Goal: Information Seeking & Learning: Learn about a topic

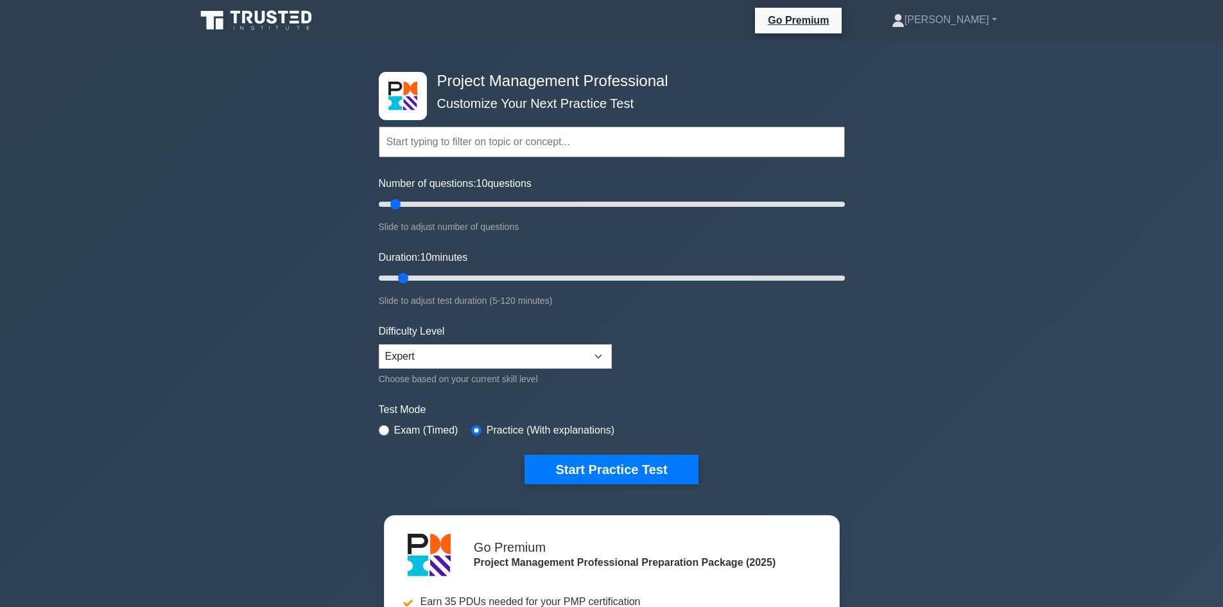
click at [574, 139] on input "text" at bounding box center [612, 142] width 466 height 31
paste input "PROJECT SCHEDULE MANAGEMENT"
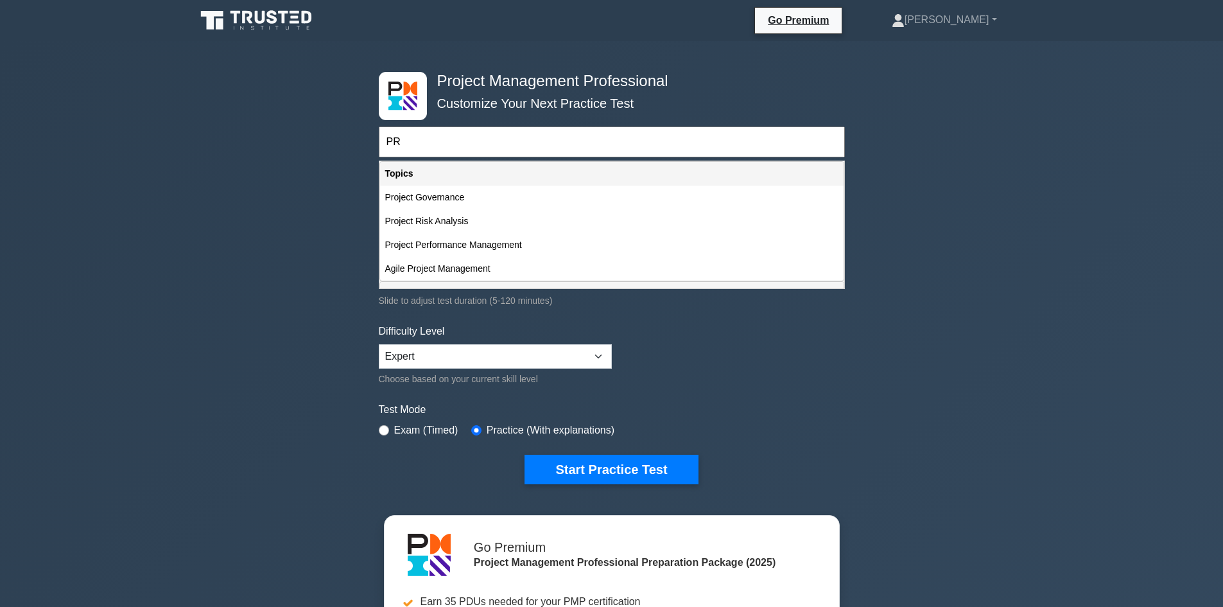
type input "P"
type input "p"
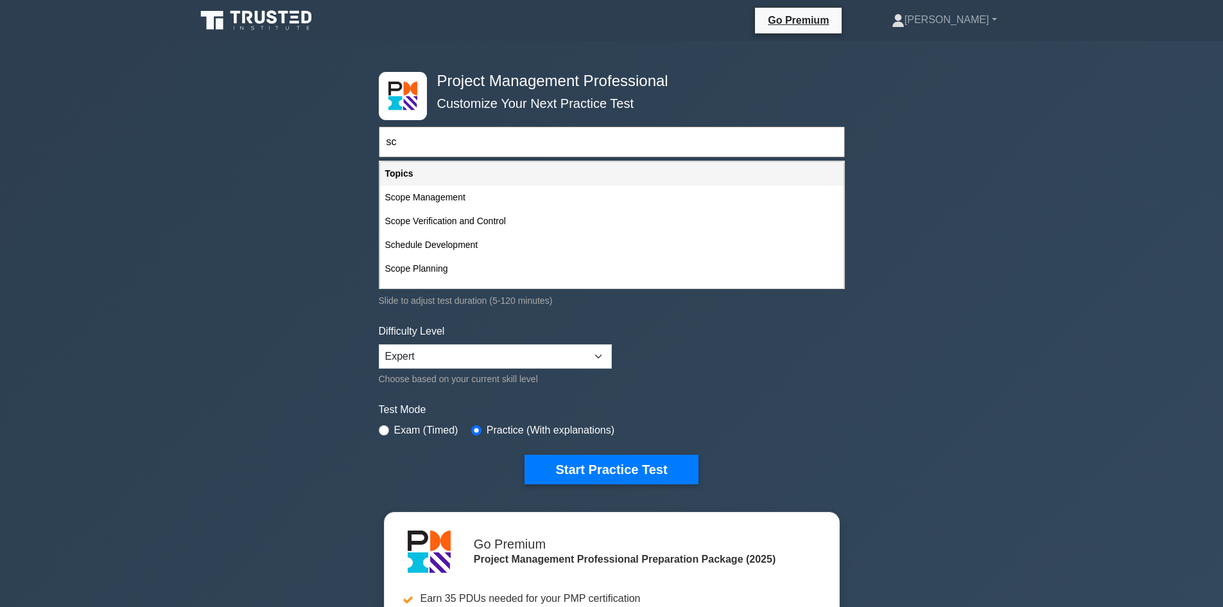
type input "sc"
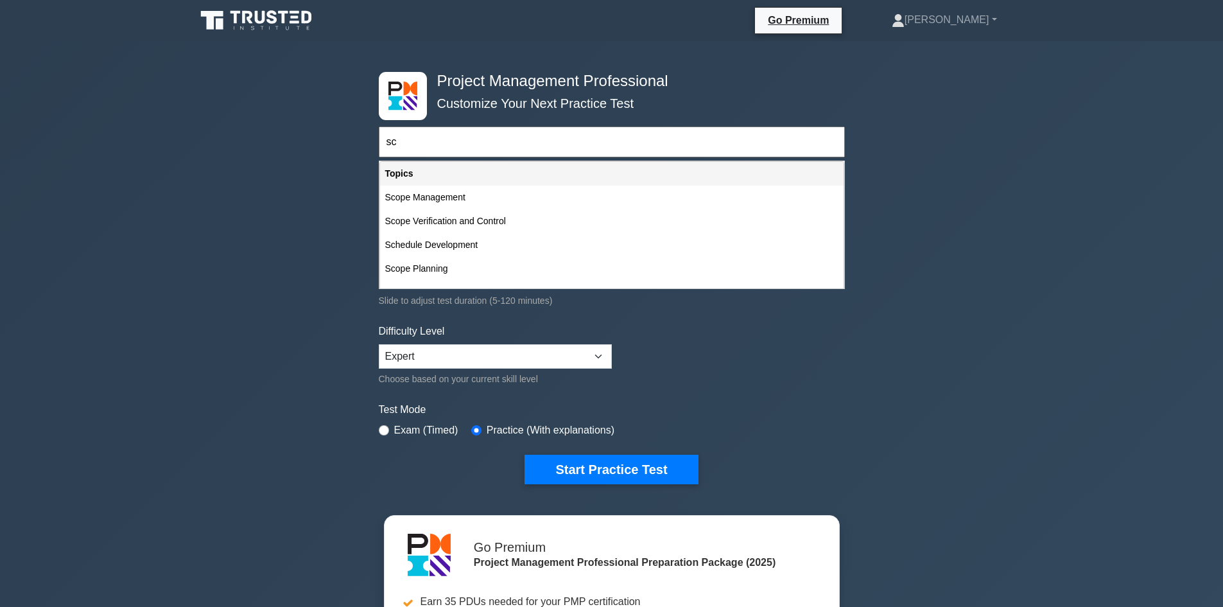
click at [1116, 278] on div "Project Management Professional Customize Your Next Practice Test sc Topics Sco…" at bounding box center [611, 433] width 1223 height 784
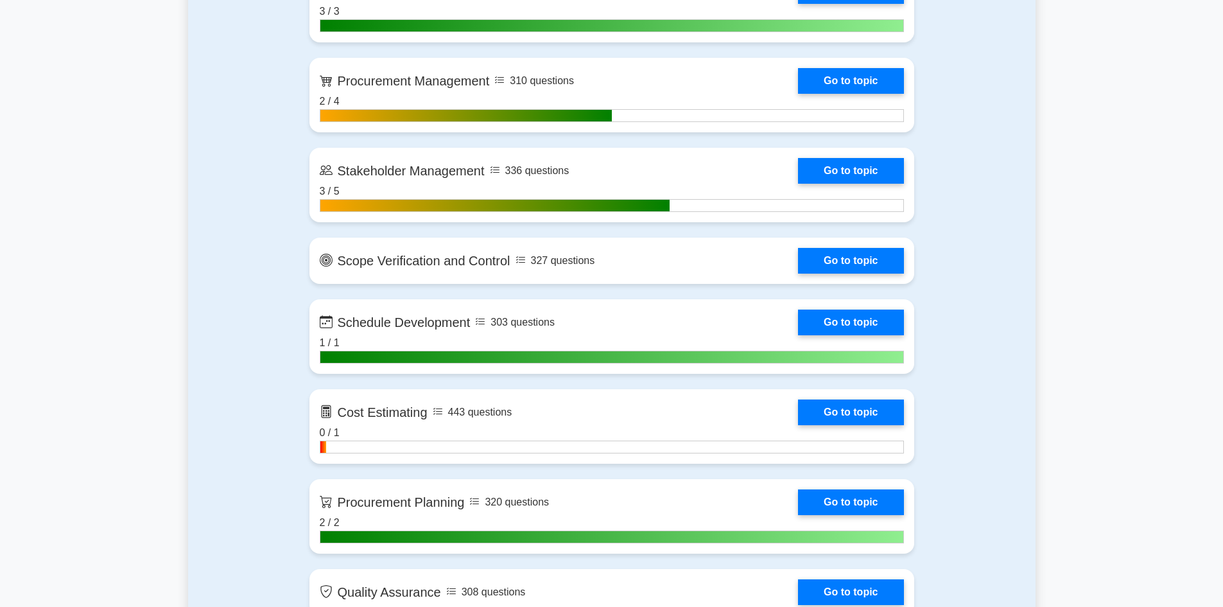
scroll to position [1606, 0]
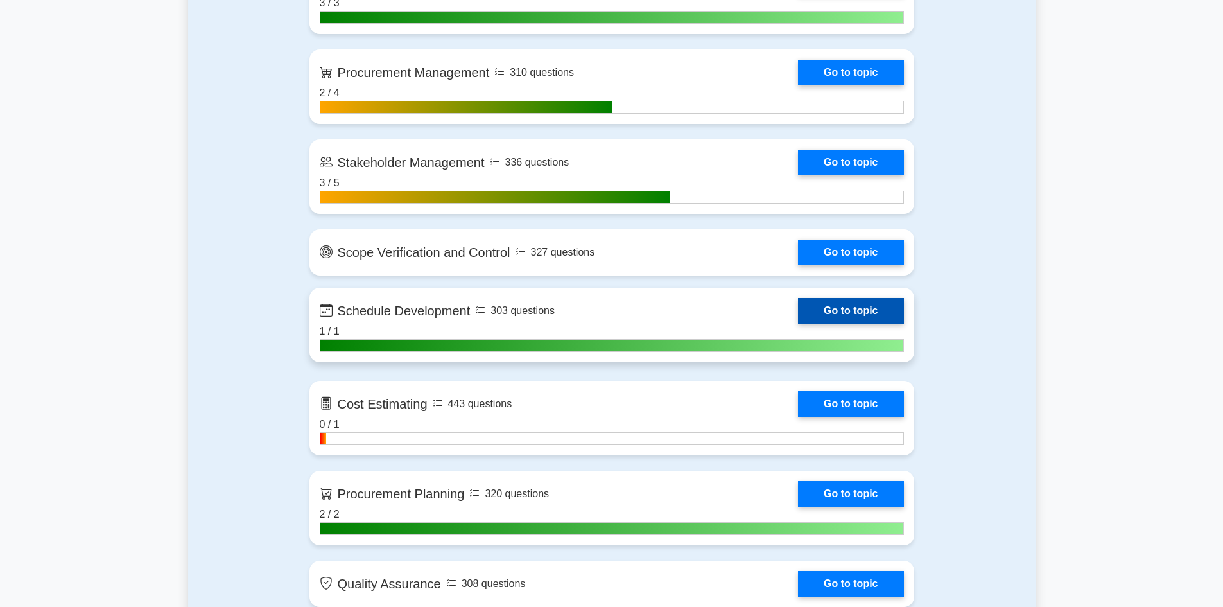
click at [879, 313] on link "Go to topic" at bounding box center [850, 311] width 105 height 26
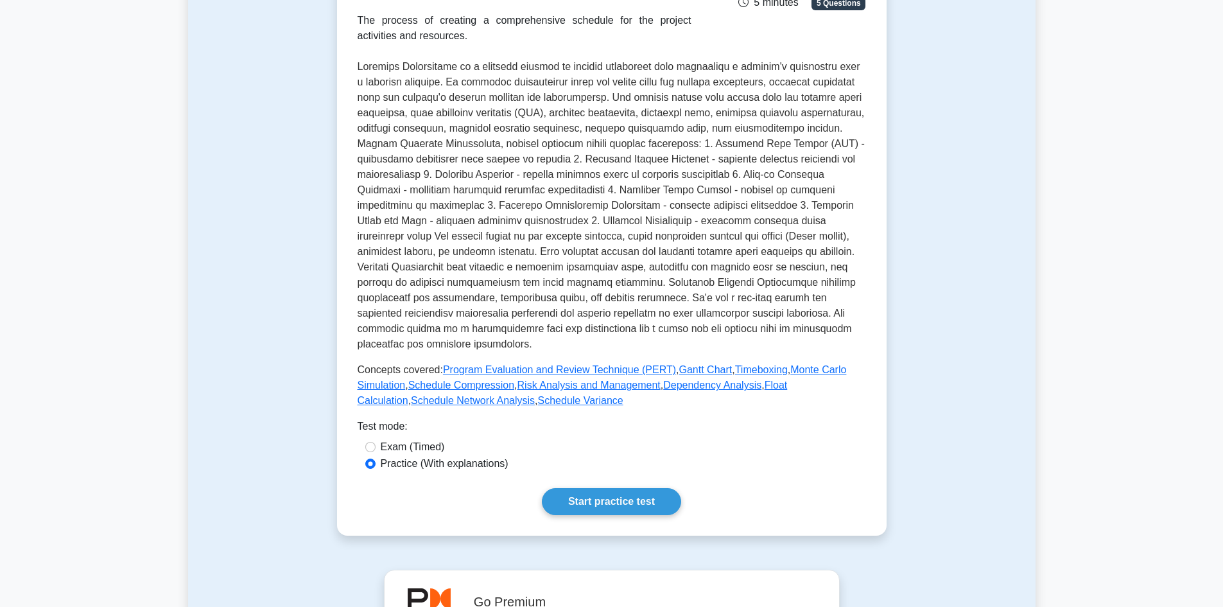
scroll to position [321, 0]
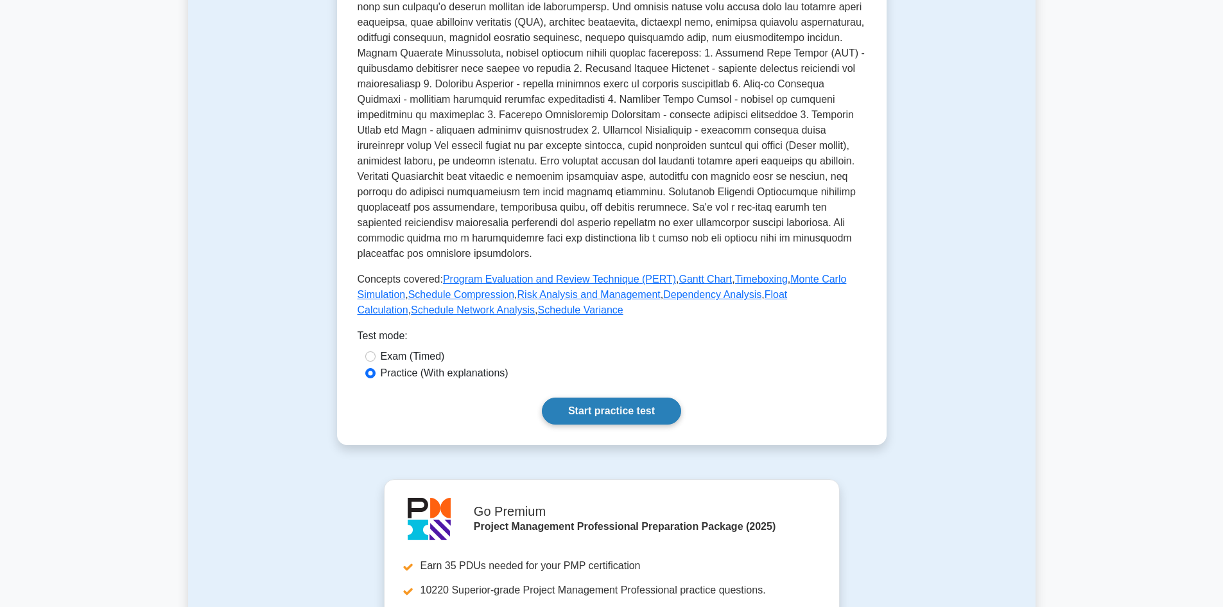
click at [593, 398] on link "Start practice test" at bounding box center [611, 411] width 139 height 27
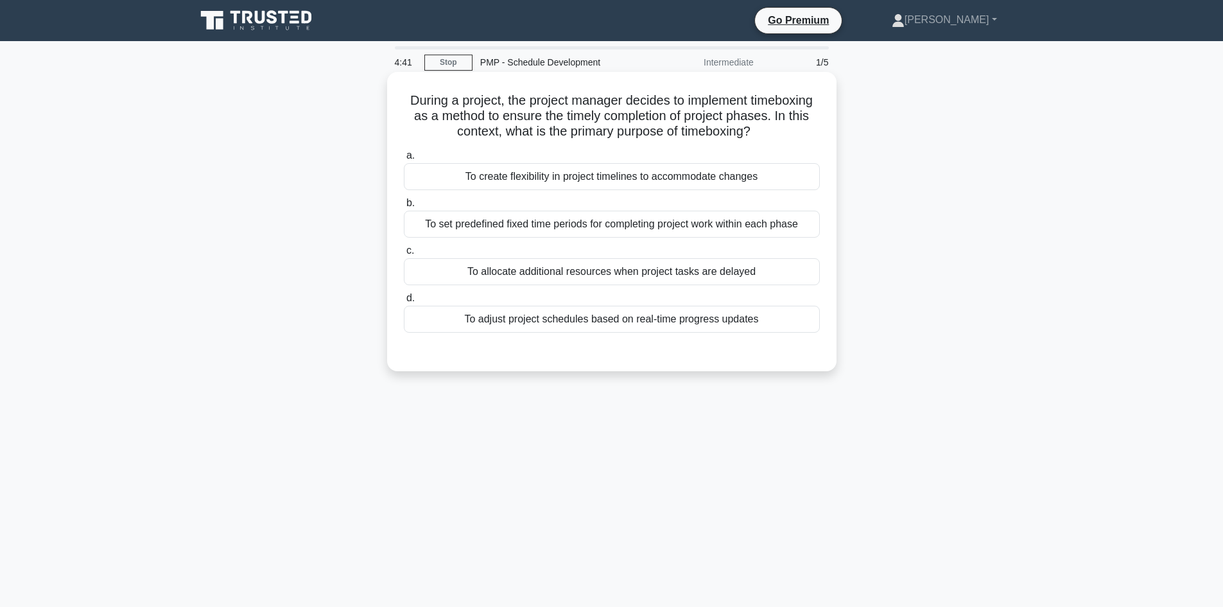
click at [739, 225] on div "To set predefined fixed time periods for completing project work within each ph…" at bounding box center [612, 224] width 416 height 27
click at [404, 207] on input "b. To set predefined fixed time periods for completing project work within each…" at bounding box center [404, 203] width 0 height 8
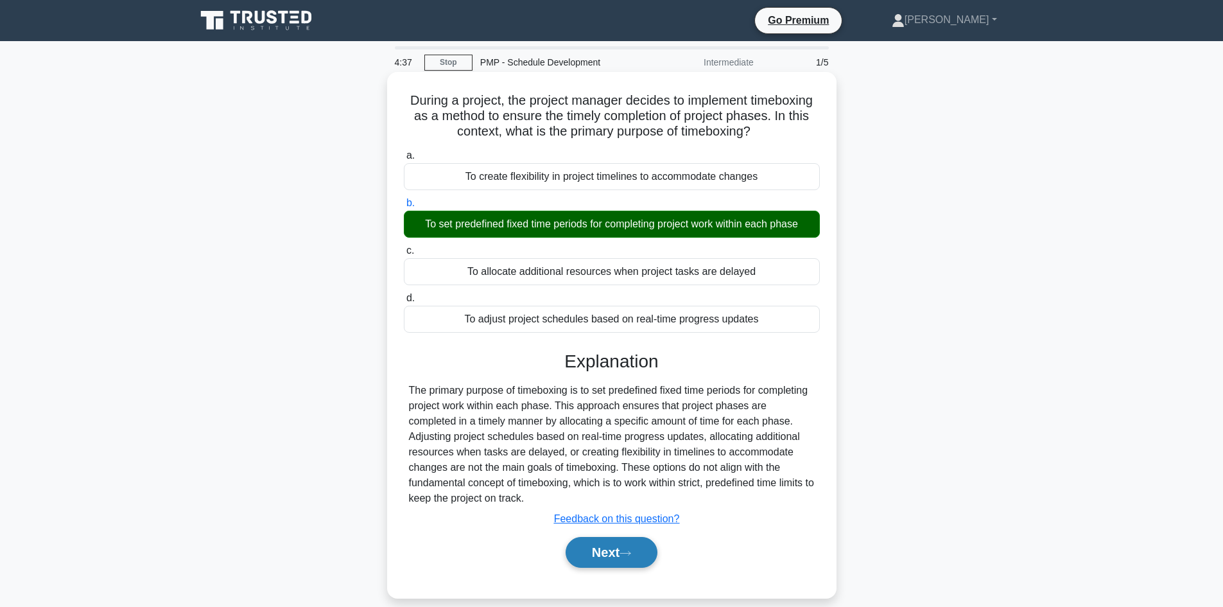
click at [619, 543] on button "Next" at bounding box center [612, 552] width 92 height 31
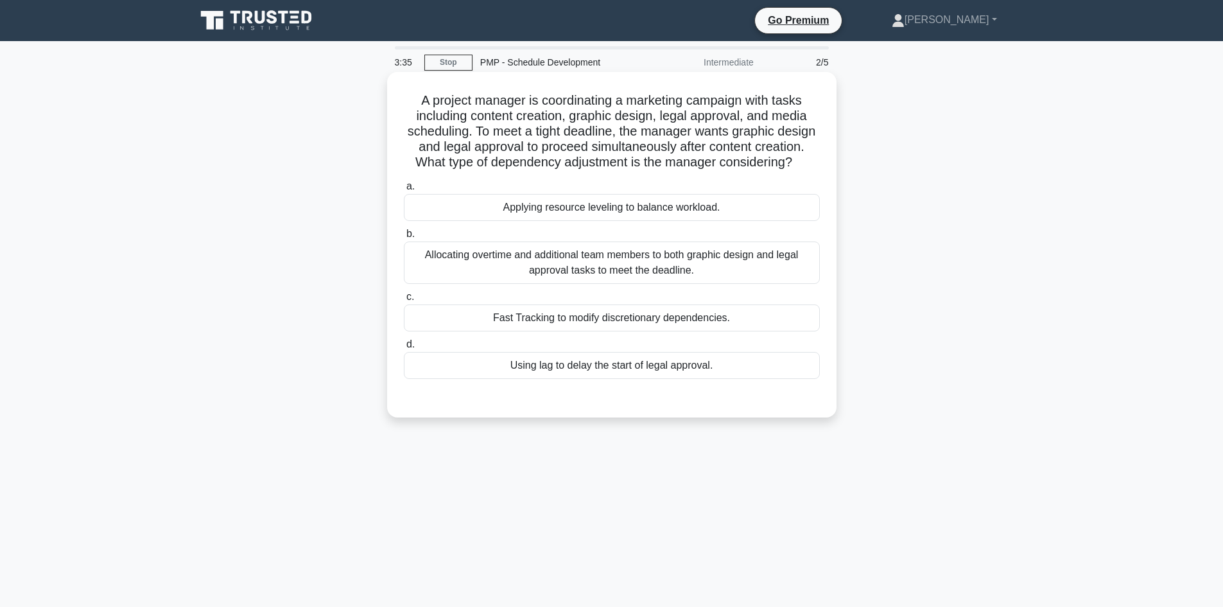
click at [708, 331] on div "Fast Tracking to modify discretionary dependencies." at bounding box center [612, 317] width 416 height 27
click at [404, 301] on input "c. Fast Tracking to modify discretionary dependencies." at bounding box center [404, 297] width 0 height 8
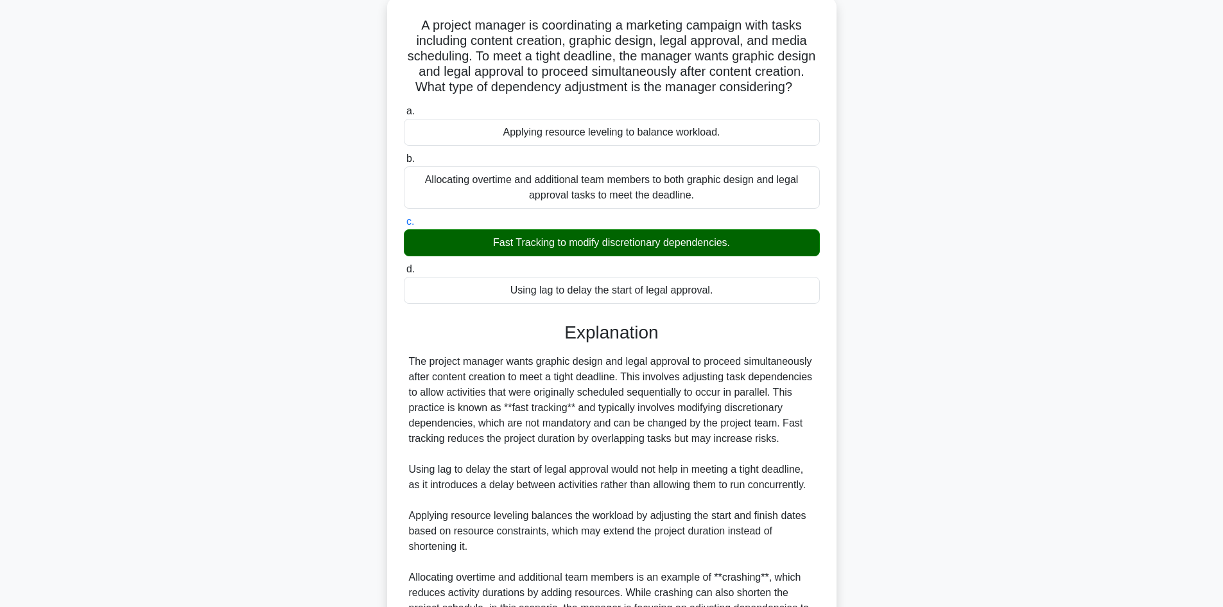
scroll to position [257, 0]
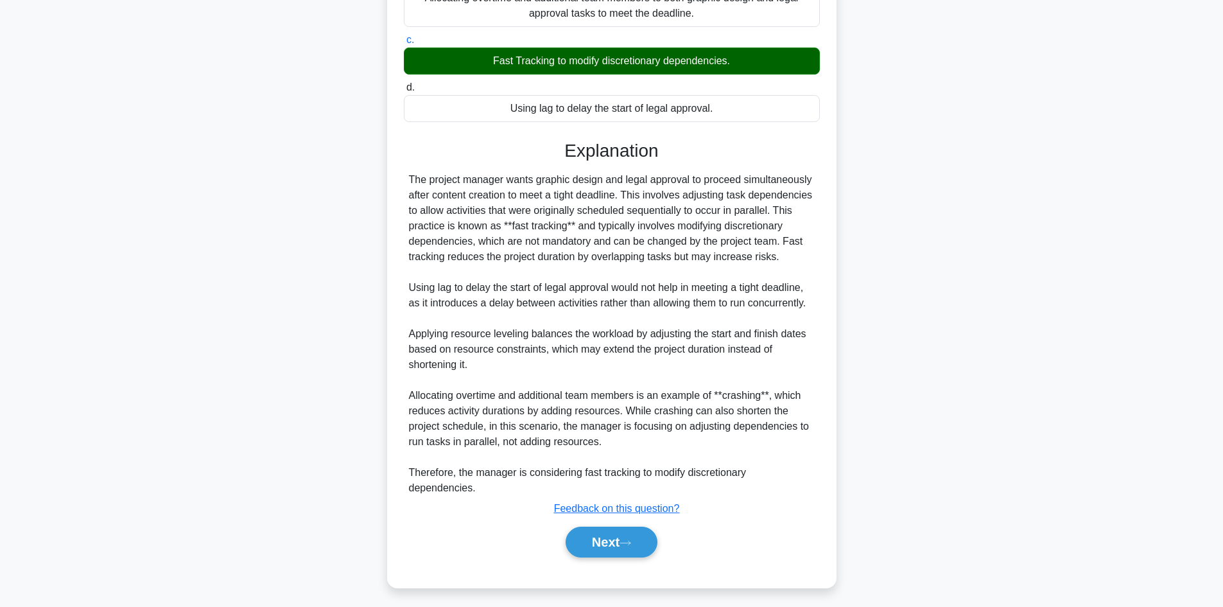
drag, startPoint x: 604, startPoint y: 77, endPoint x: 667, endPoint y: 78, distance: 63.6
type textarea "discretionary"
click at [667, 75] on div "Fast Tracking to modify discretionary dependencies." at bounding box center [612, 61] width 416 height 27
click at [627, 543] on icon at bounding box center [626, 542] width 12 height 7
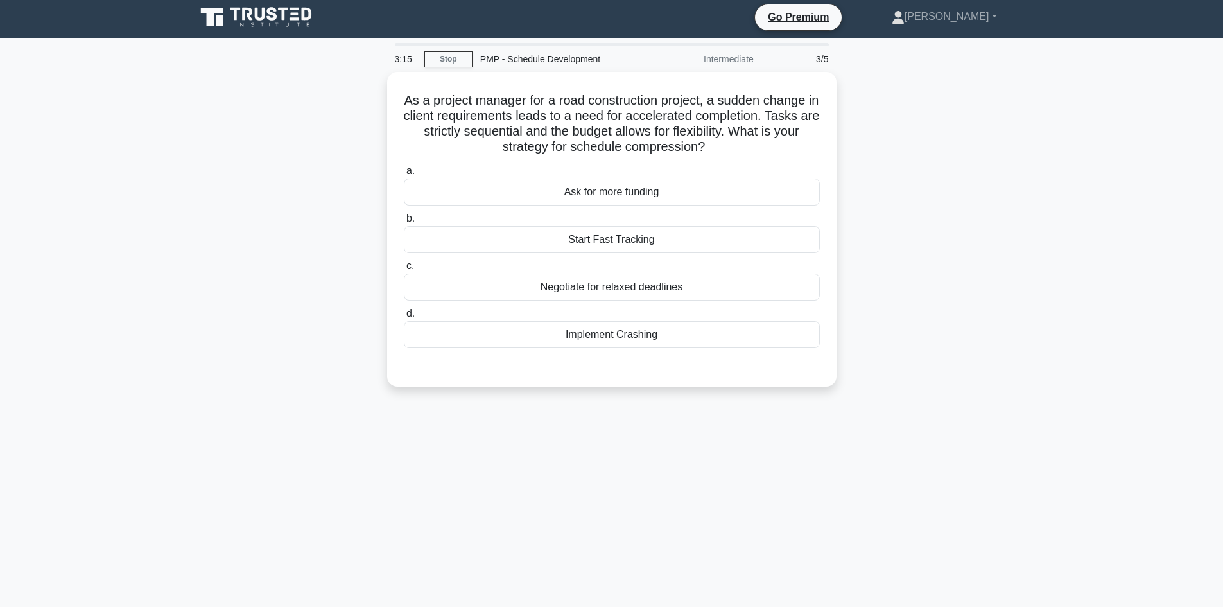
scroll to position [0, 0]
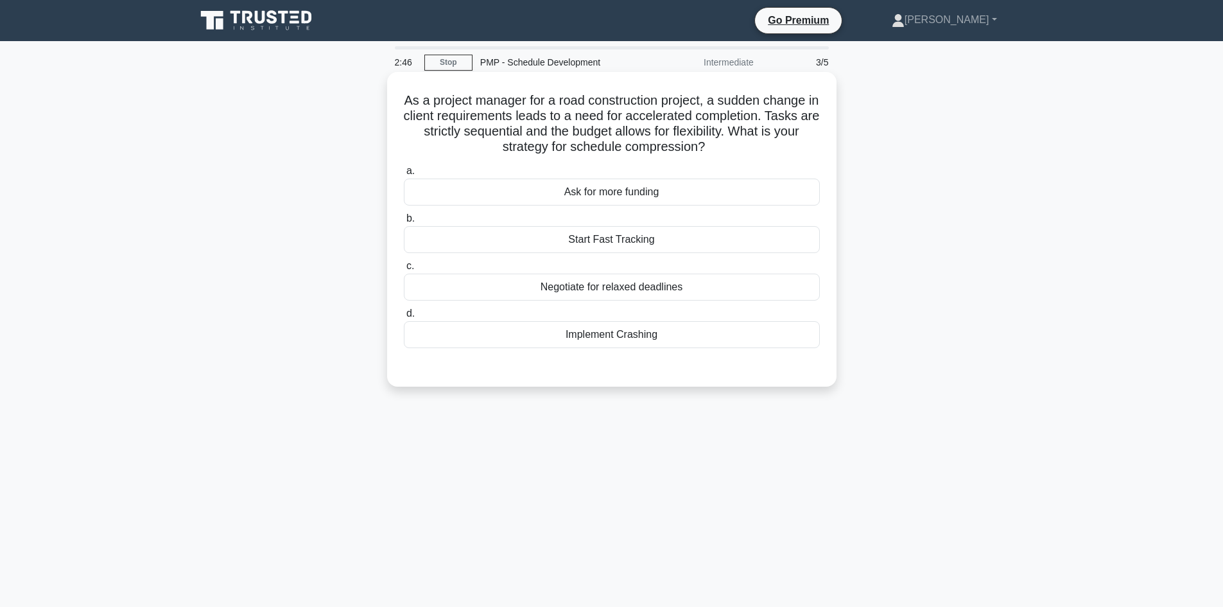
click at [699, 338] on div "Implement Crashing" at bounding box center [612, 334] width 416 height 27
click at [404, 318] on input "d. Implement Crashing" at bounding box center [404, 314] width 0 height 8
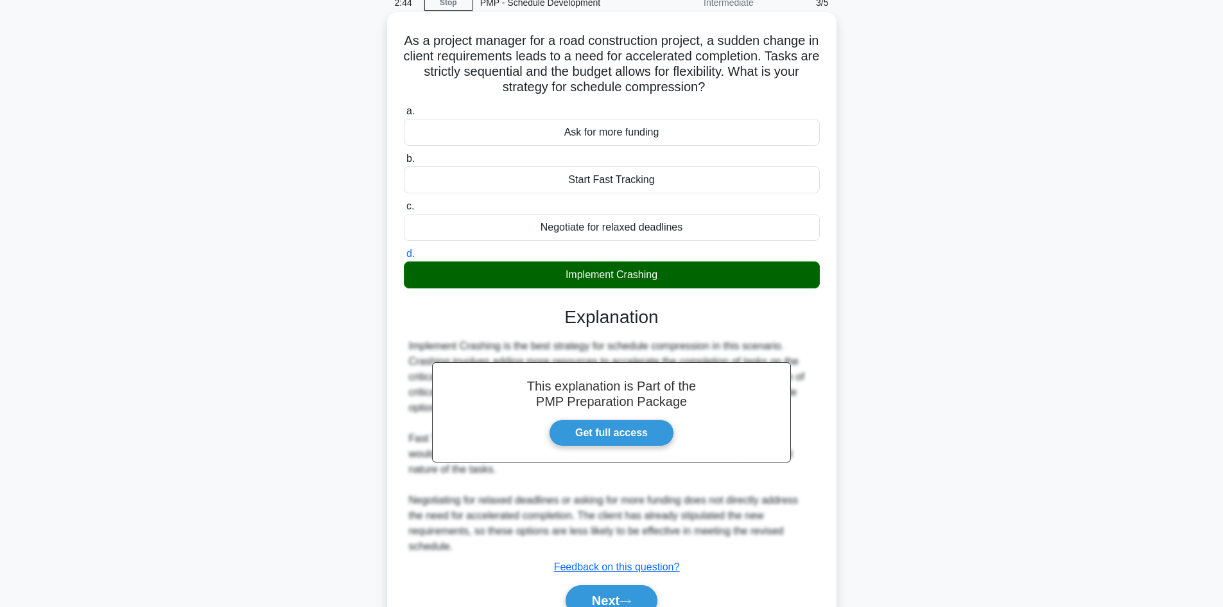
scroll to position [124, 0]
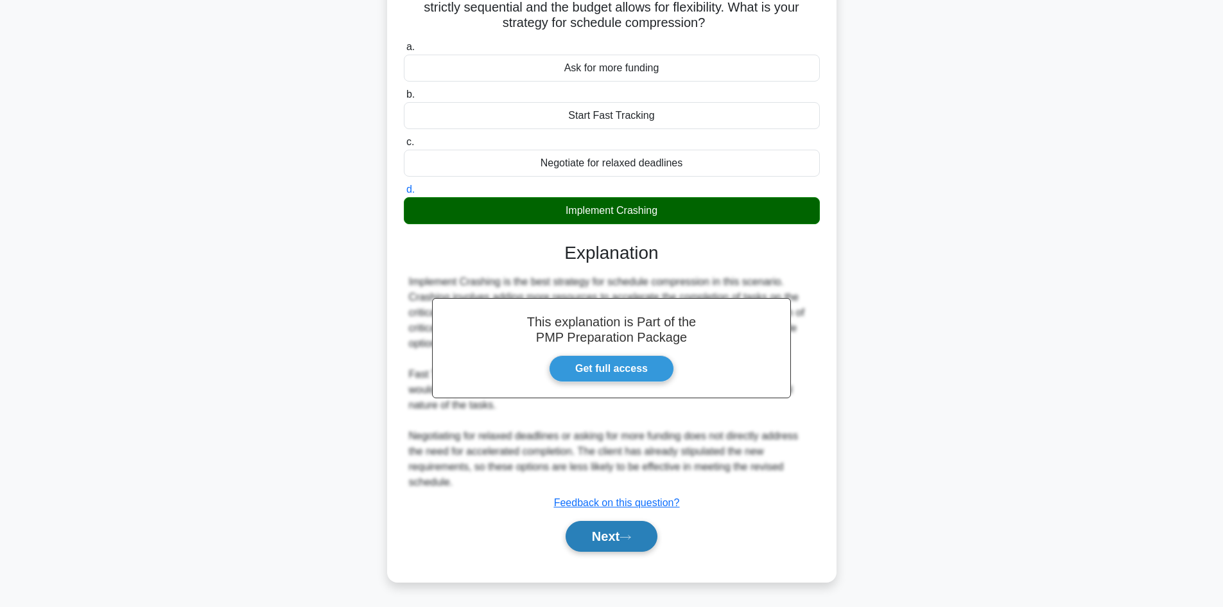
click at [629, 530] on button "Next" at bounding box center [612, 536] width 92 height 31
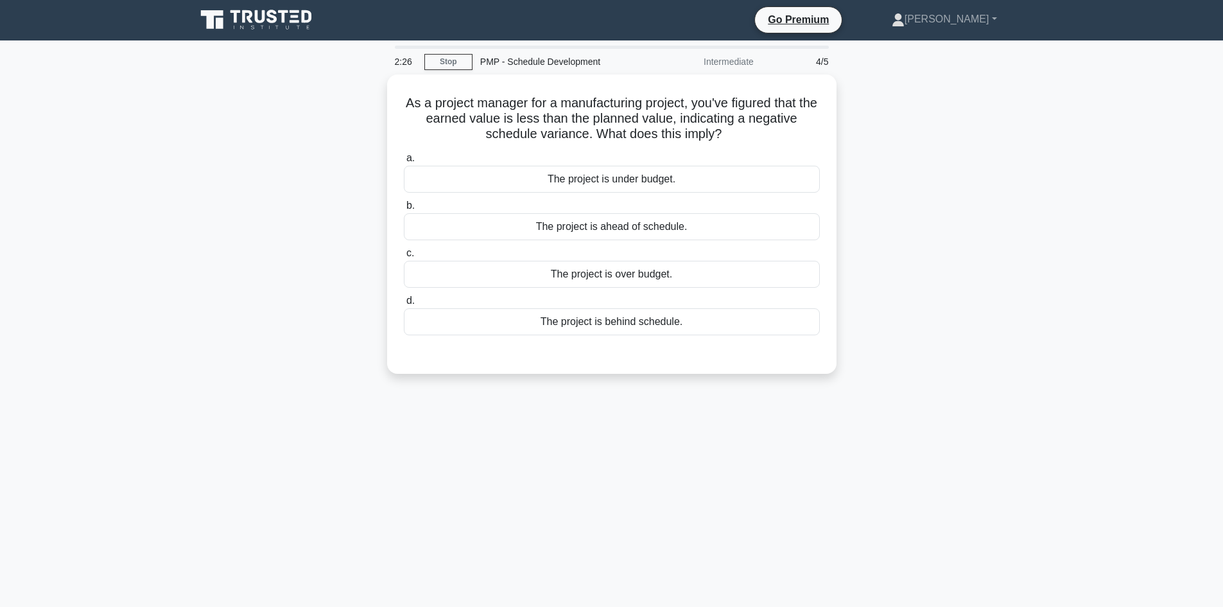
scroll to position [0, 0]
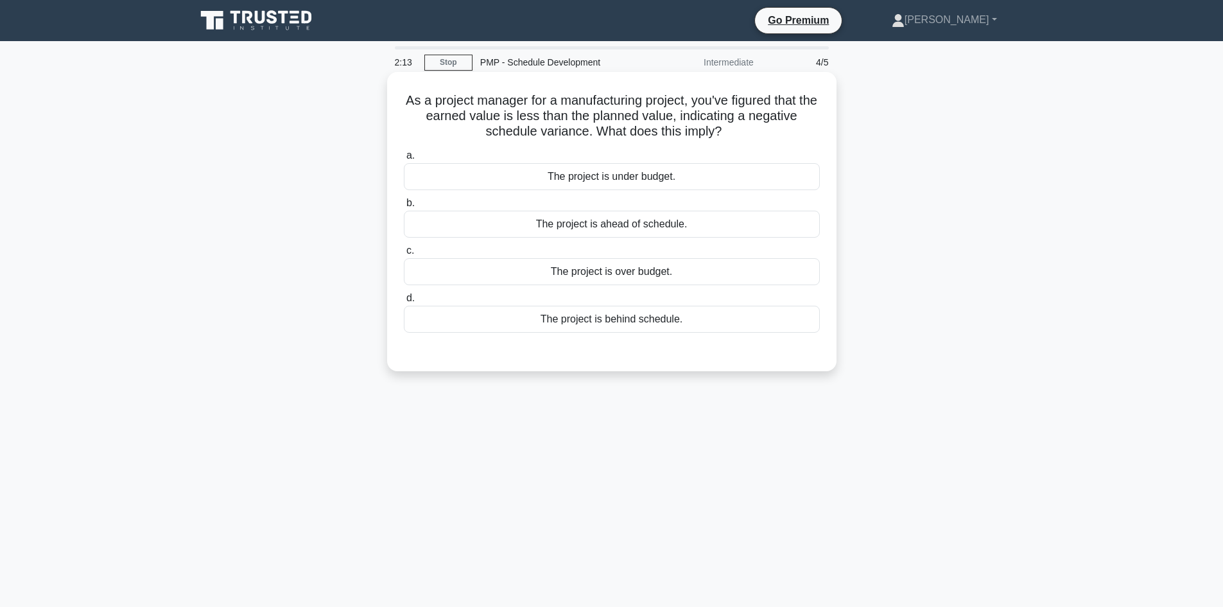
click at [676, 265] on div "The project is over budget." at bounding box center [612, 271] width 416 height 27
click at [404, 255] on input "c. The project is over budget." at bounding box center [404, 251] width 0 height 8
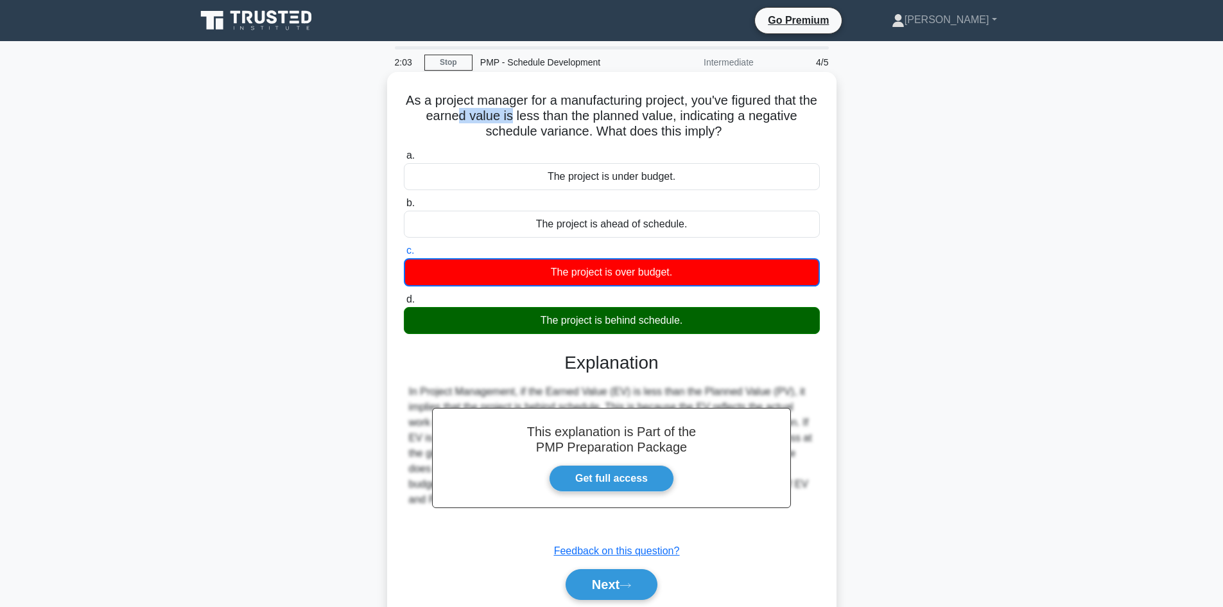
drag, startPoint x: 464, startPoint y: 113, endPoint x: 522, endPoint y: 115, distance: 57.8
click at [522, 115] on h5 "As a project manager for a manufacturing project, you've figured that the earne…" at bounding box center [612, 116] width 419 height 48
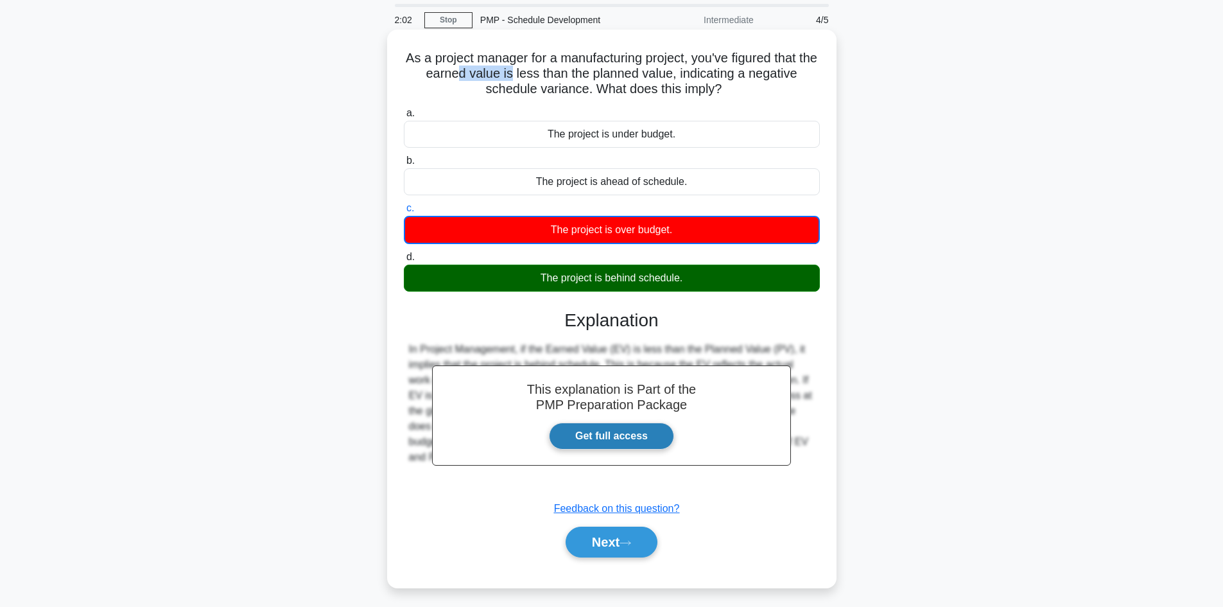
scroll to position [87, 0]
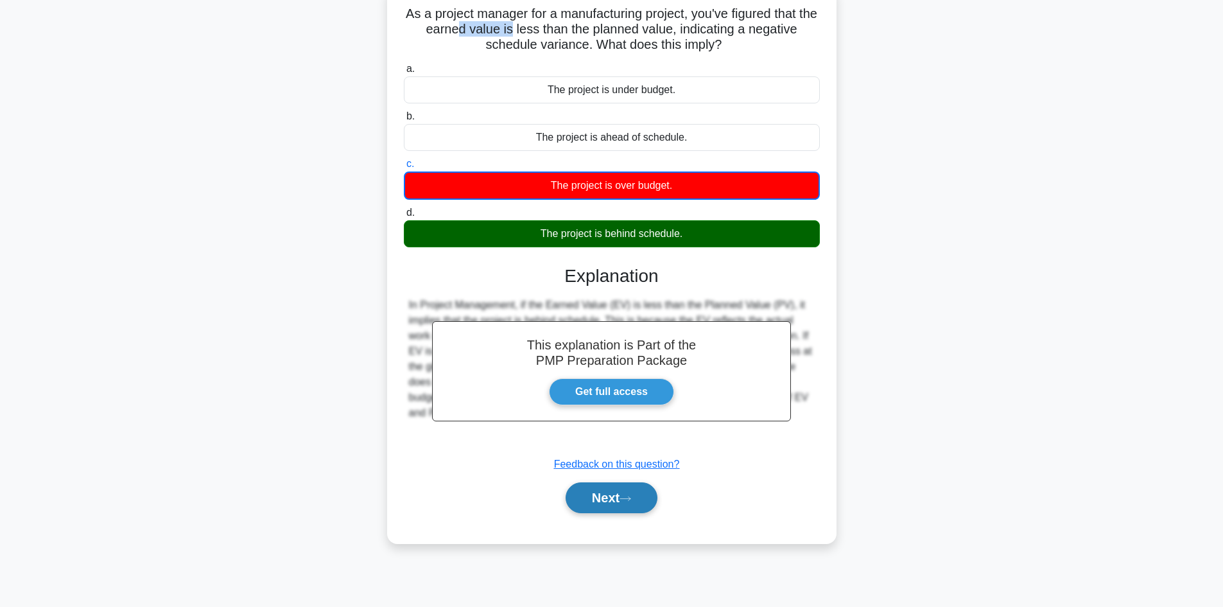
click at [616, 495] on button "Next" at bounding box center [612, 497] width 92 height 31
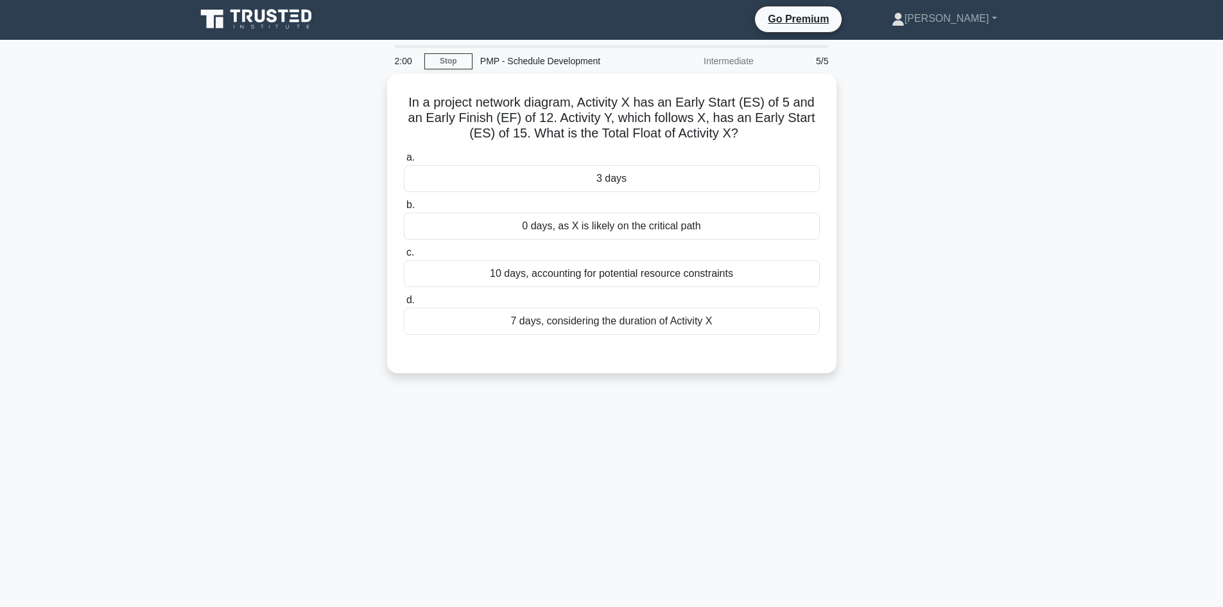
scroll to position [0, 0]
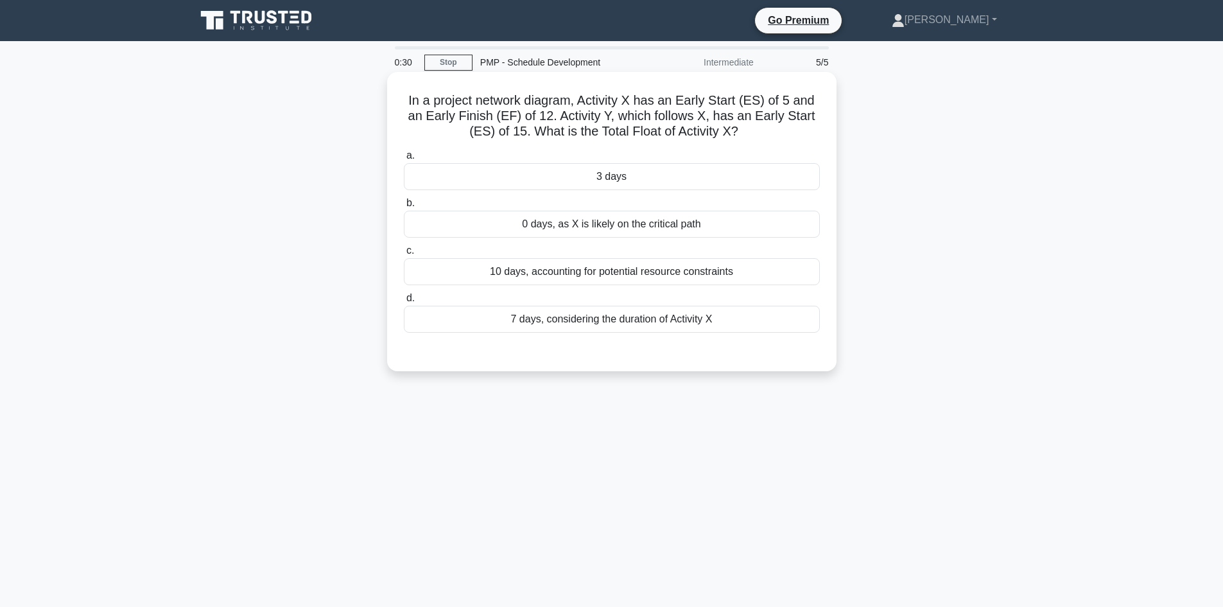
click at [660, 315] on div "7 days, considering the duration of Activity X" at bounding box center [612, 319] width 416 height 27
click at [404, 302] on input "d. 7 days, considering the duration of Activity X" at bounding box center [404, 298] width 0 height 8
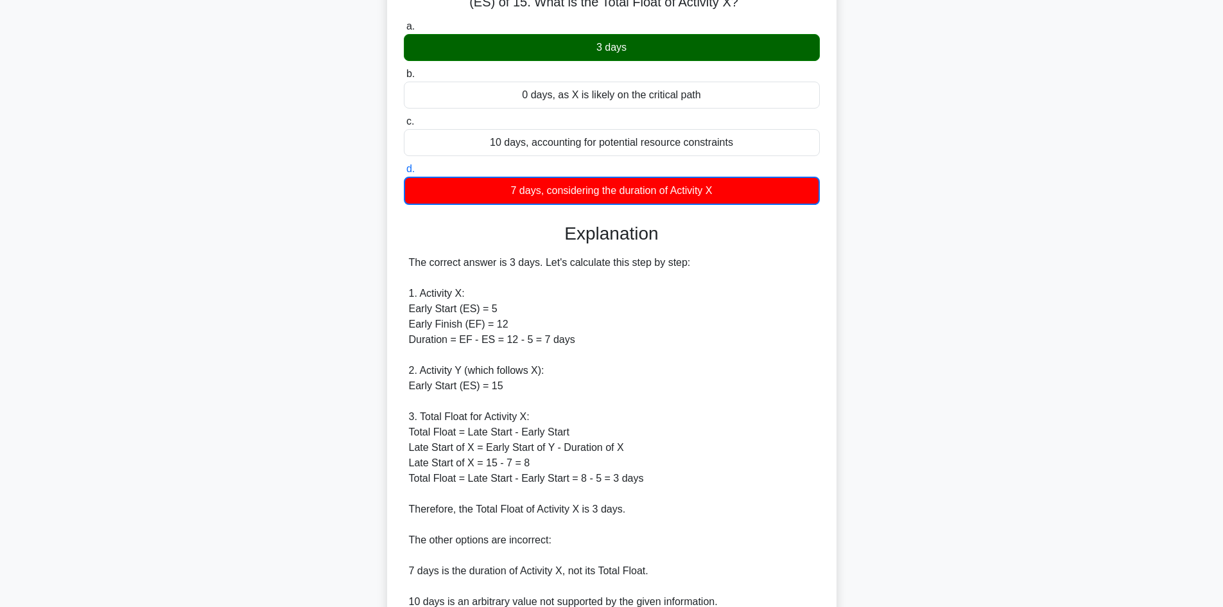
scroll to position [257, 0]
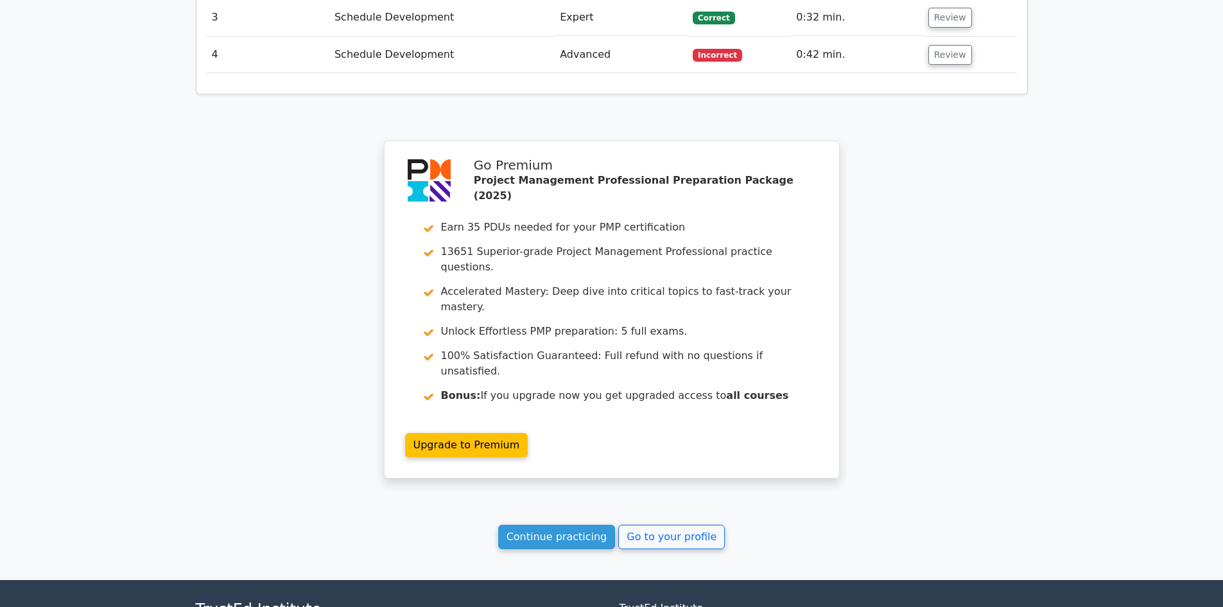
scroll to position [1448, 0]
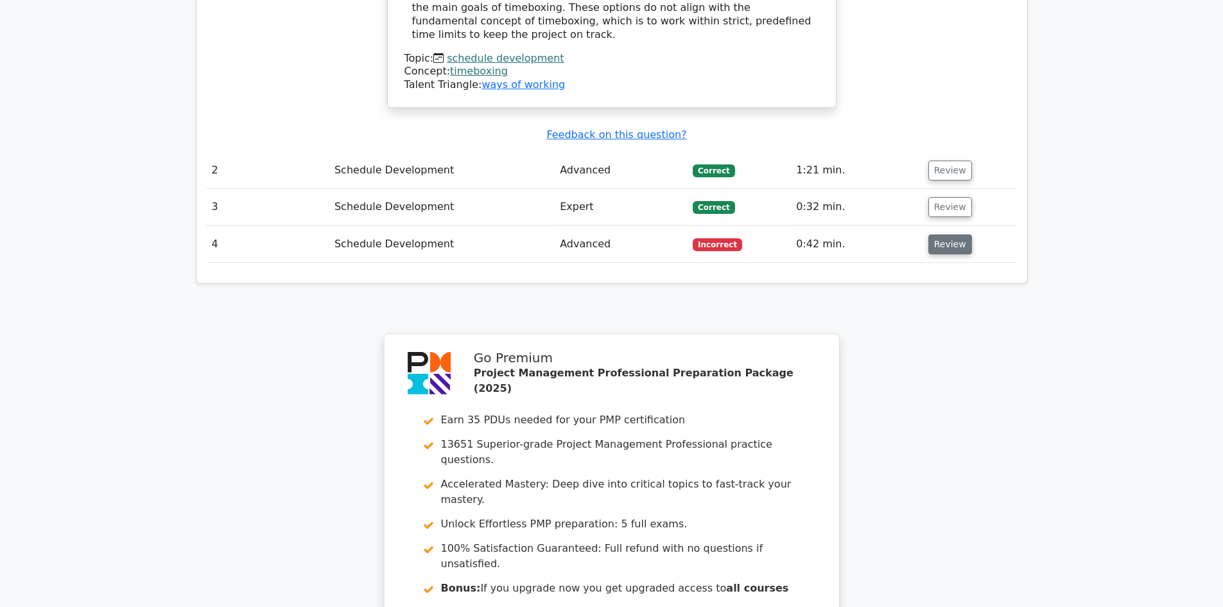
click at [944, 234] on button "Review" at bounding box center [951, 244] width 44 height 20
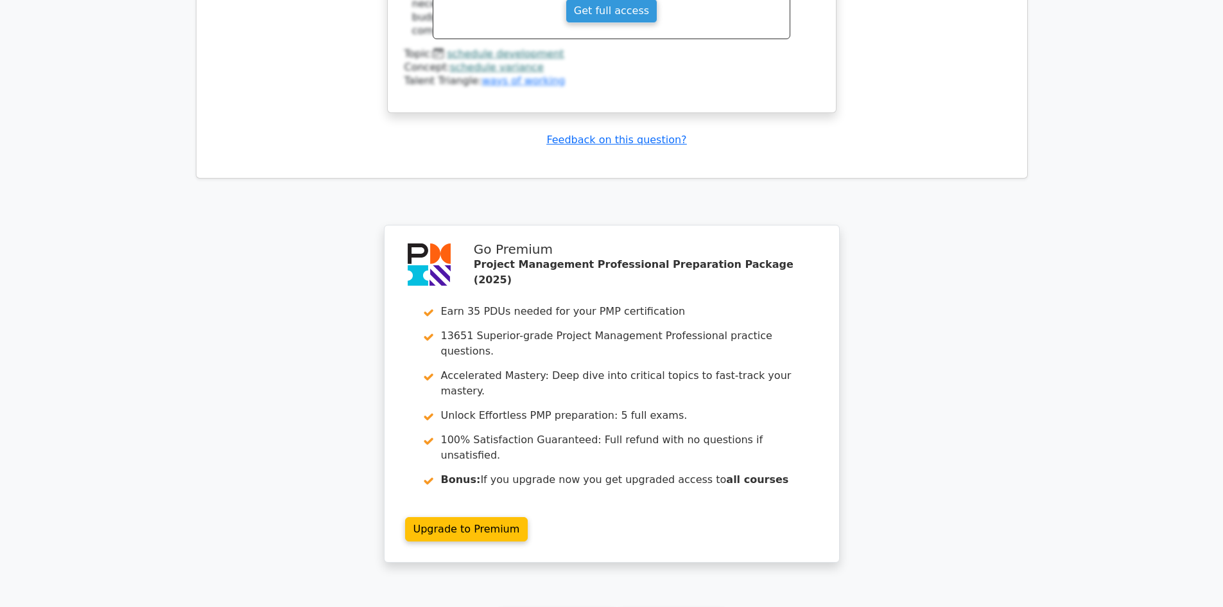
scroll to position [2174, 0]
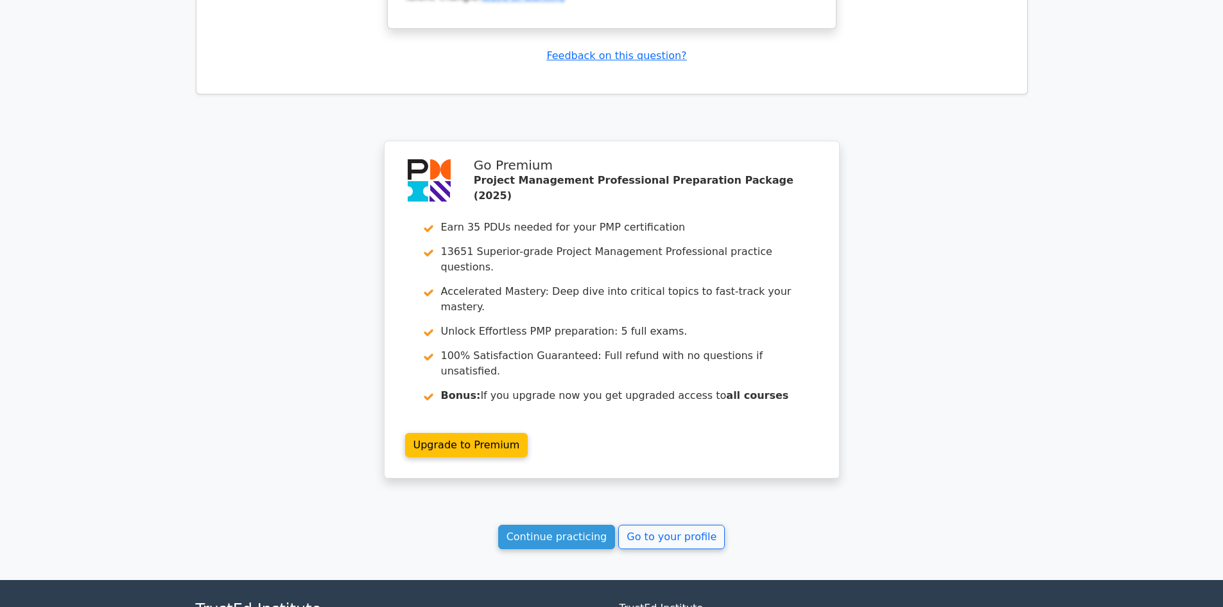
click at [566, 525] on link "Continue practicing" at bounding box center [557, 537] width 118 height 24
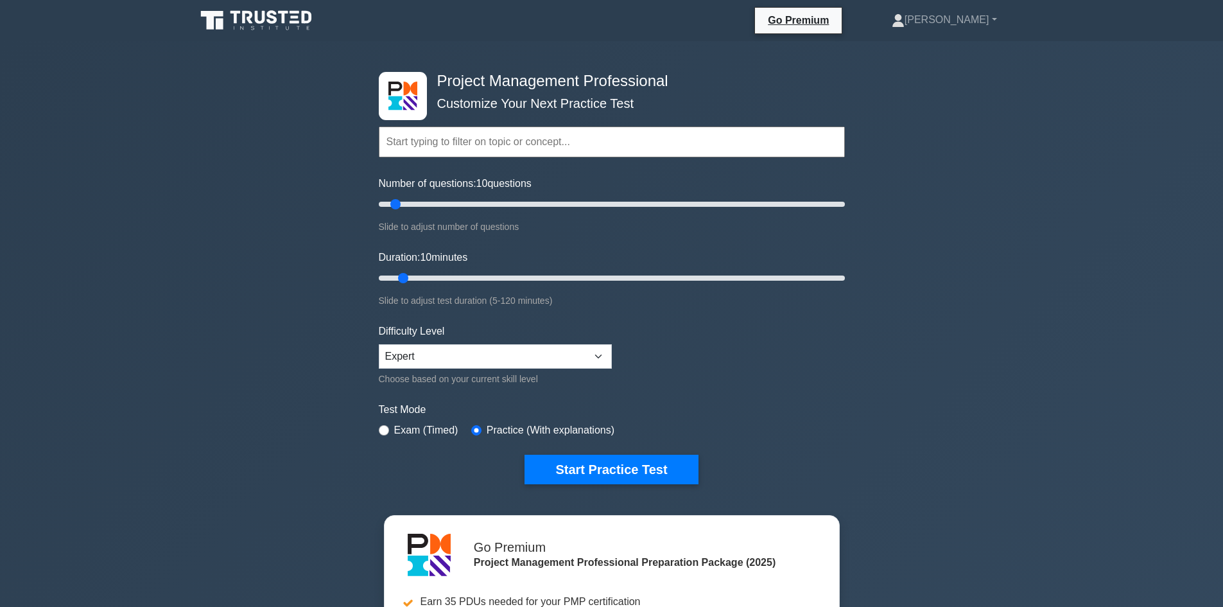
scroll to position [744, 0]
click at [532, 141] on input "text" at bounding box center [612, 142] width 466 height 31
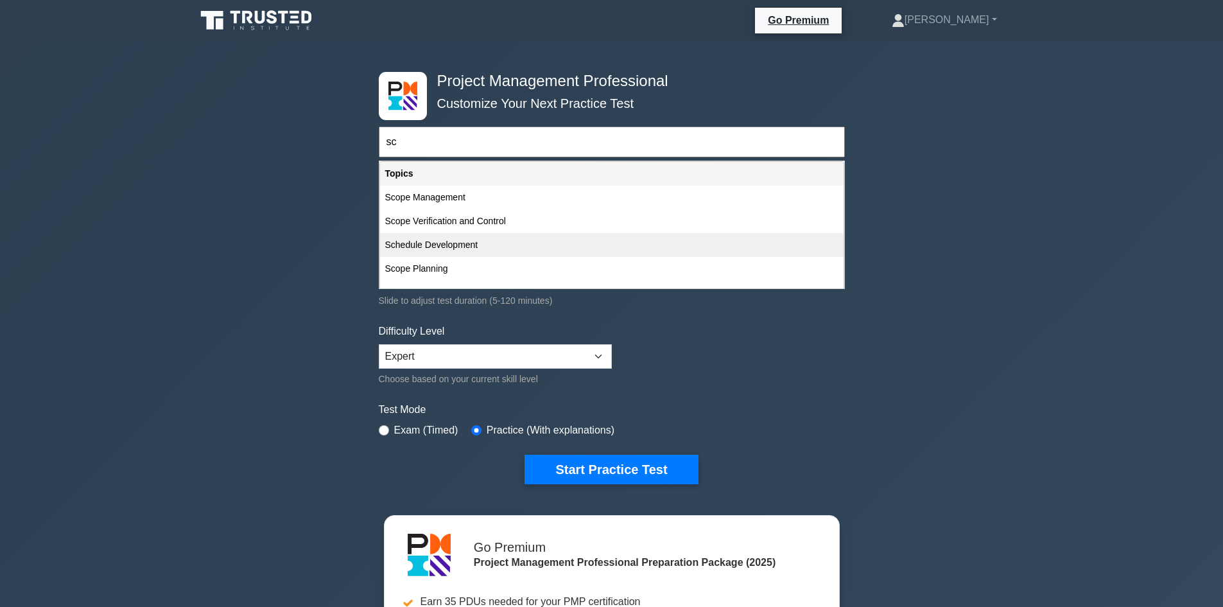
click at [445, 241] on div "Schedule Development" at bounding box center [612, 245] width 464 height 24
type input "Schedule Development"
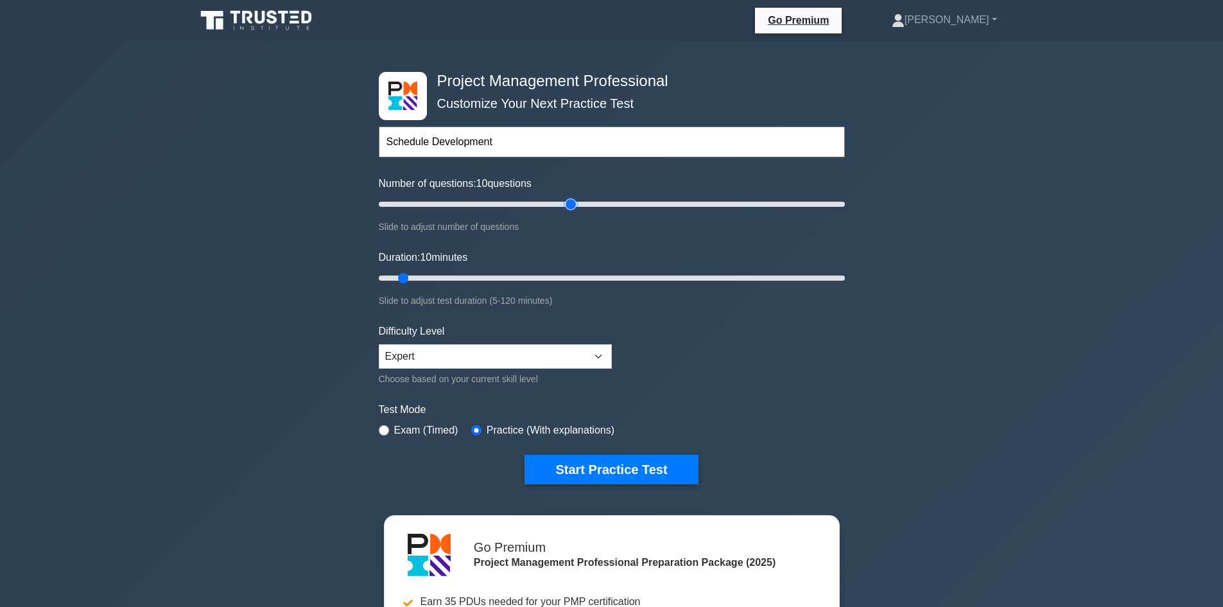
type input "85"
click at [575, 198] on input "Number of questions: 10 questions" at bounding box center [612, 204] width 466 height 15
drag, startPoint x: 742, startPoint y: 213, endPoint x: 807, endPoint y: 206, distance: 65.2
click at [804, 207] on div "Number of questions: 85 questions Slide to adjust number of questions" at bounding box center [612, 205] width 466 height 58
type input "200"
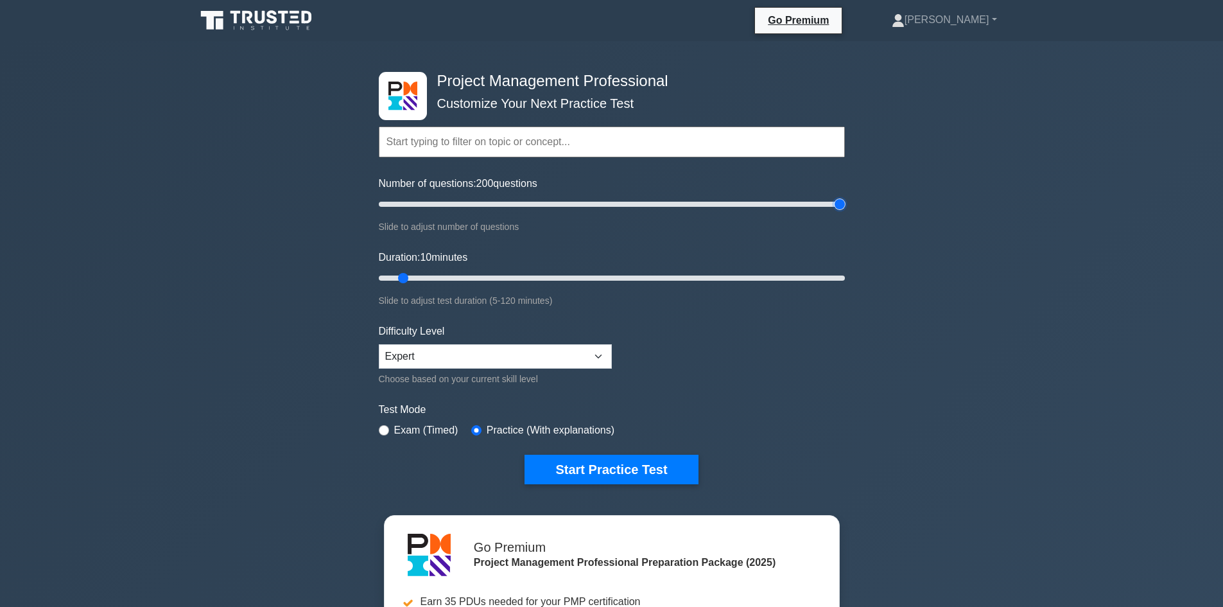
drag, startPoint x: 847, startPoint y: 278, endPoint x: 835, endPoint y: 272, distance: 13.5
click at [846, 277] on div "Project Management Professional Customize Your Next Practice Test Topics Scope …" at bounding box center [612, 278] width 482 height 474
drag, startPoint x: 835, startPoint y: 272, endPoint x: 856, endPoint y: 277, distance: 21.8
type input "120"
click at [845, 277] on input "Duration: 120 minutes" at bounding box center [612, 277] width 466 height 15
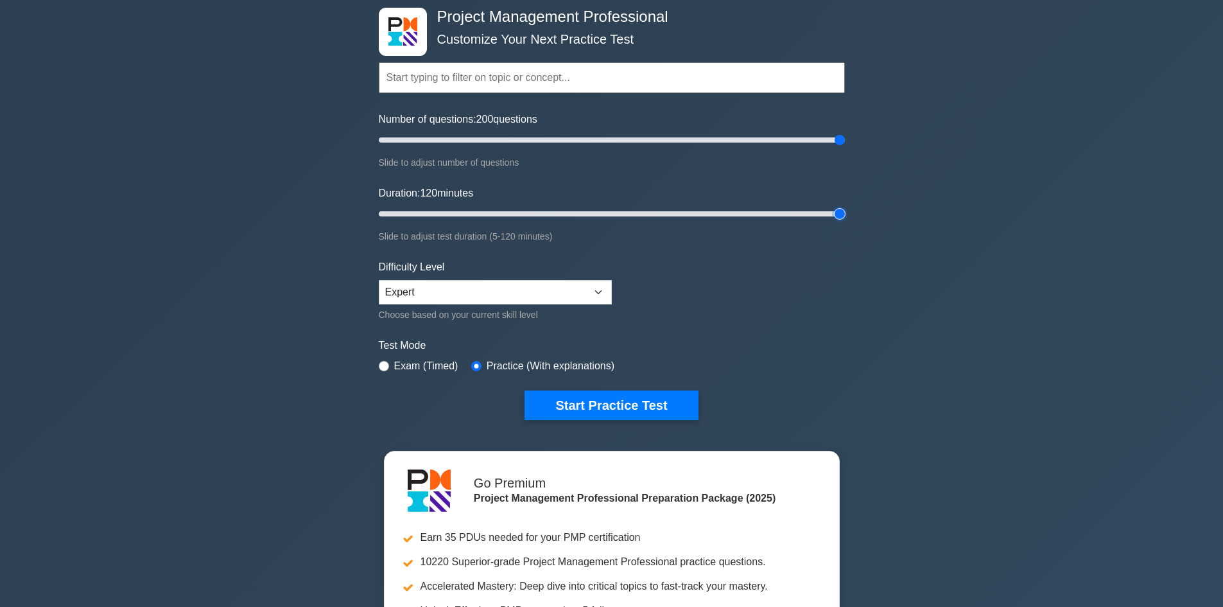
scroll to position [0, 0]
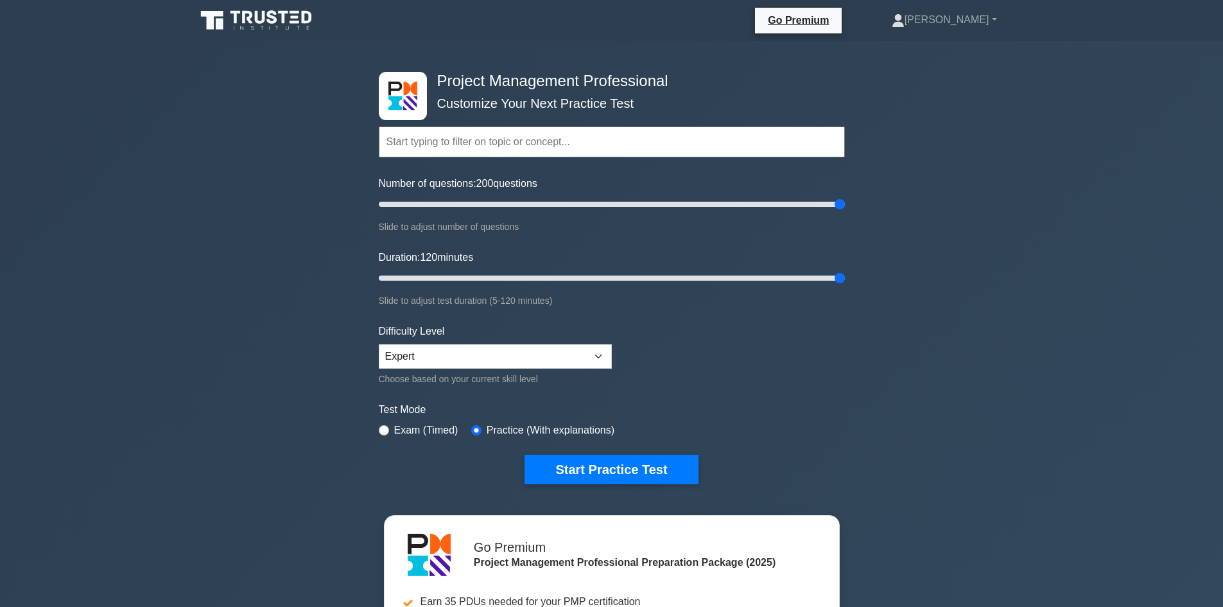
click at [532, 141] on input "text" at bounding box center [612, 142] width 466 height 31
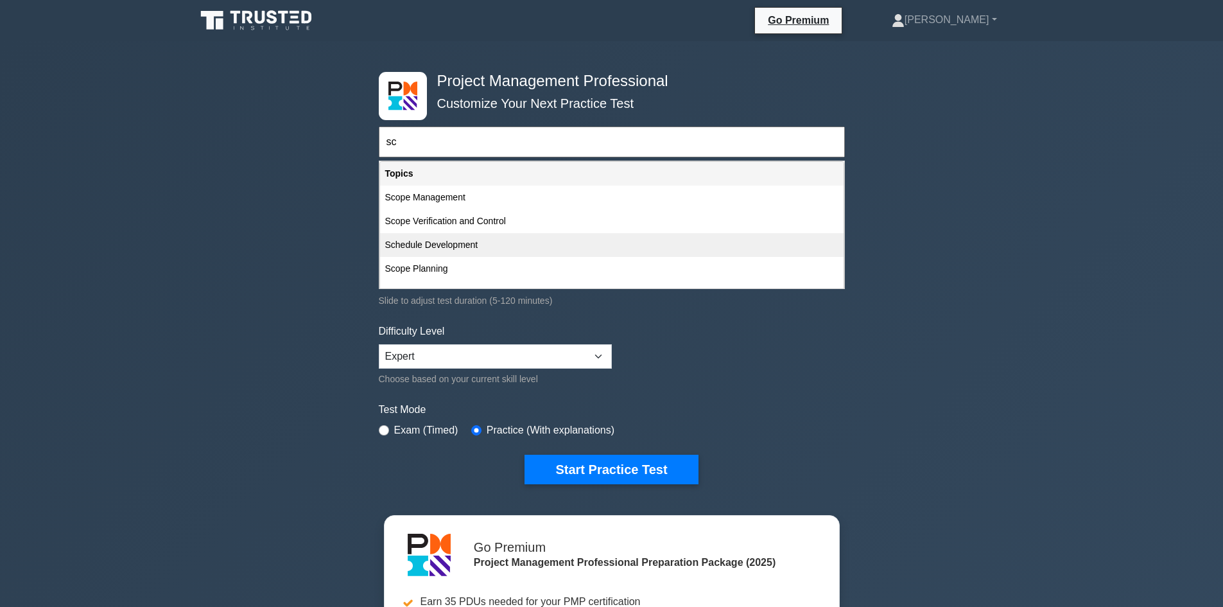
click at [448, 242] on div "Schedule Development" at bounding box center [612, 245] width 464 height 24
type input "Schedule Development"
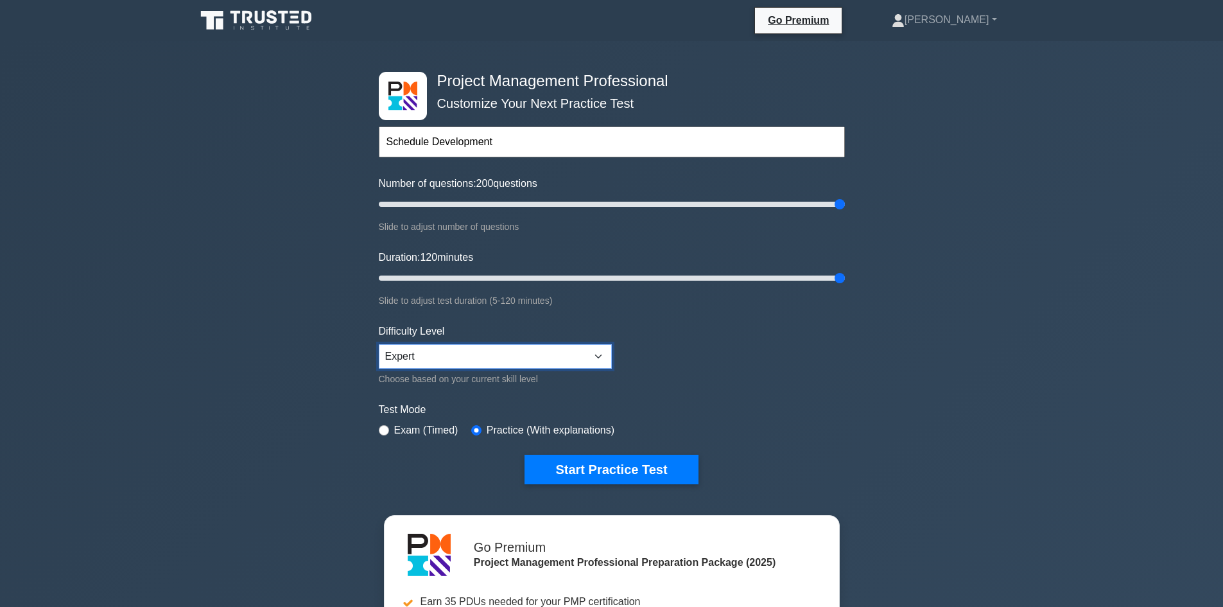
click at [554, 349] on select "Beginner Intermediate Expert" at bounding box center [495, 356] width 233 height 24
click at [552, 146] on input "text" at bounding box center [612, 142] width 466 height 31
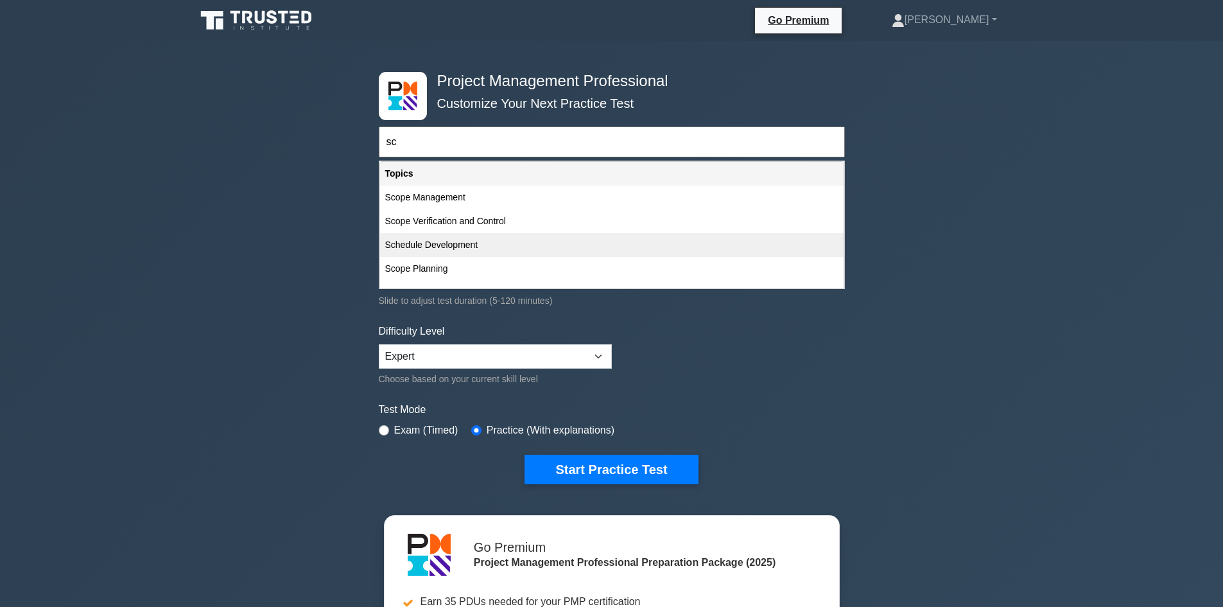
click at [438, 241] on div "Schedule Development" at bounding box center [612, 245] width 464 height 24
type input "Schedule Development"
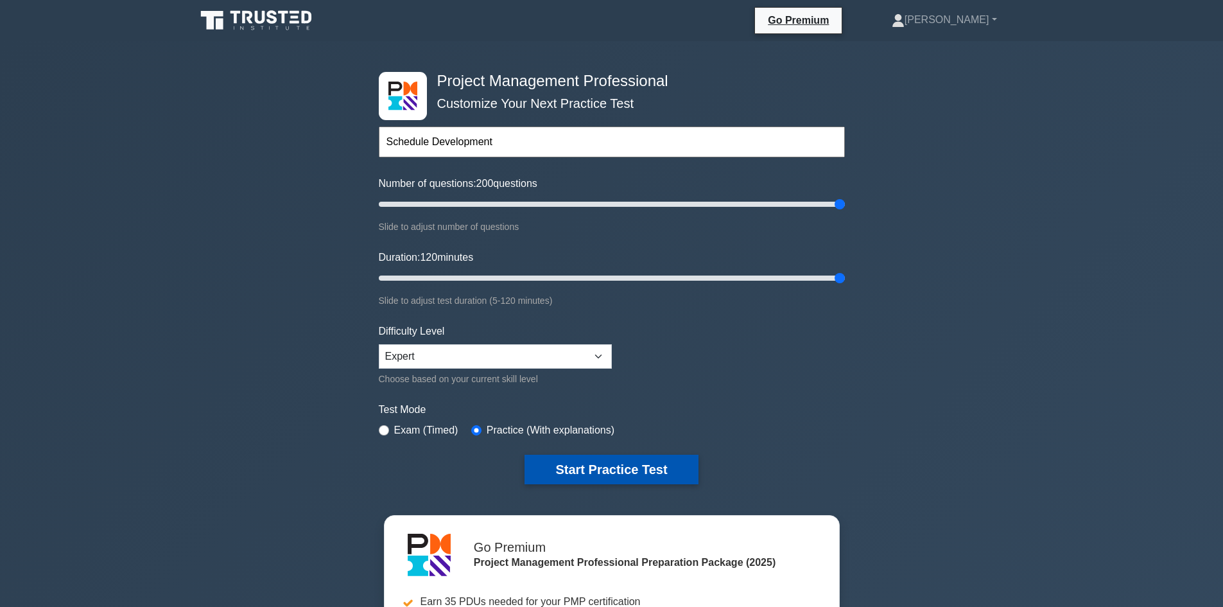
click at [665, 465] on button "Start Practice Test" at bounding box center [611, 470] width 173 height 30
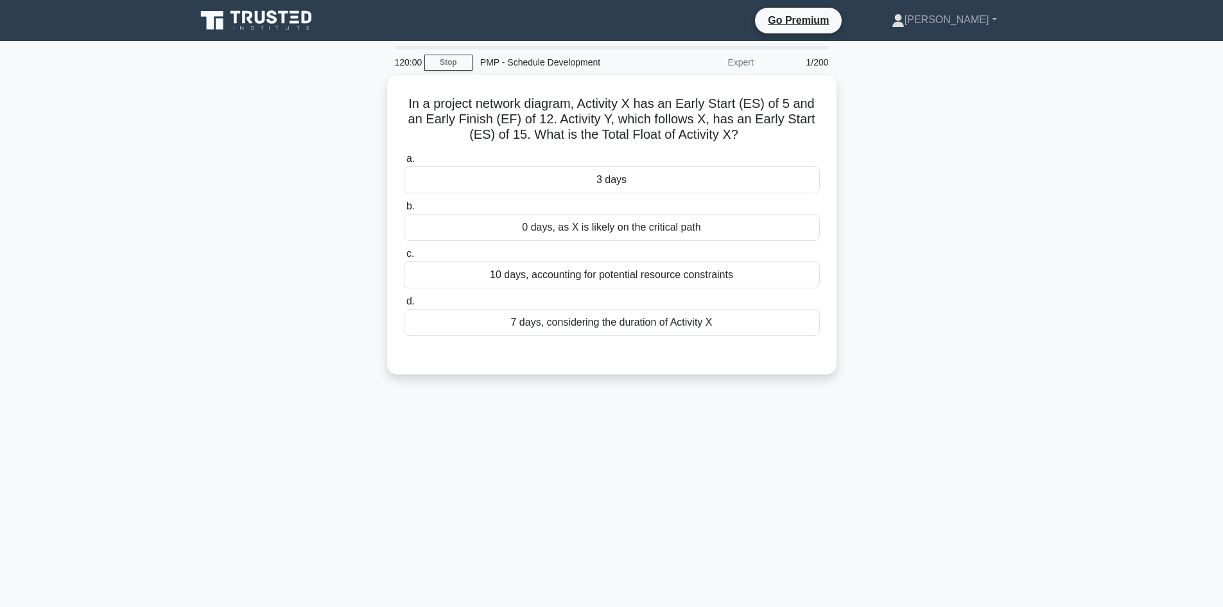
scroll to position [744, 0]
click at [756, 177] on div "3 days" at bounding box center [612, 176] width 416 height 27
click at [404, 160] on input "a. 3 days" at bounding box center [404, 156] width 0 height 8
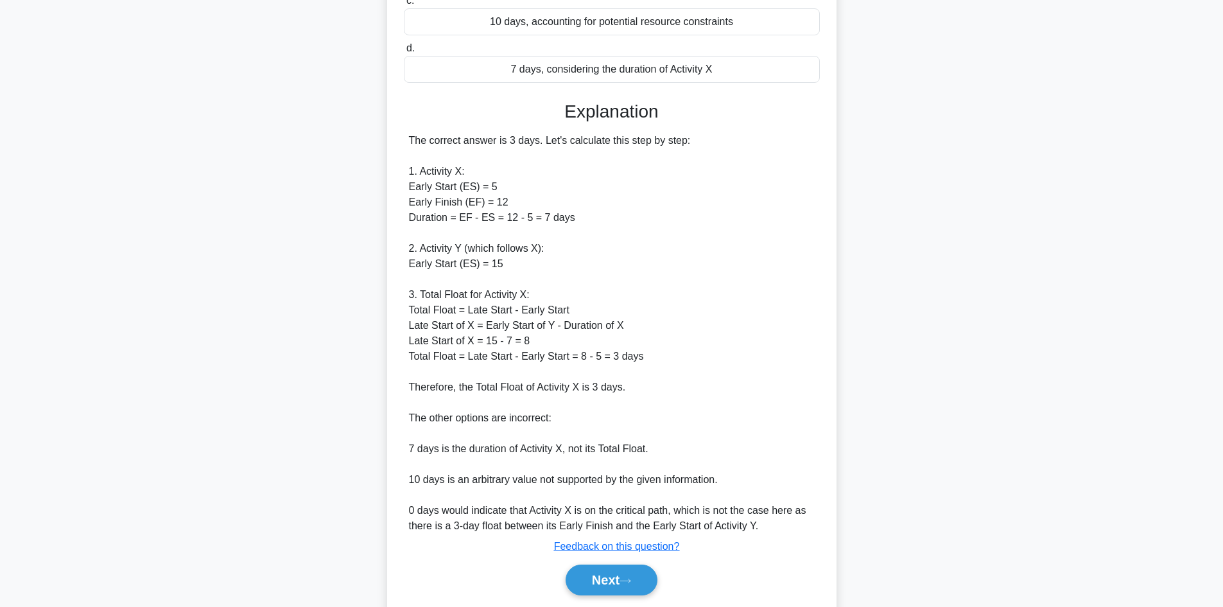
scroll to position [294, 0]
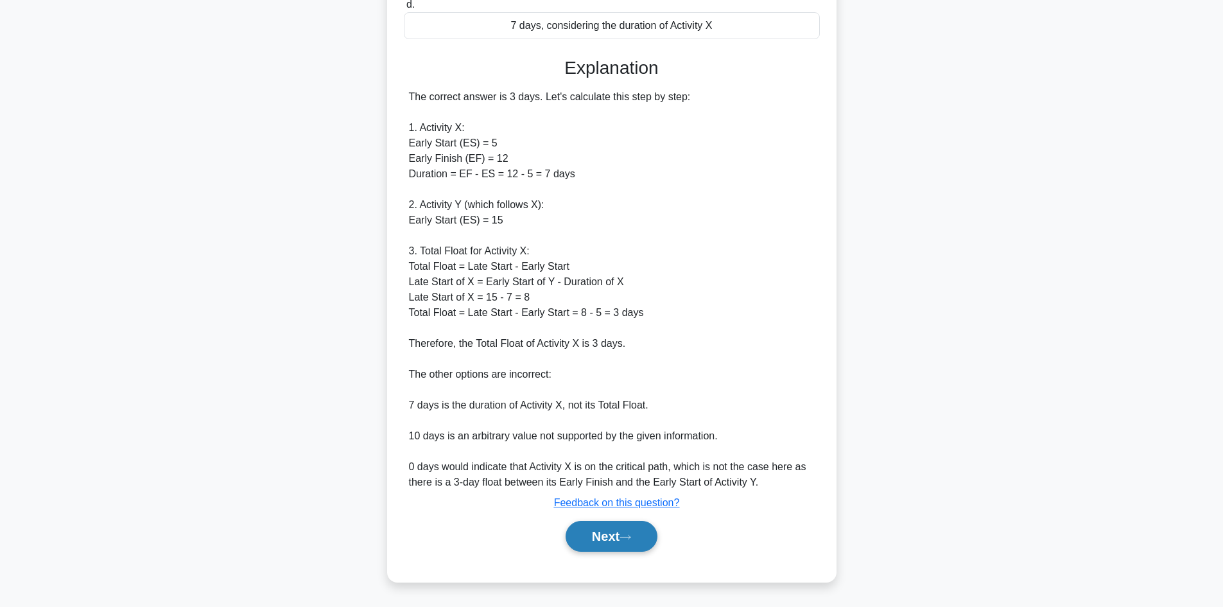
click at [626, 534] on icon at bounding box center [626, 537] width 12 height 7
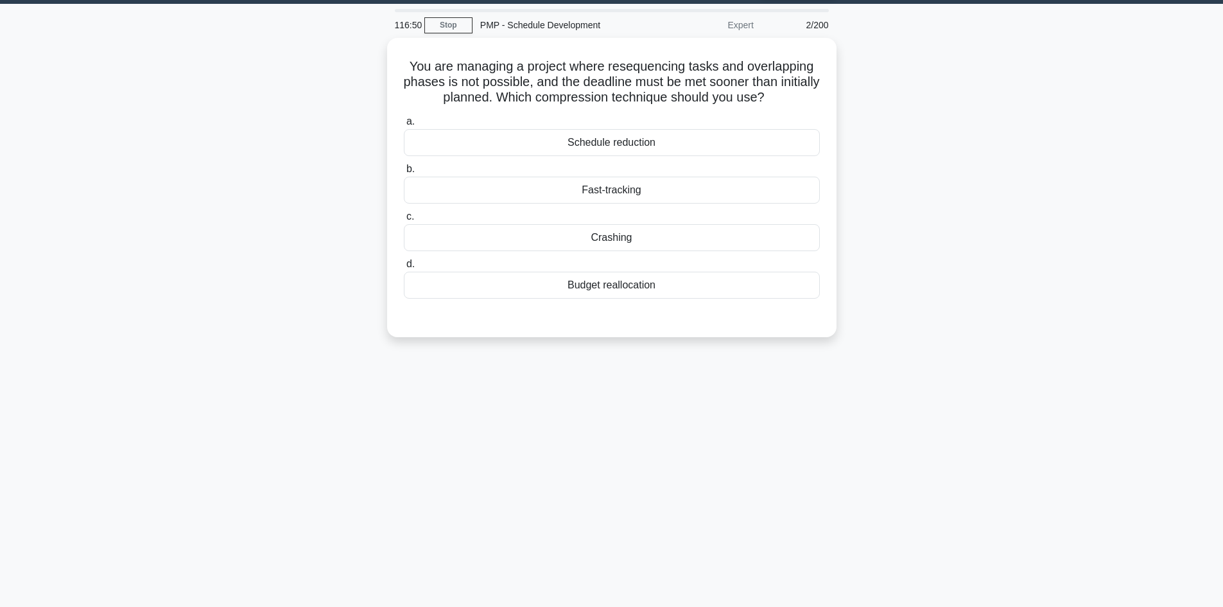
scroll to position [0, 0]
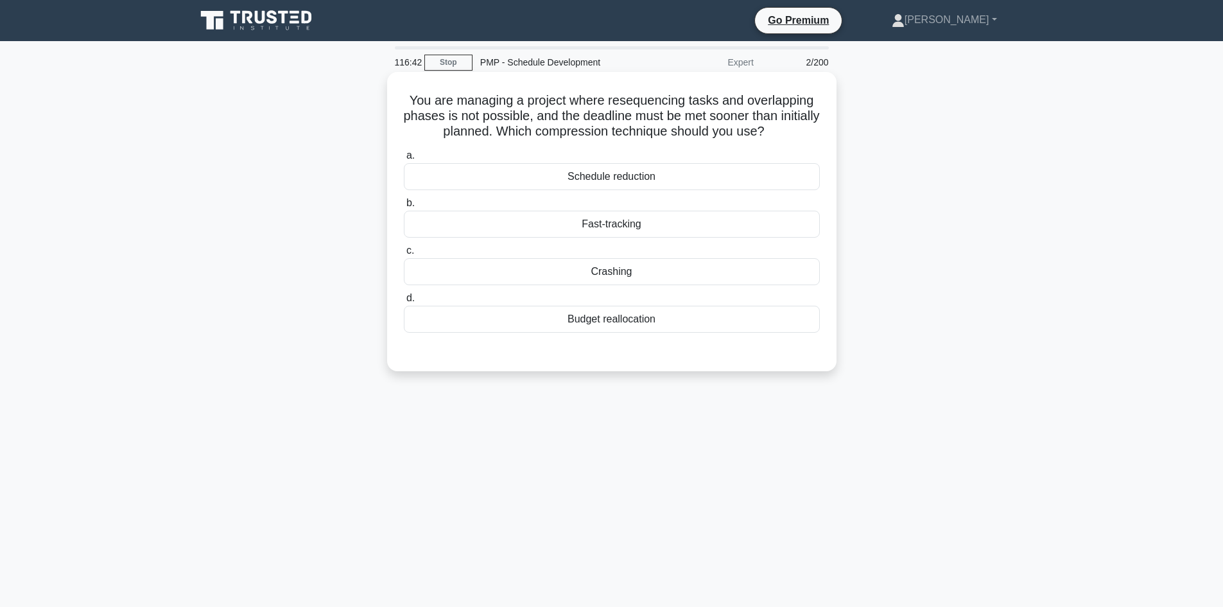
click at [627, 272] on div "Crashing" at bounding box center [612, 271] width 416 height 27
click at [404, 255] on input "c. Crashing" at bounding box center [404, 251] width 0 height 8
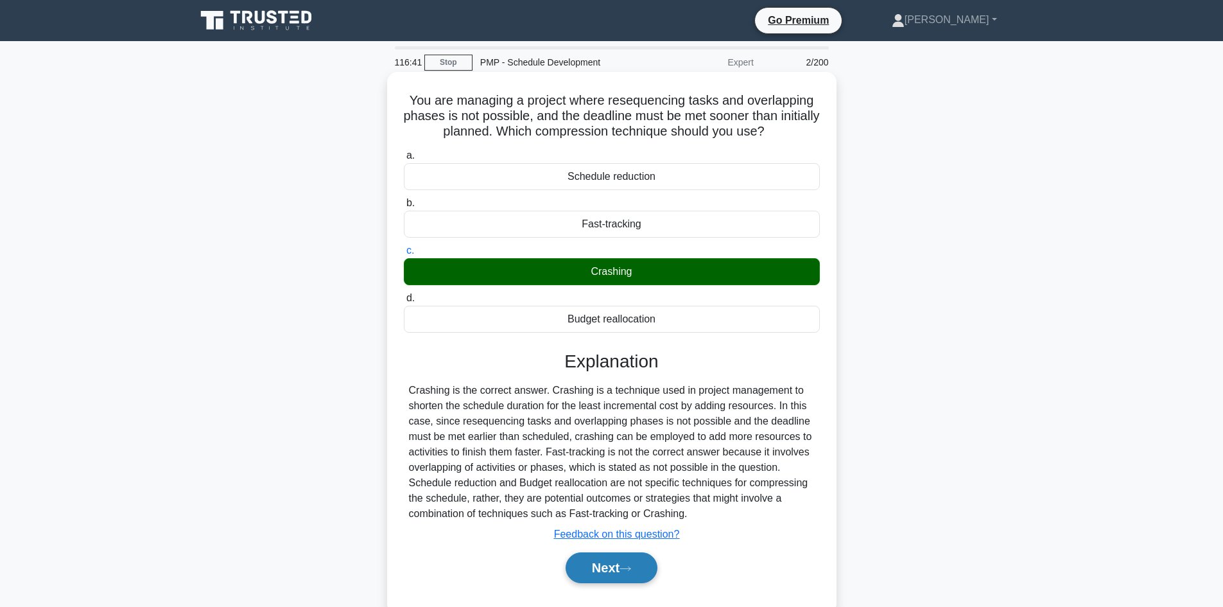
click at [629, 566] on icon at bounding box center [626, 568] width 12 height 7
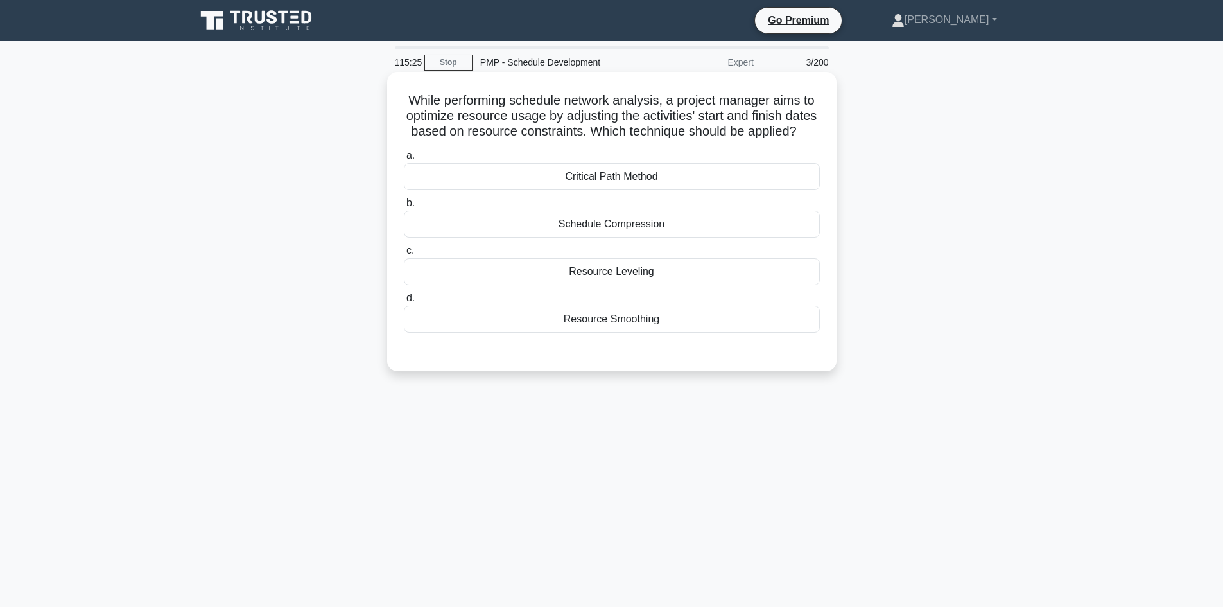
click at [651, 329] on div "Resource Smoothing" at bounding box center [612, 319] width 416 height 27
click at [404, 302] on input "d. Resource Smoothing" at bounding box center [404, 298] width 0 height 8
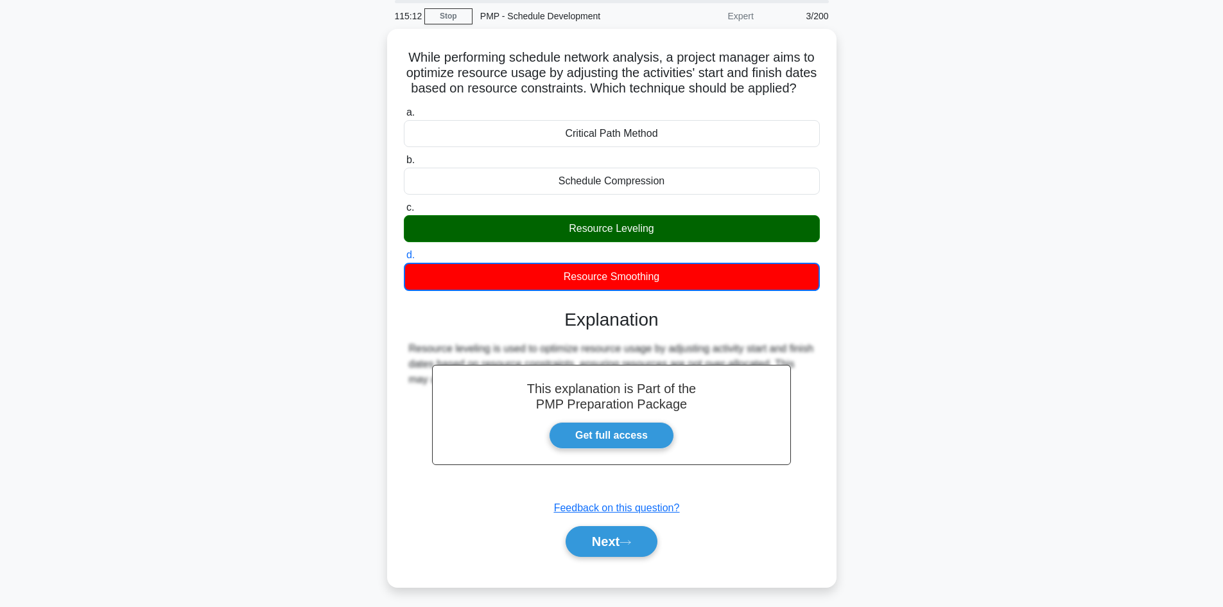
scroll to position [87, 0]
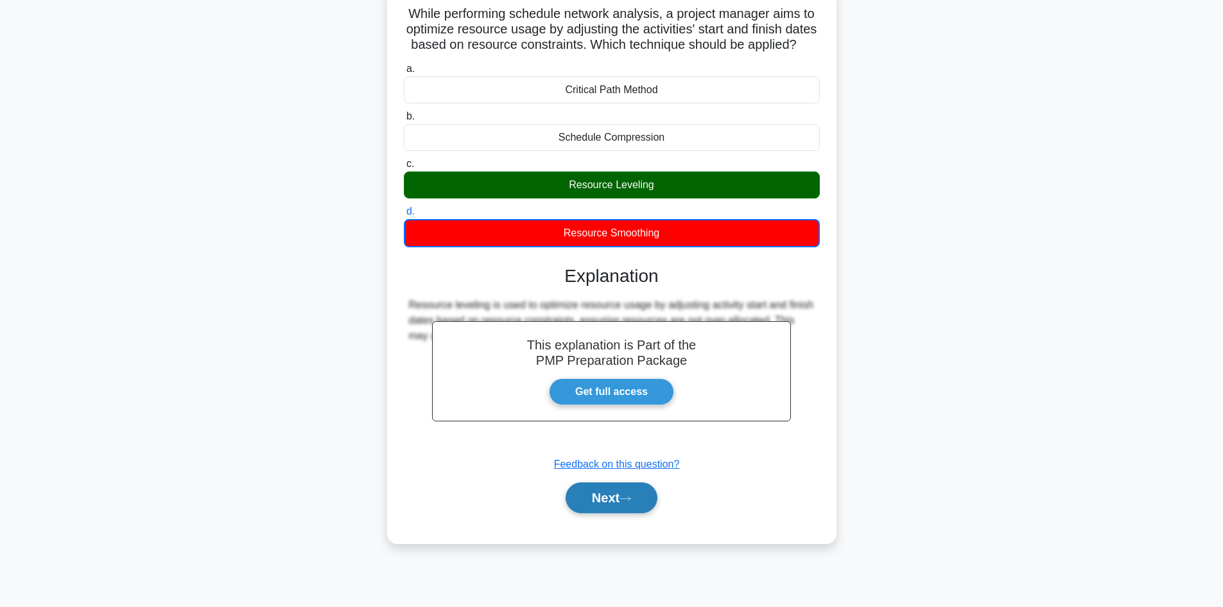
click at [656, 513] on button "Next" at bounding box center [612, 497] width 92 height 31
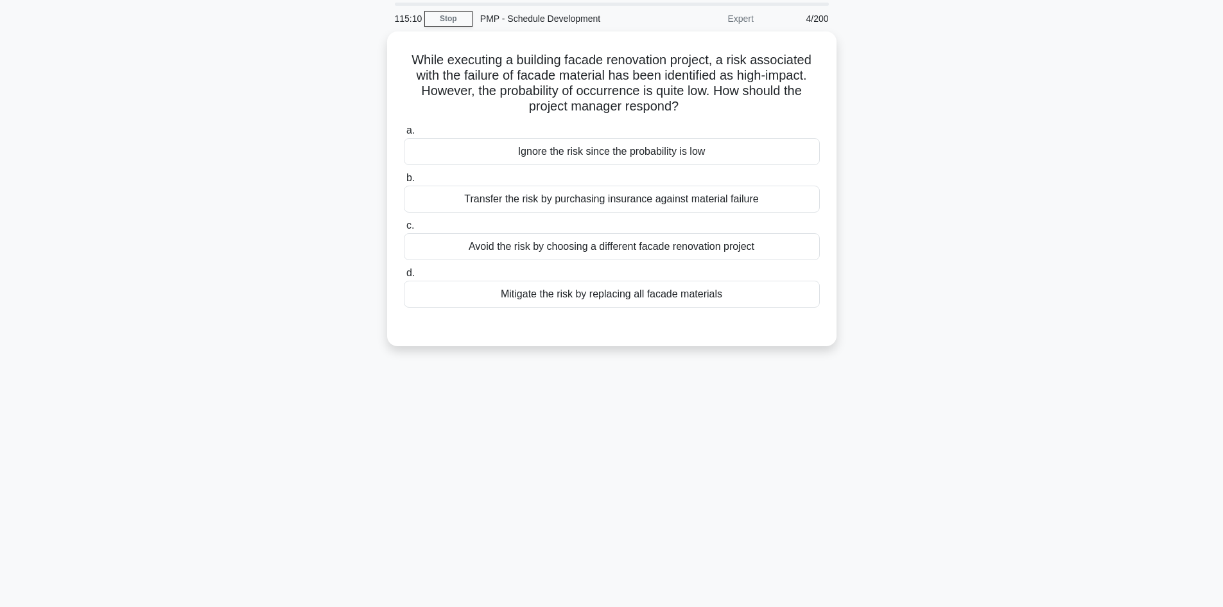
scroll to position [0, 0]
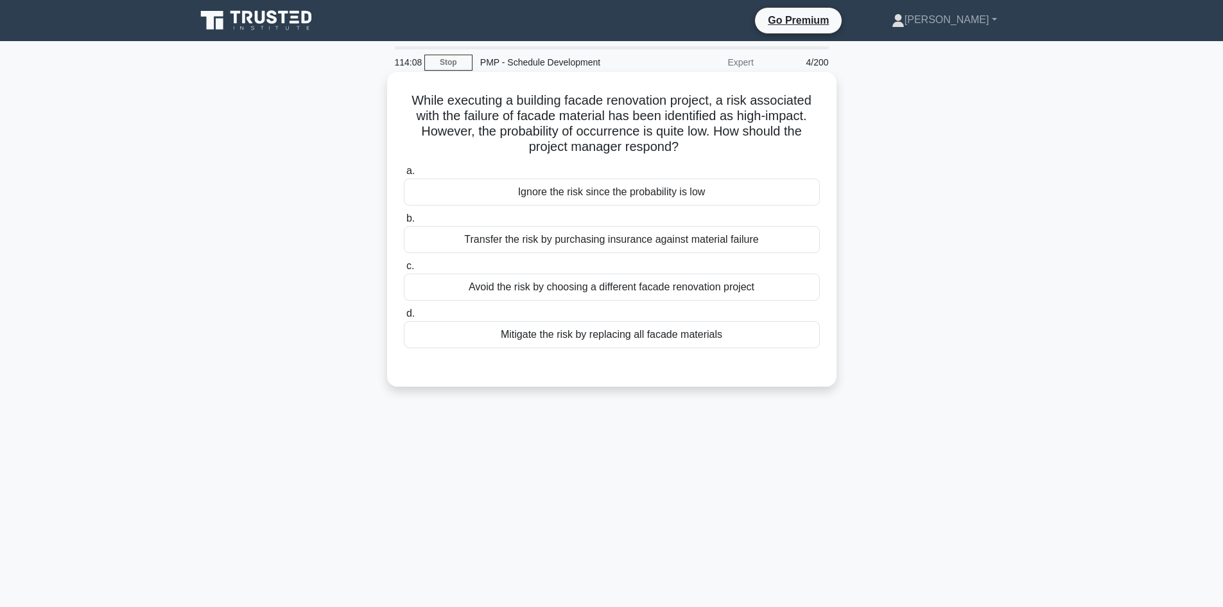
click at [622, 338] on div "Mitigate the risk by replacing all facade materials" at bounding box center [612, 334] width 416 height 27
click at [404, 318] on input "d. Mitigate the risk by replacing all facade materials" at bounding box center [404, 314] width 0 height 8
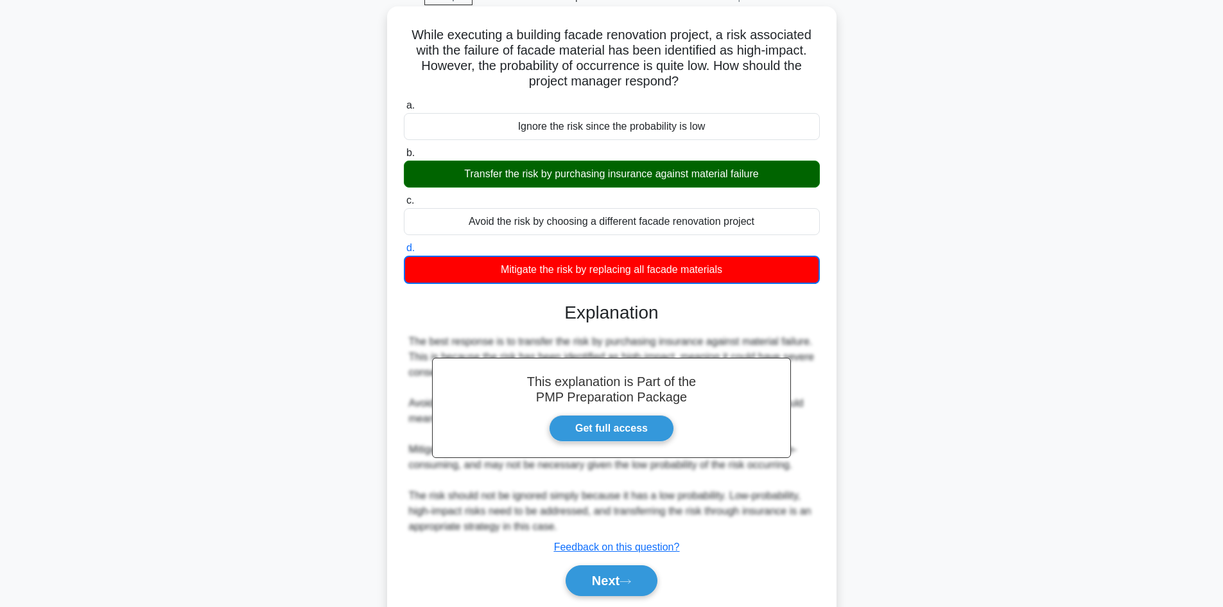
scroll to position [110, 0]
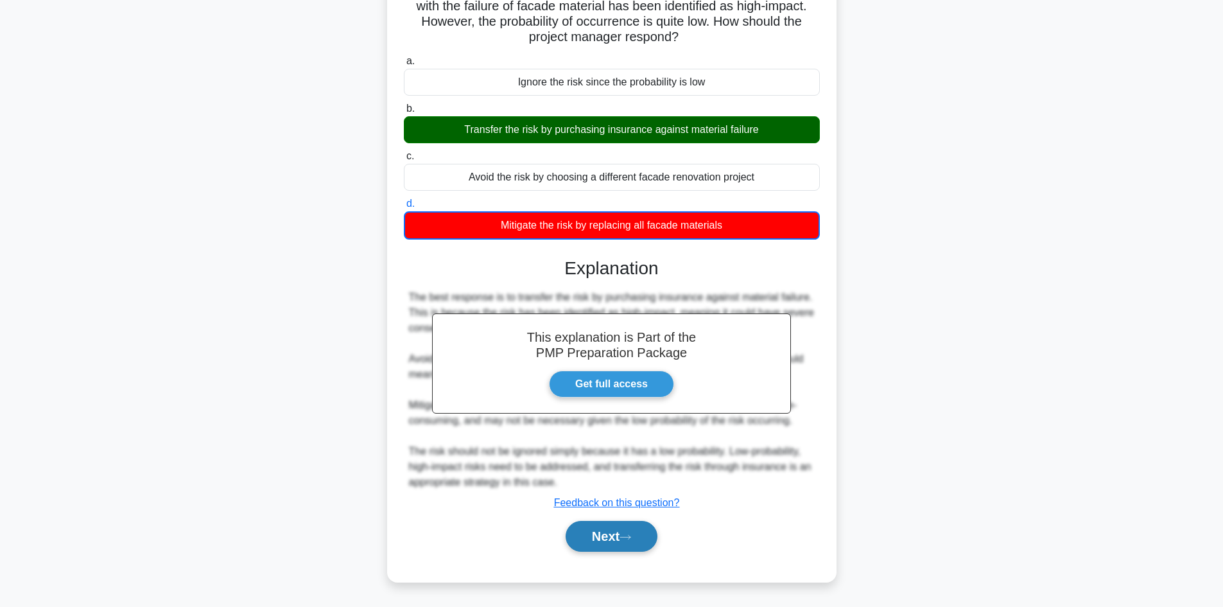
click at [609, 534] on button "Next" at bounding box center [612, 536] width 92 height 31
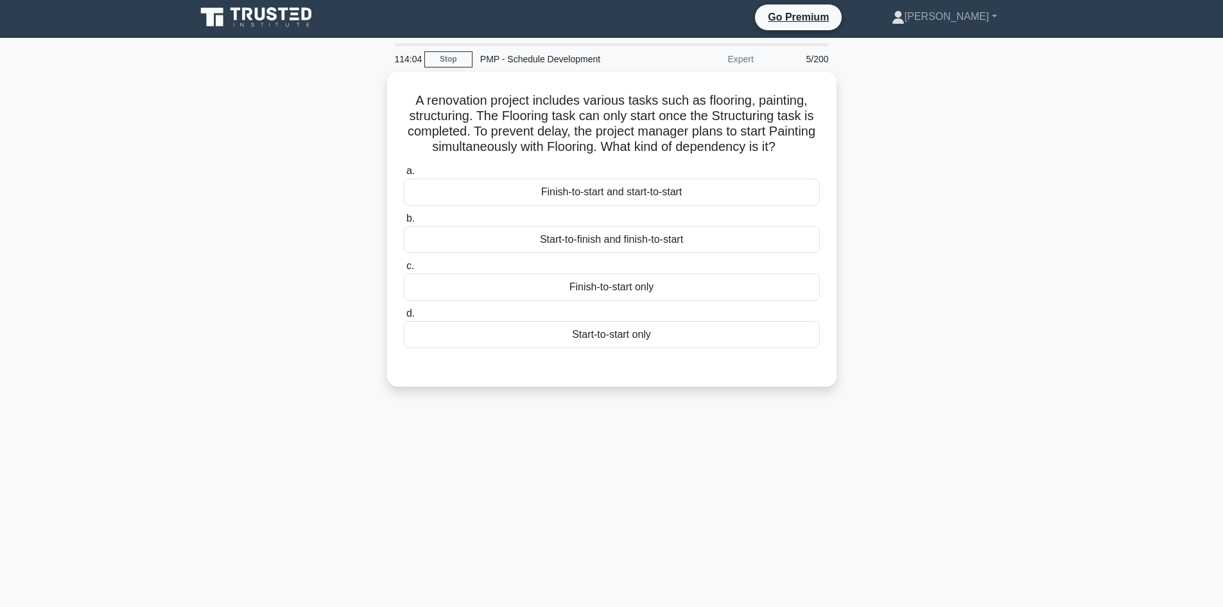
scroll to position [0, 0]
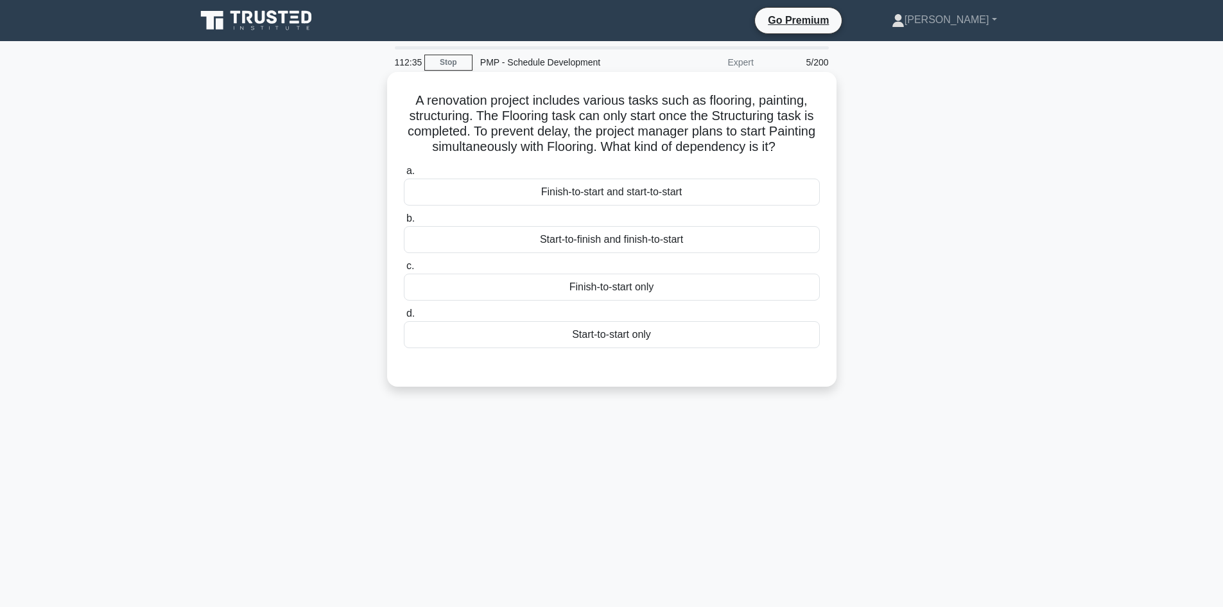
click at [629, 301] on div "Finish-to-start only" at bounding box center [612, 287] width 416 height 27
click at [404, 270] on input "c. Finish-to-start only" at bounding box center [404, 266] width 0 height 8
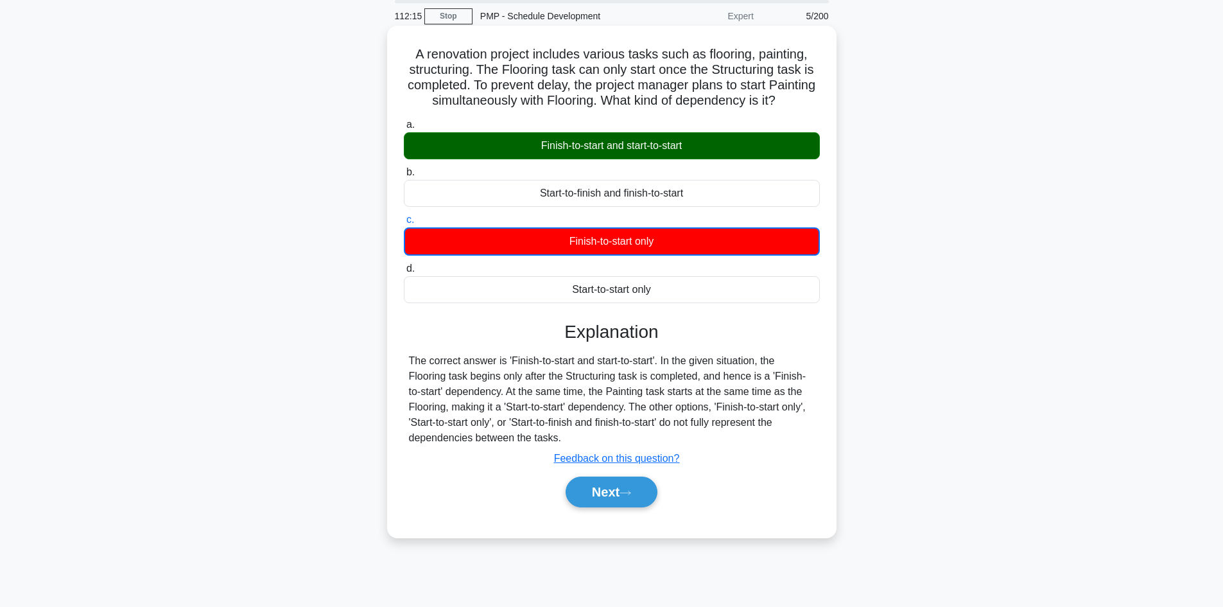
scroll to position [87, 0]
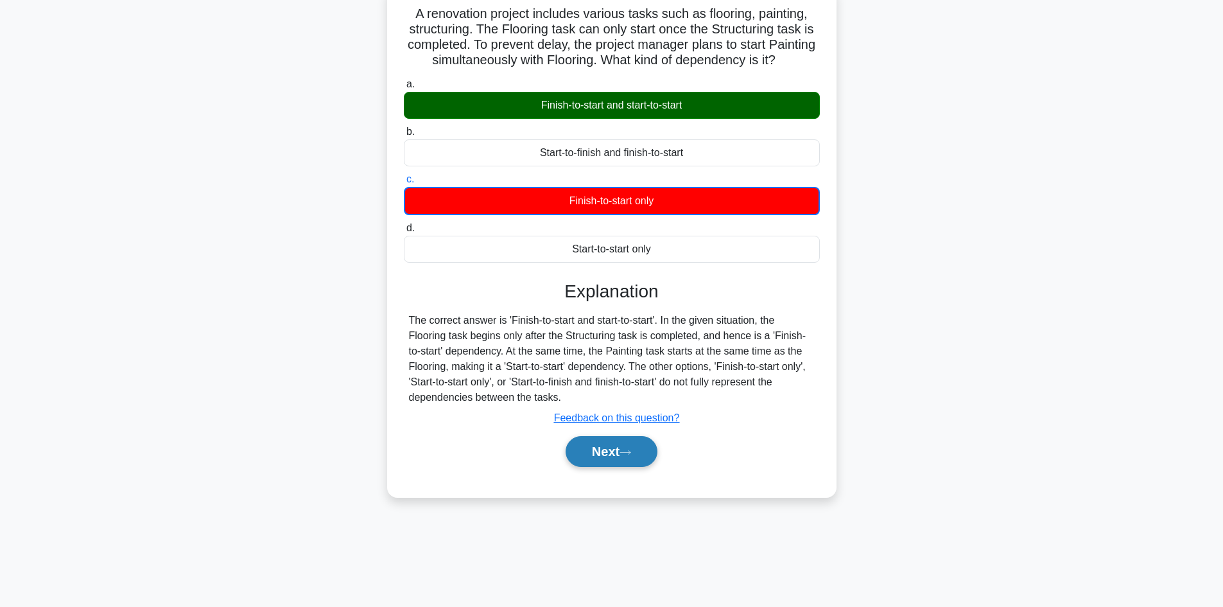
click at [605, 467] on button "Next" at bounding box center [612, 451] width 92 height 31
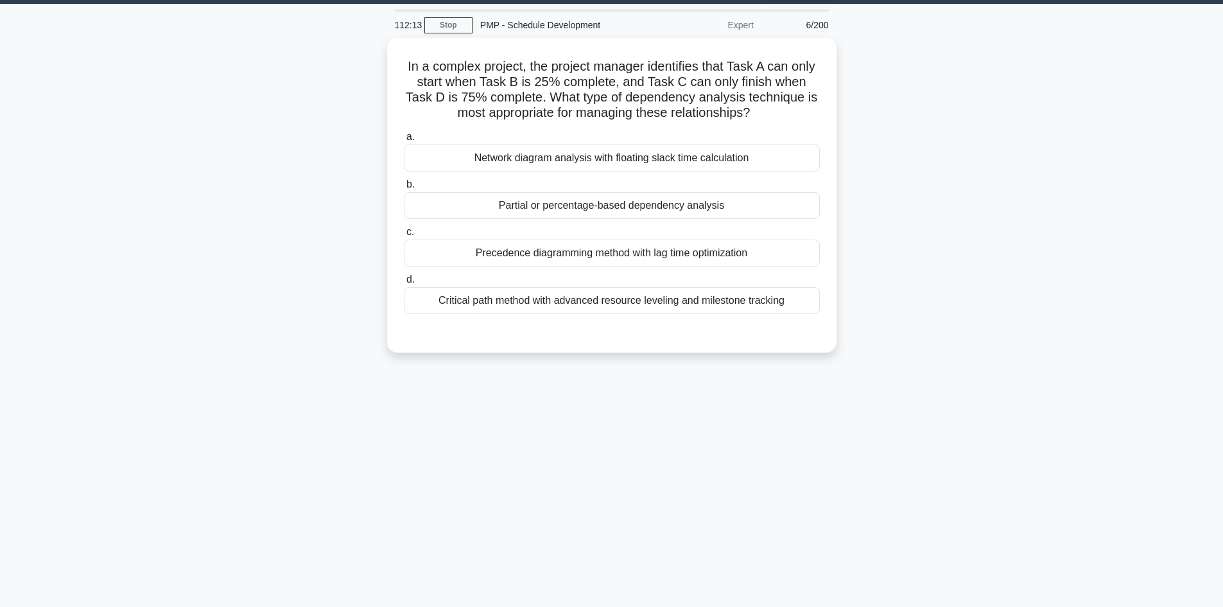
scroll to position [0, 0]
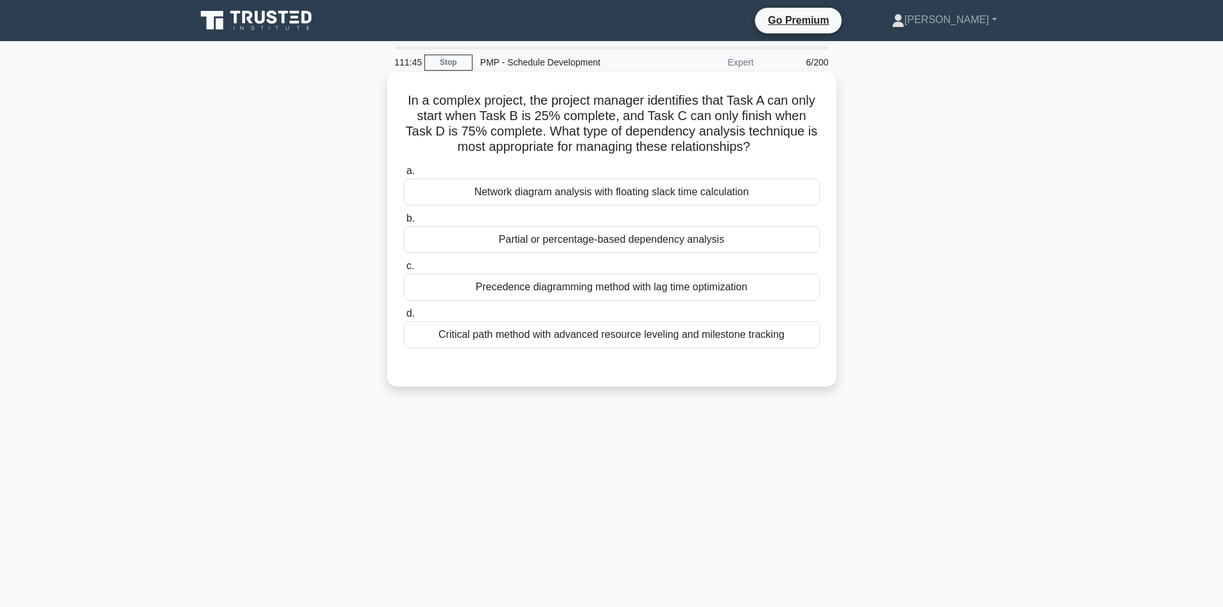
click at [601, 290] on div "Precedence diagramming method with lag time optimization" at bounding box center [612, 287] width 416 height 27
click at [404, 270] on input "c. Precedence diagramming method with lag time optimization" at bounding box center [404, 266] width 0 height 8
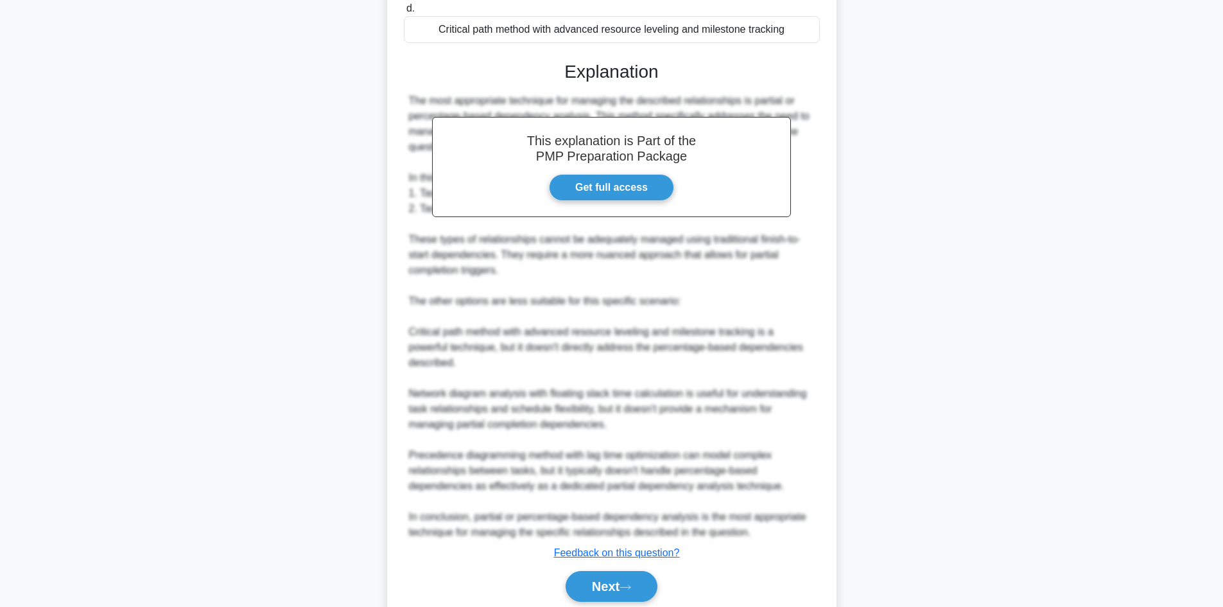
scroll to position [321, 0]
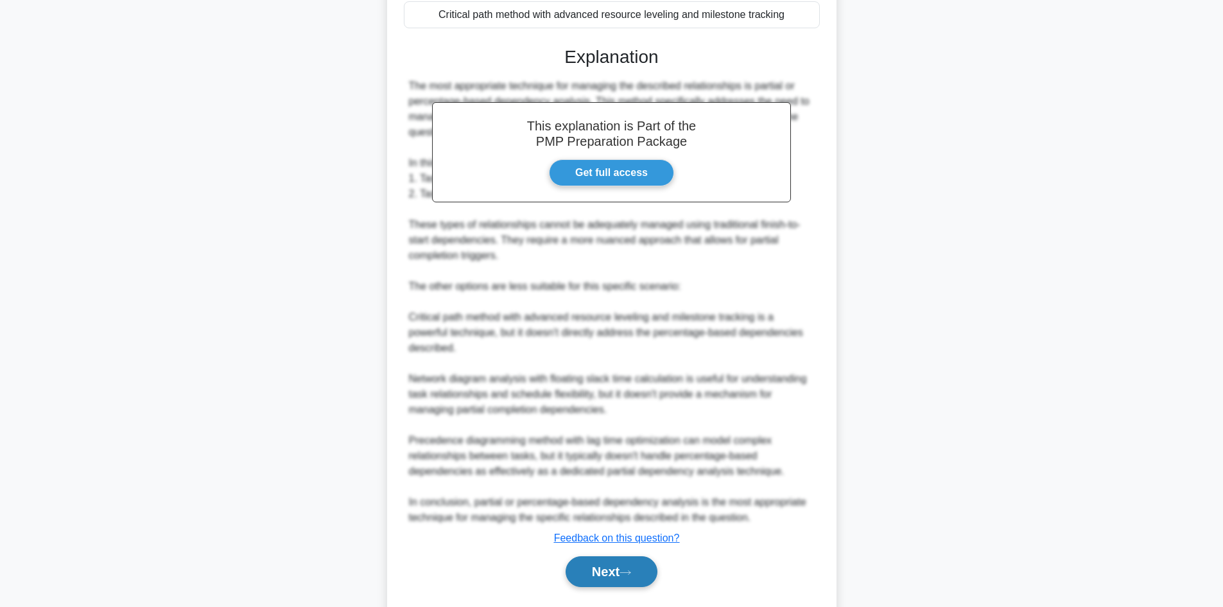
click at [606, 576] on button "Next" at bounding box center [612, 571] width 92 height 31
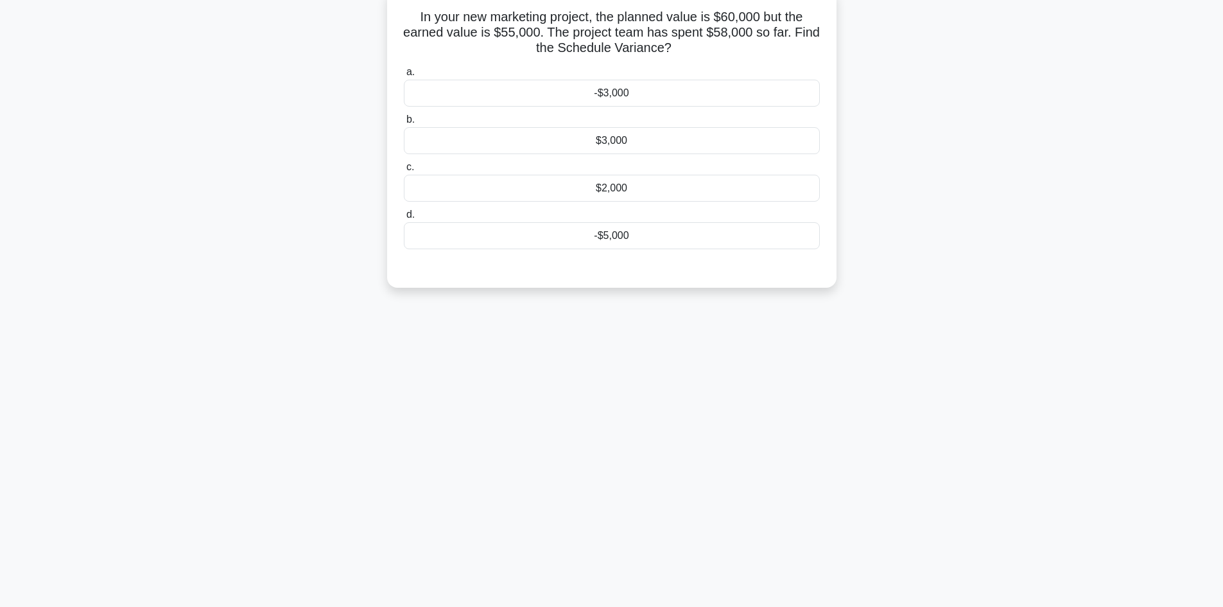
scroll to position [0, 0]
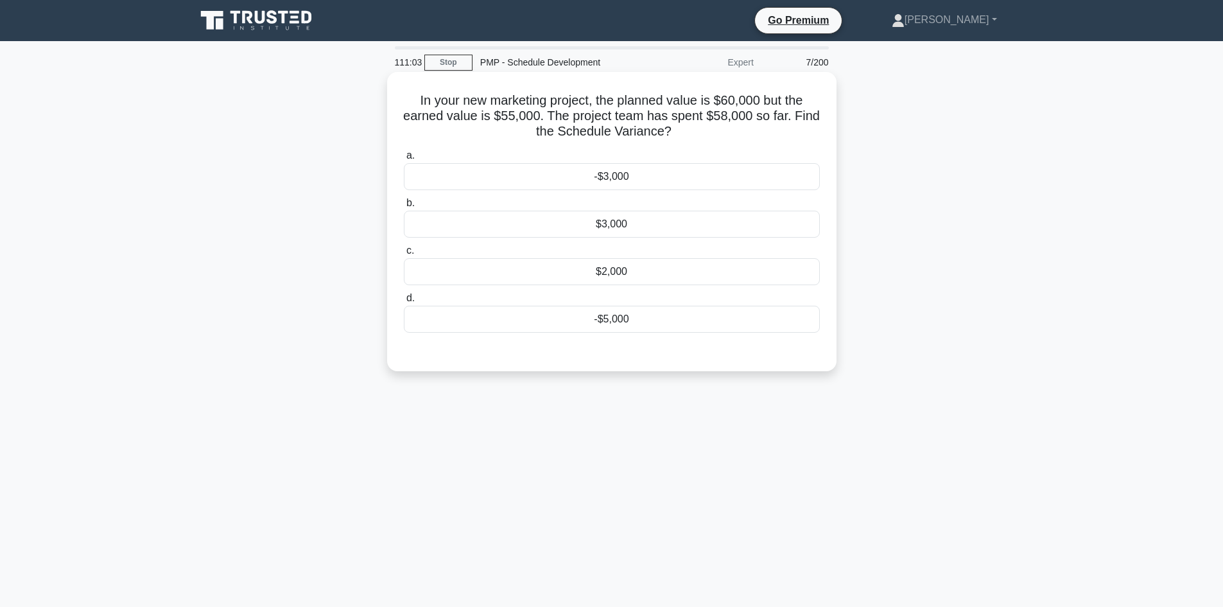
click at [642, 278] on div "$2,000" at bounding box center [612, 271] width 416 height 27
click at [404, 255] on input "c. $2,000" at bounding box center [404, 251] width 0 height 8
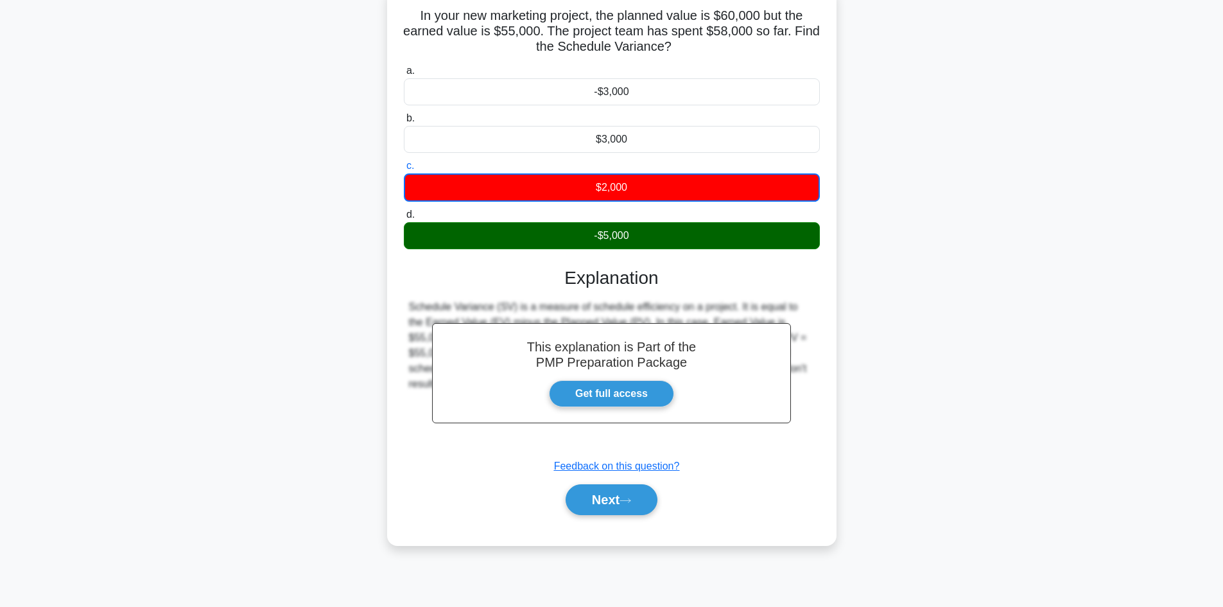
scroll to position [87, 0]
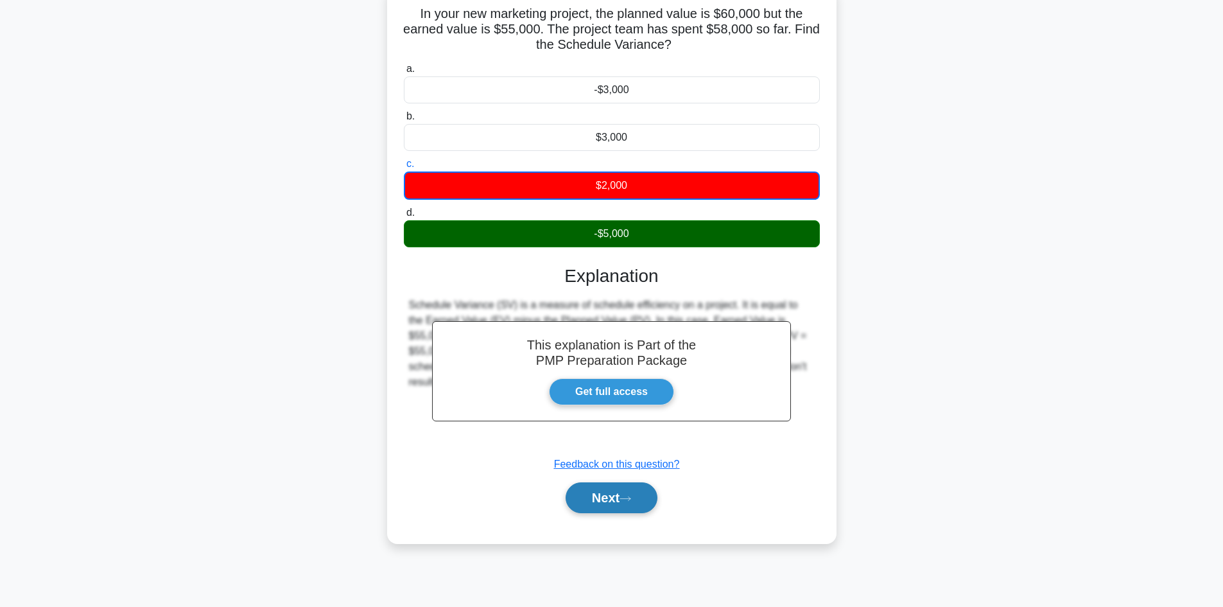
click at [613, 509] on button "Next" at bounding box center [612, 497] width 92 height 31
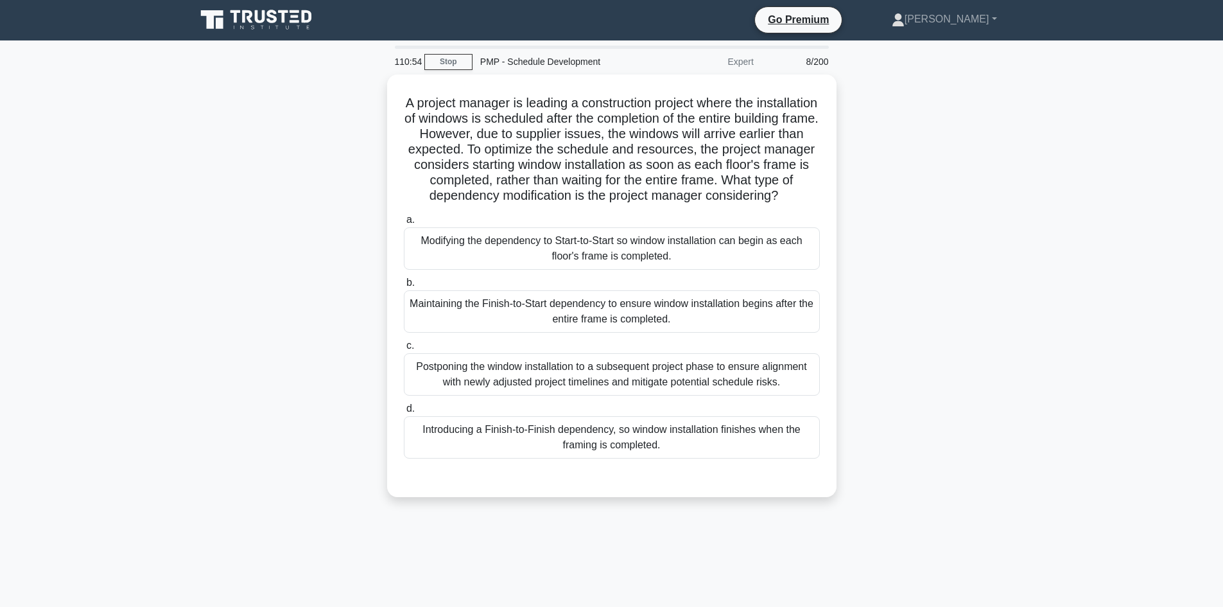
scroll to position [0, 0]
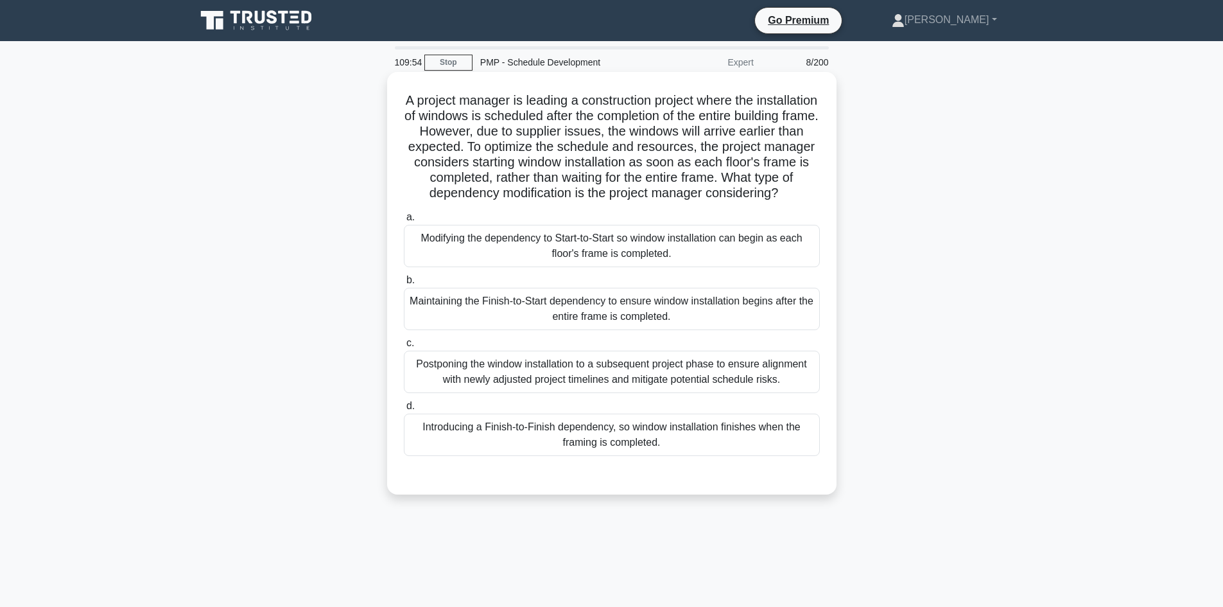
click at [685, 440] on div "Introducing a Finish-to-Finish dependency, so window installation finishes when…" at bounding box center [612, 435] width 416 height 42
click at [404, 410] on input "d. Introducing a Finish-to-Finish dependency, so window installation finishes w…" at bounding box center [404, 406] width 0 height 8
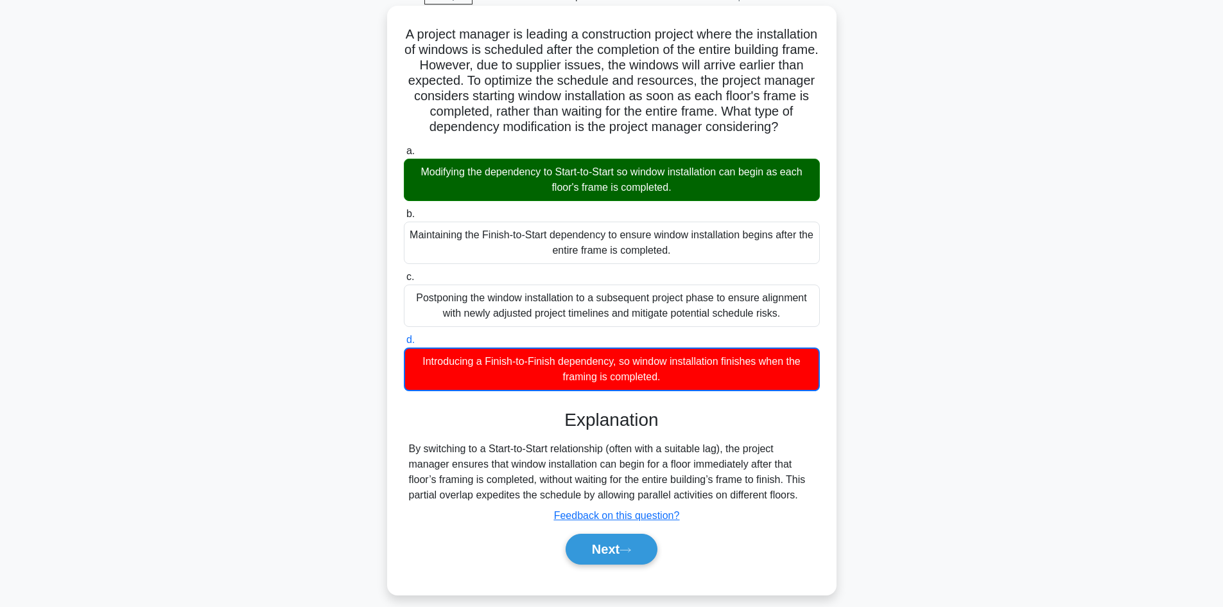
scroll to position [94, 0]
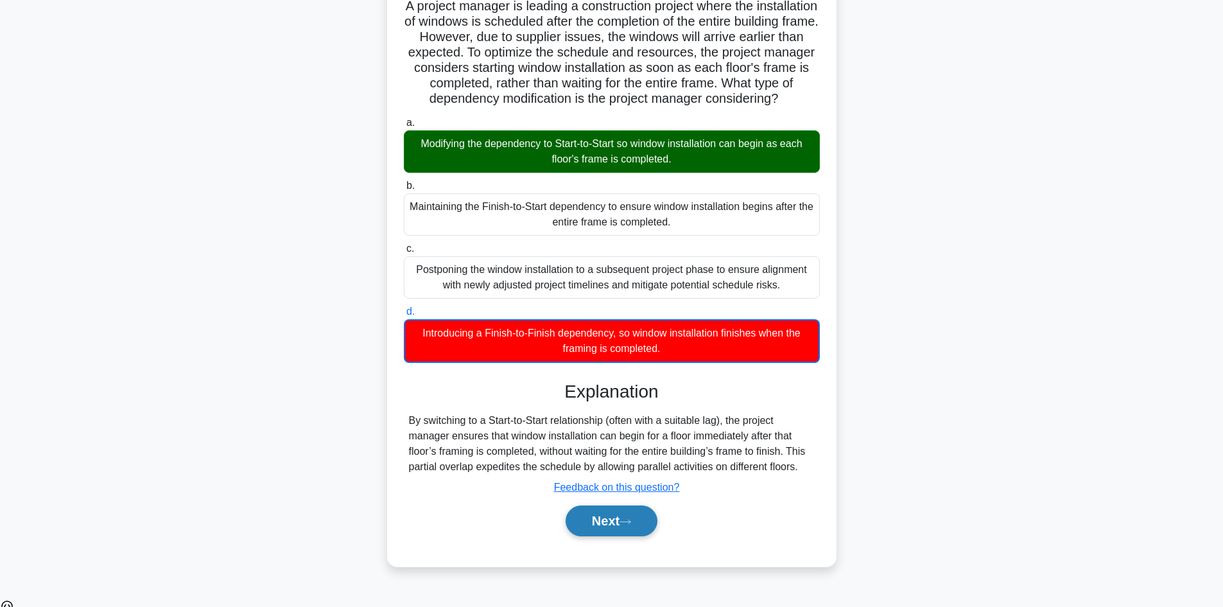
click at [598, 535] on button "Next" at bounding box center [612, 520] width 92 height 31
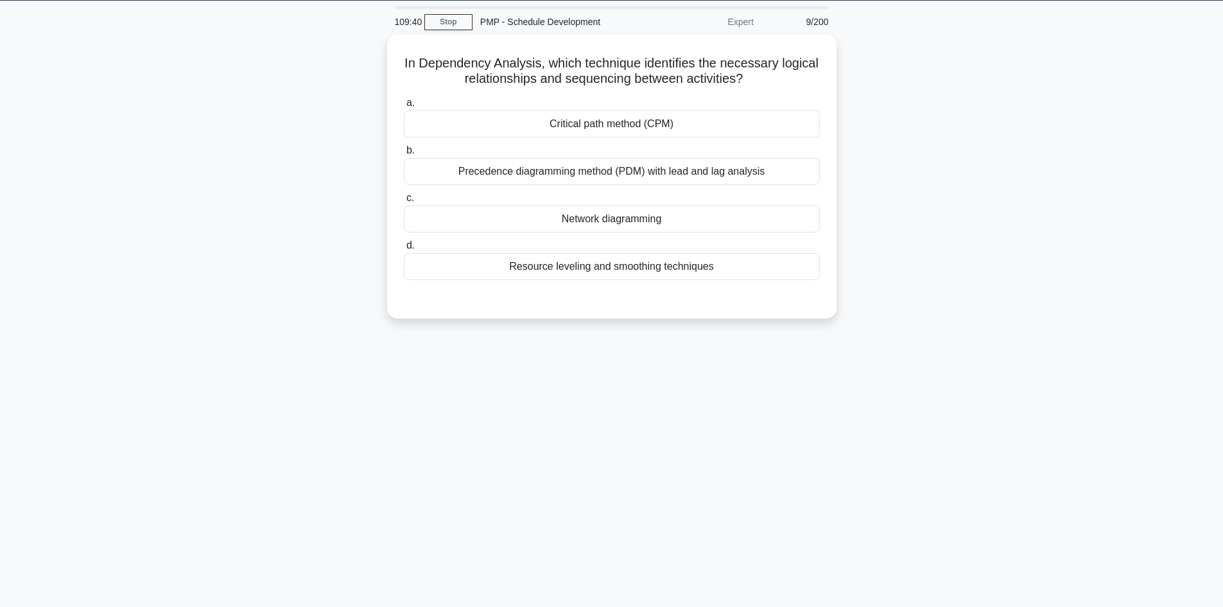
scroll to position [0, 0]
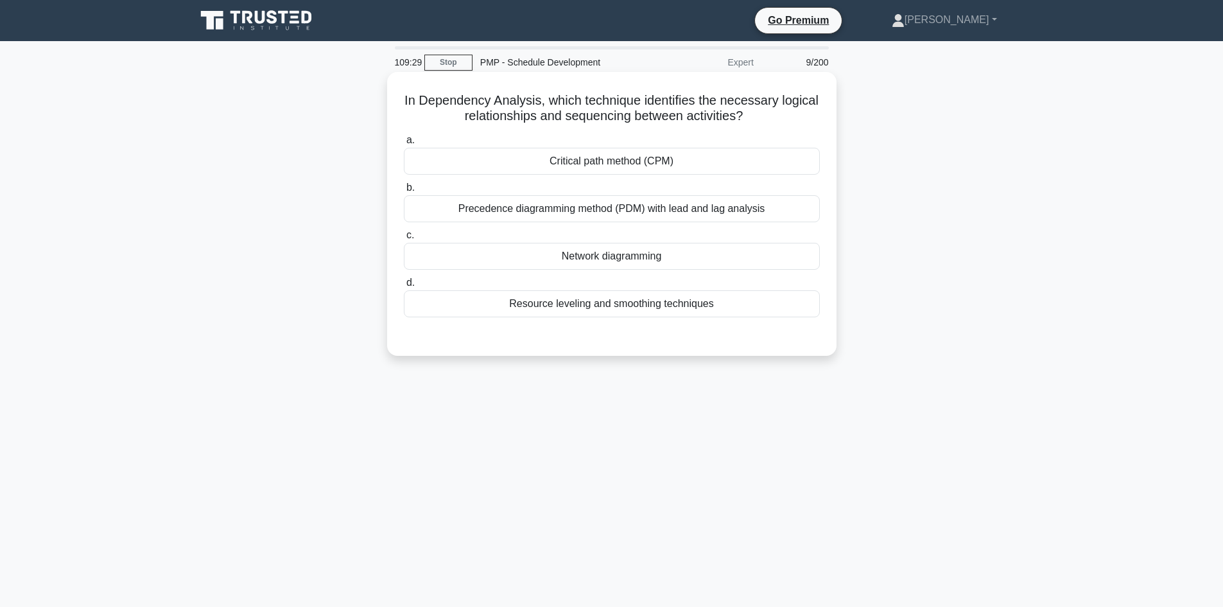
click at [683, 162] on div "Critical path method (CPM)" at bounding box center [612, 161] width 416 height 27
click at [404, 145] on input "a. Critical path method (CPM)" at bounding box center [404, 140] width 0 height 8
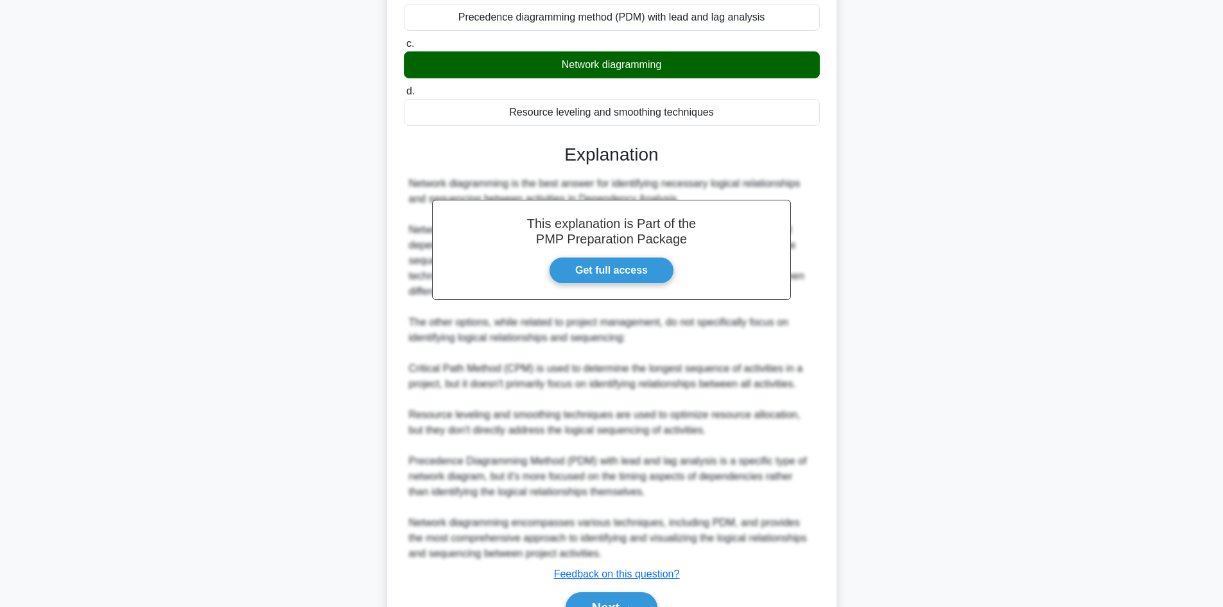
scroll to position [264, 0]
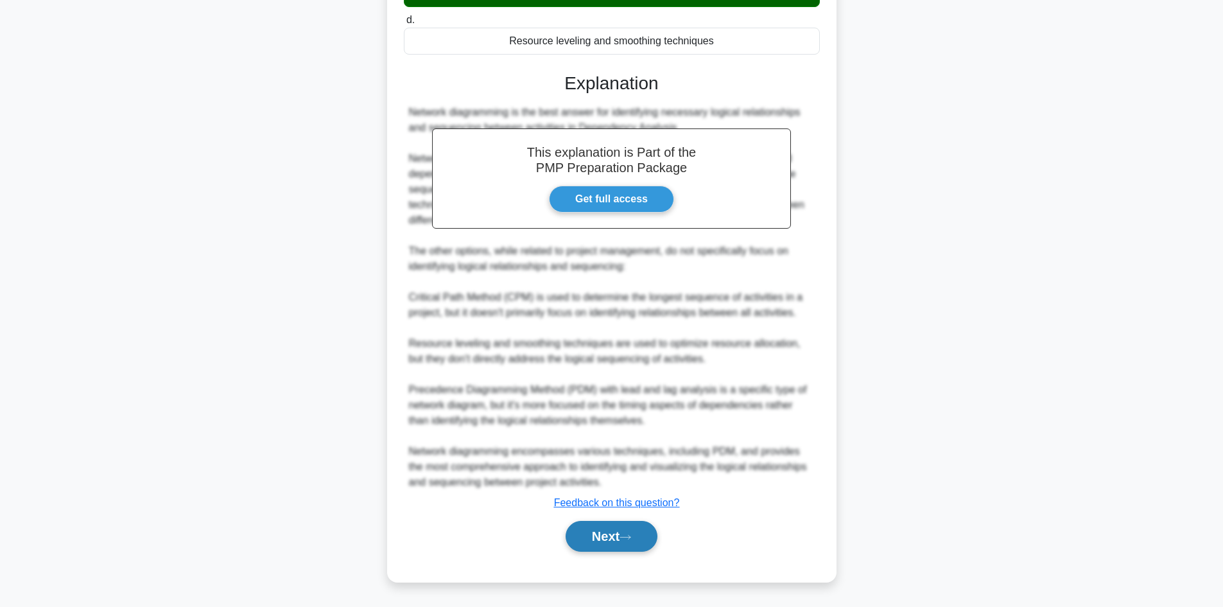
click at [622, 534] on button "Next" at bounding box center [612, 536] width 92 height 31
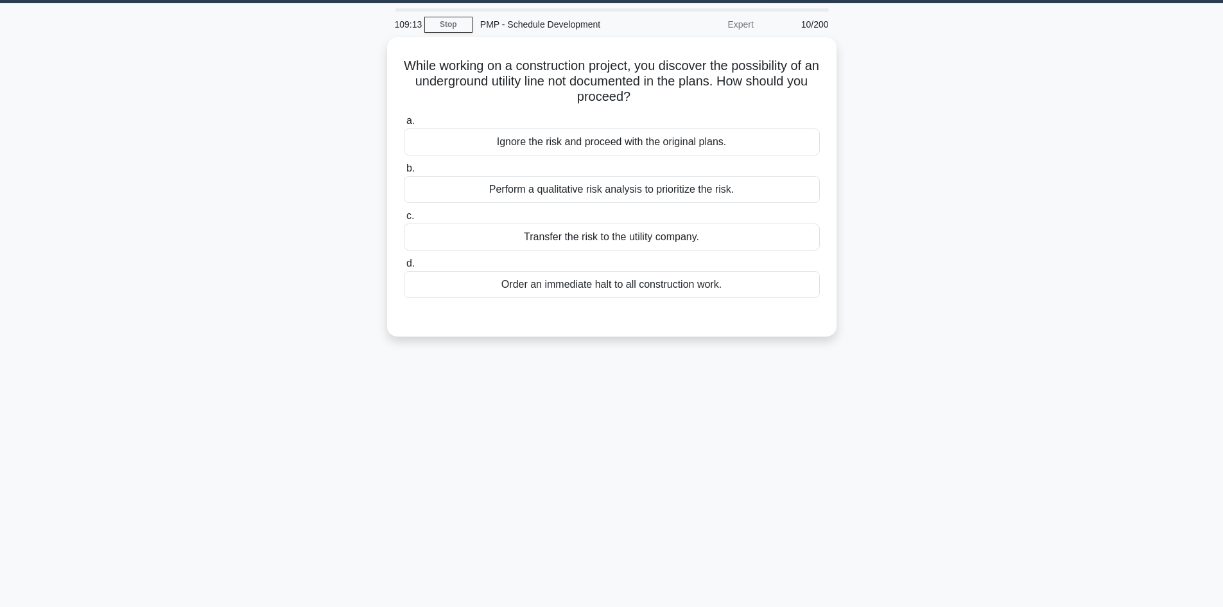
scroll to position [0, 0]
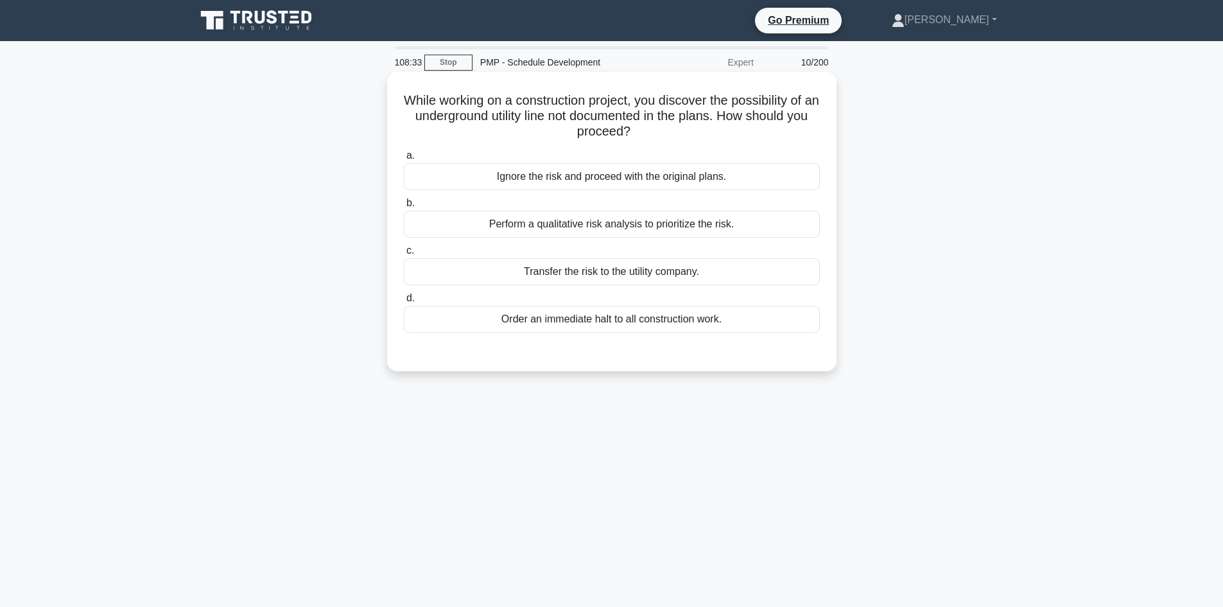
click at [575, 268] on div "Transfer the risk to the utility company." at bounding box center [612, 271] width 416 height 27
click at [404, 255] on input "c. Transfer the risk to the utility company." at bounding box center [404, 251] width 0 height 8
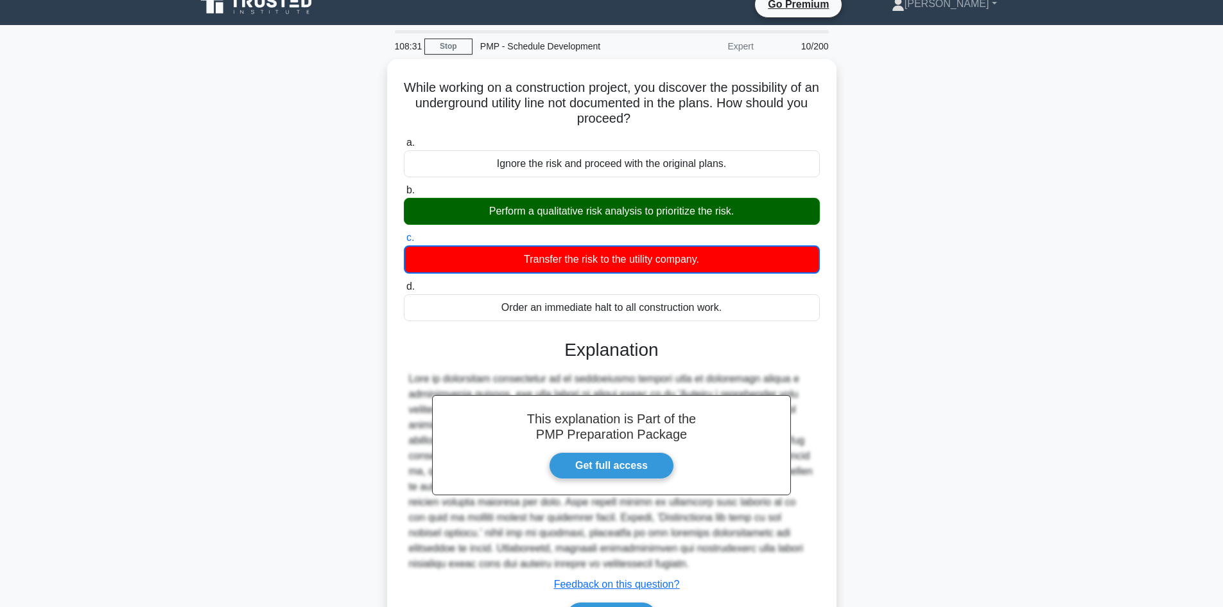
scroll to position [94, 0]
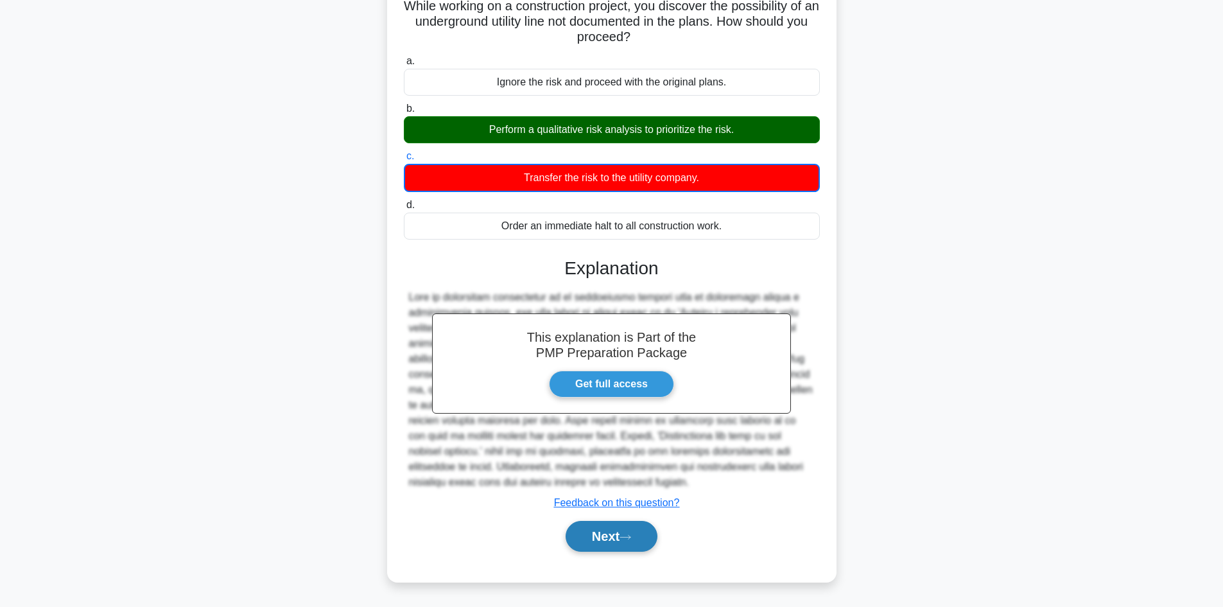
click at [629, 541] on icon at bounding box center [626, 537] width 12 height 7
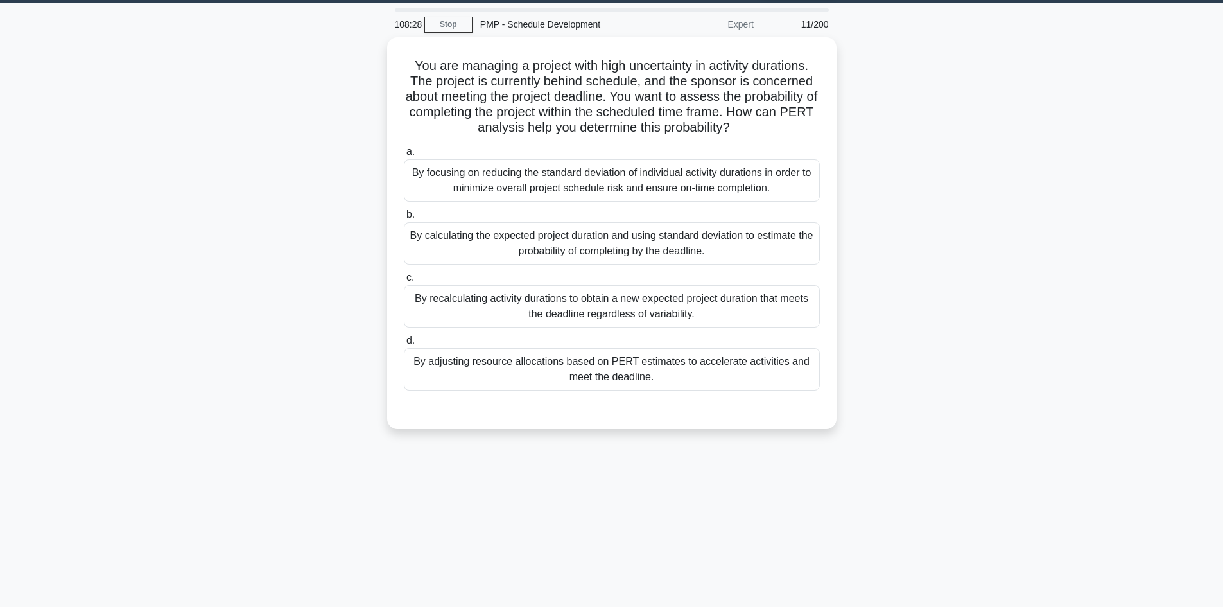
scroll to position [0, 0]
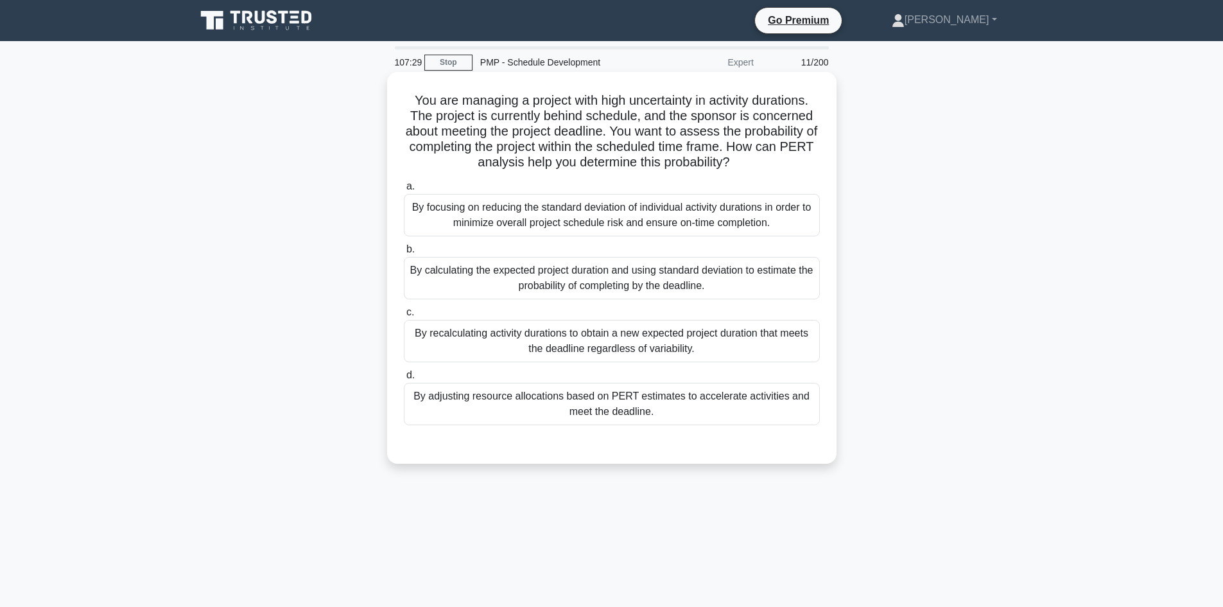
click at [622, 403] on div "By adjusting resource allocations based on PERT estimates to accelerate activit…" at bounding box center [612, 404] width 416 height 42
click at [404, 380] on input "d. By adjusting resource allocations based on PERT estimates to accelerate acti…" at bounding box center [404, 375] width 0 height 8
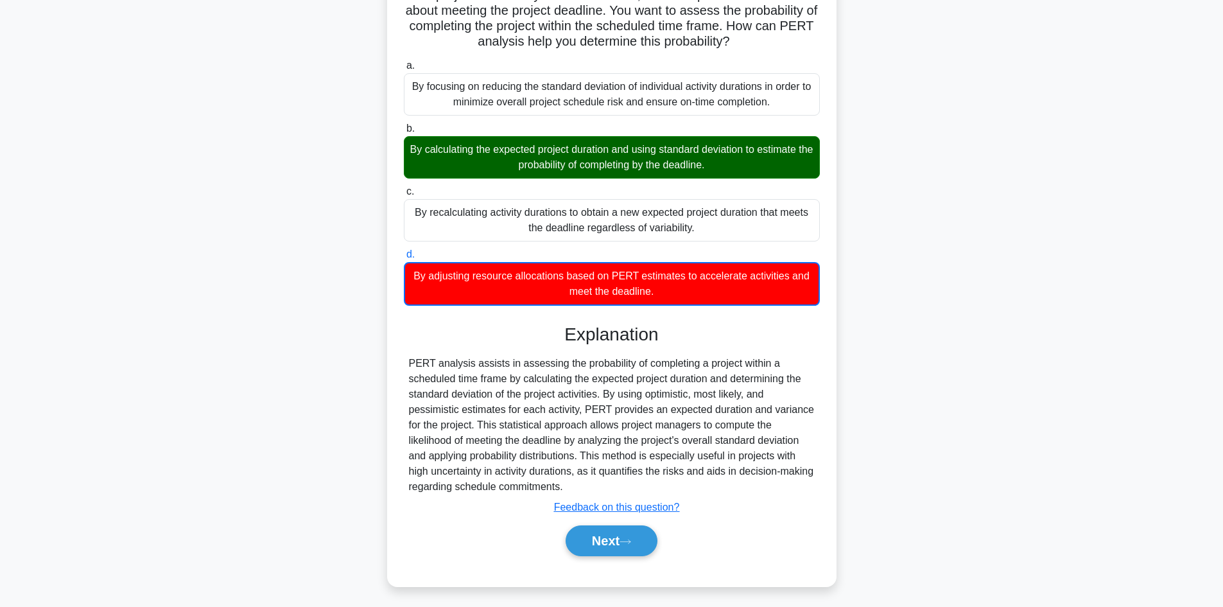
scroll to position [125, 0]
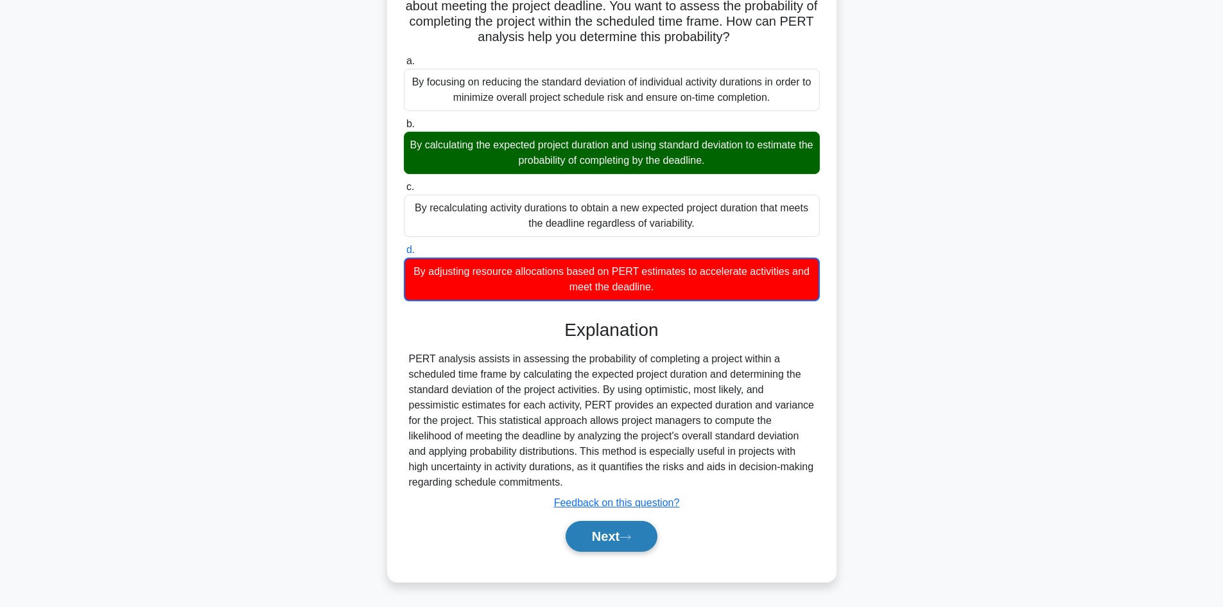
click at [620, 525] on button "Next" at bounding box center [612, 536] width 92 height 31
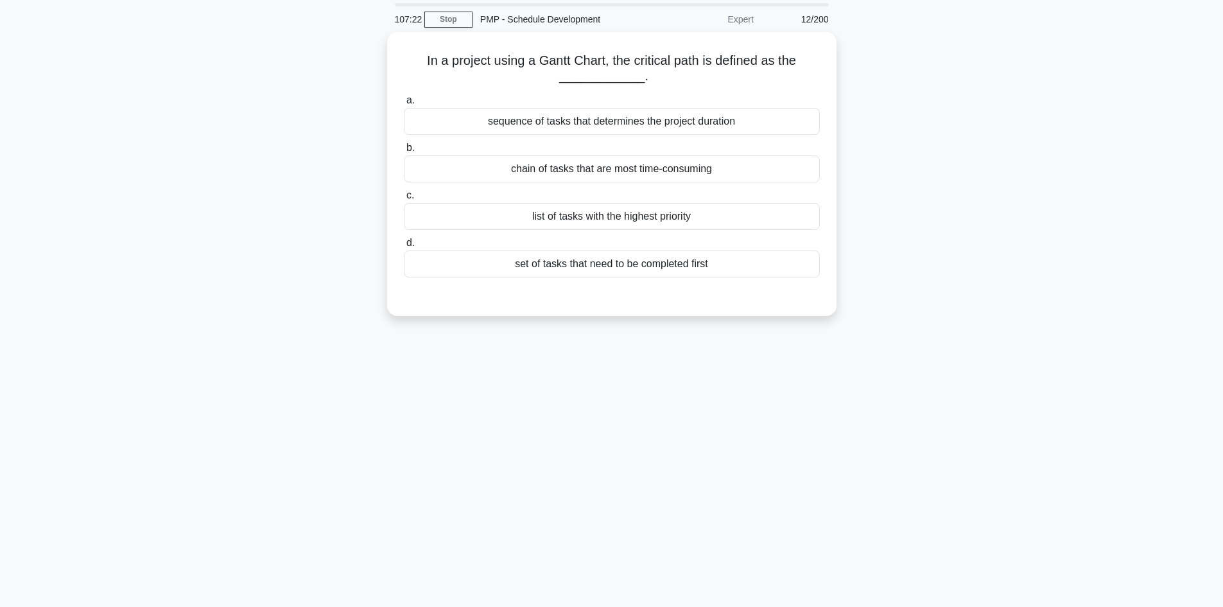
scroll to position [0, 0]
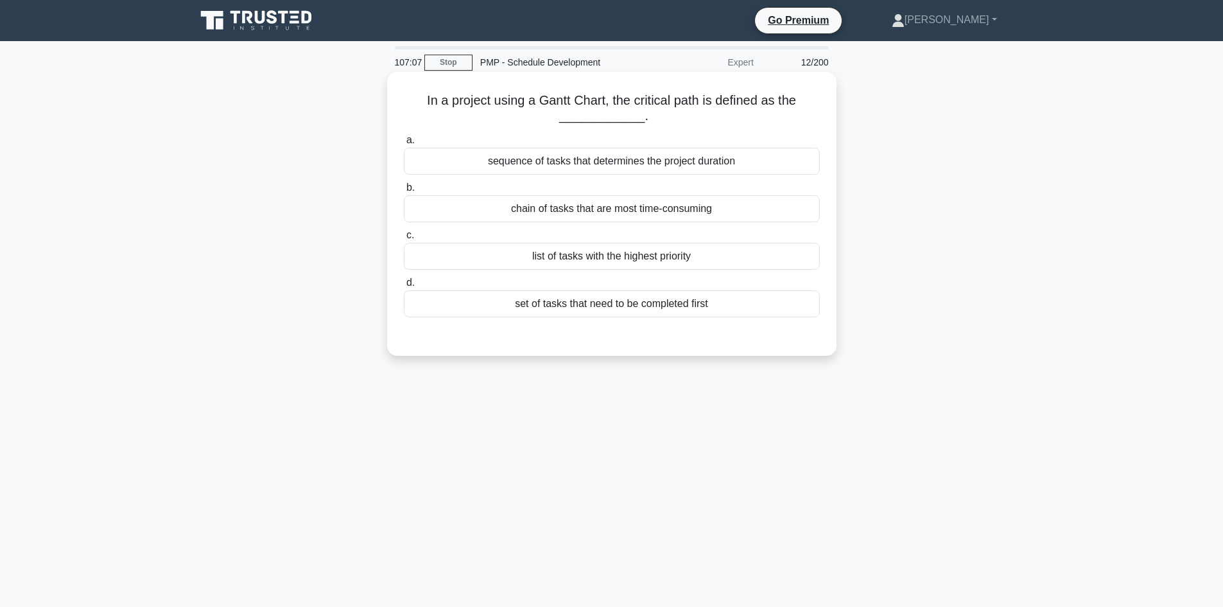
click at [660, 161] on div "sequence of tasks that determines the project duration" at bounding box center [612, 161] width 416 height 27
click at [404, 145] on input "a. sequence of tasks that determines the project duration" at bounding box center [404, 140] width 0 height 8
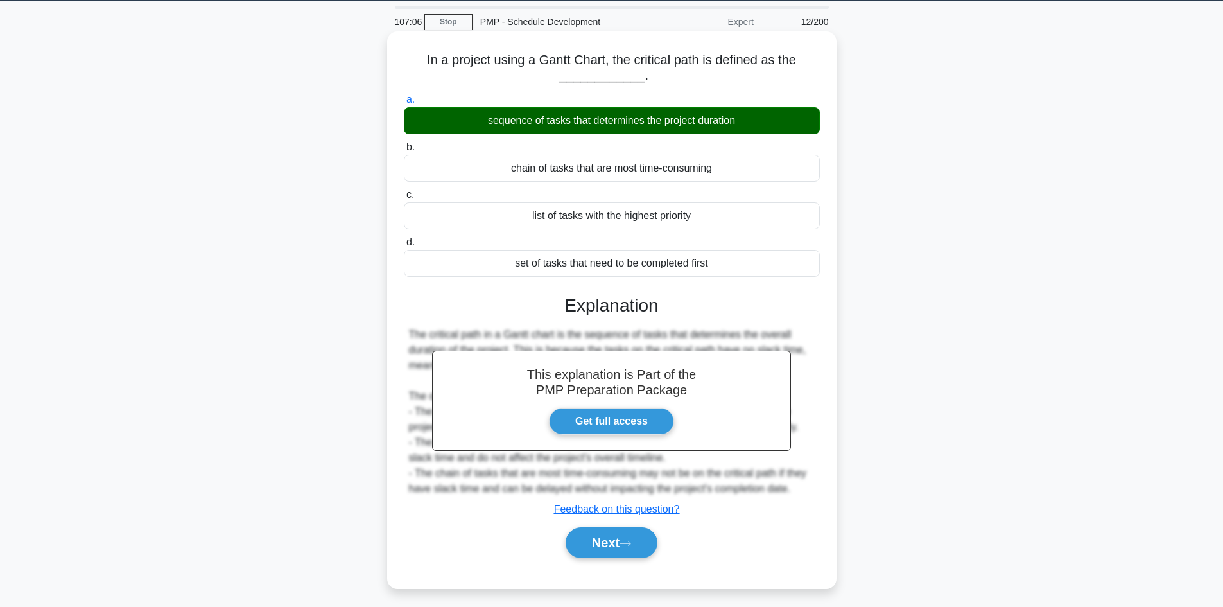
scroll to position [87, 0]
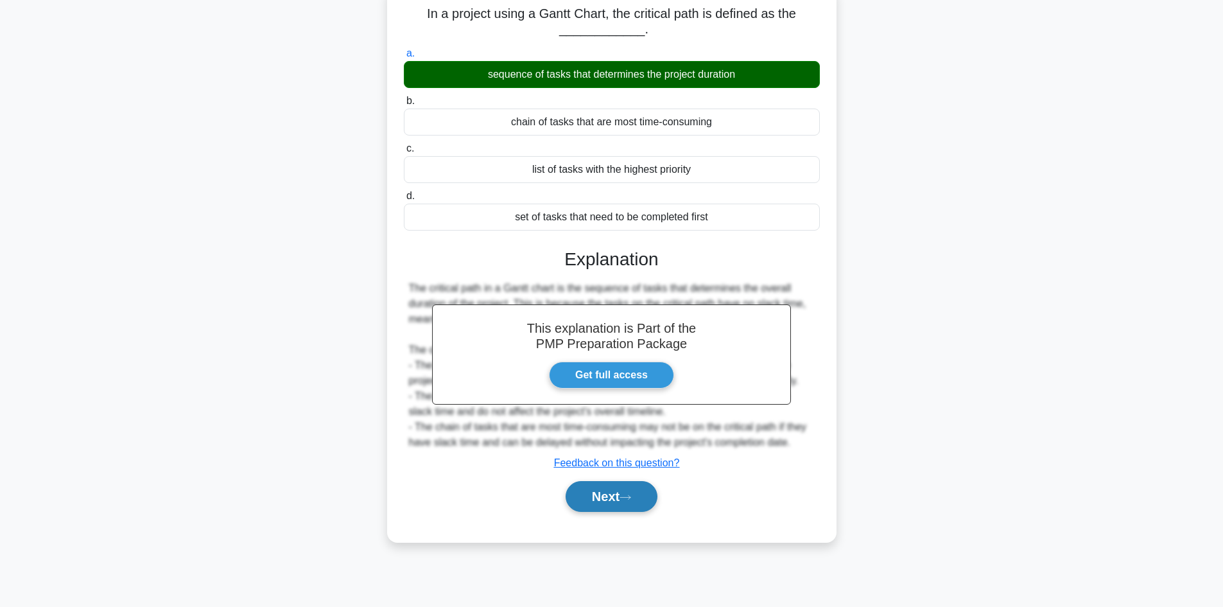
click at [605, 491] on button "Next" at bounding box center [612, 496] width 92 height 31
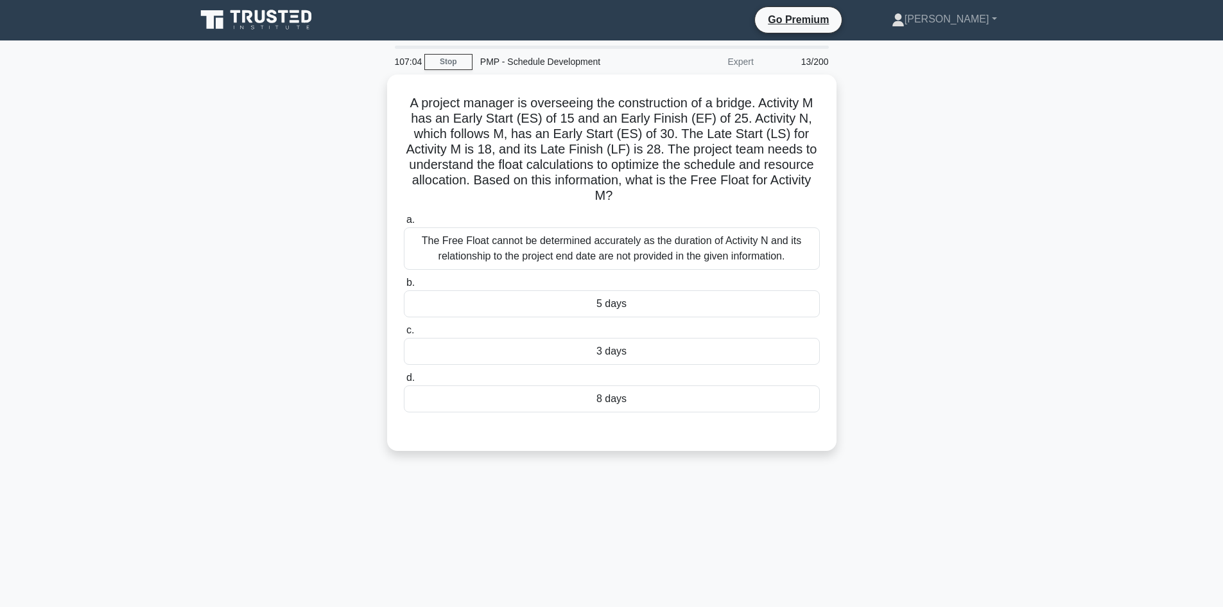
scroll to position [0, 0]
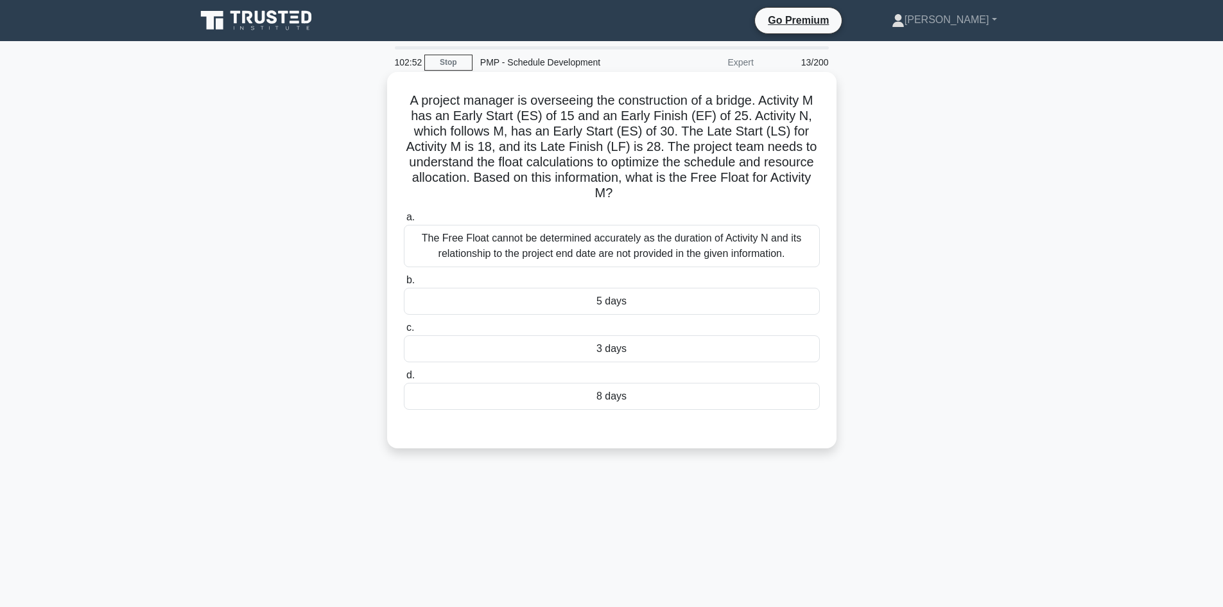
click at [672, 246] on div "The Free Float cannot be determined accurately as the duration of Activity N an…" at bounding box center [612, 246] width 416 height 42
click at [404, 222] on input "a. The Free Float cannot be determined accurately as the duration of Activity N…" at bounding box center [404, 217] width 0 height 8
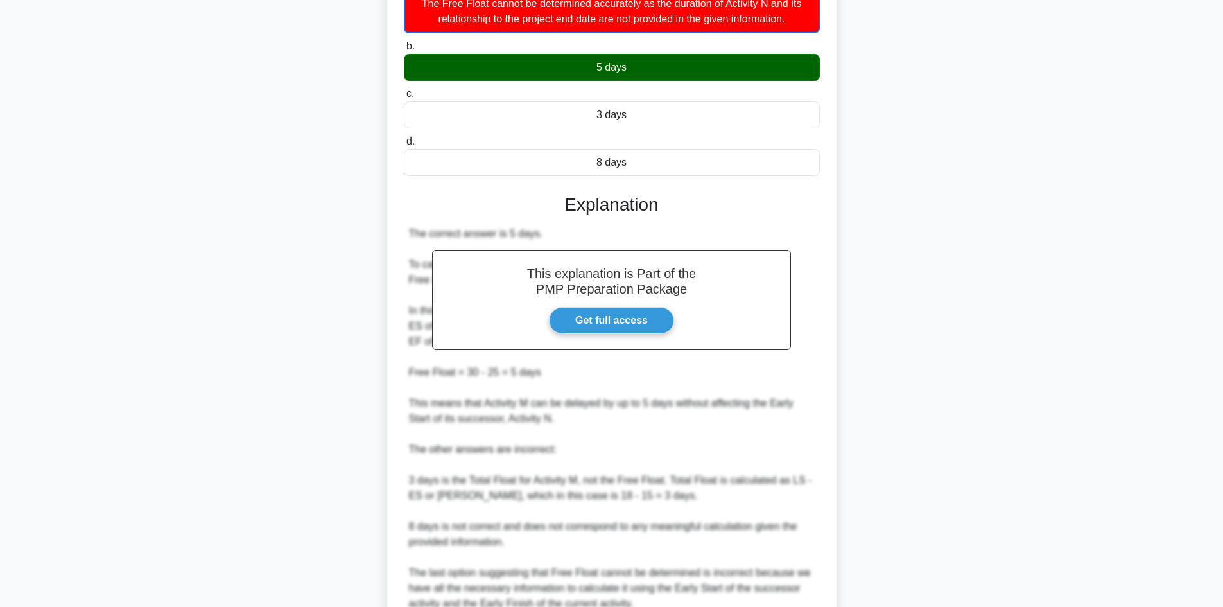
scroll to position [356, 0]
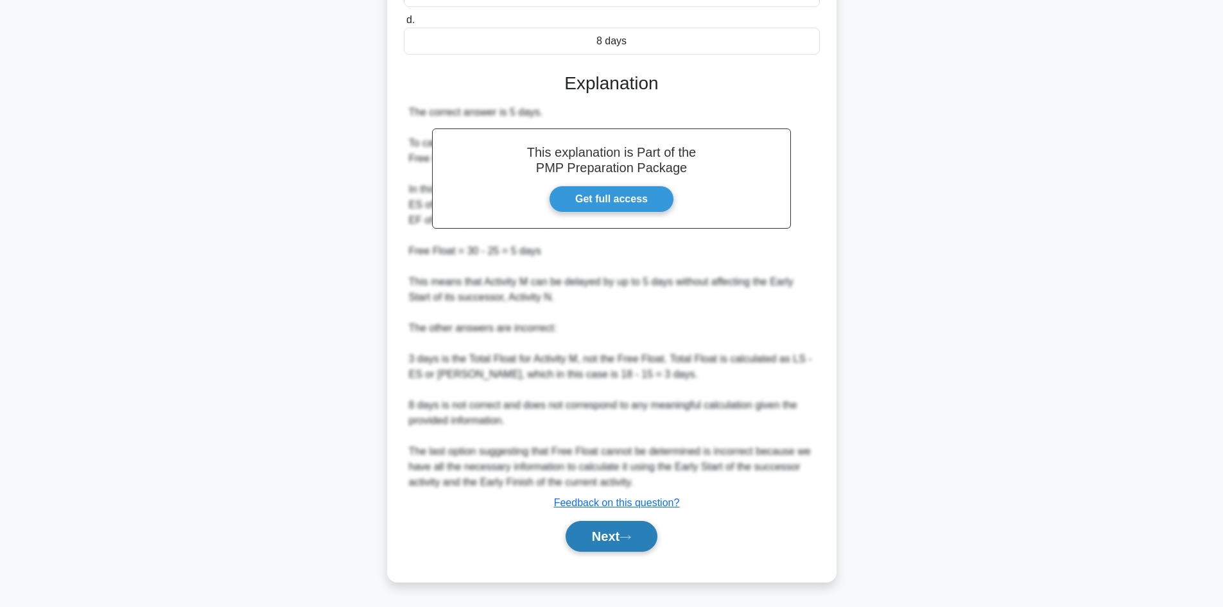
click at [615, 531] on button "Next" at bounding box center [612, 536] width 92 height 31
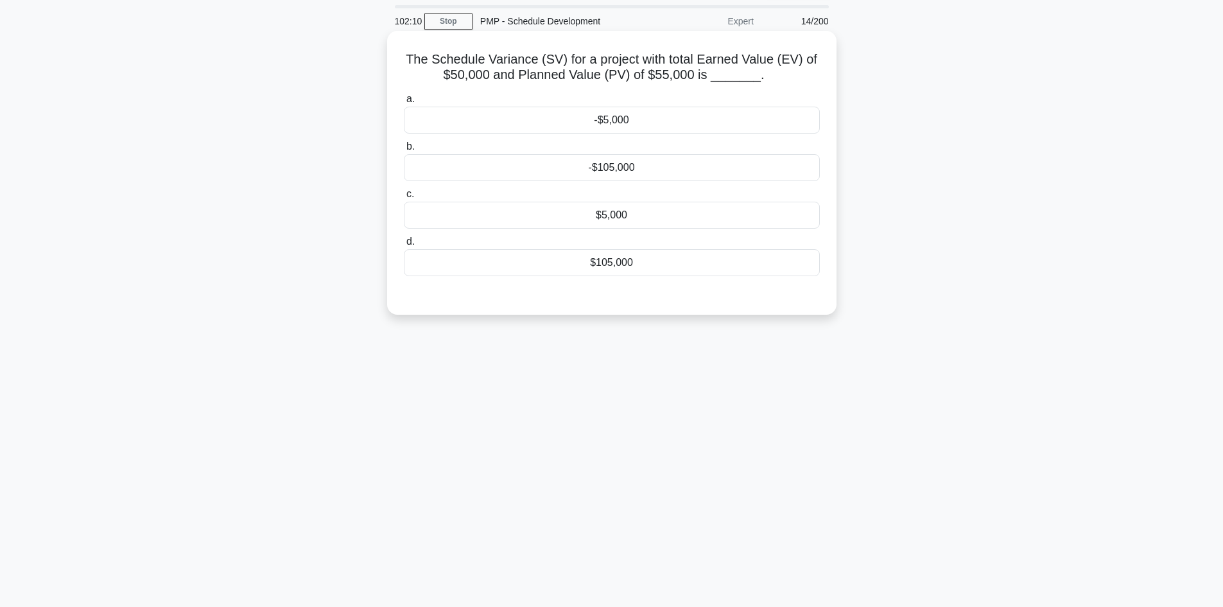
scroll to position [0, 0]
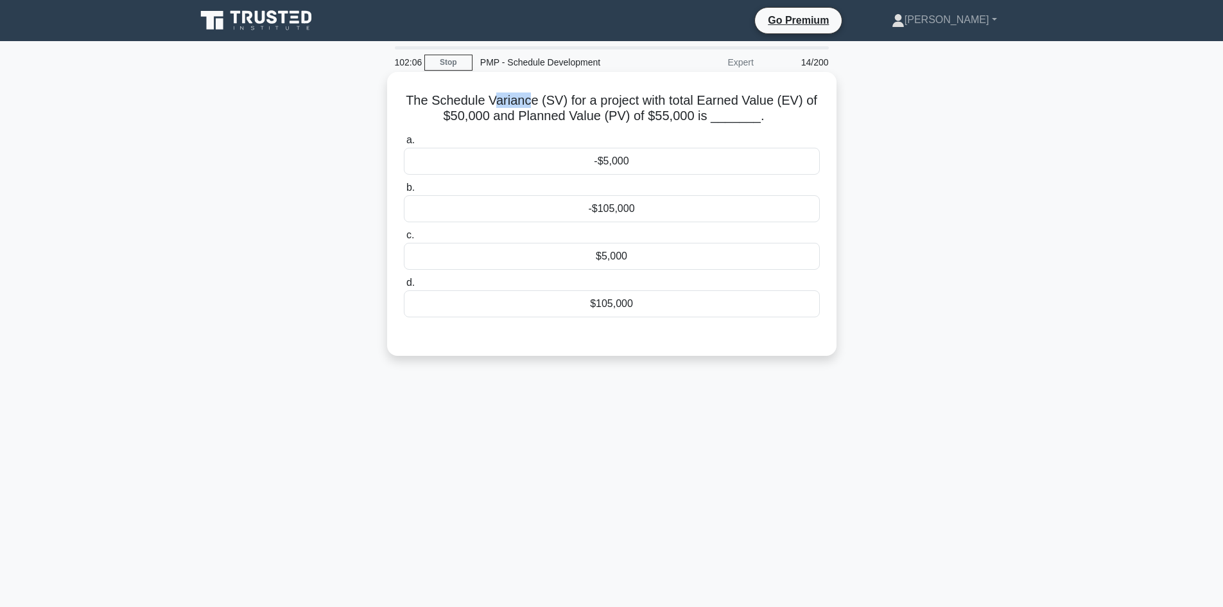
drag, startPoint x: 491, startPoint y: 98, endPoint x: 532, endPoint y: 102, distance: 40.7
type textarea "arianc"
click at [532, 102] on h5 "The Schedule Variance (SV) for a project with total Earned Value (EV) of $50,00…" at bounding box center [612, 108] width 419 height 32
drag, startPoint x: 565, startPoint y: 93, endPoint x: 583, endPoint y: 98, distance: 17.9
click at [583, 98] on h5 "The Schedule Variance (SV) for a project with total Earned Value (EV) of $50,00…" at bounding box center [612, 108] width 419 height 32
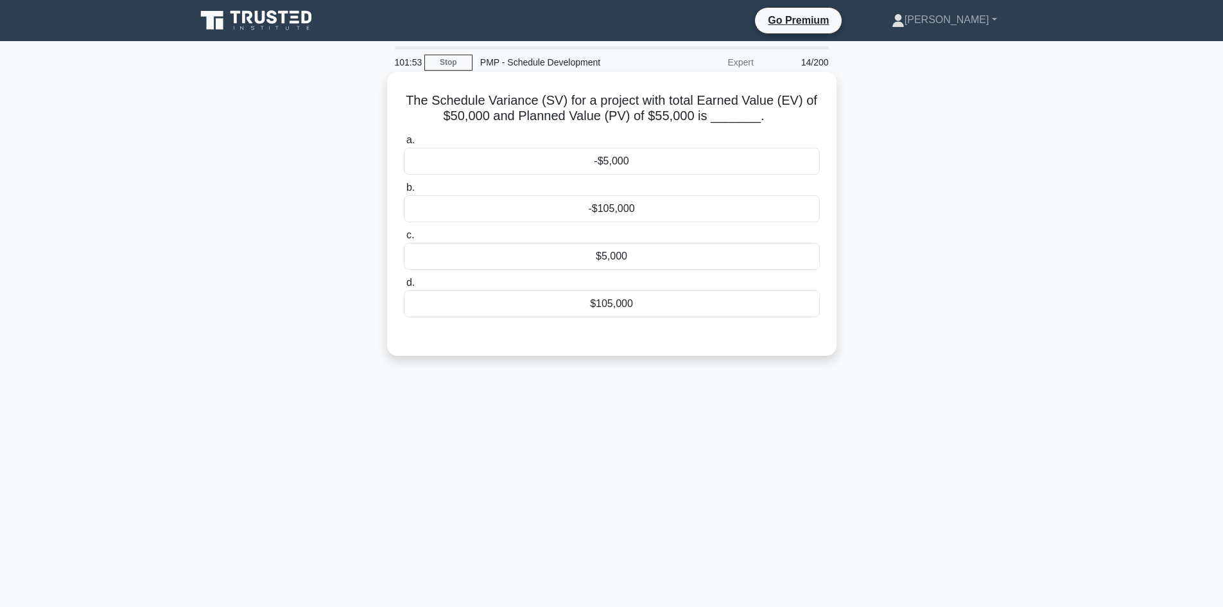
click at [630, 258] on div "$5,000" at bounding box center [612, 256] width 416 height 27
click at [404, 240] on input "c. $5,000" at bounding box center [404, 235] width 0 height 8
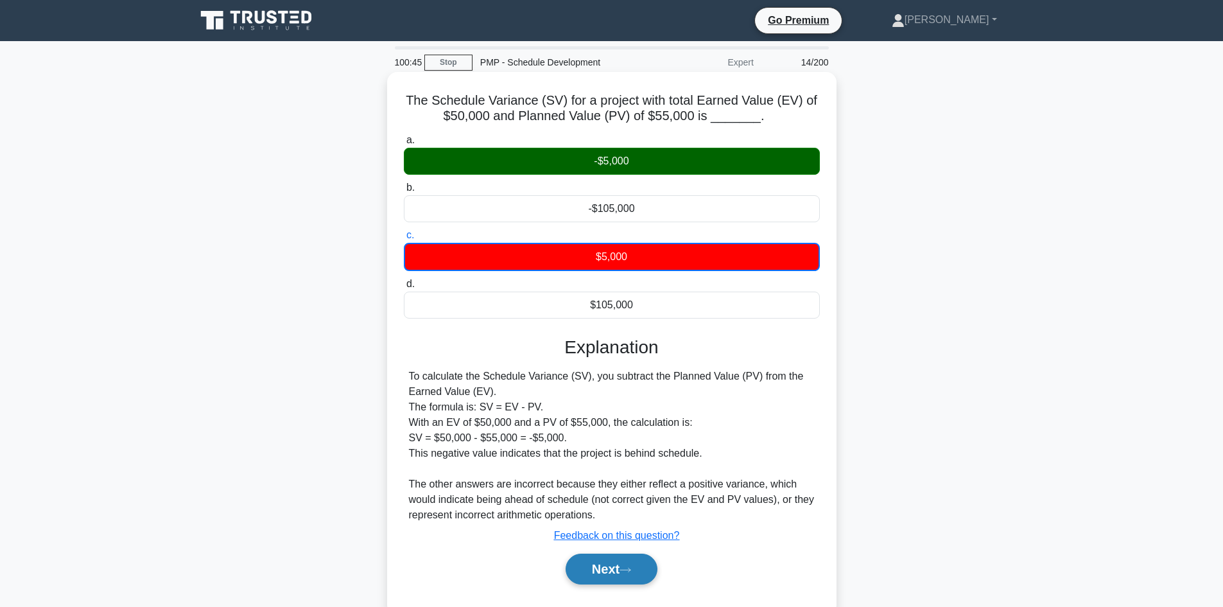
click at [625, 563] on button "Next" at bounding box center [612, 569] width 92 height 31
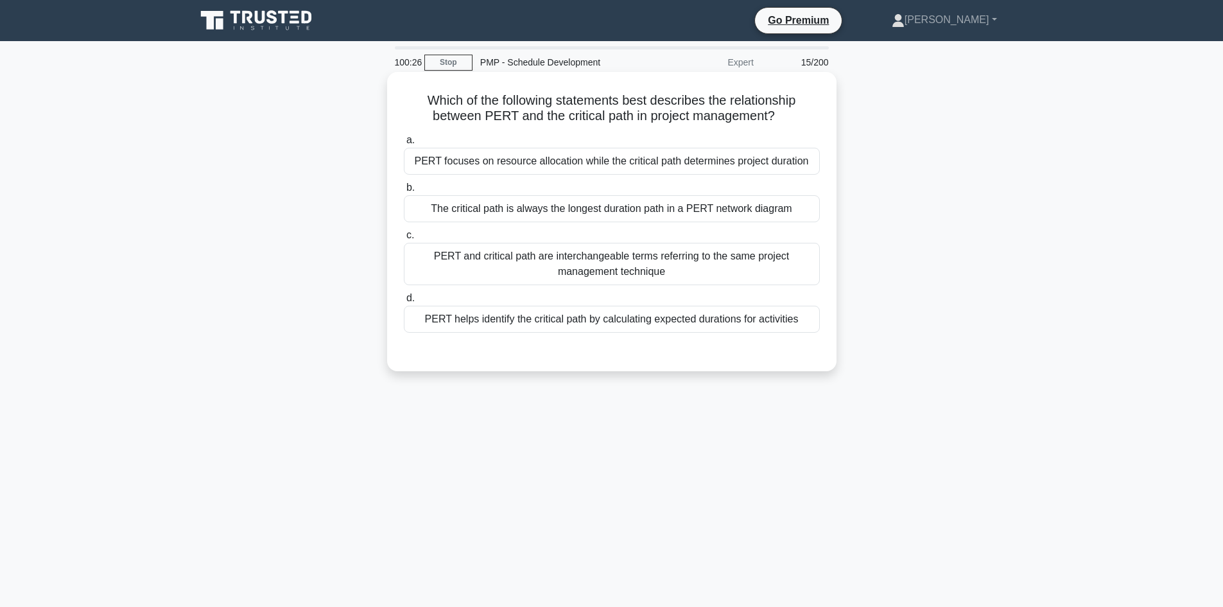
click at [609, 206] on div "The critical path is always the longest duration path in a PERT network diagram" at bounding box center [612, 208] width 416 height 27
click at [404, 192] on input "b. The critical path is always the longest duration path in a PERT network diag…" at bounding box center [404, 188] width 0 height 8
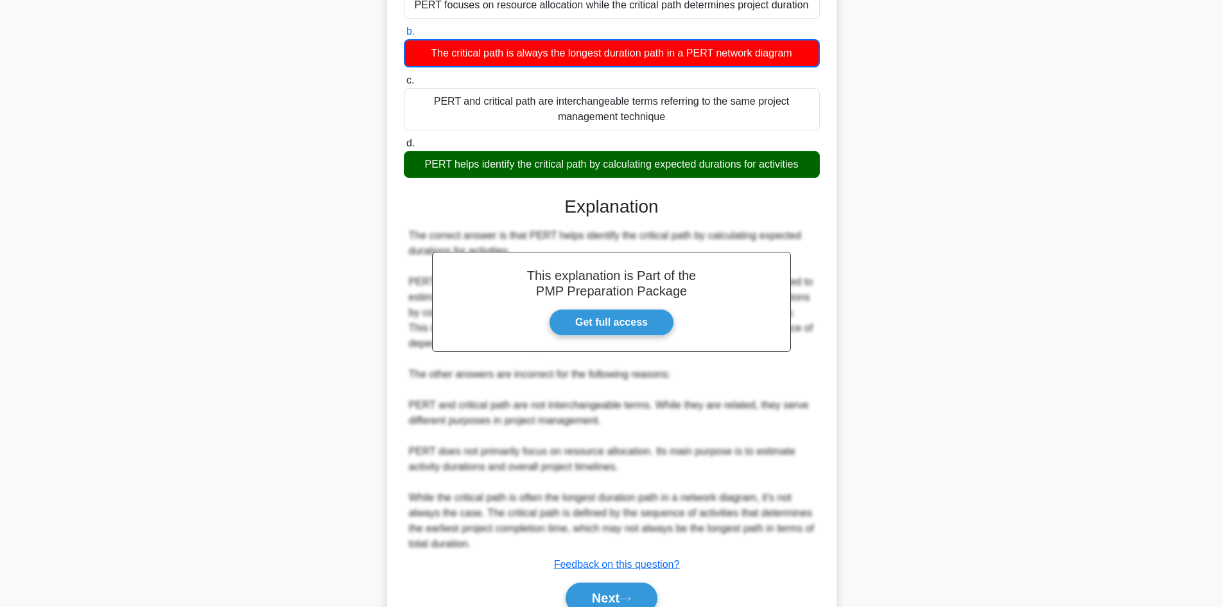
scroll to position [218, 0]
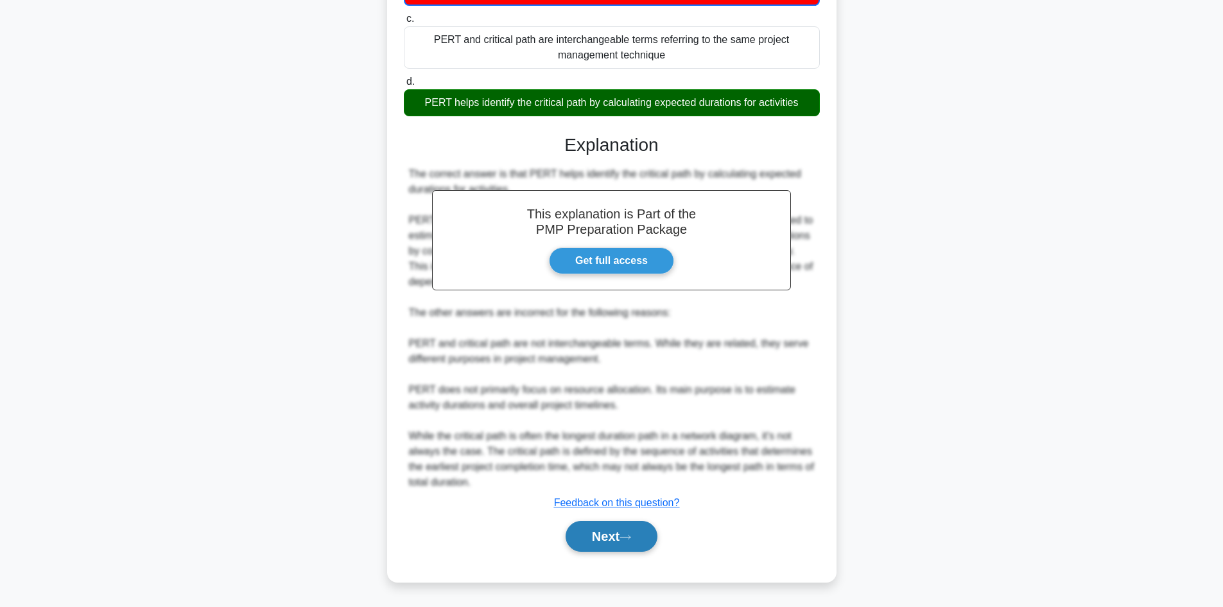
click at [609, 541] on button "Next" at bounding box center [612, 536] width 92 height 31
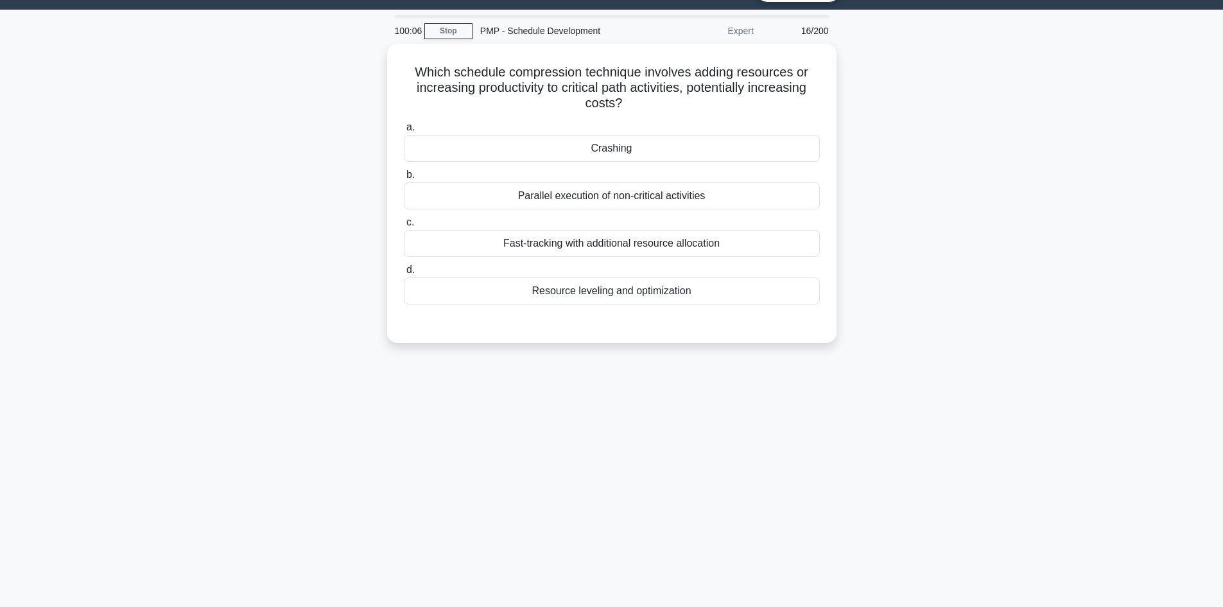
scroll to position [0, 0]
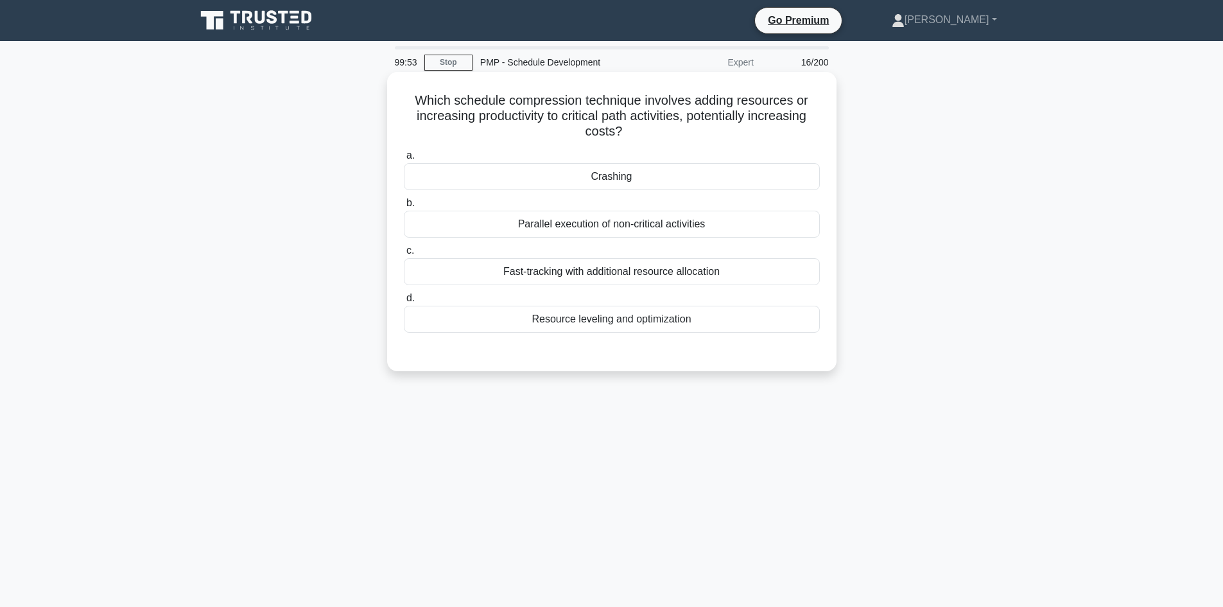
click at [633, 175] on div "Crashing" at bounding box center [612, 176] width 416 height 27
click at [404, 160] on input "a. Crashing" at bounding box center [404, 156] width 0 height 8
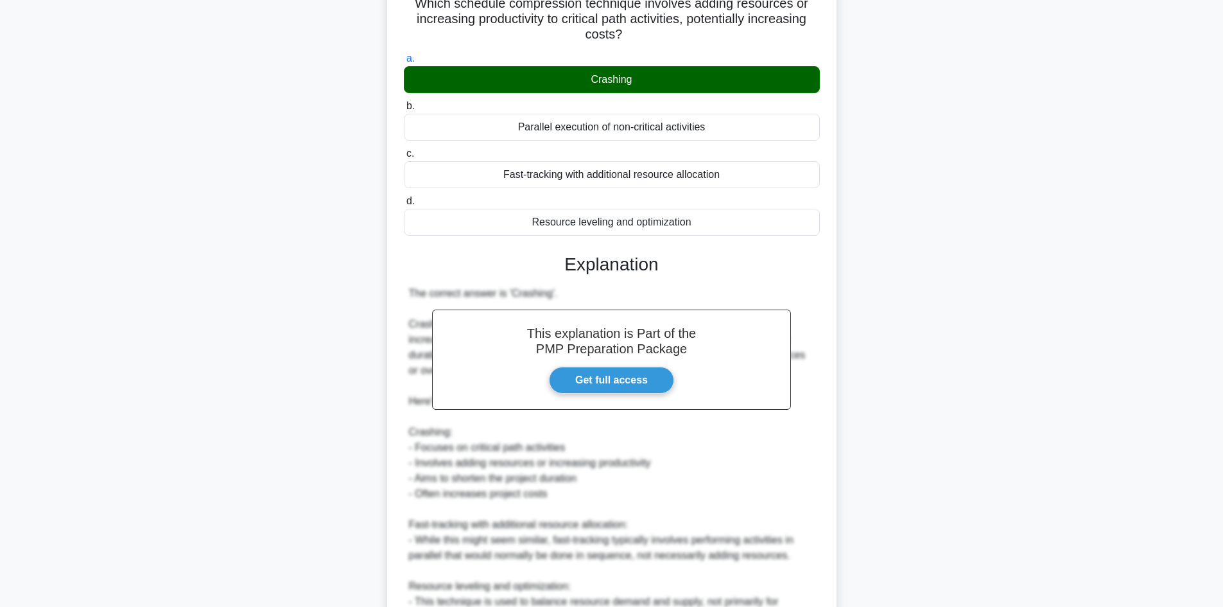
scroll to position [294, 0]
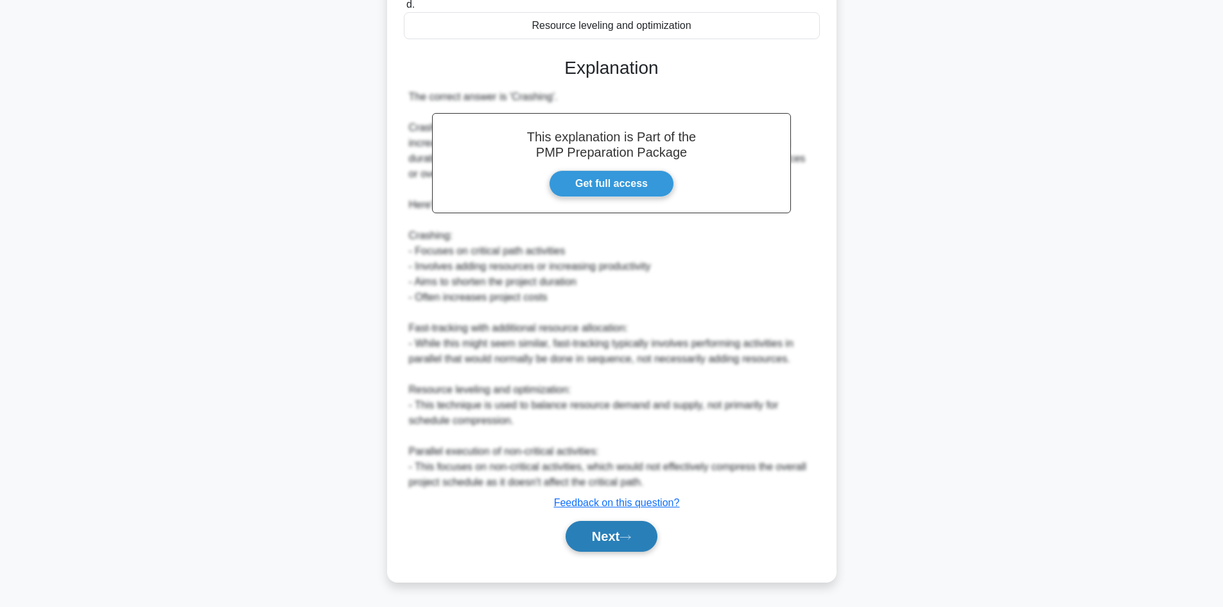
click at [624, 536] on button "Next" at bounding box center [612, 536] width 92 height 31
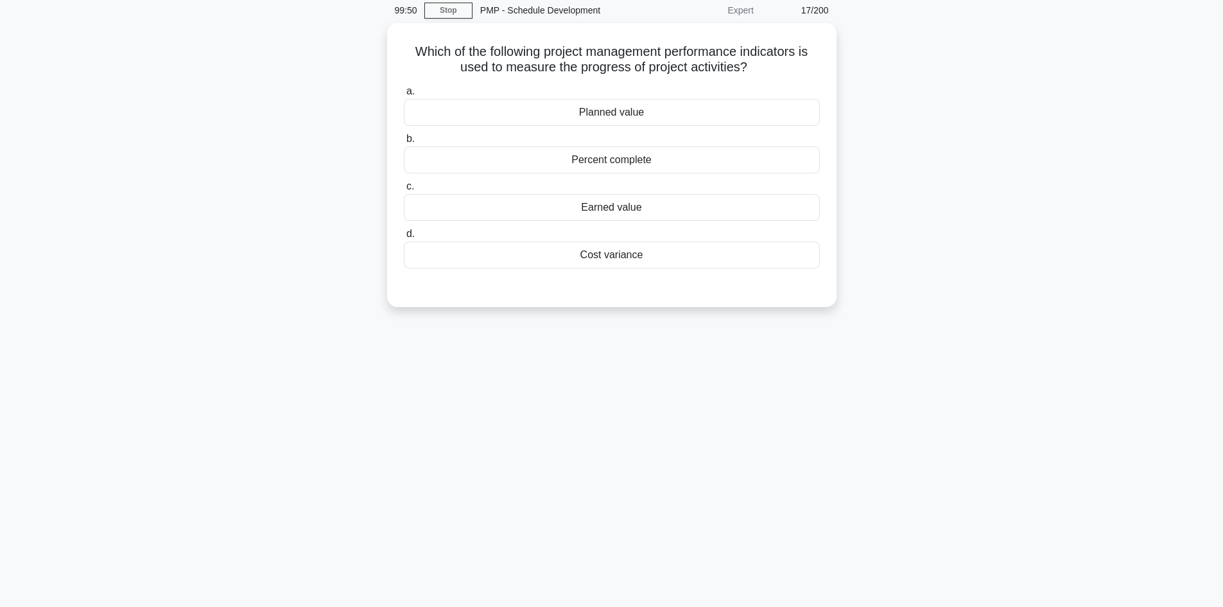
scroll to position [0, 0]
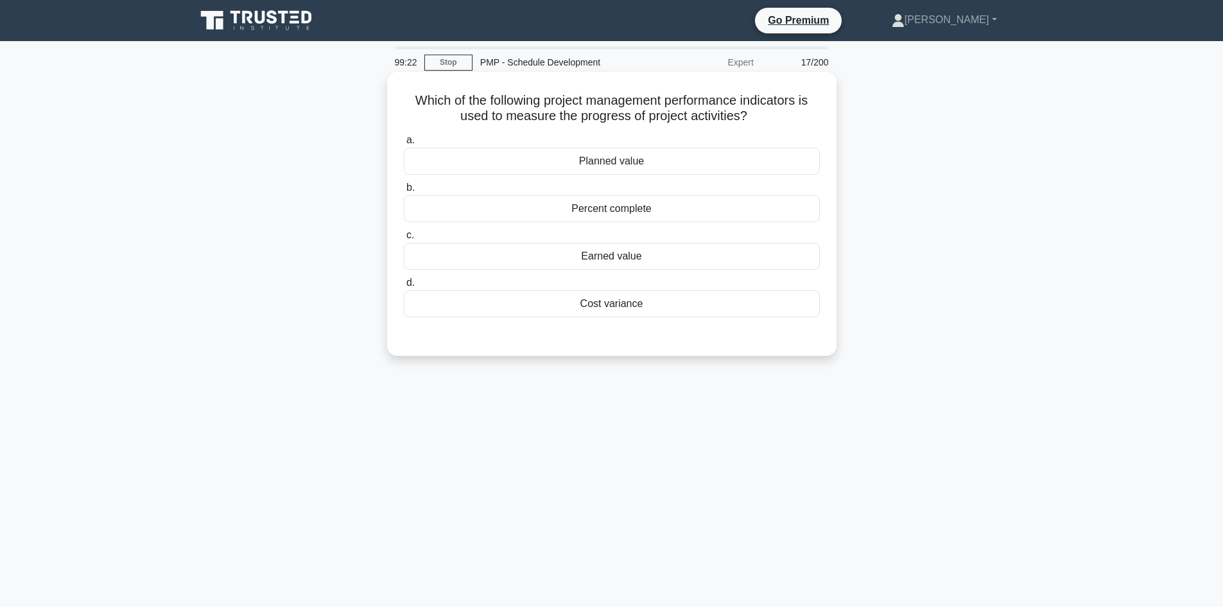
click at [602, 261] on div "Earned value" at bounding box center [612, 256] width 416 height 27
click at [404, 240] on input "c. Earned value" at bounding box center [404, 235] width 0 height 8
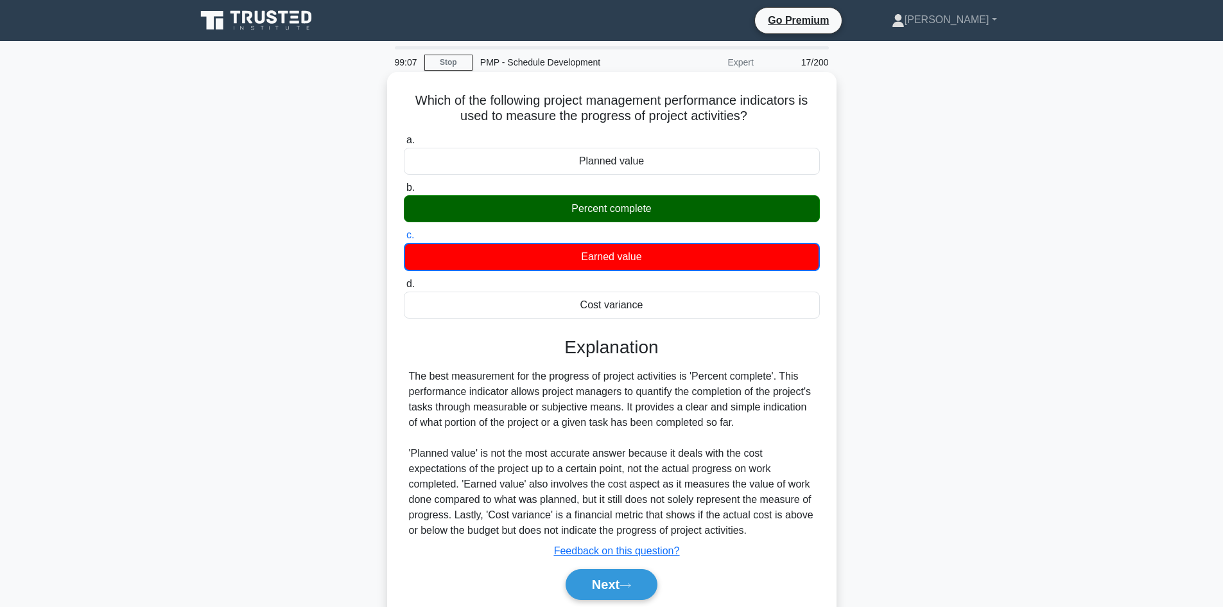
scroll to position [87, 0]
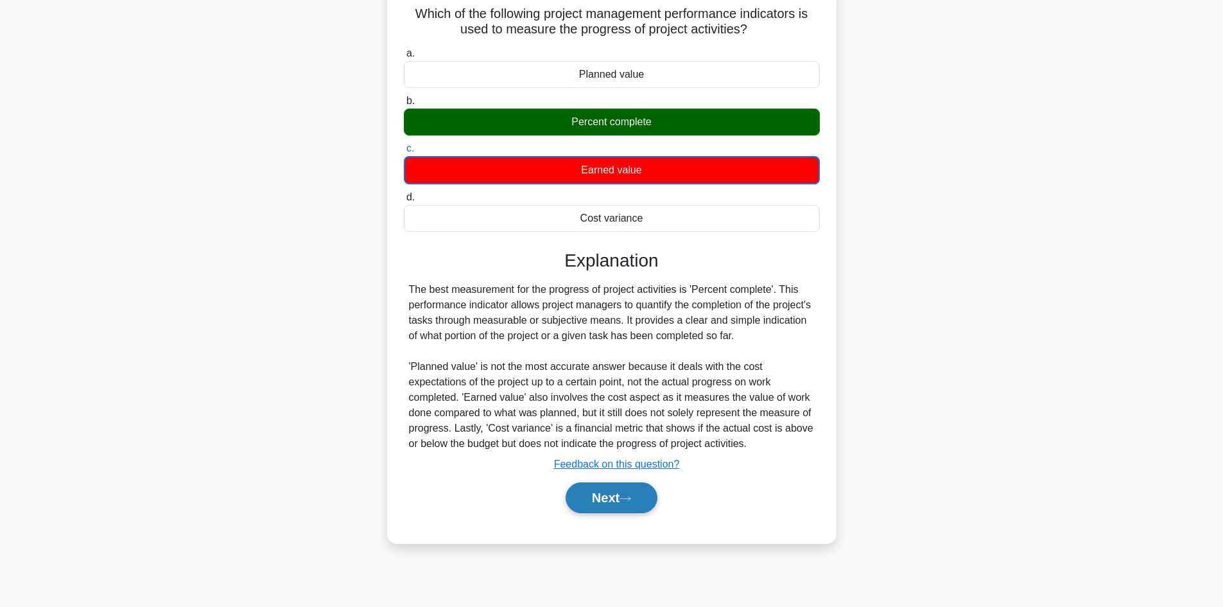
click at [609, 502] on button "Next" at bounding box center [612, 497] width 92 height 31
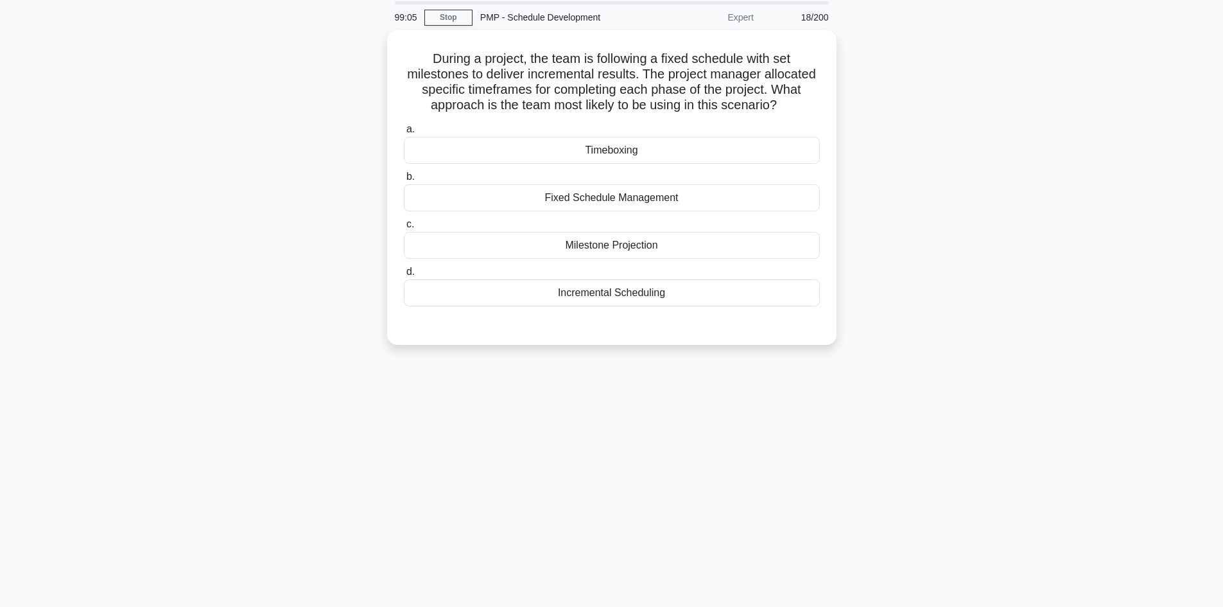
scroll to position [22, 0]
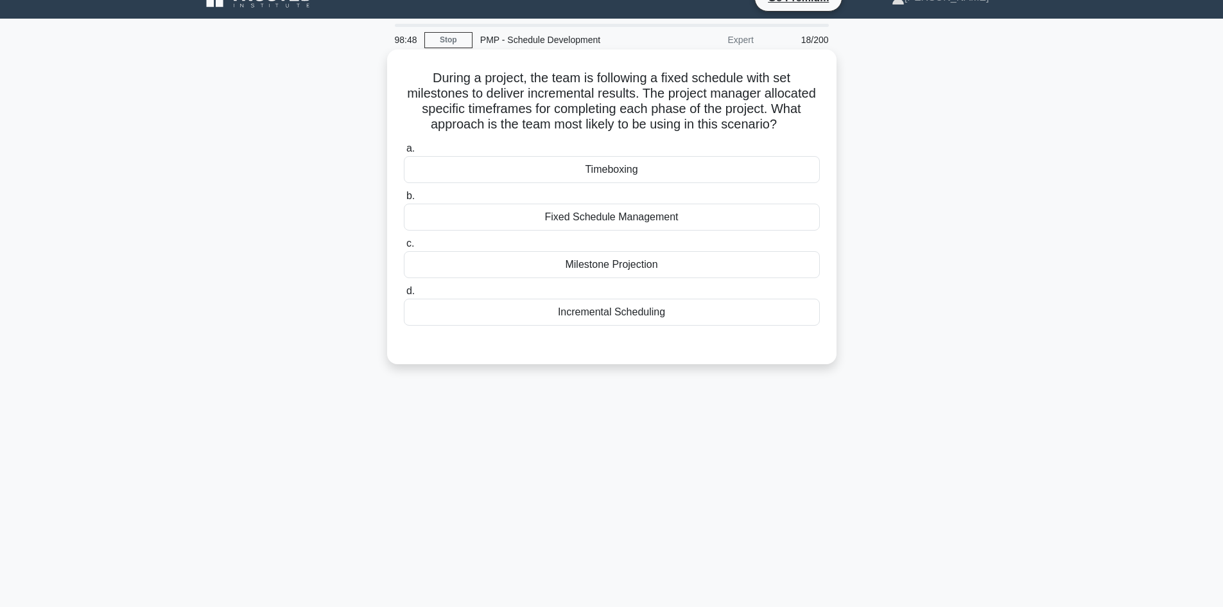
click at [645, 177] on div "Timeboxing" at bounding box center [612, 169] width 416 height 27
click at [404, 153] on input "a. Timeboxing" at bounding box center [404, 149] width 0 height 8
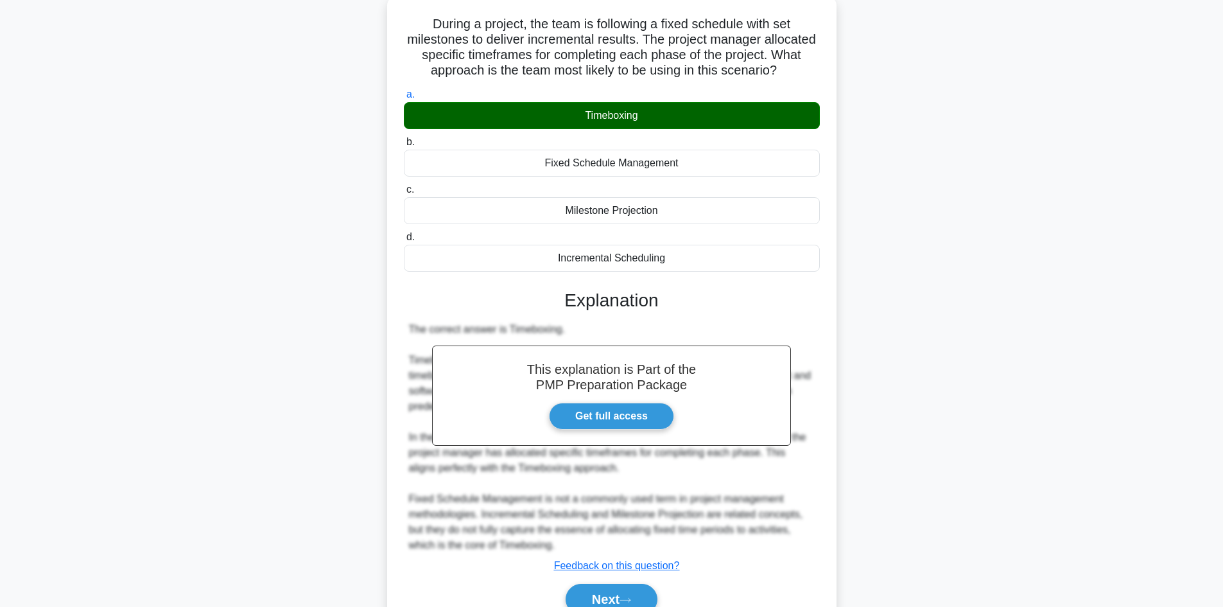
scroll to position [139, 0]
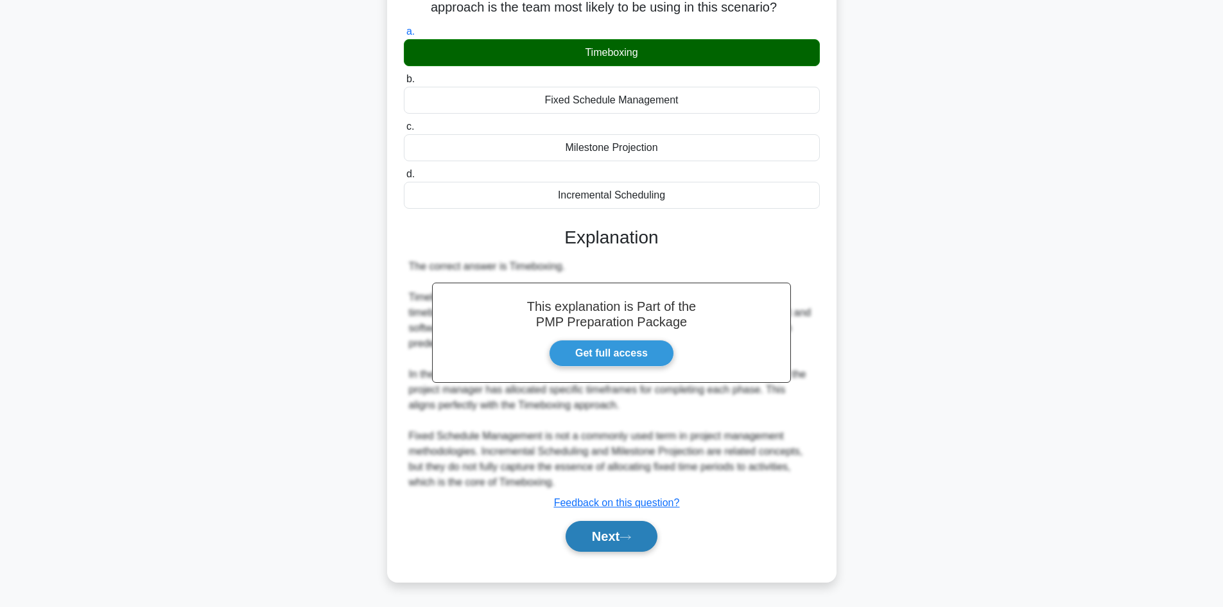
click at [631, 536] on icon at bounding box center [626, 537] width 12 height 7
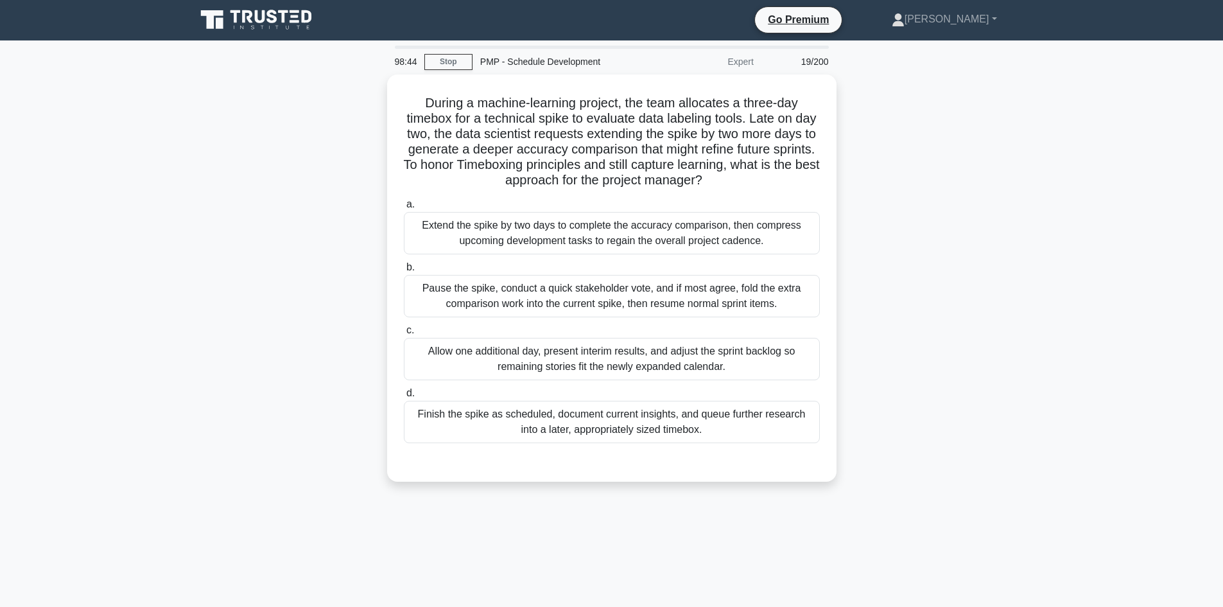
scroll to position [0, 0]
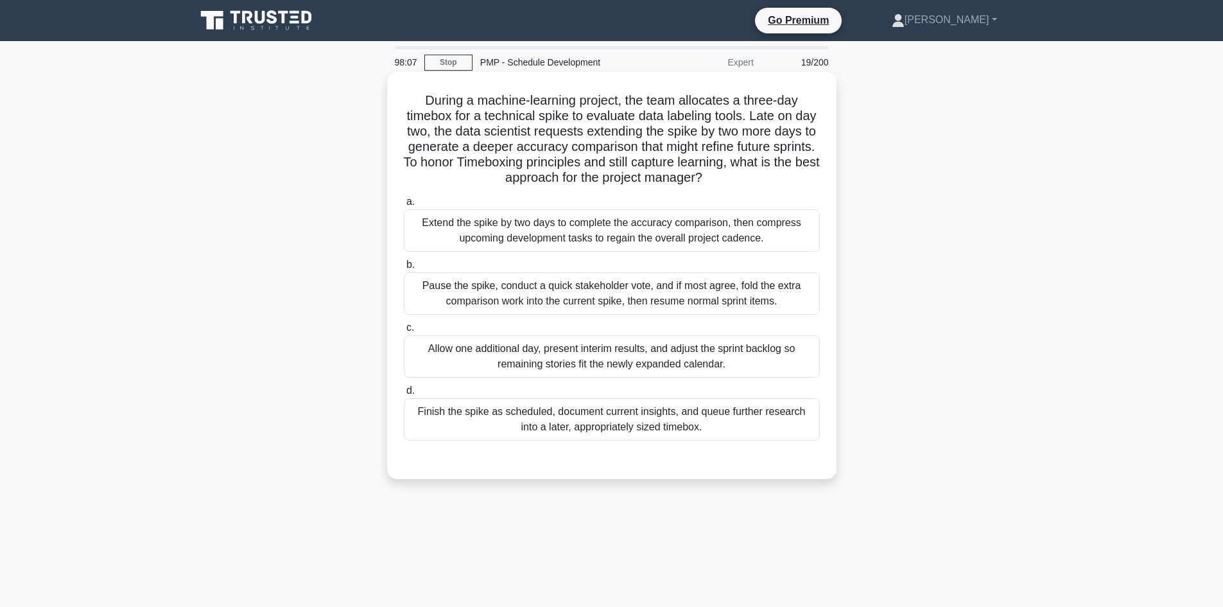
click at [667, 413] on div "Finish the spike as scheduled, document current insights, and queue further res…" at bounding box center [612, 419] width 416 height 42
click at [404, 395] on input "d. Finish the spike as scheduled, document current insights, and queue further …" at bounding box center [404, 391] width 0 height 8
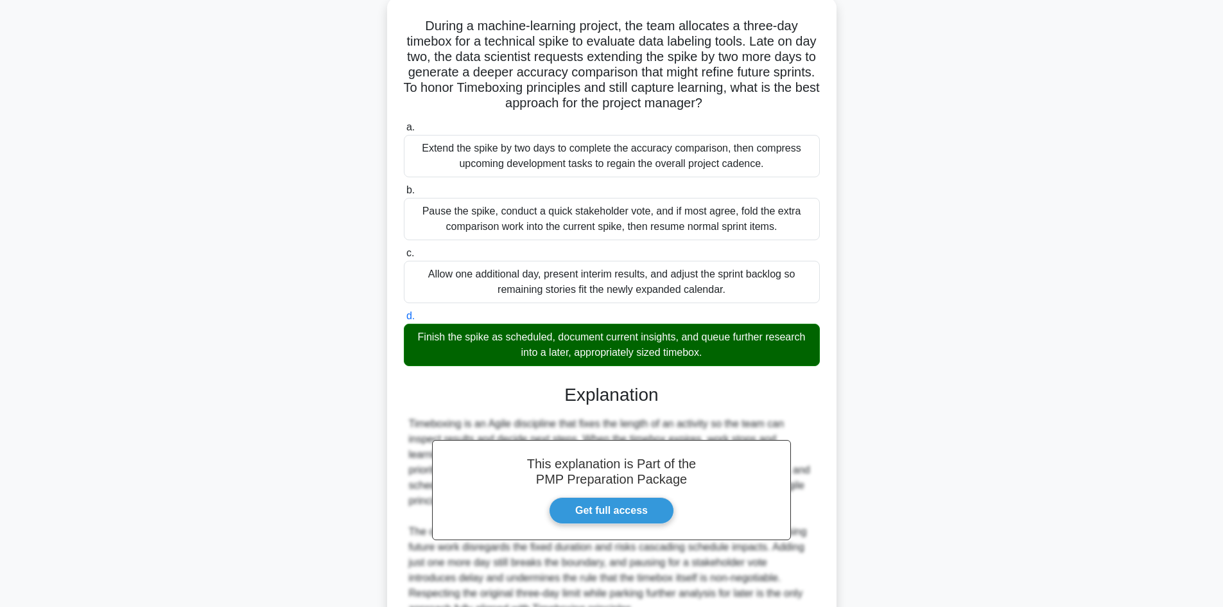
scroll to position [193, 0]
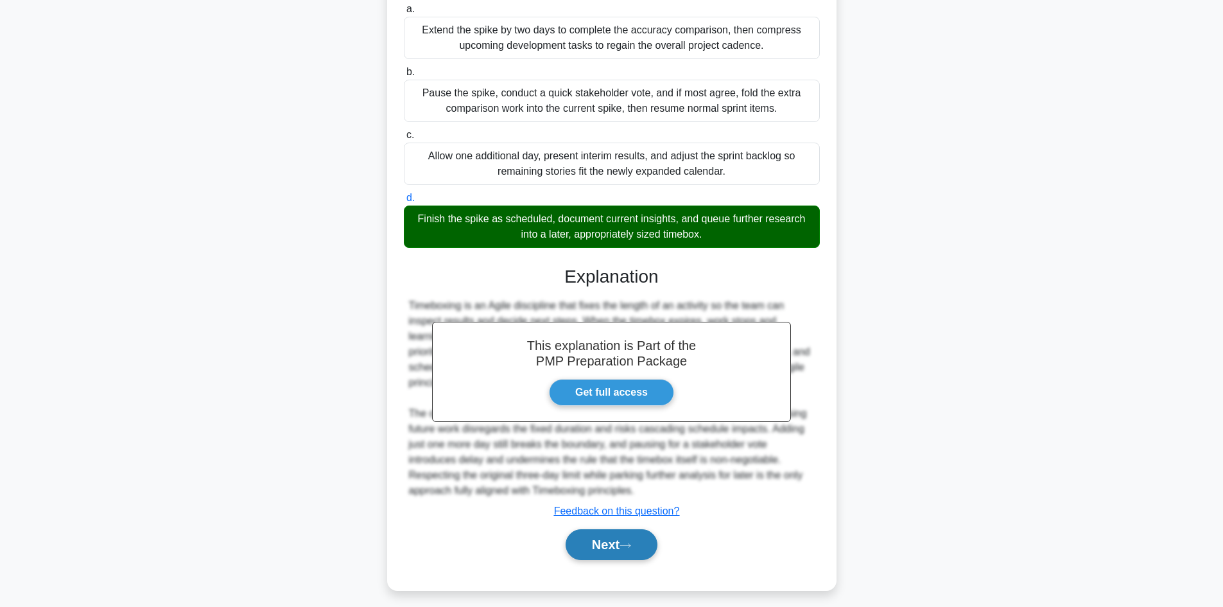
click at [604, 547] on button "Next" at bounding box center [612, 544] width 92 height 31
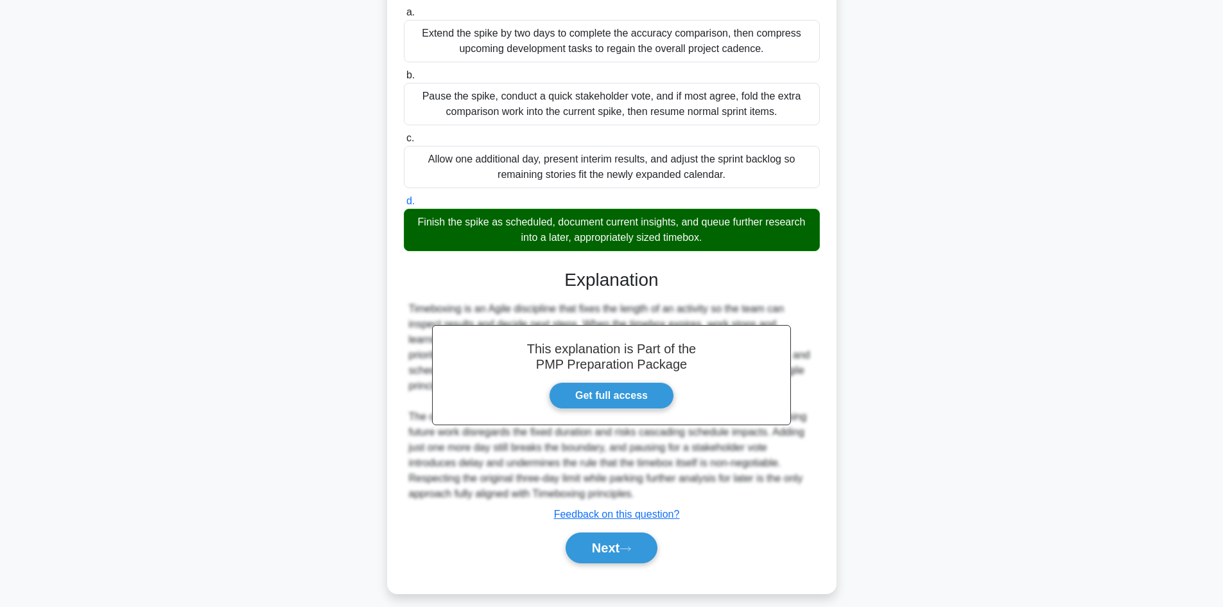
scroll to position [87, 0]
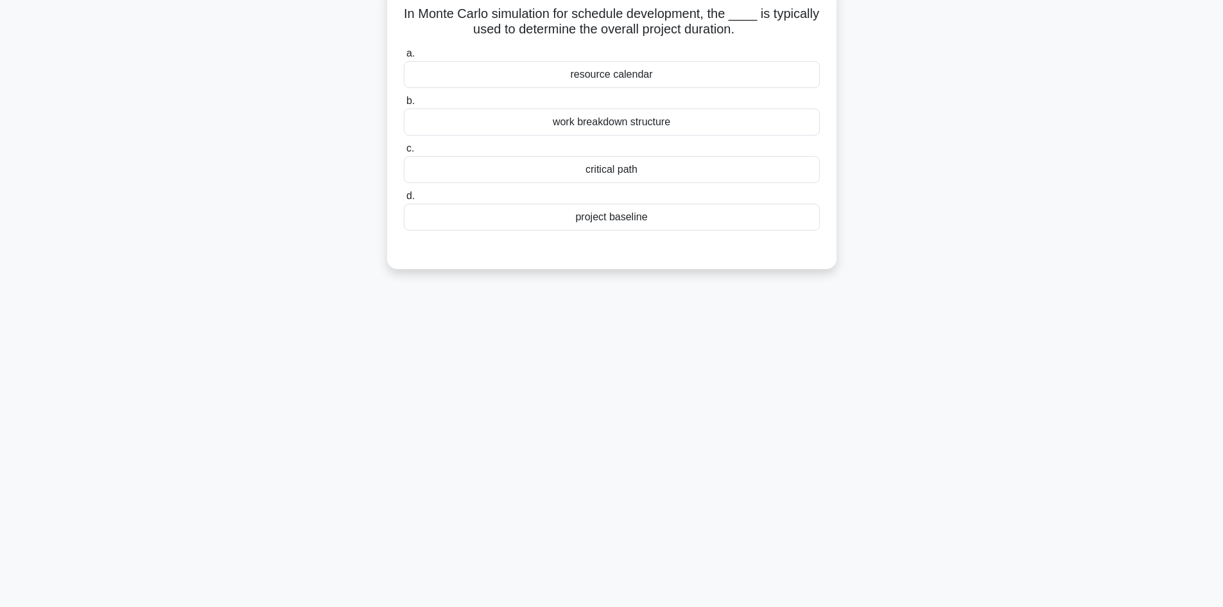
click at [661, 220] on div "project baseline" at bounding box center [612, 217] width 416 height 27
click at [404, 200] on input "d. project baseline" at bounding box center [404, 196] width 0 height 8
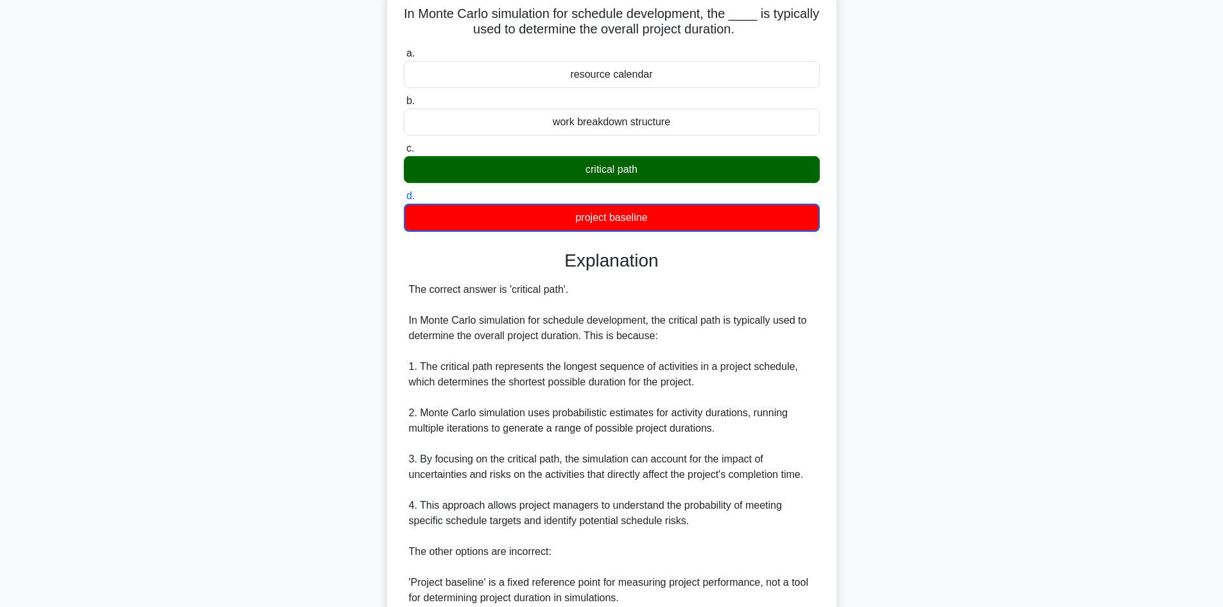
scroll to position [310, 0]
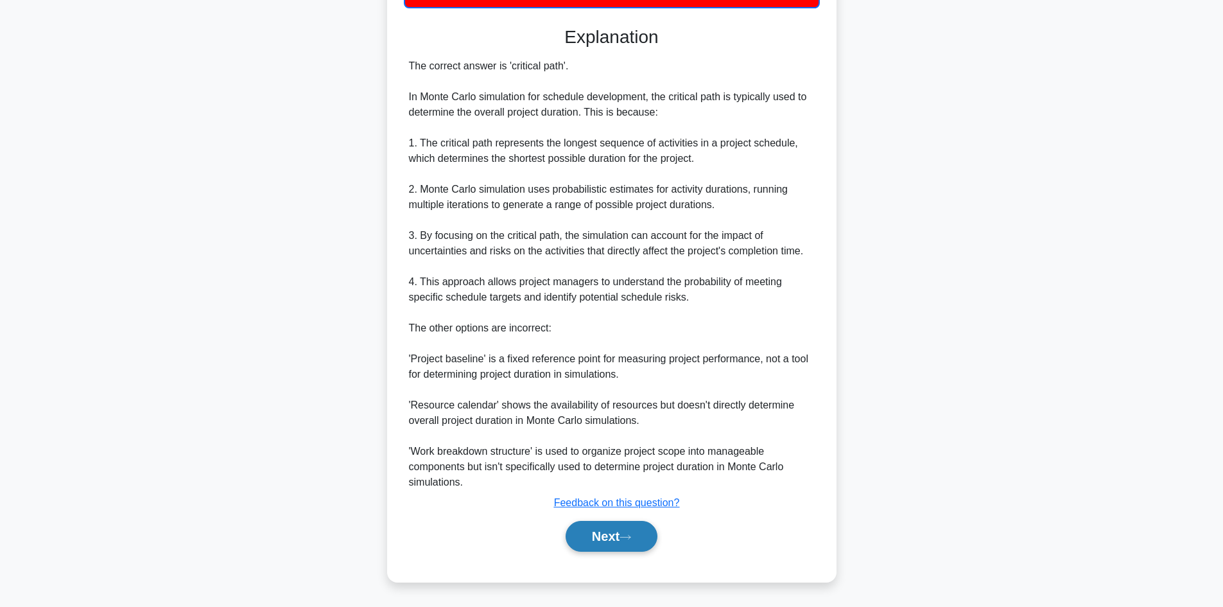
click at [608, 532] on button "Next" at bounding box center [612, 536] width 92 height 31
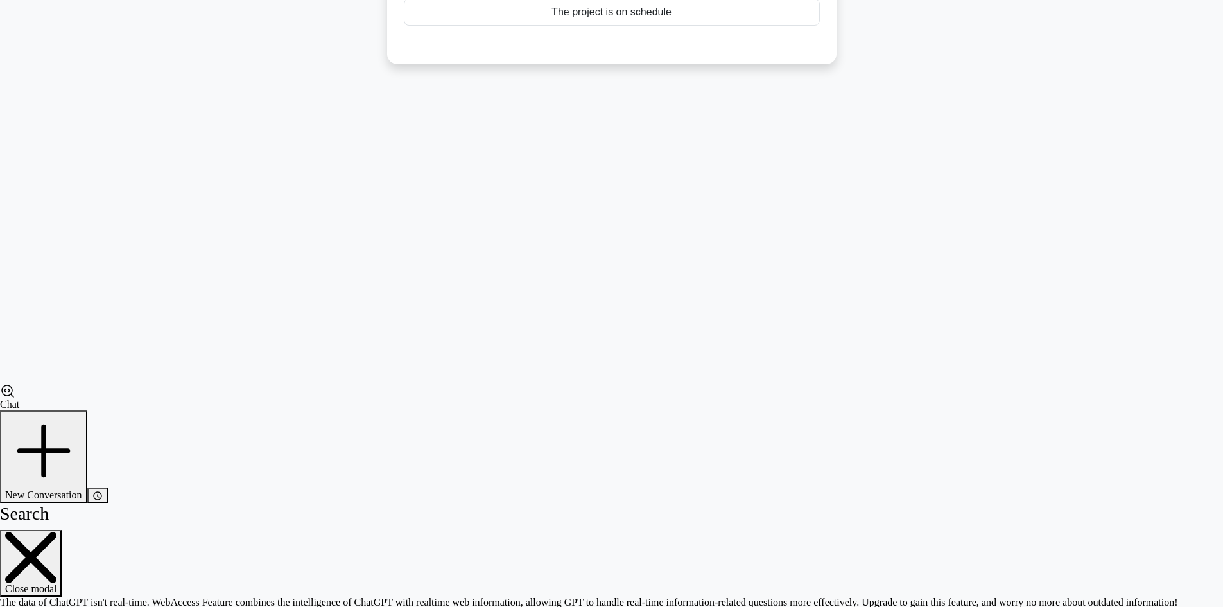
scroll to position [87, 0]
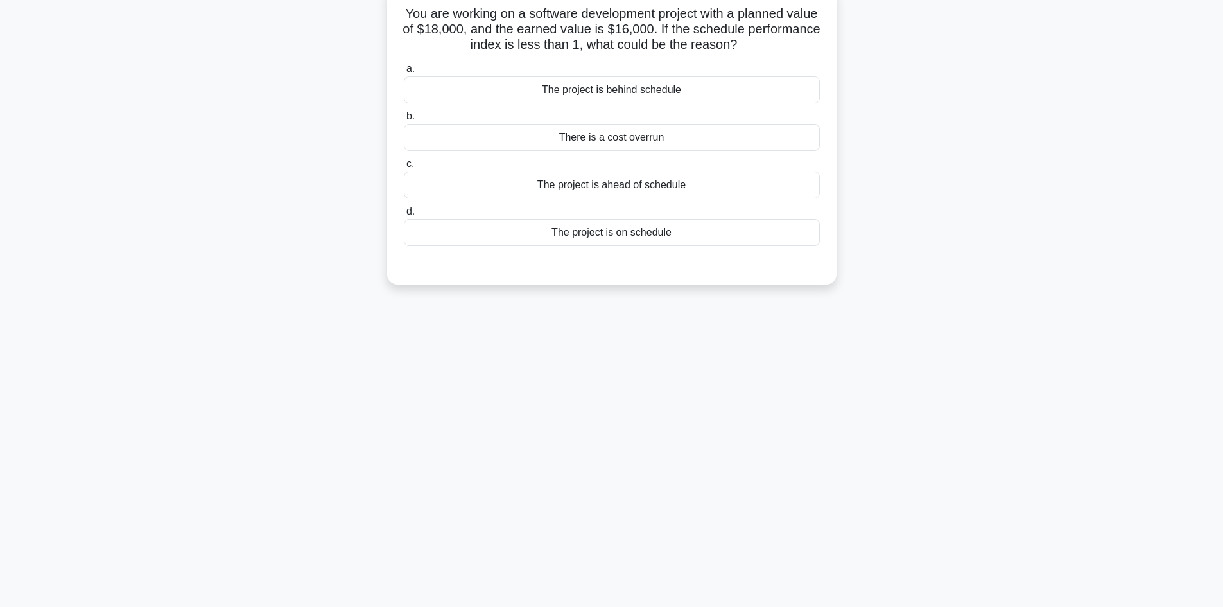
click at [645, 88] on div "The project is behind schedule" at bounding box center [612, 89] width 416 height 27
click at [404, 73] on input "a. The project is behind schedule" at bounding box center [404, 69] width 0 height 8
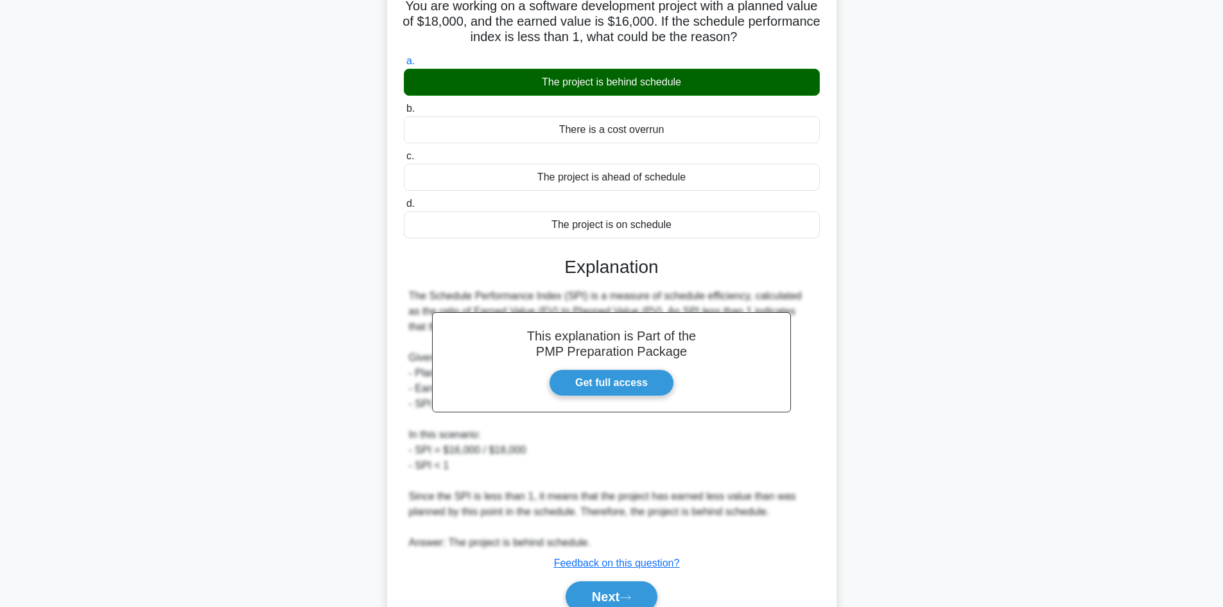
scroll to position [155, 0]
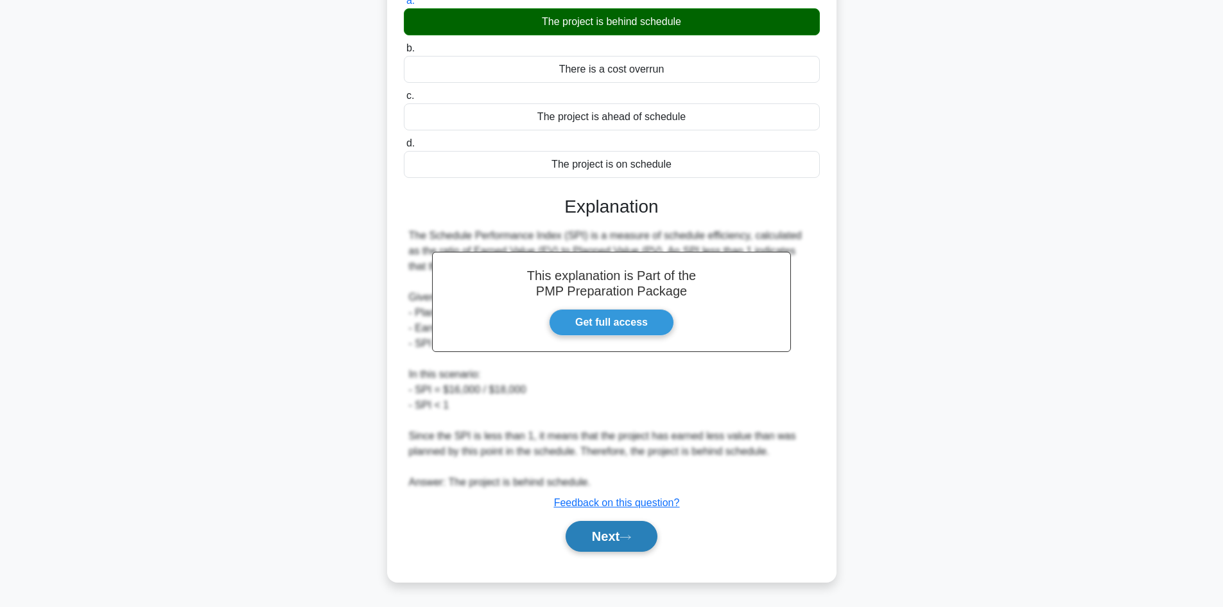
click at [631, 539] on icon at bounding box center [626, 537] width 12 height 7
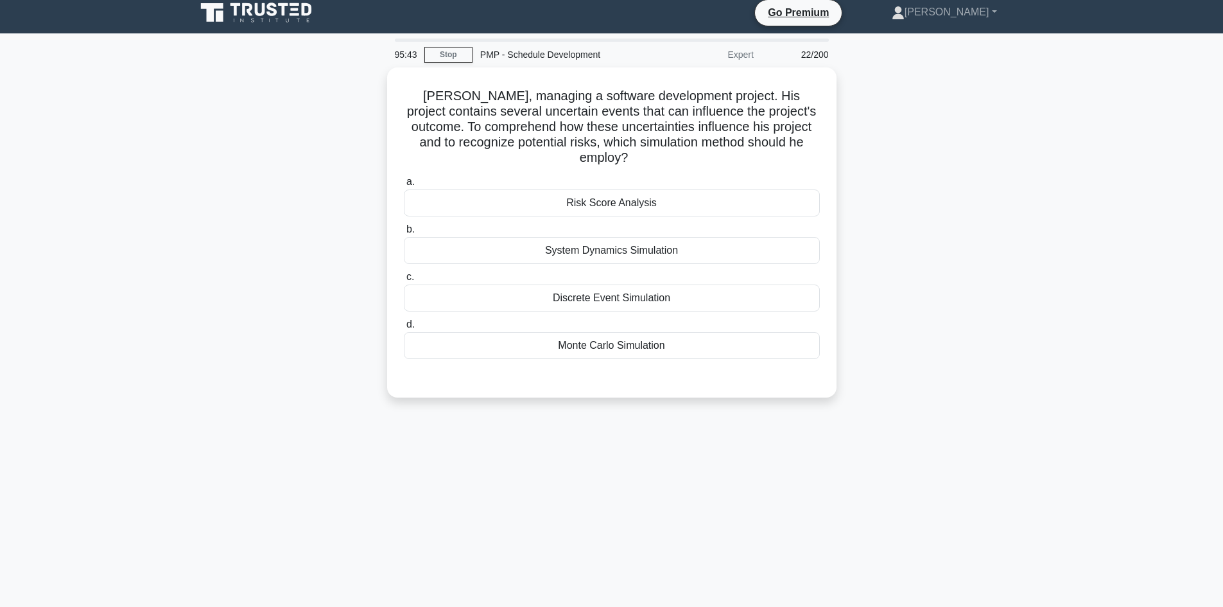
scroll to position [0, 0]
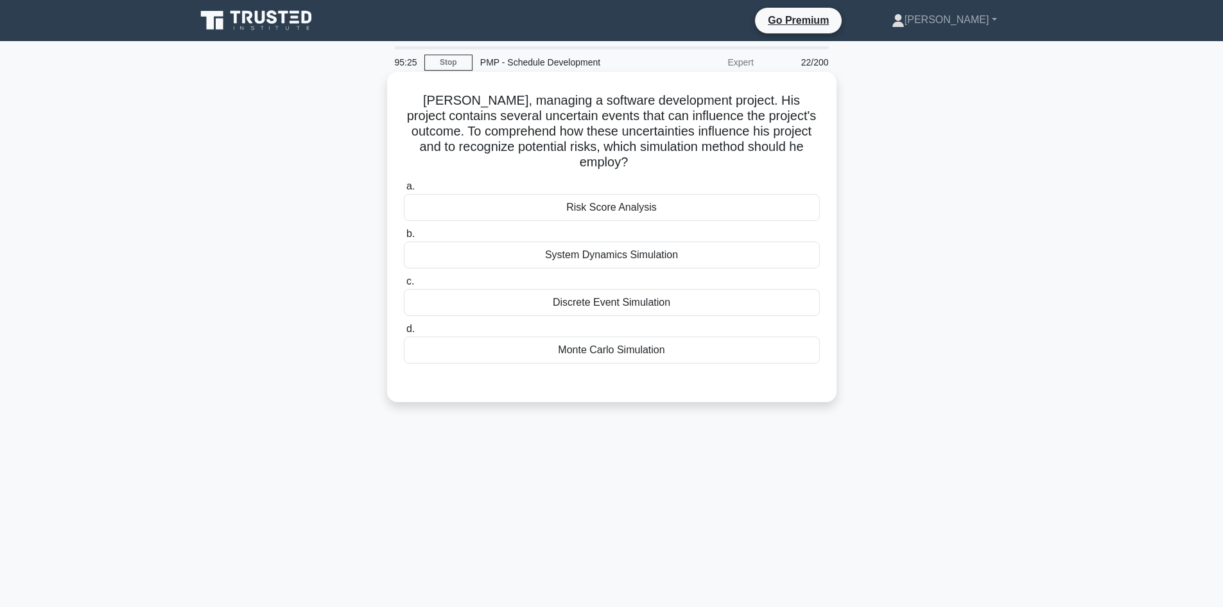
click at [642, 343] on div "Monte Carlo Simulation" at bounding box center [612, 350] width 416 height 27
click at [404, 333] on input "d. Monte Carlo Simulation" at bounding box center [404, 329] width 0 height 8
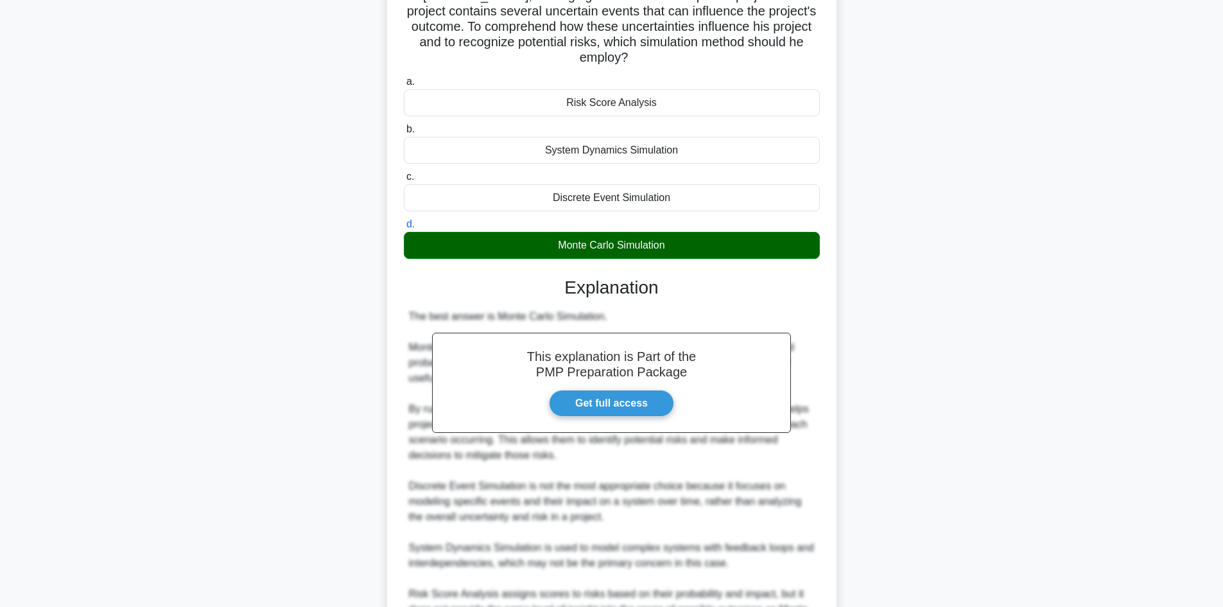
scroll to position [193, 0]
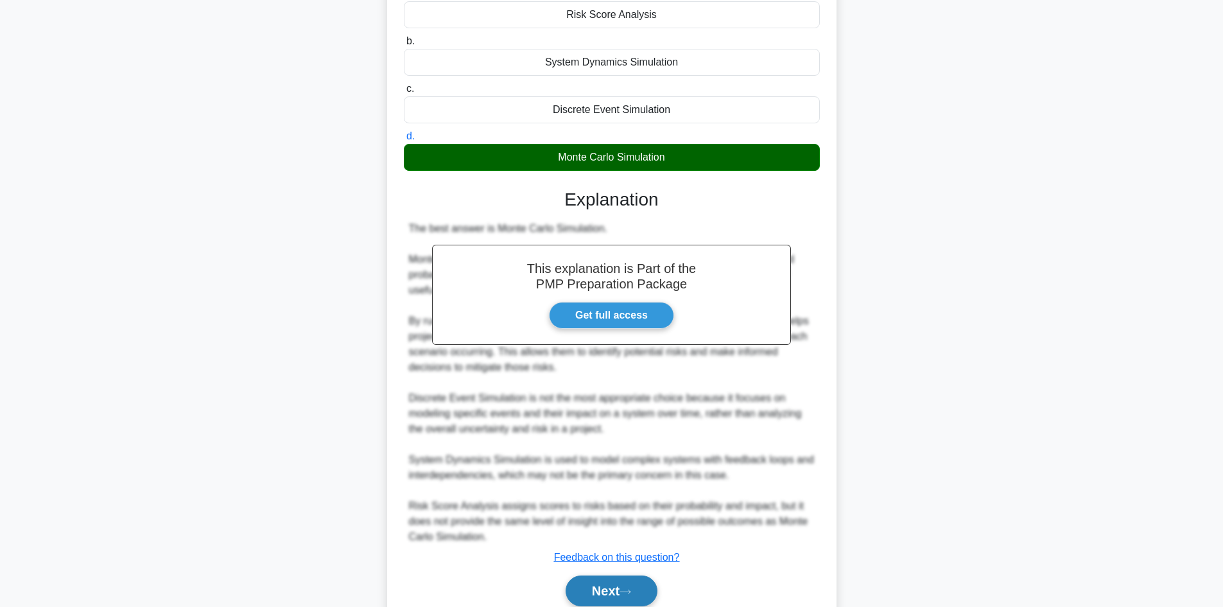
click at [615, 587] on button "Next" at bounding box center [612, 590] width 92 height 31
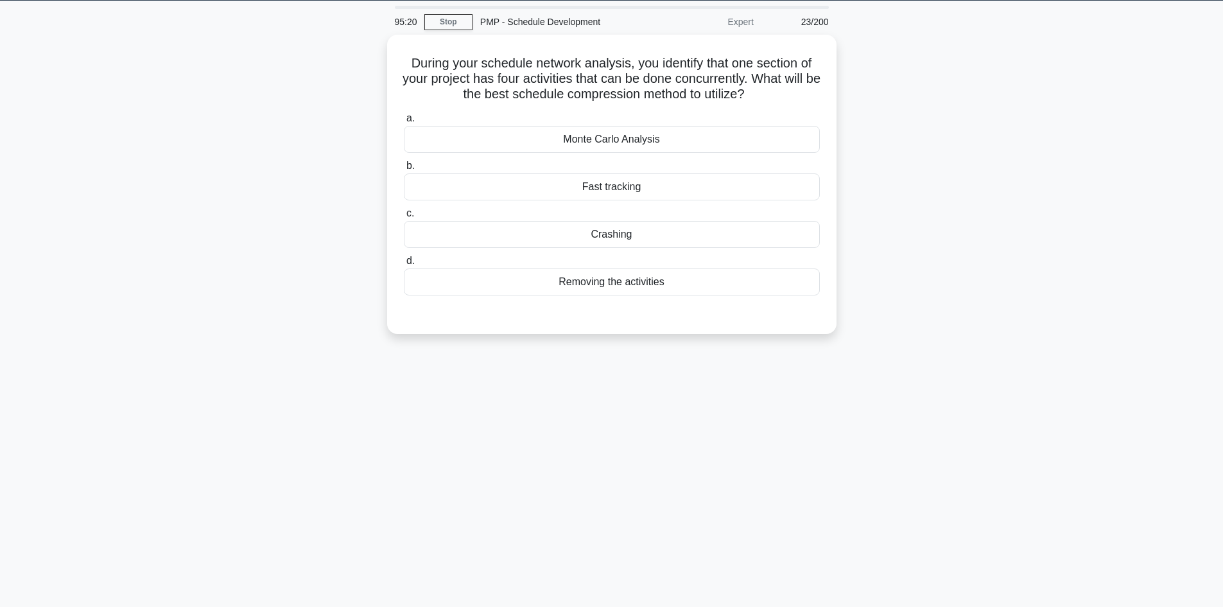
scroll to position [0, 0]
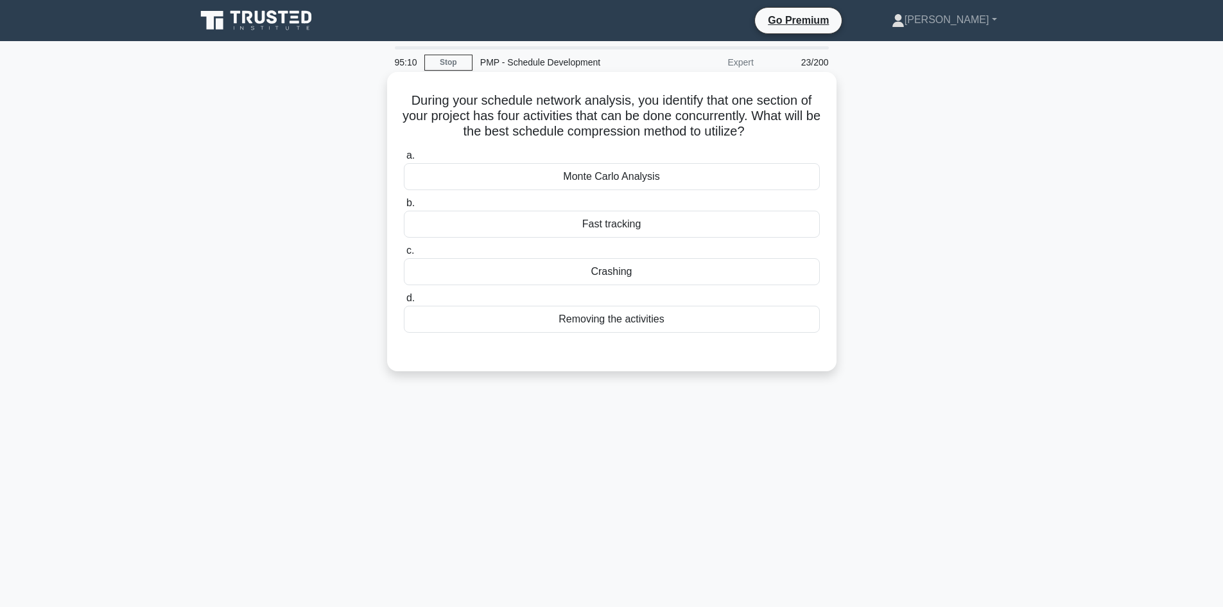
click at [635, 222] on div "Fast tracking" at bounding box center [612, 224] width 416 height 27
click at [404, 207] on input "b. Fast tracking" at bounding box center [404, 203] width 0 height 8
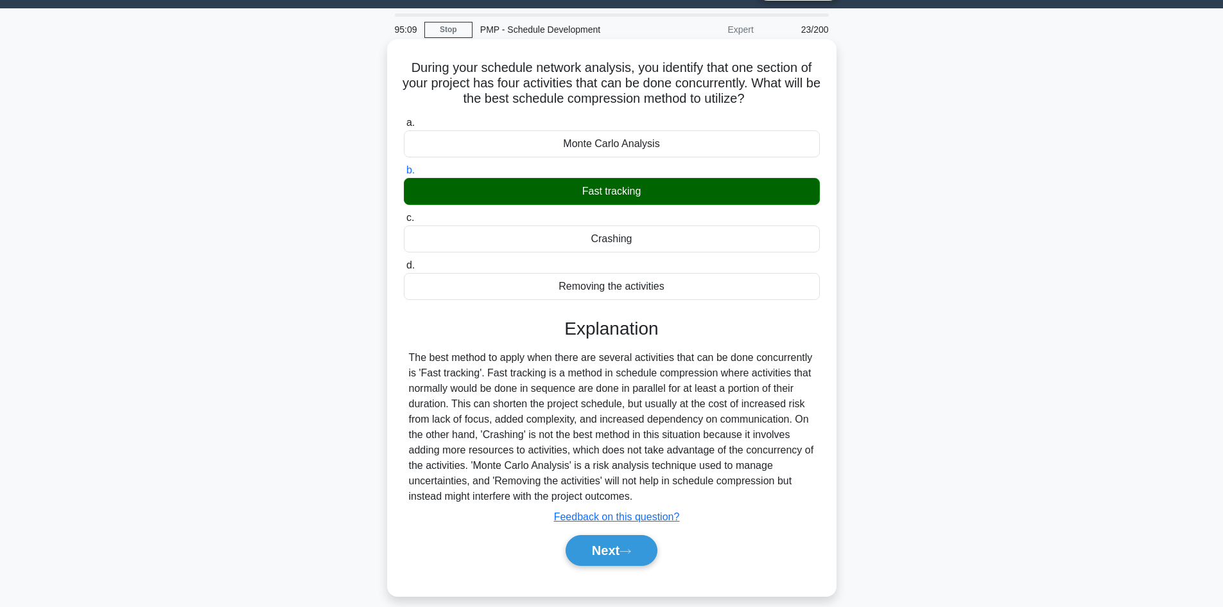
scroll to position [87, 0]
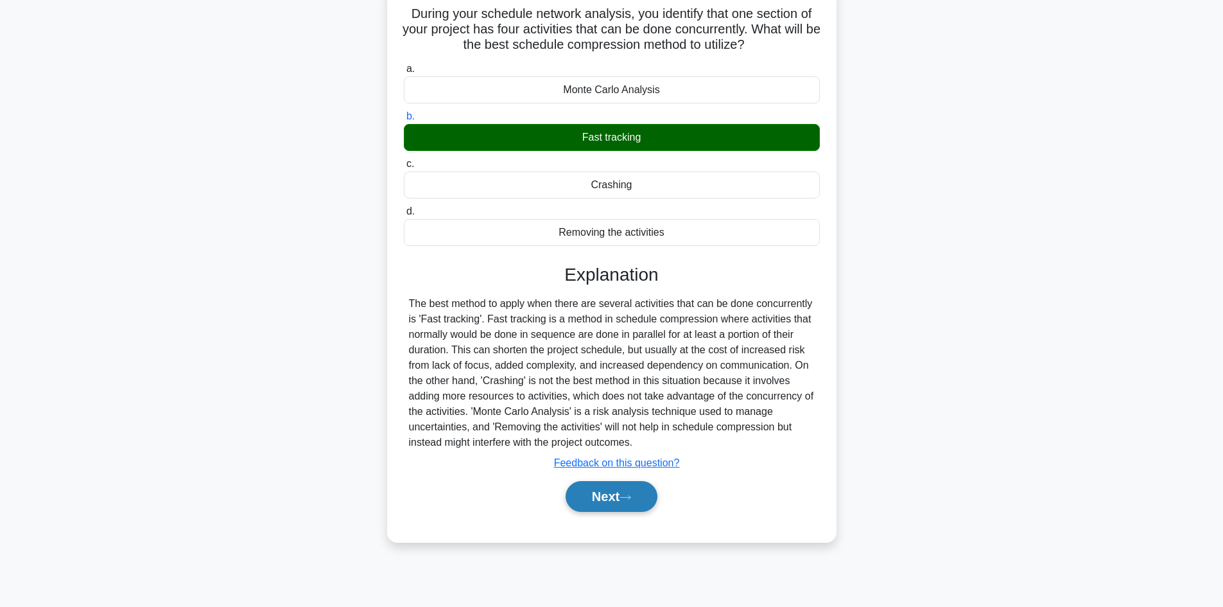
click at [599, 496] on button "Next" at bounding box center [612, 496] width 92 height 31
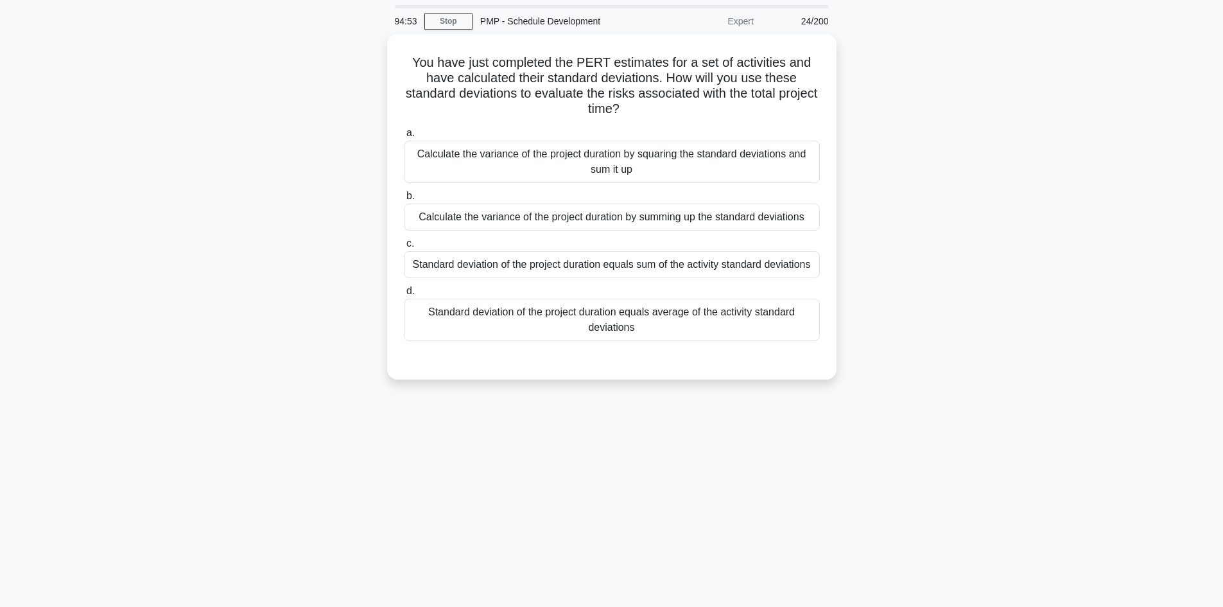
scroll to position [0, 0]
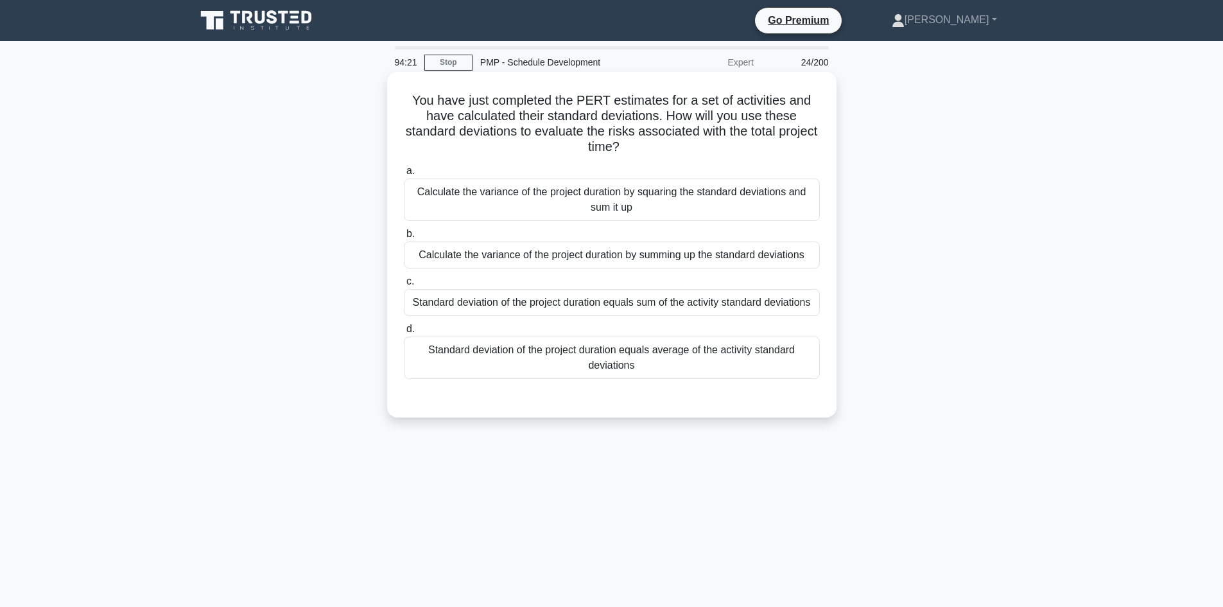
click at [718, 259] on div "Calculate the variance of the project duration by summing up the standard devia…" at bounding box center [612, 254] width 416 height 27
click at [404, 238] on input "b. Calculate the variance of the project duration by summing up the standard de…" at bounding box center [404, 234] width 0 height 8
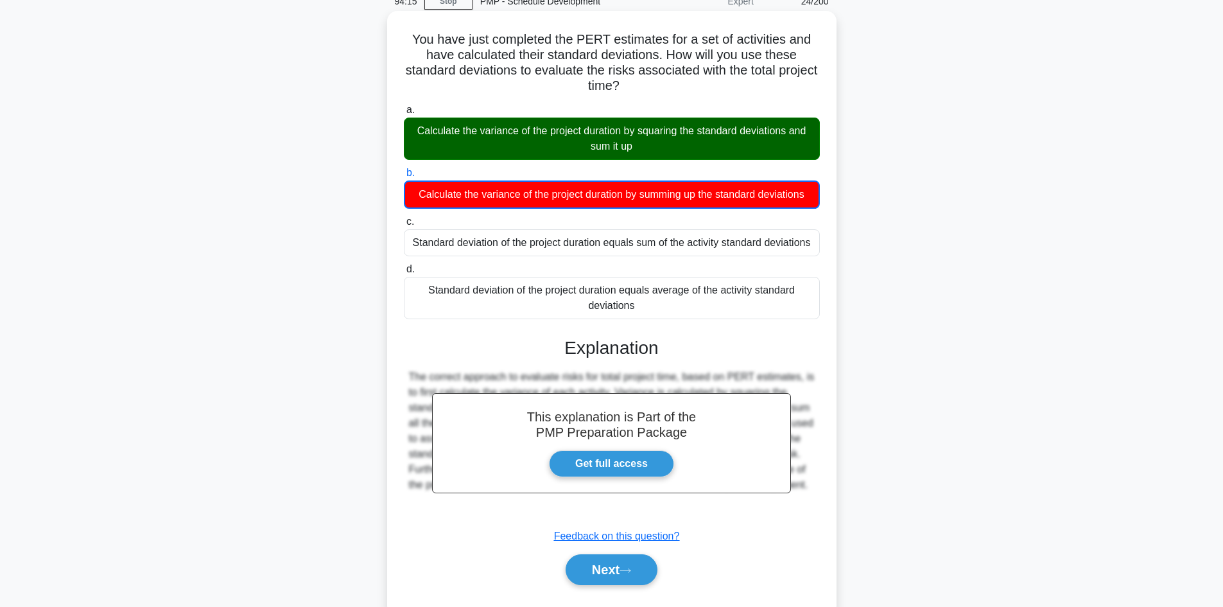
scroll to position [94, 0]
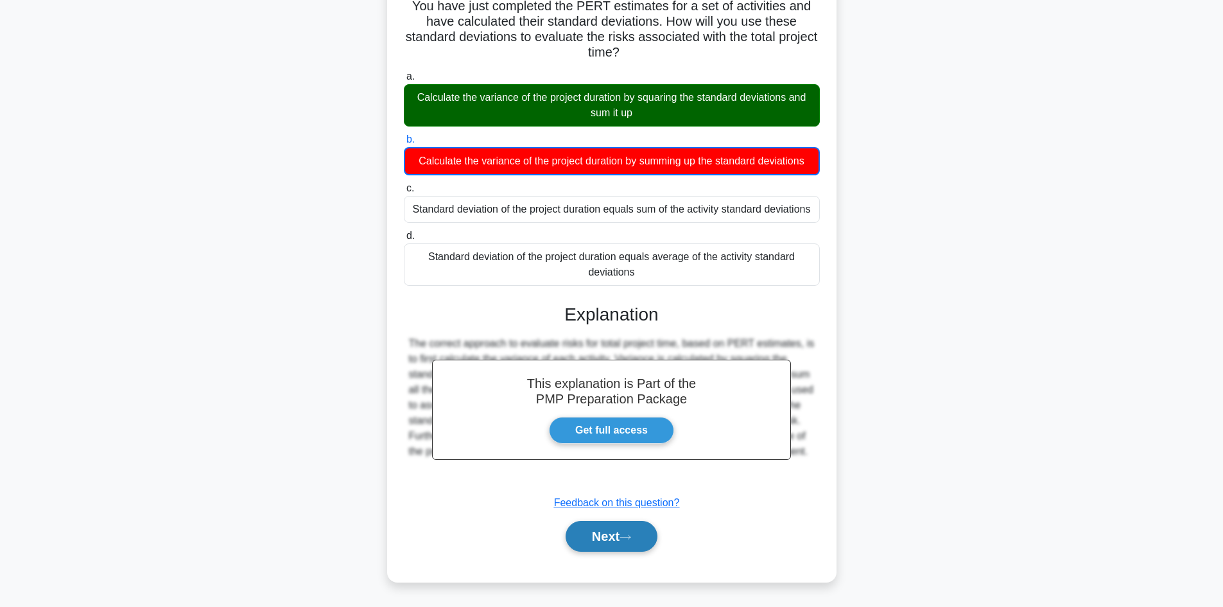
click at [614, 533] on button "Next" at bounding box center [612, 536] width 92 height 31
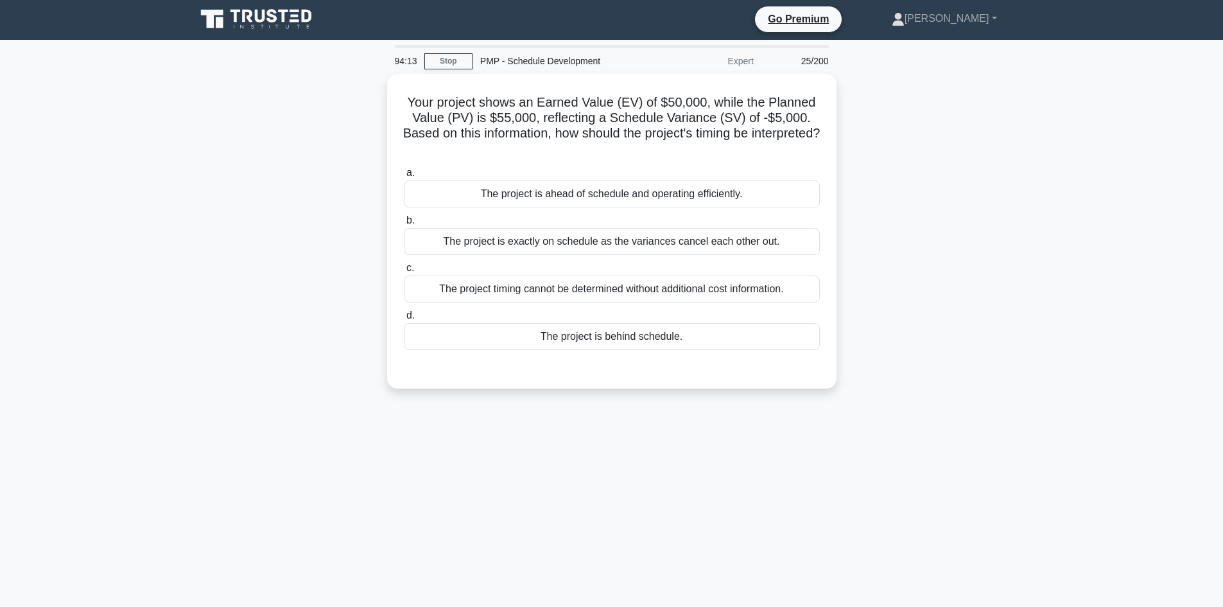
scroll to position [0, 0]
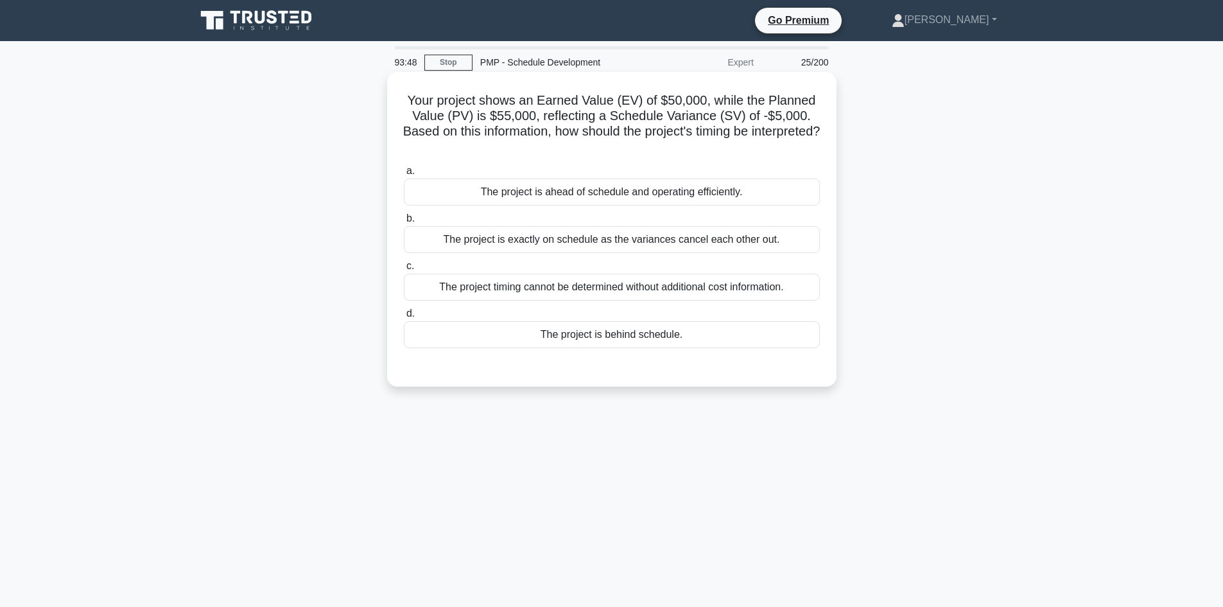
click at [671, 284] on div "The project timing cannot be determined without additional cost information." at bounding box center [612, 287] width 416 height 27
click at [404, 270] on input "c. The project timing cannot be determined without additional cost information." at bounding box center [404, 266] width 0 height 8
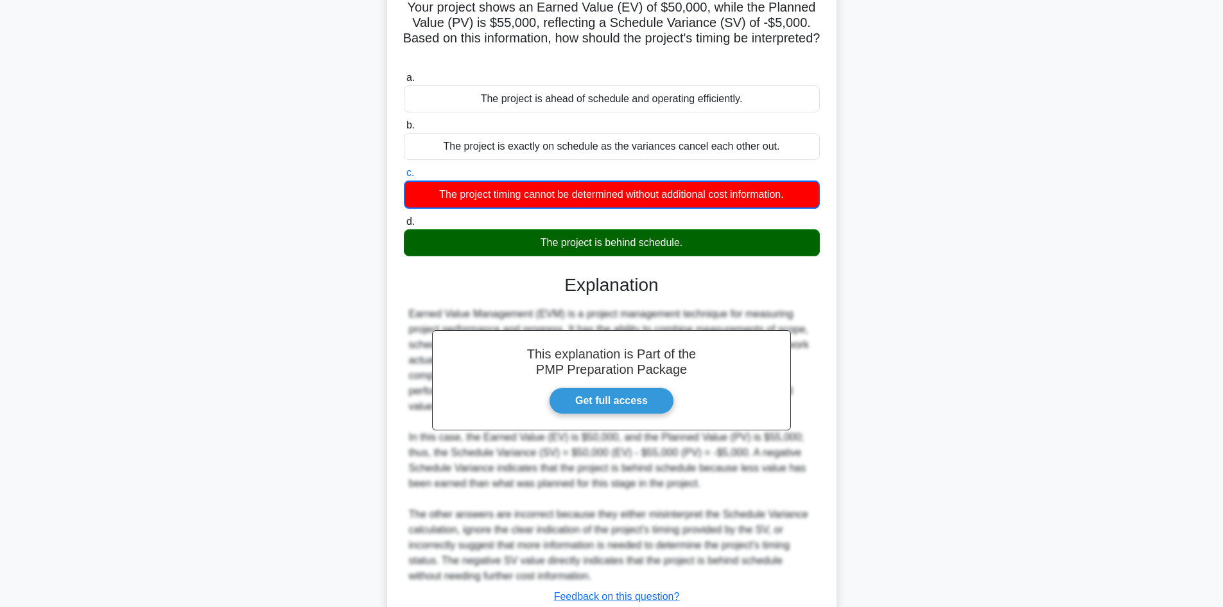
scroll to position [187, 0]
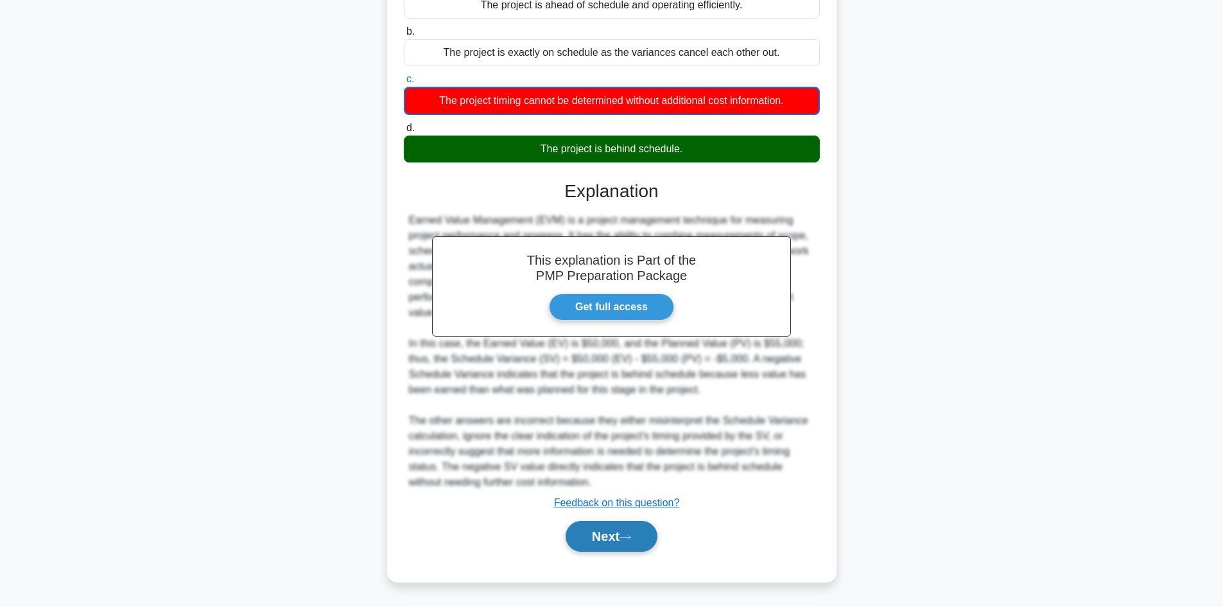
click at [622, 538] on button "Next" at bounding box center [612, 536] width 92 height 31
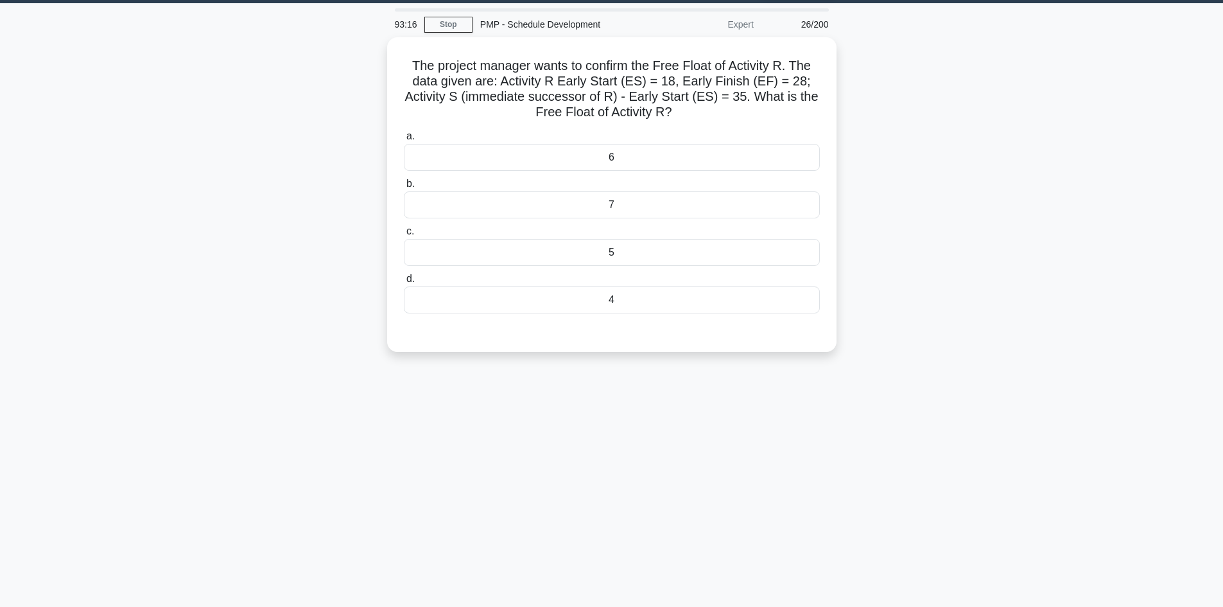
scroll to position [0, 0]
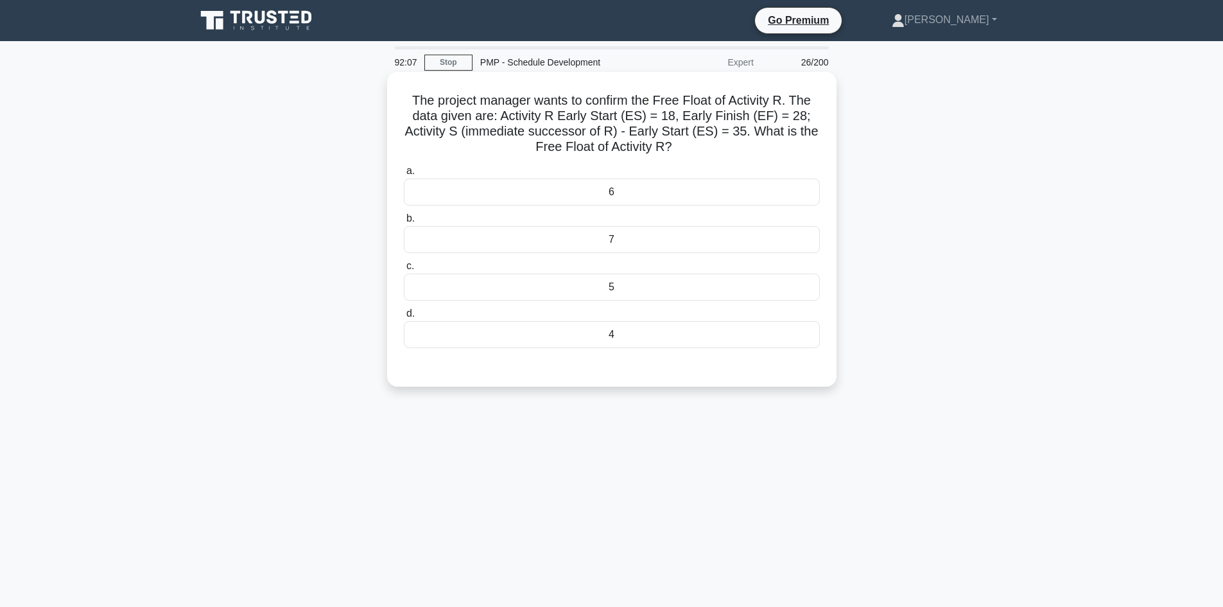
click at [639, 242] on div "7" at bounding box center [612, 239] width 416 height 27
click at [404, 223] on input "b. 7" at bounding box center [404, 219] width 0 height 8
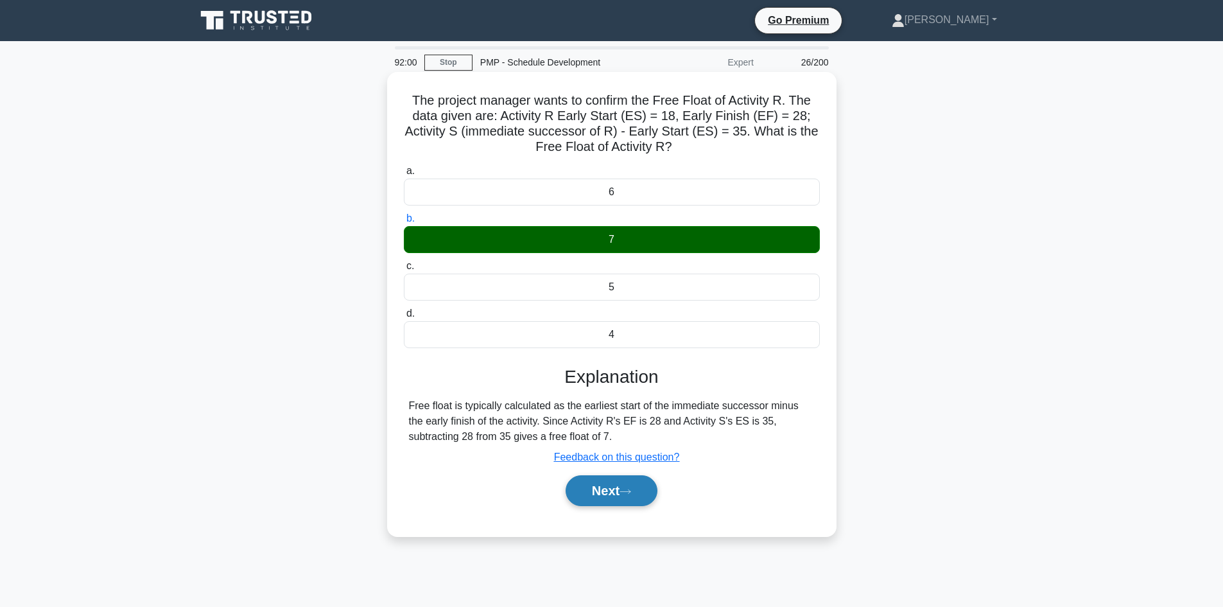
click at [631, 489] on icon at bounding box center [626, 491] width 12 height 7
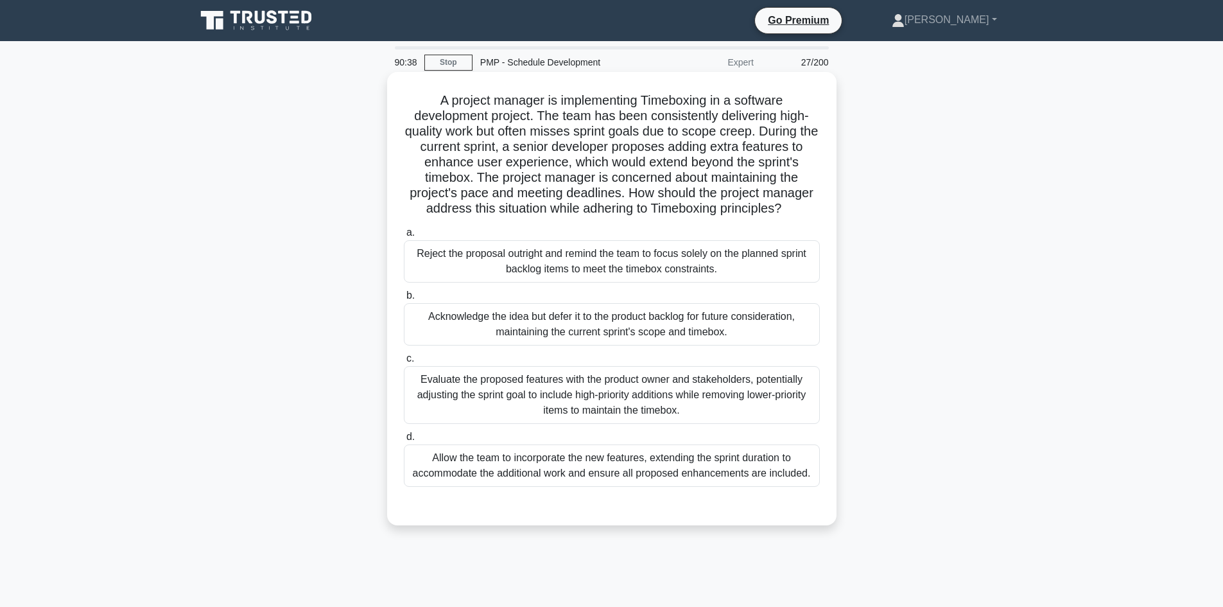
click at [609, 331] on div "Acknowledge the idea but defer it to the product backlog for future considerati…" at bounding box center [612, 324] width 416 height 42
click at [404, 300] on input "b. Acknowledge the idea but defer it to the product backlog for future consider…" at bounding box center [404, 296] width 0 height 8
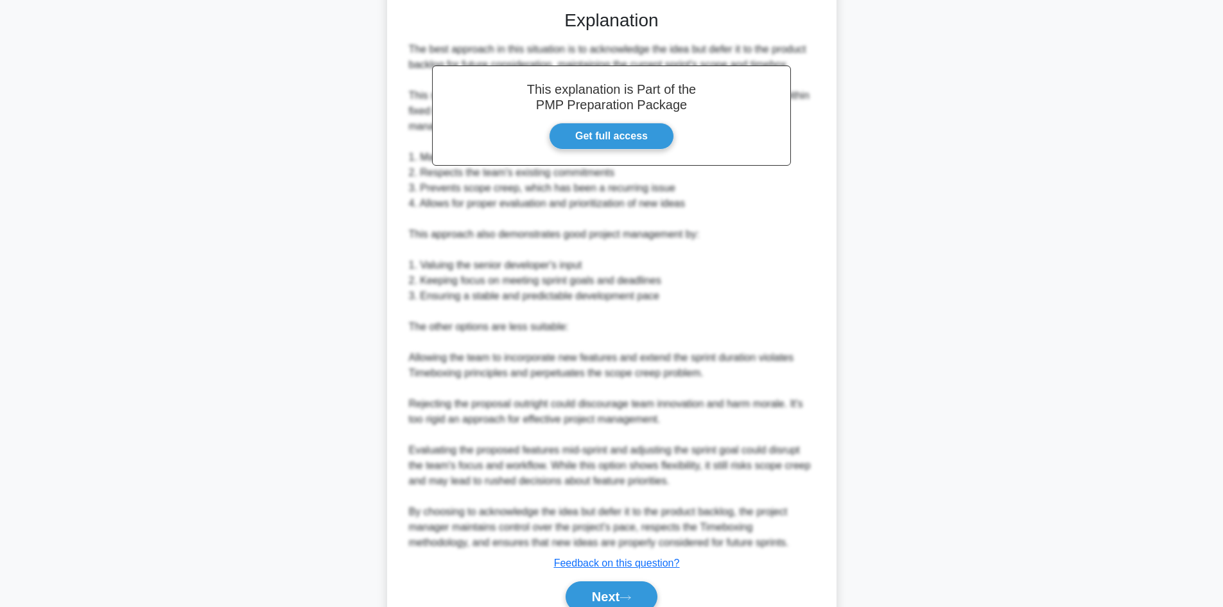
scroll to position [556, 0]
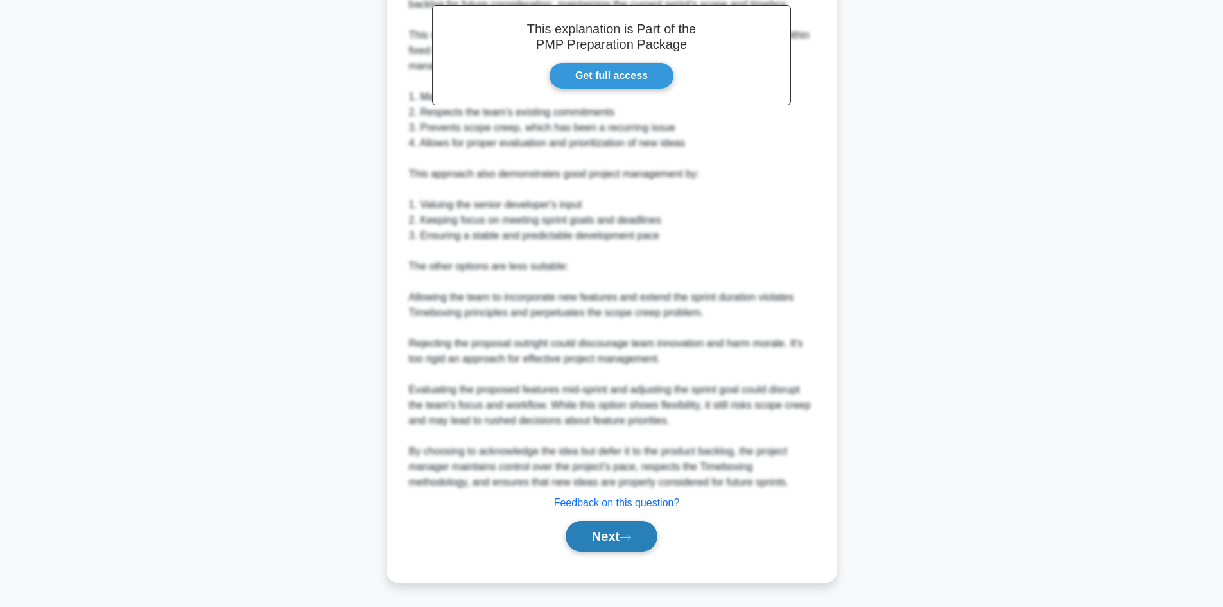
click at [638, 530] on button "Next" at bounding box center [612, 536] width 92 height 31
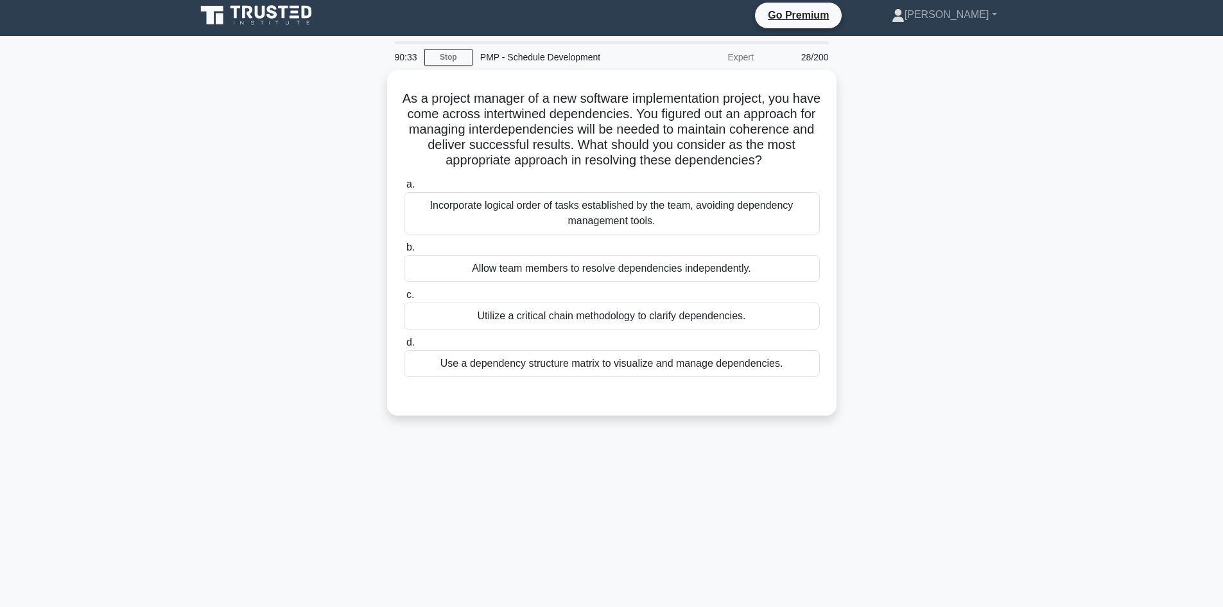
scroll to position [0, 0]
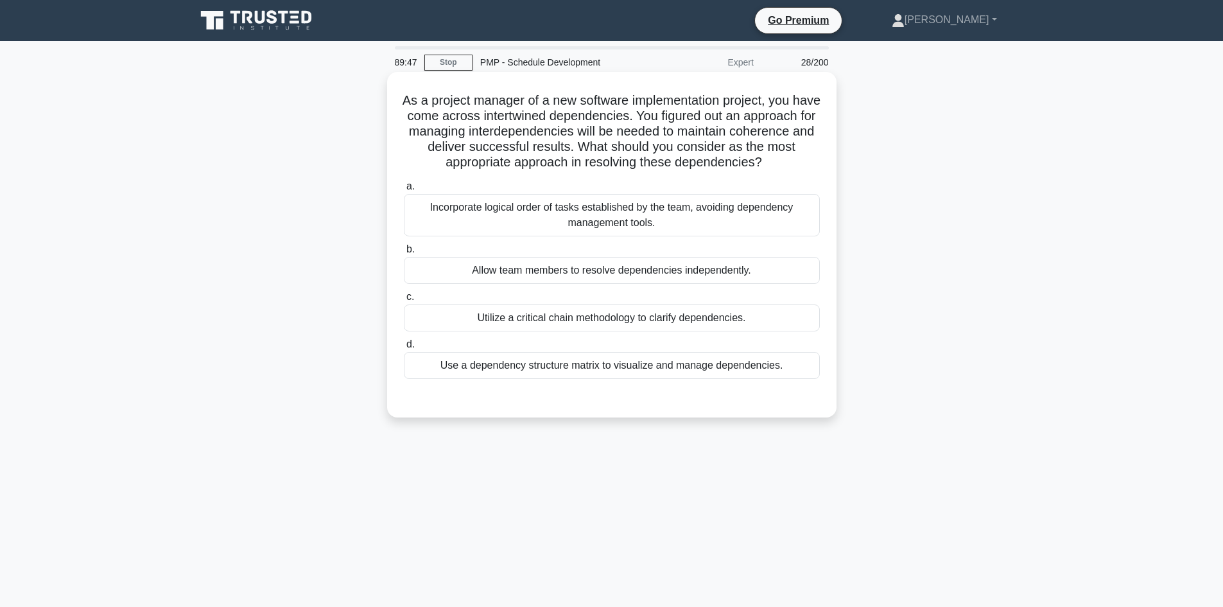
click at [697, 321] on div "Utilize a critical chain methodology to clarify dependencies." at bounding box center [612, 317] width 416 height 27
click at [404, 301] on input "c. Utilize a critical chain methodology to clarify dependencies." at bounding box center [404, 297] width 0 height 8
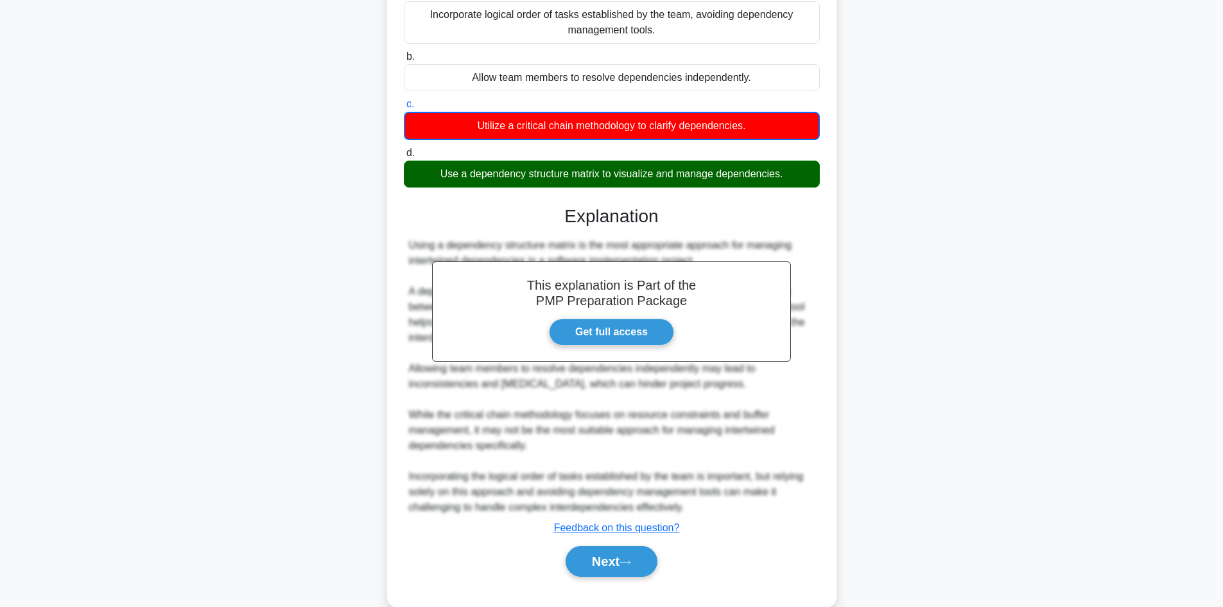
scroll to position [218, 0]
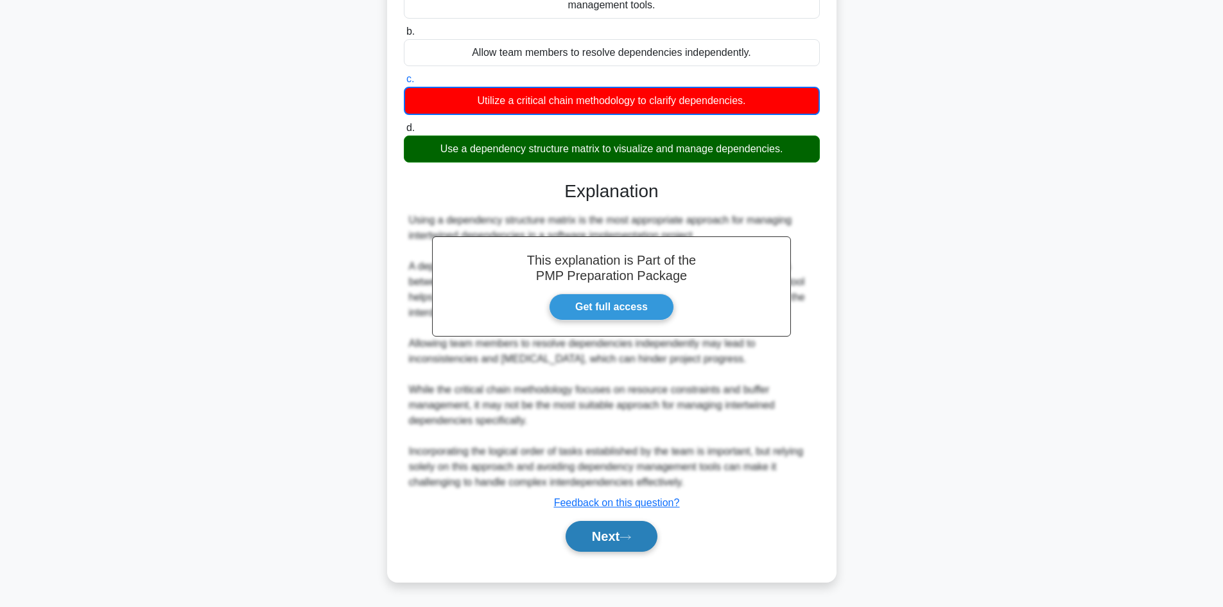
click at [622, 532] on button "Next" at bounding box center [612, 536] width 92 height 31
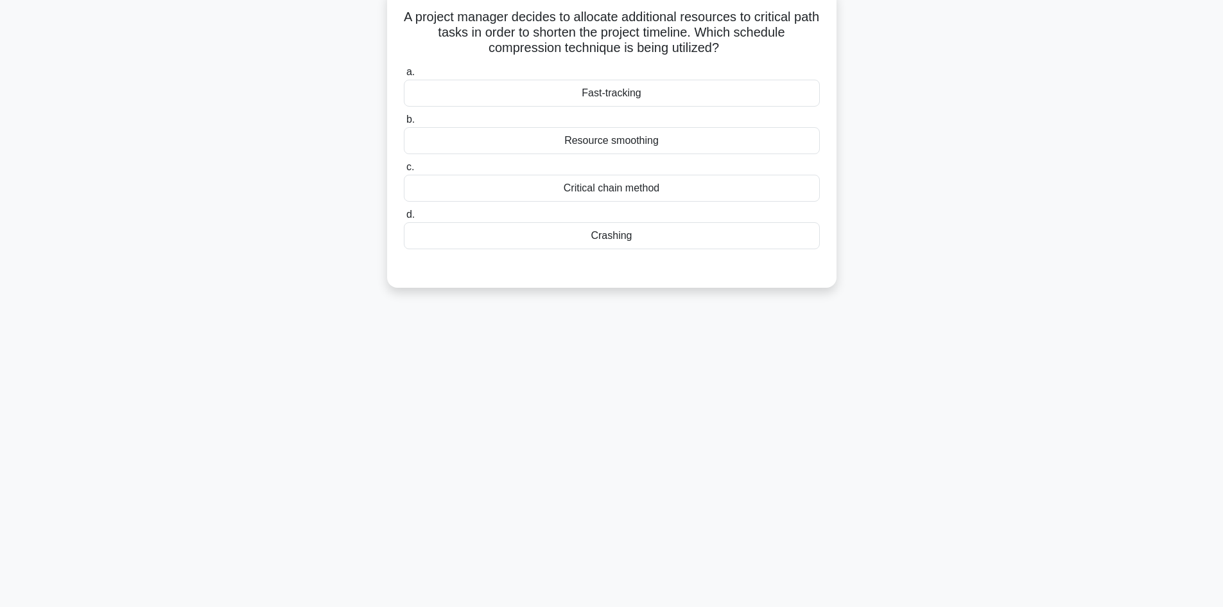
scroll to position [0, 0]
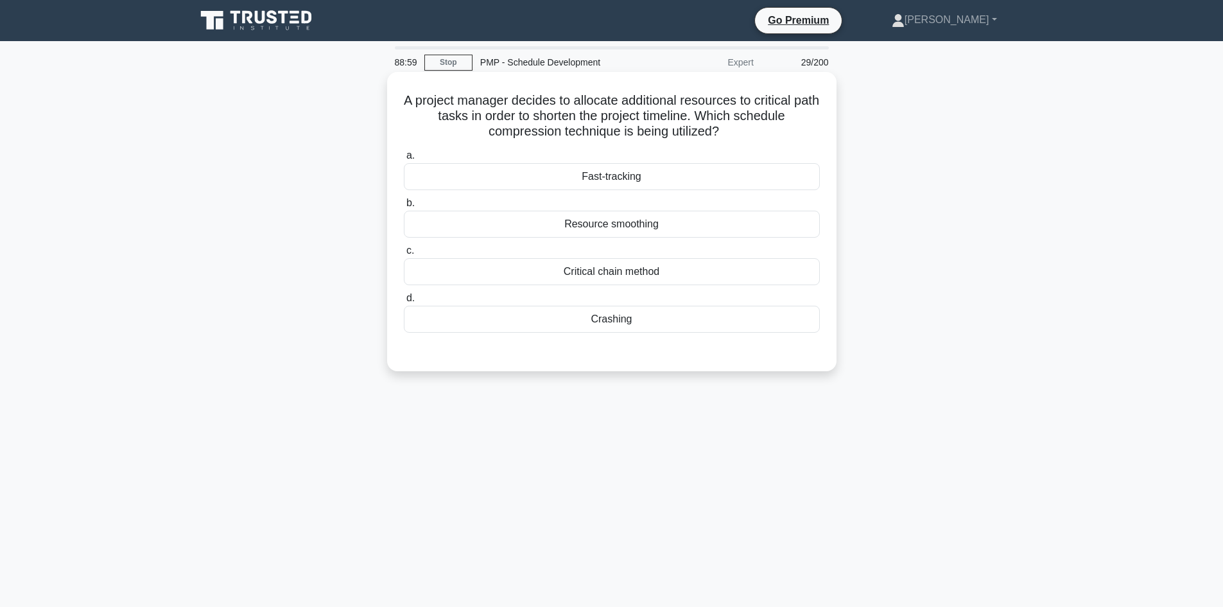
click at [656, 225] on div "Resource smoothing" at bounding box center [612, 224] width 416 height 27
click at [404, 207] on input "b. Resource smoothing" at bounding box center [404, 203] width 0 height 8
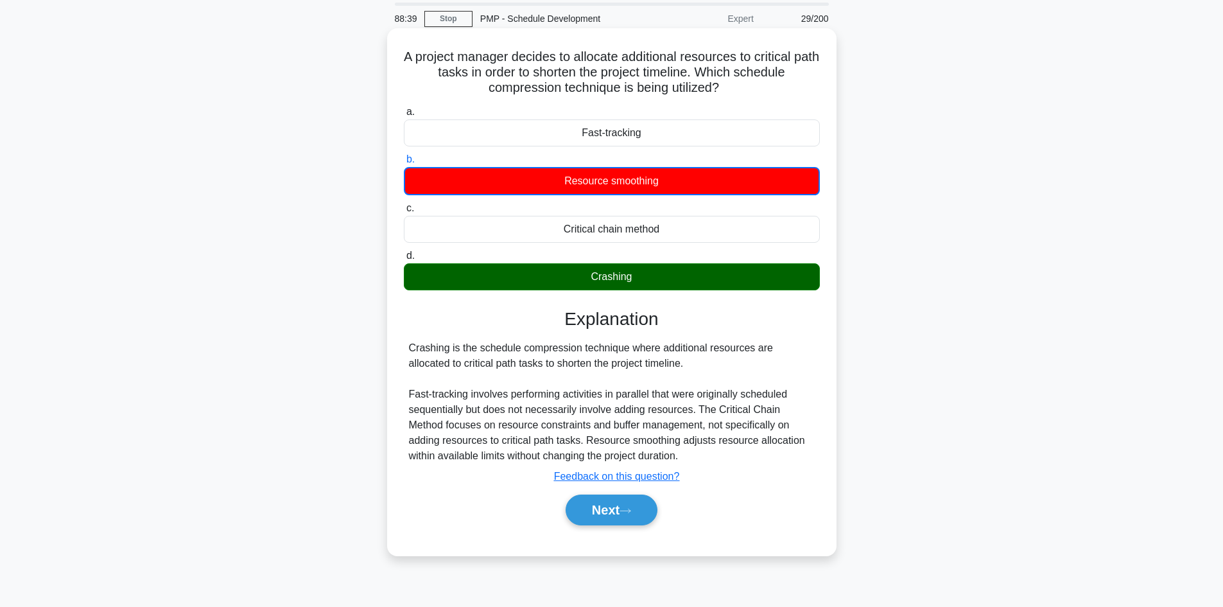
scroll to position [87, 0]
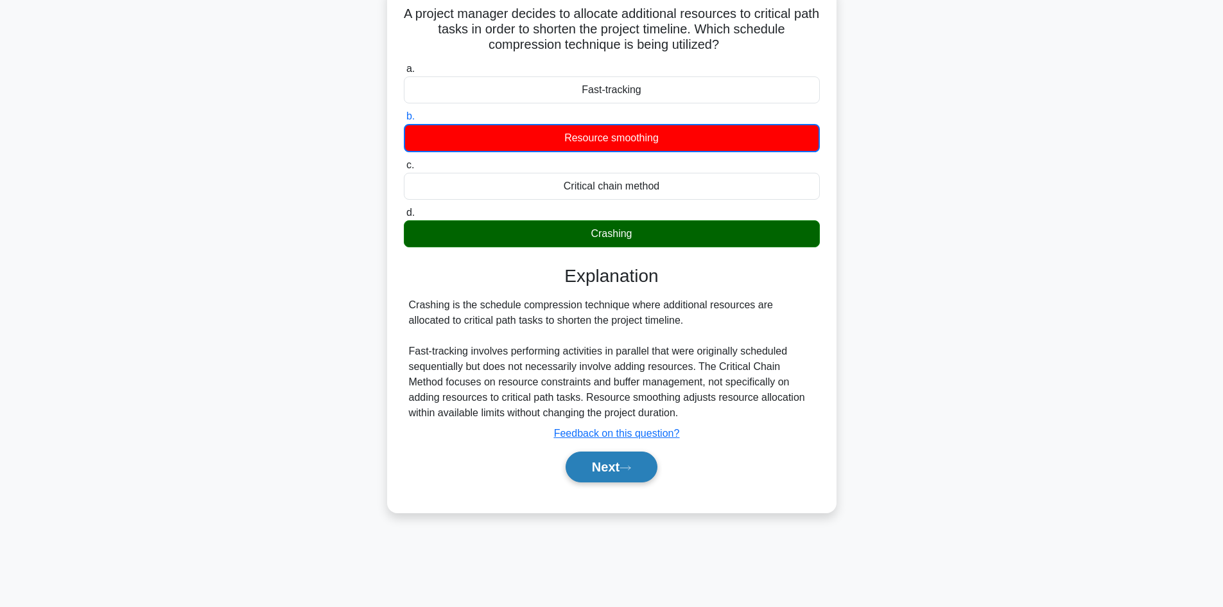
click at [609, 471] on button "Next" at bounding box center [612, 466] width 92 height 31
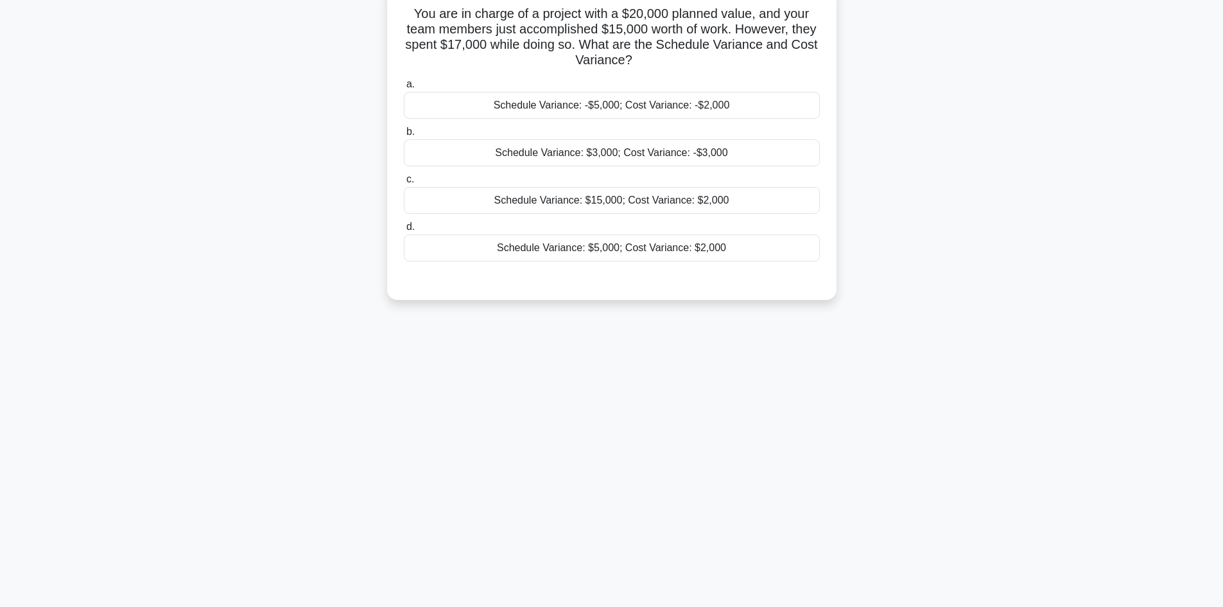
click at [716, 112] on div "Schedule Variance: -$5,000; Cost Variance: -$2,000" at bounding box center [612, 105] width 416 height 27
click at [404, 89] on input "a. Schedule Variance: -$5,000; Cost Variance: -$2,000" at bounding box center [404, 84] width 0 height 8
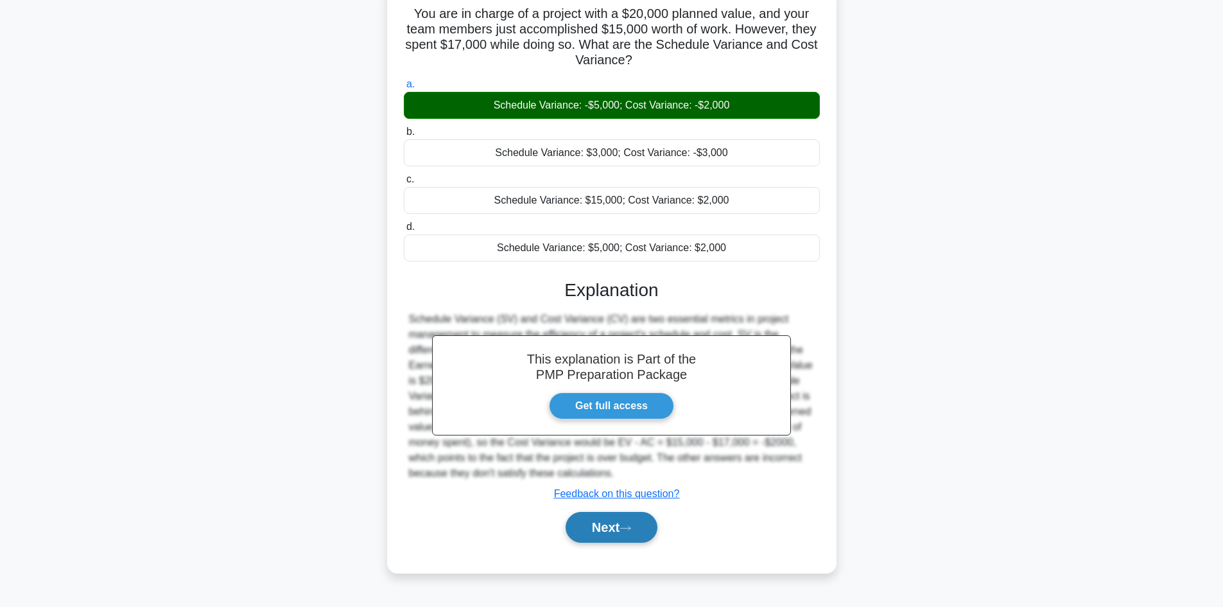
click at [642, 529] on button "Next" at bounding box center [612, 527] width 92 height 31
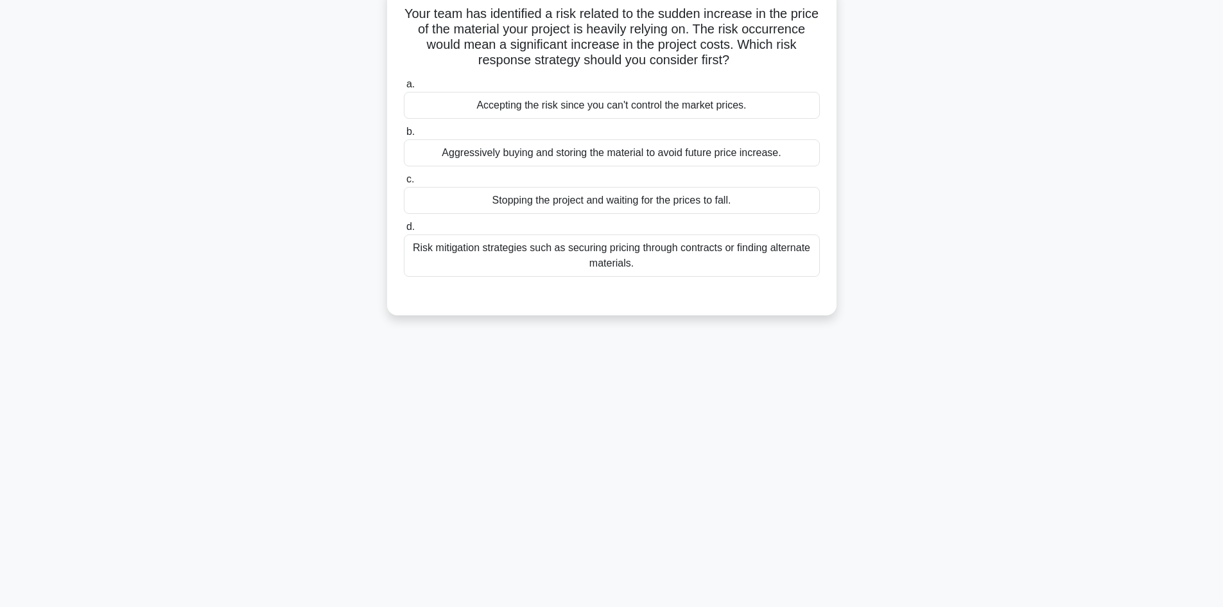
click at [691, 256] on div "Risk mitigation strategies such as securing pricing through contracts or findin…" at bounding box center [612, 255] width 416 height 42
click at [404, 231] on input "d. Risk mitigation strategies such as securing pricing through contracts or fin…" at bounding box center [404, 227] width 0 height 8
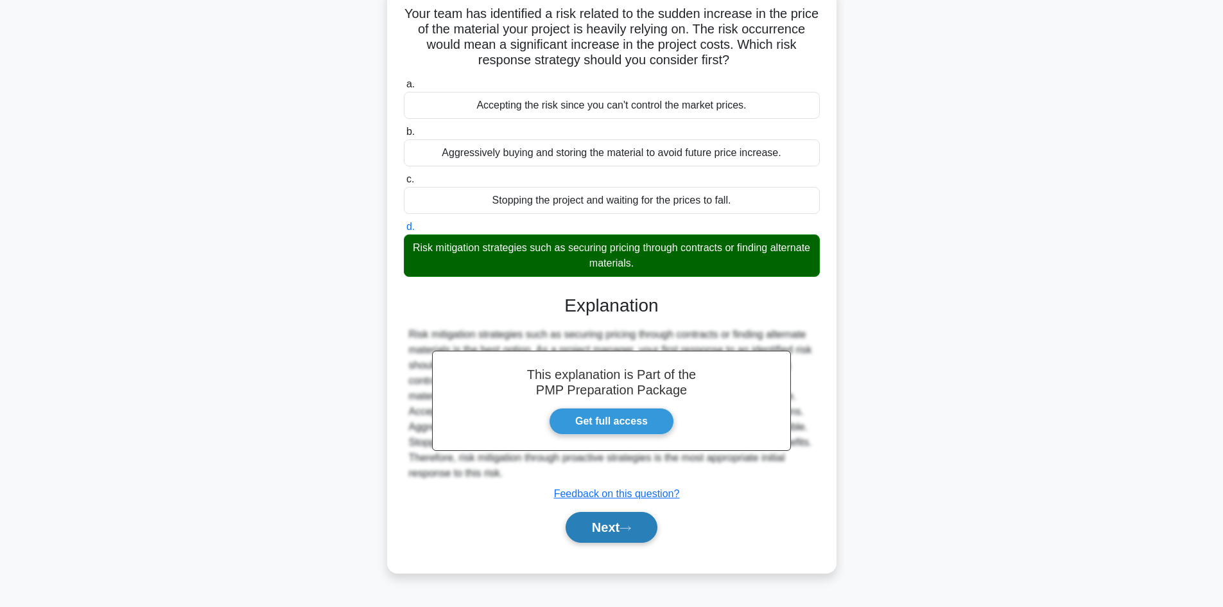
click at [618, 521] on button "Next" at bounding box center [612, 527] width 92 height 31
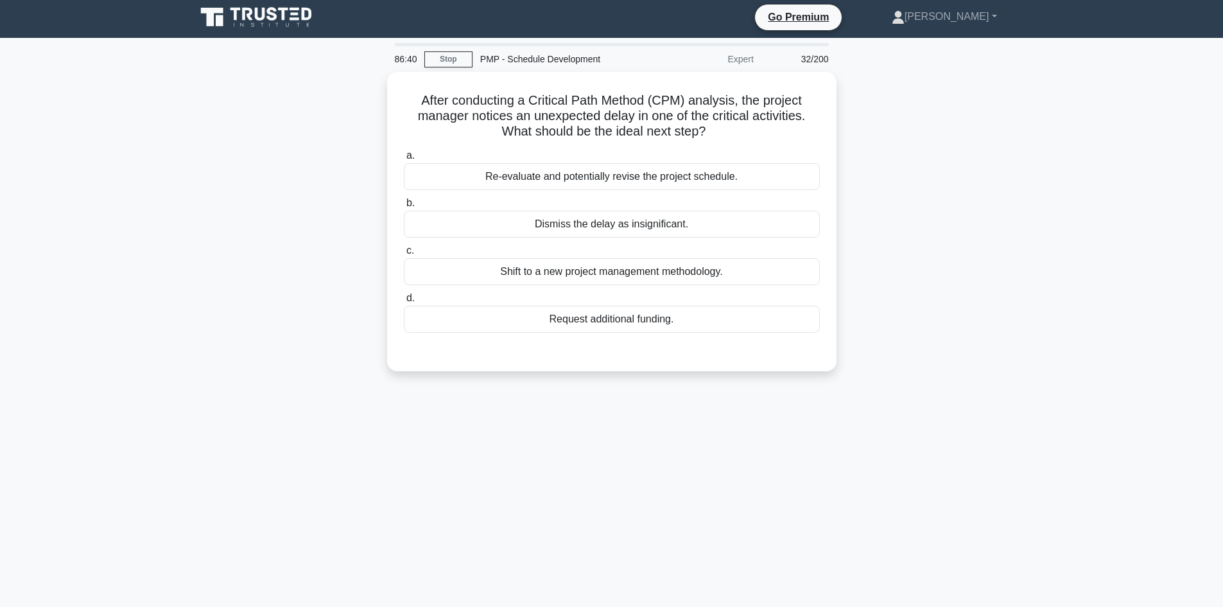
scroll to position [0, 0]
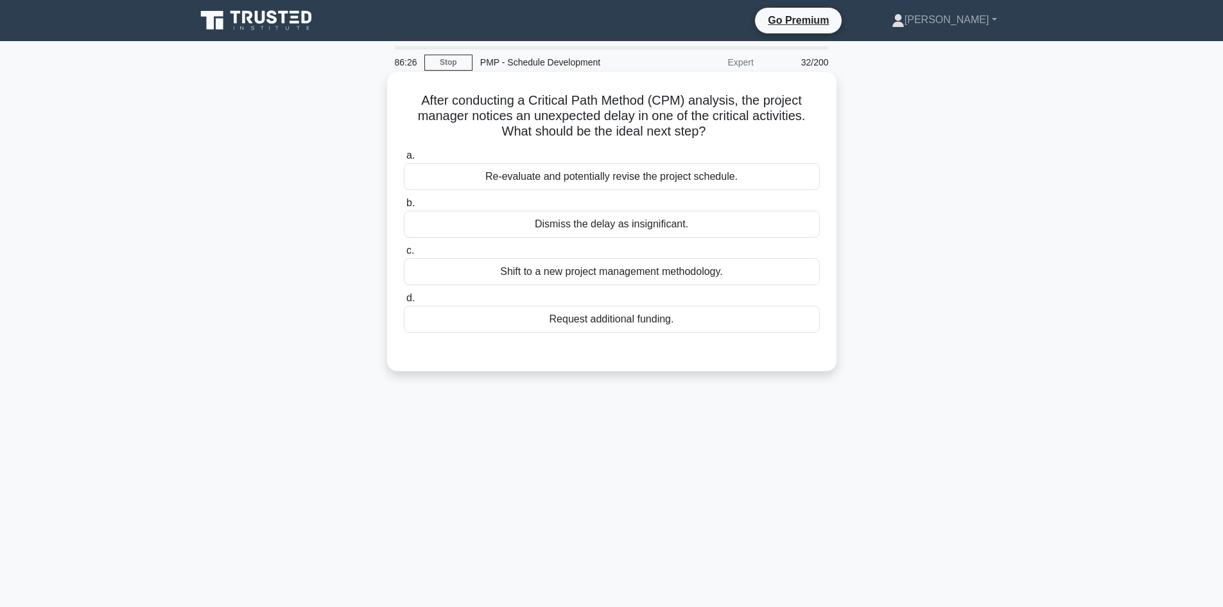
click at [719, 170] on div "Re-evaluate and potentially revise the project schedule." at bounding box center [612, 176] width 416 height 27
click at [404, 160] on input "a. Re-evaluate and potentially revise the project schedule." at bounding box center [404, 156] width 0 height 8
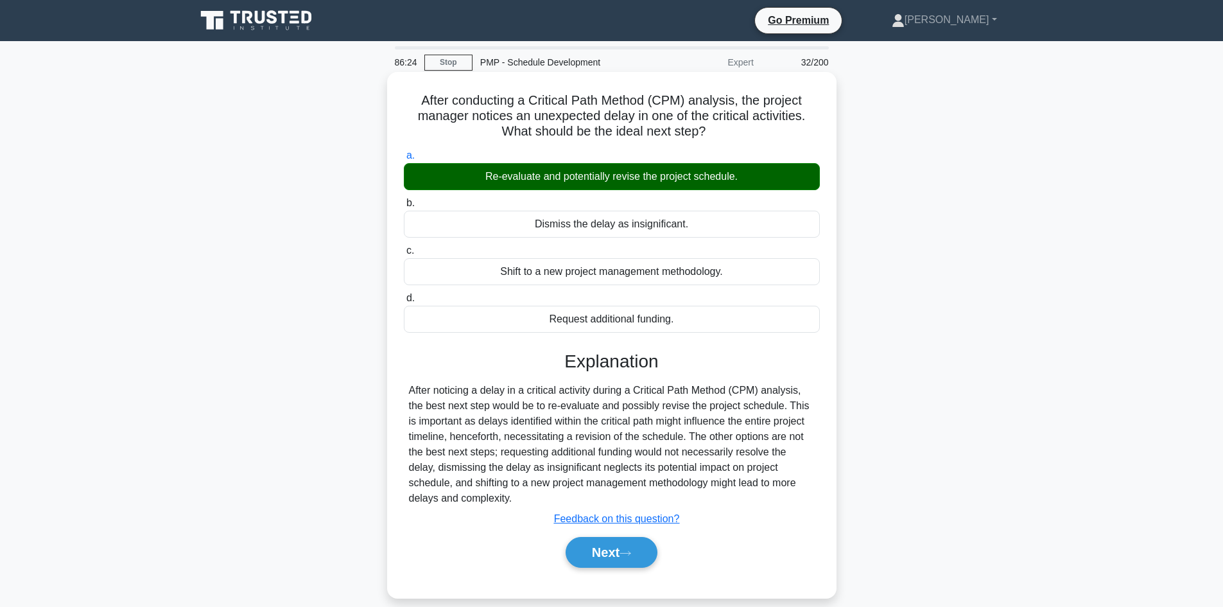
scroll to position [87, 0]
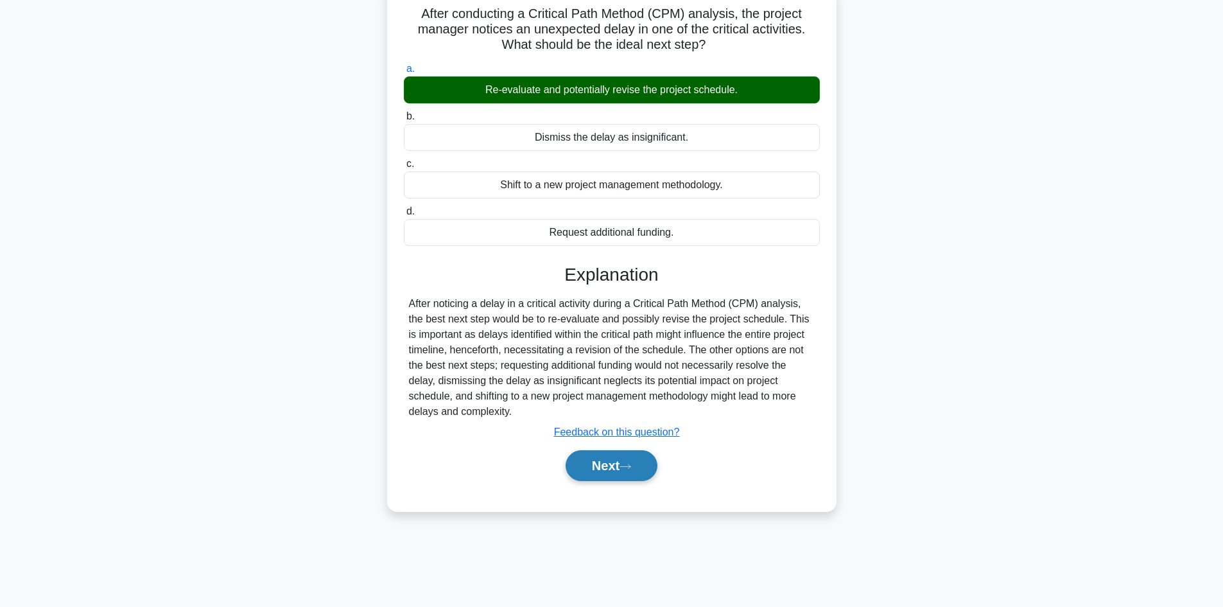
click at [627, 468] on icon at bounding box center [625, 466] width 10 height 4
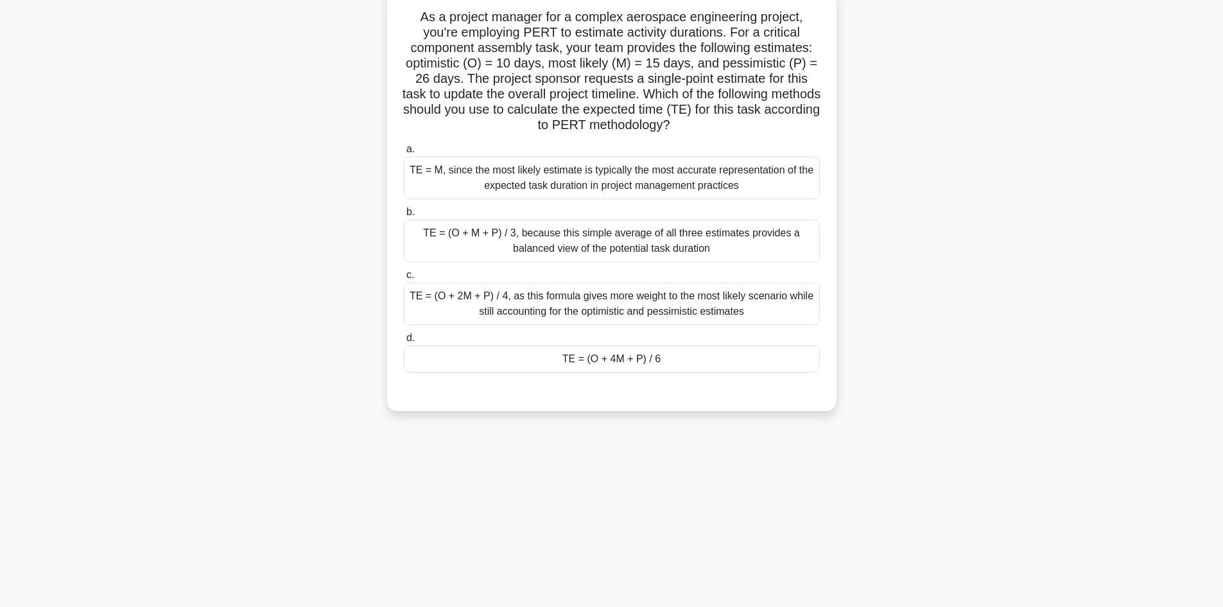
scroll to position [0, 0]
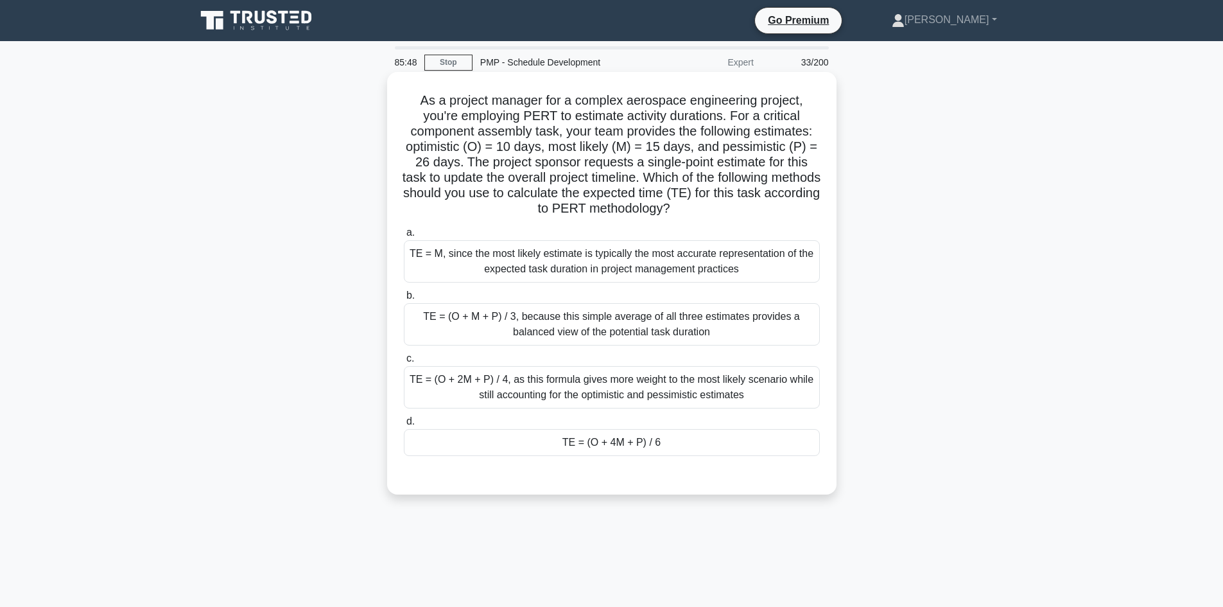
click at [581, 452] on div "TE = (O + 4M + P) / 6" at bounding box center [612, 442] width 416 height 27
click at [404, 426] on input "d. TE = (O + 4M + P) / 6" at bounding box center [404, 421] width 0 height 8
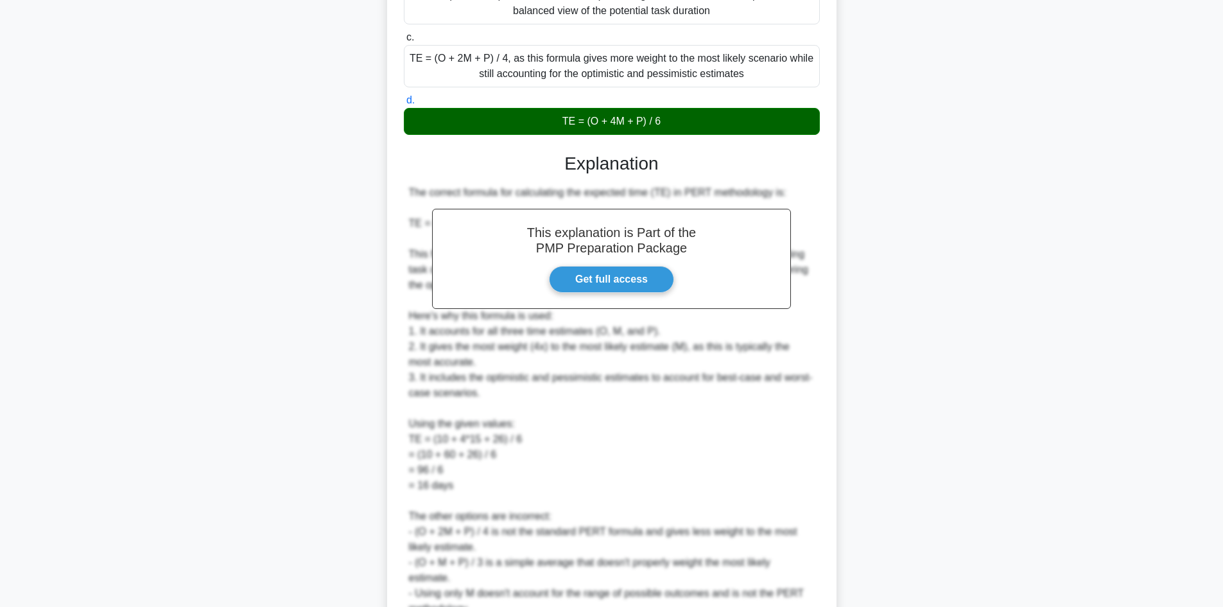
scroll to position [448, 0]
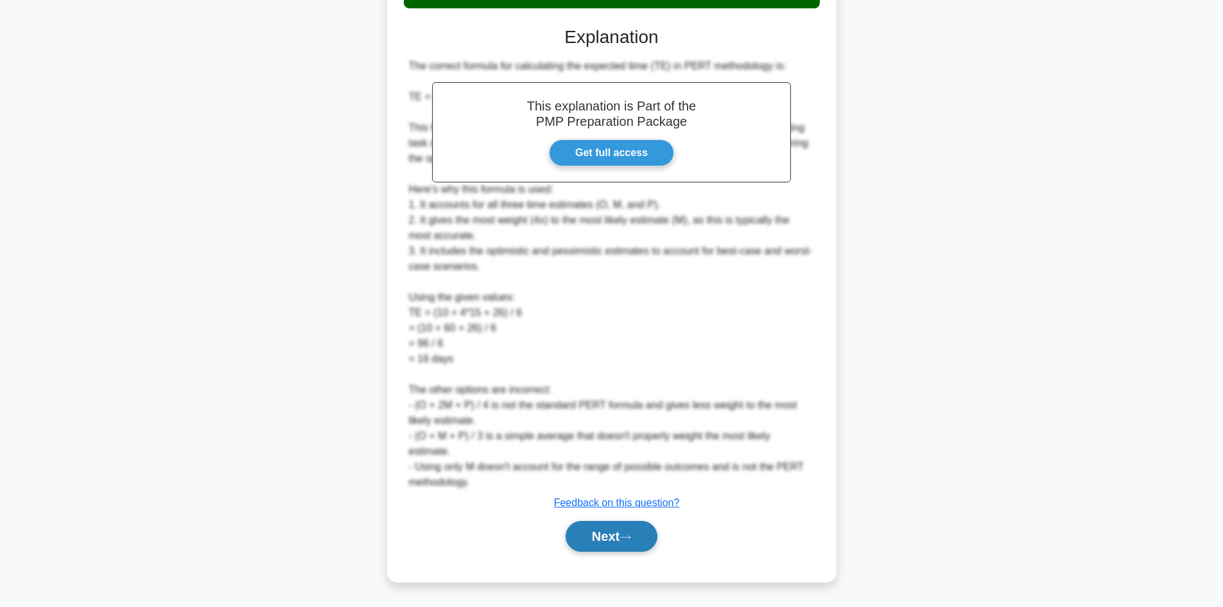
click at [642, 526] on button "Next" at bounding box center [612, 536] width 92 height 31
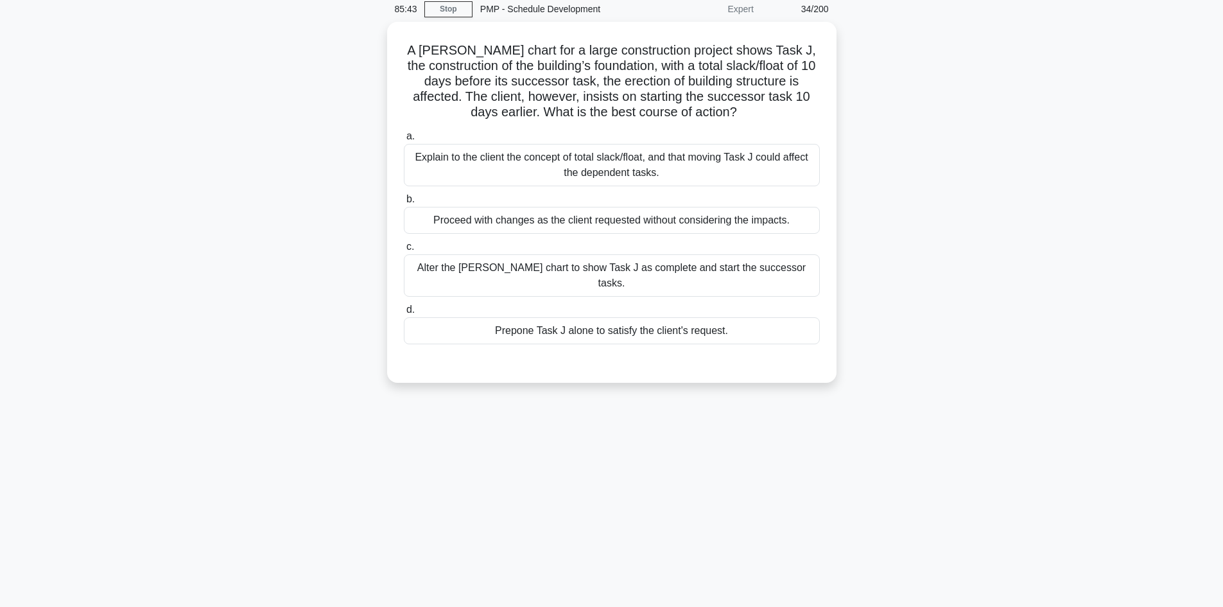
scroll to position [0, 0]
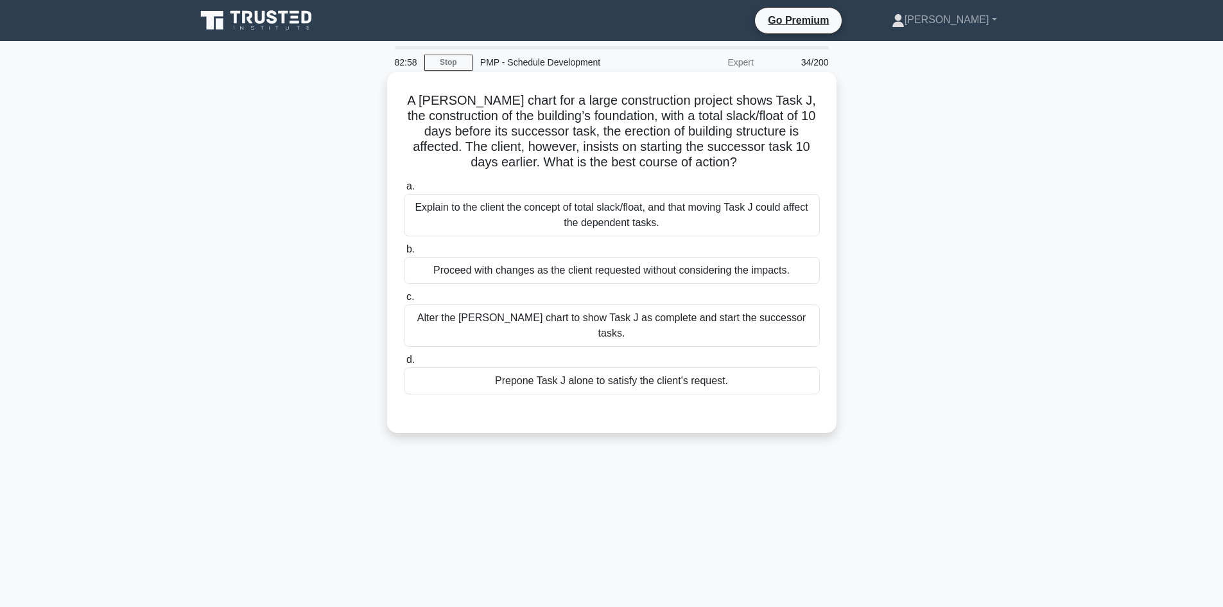
click at [655, 218] on div "Explain to the client the concept of total slack/float, and that moving Task J …" at bounding box center [612, 215] width 416 height 42
click at [404, 191] on input "a. Explain to the client the concept of total slack/float, and that moving Task…" at bounding box center [404, 186] width 0 height 8
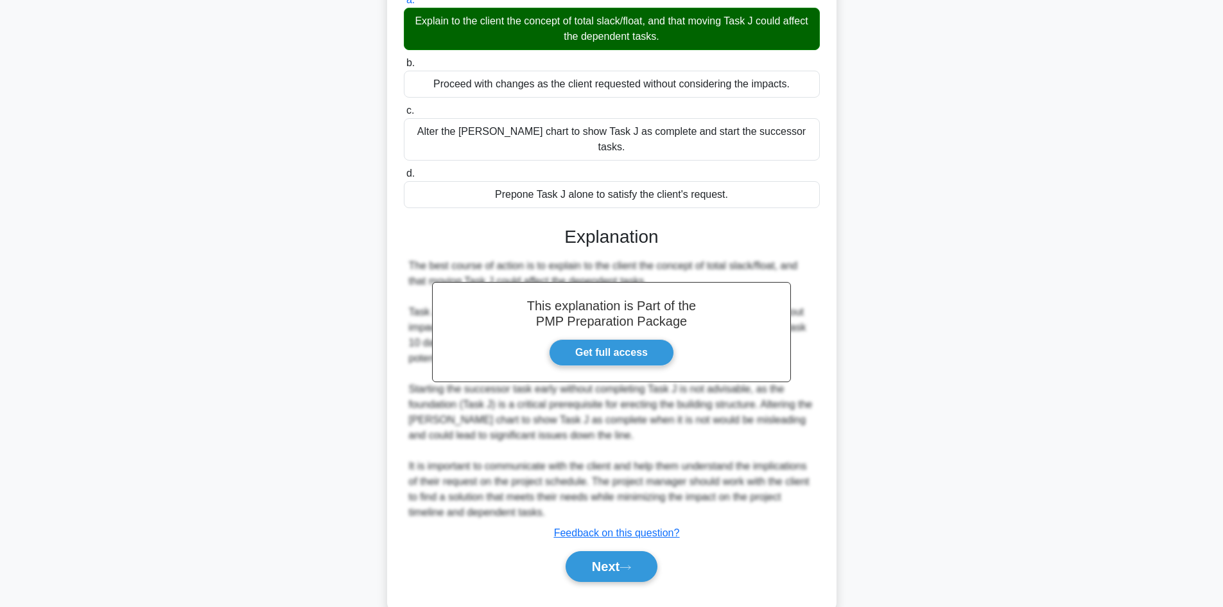
scroll to position [193, 0]
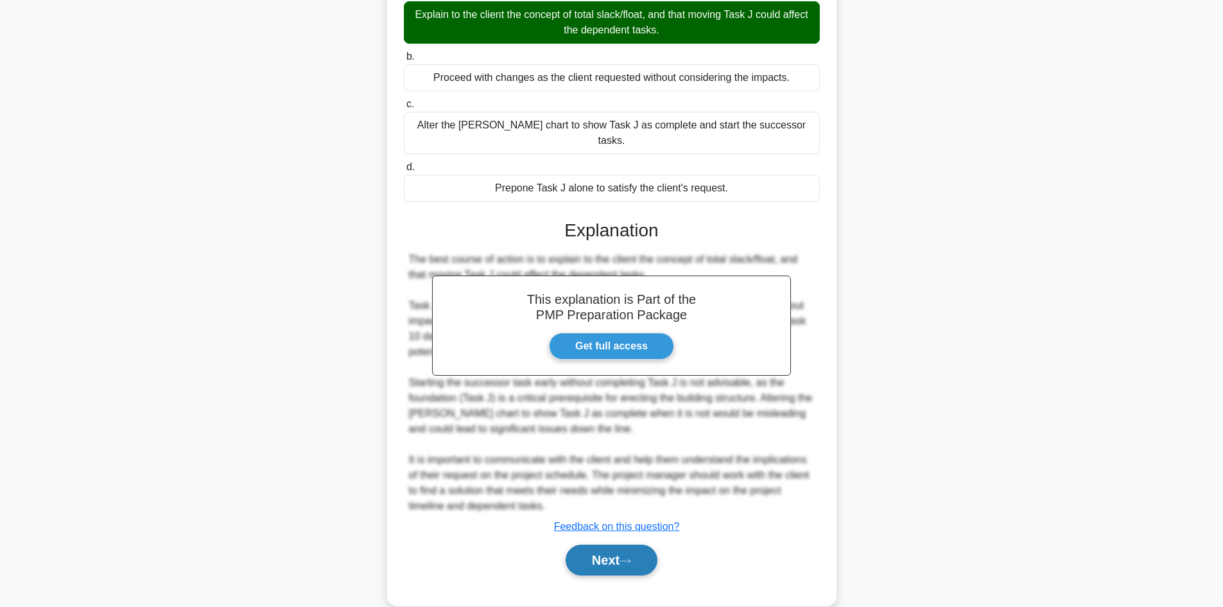
click at [594, 550] on button "Next" at bounding box center [612, 560] width 92 height 31
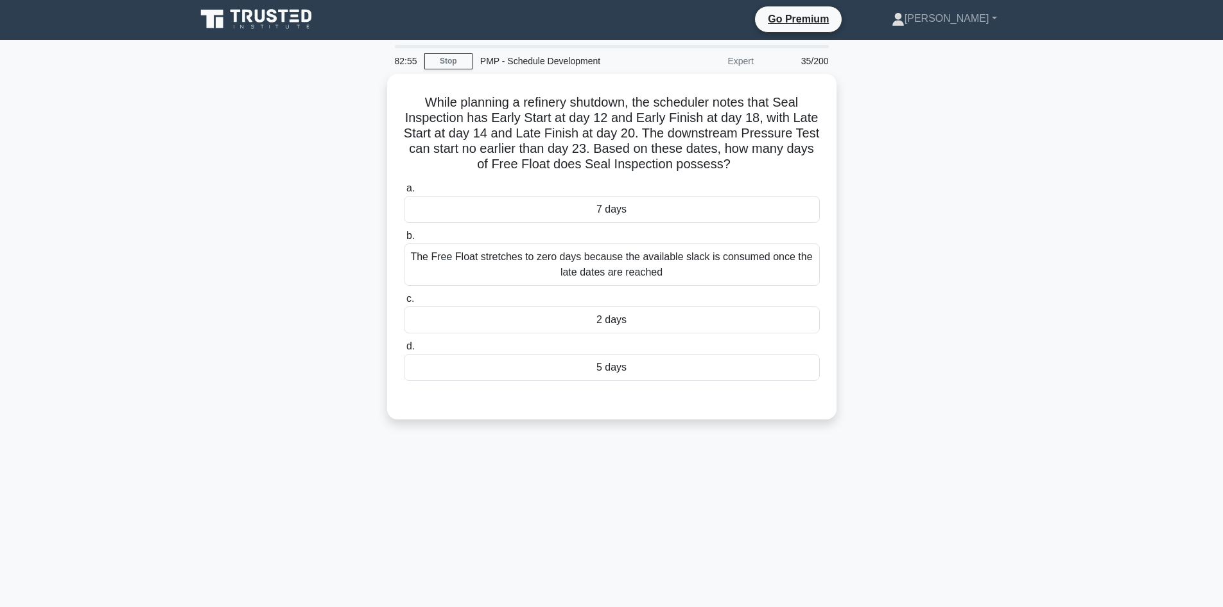
scroll to position [0, 0]
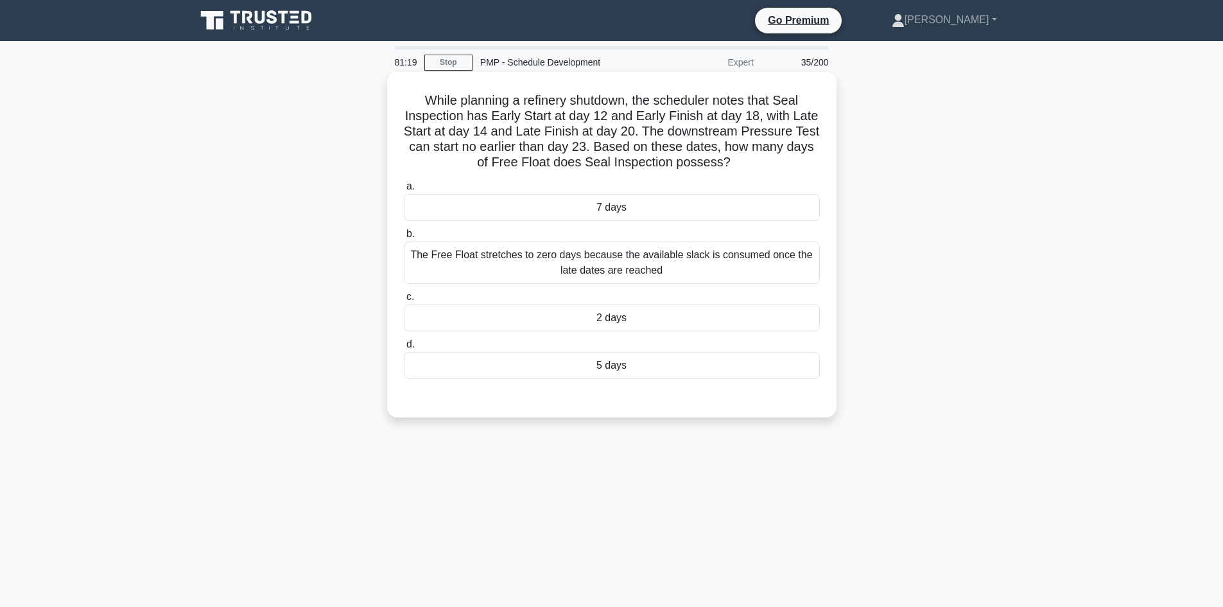
click at [617, 360] on div "5 days" at bounding box center [612, 365] width 416 height 27
click at [404, 349] on input "d. 5 days" at bounding box center [404, 344] width 0 height 8
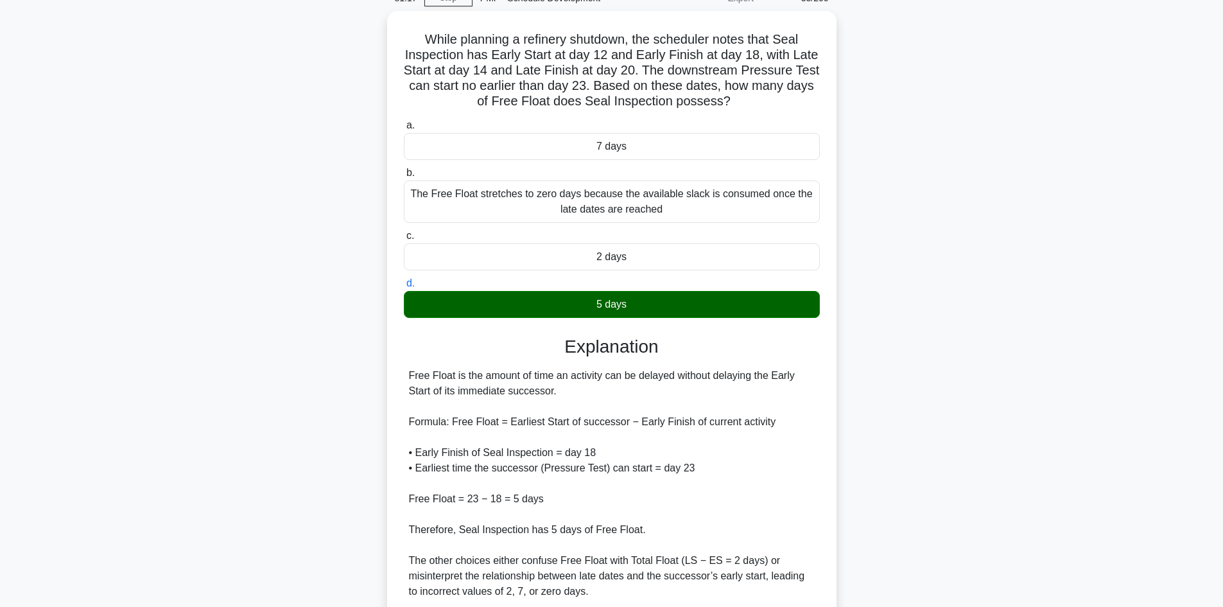
scroll to position [170, 0]
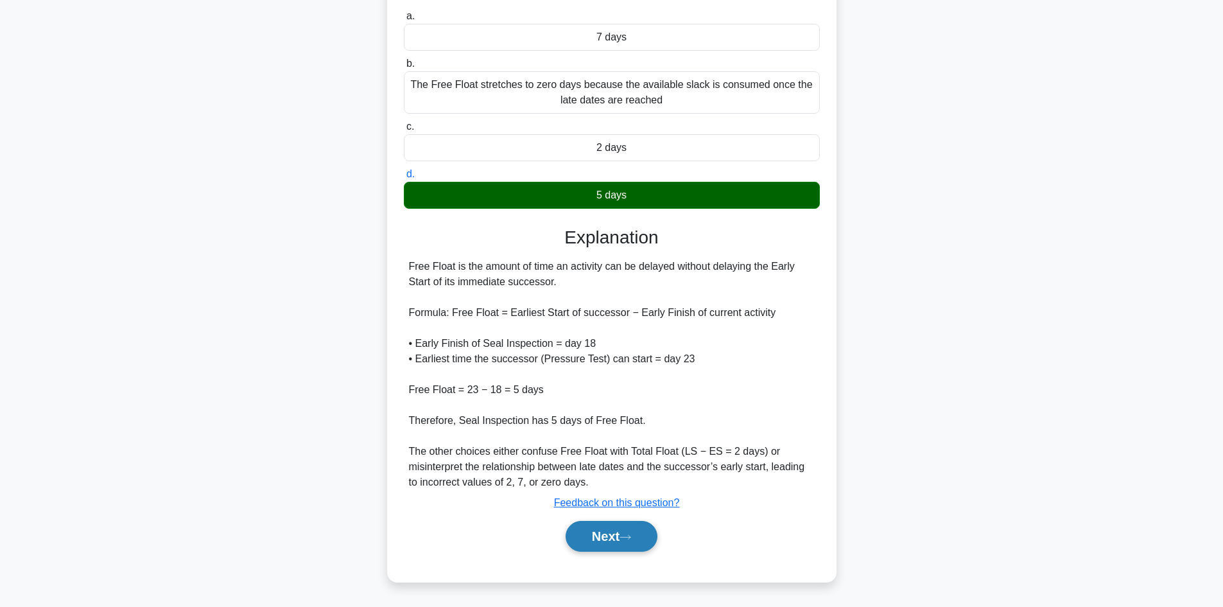
click at [622, 534] on button "Next" at bounding box center [612, 536] width 92 height 31
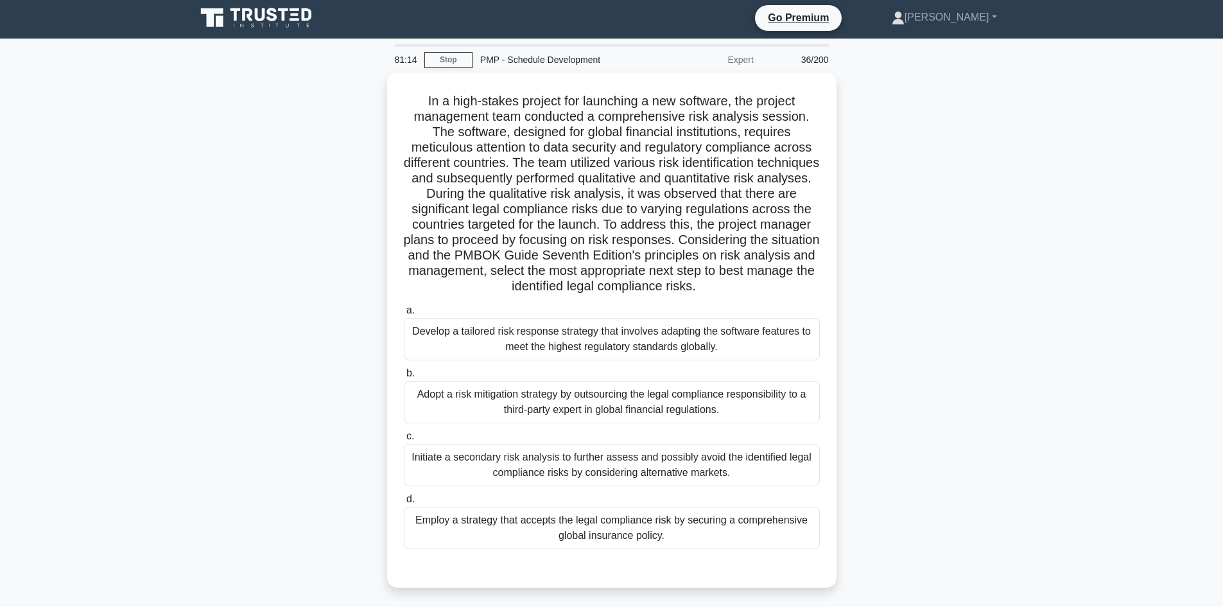
scroll to position [0, 0]
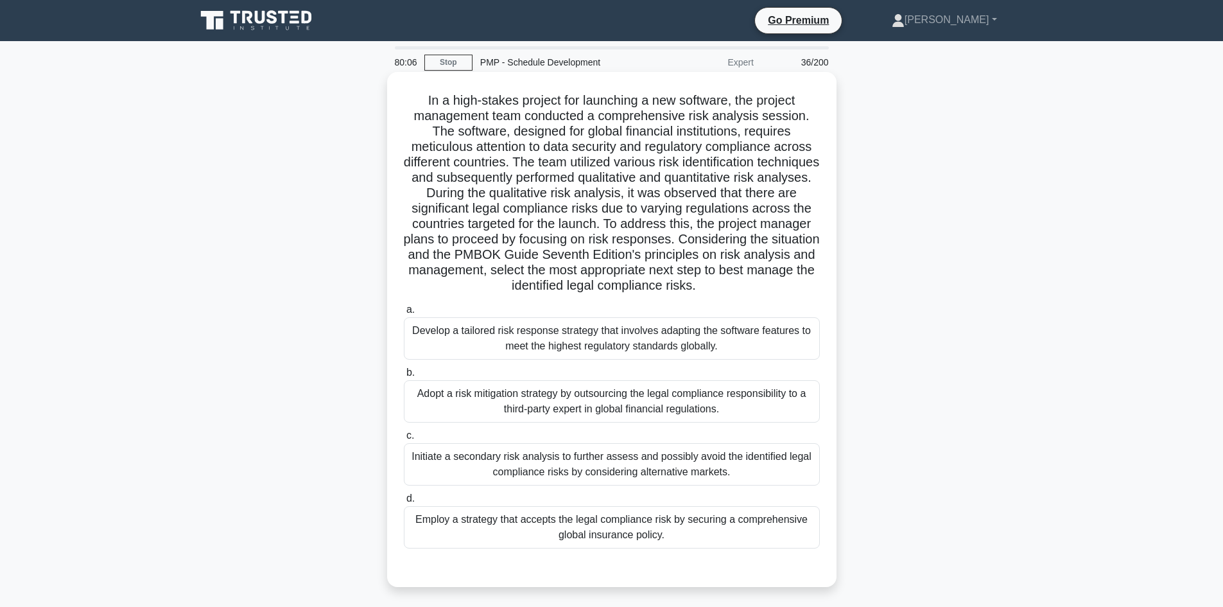
click at [701, 403] on div "Adopt a risk mitigation strategy by outsourcing the legal compliance responsibi…" at bounding box center [612, 401] width 416 height 42
click at [404, 377] on input "b. Adopt a risk mitigation strategy by outsourcing the legal compliance respons…" at bounding box center [404, 373] width 0 height 8
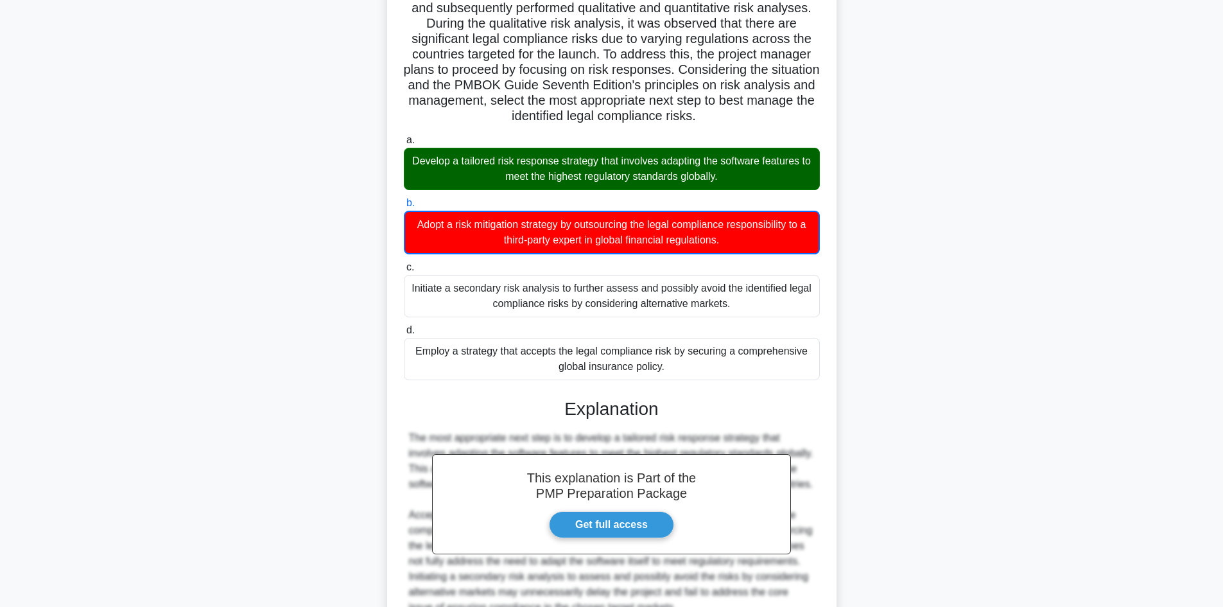
scroll to position [310, 0]
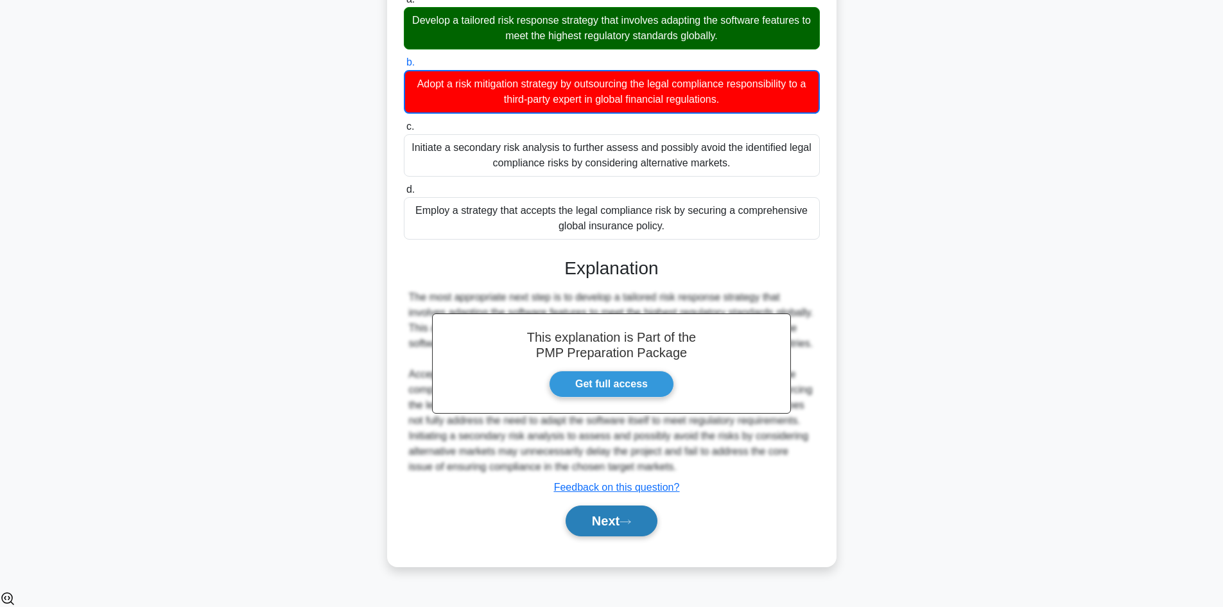
click at [586, 535] on button "Next" at bounding box center [612, 520] width 92 height 31
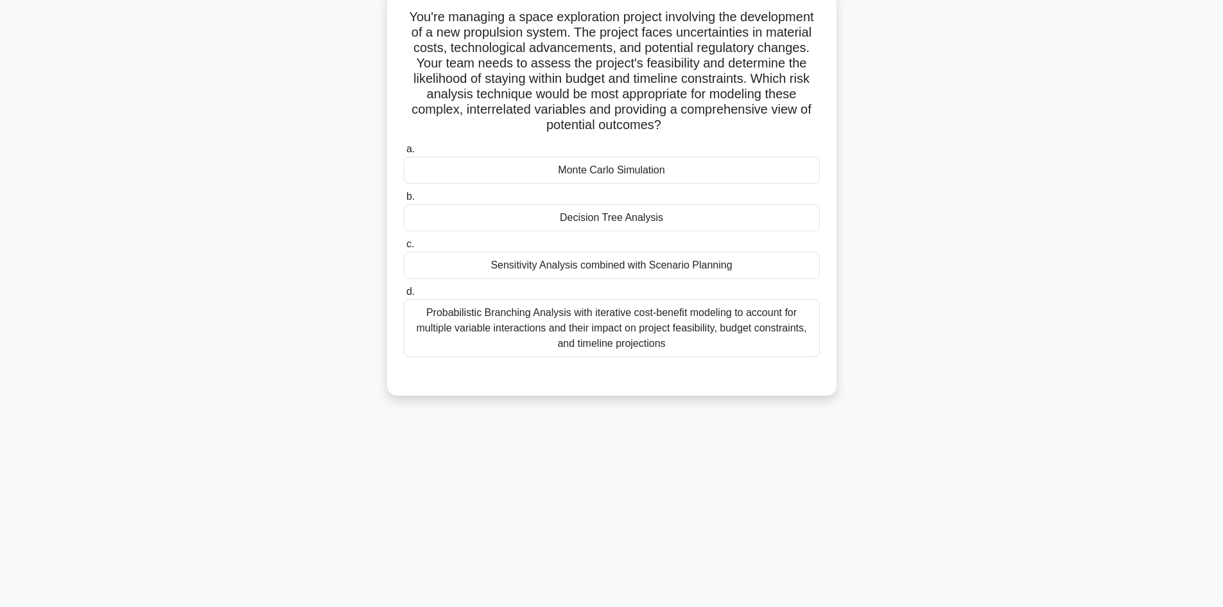
scroll to position [22, 0]
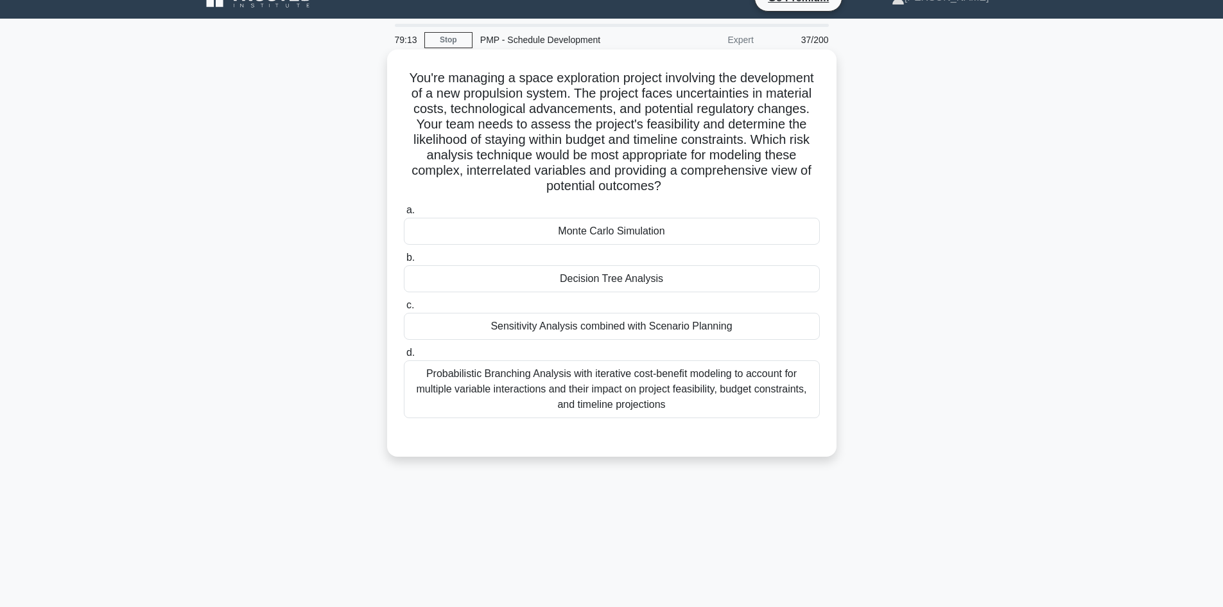
click at [705, 375] on div "Probabilistic Branching Analysis with iterative cost-benefit modeling to accoun…" at bounding box center [612, 389] width 416 height 58
click at [404, 357] on input "d. Probabilistic Branching Analysis with iterative cost-benefit modeling to acc…" at bounding box center [404, 353] width 0 height 8
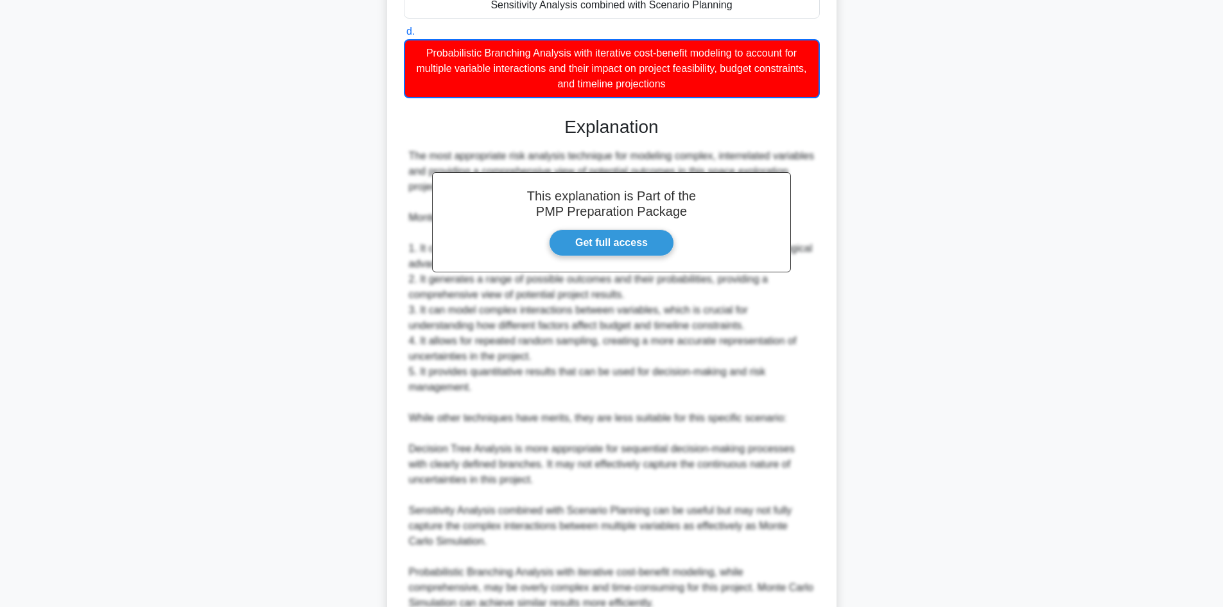
scroll to position [526, 0]
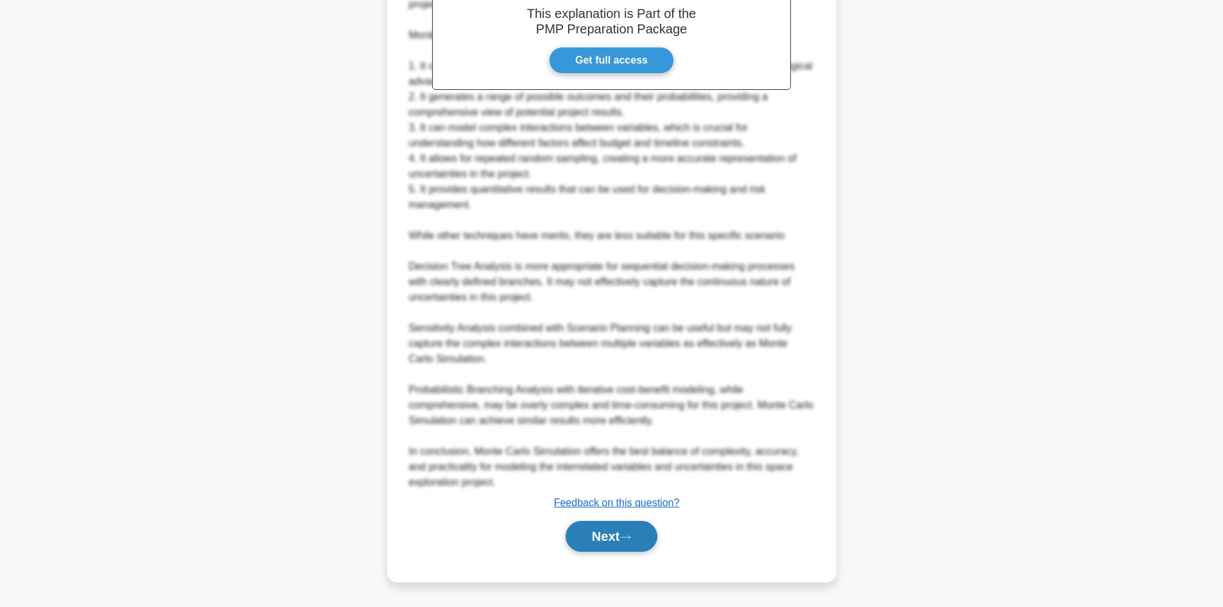
click at [629, 533] on button "Next" at bounding box center [612, 536] width 92 height 31
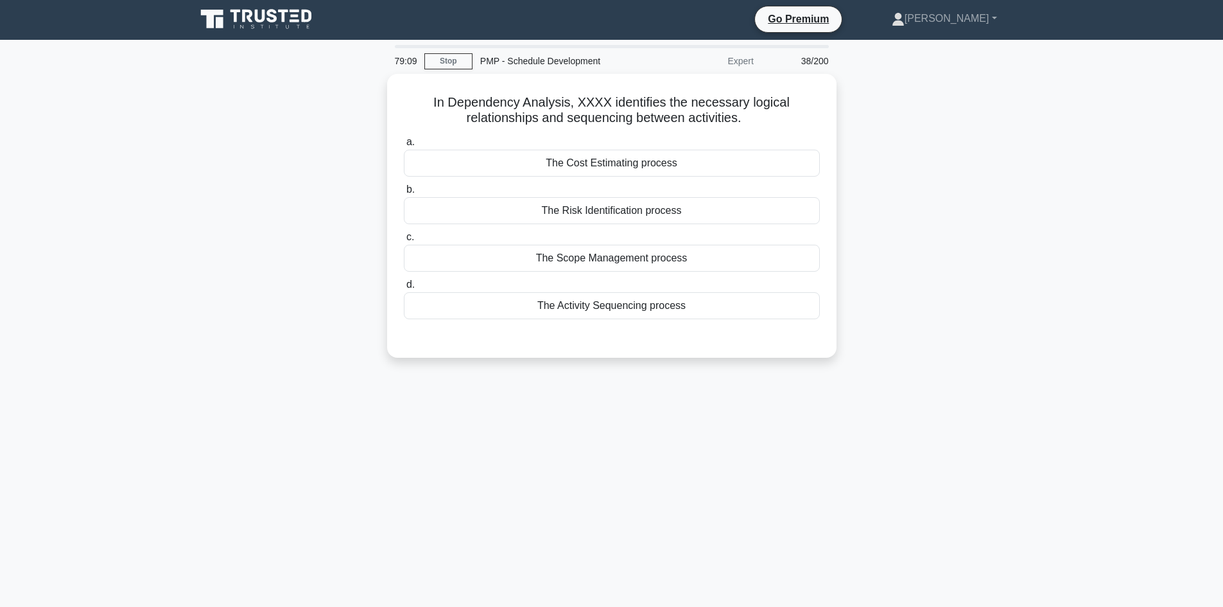
scroll to position [0, 0]
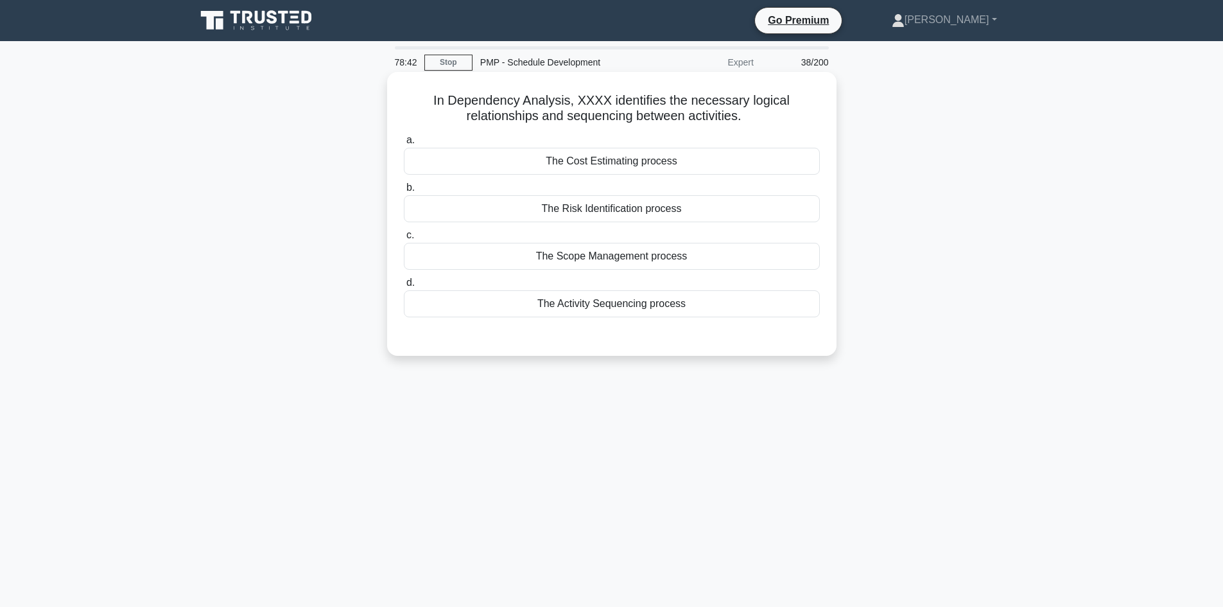
click at [611, 304] on div "The Activity Sequencing process" at bounding box center [612, 303] width 416 height 27
click at [404, 287] on input "d. The Activity Sequencing process" at bounding box center [404, 283] width 0 height 8
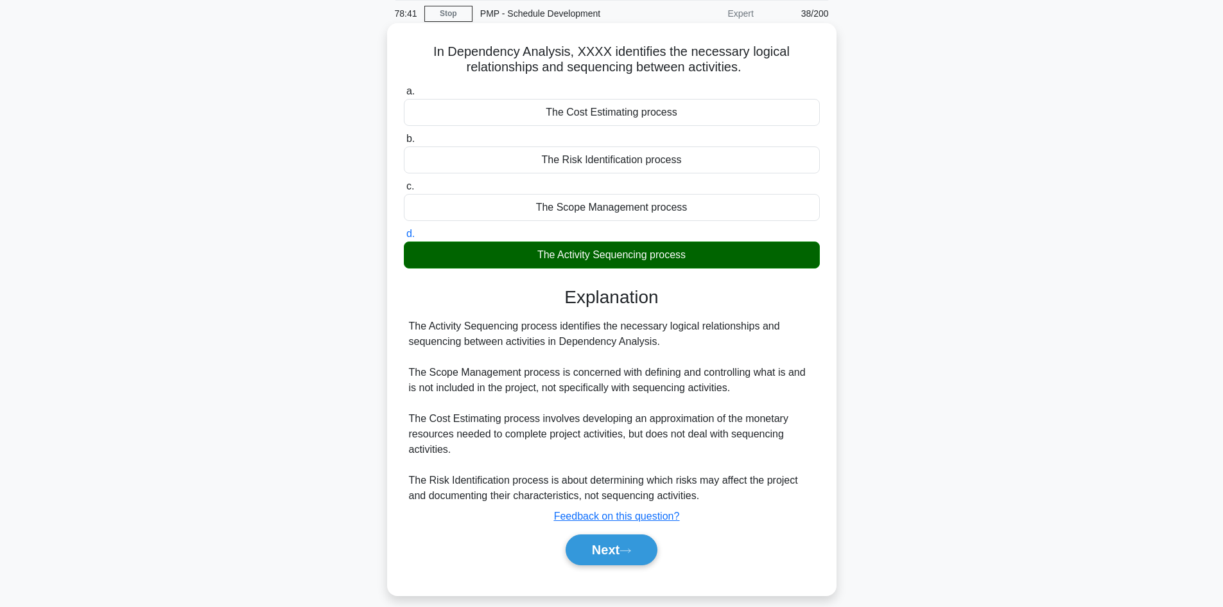
scroll to position [87, 0]
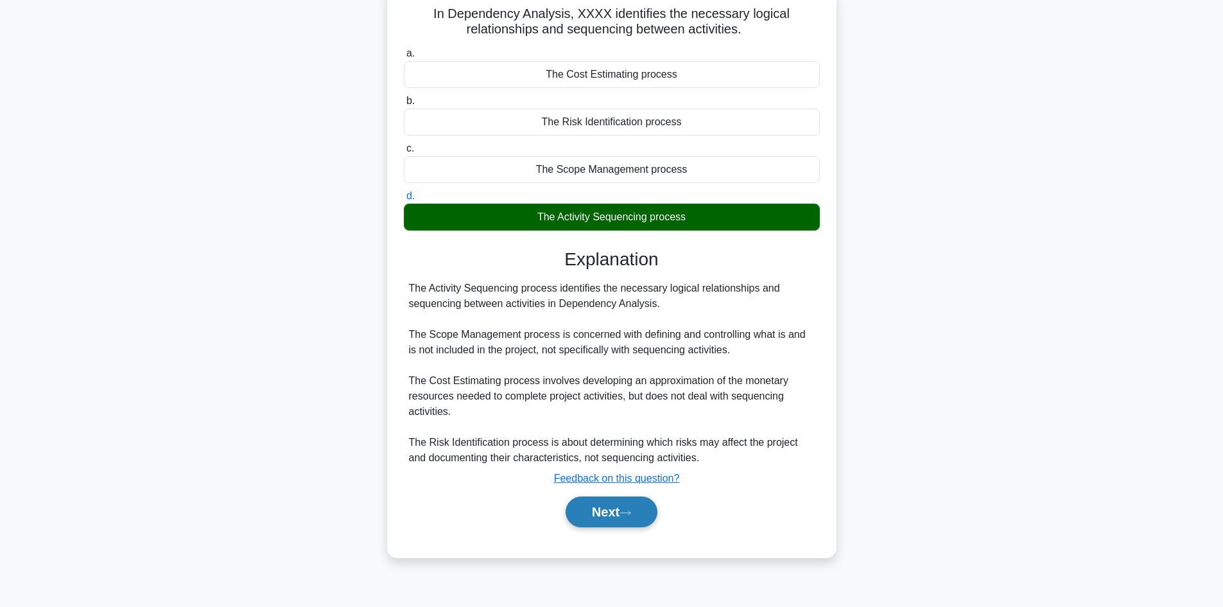
click at [608, 510] on button "Next" at bounding box center [612, 511] width 92 height 31
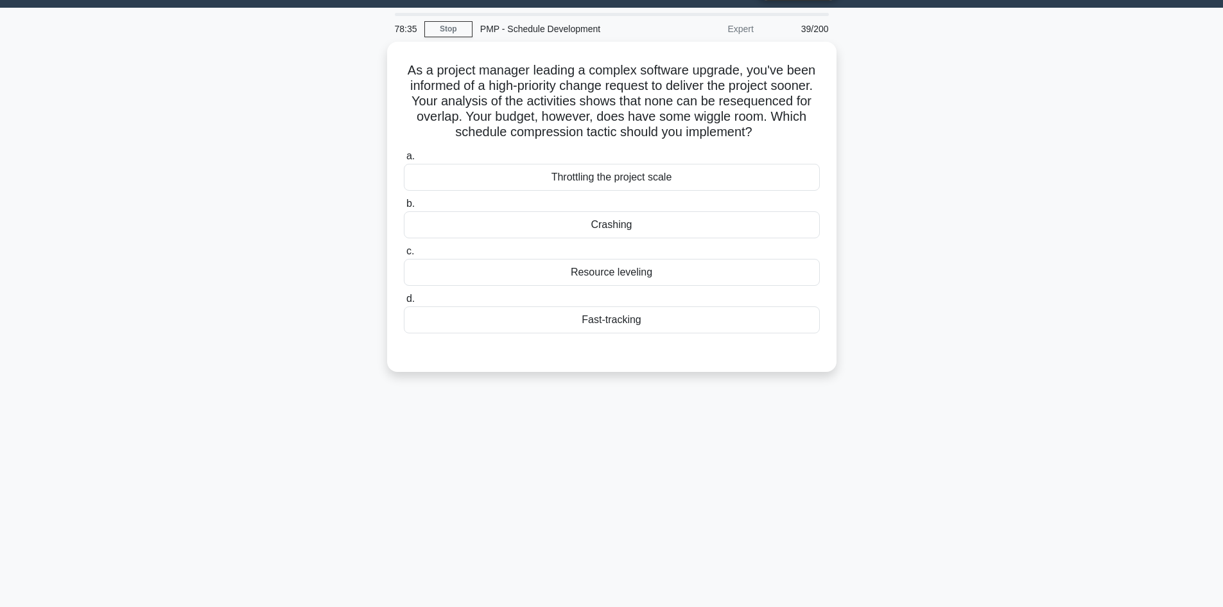
scroll to position [0, 0]
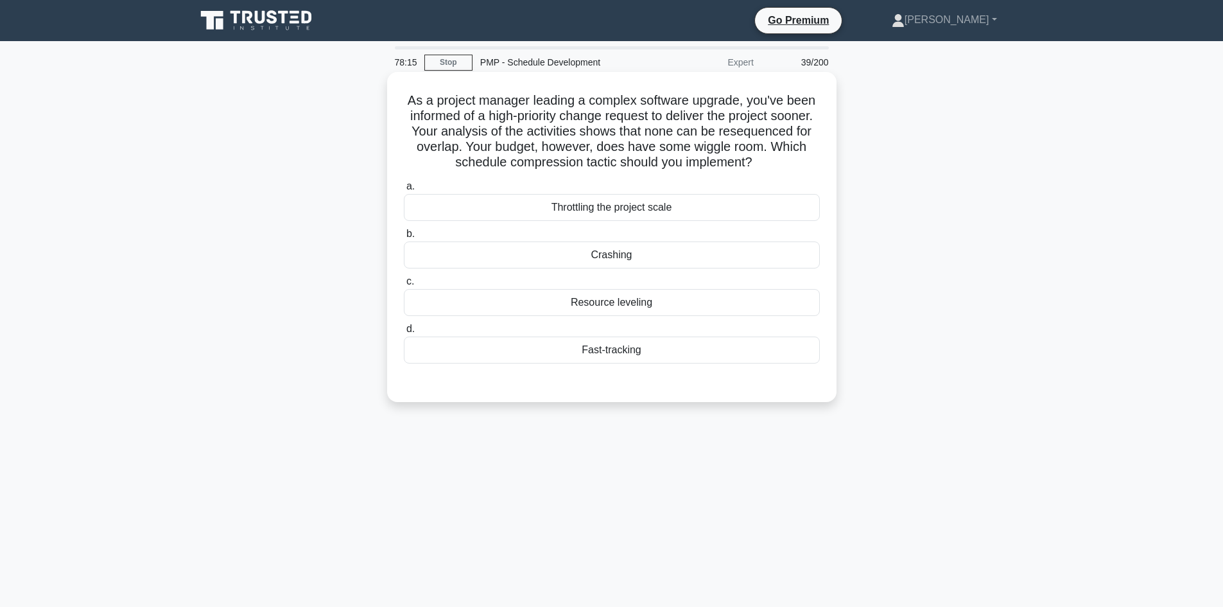
click at [617, 256] on div "Crashing" at bounding box center [612, 254] width 416 height 27
click at [404, 238] on input "b. Crashing" at bounding box center [404, 234] width 0 height 8
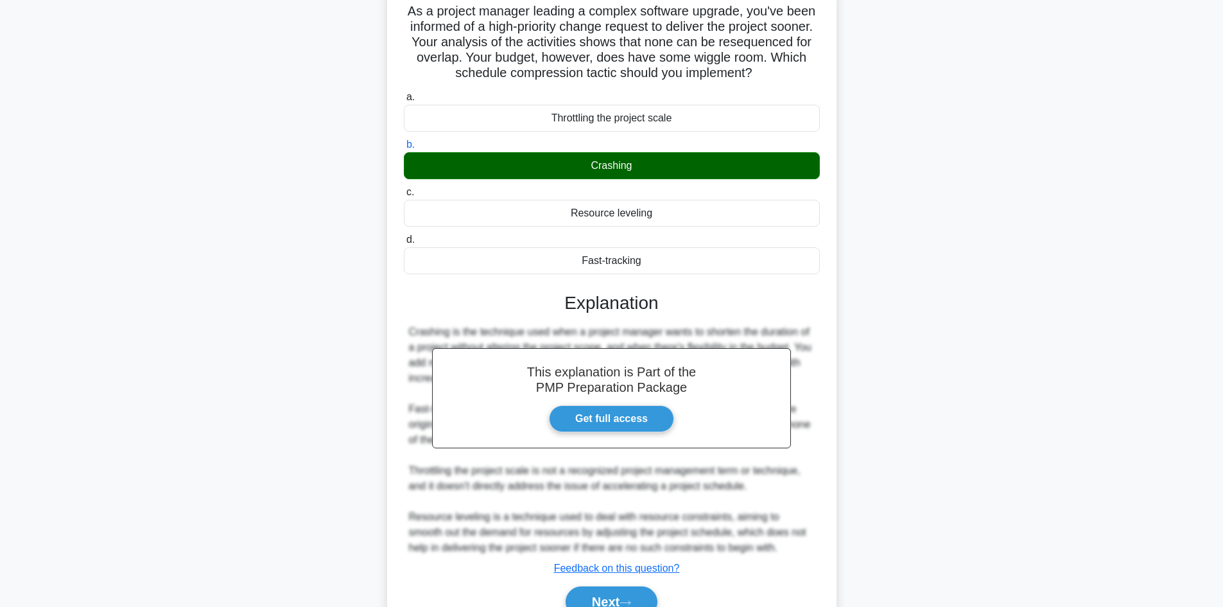
scroll to position [155, 0]
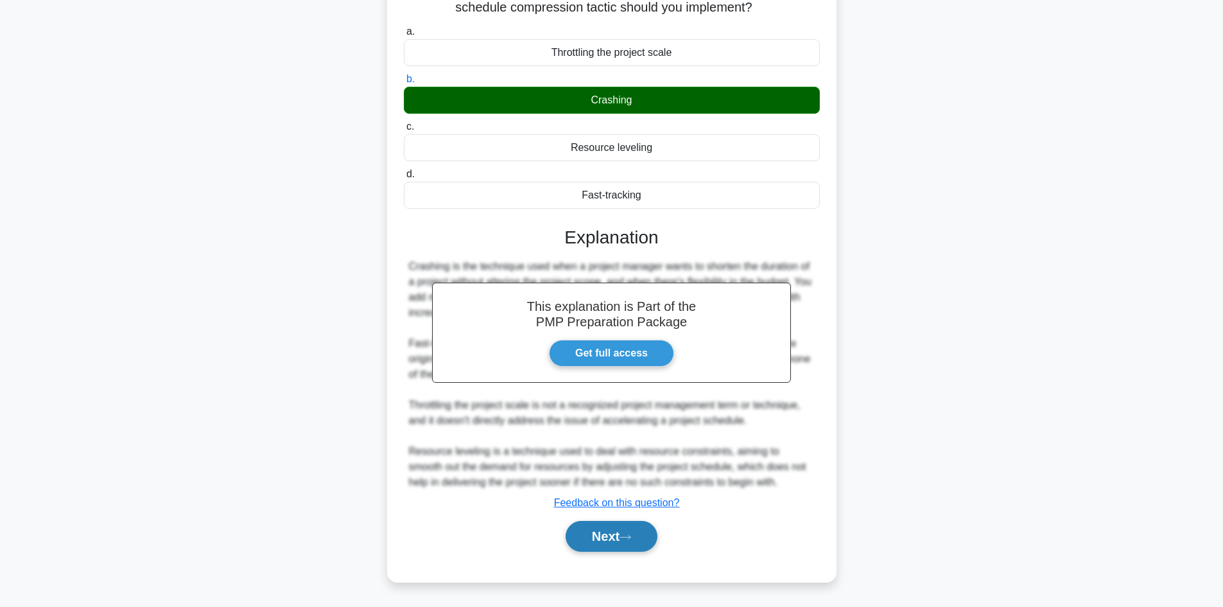
click at [629, 539] on icon at bounding box center [626, 537] width 12 height 7
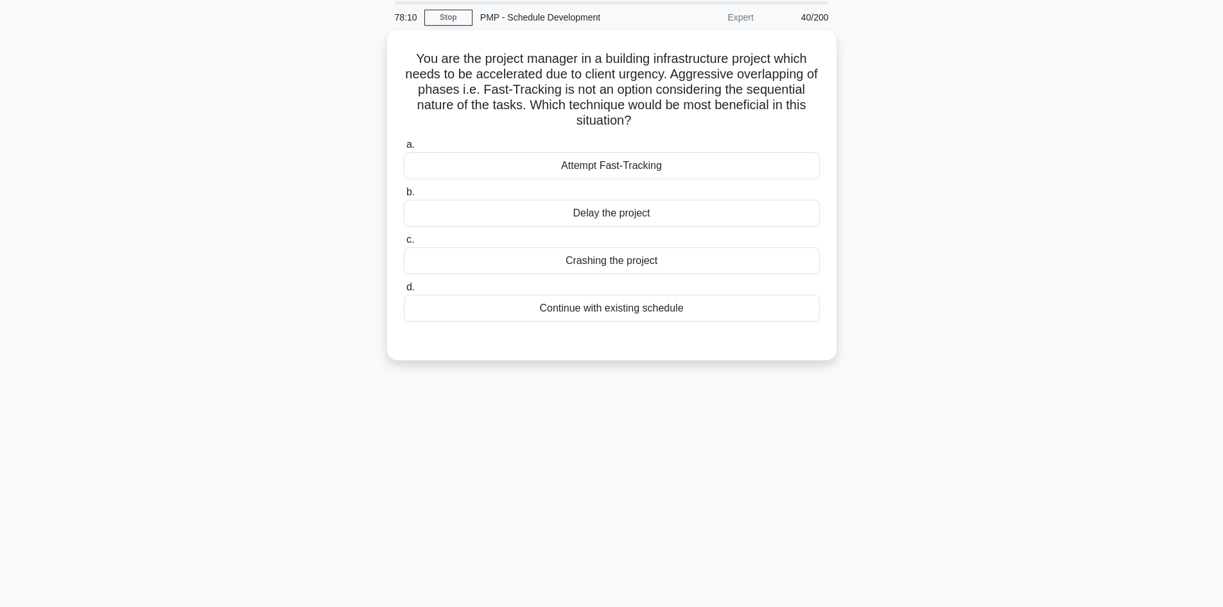
scroll to position [22, 0]
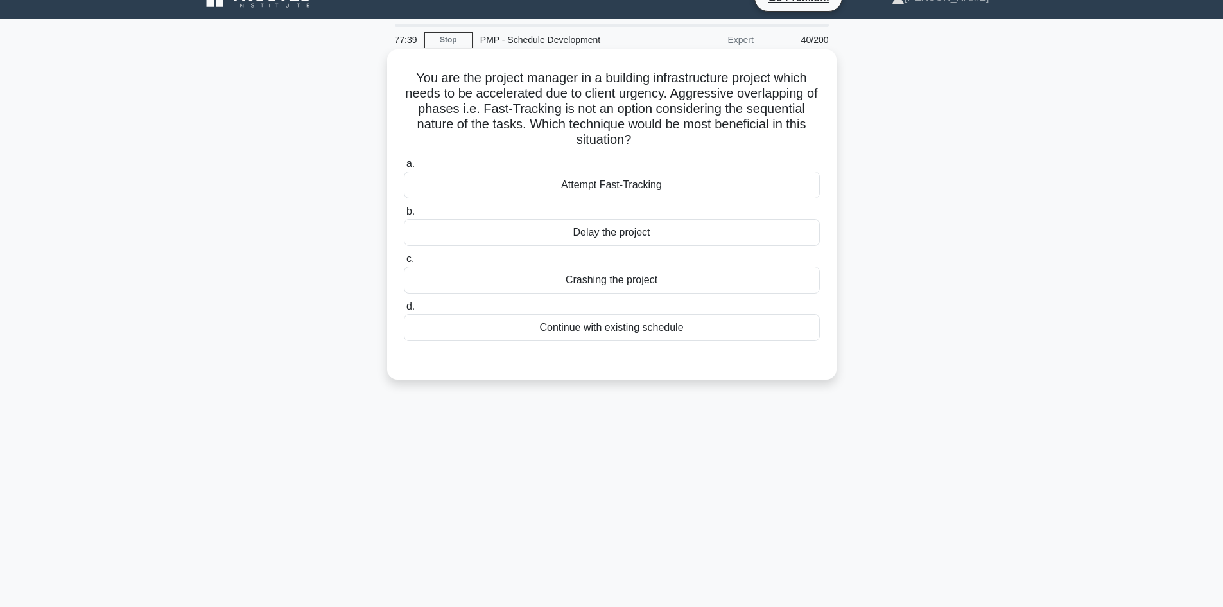
click at [653, 277] on div "Crashing the project" at bounding box center [612, 280] width 416 height 27
click at [404, 263] on input "c. Crashing the project" at bounding box center [404, 259] width 0 height 8
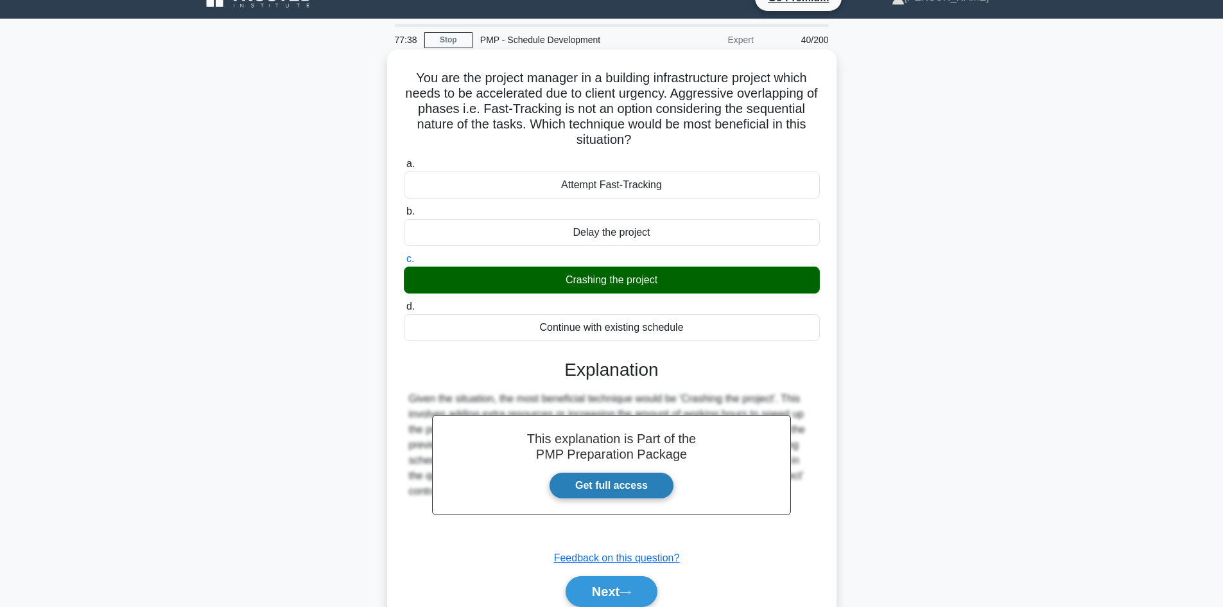
scroll to position [87, 0]
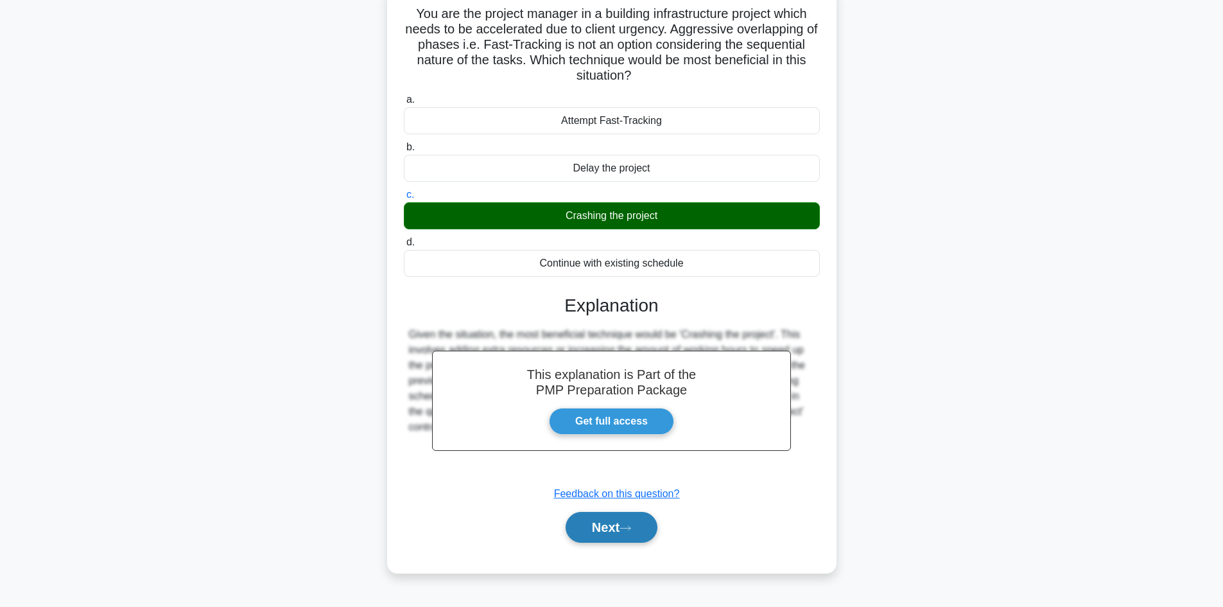
click at [619, 529] on button "Next" at bounding box center [612, 527] width 92 height 31
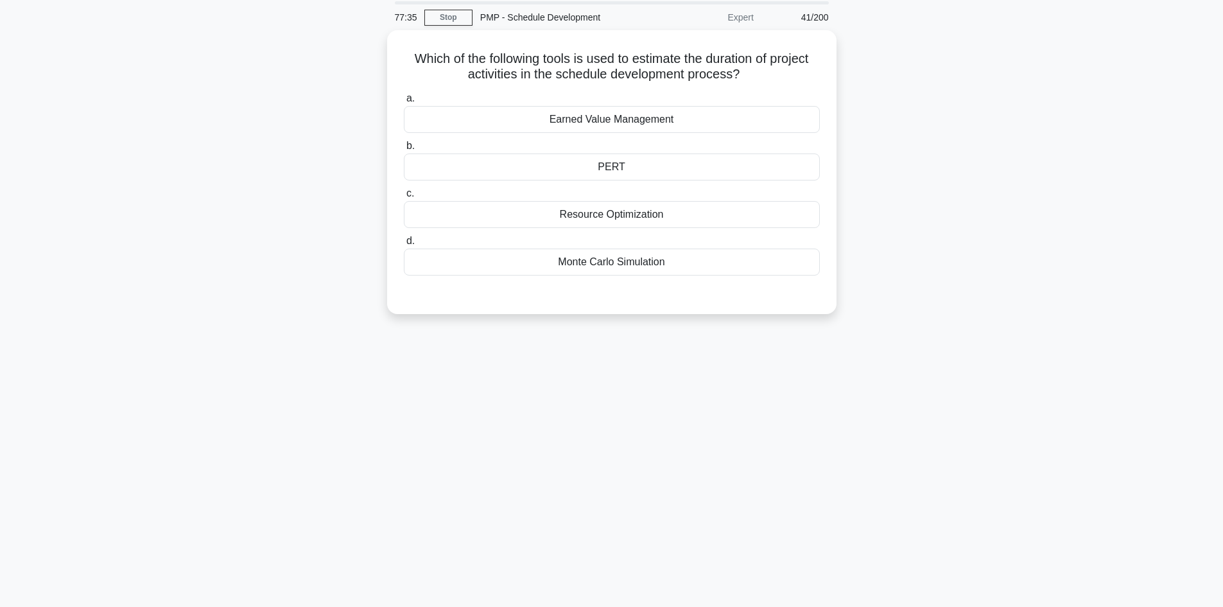
scroll to position [22, 0]
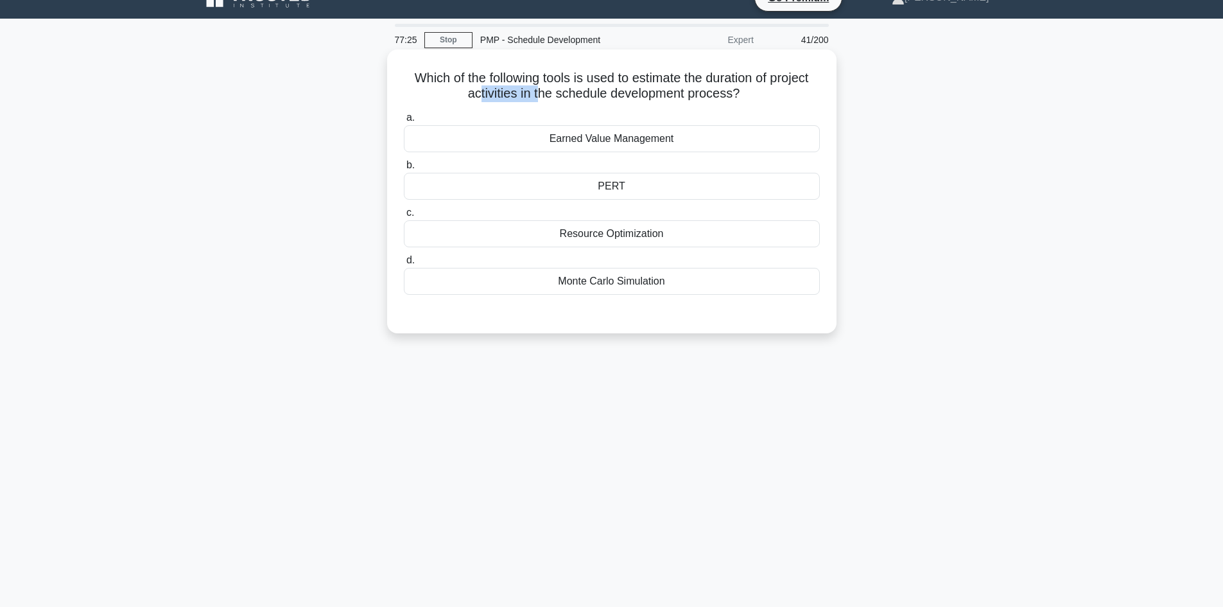
drag, startPoint x: 478, startPoint y: 96, endPoint x: 536, endPoint y: 96, distance: 57.8
click at [536, 96] on h5 "Which of the following tools is used to estimate the duration of project activi…" at bounding box center [612, 86] width 419 height 32
click at [882, 154] on div "Which of the following tools is used to estimate the duration of project activi…" at bounding box center [612, 202] width 848 height 299
click at [652, 138] on div "Earned Value Management" at bounding box center [612, 138] width 416 height 27
click at [404, 122] on input "a. Earned Value Management" at bounding box center [404, 118] width 0 height 8
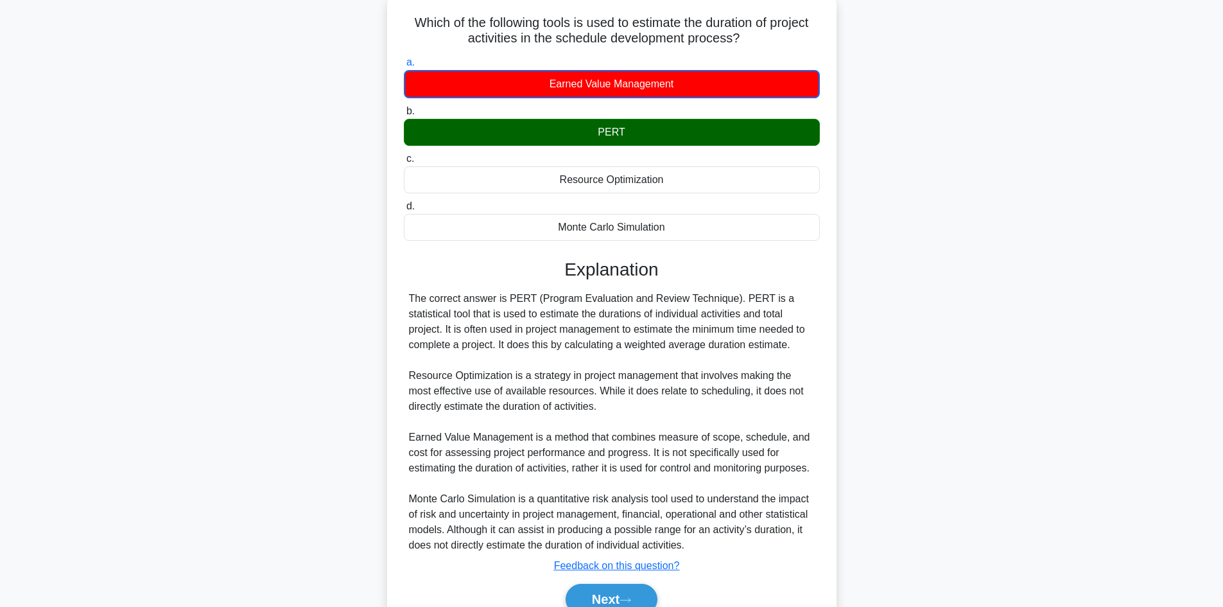
scroll to position [141, 0]
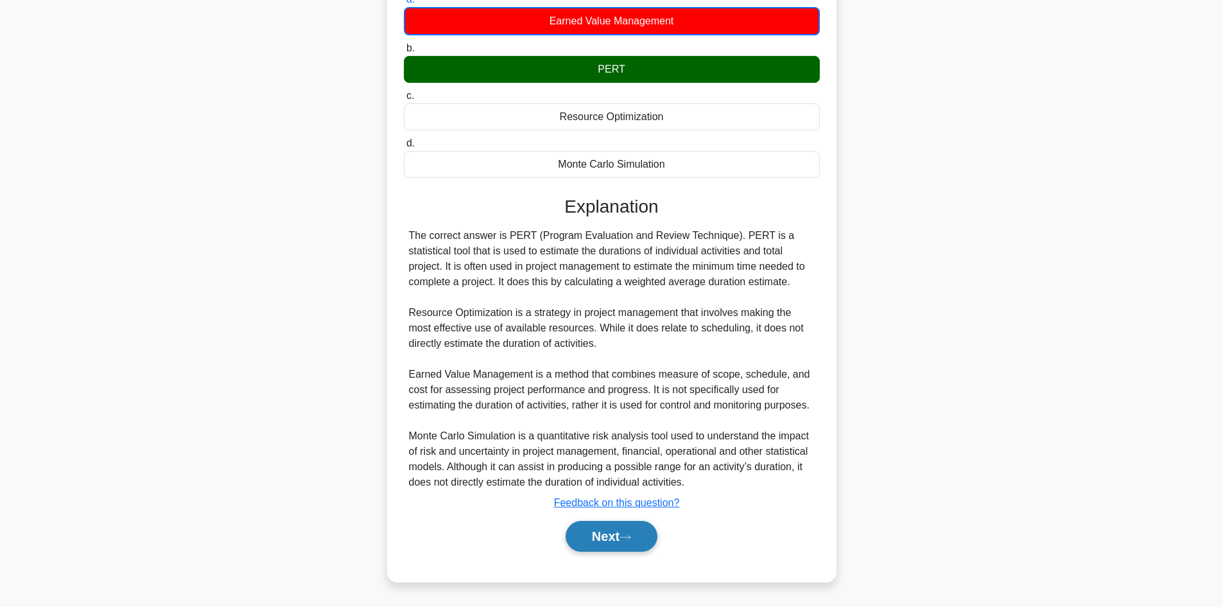
click at [631, 530] on button "Next" at bounding box center [612, 536] width 92 height 31
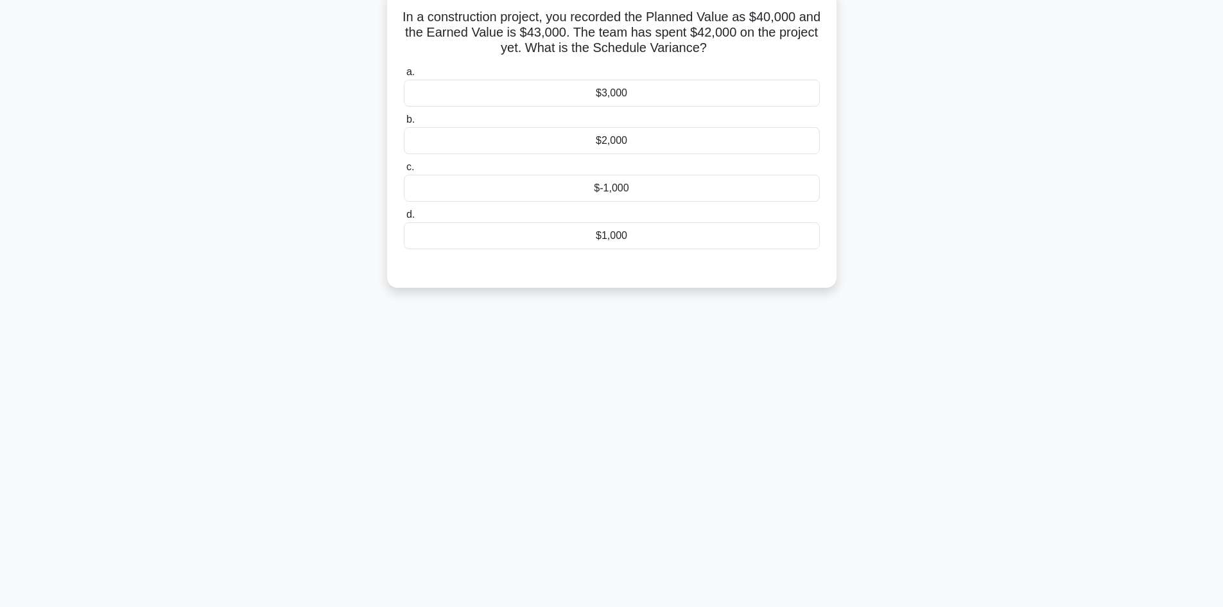
scroll to position [0, 0]
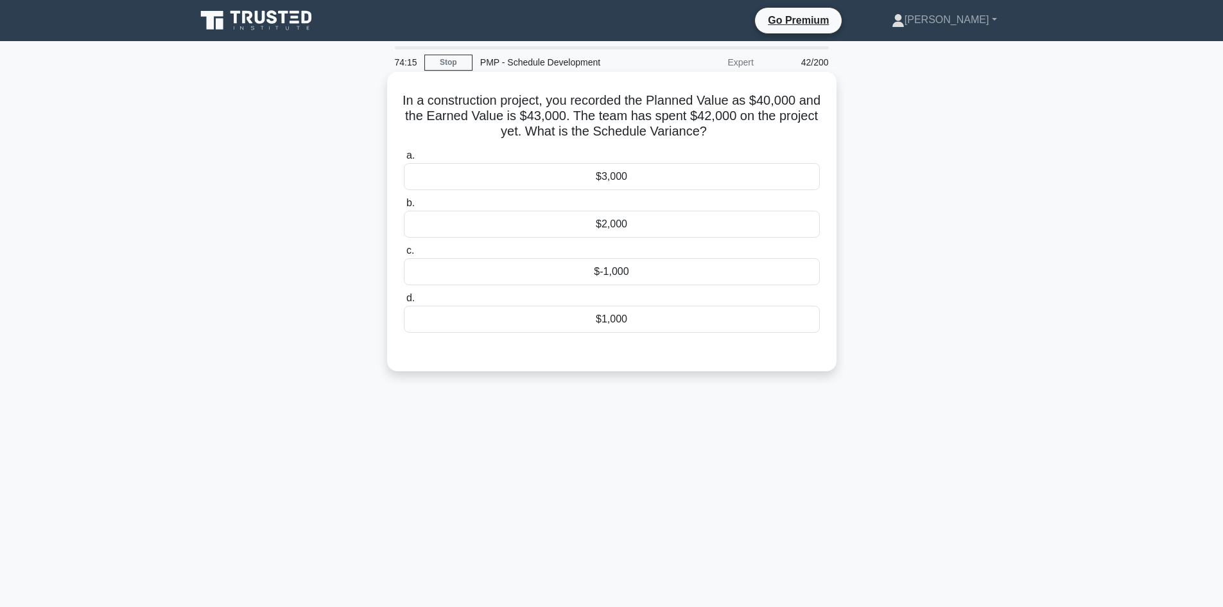
click at [644, 179] on div "$3,000" at bounding box center [612, 176] width 416 height 27
click at [404, 160] on input "a. $3,000" at bounding box center [404, 156] width 0 height 8
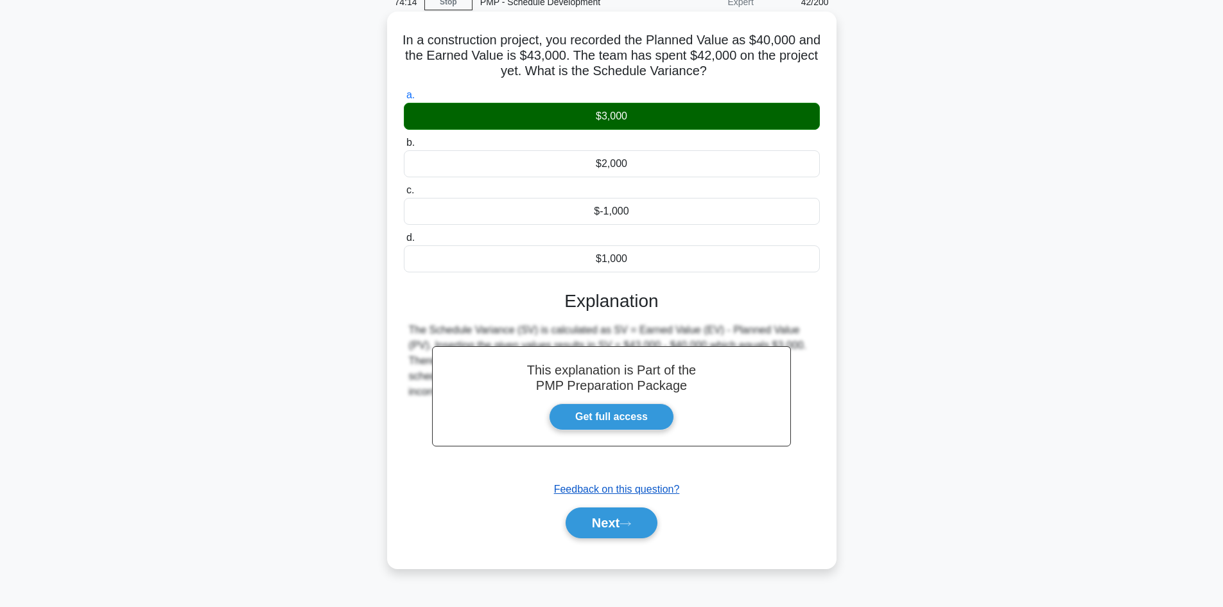
scroll to position [87, 0]
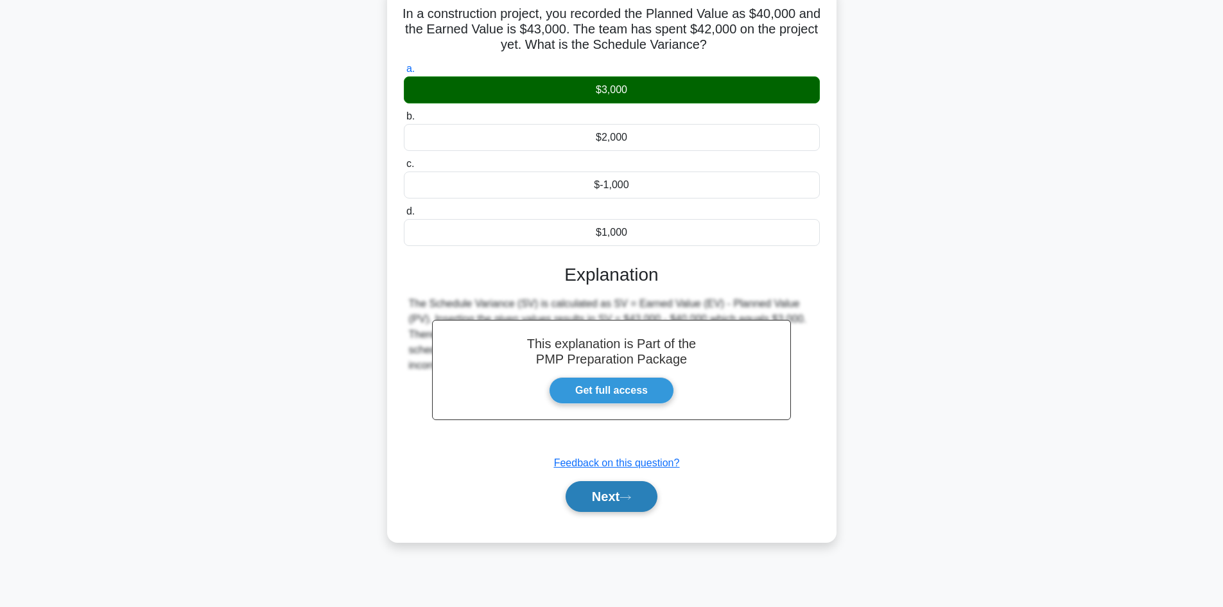
click at [620, 489] on button "Next" at bounding box center [612, 496] width 92 height 31
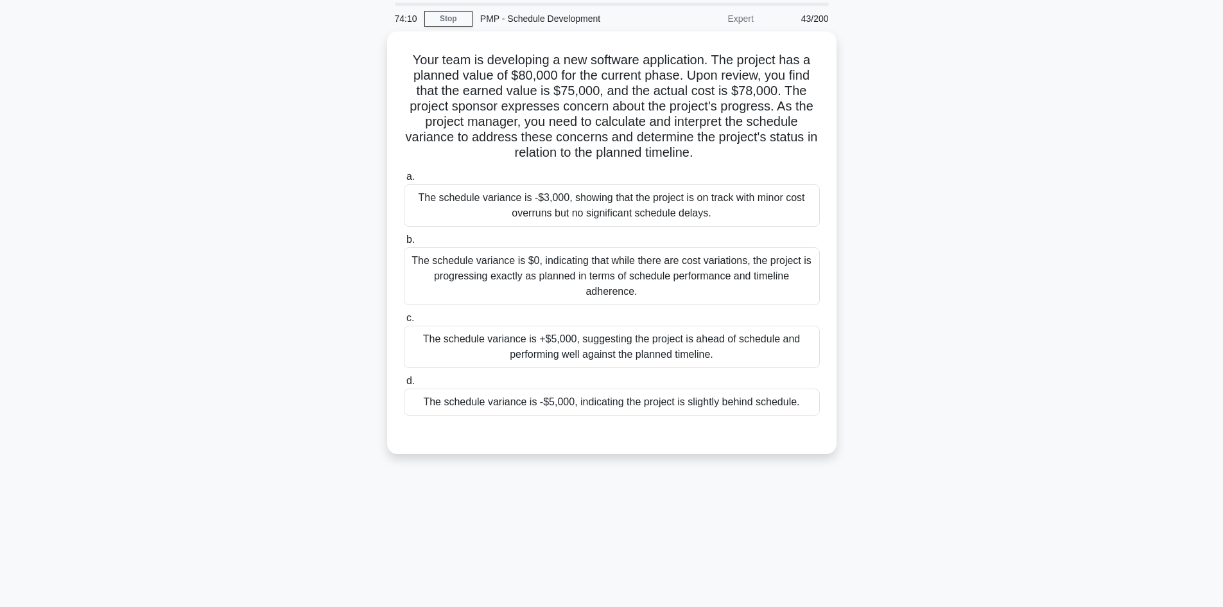
scroll to position [0, 0]
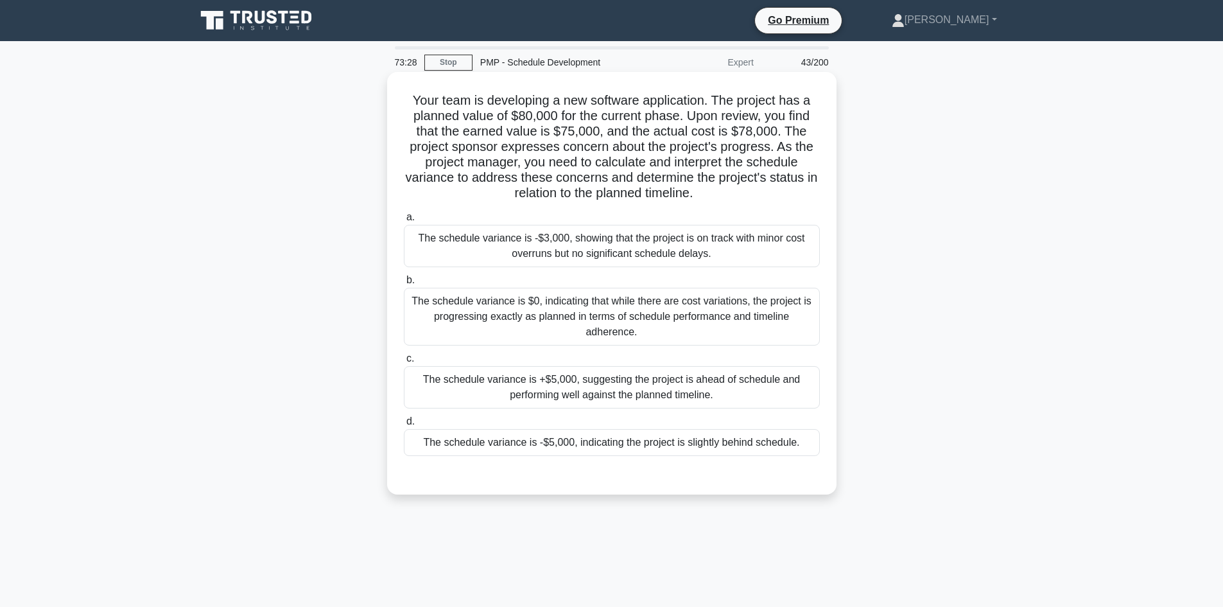
click at [678, 446] on div "The schedule variance is -$5,000, indicating the project is slightly behind sch…" at bounding box center [612, 442] width 416 height 27
click at [404, 426] on input "d. The schedule variance is -$5,000, indicating the project is slightly behind …" at bounding box center [404, 421] width 0 height 8
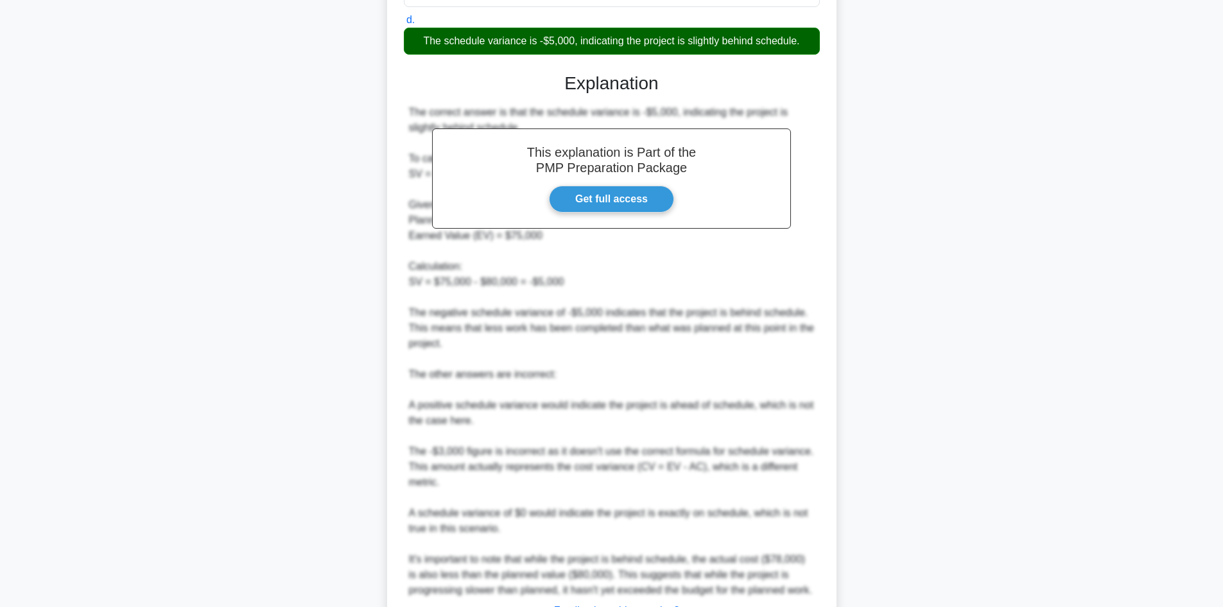
scroll to position [450, 0]
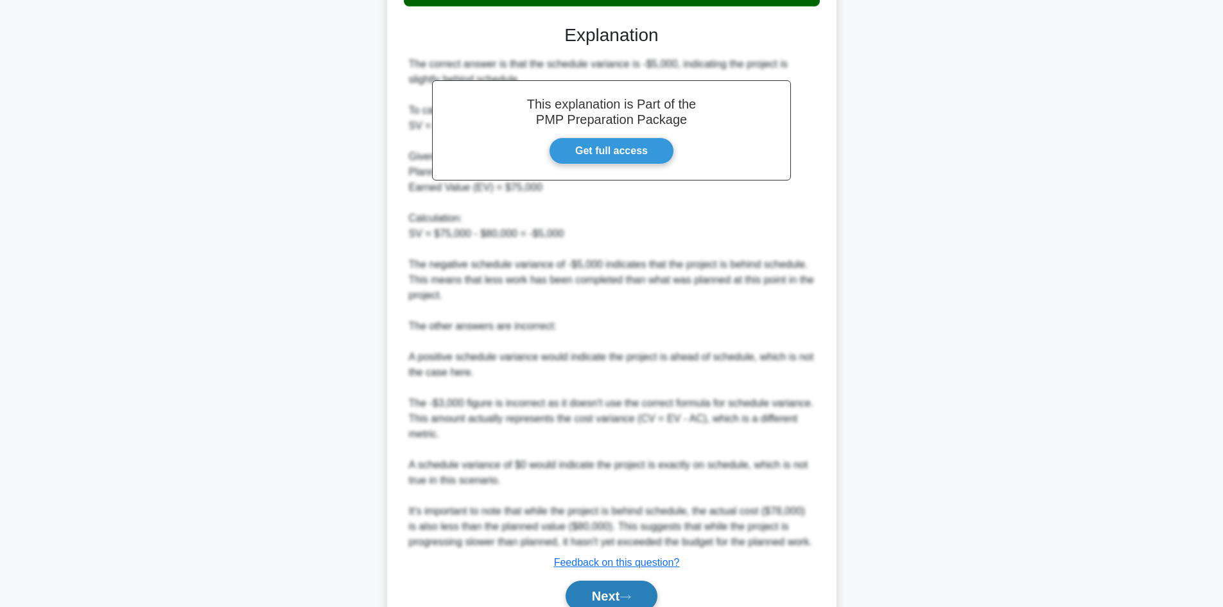
click at [621, 592] on button "Next" at bounding box center [612, 596] width 92 height 31
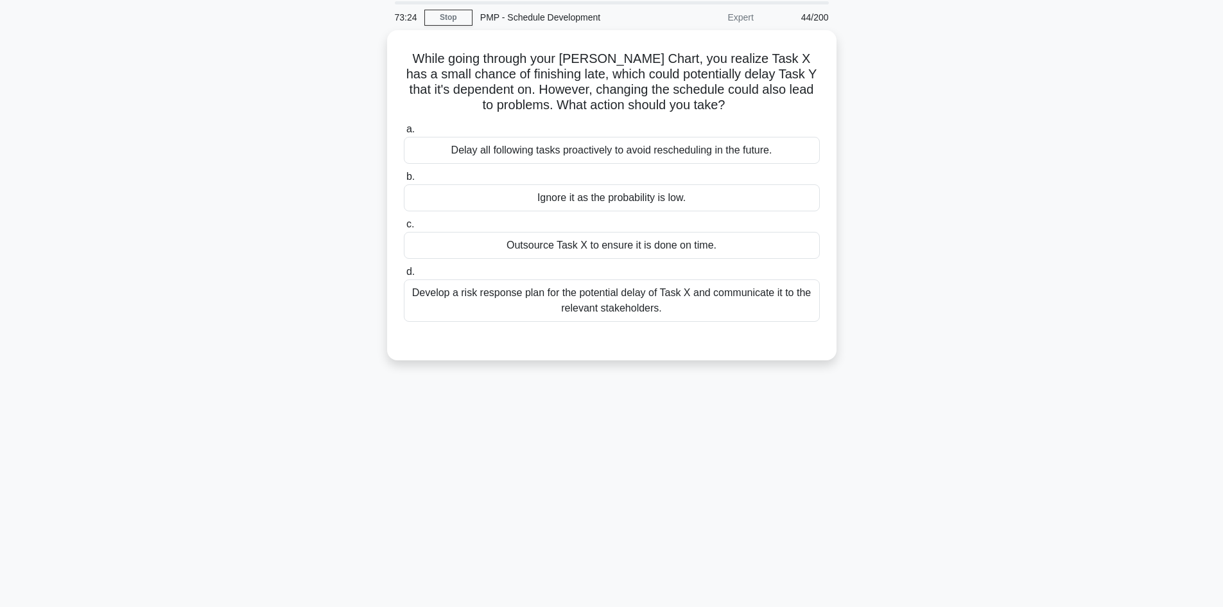
scroll to position [22, 0]
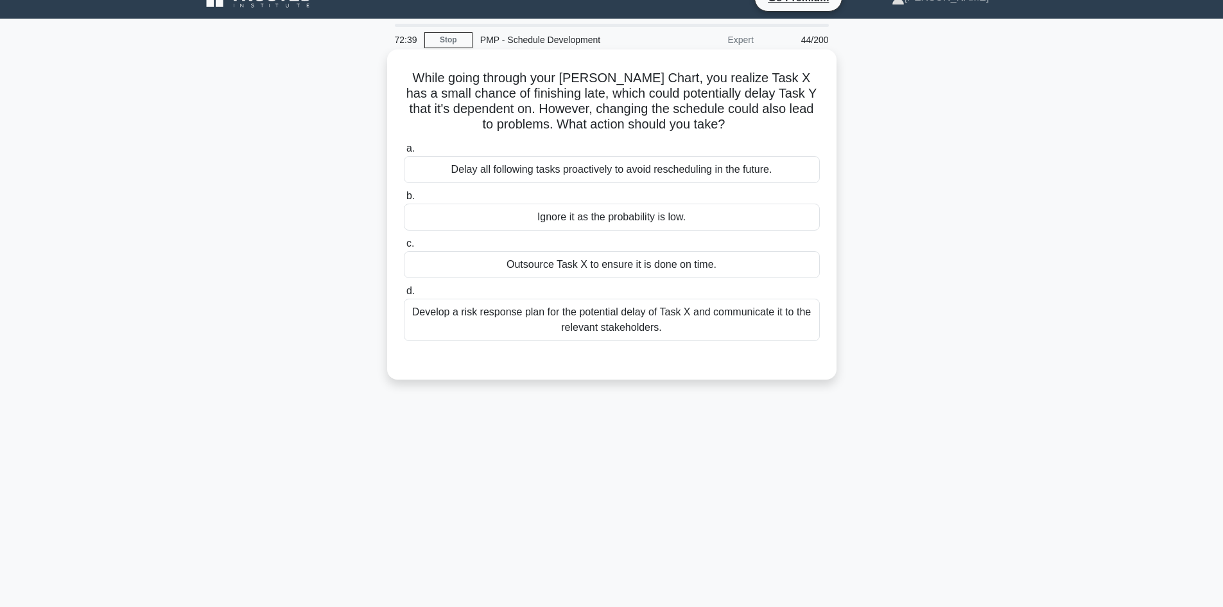
click at [656, 322] on div "Develop a risk response plan for the potential delay of Task X and communicate …" at bounding box center [612, 320] width 416 height 42
click at [404, 295] on input "d. Develop a risk response plan for the potential delay of Task X and communica…" at bounding box center [404, 291] width 0 height 8
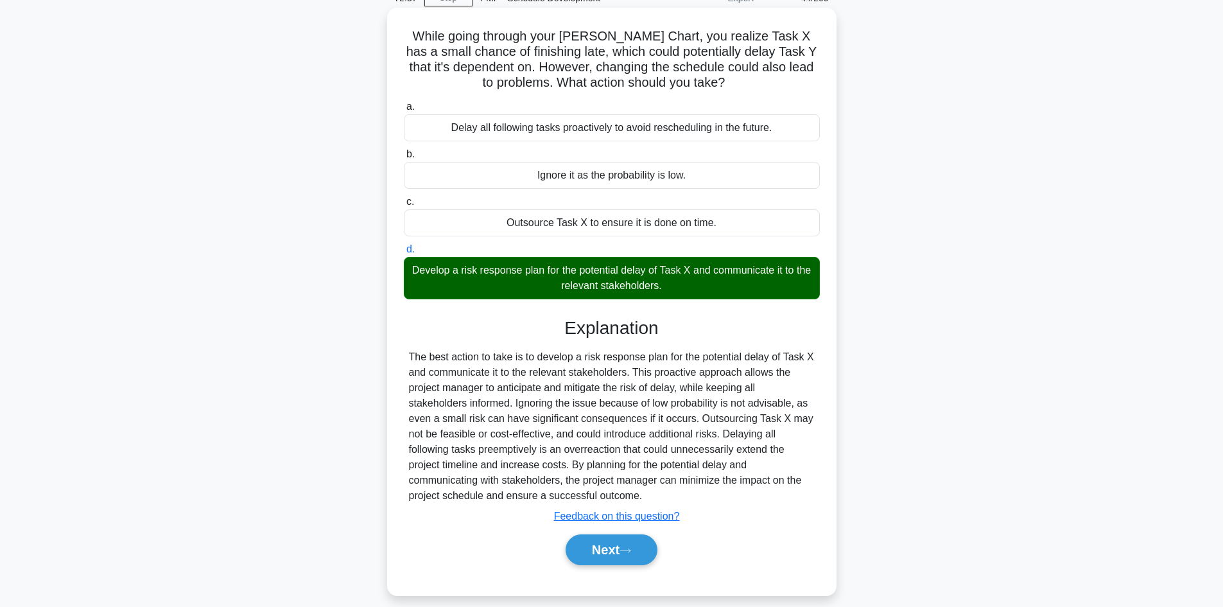
scroll to position [87, 0]
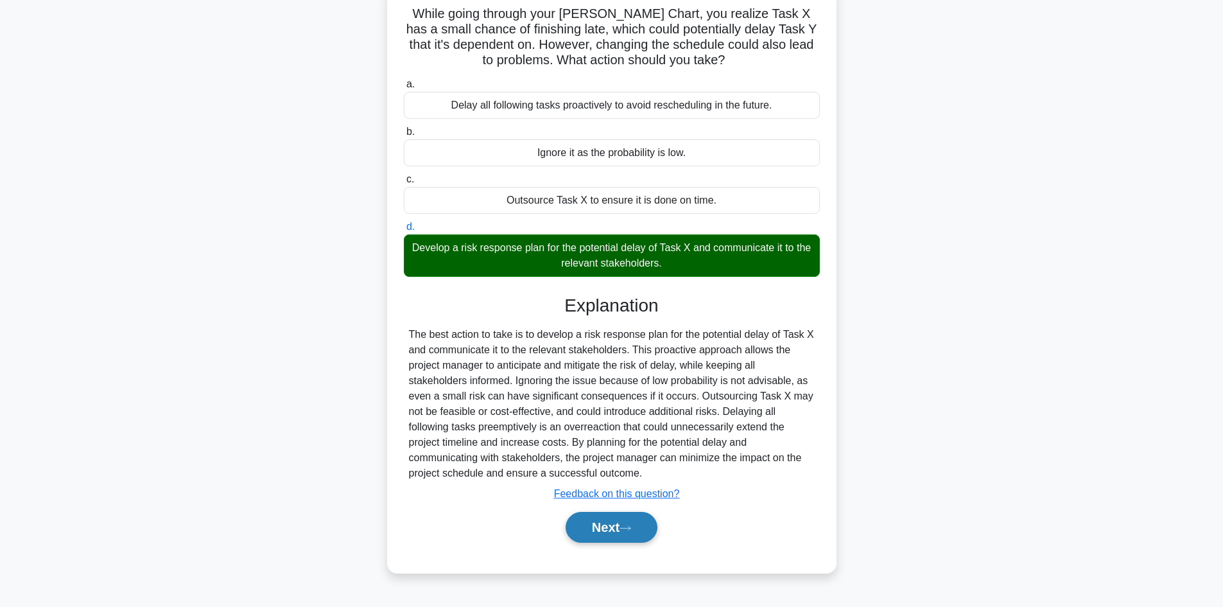
click at [606, 516] on button "Next" at bounding box center [612, 527] width 92 height 31
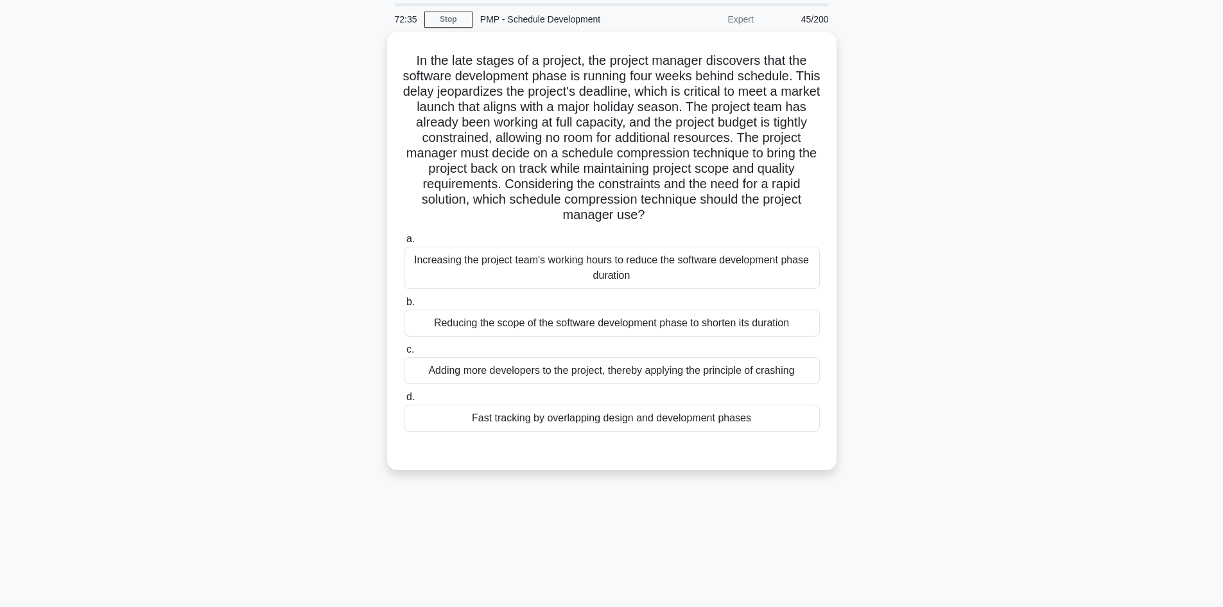
scroll to position [0, 0]
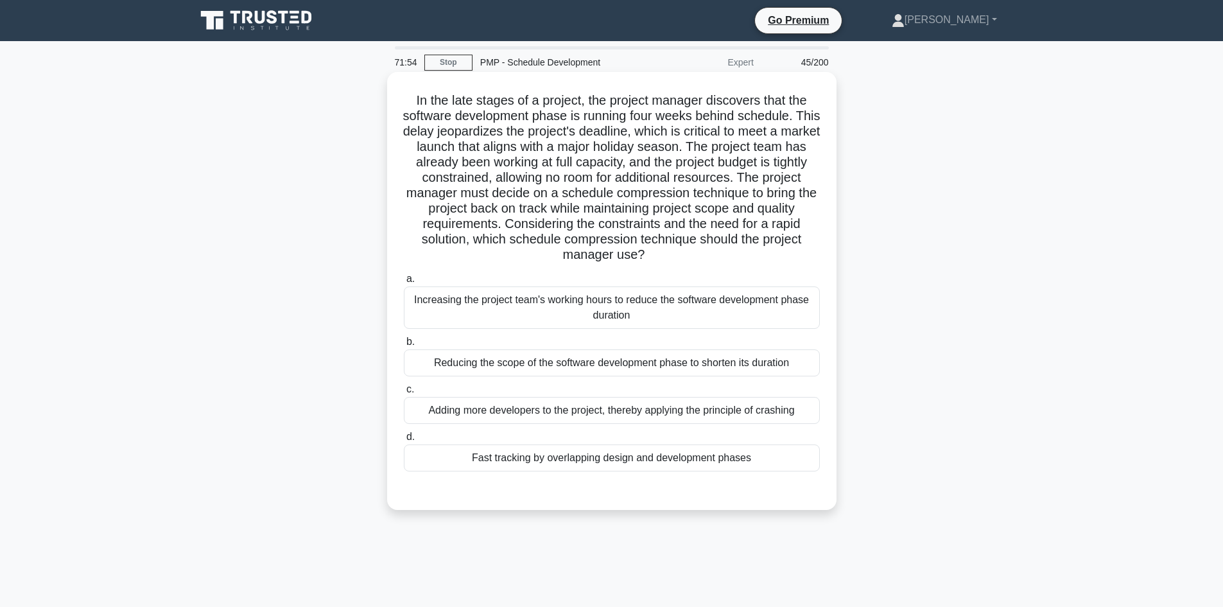
click at [599, 459] on div "Fast tracking by overlapping design and development phases" at bounding box center [612, 457] width 416 height 27
click at [404, 441] on input "d. Fast tracking by overlapping design and development phases" at bounding box center [404, 437] width 0 height 8
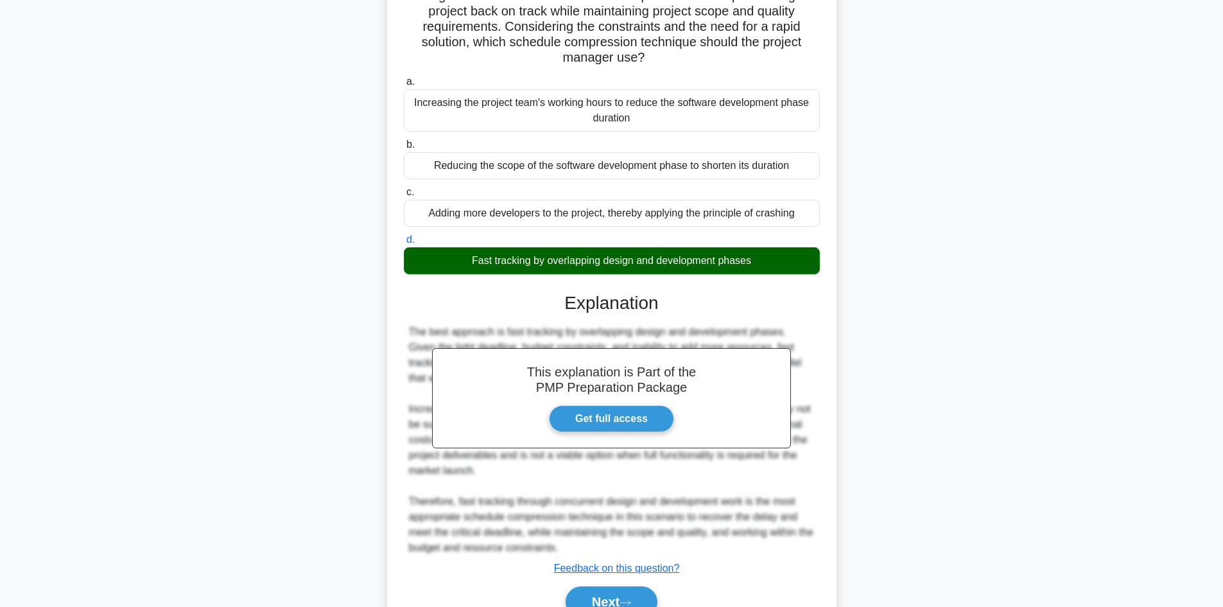
scroll to position [198, 0]
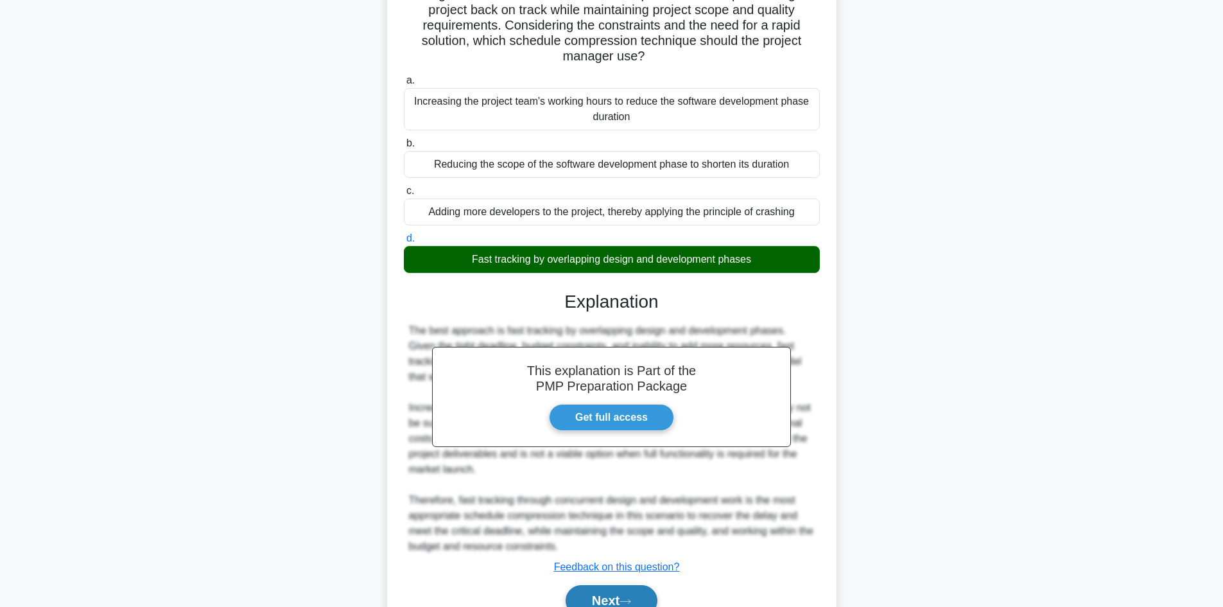
click at [617, 592] on button "Next" at bounding box center [612, 600] width 92 height 31
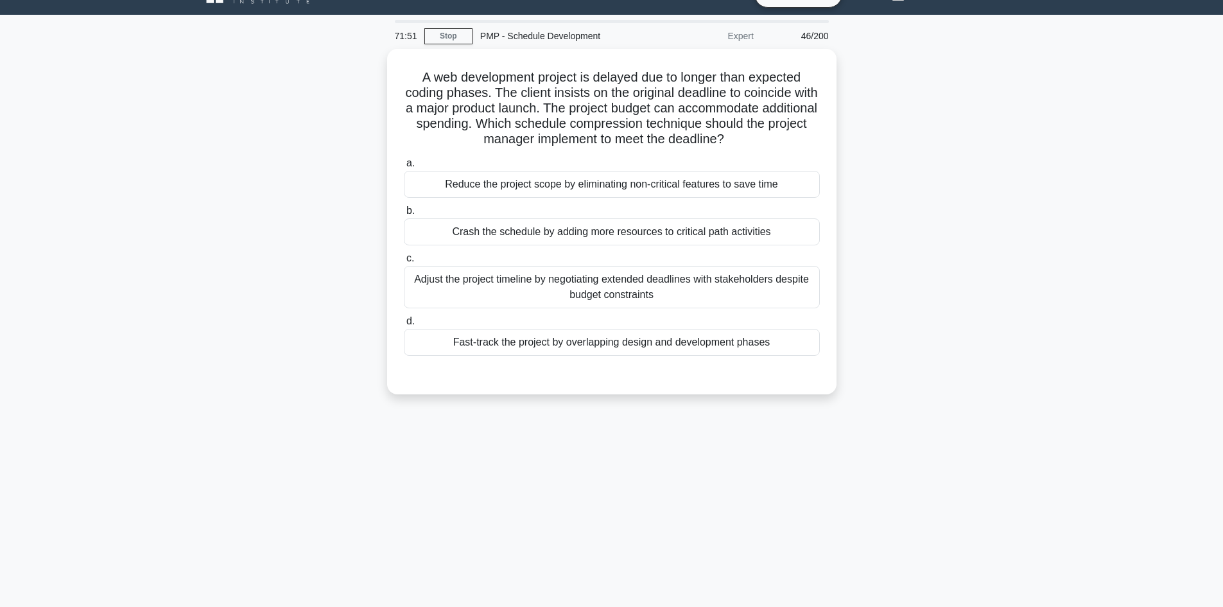
scroll to position [0, 0]
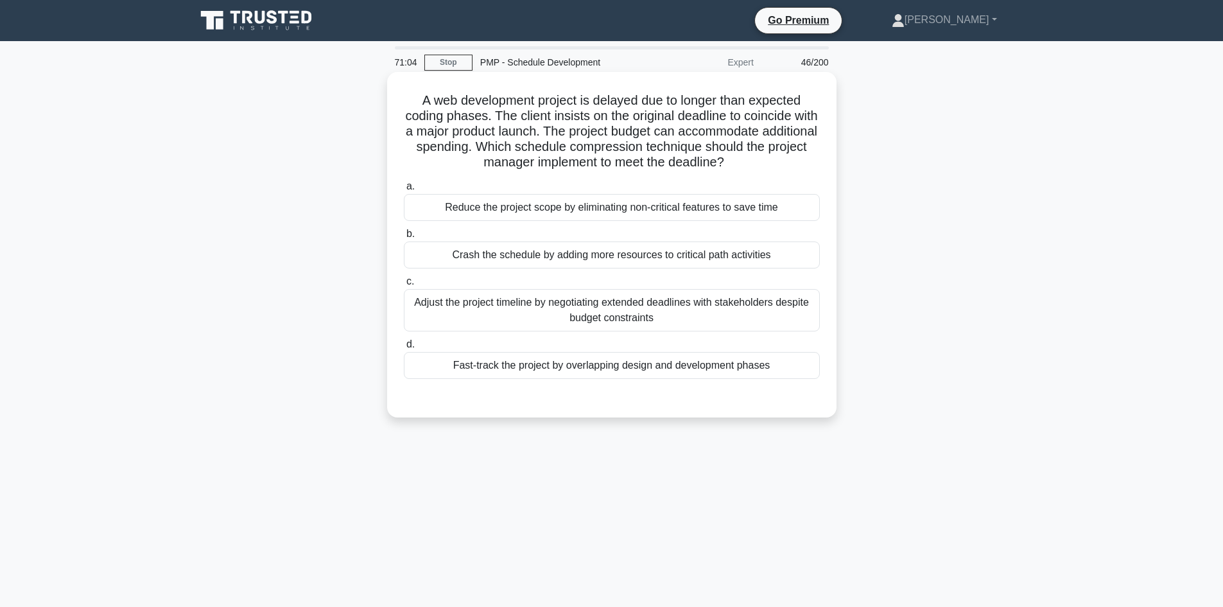
click at [724, 251] on div "Crash the schedule by adding more resources to critical path activities" at bounding box center [612, 254] width 416 height 27
click at [404, 238] on input "b. Crash the schedule by adding more resources to critical path activities" at bounding box center [404, 234] width 0 height 8
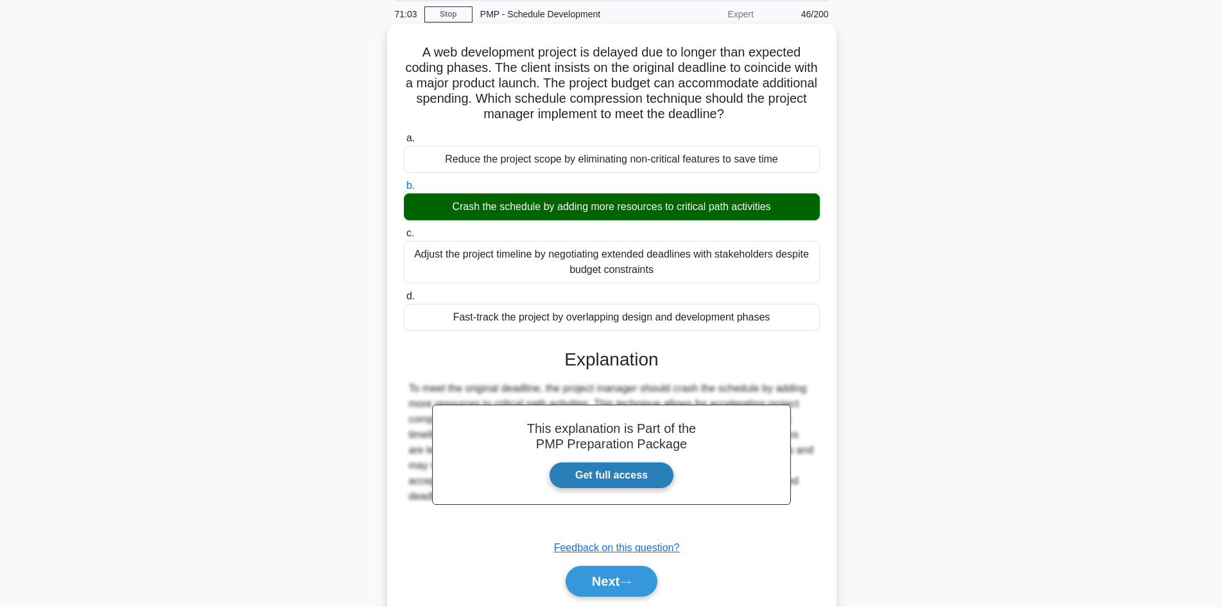
scroll to position [93, 0]
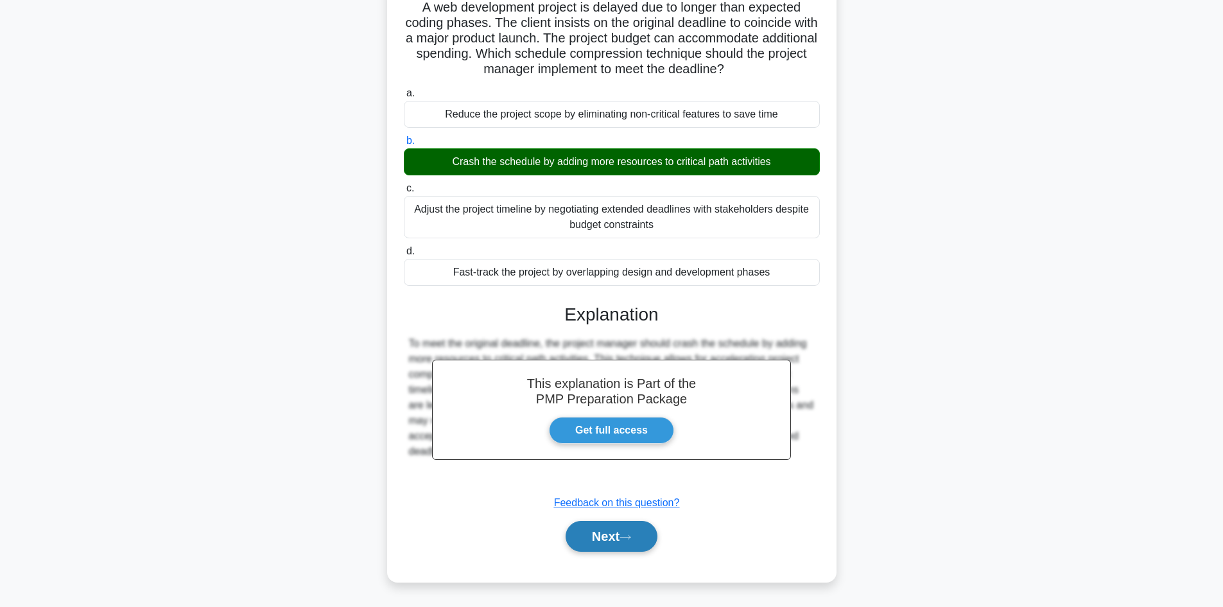
click at [625, 536] on icon at bounding box center [626, 537] width 12 height 7
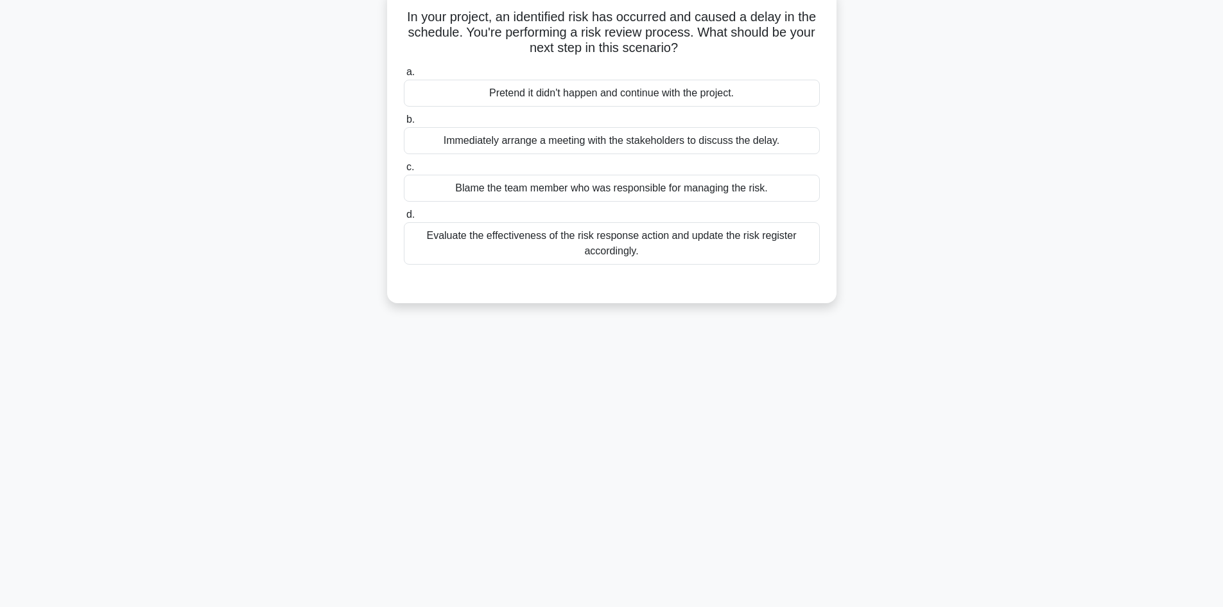
scroll to position [0, 0]
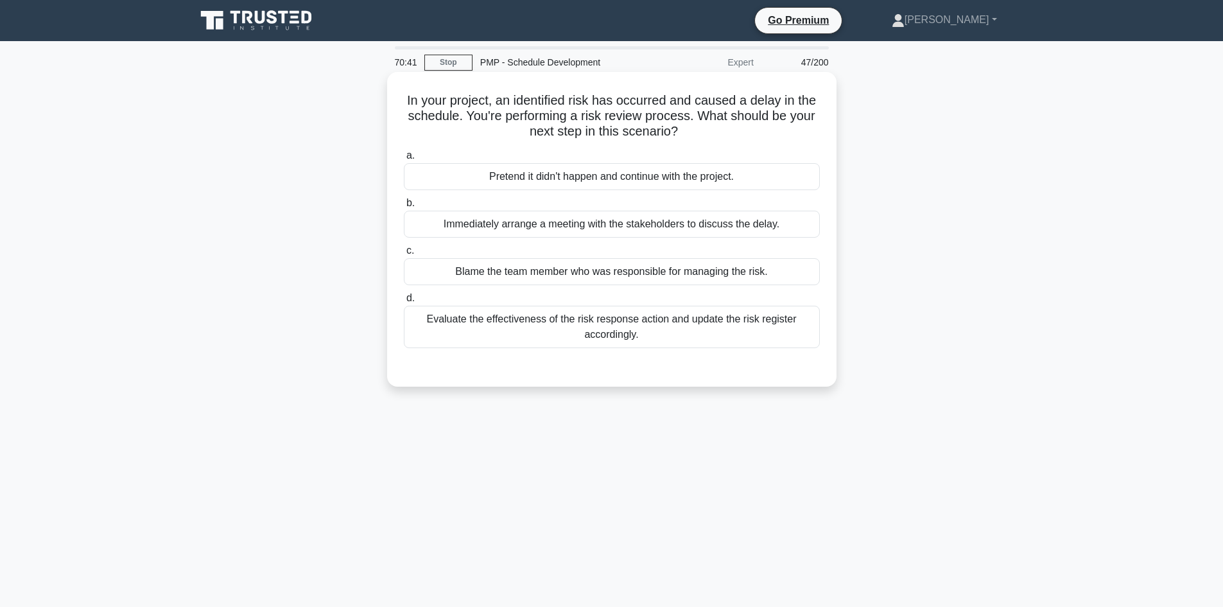
click at [590, 338] on div "Evaluate the effectiveness of the risk response action and update the risk regi…" at bounding box center [612, 327] width 416 height 42
click at [404, 302] on input "d. Evaluate the effectiveness of the risk response action and update the risk r…" at bounding box center [404, 298] width 0 height 8
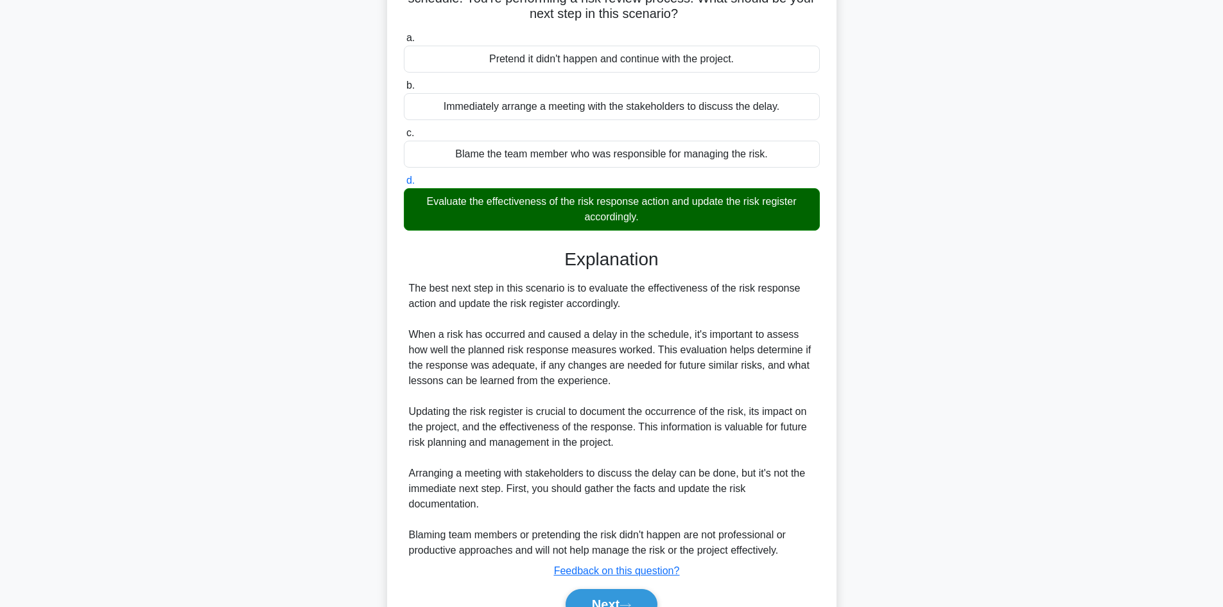
scroll to position [128, 0]
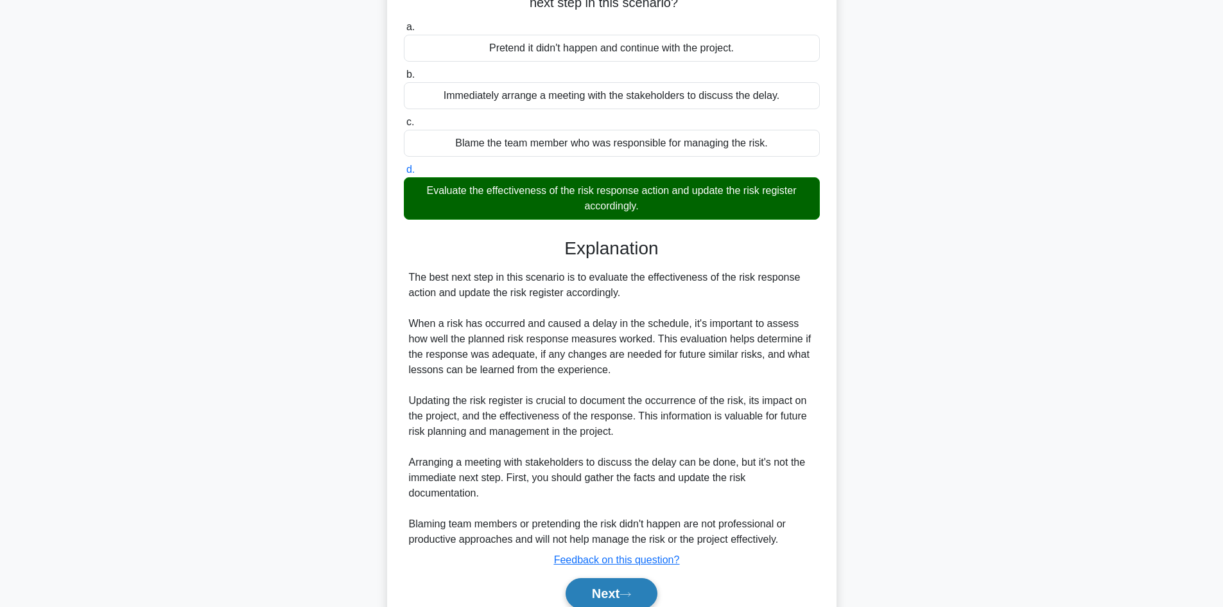
click at [612, 586] on button "Next" at bounding box center [612, 593] width 92 height 31
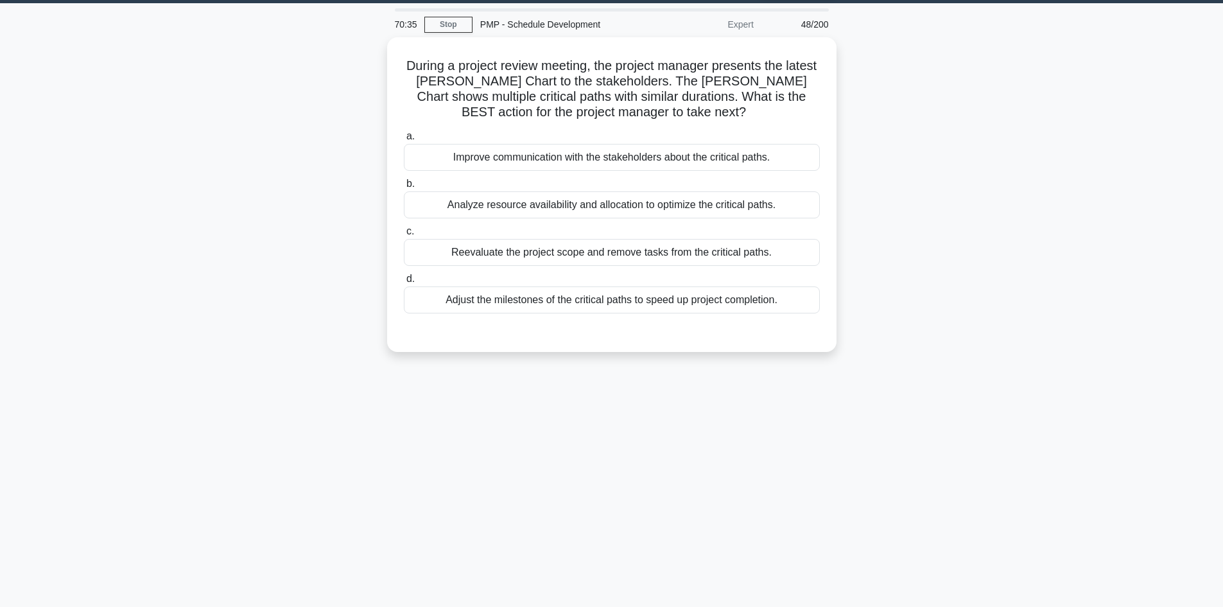
scroll to position [0, 0]
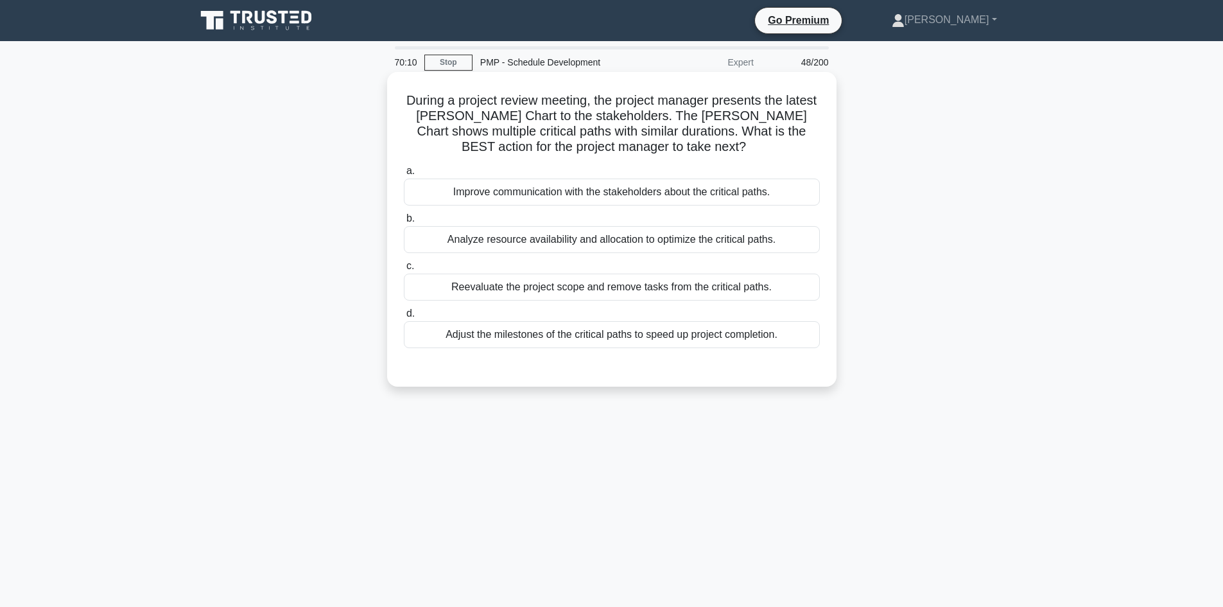
click at [696, 237] on div "Analyze resource availability and allocation to optimize the critical paths." at bounding box center [612, 239] width 416 height 27
click at [404, 223] on input "b. Analyze resource availability and allocation to optimize the critical paths." at bounding box center [404, 219] width 0 height 8
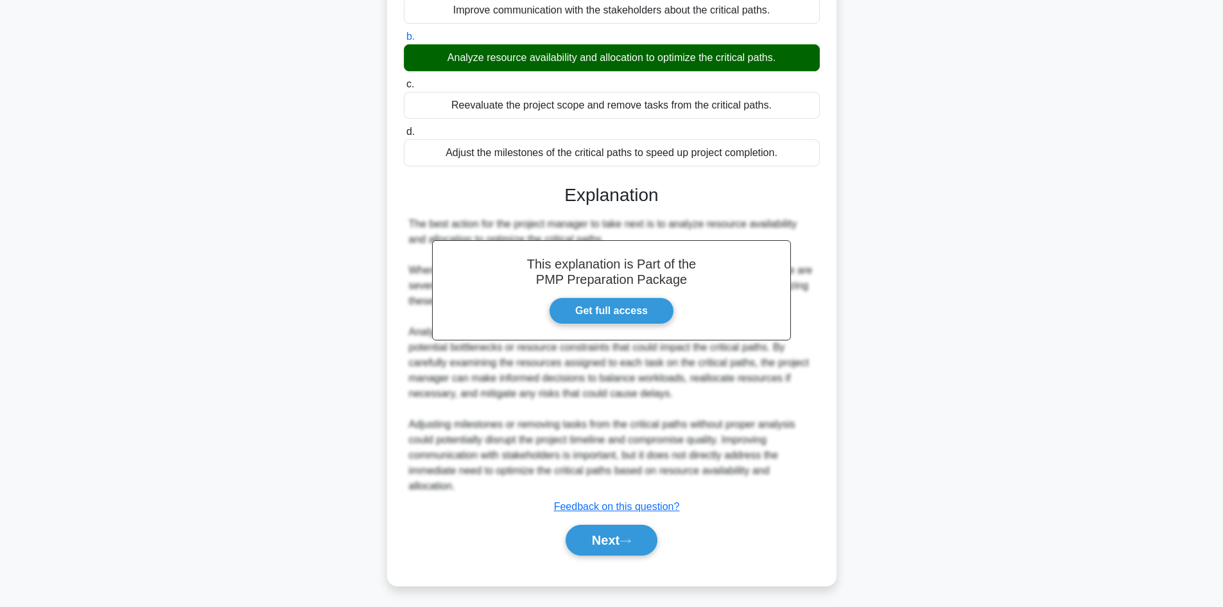
scroll to position [186, 0]
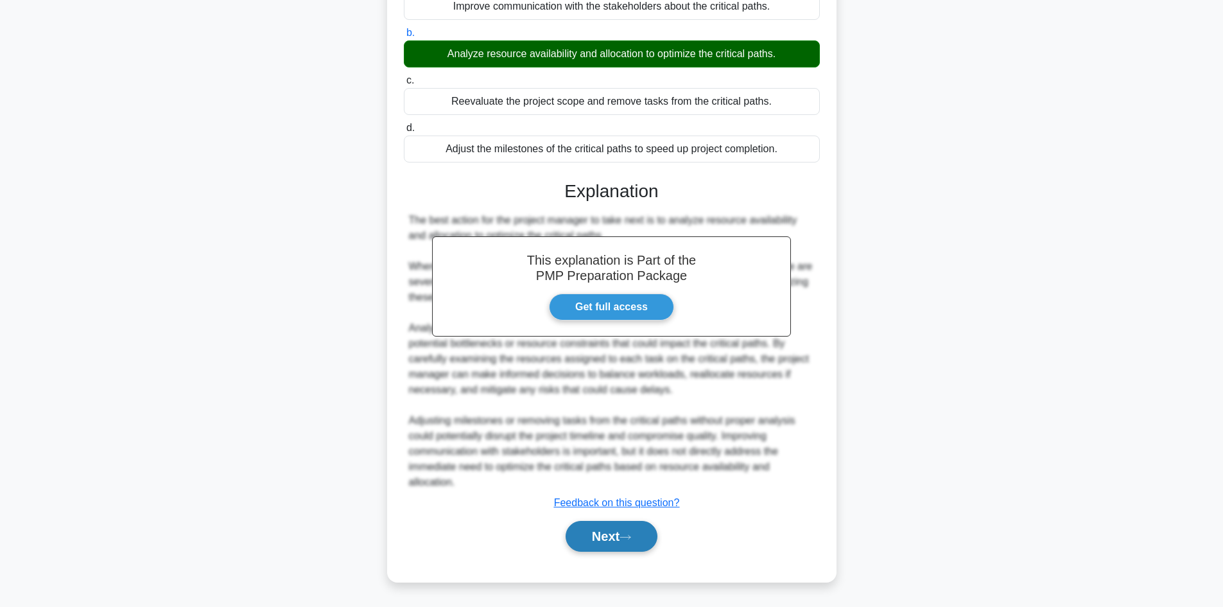
click at [616, 533] on button "Next" at bounding box center [612, 536] width 92 height 31
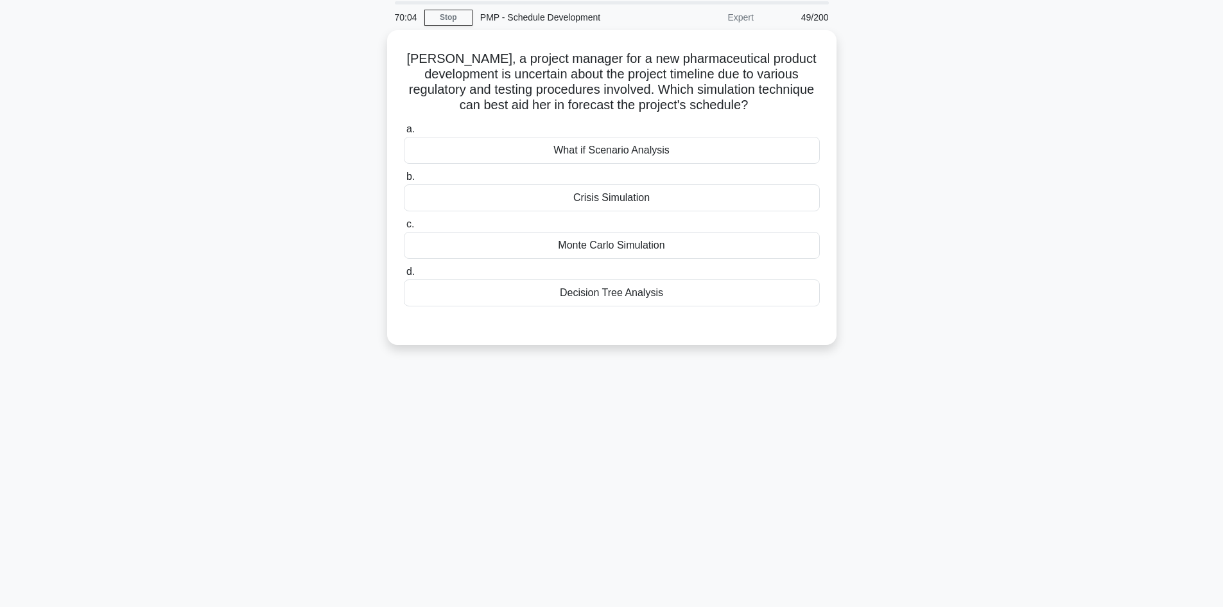
scroll to position [22, 0]
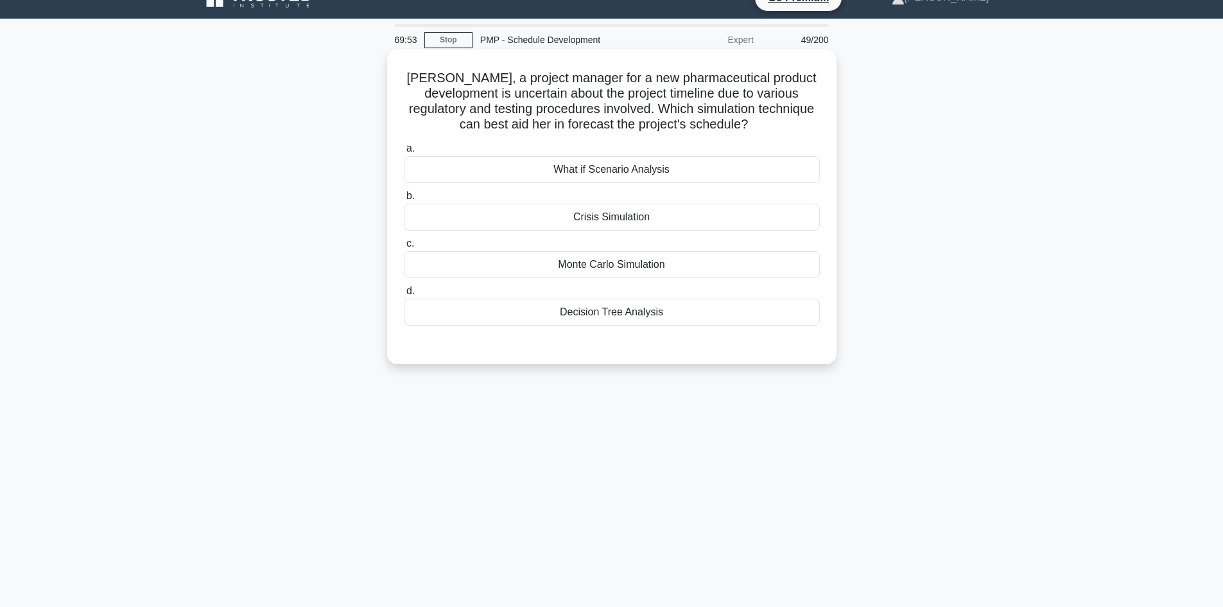
click at [672, 168] on div "What if Scenario Analysis" at bounding box center [612, 169] width 416 height 27
click at [404, 153] on input "a. What if Scenario Analysis" at bounding box center [404, 149] width 0 height 8
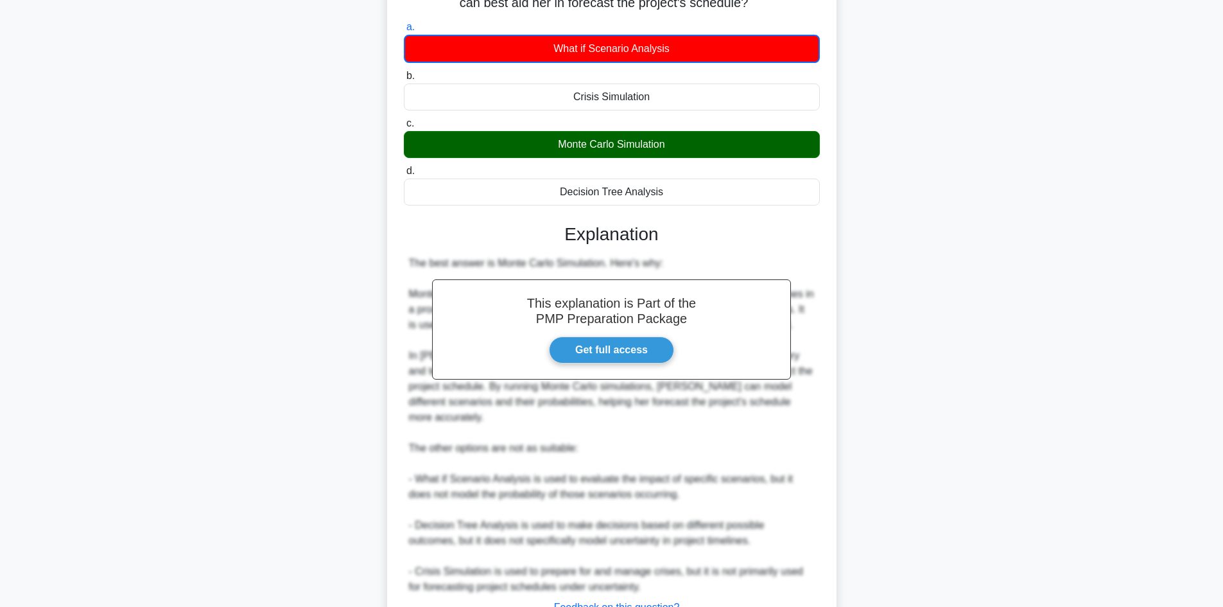
scroll to position [193, 0]
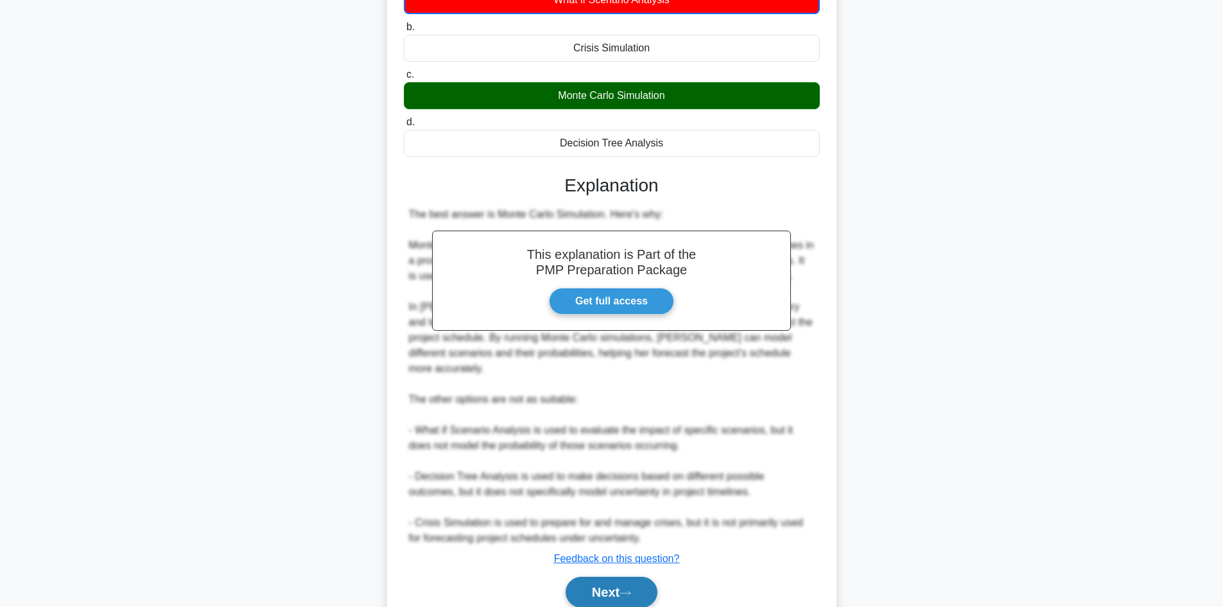
click at [620, 579] on button "Next" at bounding box center [612, 592] width 92 height 31
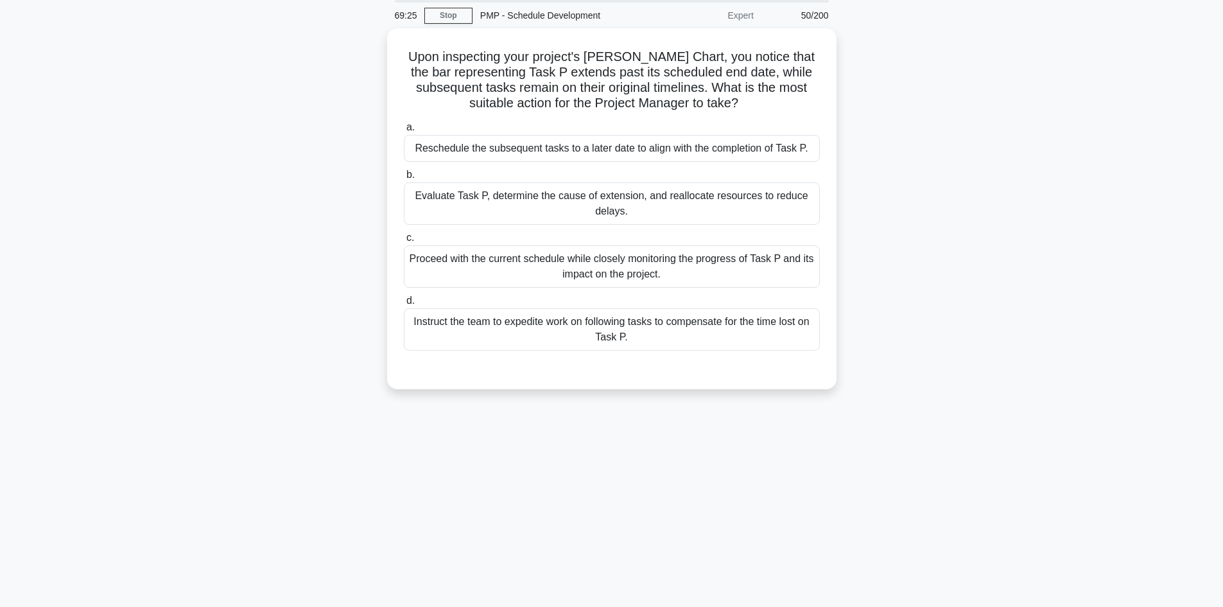
scroll to position [0, 0]
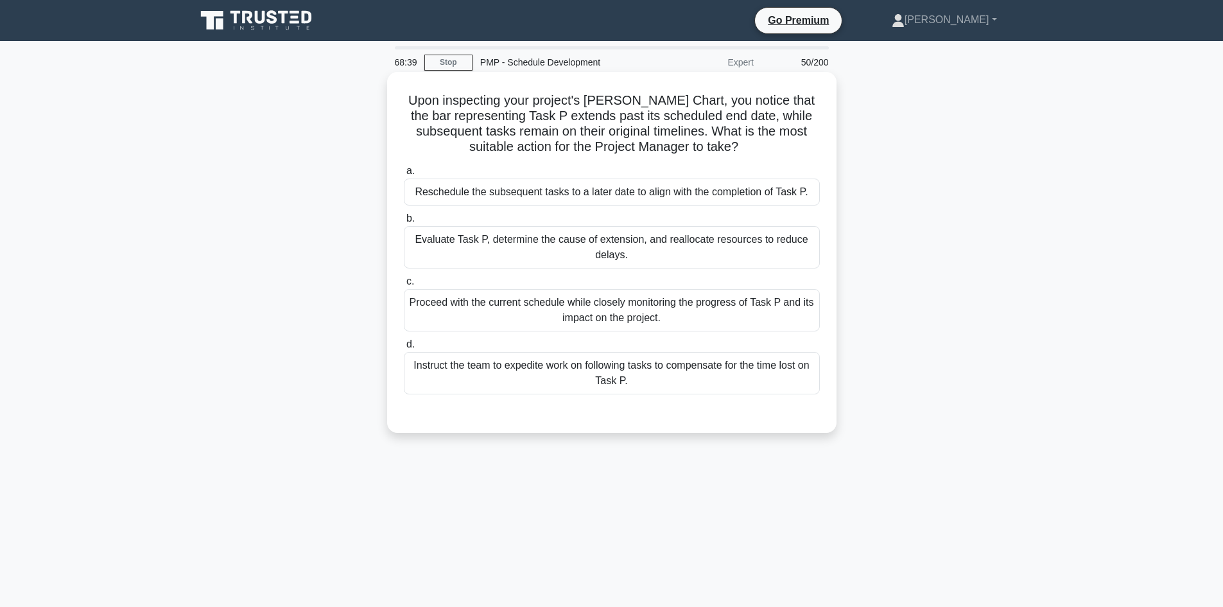
click at [703, 318] on div "Proceed with the current schedule while closely monitoring the progress of Task…" at bounding box center [612, 310] width 416 height 42
click at [404, 286] on input "c. Proceed with the current schedule while closely monitoring the progress of T…" at bounding box center [404, 281] width 0 height 8
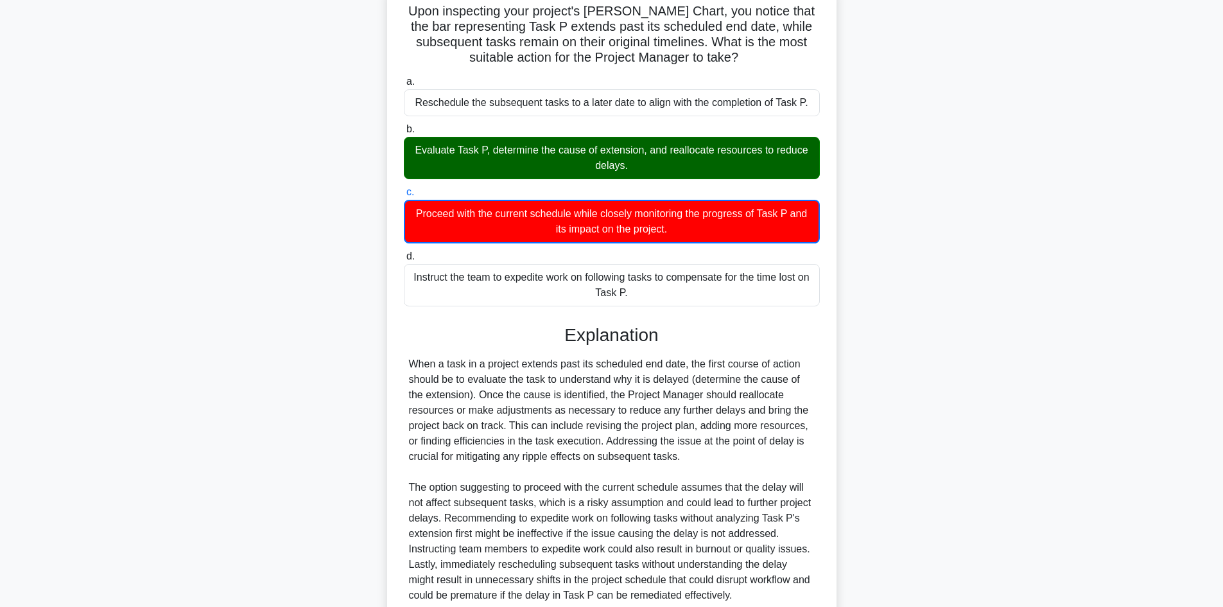
scroll to position [193, 0]
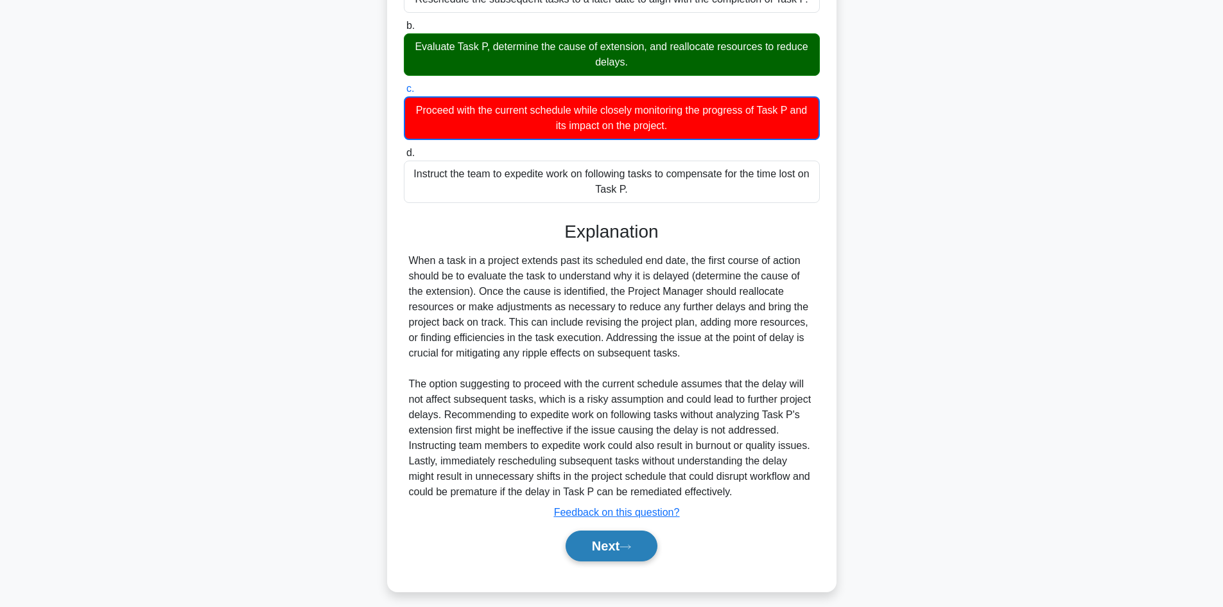
click at [621, 546] on button "Next" at bounding box center [612, 545] width 92 height 31
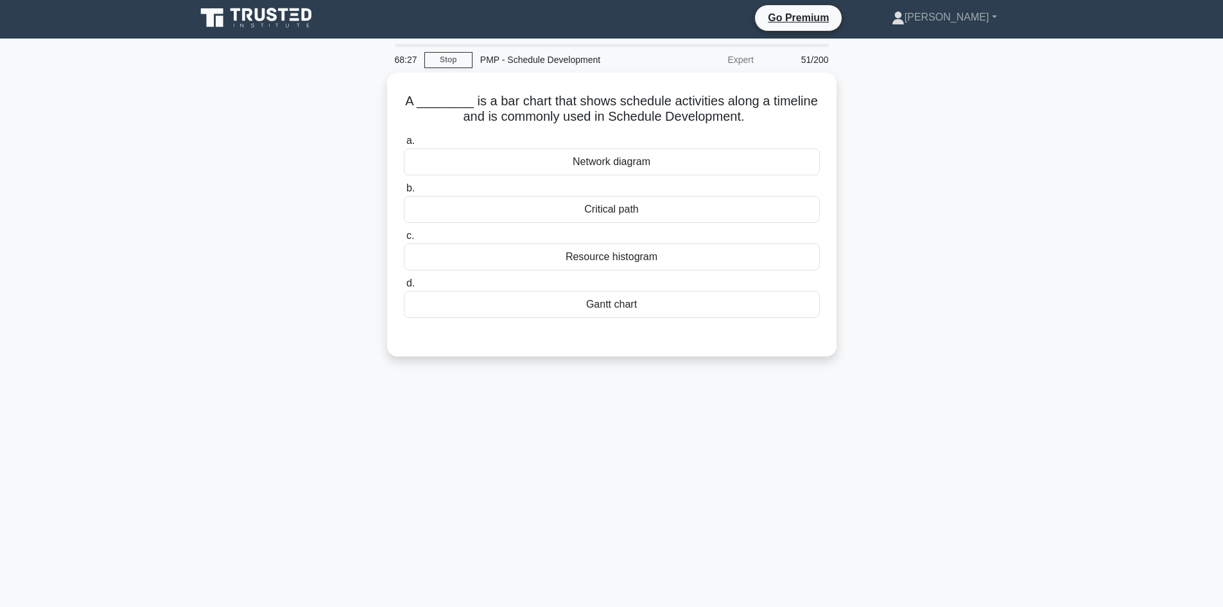
scroll to position [0, 0]
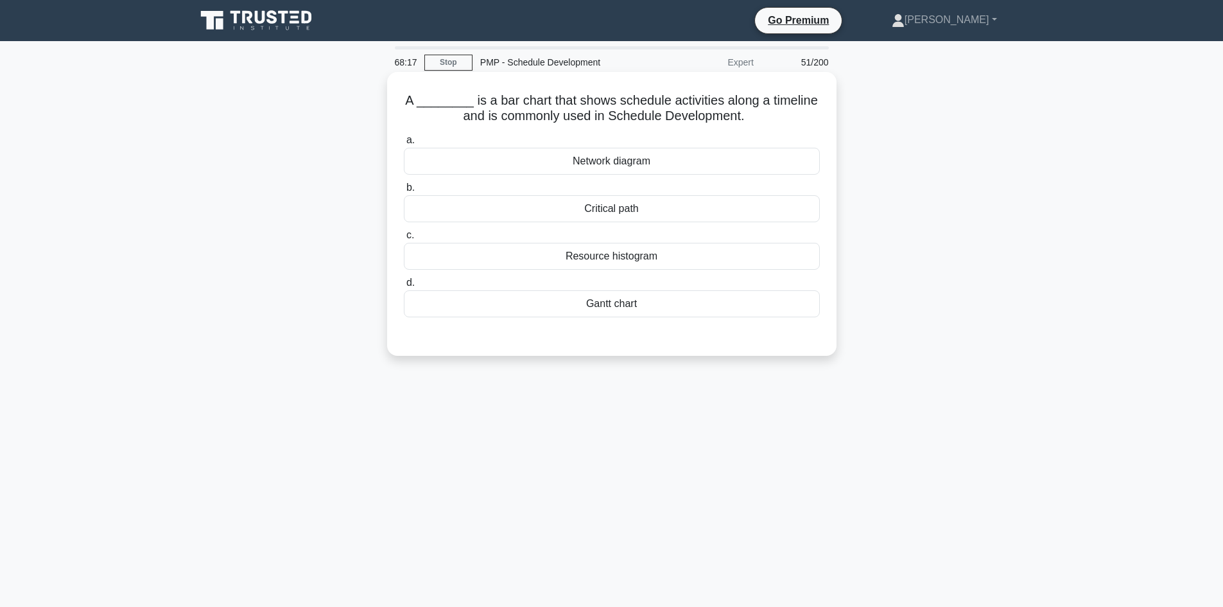
click at [631, 294] on div "Gantt chart" at bounding box center [612, 303] width 416 height 27
click at [404, 287] on input "d. Gantt chart" at bounding box center [404, 283] width 0 height 8
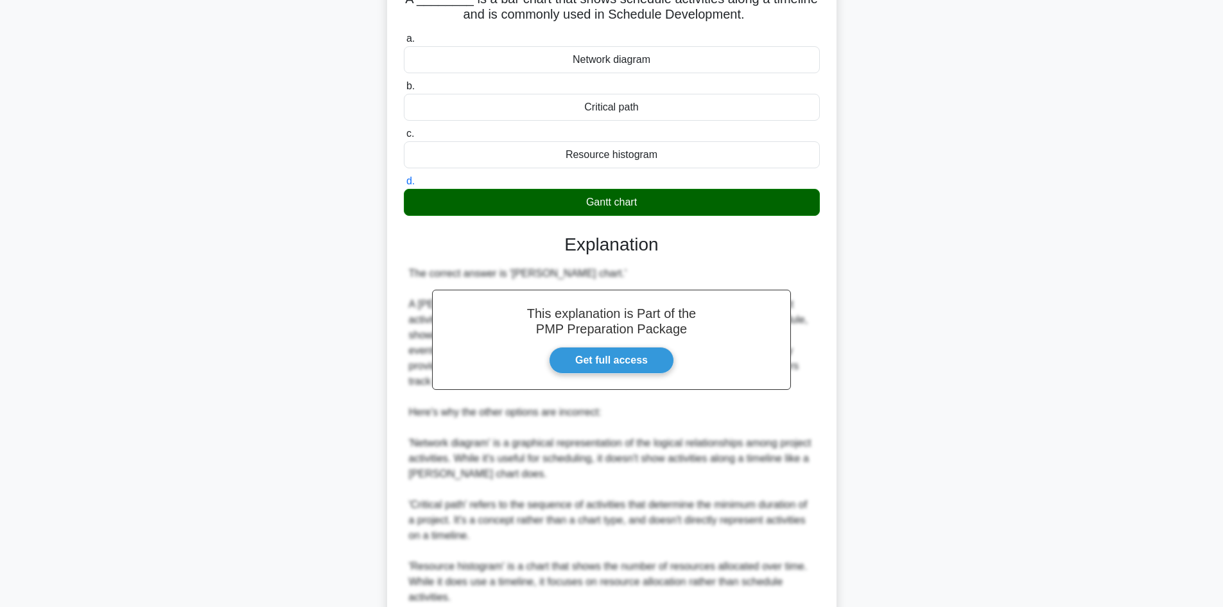
scroll to position [216, 0]
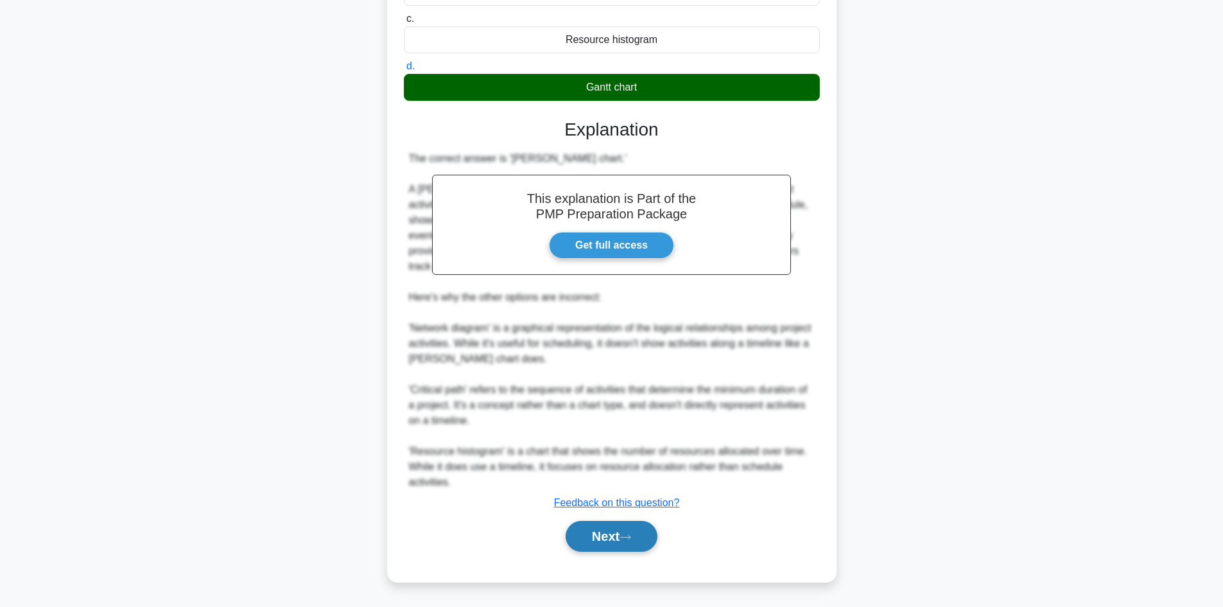
click at [620, 536] on button "Next" at bounding box center [612, 536] width 92 height 31
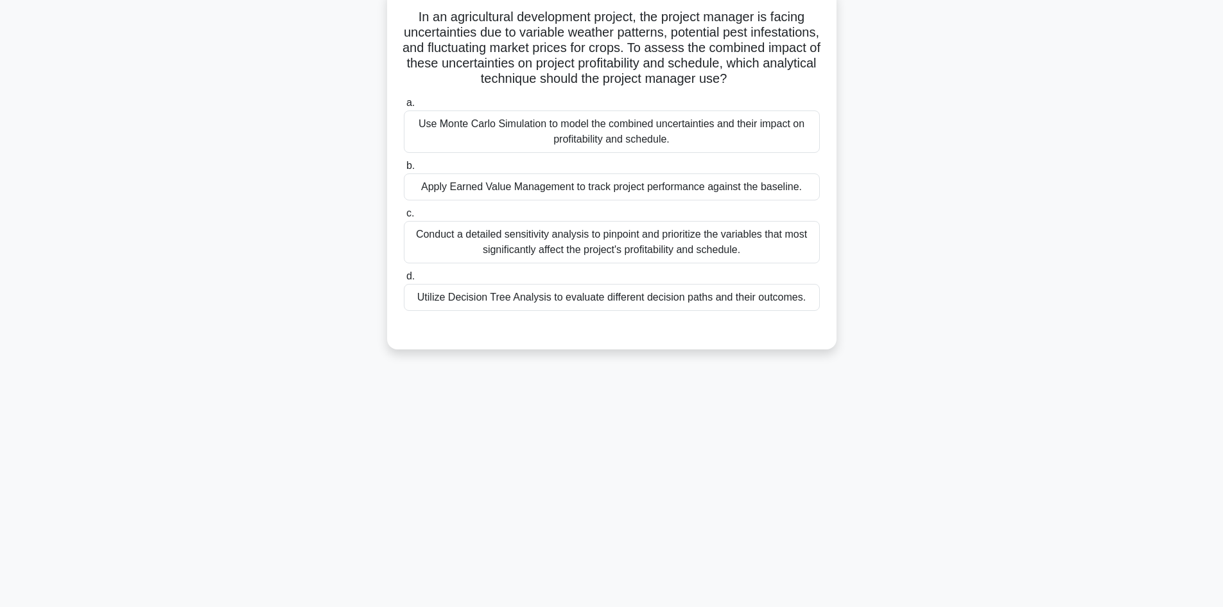
scroll to position [0, 0]
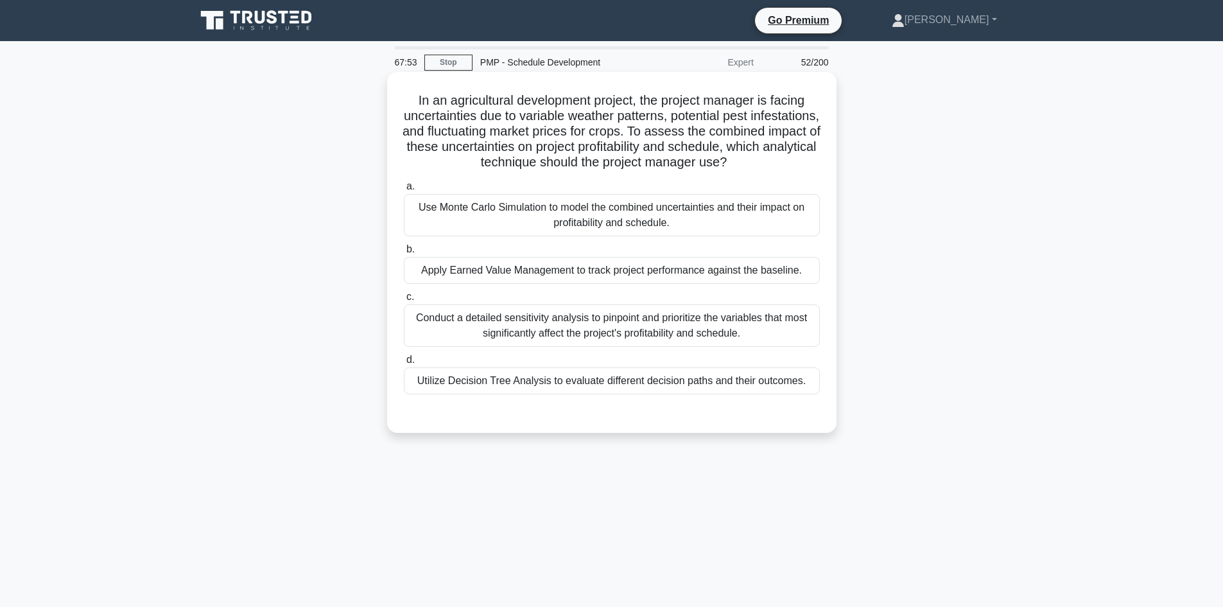
click at [726, 229] on div "Use Monte Carlo Simulation to model the combined uncertainties and their impact…" at bounding box center [612, 215] width 416 height 42
click at [404, 191] on input "a. Use Monte Carlo Simulation to model the combined uncertainties and their imp…" at bounding box center [404, 186] width 0 height 8
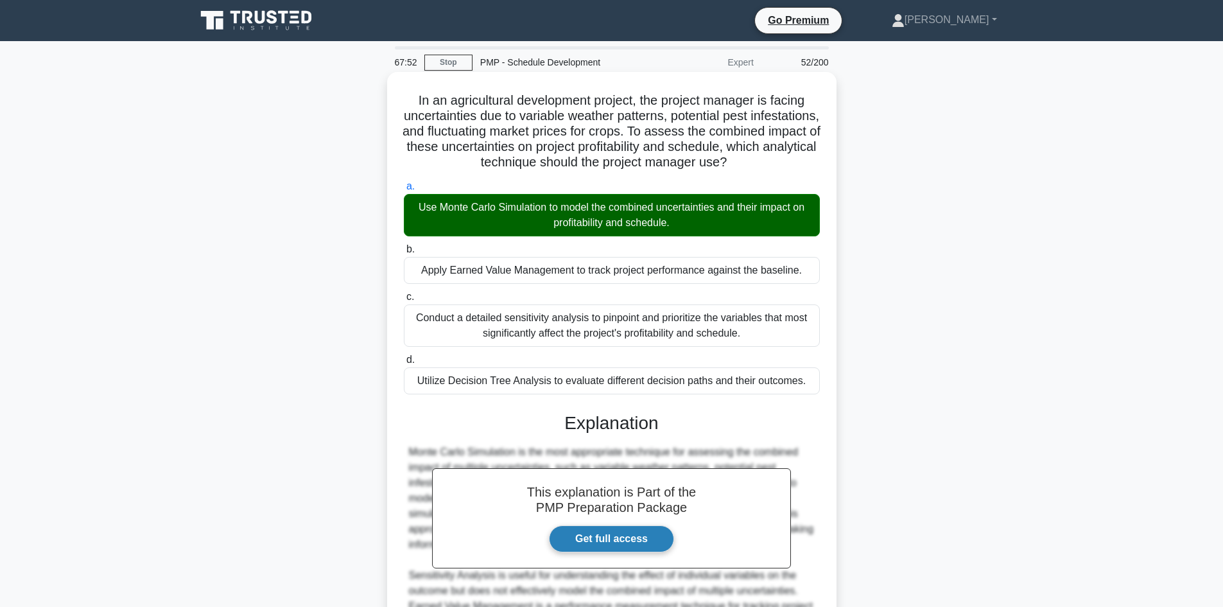
scroll to position [186, 0]
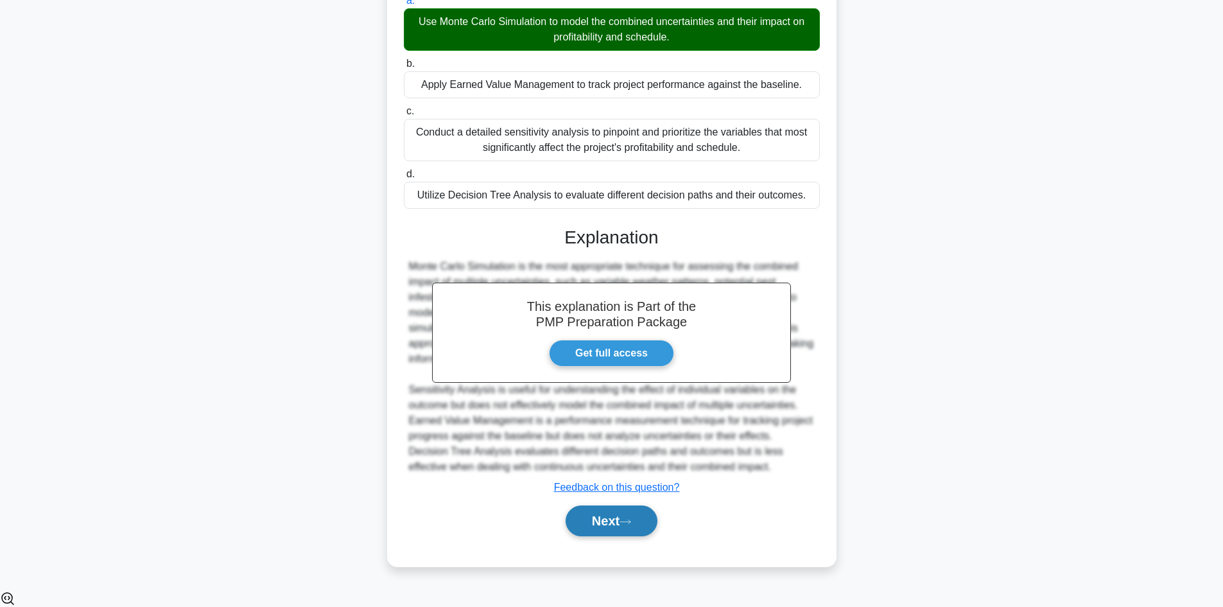
click at [648, 536] on button "Next" at bounding box center [612, 520] width 92 height 31
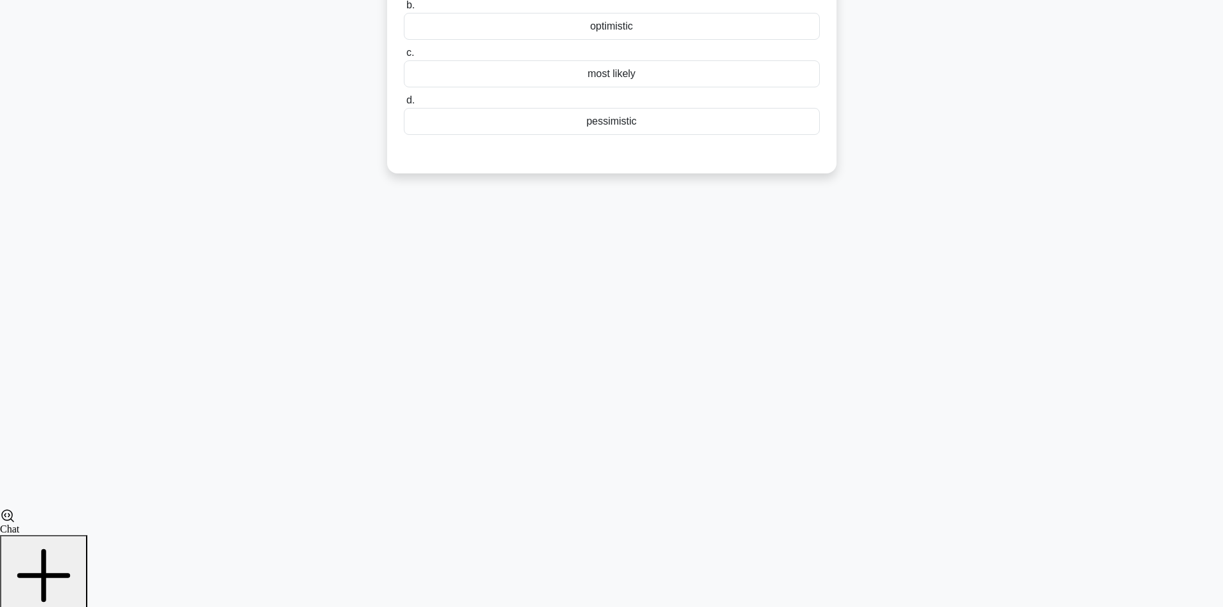
scroll to position [87, 0]
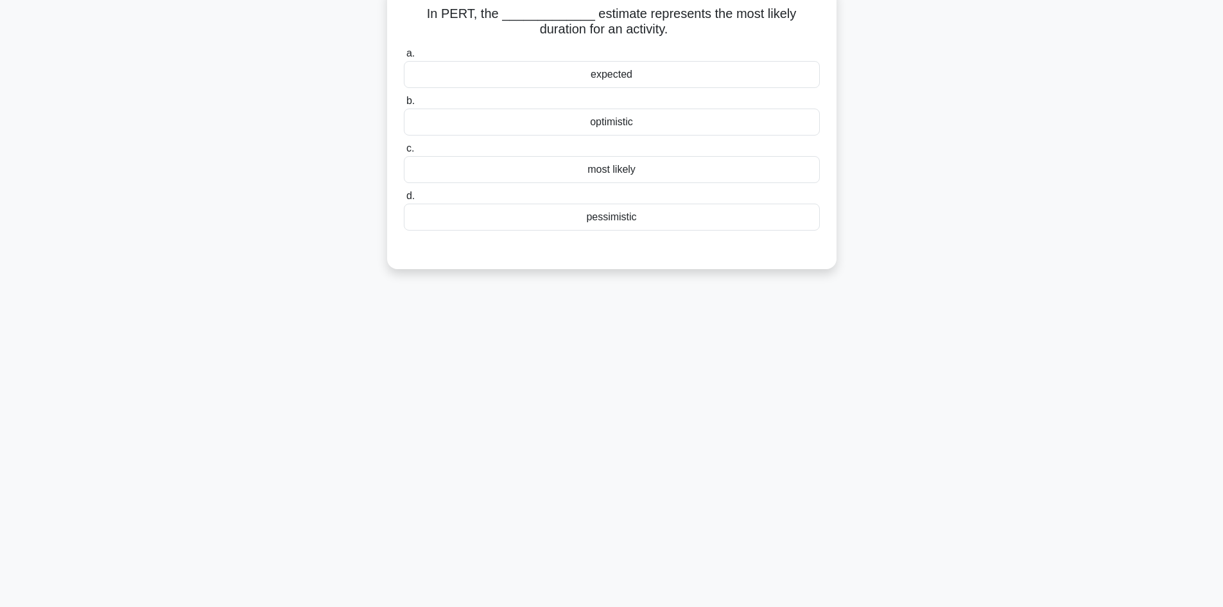
click at [635, 172] on div "most likely" at bounding box center [612, 169] width 416 height 27
click at [404, 153] on input "c. most likely" at bounding box center [404, 149] width 0 height 8
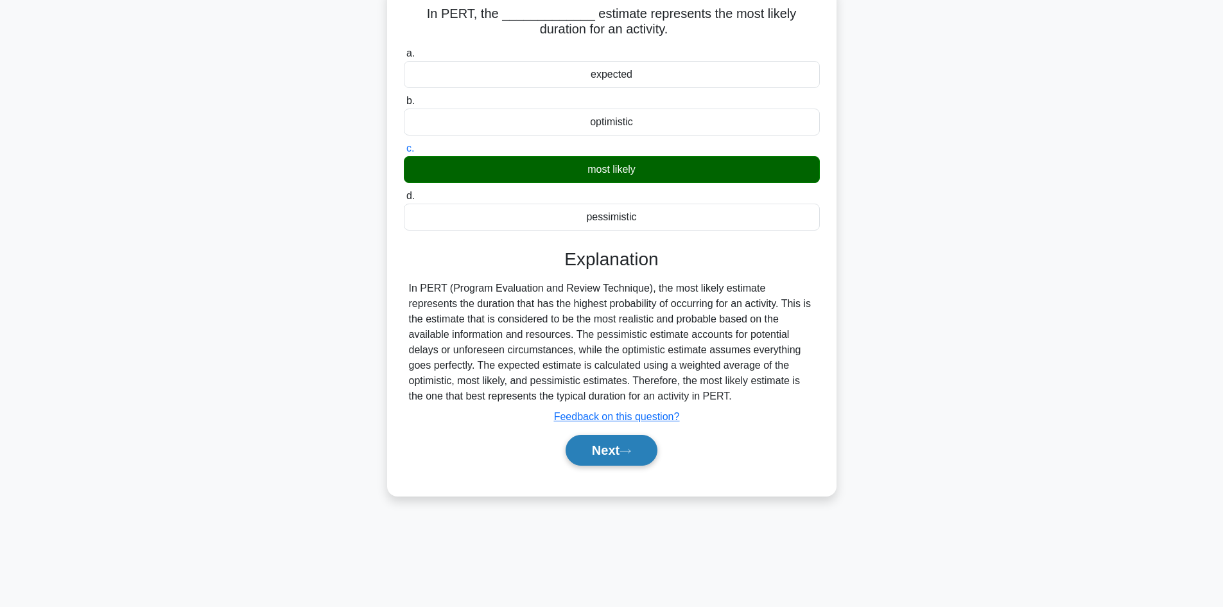
click at [637, 446] on button "Next" at bounding box center [612, 450] width 92 height 31
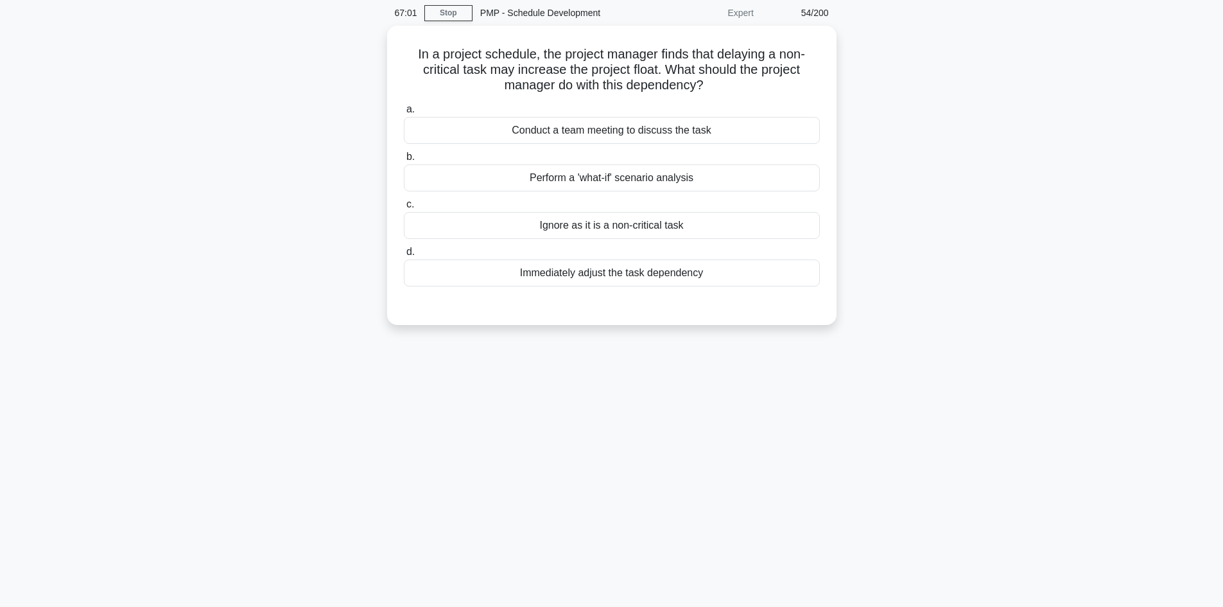
scroll to position [0, 0]
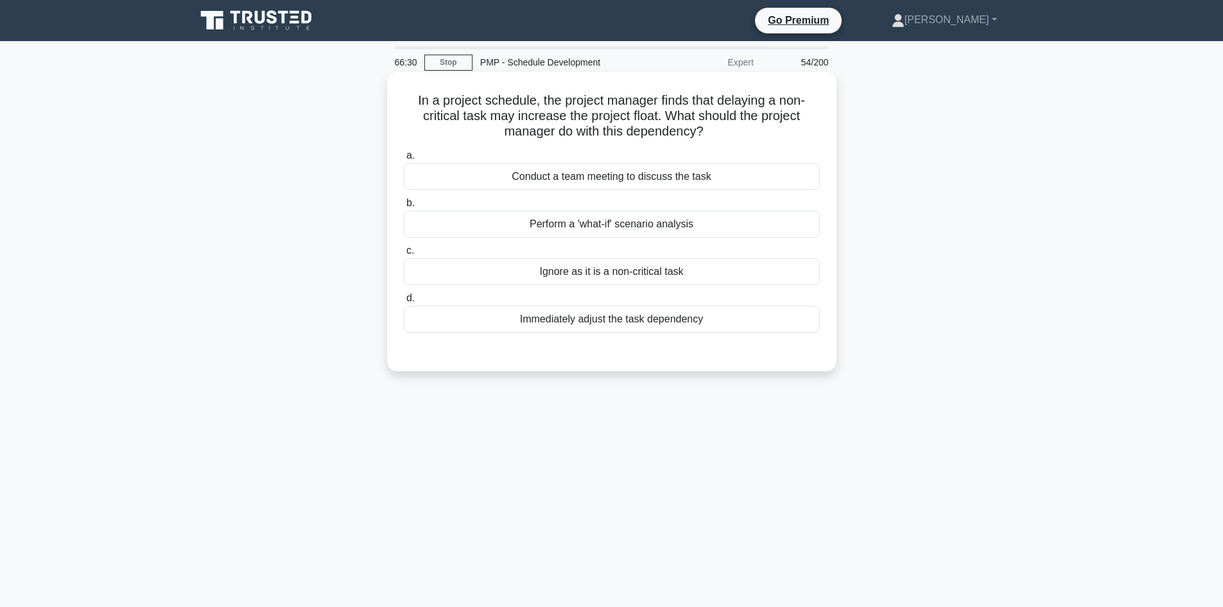
click at [656, 224] on div "Perform a 'what-if' scenario analysis" at bounding box center [612, 224] width 416 height 27
click at [404, 207] on input "b. Perform a 'what-if' scenario analysis" at bounding box center [404, 203] width 0 height 8
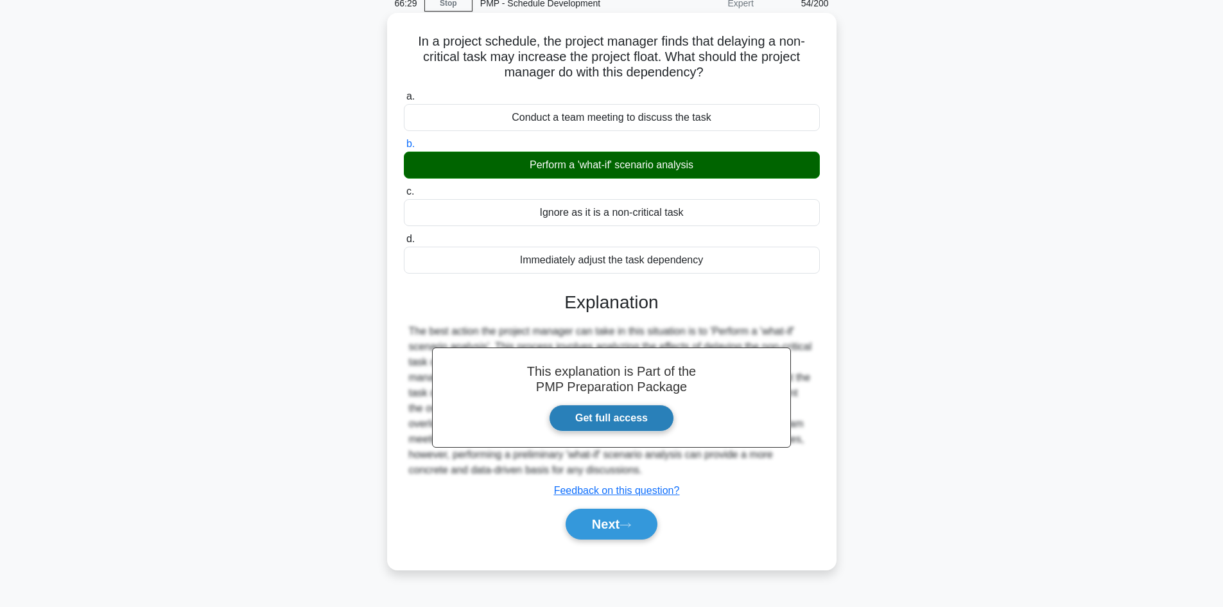
scroll to position [87, 0]
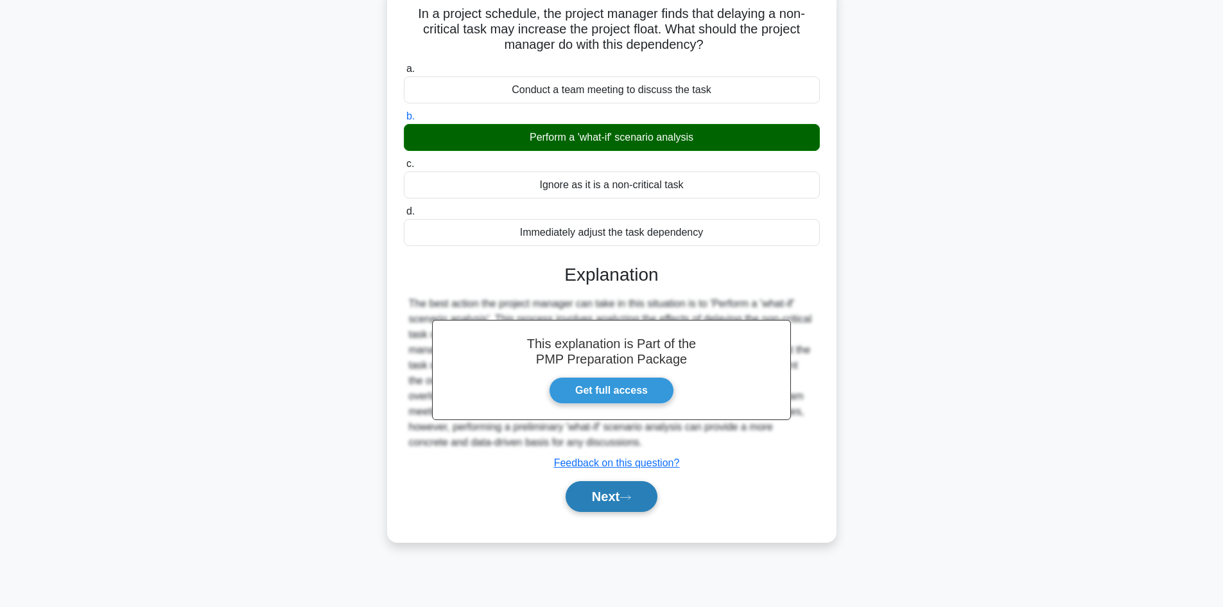
click at [627, 498] on icon at bounding box center [626, 497] width 12 height 7
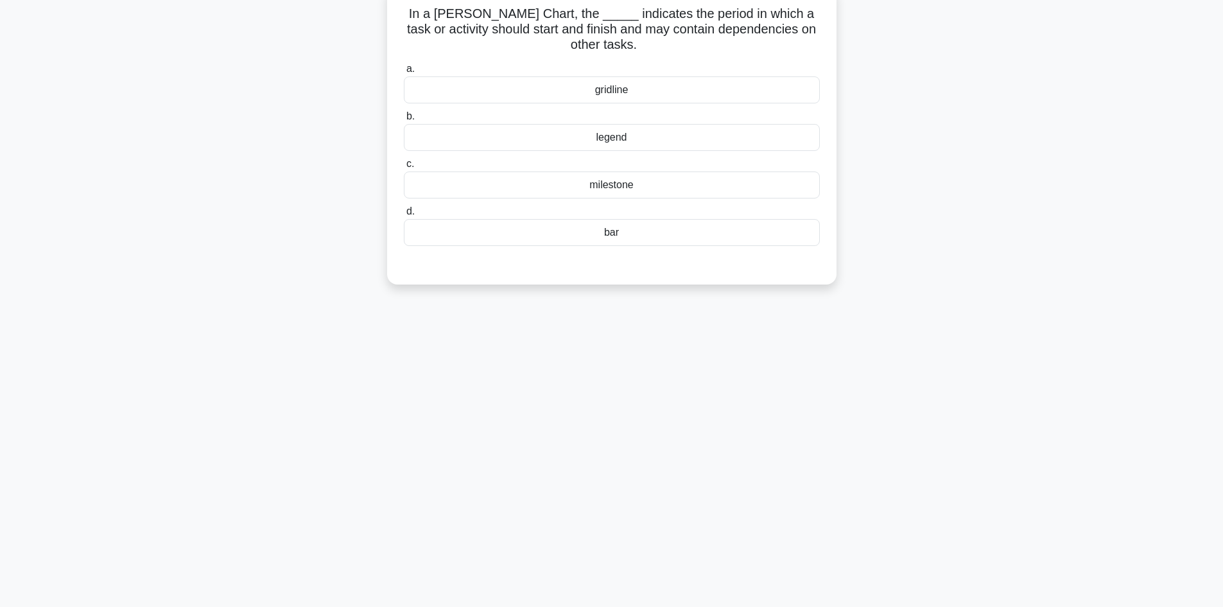
click at [631, 228] on div "bar" at bounding box center [612, 232] width 416 height 27
click at [404, 216] on input "d. bar" at bounding box center [404, 211] width 0 height 8
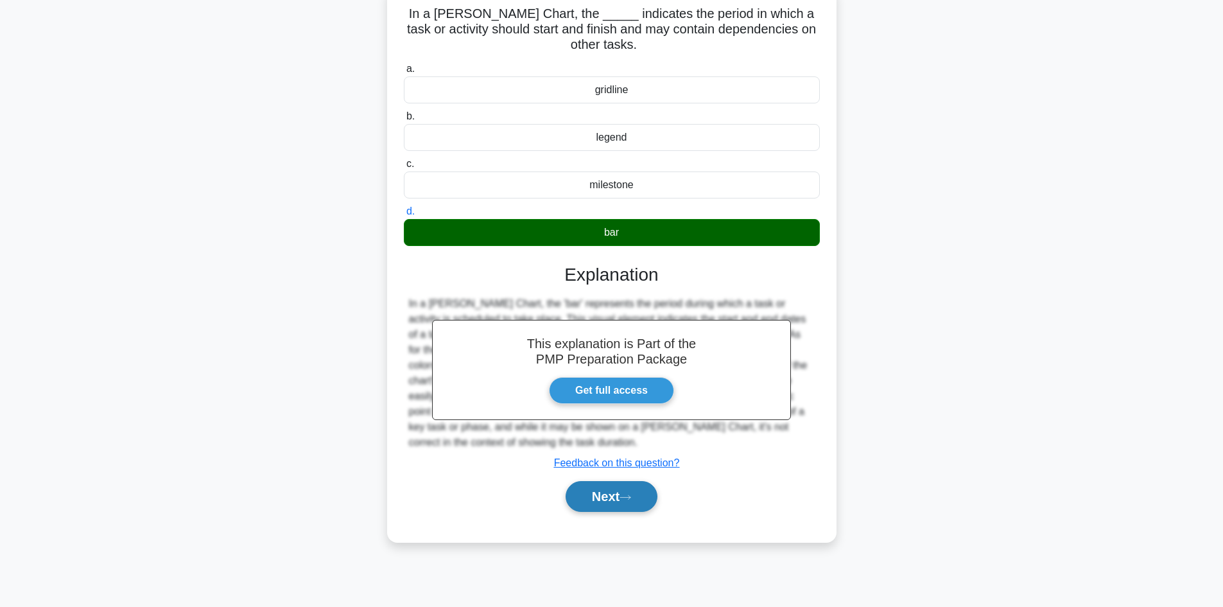
click at [631, 499] on icon at bounding box center [626, 497] width 12 height 7
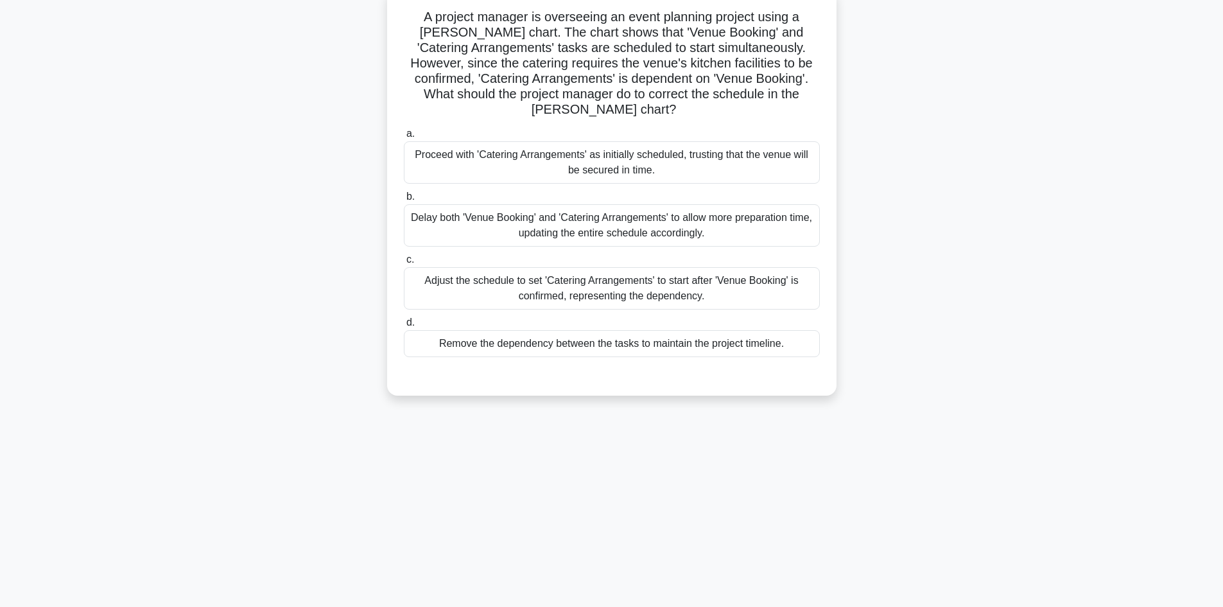
scroll to position [0, 0]
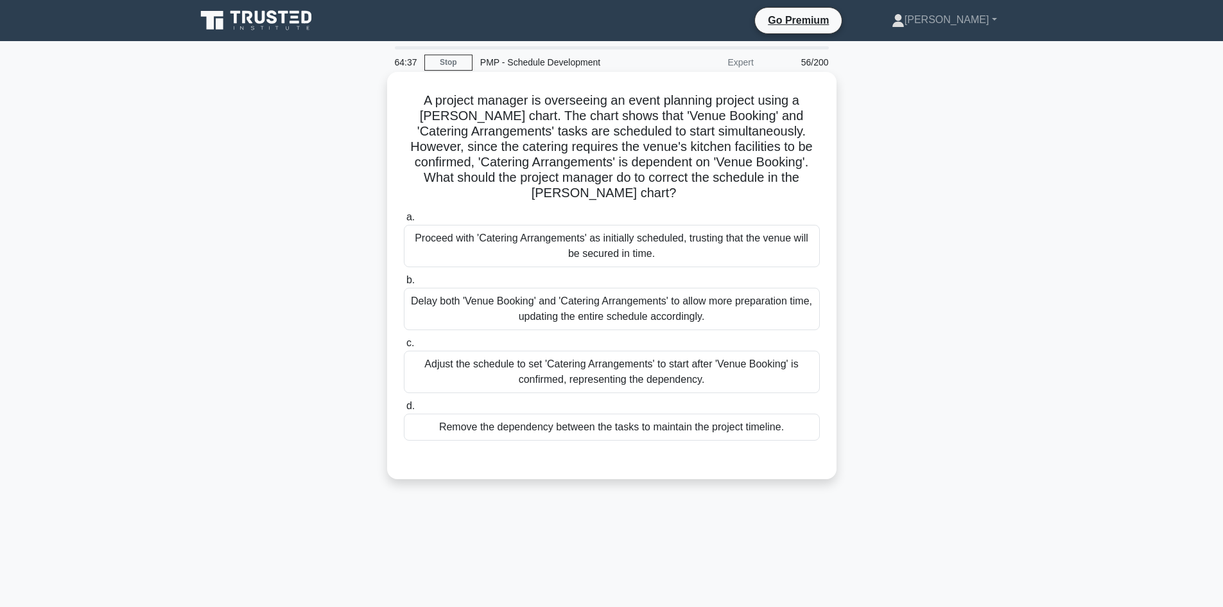
click at [622, 378] on div "Adjust the schedule to set 'Catering Arrangements' to start after 'Venue Bookin…" at bounding box center [612, 372] width 416 height 42
click at [404, 347] on input "c. Adjust the schedule to set 'Catering Arrangements' to start after 'Venue Boo…" at bounding box center [404, 343] width 0 height 8
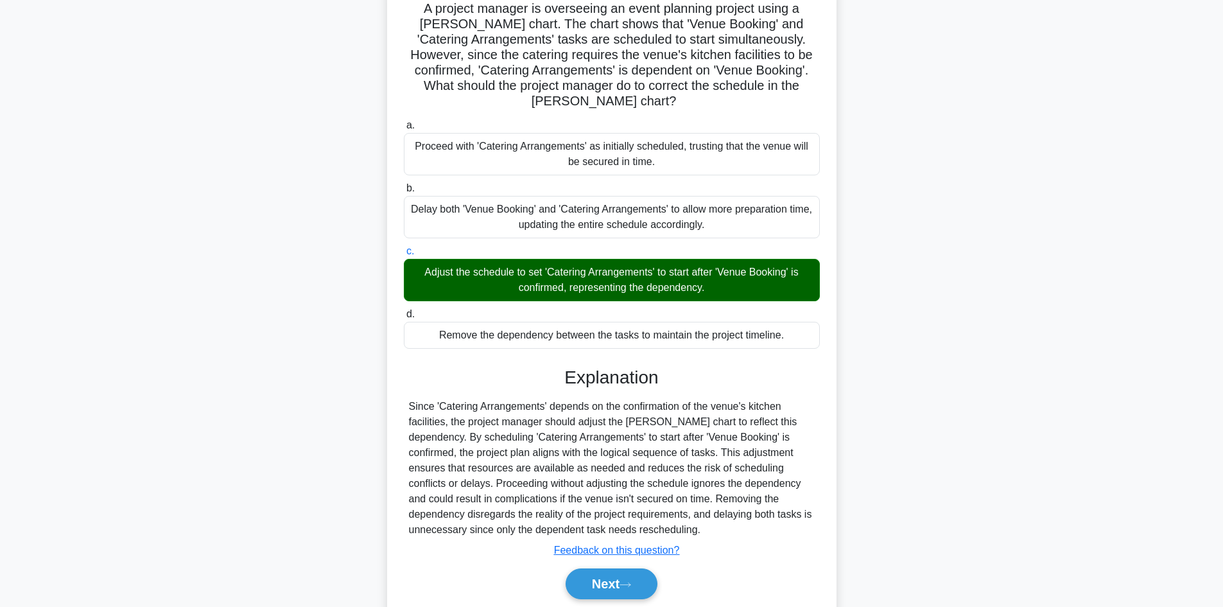
scroll to position [139, 0]
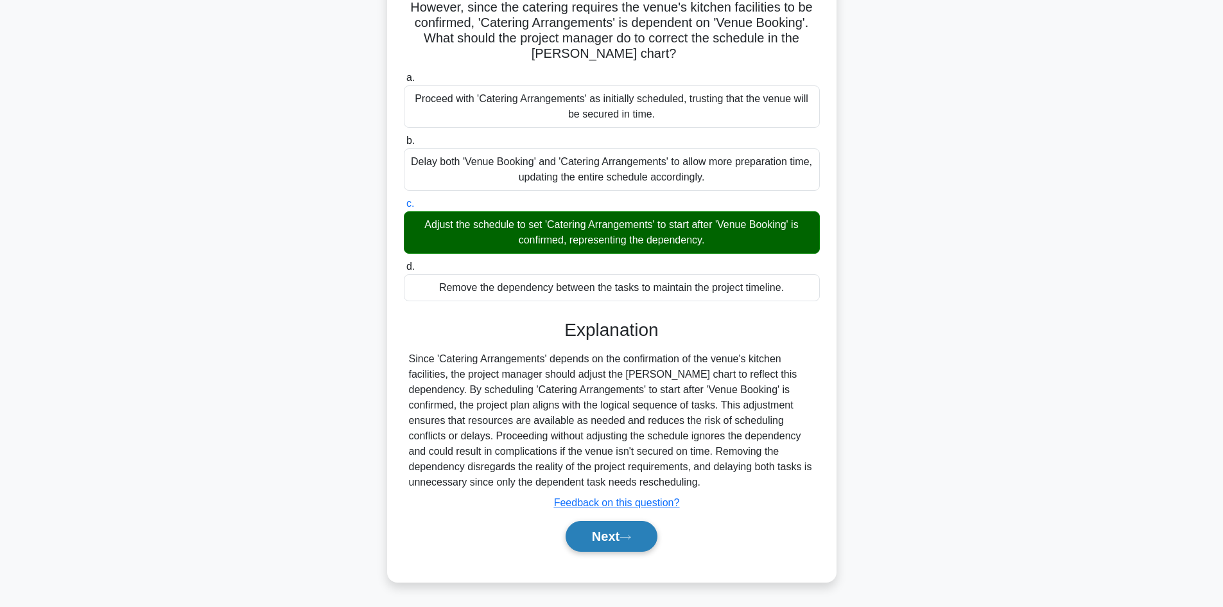
click at [639, 536] on button "Next" at bounding box center [612, 536] width 92 height 31
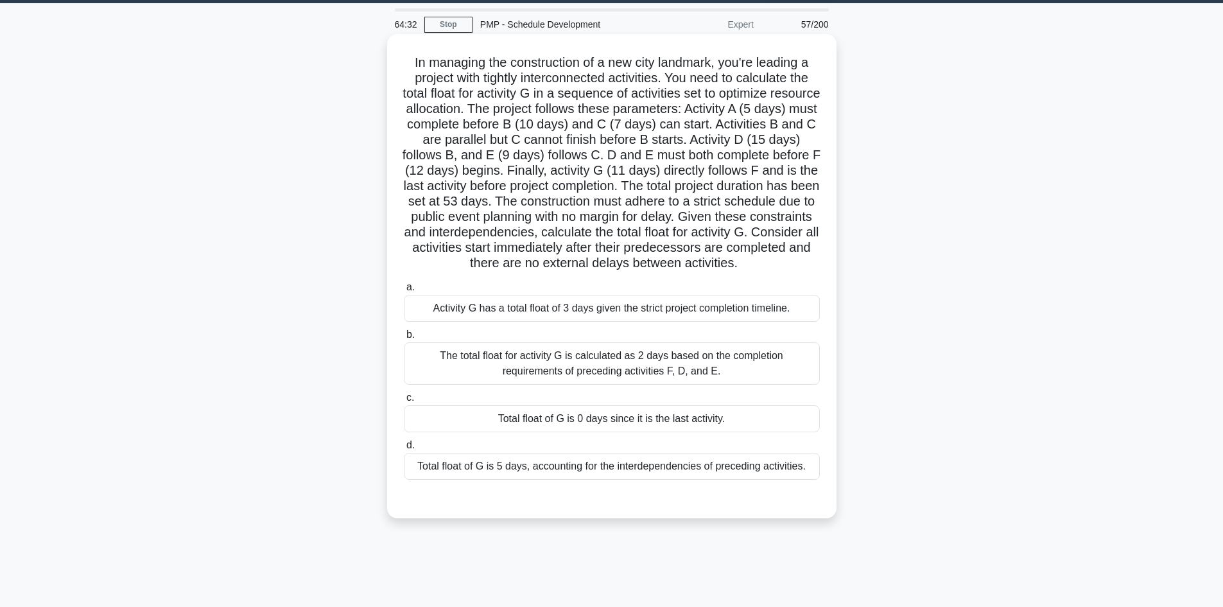
scroll to position [0, 0]
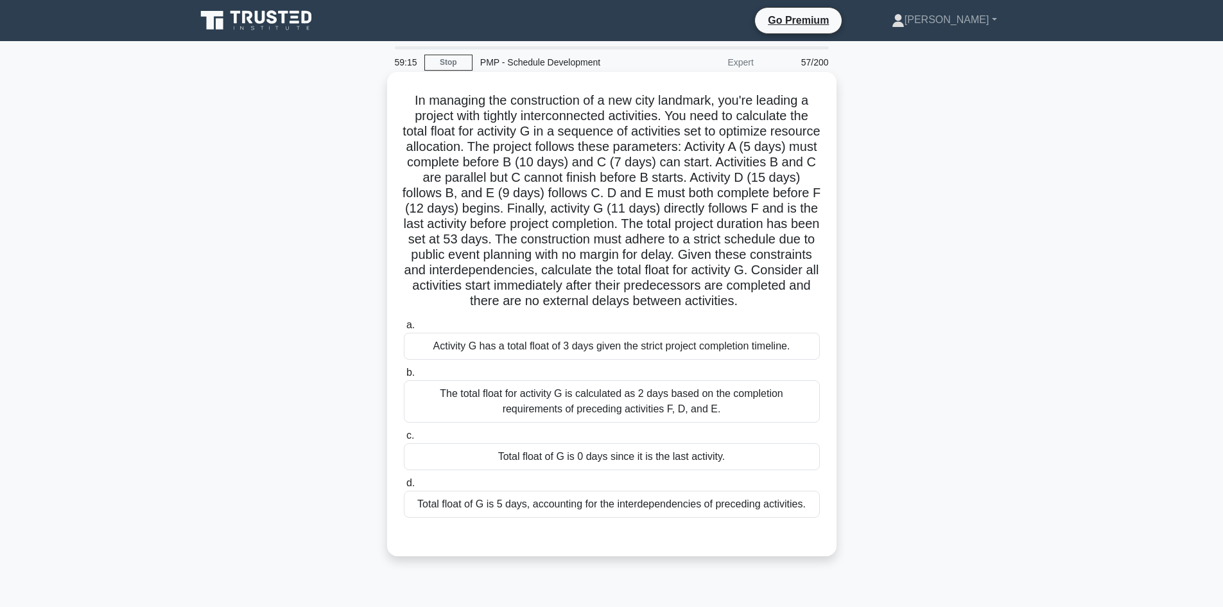
click at [699, 512] on div "Total float of G is 5 days, accounting for the interdependencies of preceding a…" at bounding box center [612, 504] width 416 height 27
click at [404, 487] on input "d. Total float of G is 5 days, accounting for the interdependencies of precedin…" at bounding box center [404, 483] width 0 height 8
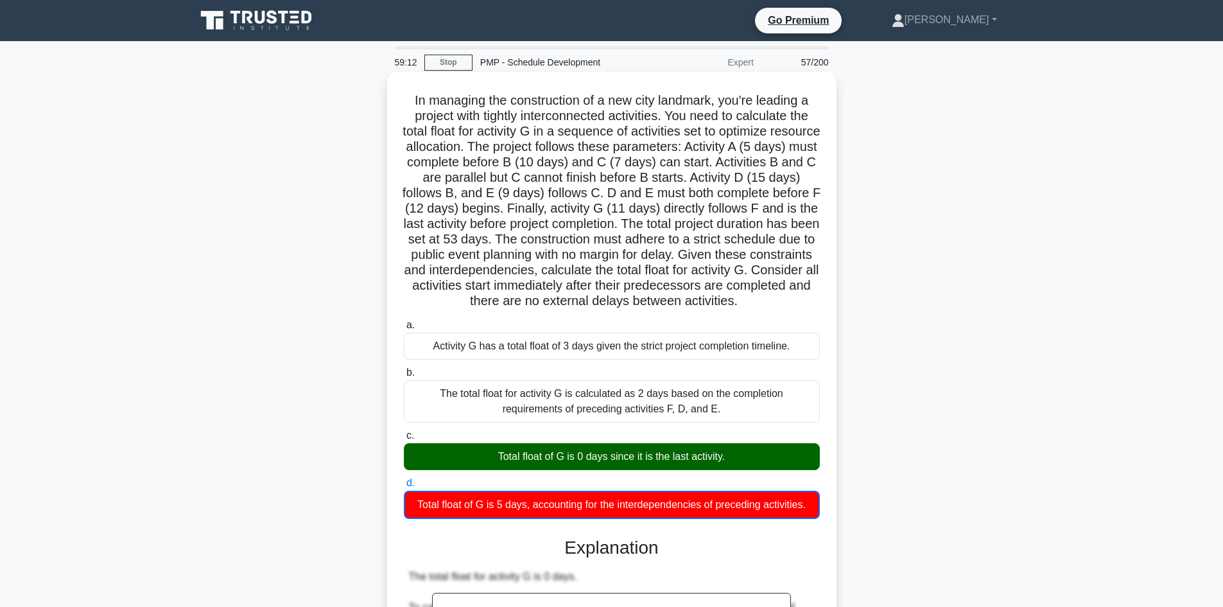
scroll to position [257, 0]
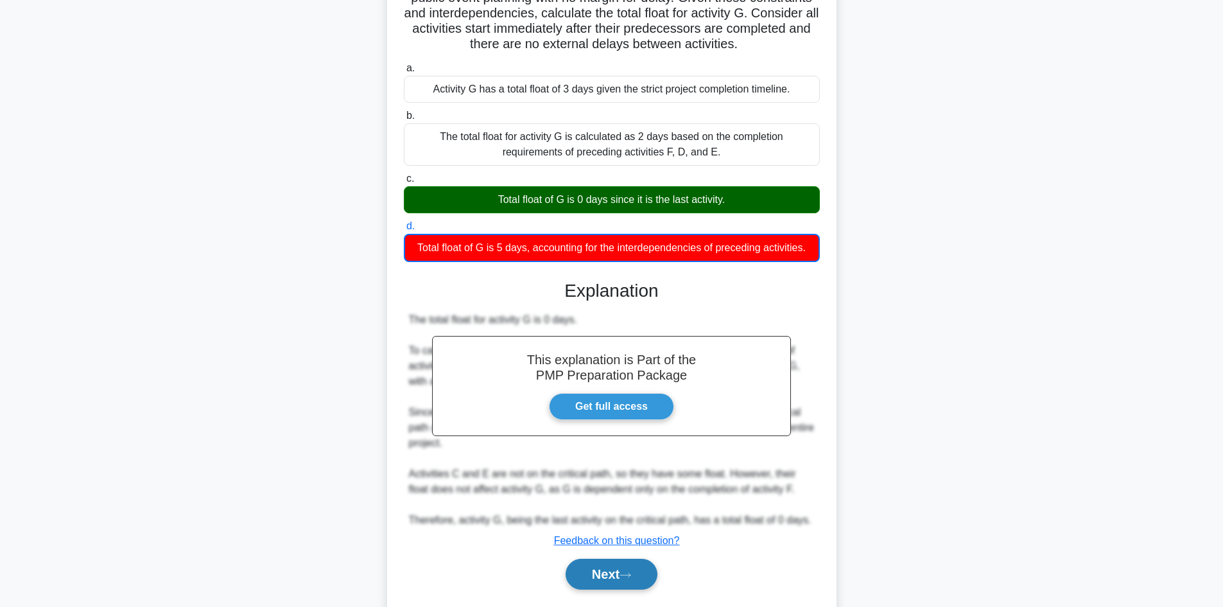
click at [626, 586] on button "Next" at bounding box center [612, 574] width 92 height 31
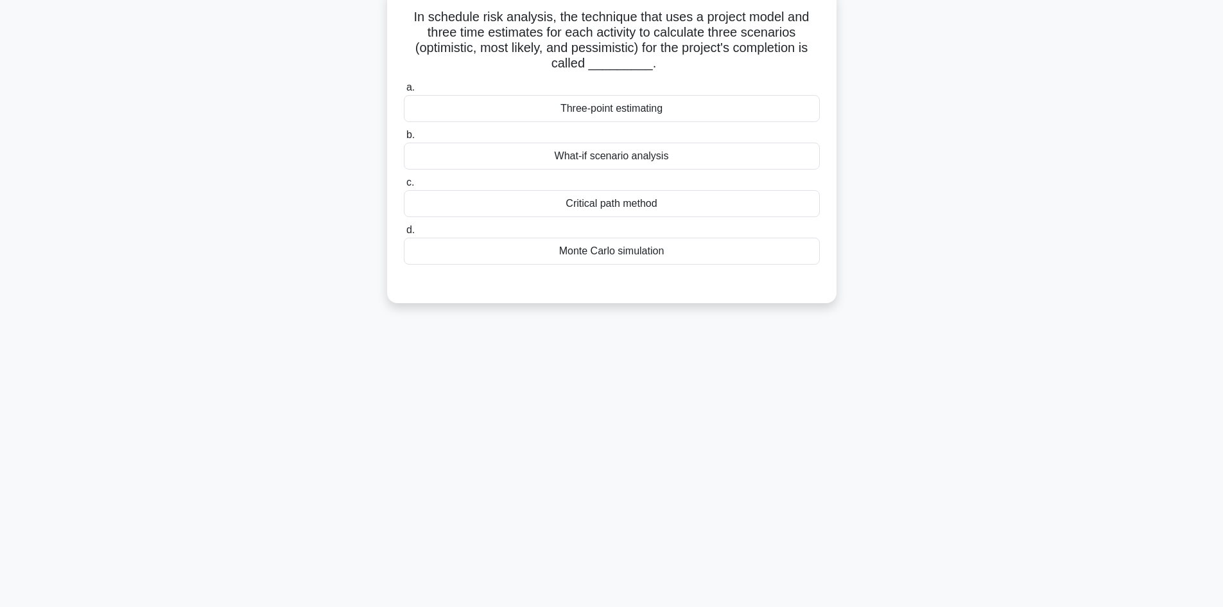
scroll to position [22, 0]
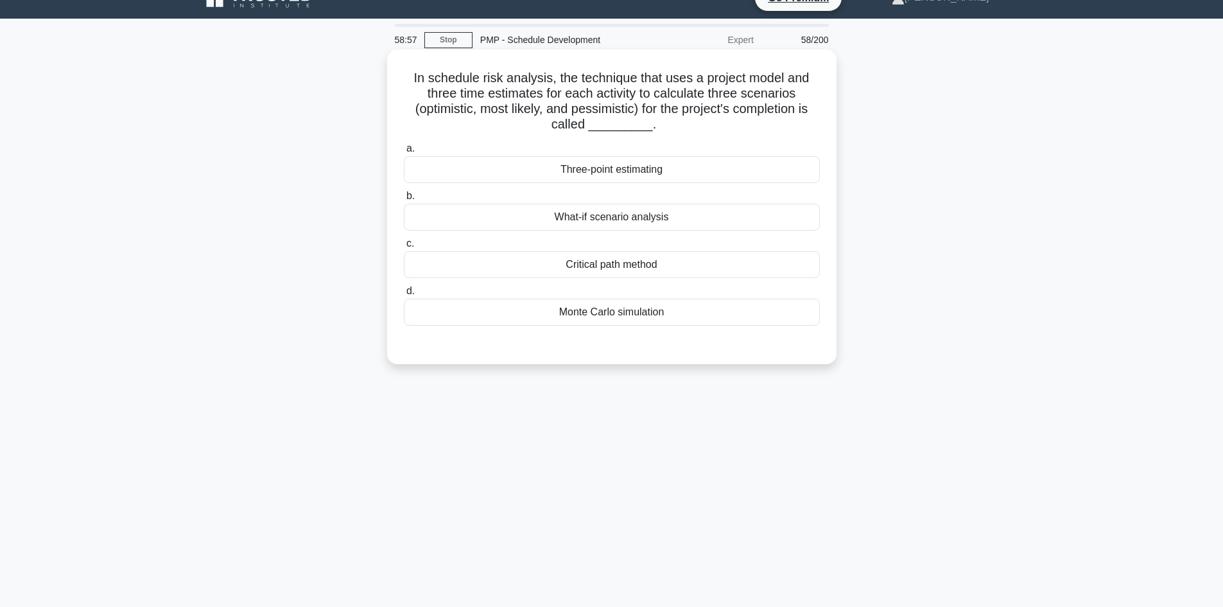
click at [681, 168] on div "Three-point estimating" at bounding box center [612, 169] width 416 height 27
click at [404, 153] on input "a. Three-point estimating" at bounding box center [404, 149] width 0 height 8
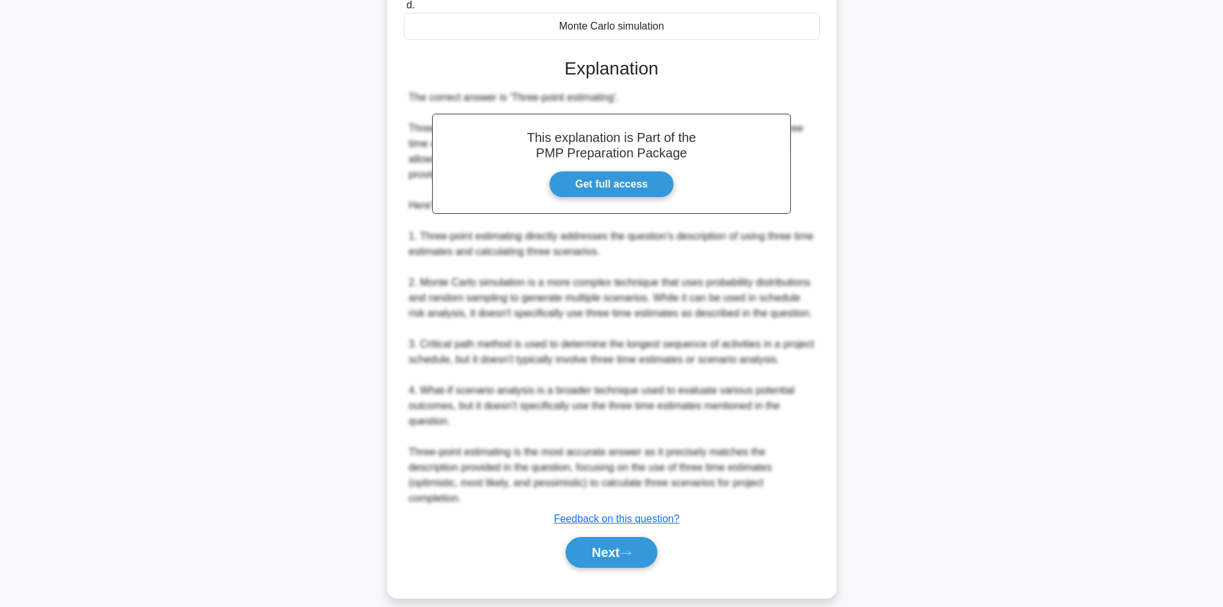
scroll to position [324, 0]
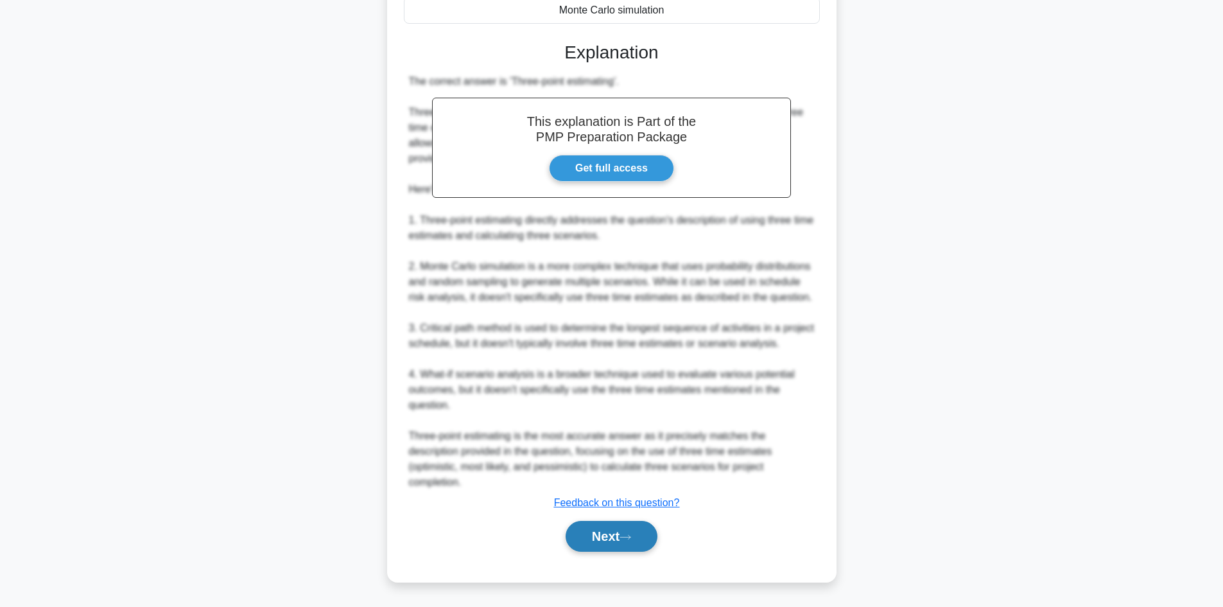
click at [624, 531] on button "Next" at bounding box center [612, 536] width 92 height 31
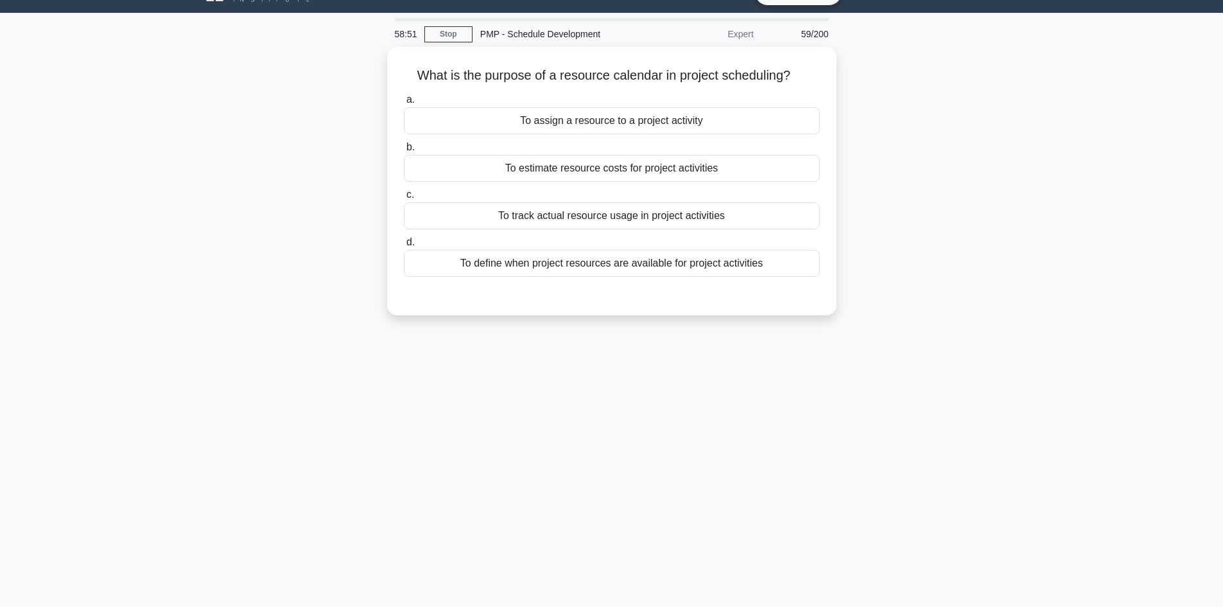
scroll to position [0, 0]
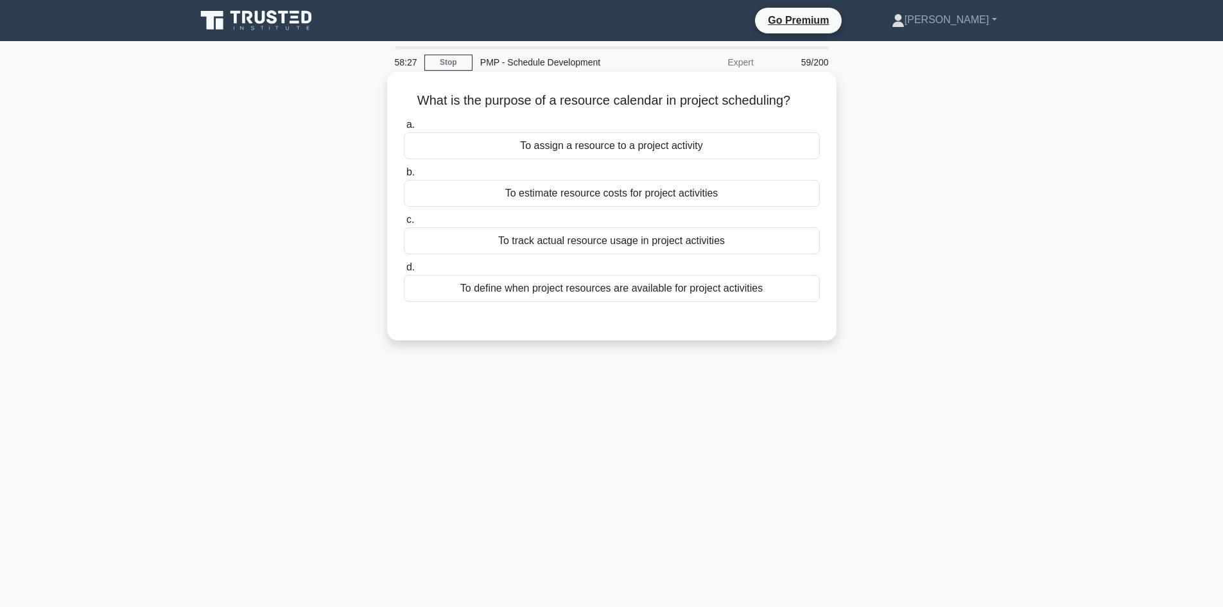
click at [722, 295] on div "To define when project resources are available for project activities" at bounding box center [612, 288] width 416 height 27
click at [404, 272] on input "d. To define when project resources are available for project activities" at bounding box center [404, 267] width 0 height 8
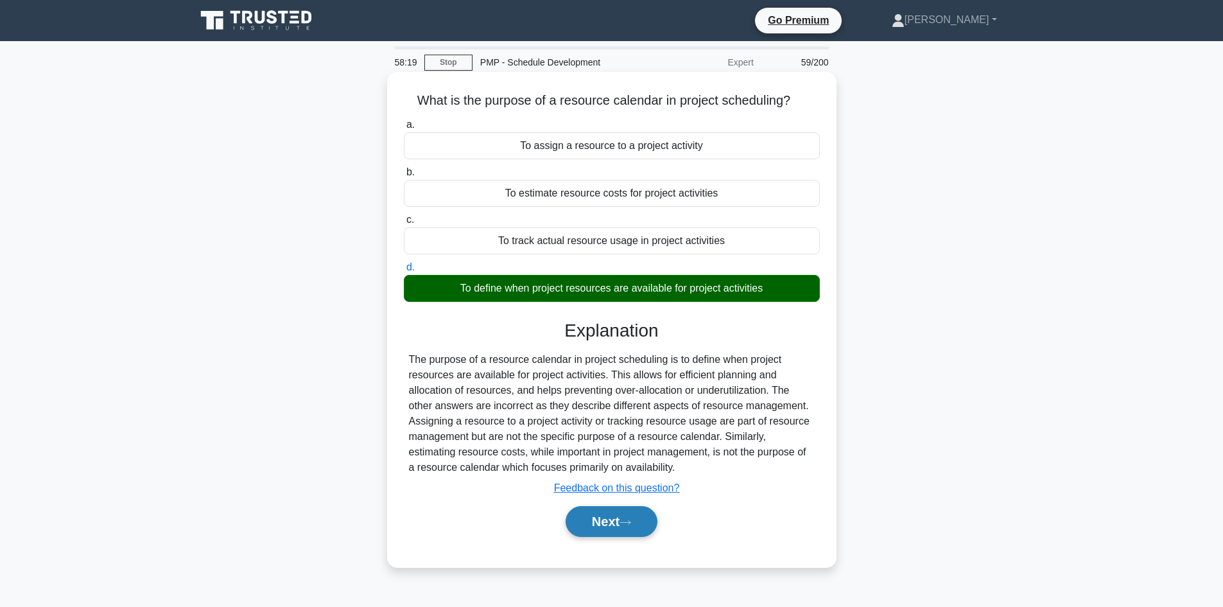
click at [643, 518] on button "Next" at bounding box center [612, 521] width 92 height 31
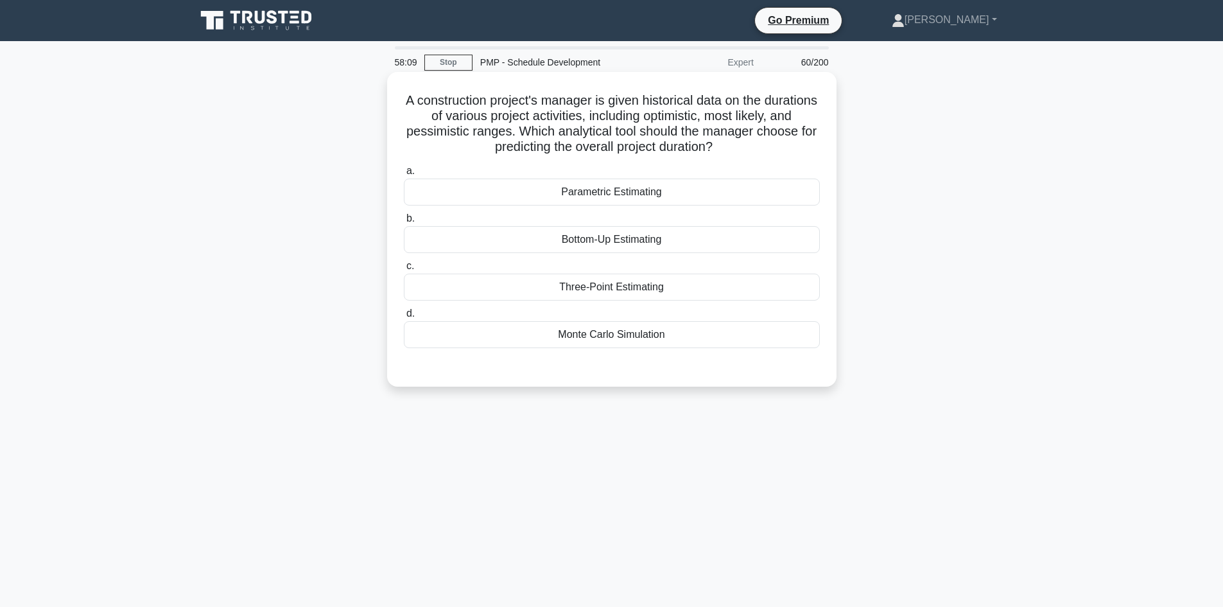
click at [598, 290] on div "Three-Point Estimating" at bounding box center [612, 287] width 416 height 27
click at [404, 270] on input "c. Three-Point Estimating" at bounding box center [404, 266] width 0 height 8
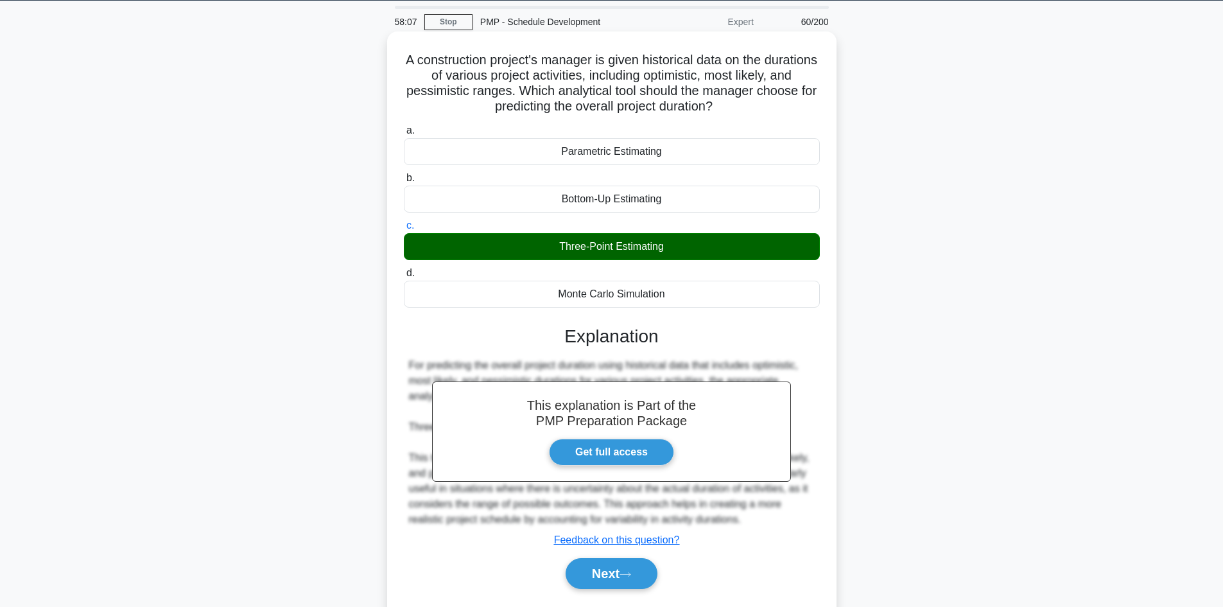
scroll to position [87, 0]
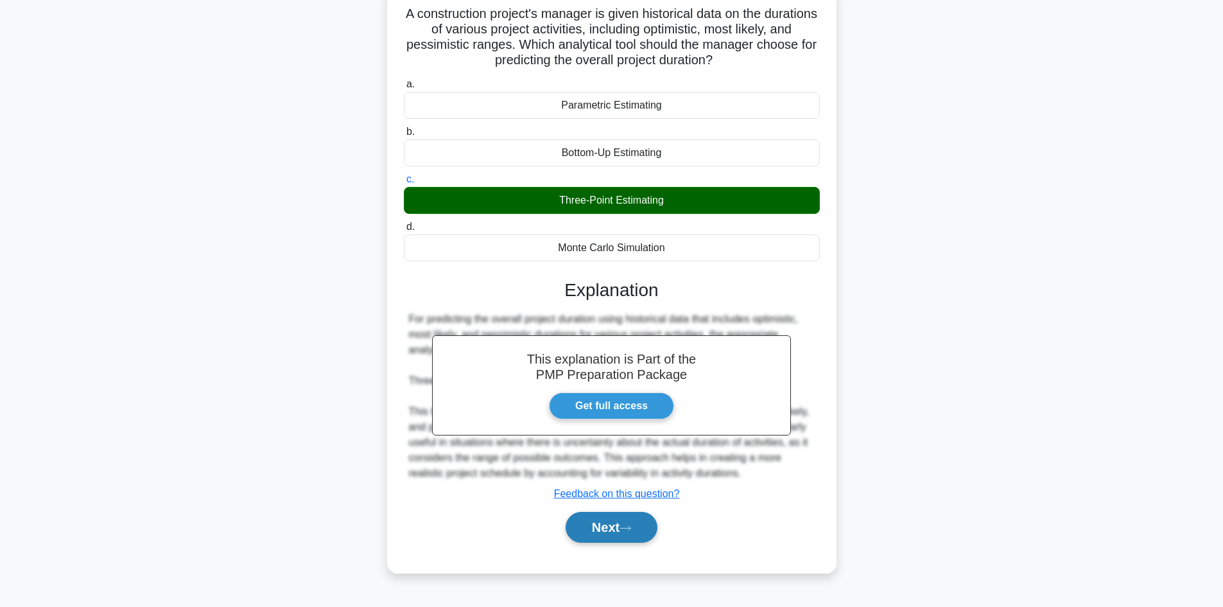
click at [631, 528] on icon at bounding box center [626, 528] width 12 height 7
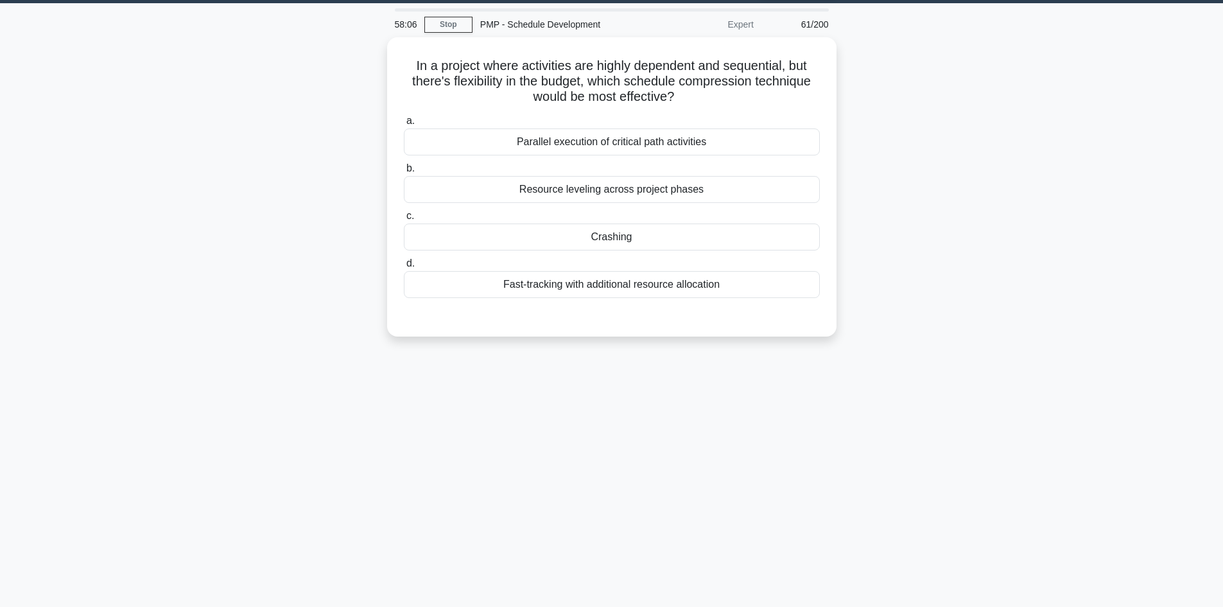
scroll to position [0, 0]
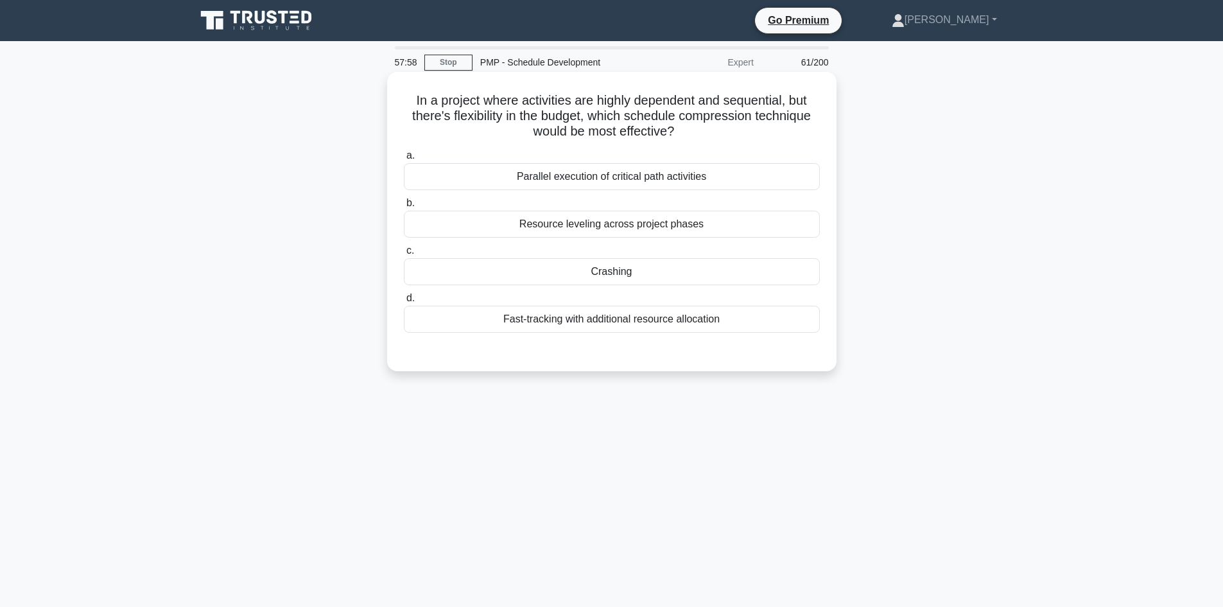
click at [608, 272] on div "Crashing" at bounding box center [612, 271] width 416 height 27
click at [404, 255] on input "c. Crashing" at bounding box center [404, 251] width 0 height 8
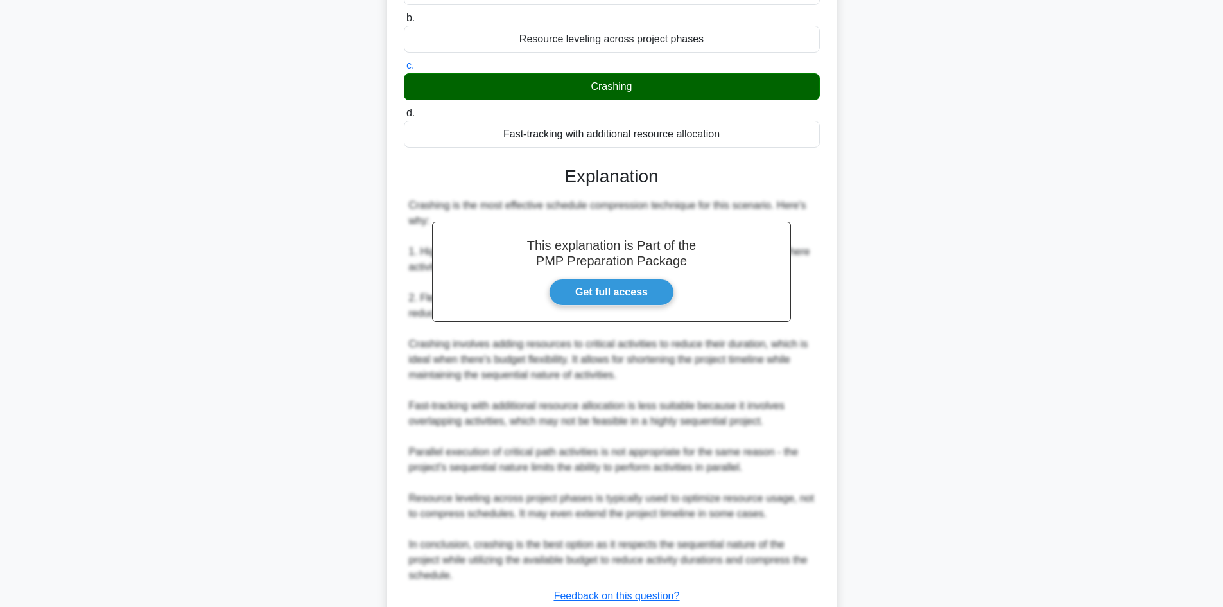
scroll to position [257, 0]
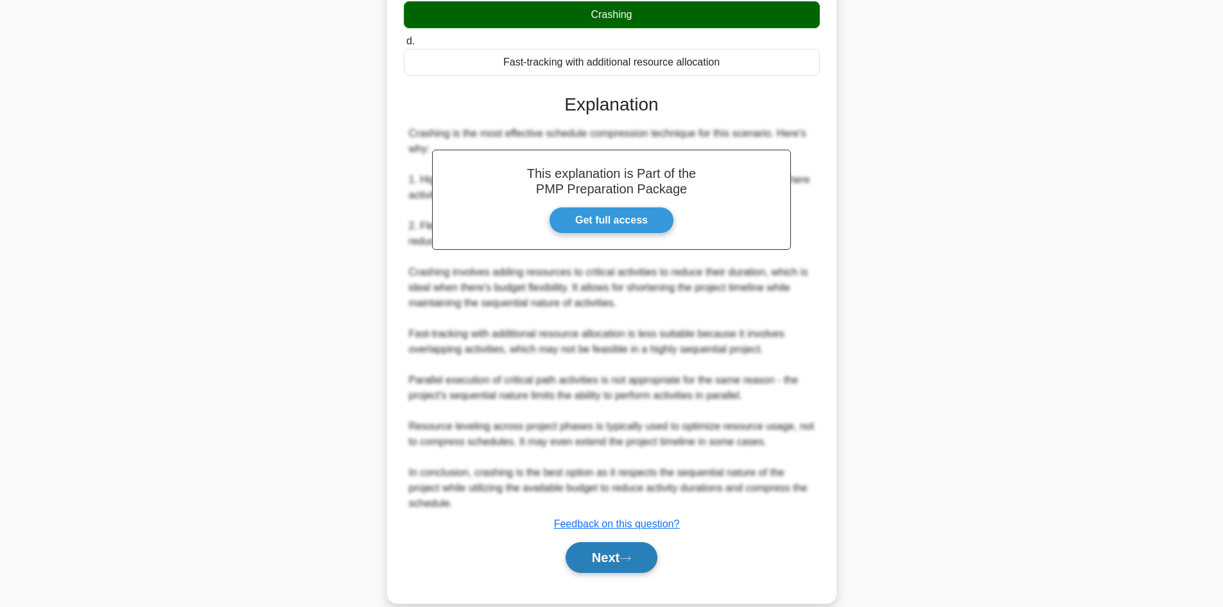
click at [624, 565] on button "Next" at bounding box center [612, 557] width 92 height 31
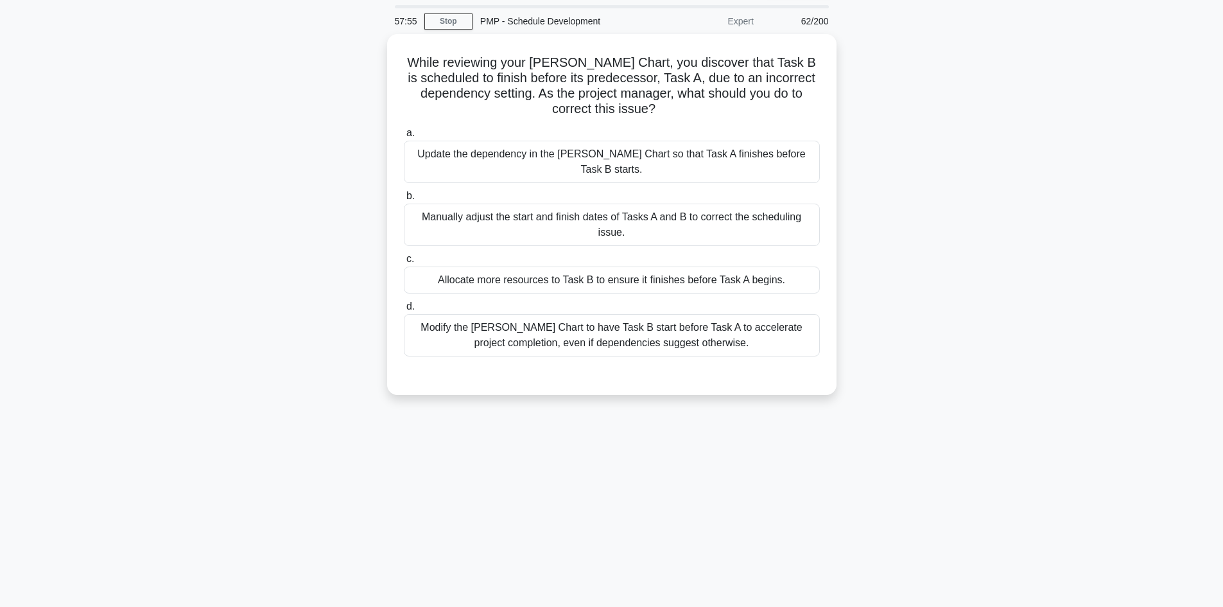
scroll to position [0, 0]
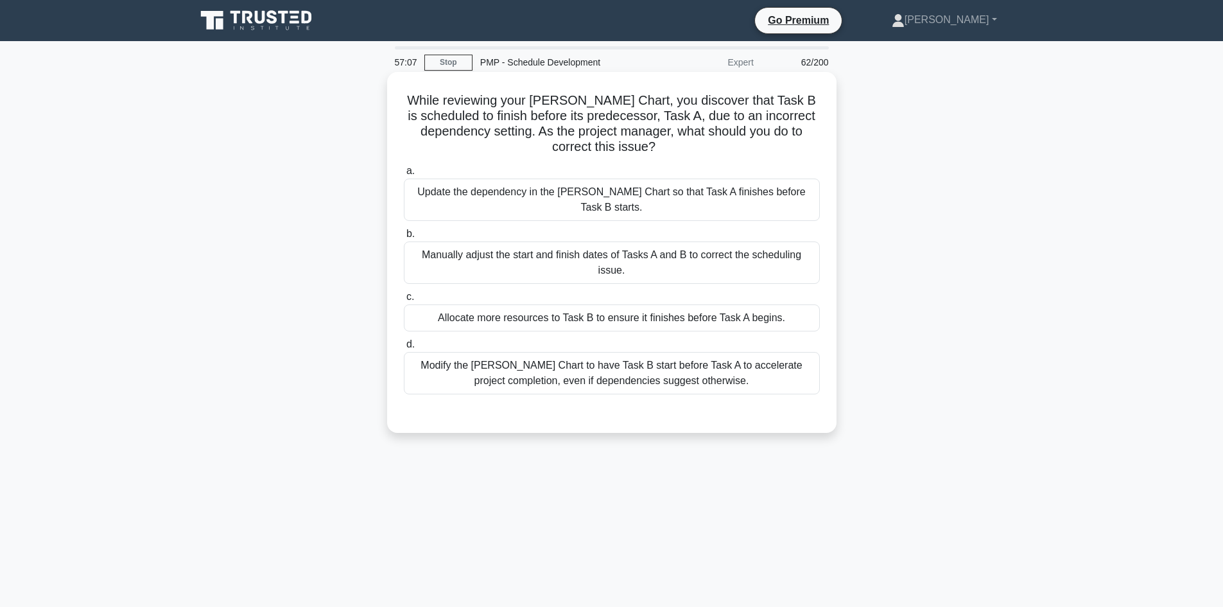
click at [677, 200] on div "Update the dependency in the Gantt Chart so that Task A finishes before Task B …" at bounding box center [612, 200] width 416 height 42
click at [404, 175] on input "a. Update the dependency in the Gantt Chart so that Task A finishes before Task…" at bounding box center [404, 171] width 0 height 8
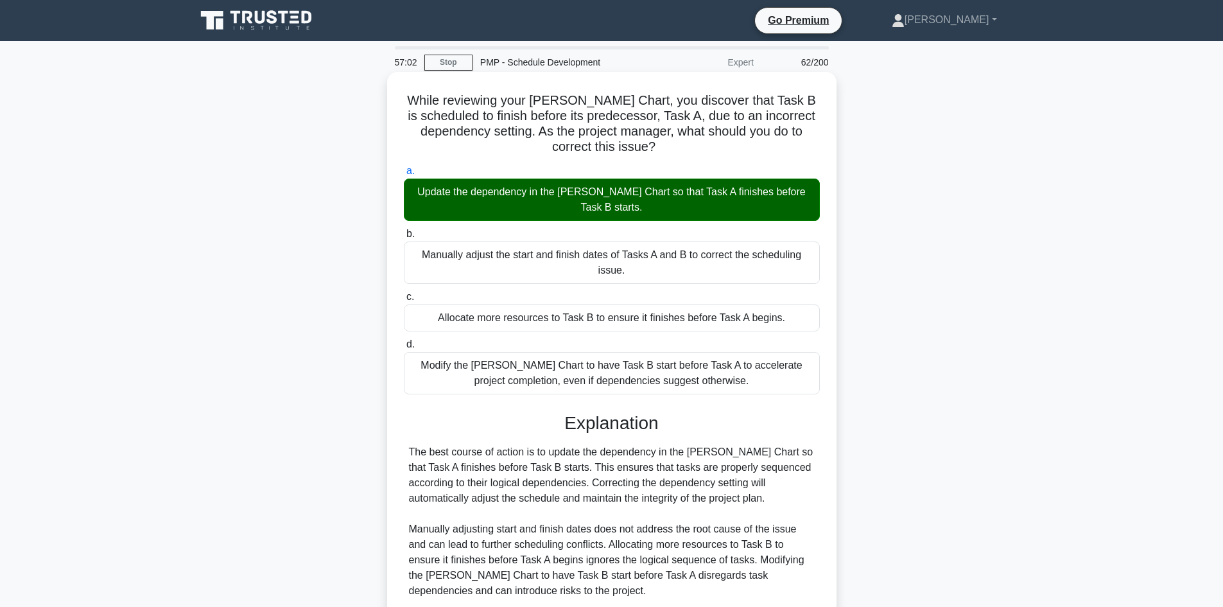
scroll to position [29, 0]
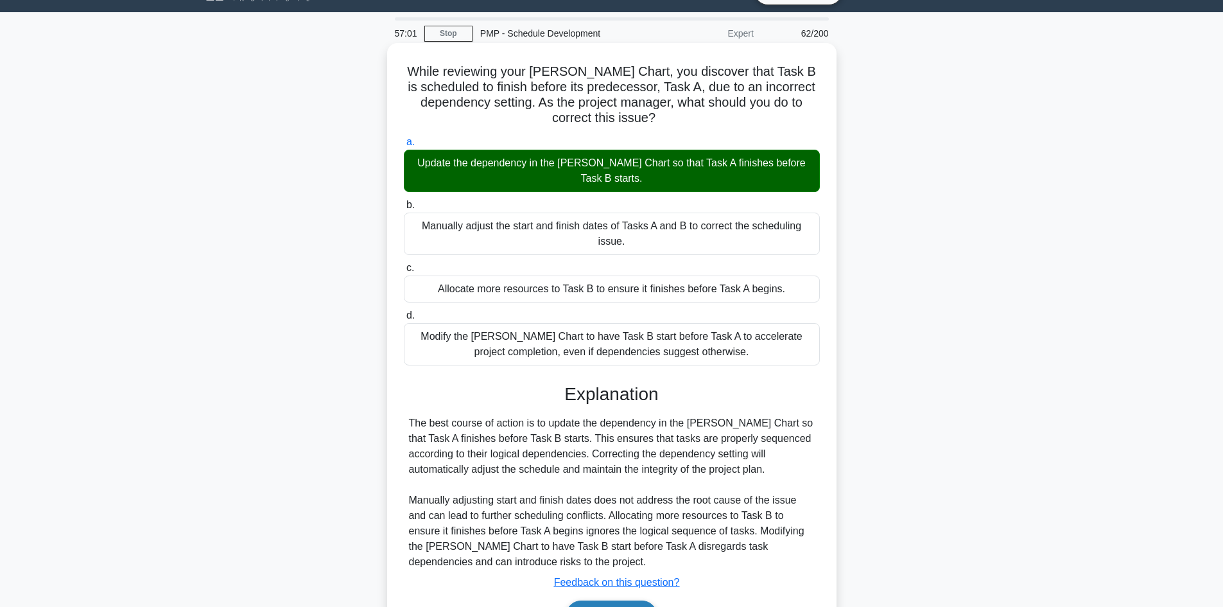
click at [599, 601] on button "Next" at bounding box center [612, 616] width 92 height 31
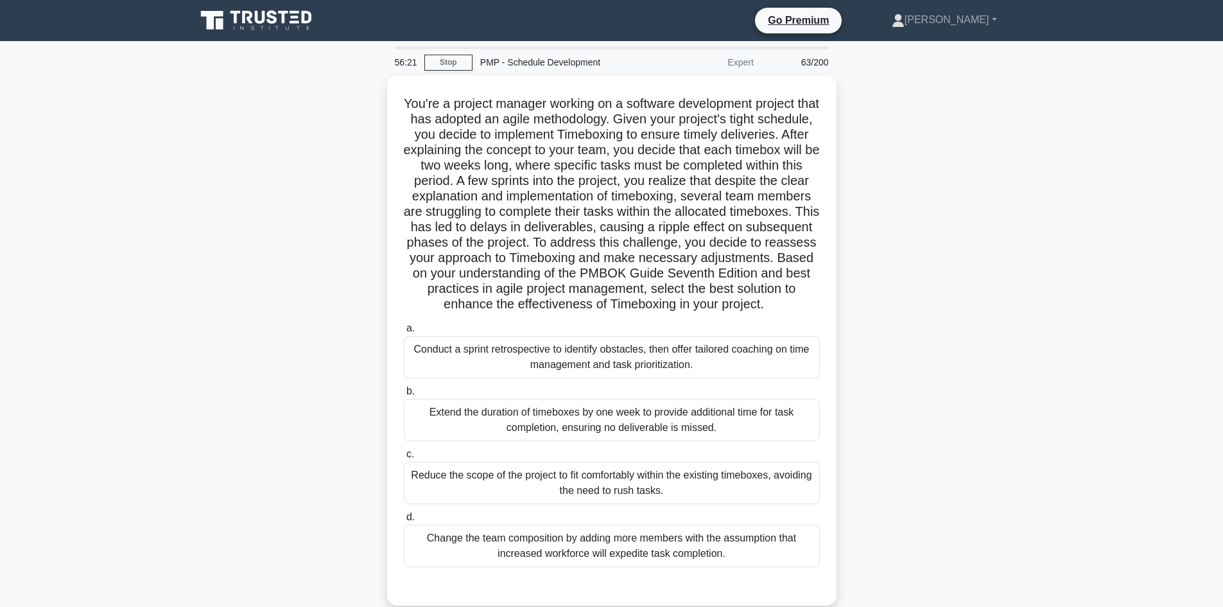
scroll to position [87, 0]
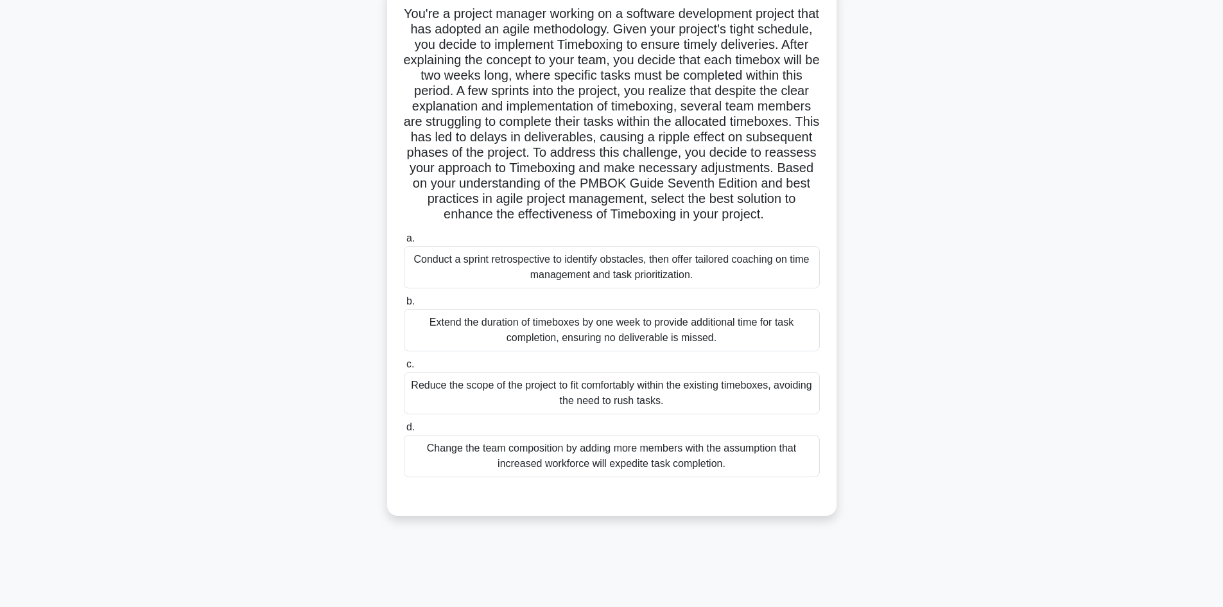
click at [708, 267] on div "Conduct a sprint retrospective to identify obstacles, then offer tailored coach…" at bounding box center [612, 267] width 416 height 42
click at [404, 243] on input "a. Conduct a sprint retrospective to identify obstacles, then offer tailored co…" at bounding box center [404, 238] width 0 height 8
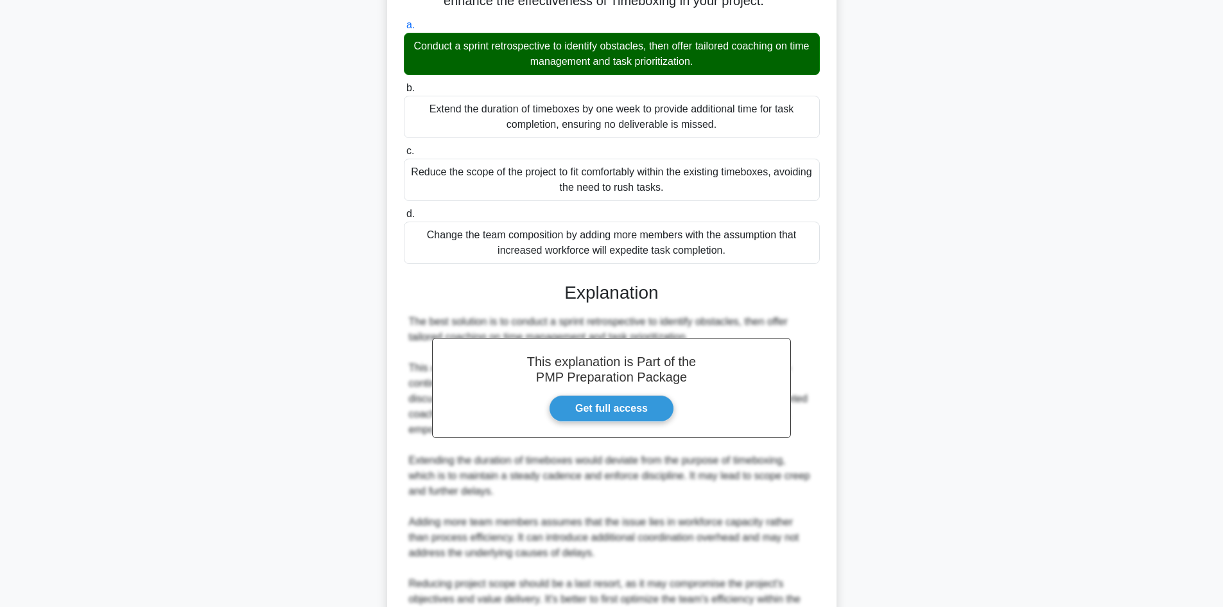
scroll to position [408, 0]
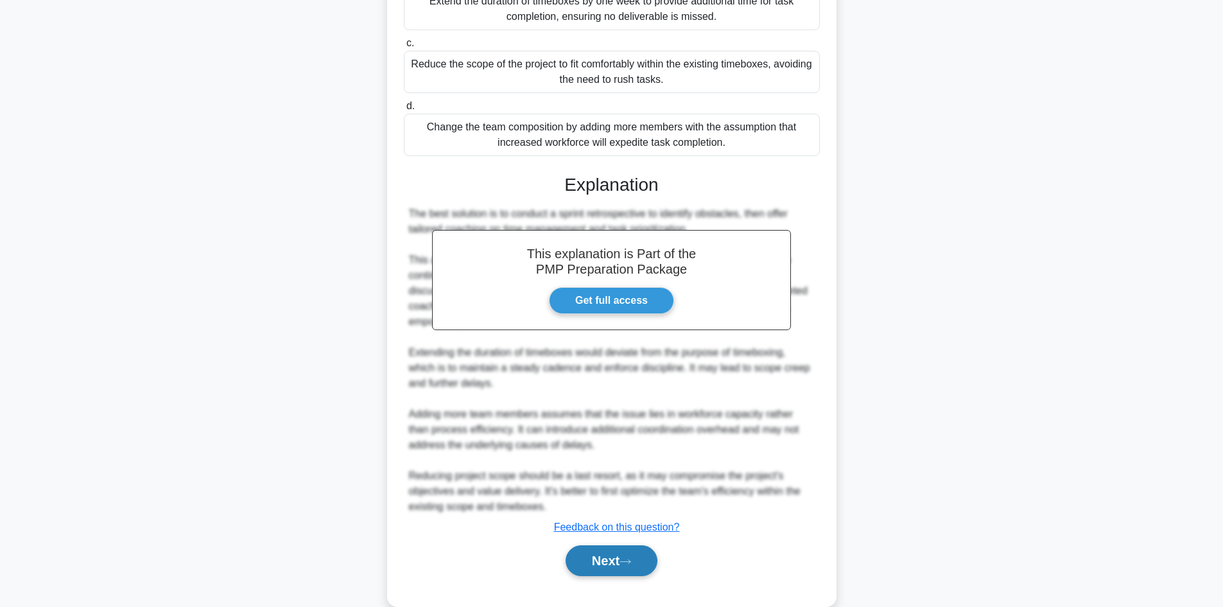
click at [611, 573] on button "Next" at bounding box center [612, 560] width 92 height 31
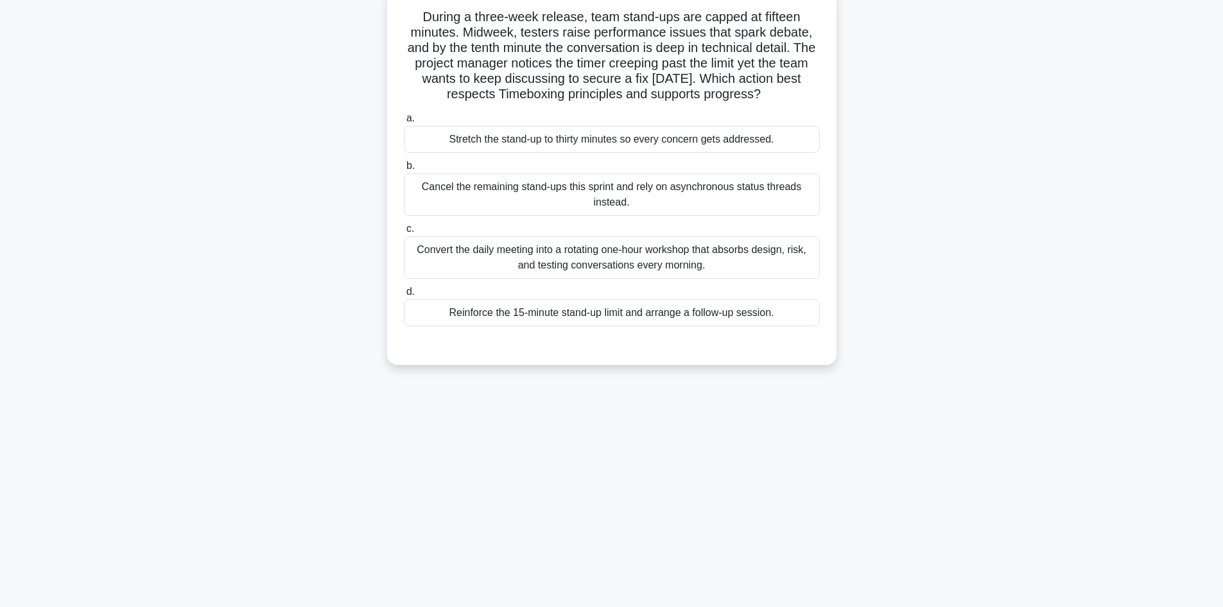
scroll to position [0, 0]
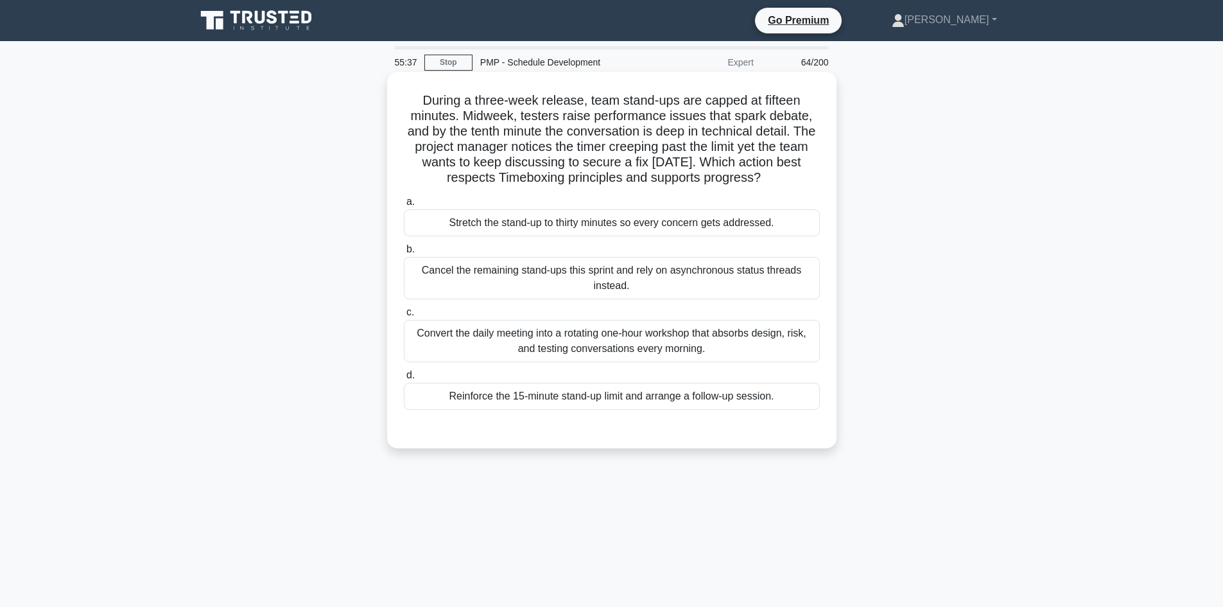
click at [649, 400] on div "Reinforce the 15-minute stand-up limit and arrange a follow-up session." at bounding box center [612, 396] width 416 height 27
click at [404, 380] on input "d. Reinforce the 15-minute stand-up limit and arrange a follow-up session." at bounding box center [404, 375] width 0 height 8
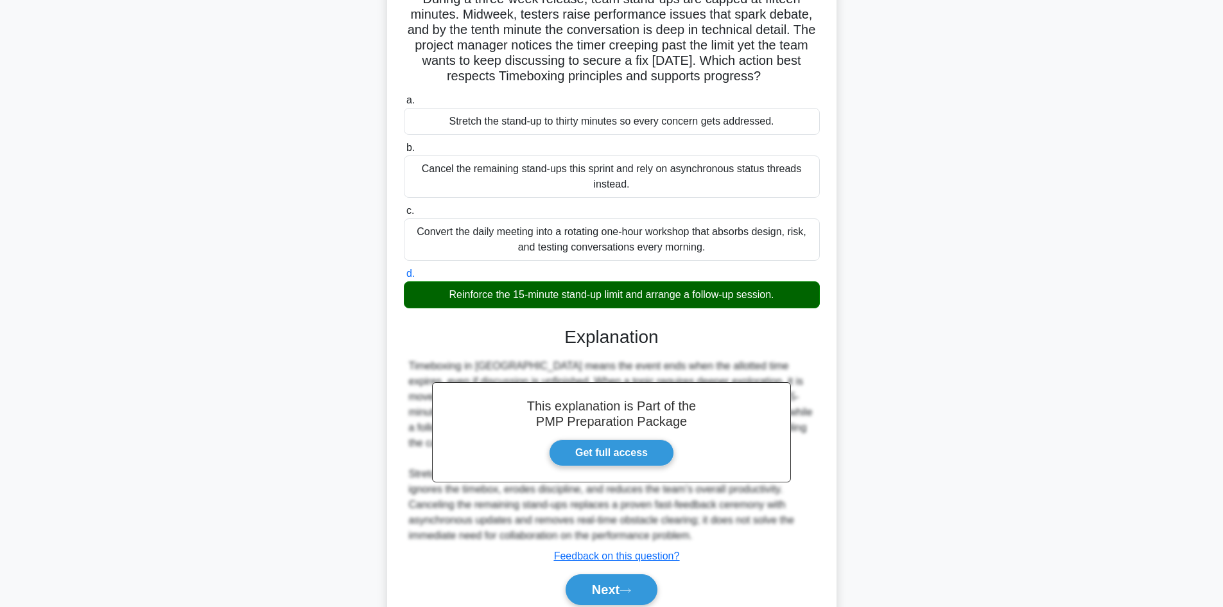
scroll to position [155, 0]
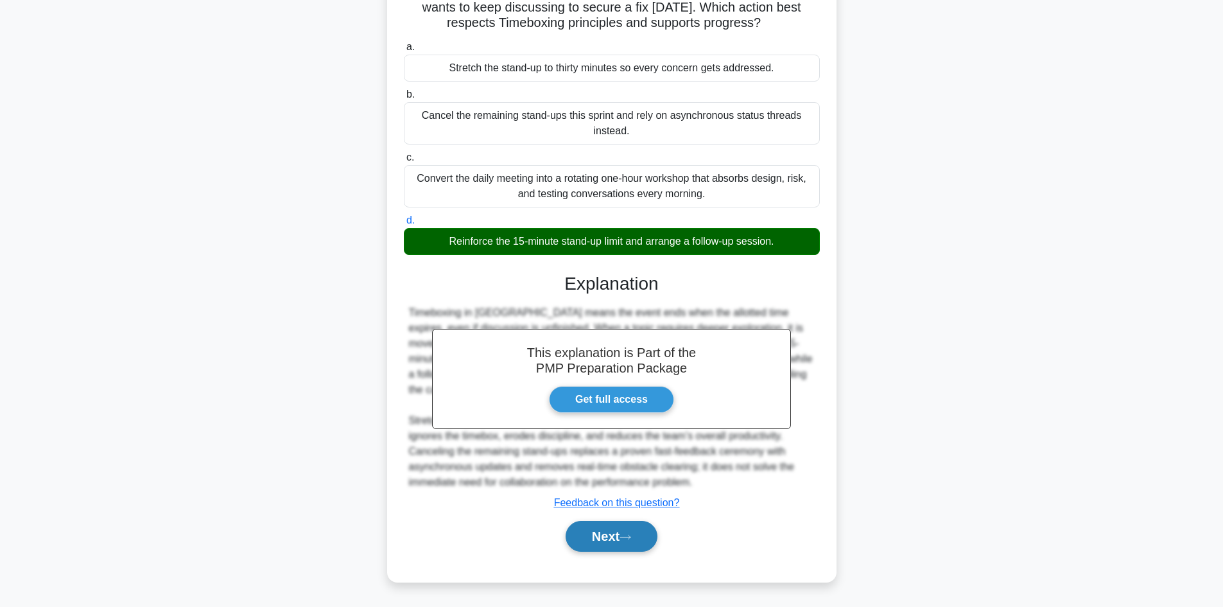
click at [631, 533] on button "Next" at bounding box center [612, 536] width 92 height 31
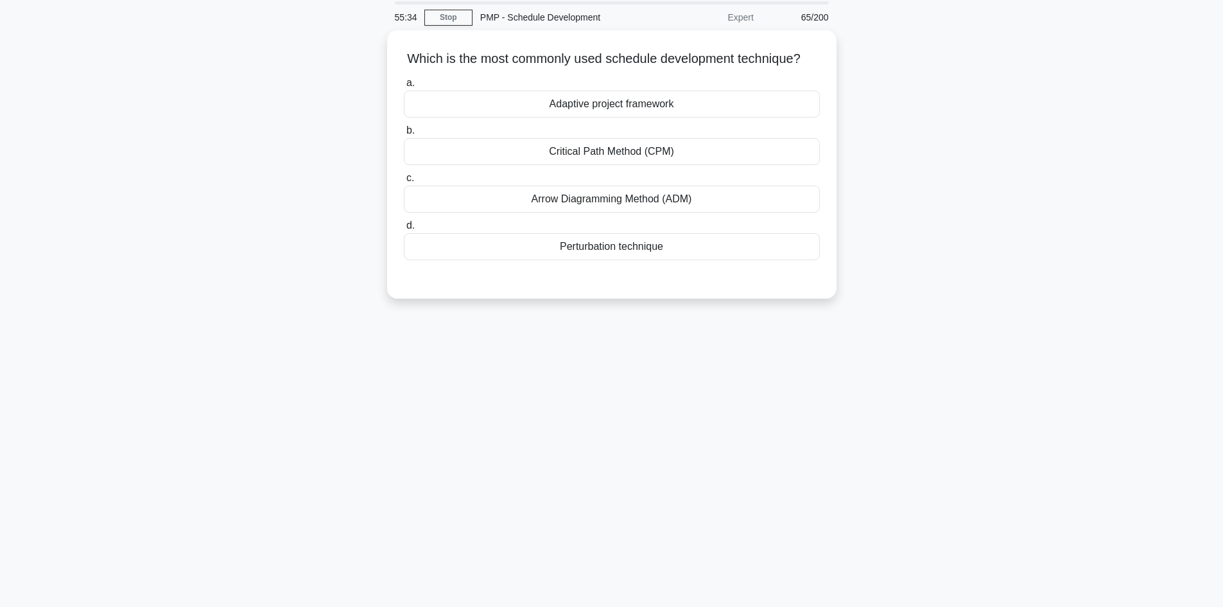
scroll to position [22, 0]
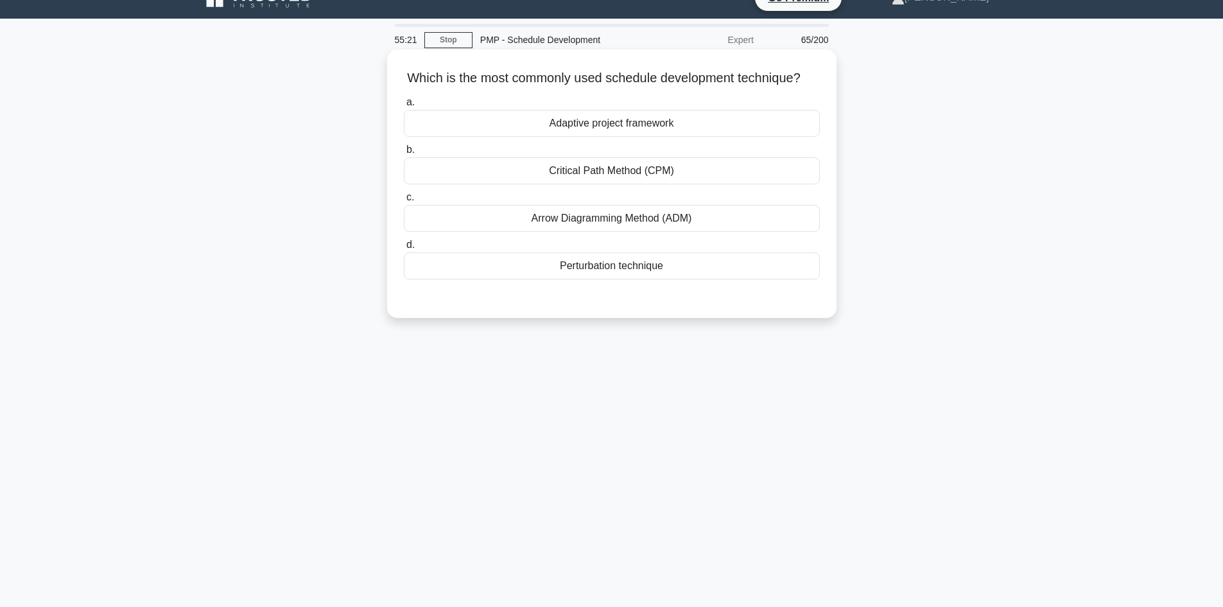
click at [627, 184] on div "Critical Path Method (CPM)" at bounding box center [612, 170] width 416 height 27
click at [404, 154] on input "b. Critical Path Method (CPM)" at bounding box center [404, 150] width 0 height 8
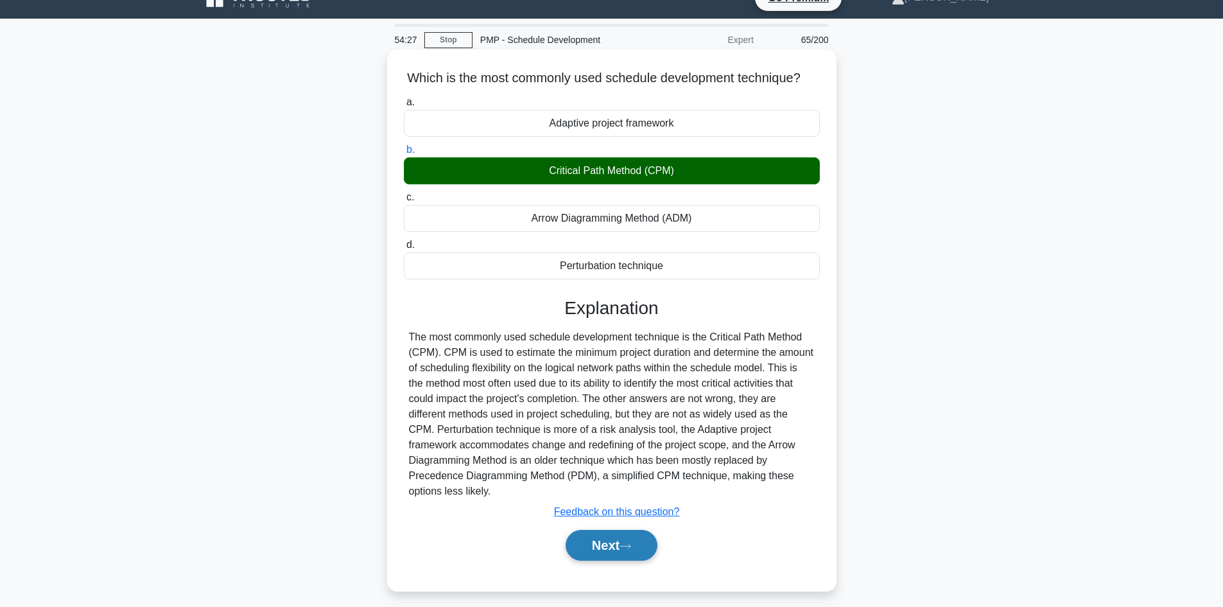
click at [621, 561] on button "Next" at bounding box center [612, 545] width 92 height 31
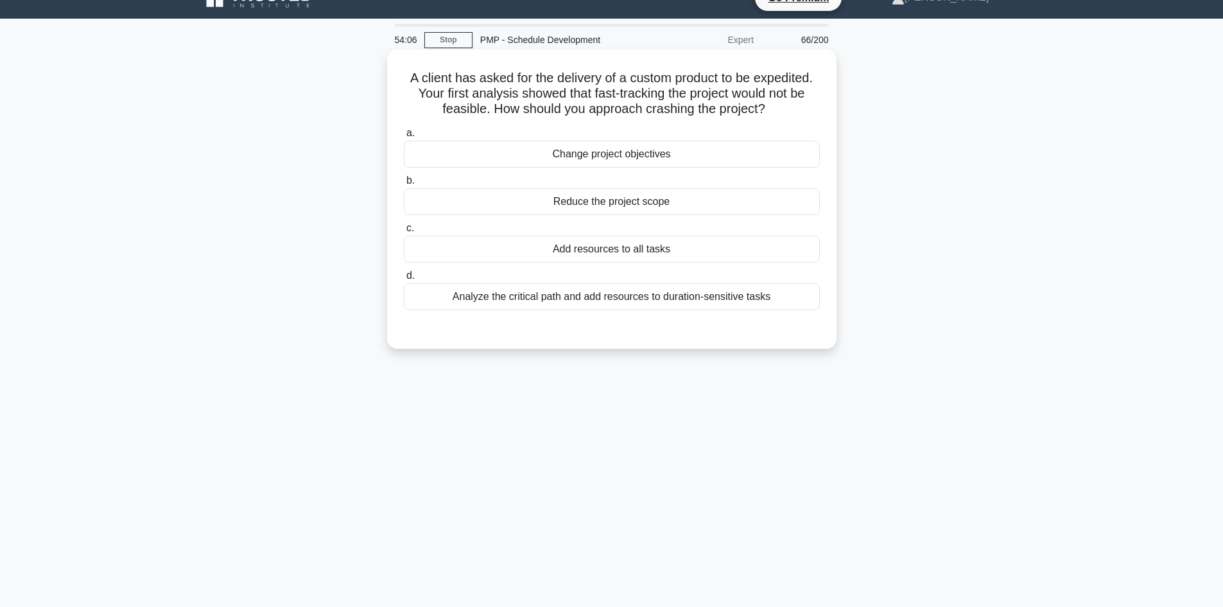
click at [639, 301] on div "Analyze the critical path and add resources to duration-sensitive tasks" at bounding box center [612, 296] width 416 height 27
click at [404, 280] on input "d. Analyze the critical path and add resources to duration-sensitive tasks" at bounding box center [404, 276] width 0 height 8
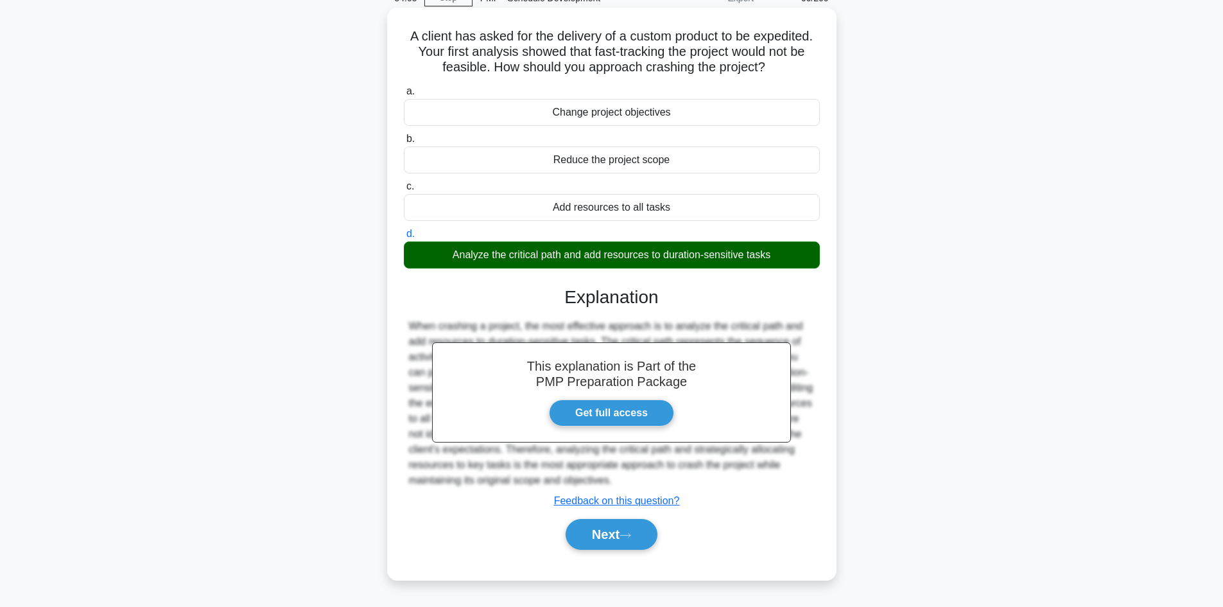
scroll to position [87, 0]
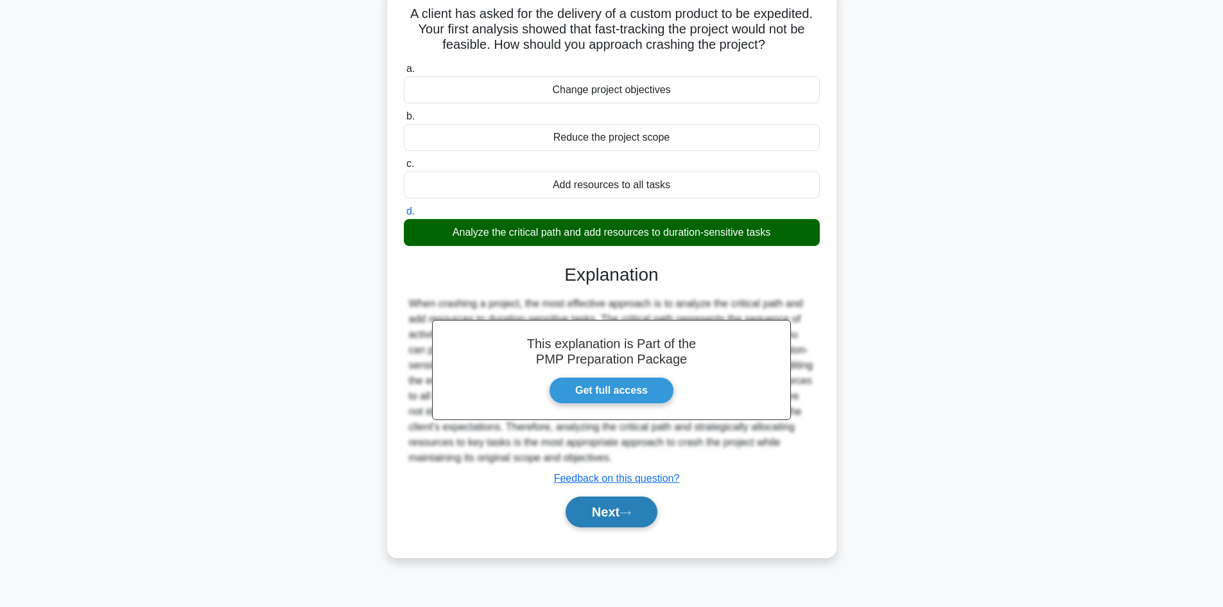
click at [611, 505] on button "Next" at bounding box center [612, 511] width 92 height 31
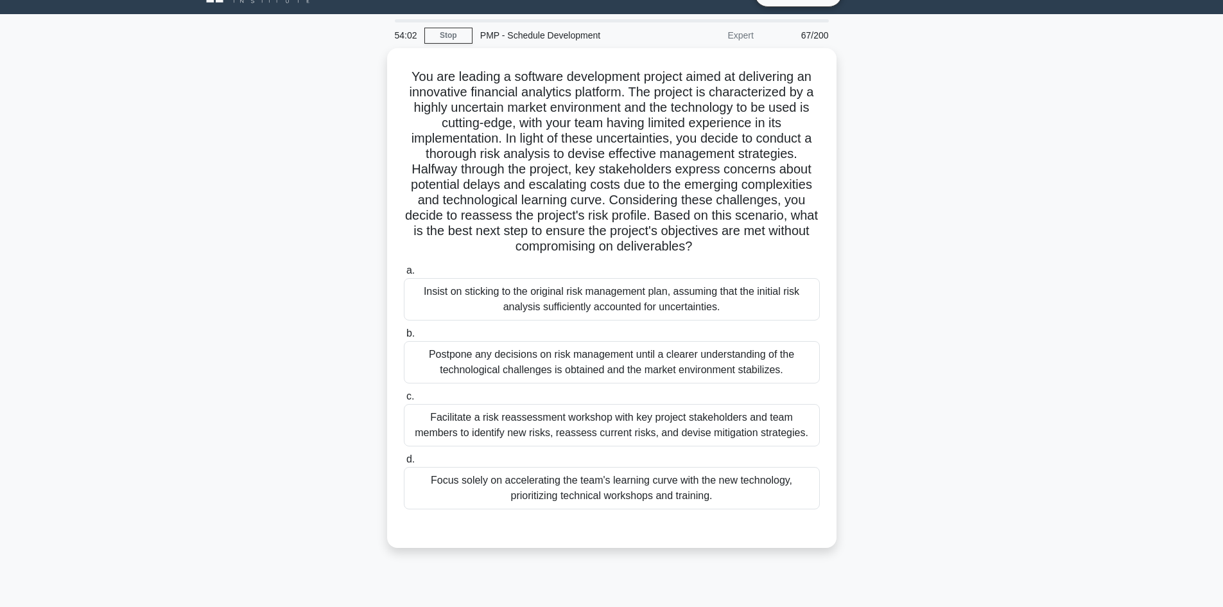
scroll to position [0, 0]
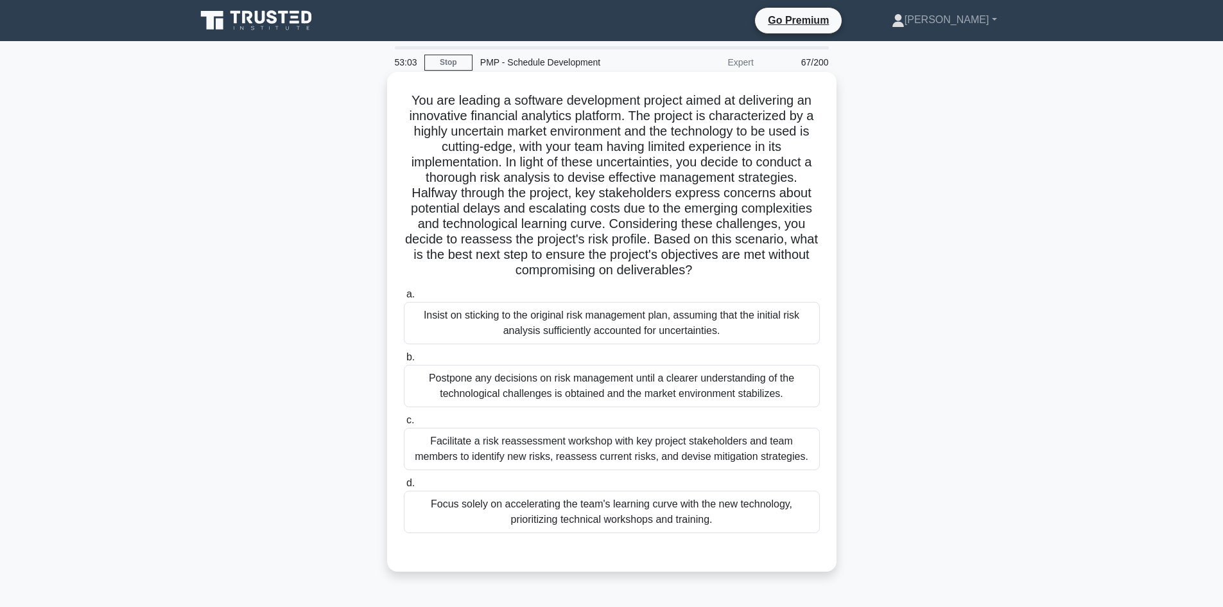
click at [604, 444] on div "Facilitate a risk reassessment workshop with key project stakeholders and team …" at bounding box center [612, 449] width 416 height 42
click at [404, 425] on input "c. Facilitate a risk reassessment workshop with key project stakeholders and te…" at bounding box center [404, 420] width 0 height 8
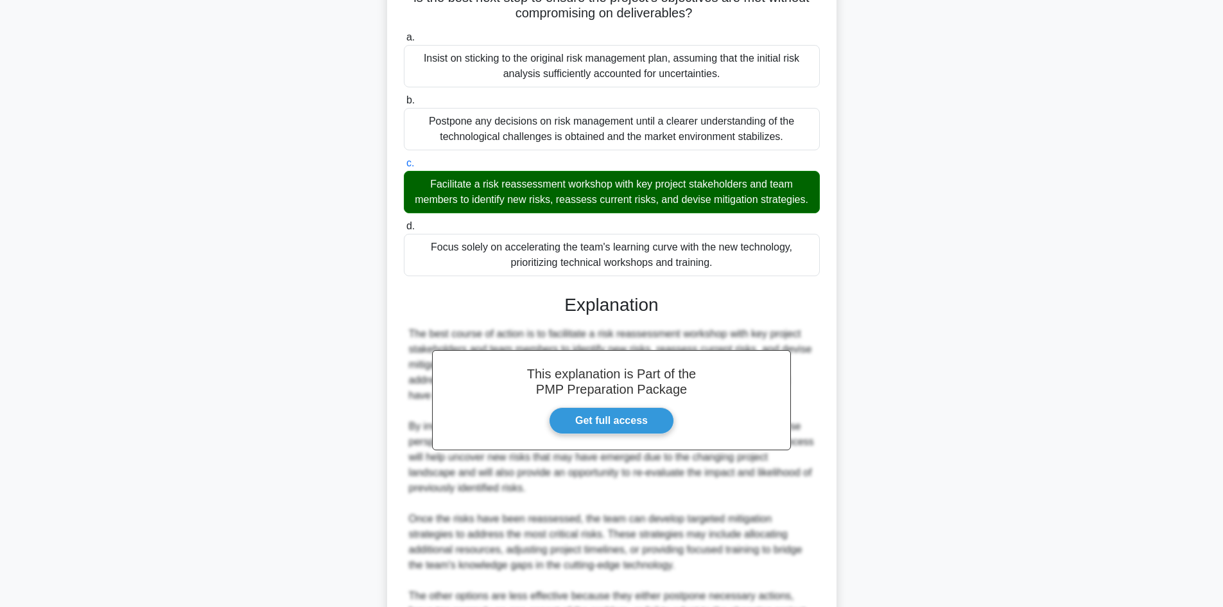
scroll to position [448, 0]
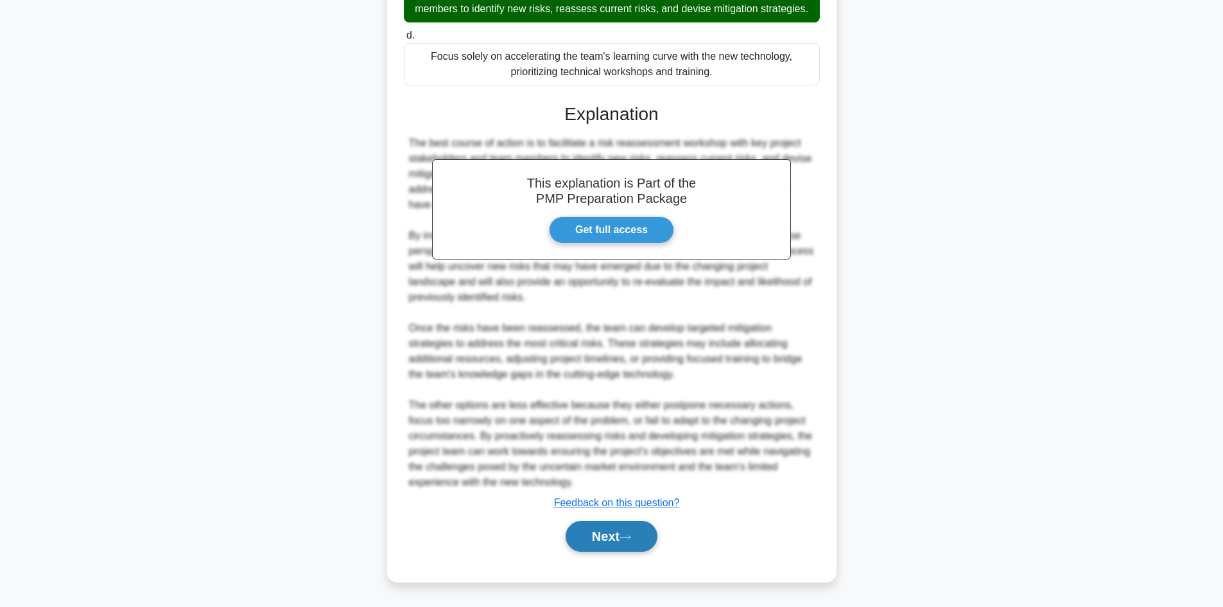
click at [615, 536] on button "Next" at bounding box center [612, 536] width 92 height 31
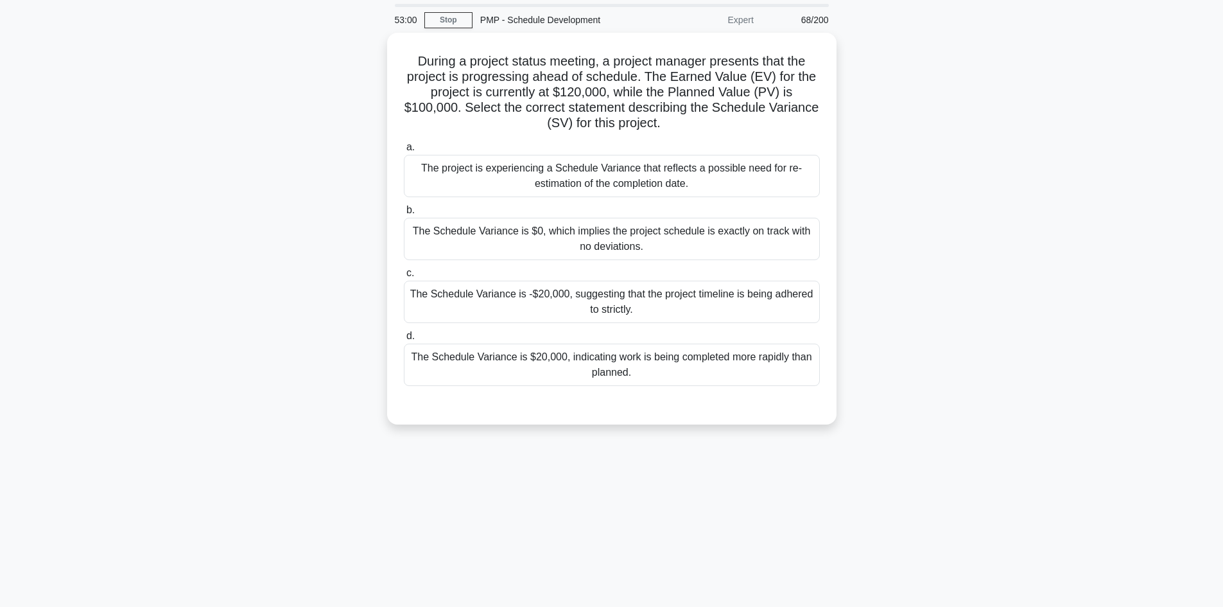
scroll to position [0, 0]
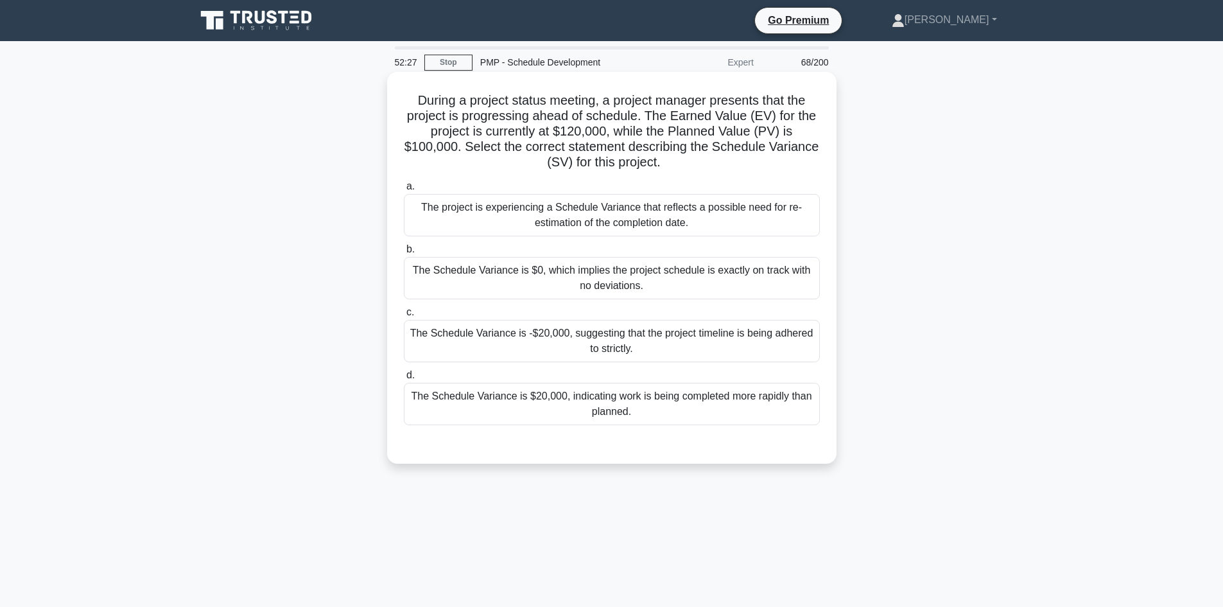
click at [671, 390] on div "The Schedule Variance is $20,000, indicating work is being completed more rapid…" at bounding box center [612, 404] width 416 height 42
click at [404, 380] on input "d. The Schedule Variance is $20,000, indicating work is being completed more ra…" at bounding box center [404, 375] width 0 height 8
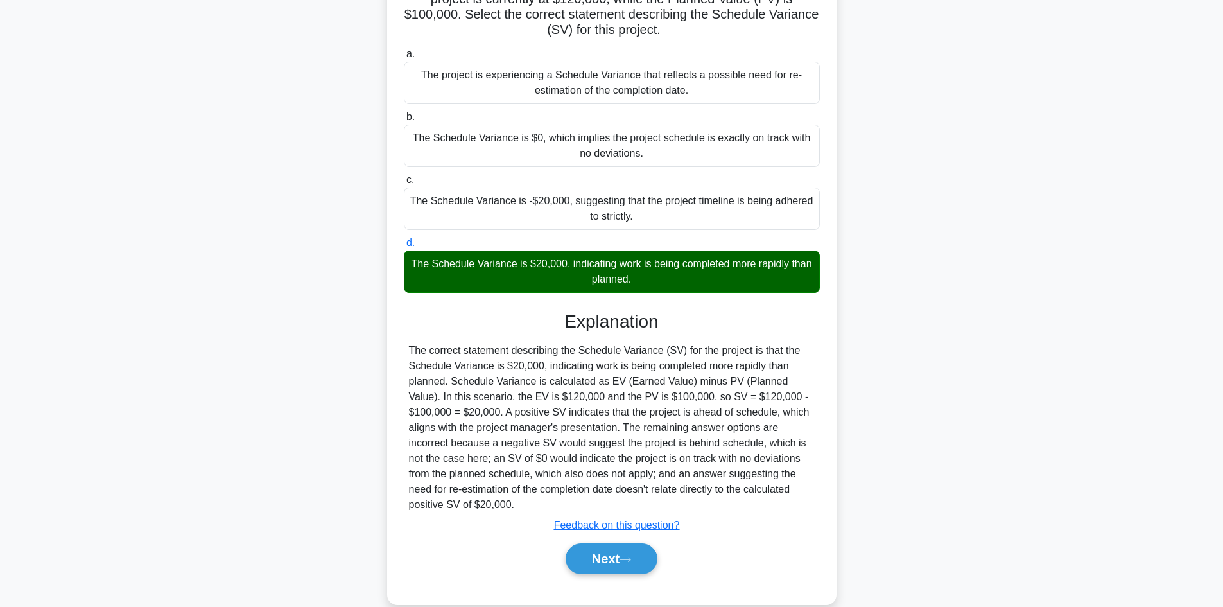
scroll to position [155, 0]
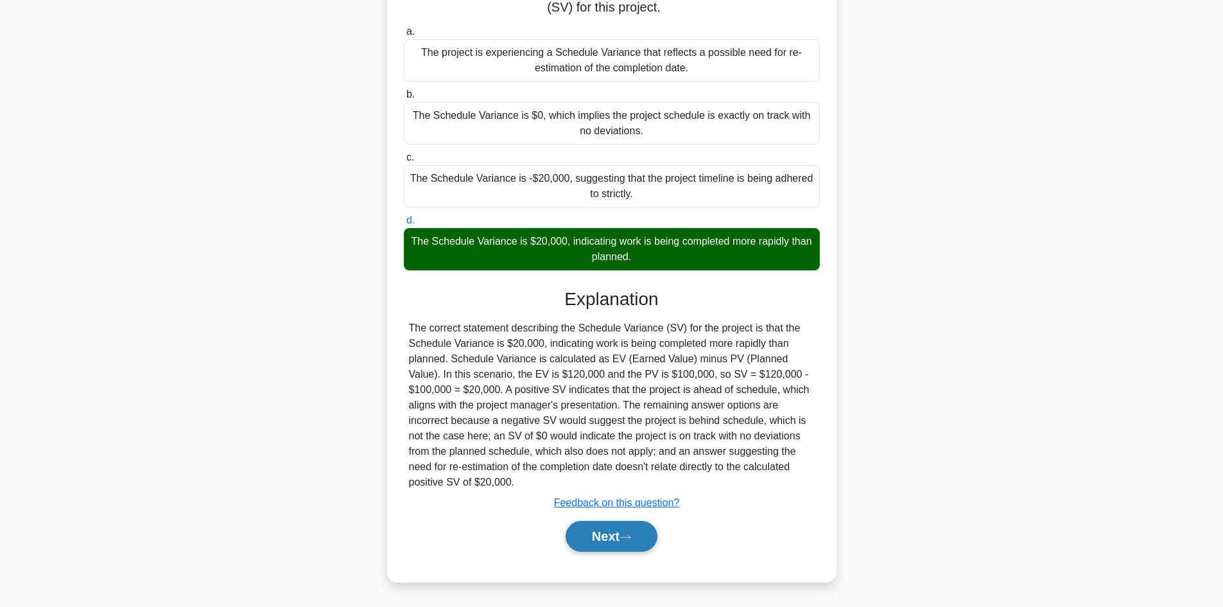
click at [625, 534] on icon at bounding box center [626, 537] width 12 height 7
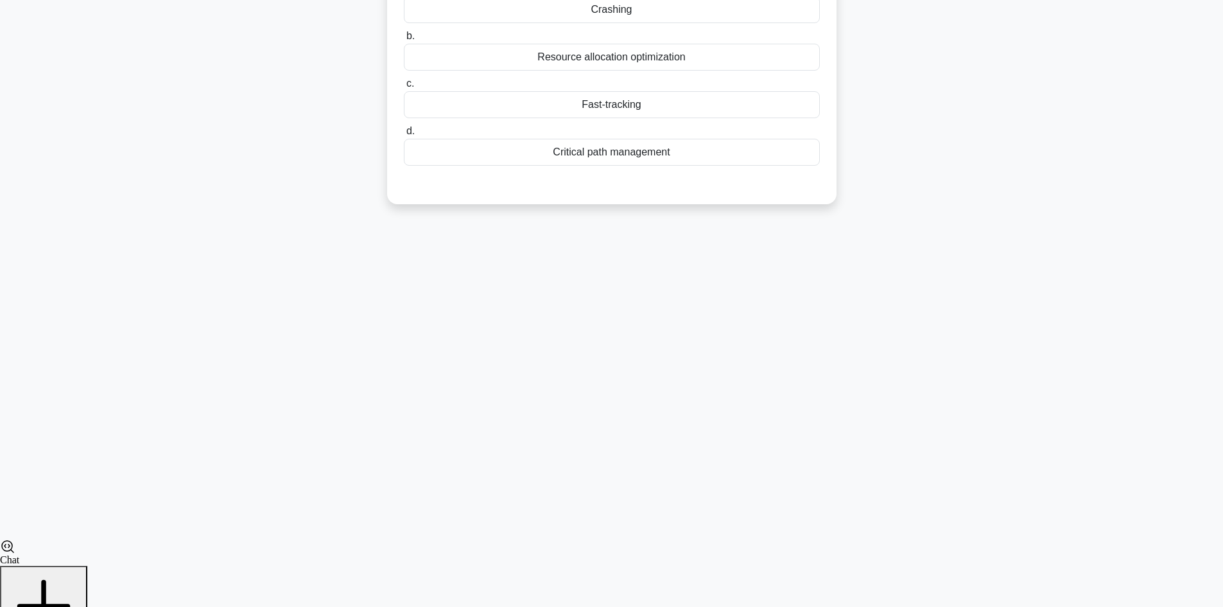
scroll to position [87, 0]
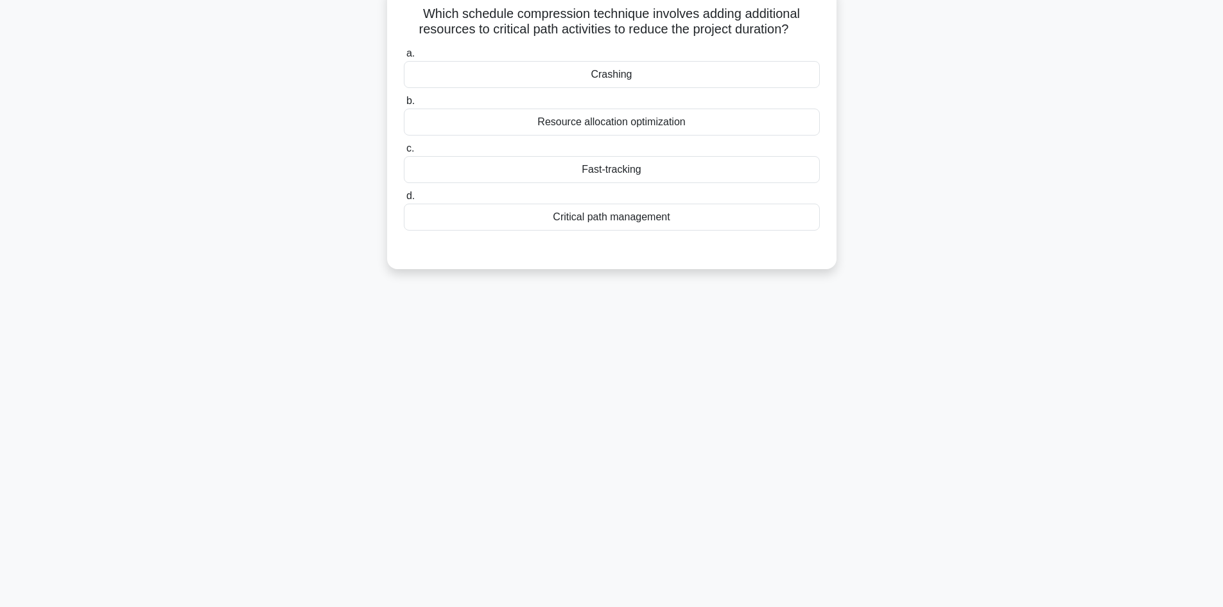
click at [651, 76] on div "Crashing" at bounding box center [612, 74] width 416 height 27
click at [404, 58] on input "a. Crashing" at bounding box center [404, 53] width 0 height 8
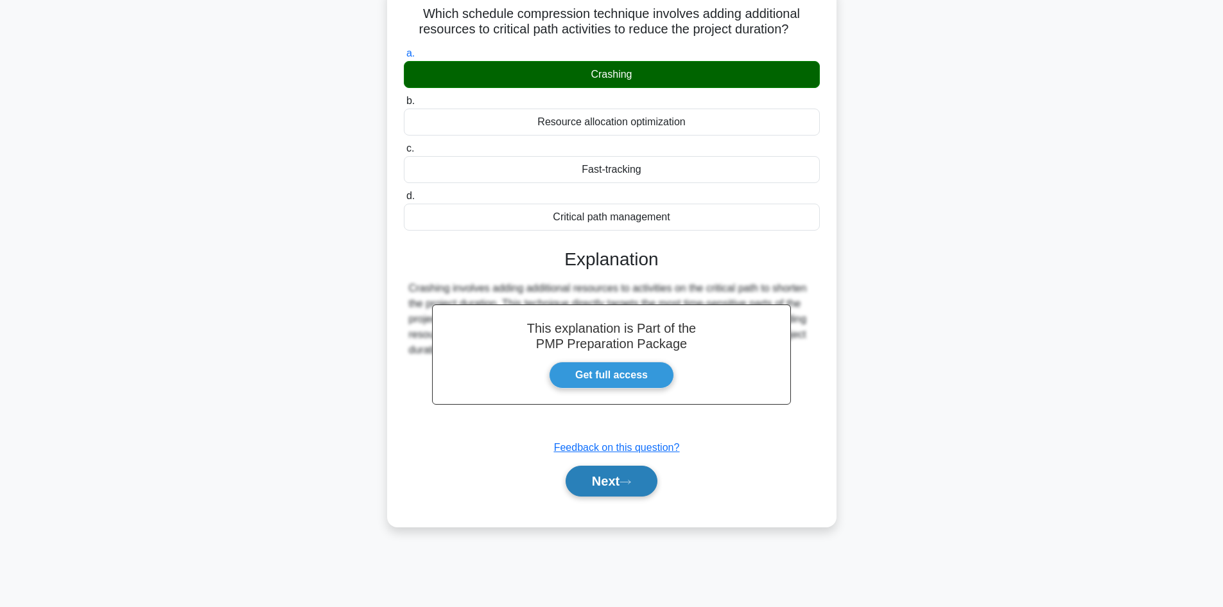
click at [619, 487] on button "Next" at bounding box center [612, 481] width 92 height 31
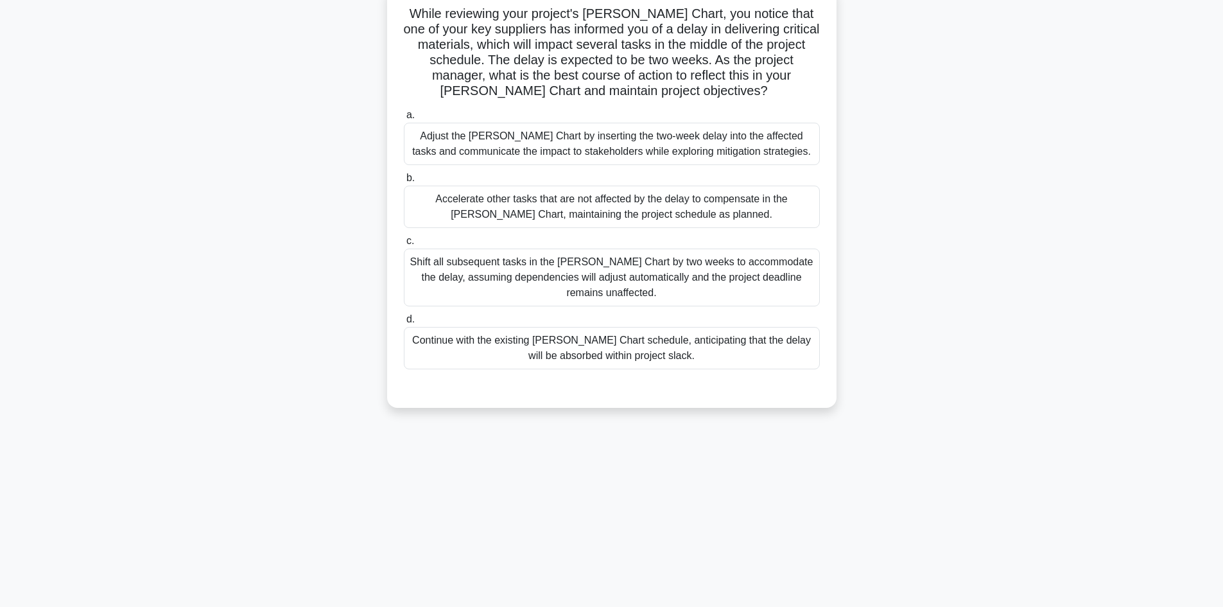
click at [699, 211] on div "Accelerate other tasks that are not affected by the delay to compensate in the …" at bounding box center [612, 207] width 416 height 42
click at [404, 182] on input "b. Accelerate other tasks that are not affected by the delay to compensate in t…" at bounding box center [404, 178] width 0 height 8
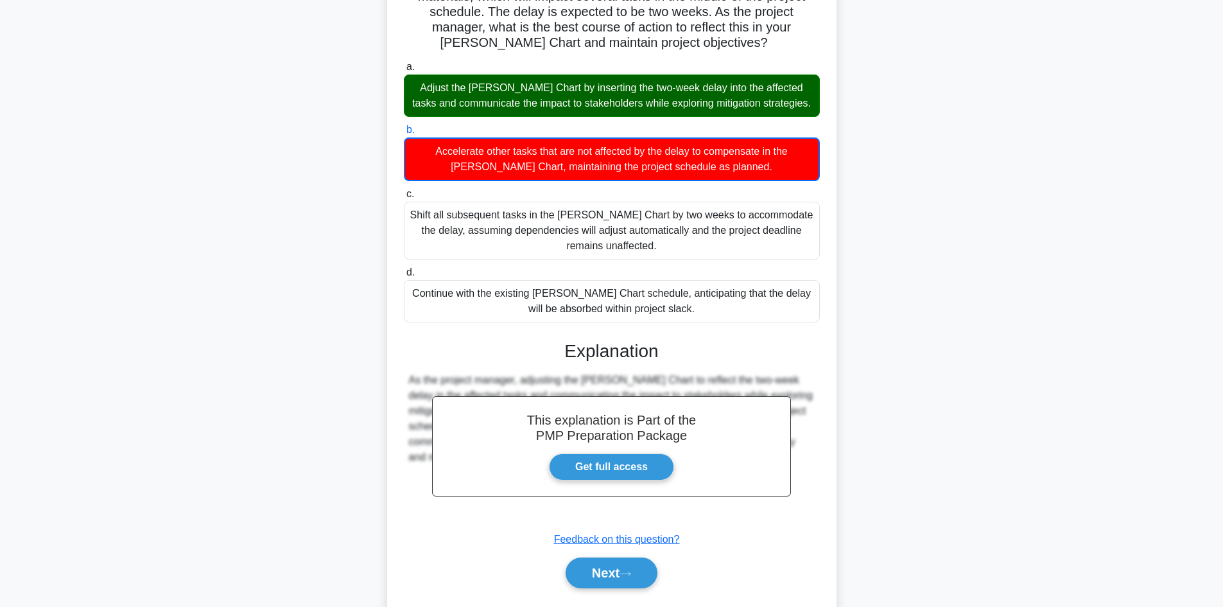
scroll to position [171, 0]
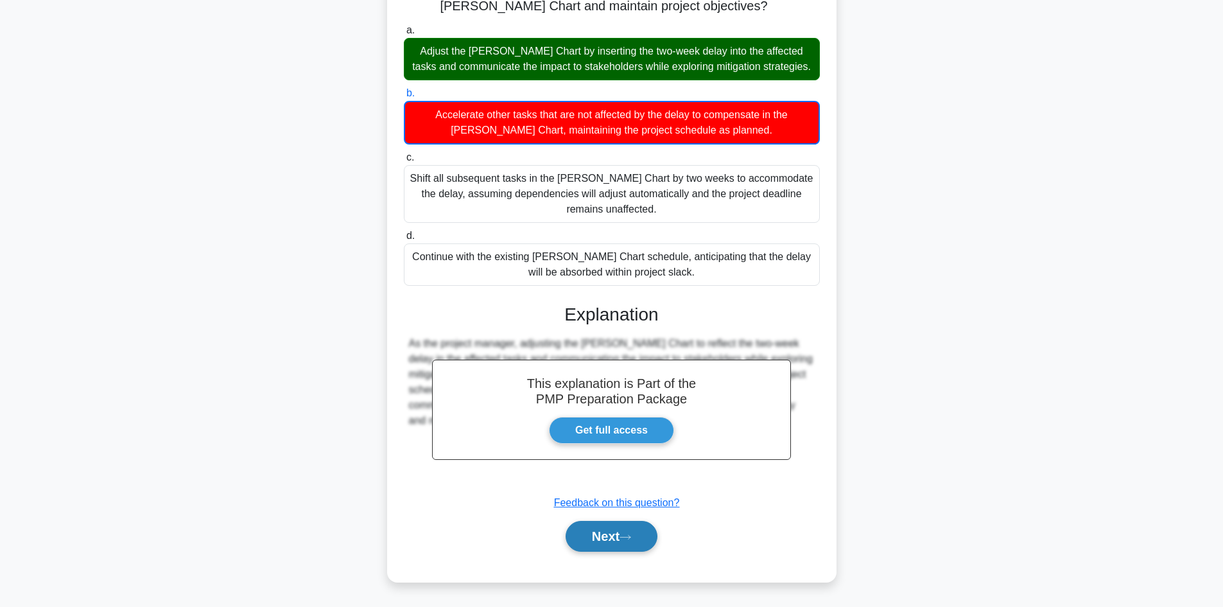
click at [609, 533] on button "Next" at bounding box center [612, 536] width 92 height 31
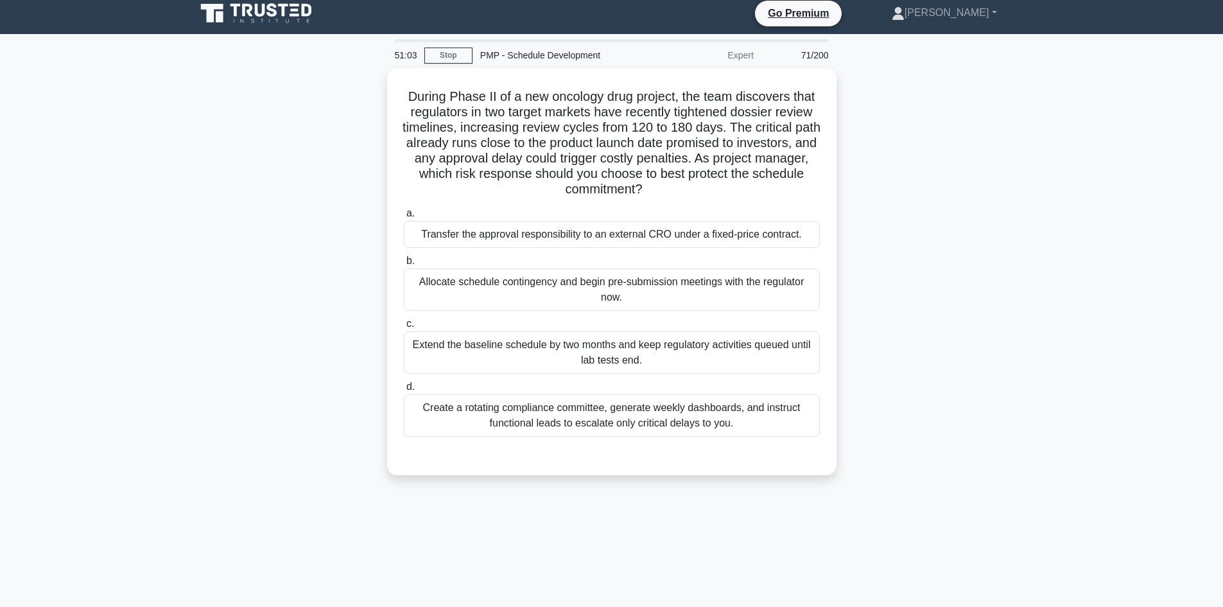
scroll to position [0, 0]
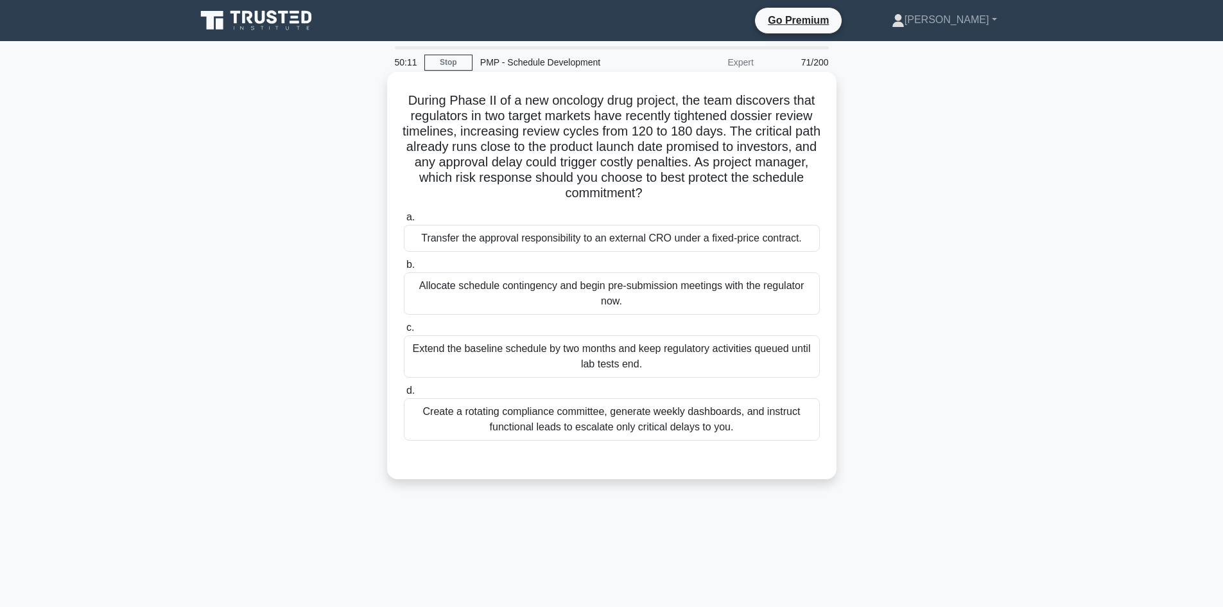
click at [640, 299] on div "Allocate schedule contingency and begin pre-submission meetings with the regula…" at bounding box center [612, 293] width 416 height 42
click at [404, 269] on input "b. Allocate schedule contingency and begin pre-submission meetings with the reg…" at bounding box center [404, 265] width 0 height 8
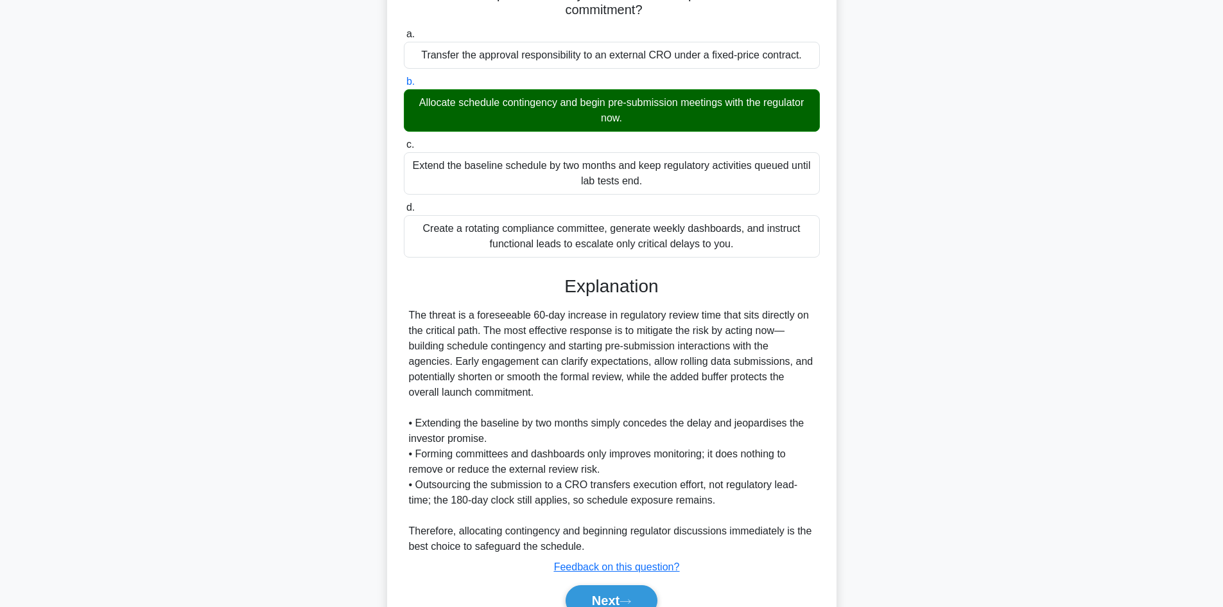
scroll to position [247, 0]
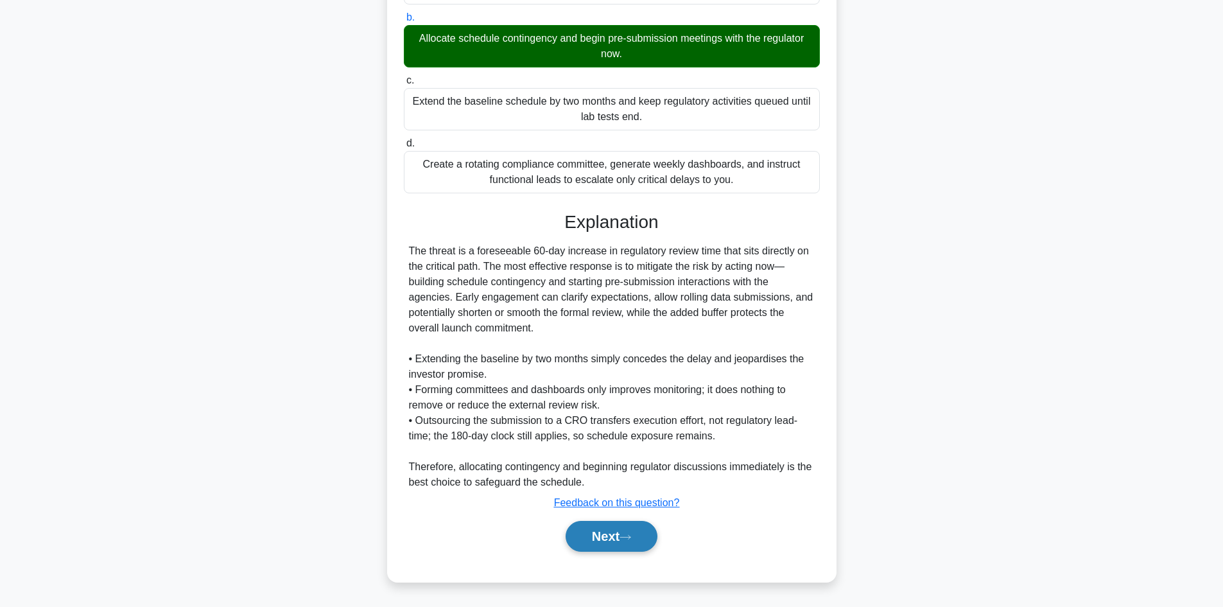
click at [625, 541] on icon at bounding box center [626, 537] width 12 height 7
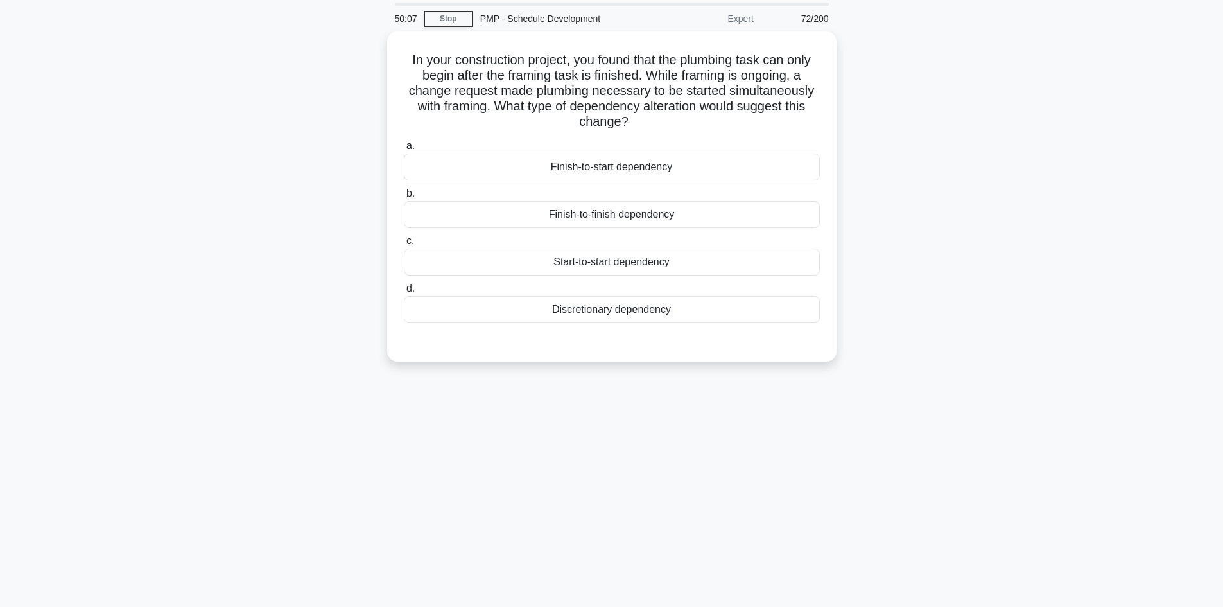
scroll to position [0, 0]
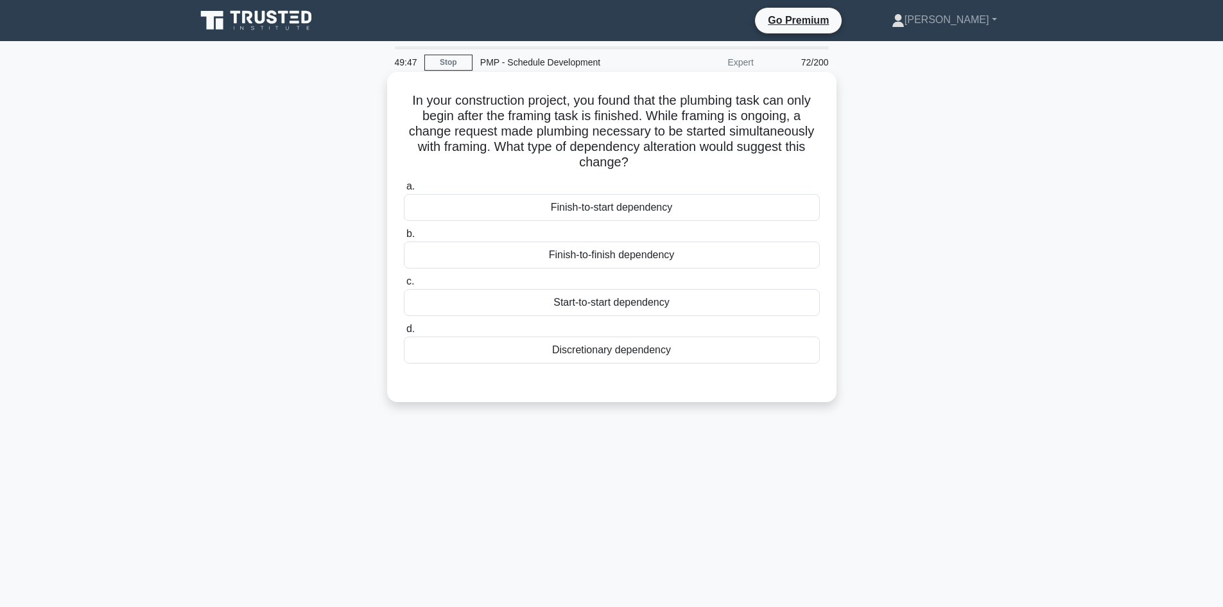
click at [661, 304] on div "Start-to-start dependency" at bounding box center [612, 302] width 416 height 27
click at [404, 286] on input "c. Start-to-start dependency" at bounding box center [404, 281] width 0 height 8
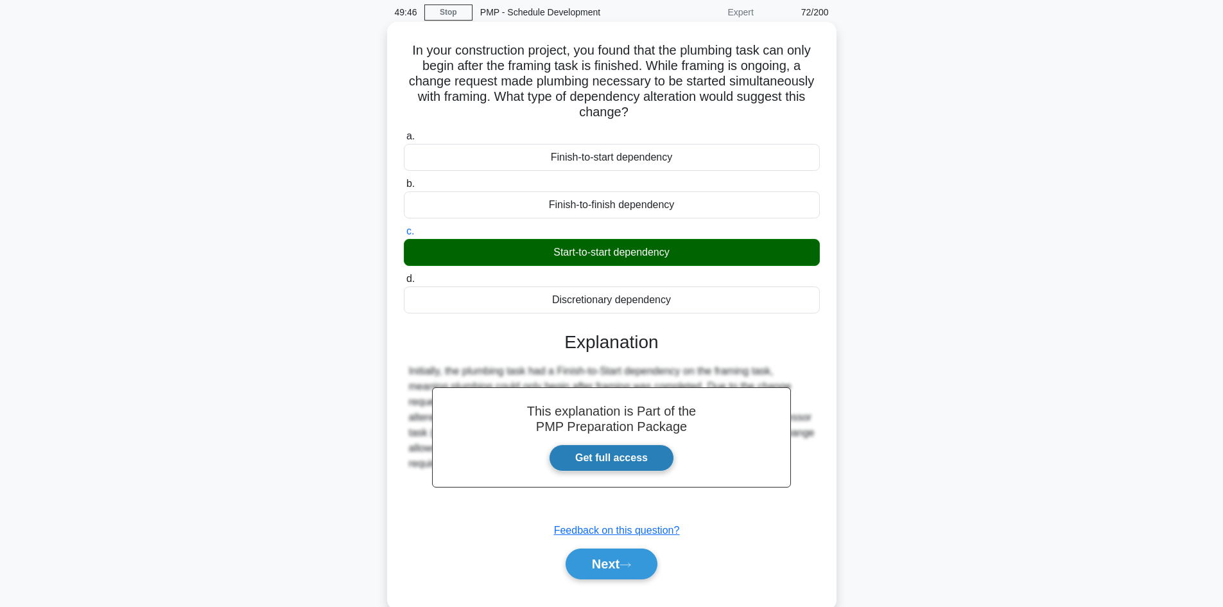
scroll to position [87, 0]
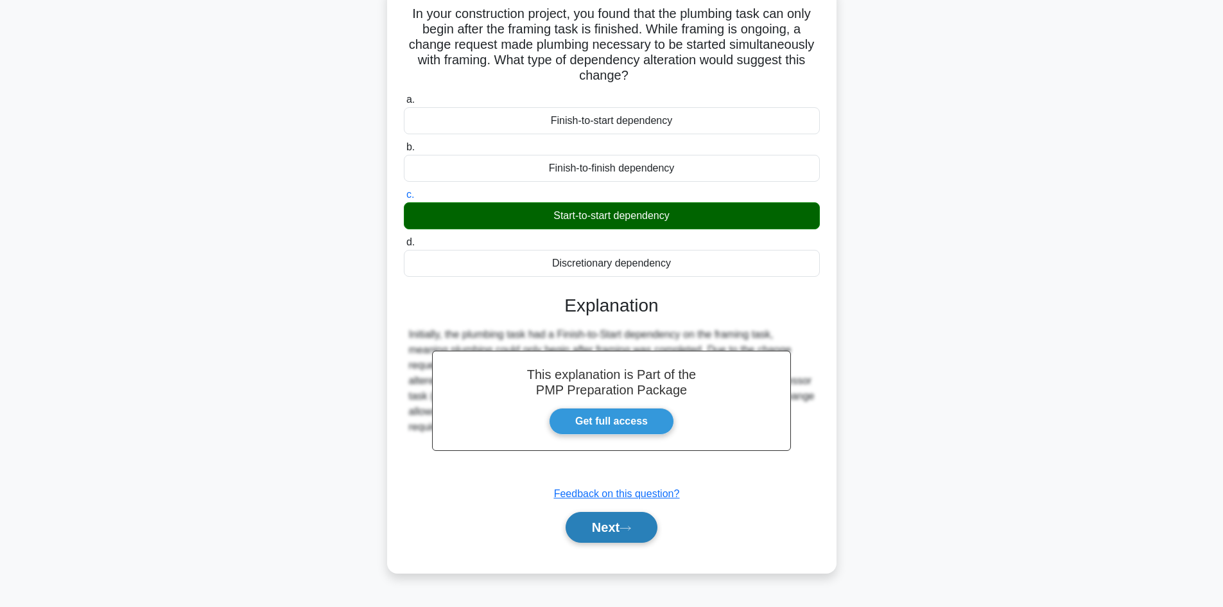
click at [638, 517] on button "Next" at bounding box center [612, 527] width 92 height 31
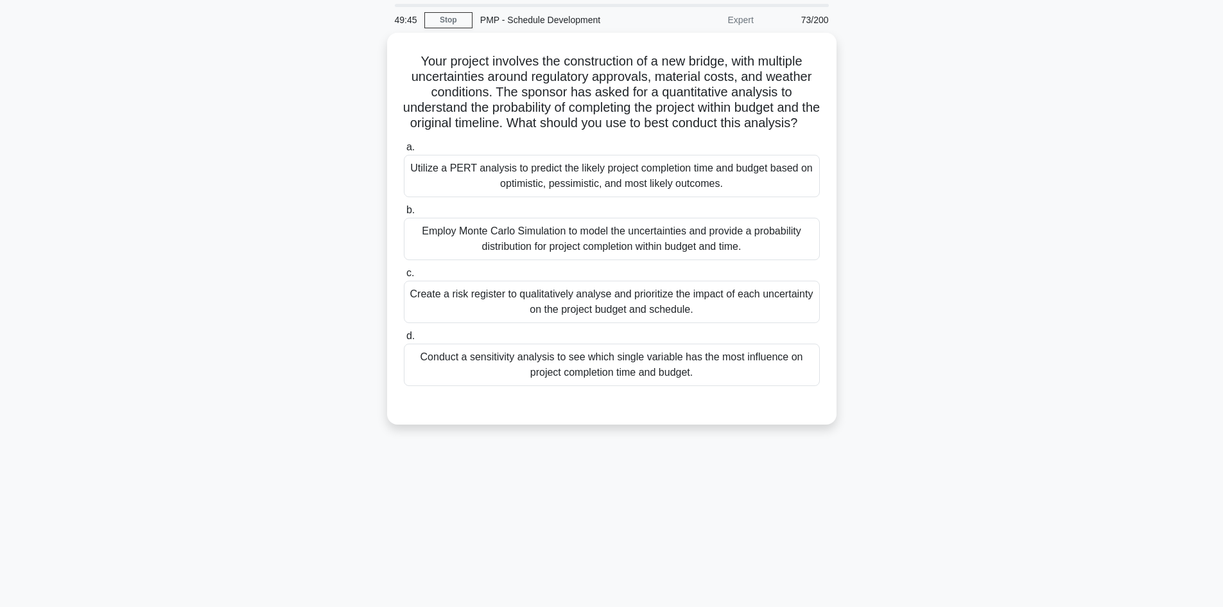
scroll to position [0, 0]
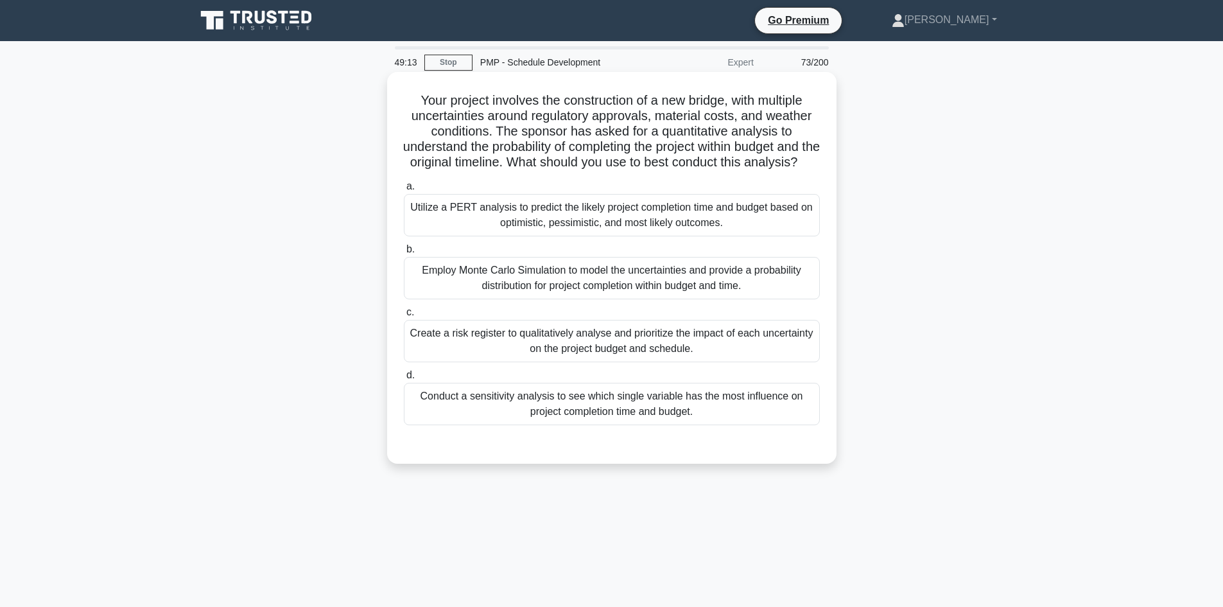
click at [568, 236] on div "Utilize a PERT analysis to predict the likely project completion time and budge…" at bounding box center [612, 215] width 416 height 42
click at [404, 191] on input "a. Utilize a PERT analysis to predict the likely project completion time and bu…" at bounding box center [404, 186] width 0 height 8
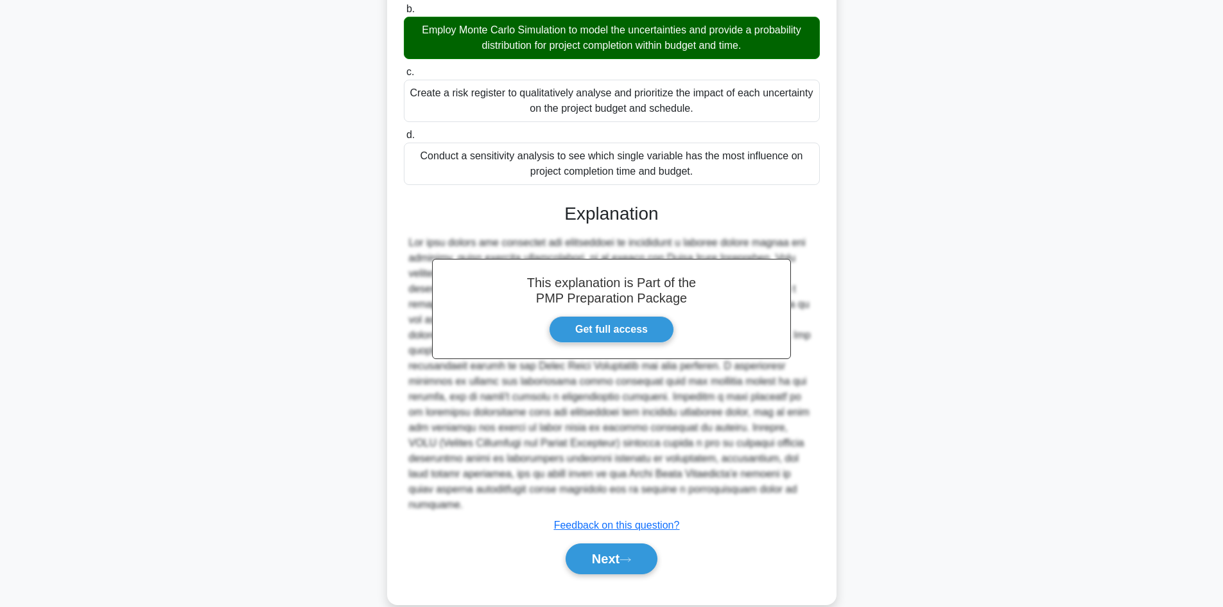
scroll to position [264, 0]
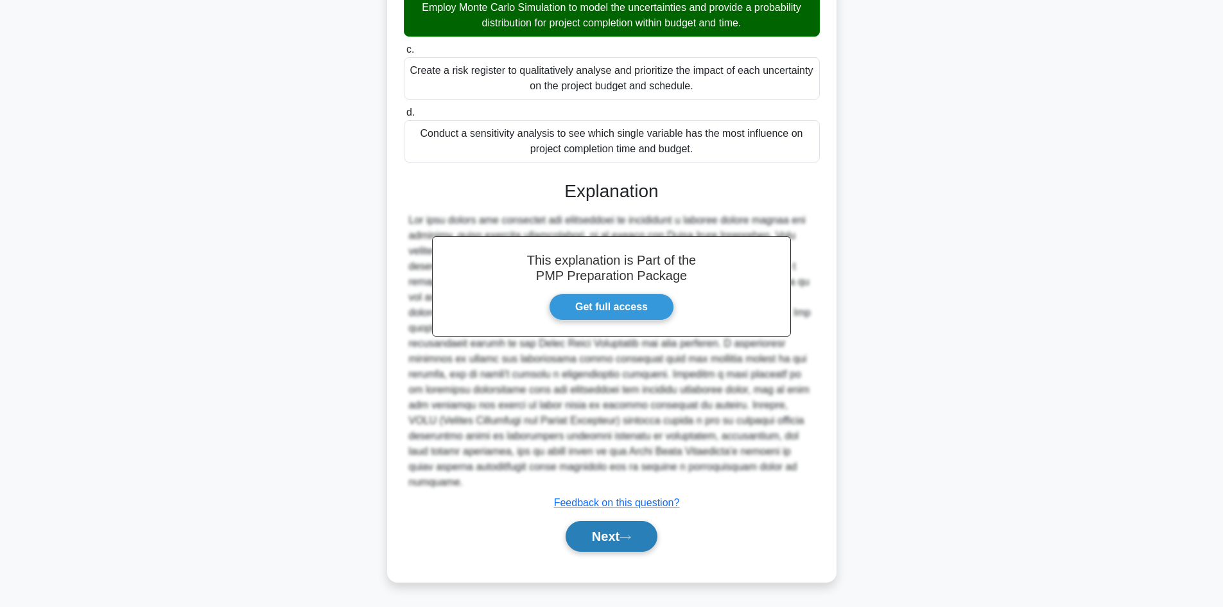
click at [633, 529] on button "Next" at bounding box center [612, 536] width 92 height 31
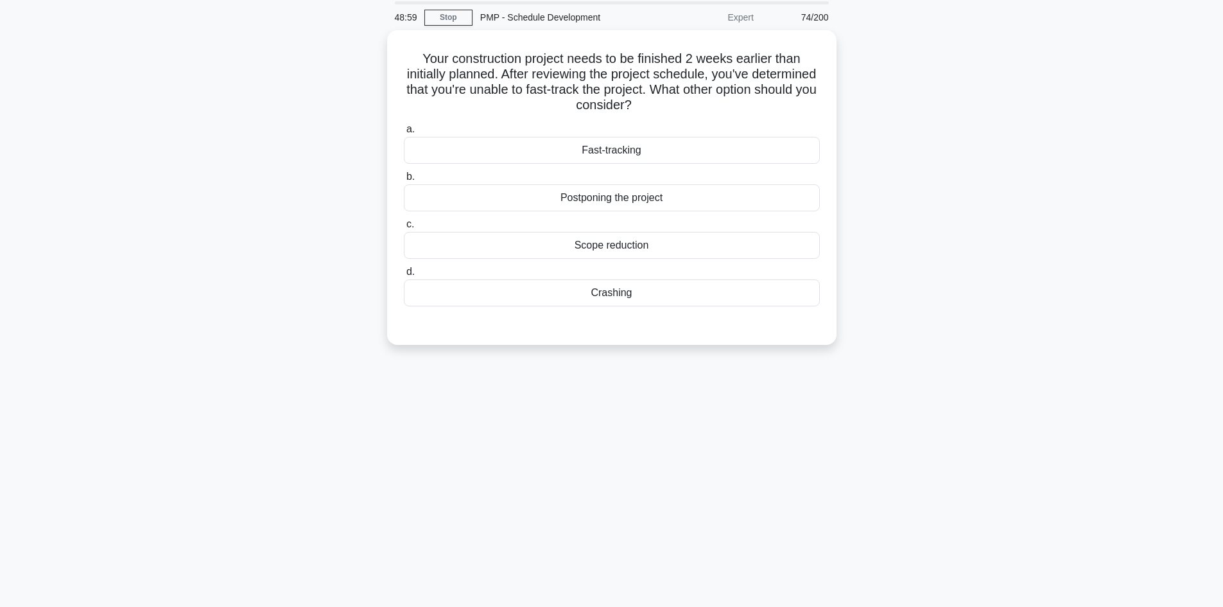
scroll to position [22, 0]
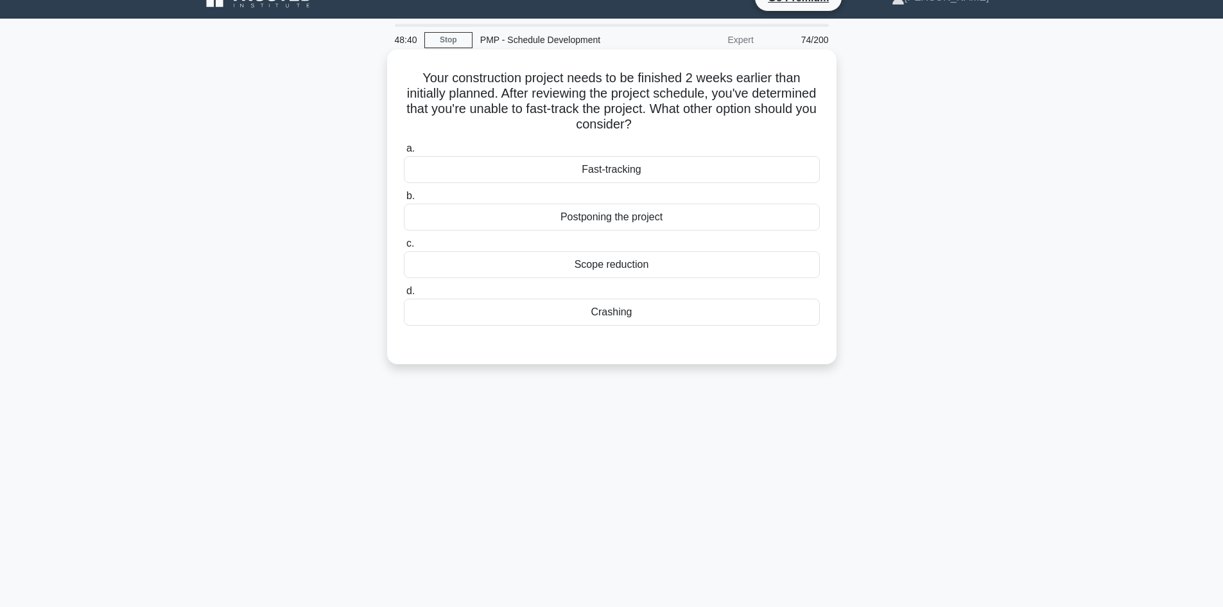
click at [623, 311] on div "Crashing" at bounding box center [612, 312] width 416 height 27
click at [404, 295] on input "d. Crashing" at bounding box center [404, 291] width 0 height 8
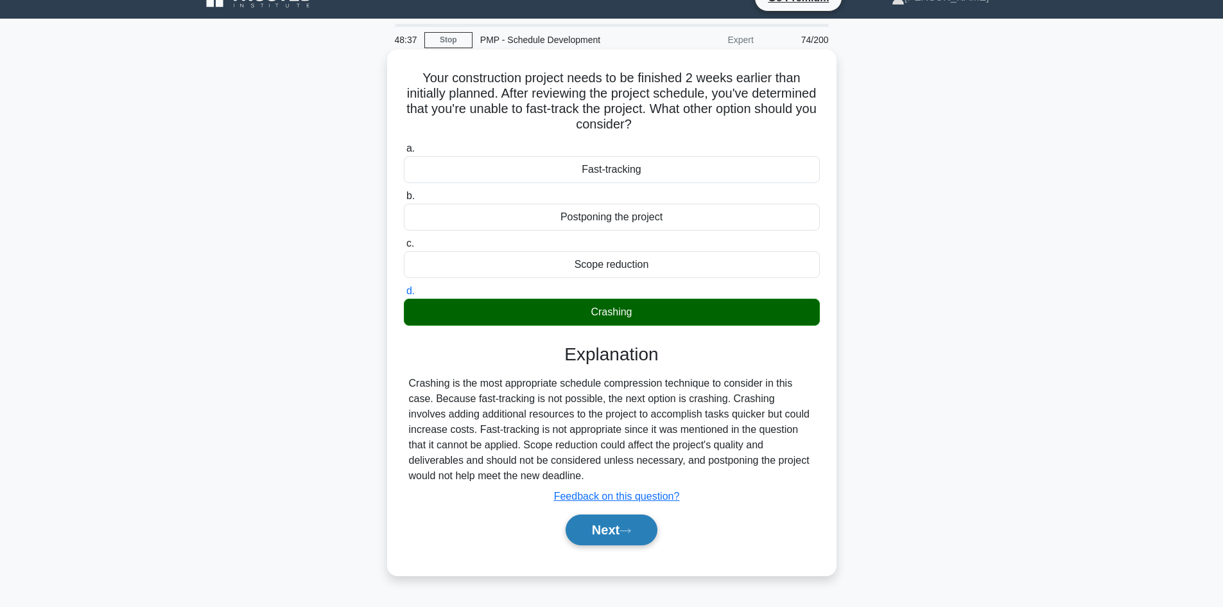
click at [623, 526] on button "Next" at bounding box center [612, 529] width 92 height 31
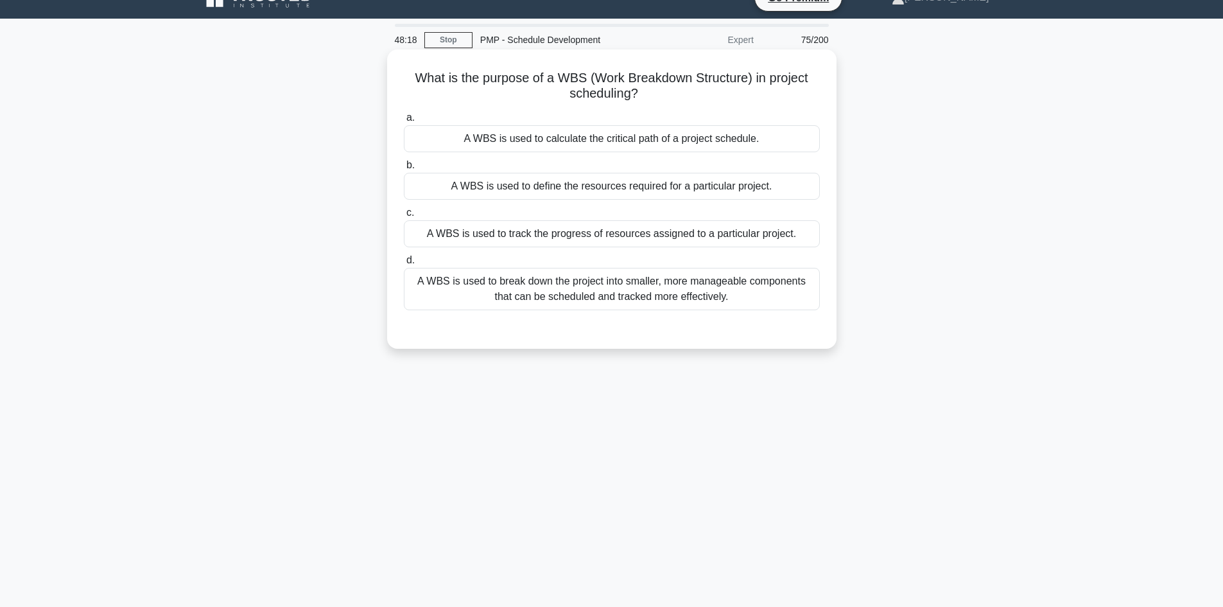
click at [610, 297] on div "A WBS is used to break down the project into smaller, more manageable component…" at bounding box center [612, 289] width 416 height 42
click at [404, 265] on input "d. A WBS is used to break down the project into smaller, more manageable compon…" at bounding box center [404, 260] width 0 height 8
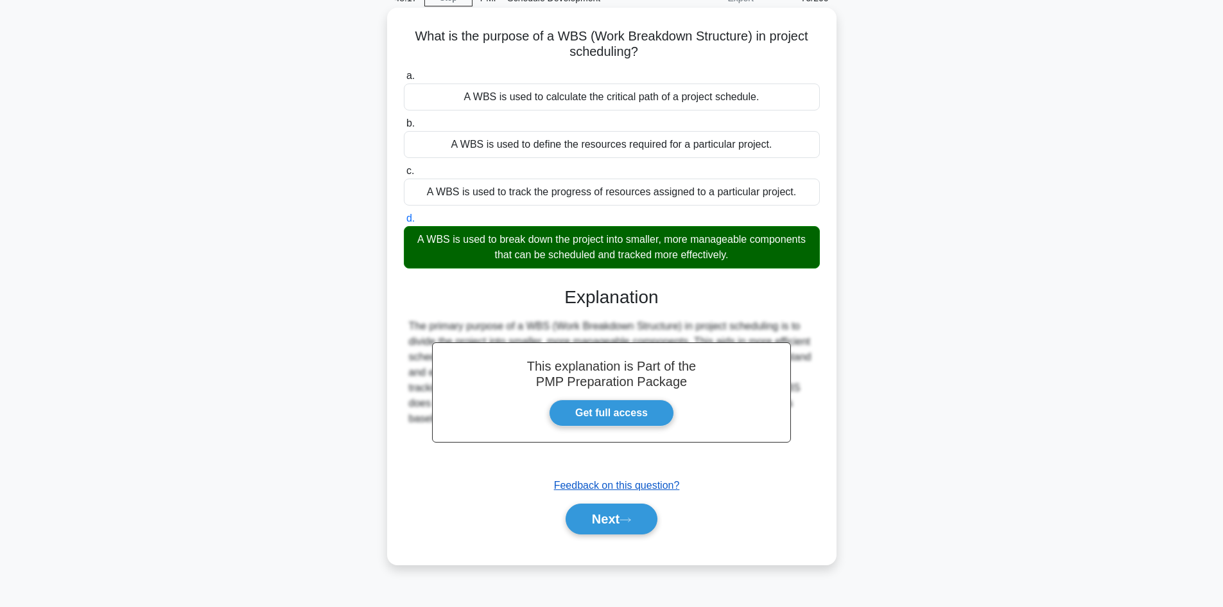
scroll to position [87, 0]
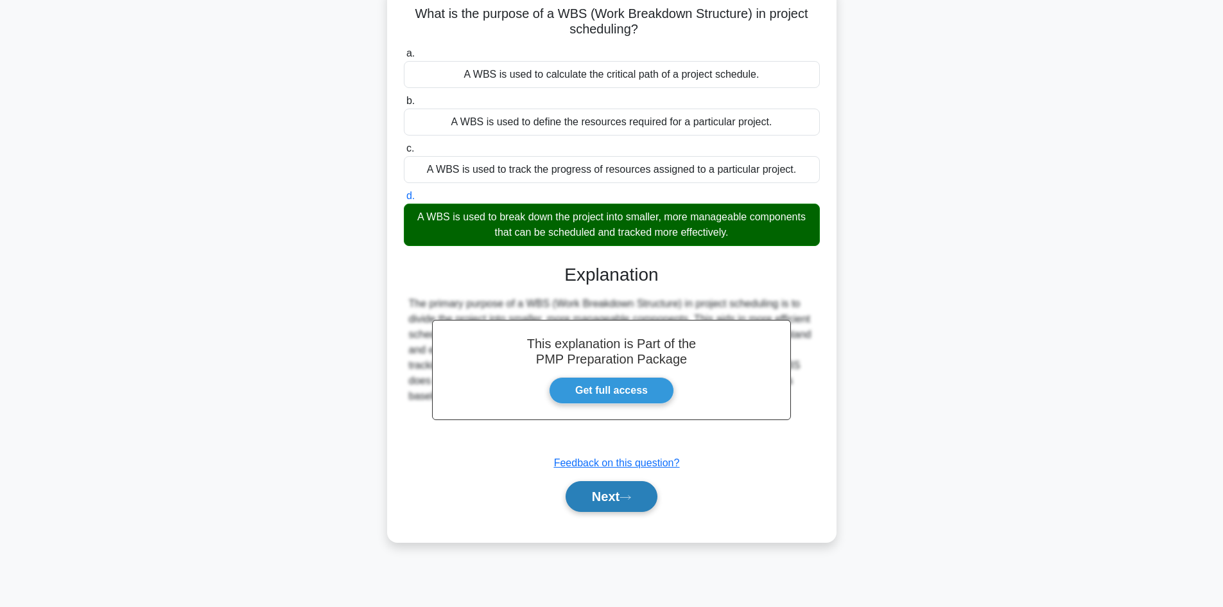
click at [618, 496] on button "Next" at bounding box center [612, 496] width 92 height 31
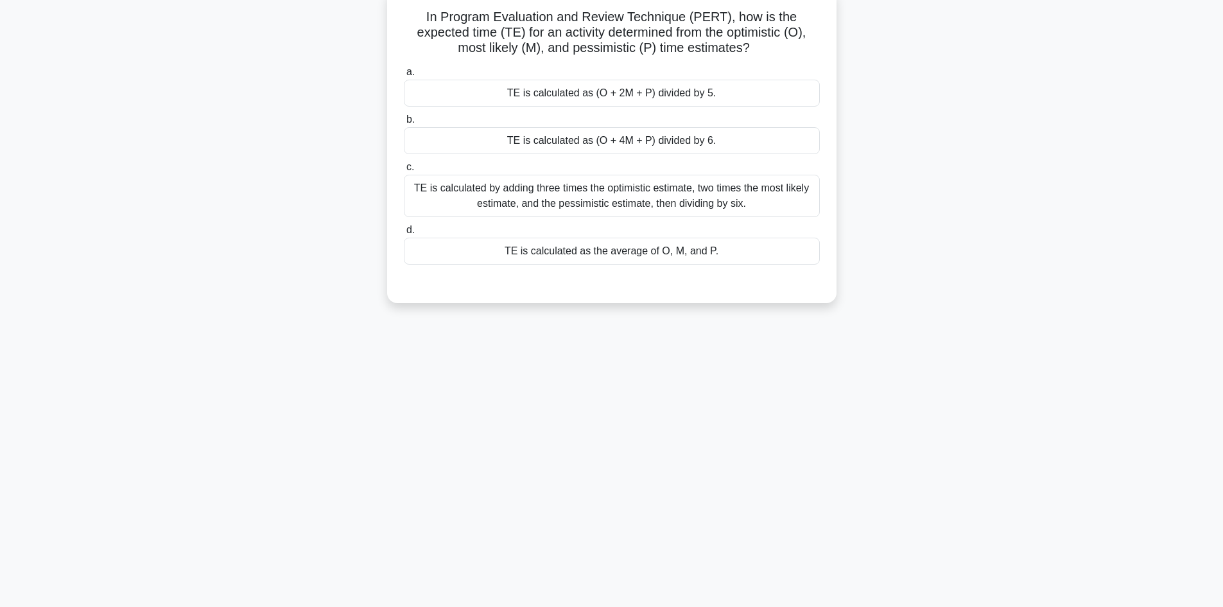
scroll to position [22, 0]
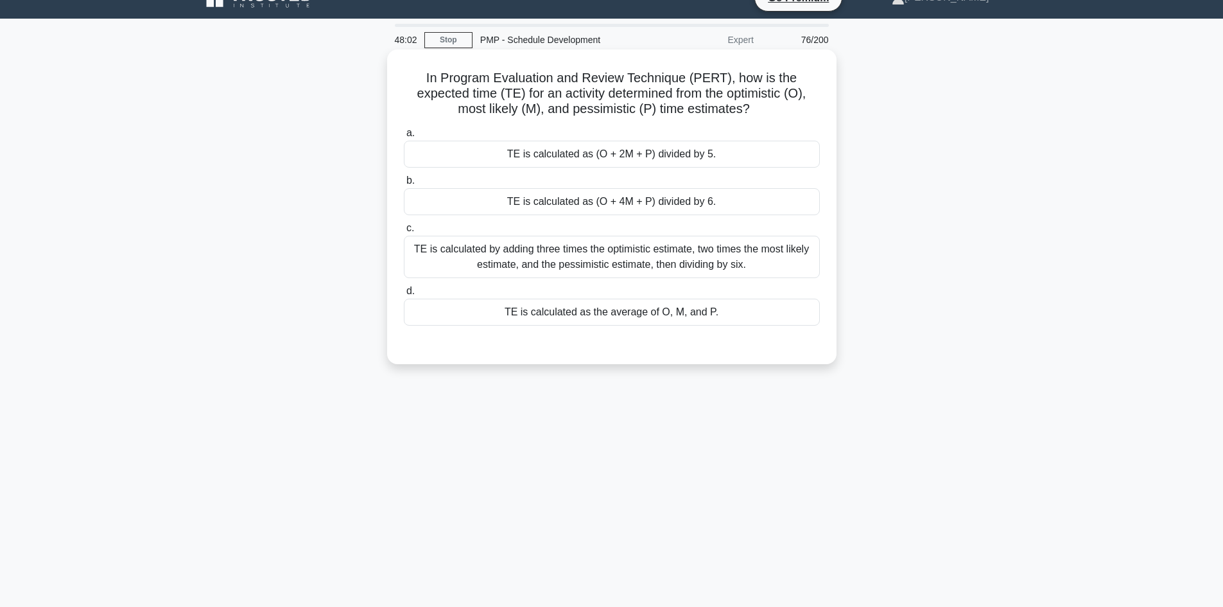
click at [663, 201] on div "TE is calculated as (O + 4M + P) divided by 6." at bounding box center [612, 201] width 416 height 27
click at [404, 185] on input "b. TE is calculated as (O + 4M + P) divided by 6." at bounding box center [404, 181] width 0 height 8
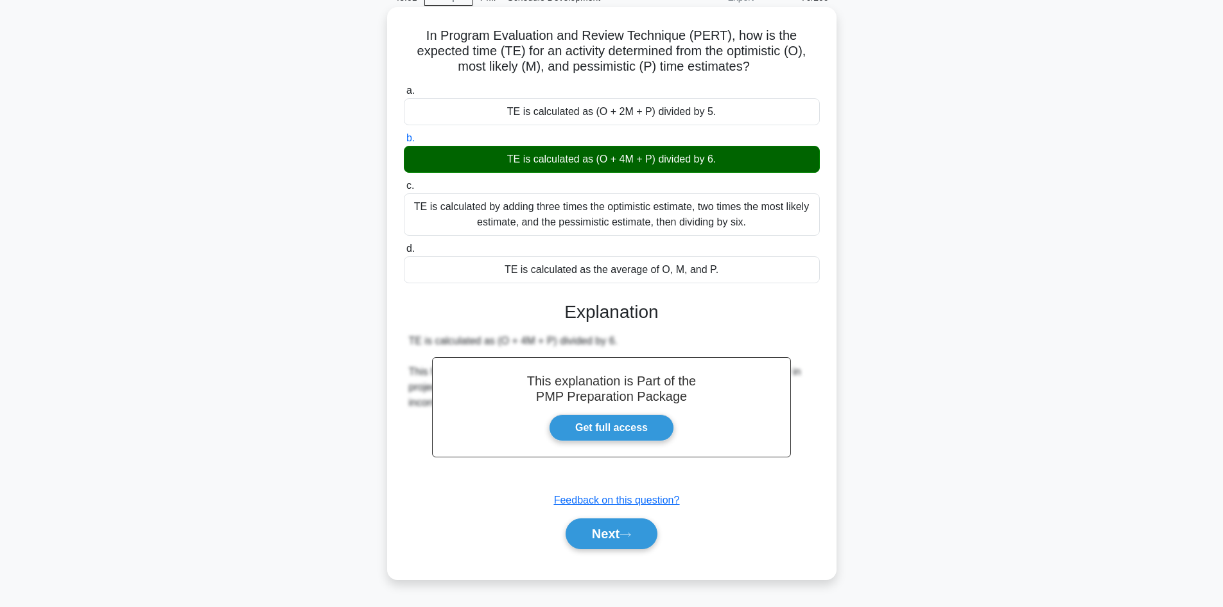
scroll to position [87, 0]
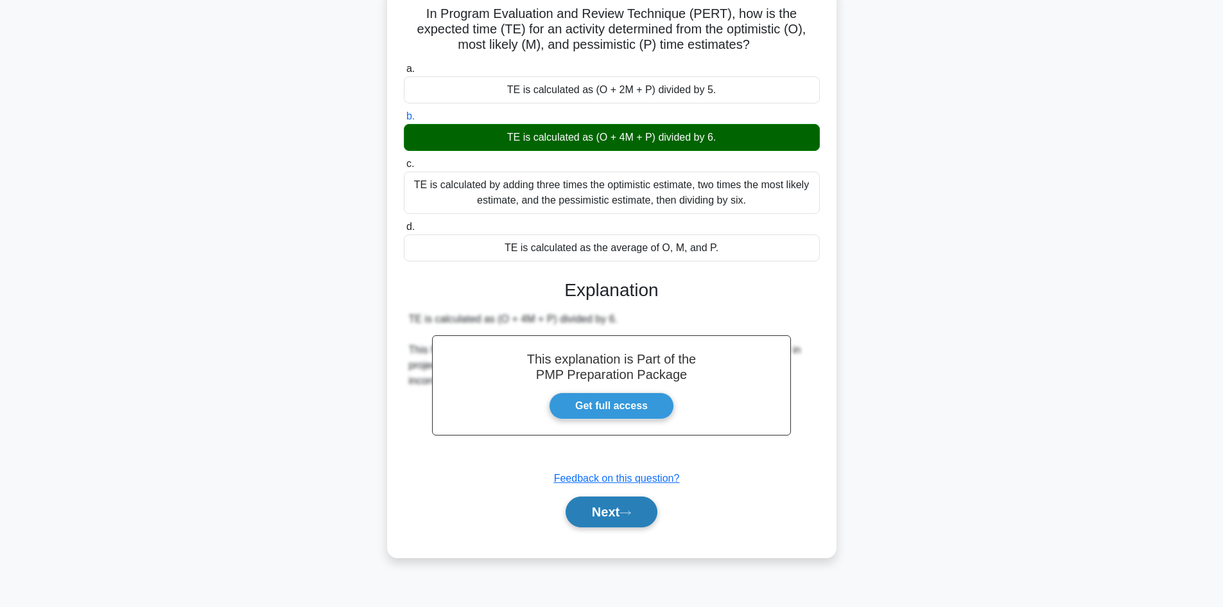
click at [627, 513] on icon at bounding box center [626, 512] width 12 height 7
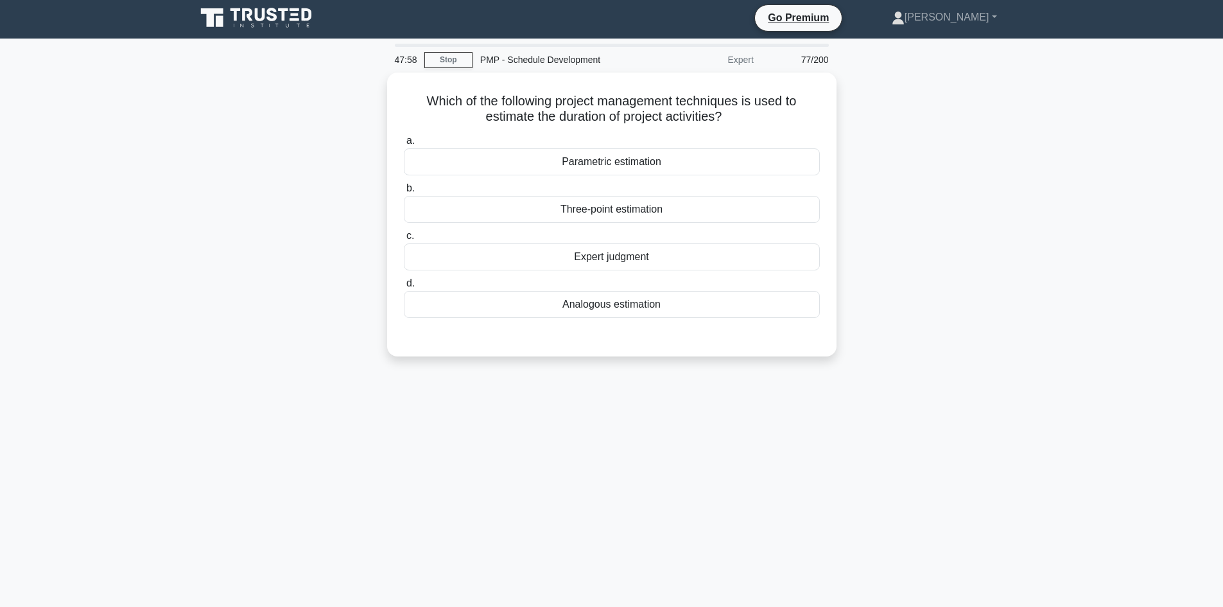
scroll to position [0, 0]
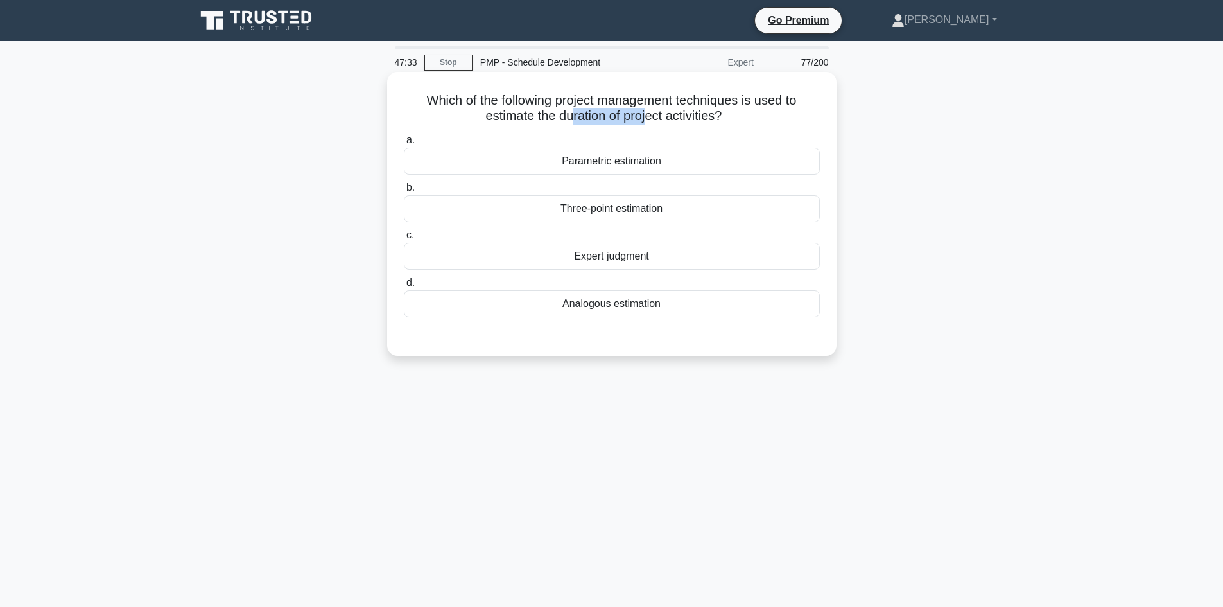
drag, startPoint x: 568, startPoint y: 110, endPoint x: 646, endPoint y: 115, distance: 78.5
click at [646, 115] on h5 "Which of the following project management techniques is used to estimate the du…" at bounding box center [612, 108] width 419 height 32
drag, startPoint x: 556, startPoint y: 162, endPoint x: 651, endPoint y: 161, distance: 95.1
click at [651, 161] on div "Parametric estimation" at bounding box center [612, 161] width 416 height 27
drag, startPoint x: 559, startPoint y: 308, endPoint x: 672, endPoint y: 310, distance: 112.4
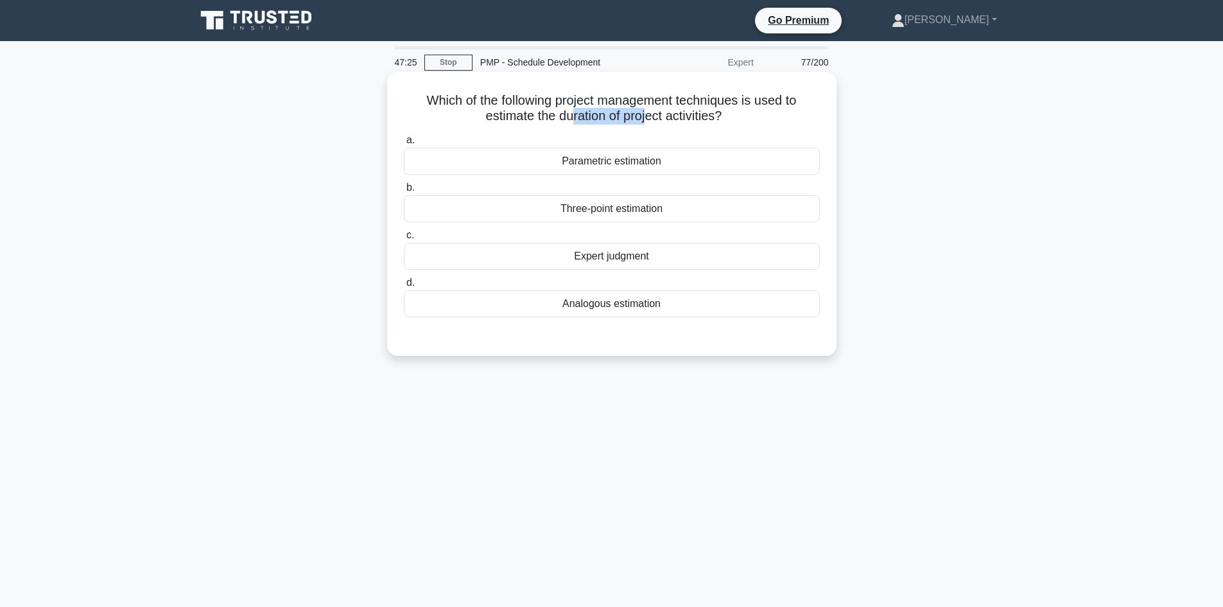
click at [672, 310] on div "Analogous estimation" at bounding box center [612, 303] width 416 height 27
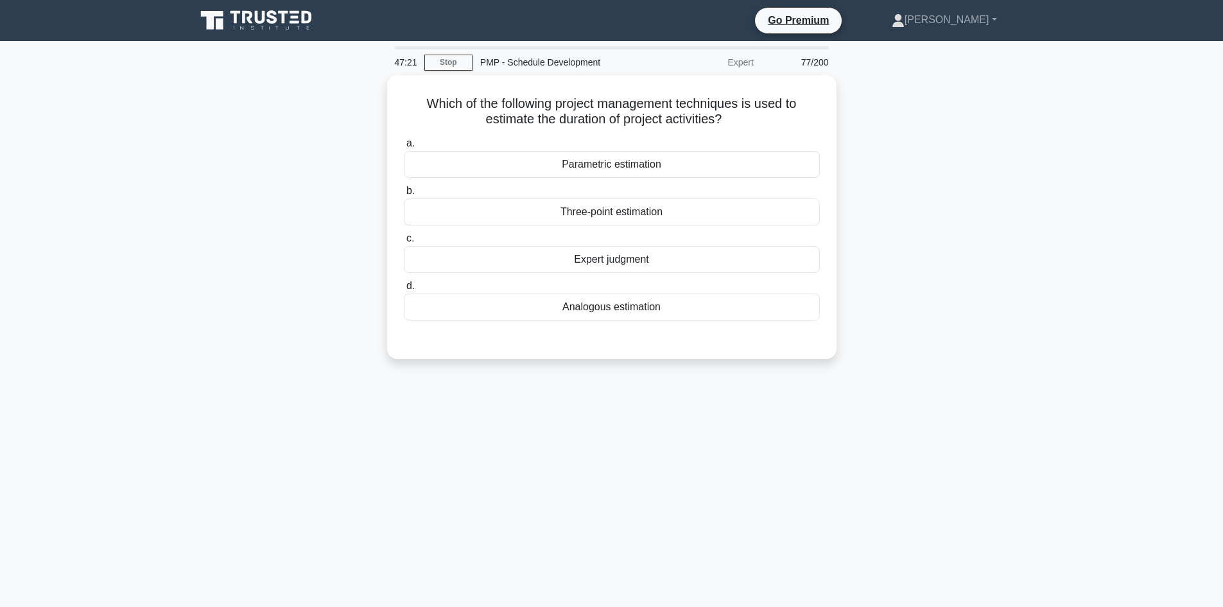
click at [930, 204] on div "Which of the following project management techniques is used to estimate the du…" at bounding box center [612, 224] width 848 height 299
click at [623, 163] on div "Parametric estimation" at bounding box center [612, 161] width 416 height 27
click at [404, 145] on input "a. Parametric estimation" at bounding box center [404, 140] width 0 height 8
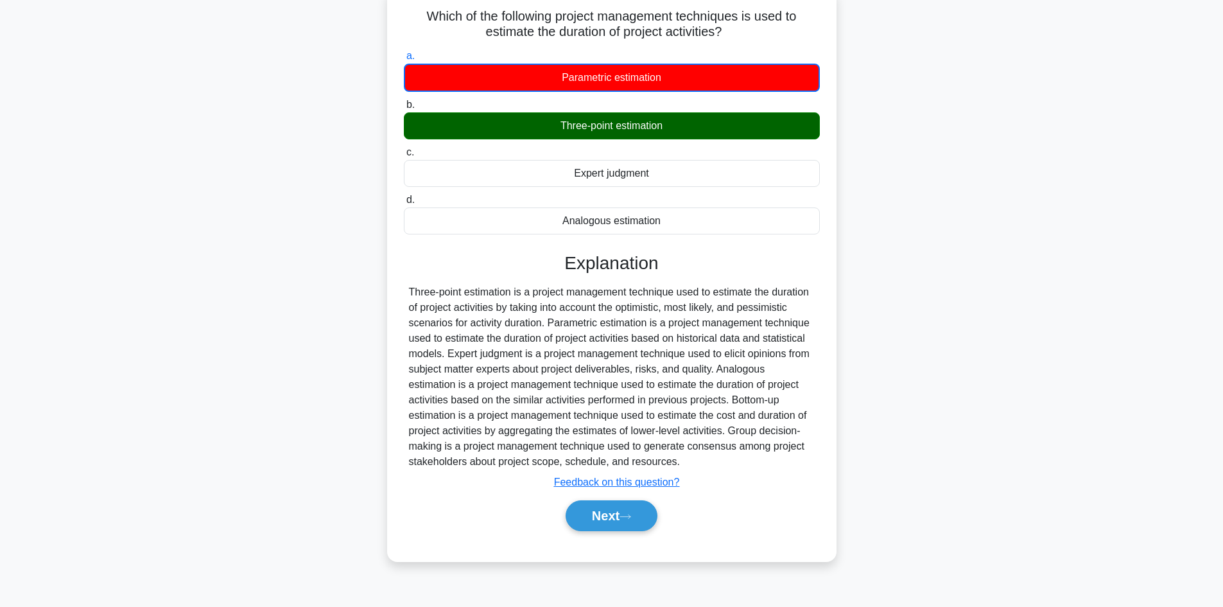
scroll to position [87, 0]
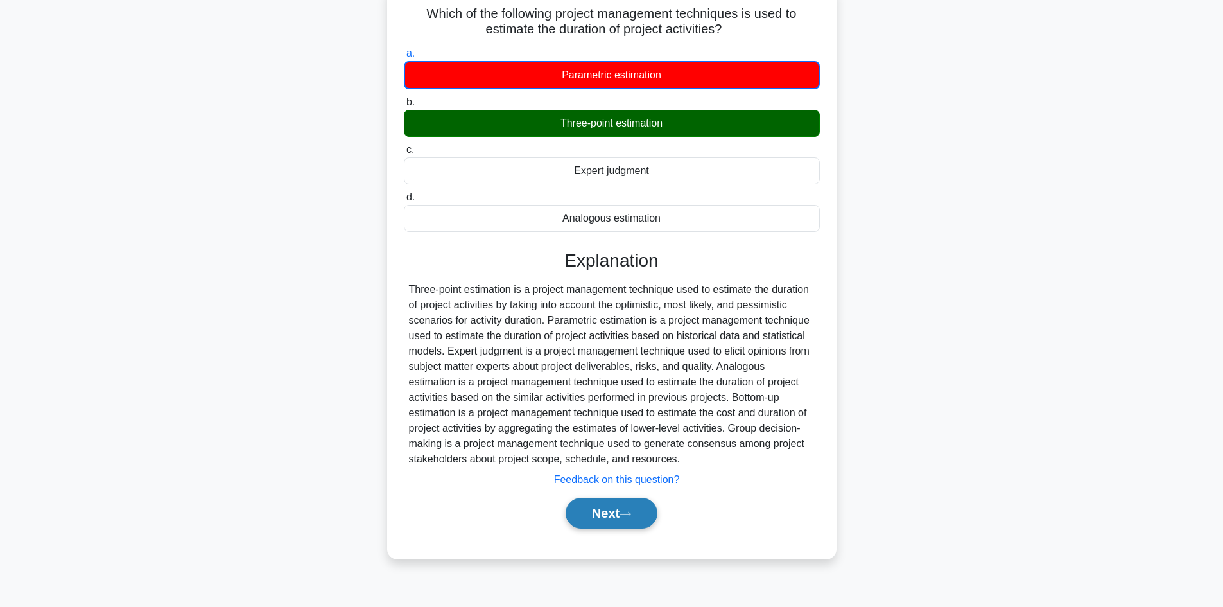
click at [628, 514] on icon at bounding box center [626, 514] width 12 height 7
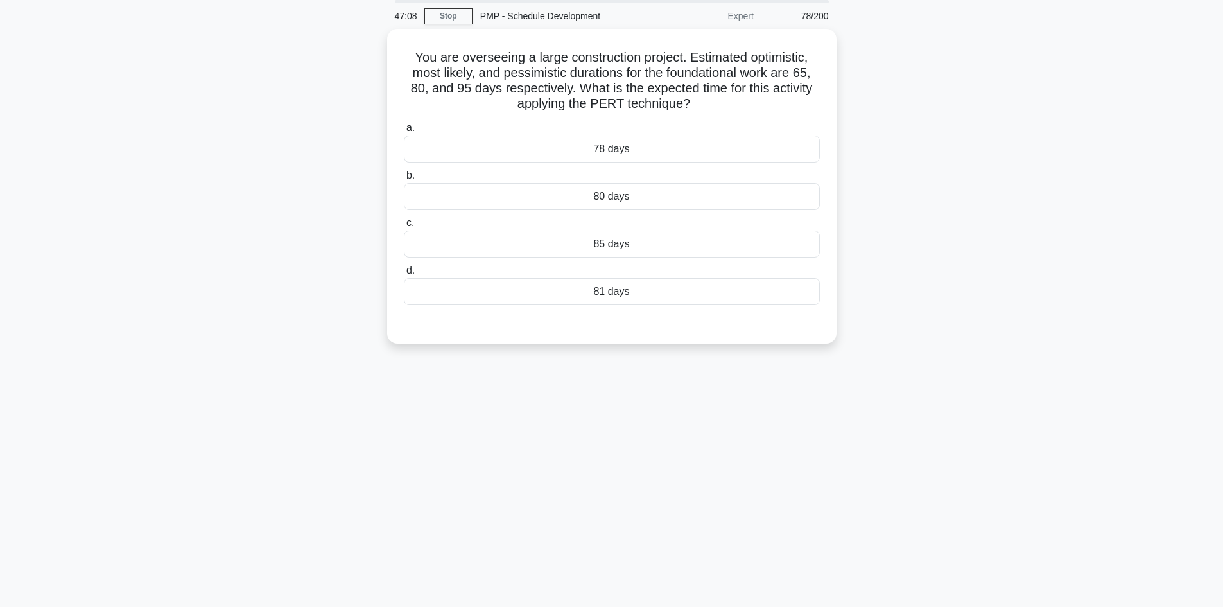
scroll to position [0, 0]
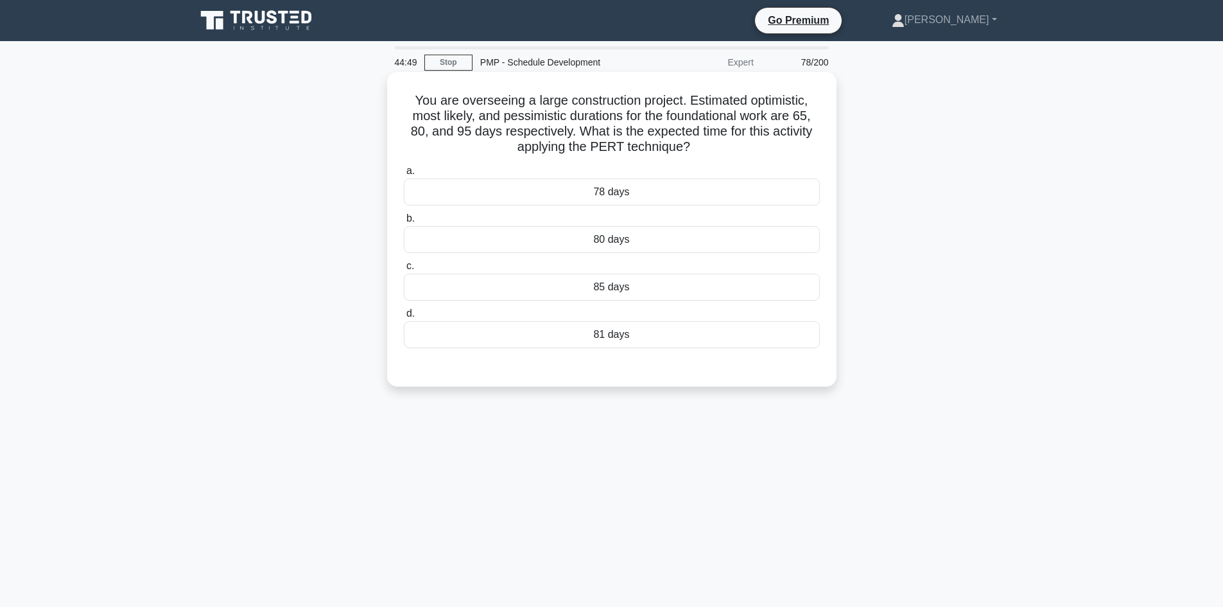
click at [637, 234] on div "80 days" at bounding box center [612, 239] width 416 height 27
click at [404, 223] on input "b. 80 days" at bounding box center [404, 219] width 0 height 8
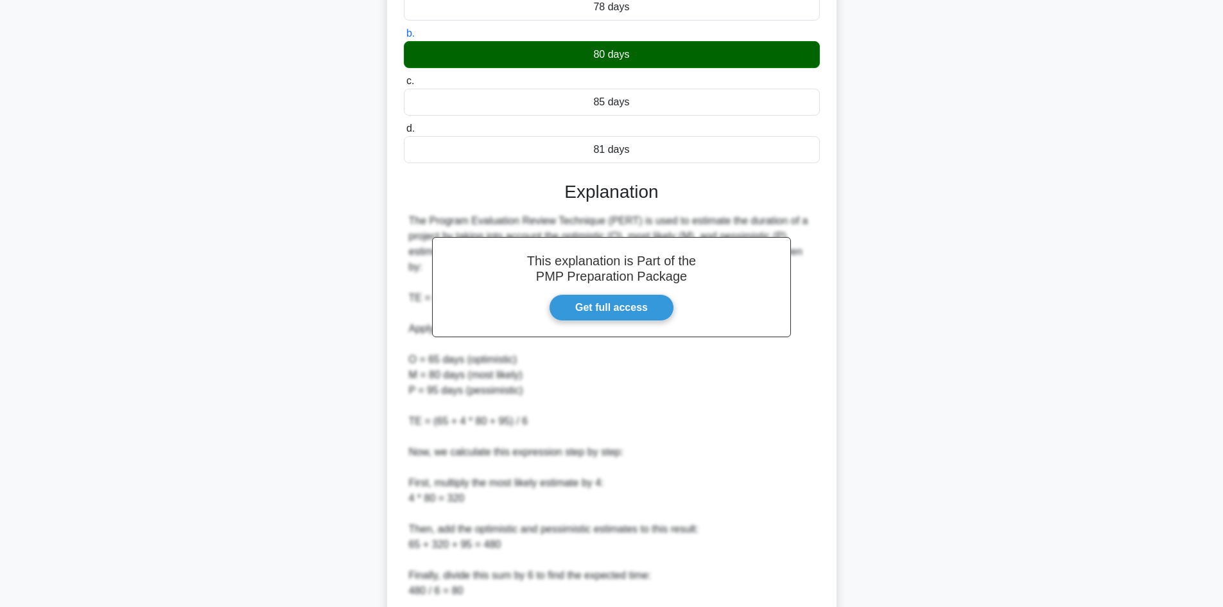
scroll to position [309, 0]
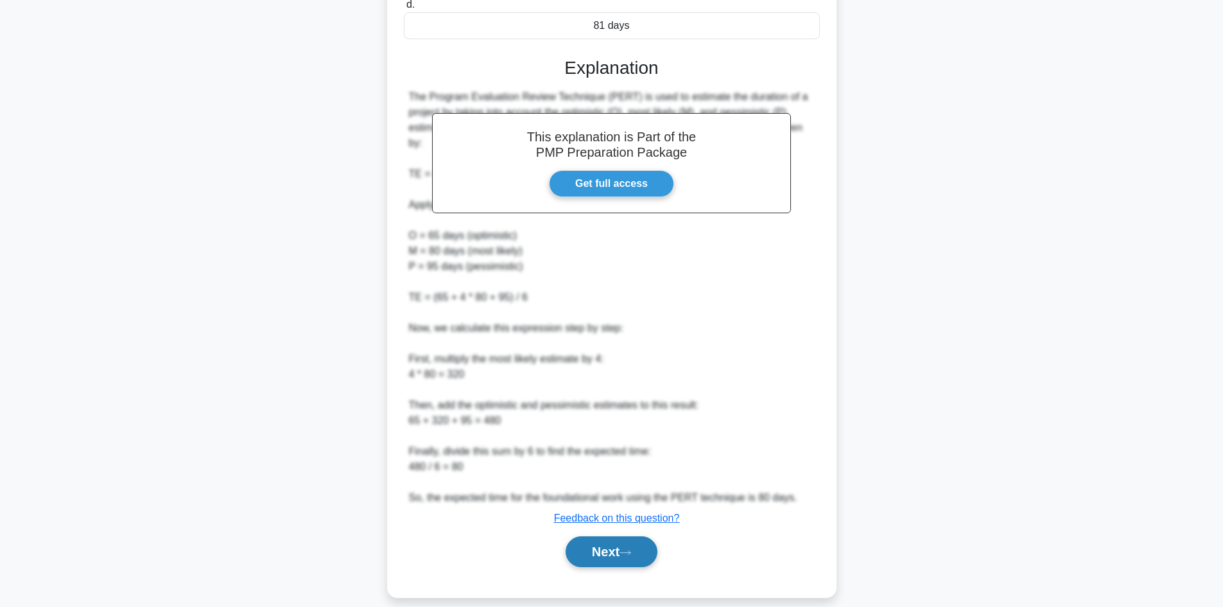
click at [609, 536] on button "Next" at bounding box center [612, 551] width 92 height 31
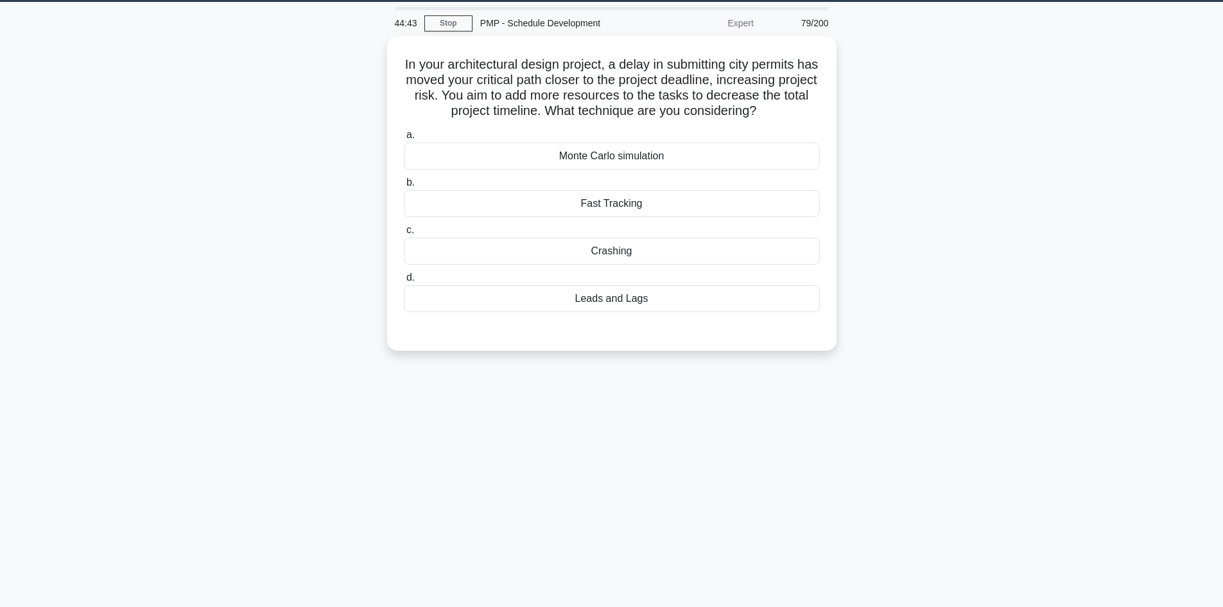
scroll to position [0, 0]
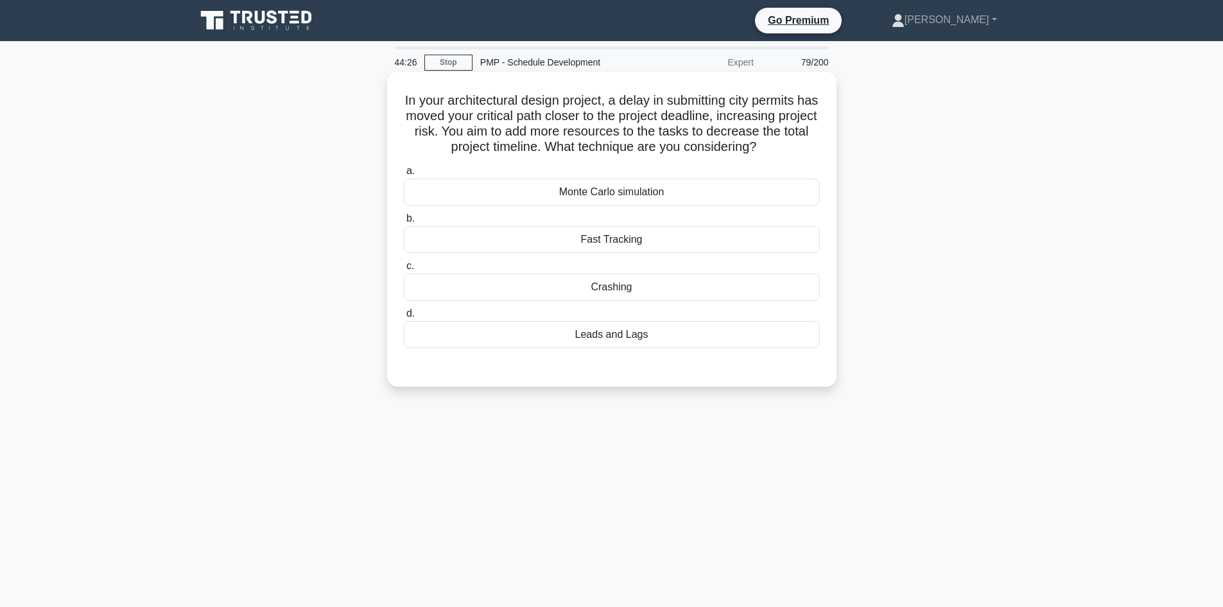
click at [663, 281] on div "Crashing" at bounding box center [612, 287] width 416 height 27
click at [404, 270] on input "c. Crashing" at bounding box center [404, 266] width 0 height 8
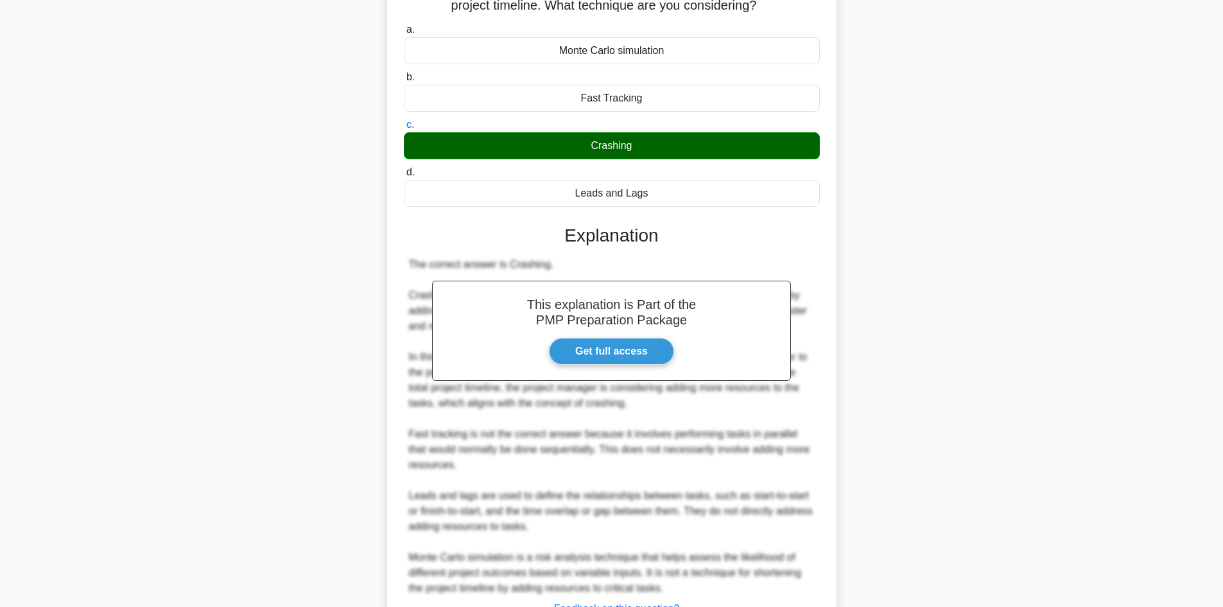
scroll to position [247, 0]
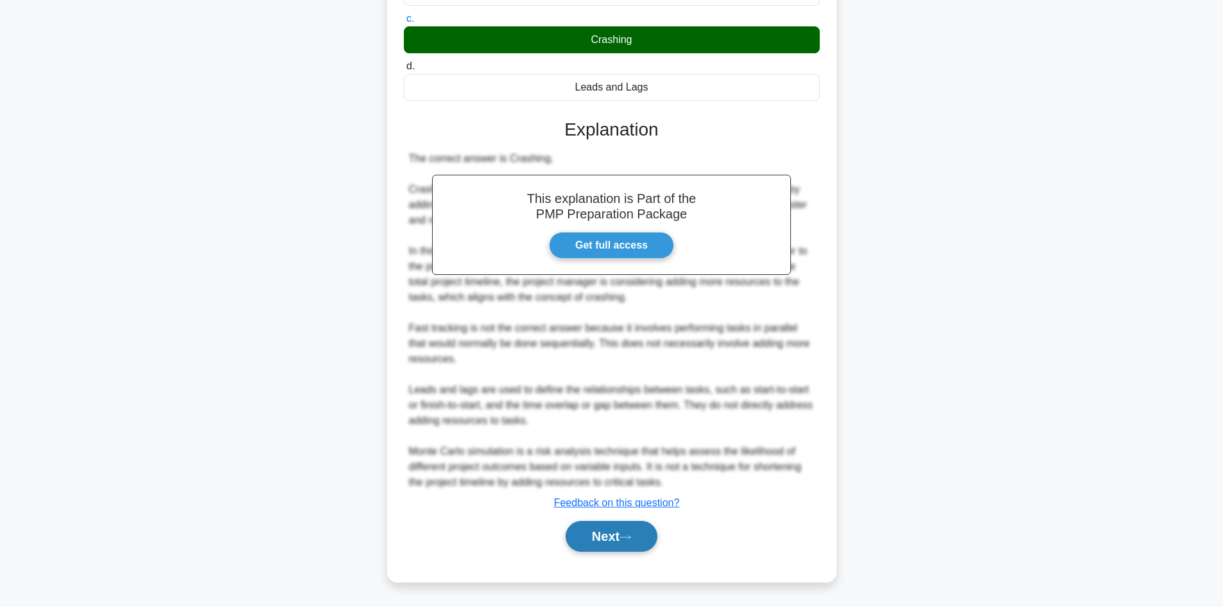
click at [638, 522] on button "Next" at bounding box center [612, 536] width 92 height 31
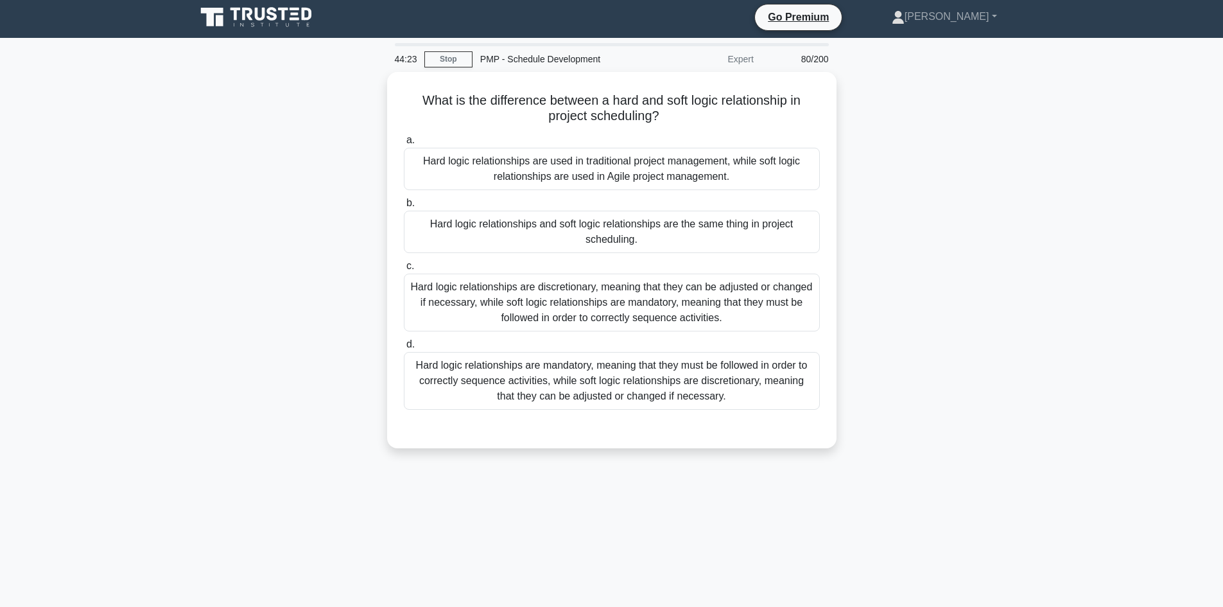
scroll to position [0, 0]
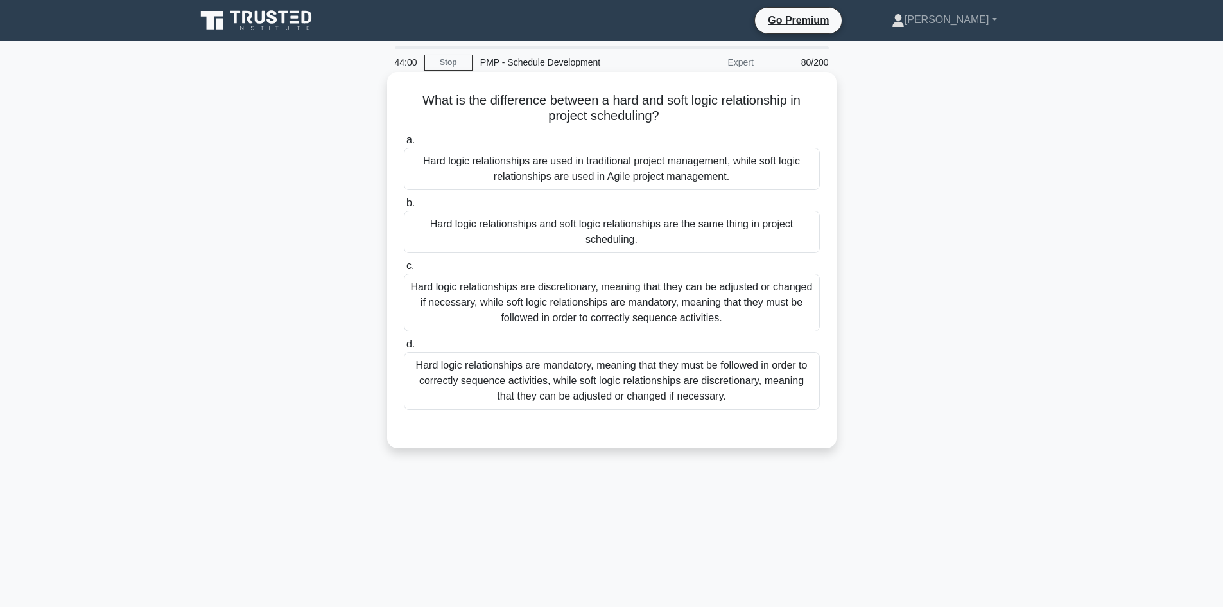
click at [652, 383] on div "Hard logic relationships are mandatory, meaning that they must be followed in o…" at bounding box center [612, 381] width 416 height 58
click at [404, 349] on input "d. Hard logic relationships are mandatory, meaning that they must be followed i…" at bounding box center [404, 344] width 0 height 8
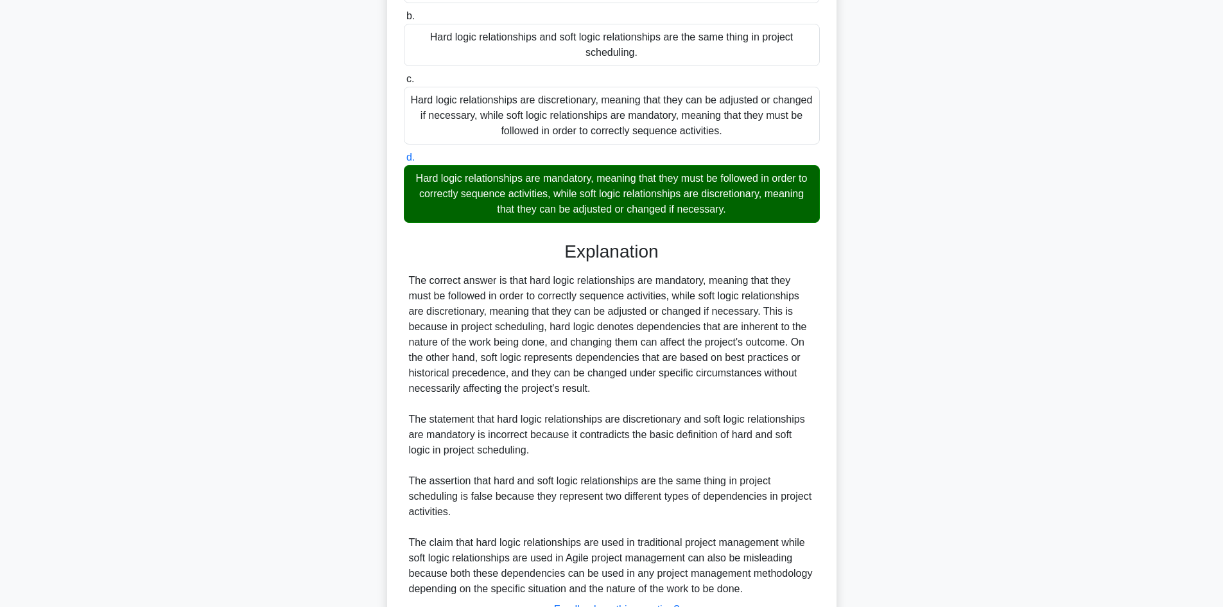
scroll to position [294, 0]
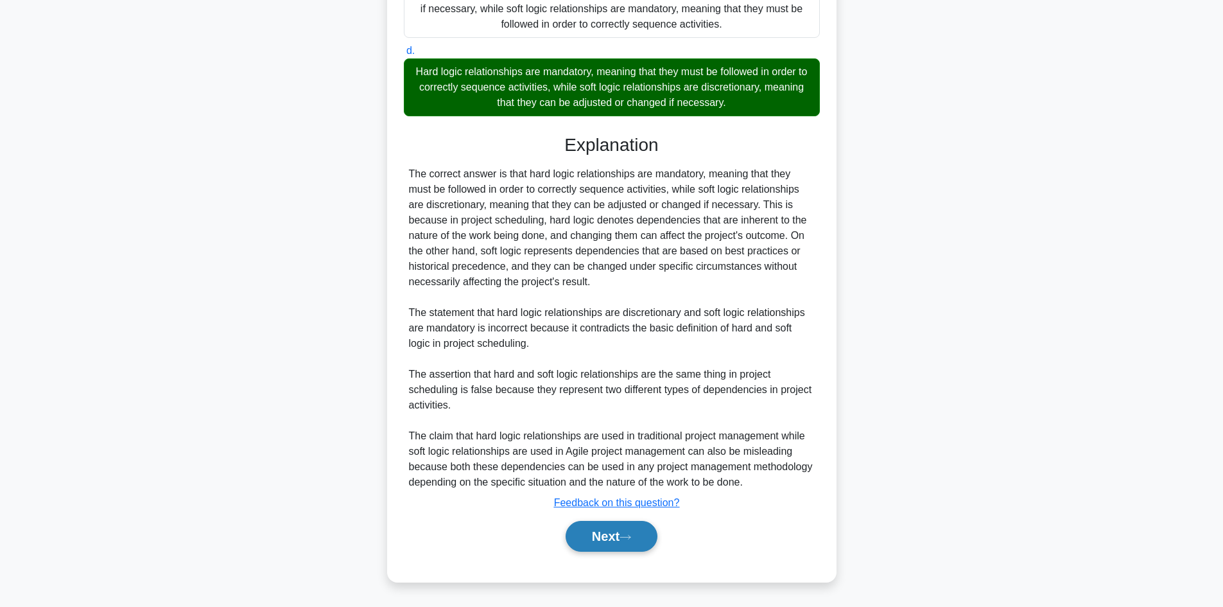
click at [621, 532] on button "Next" at bounding box center [612, 536] width 92 height 31
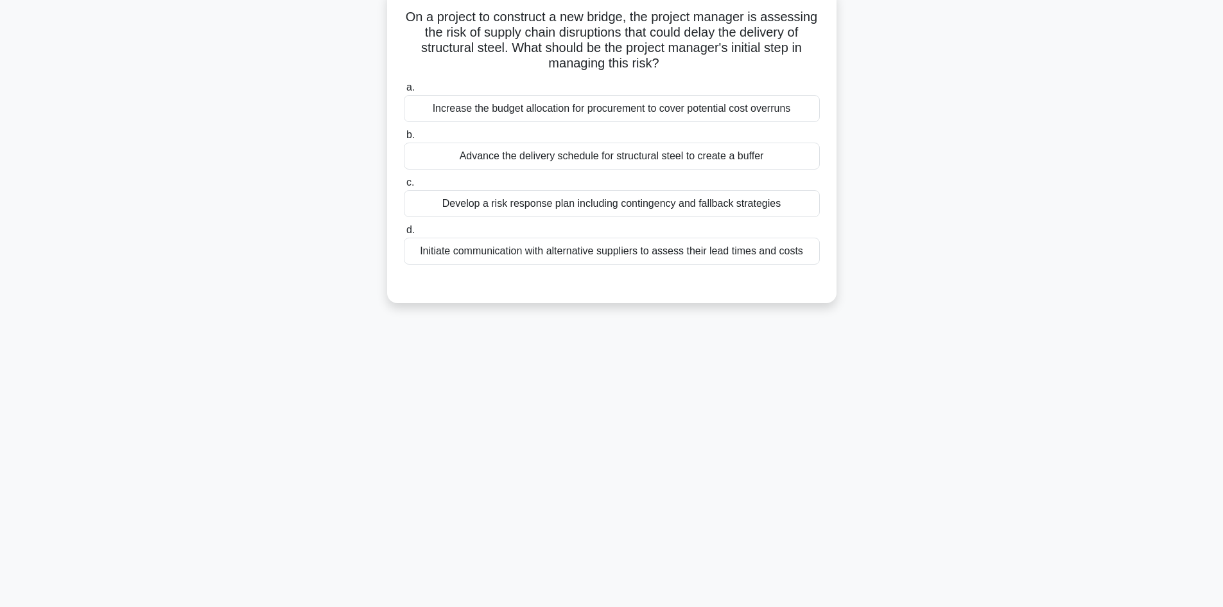
scroll to position [0, 0]
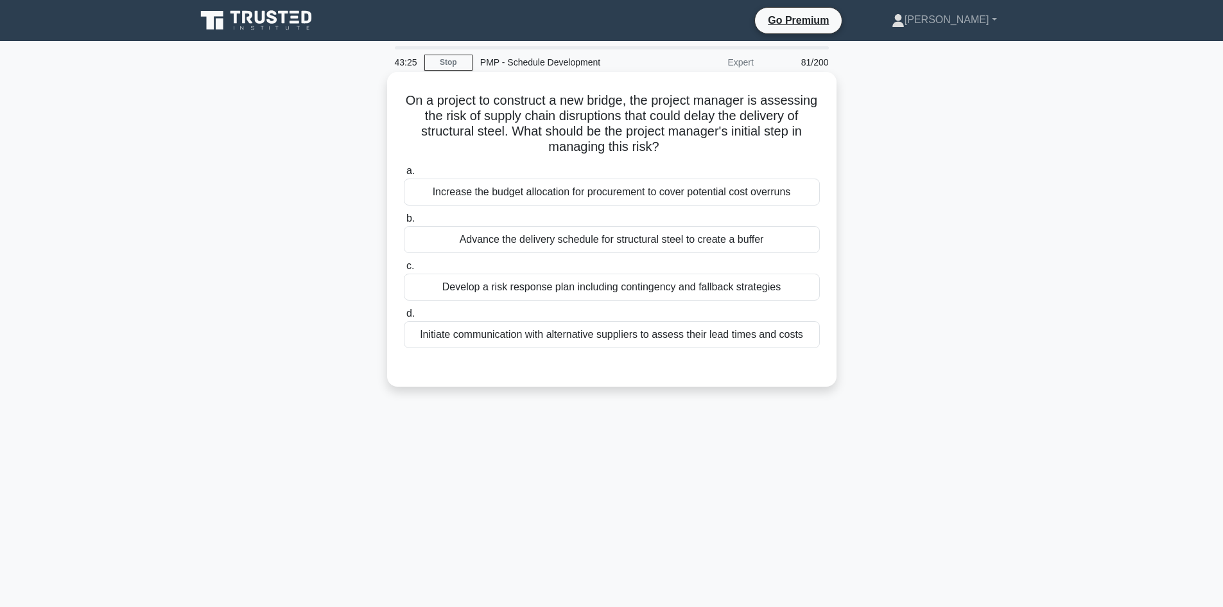
click at [609, 286] on div "Develop a risk response plan including contingency and fallback strategies" at bounding box center [612, 287] width 416 height 27
click at [404, 270] on input "c. Develop a risk response plan including contingency and fallback strategies" at bounding box center [404, 266] width 0 height 8
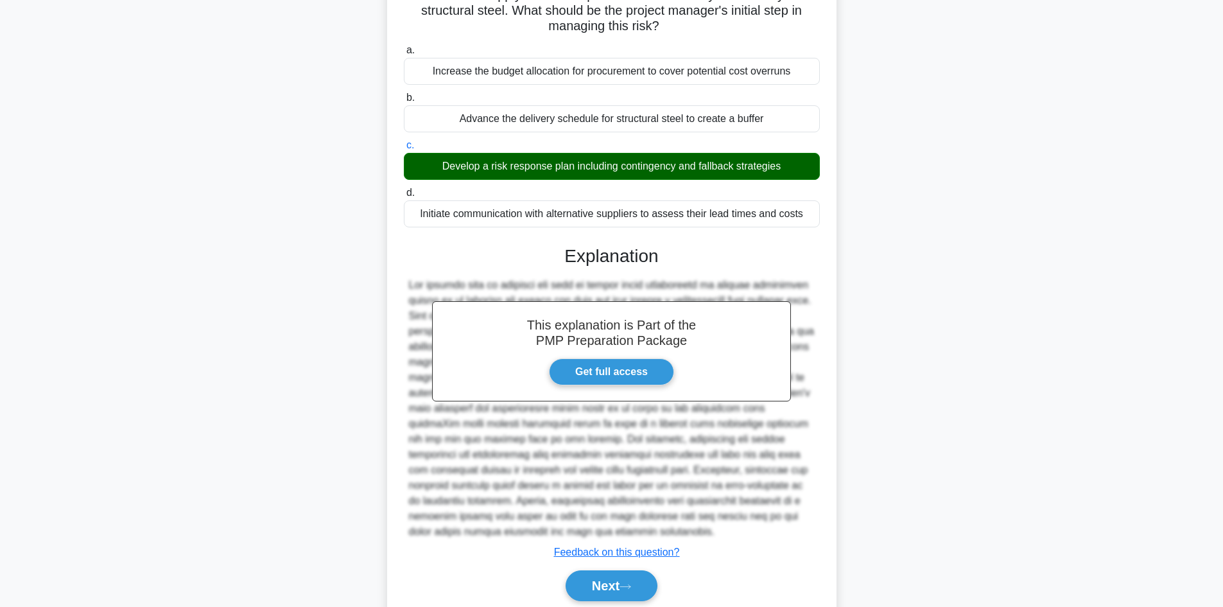
scroll to position [170, 0]
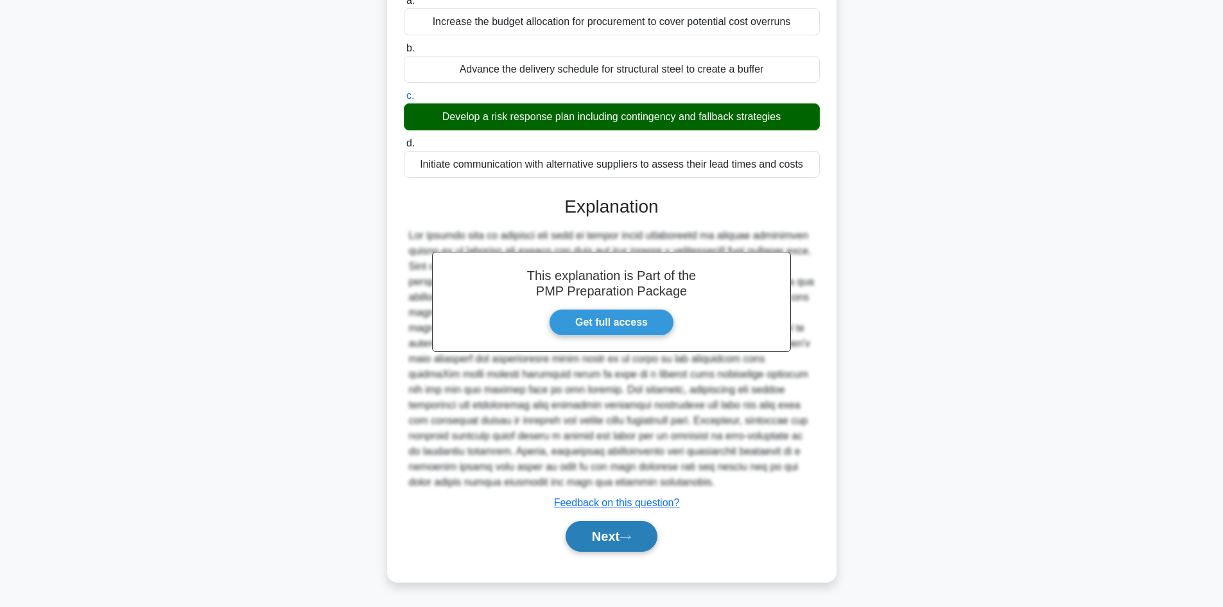
click at [617, 537] on button "Next" at bounding box center [612, 536] width 92 height 31
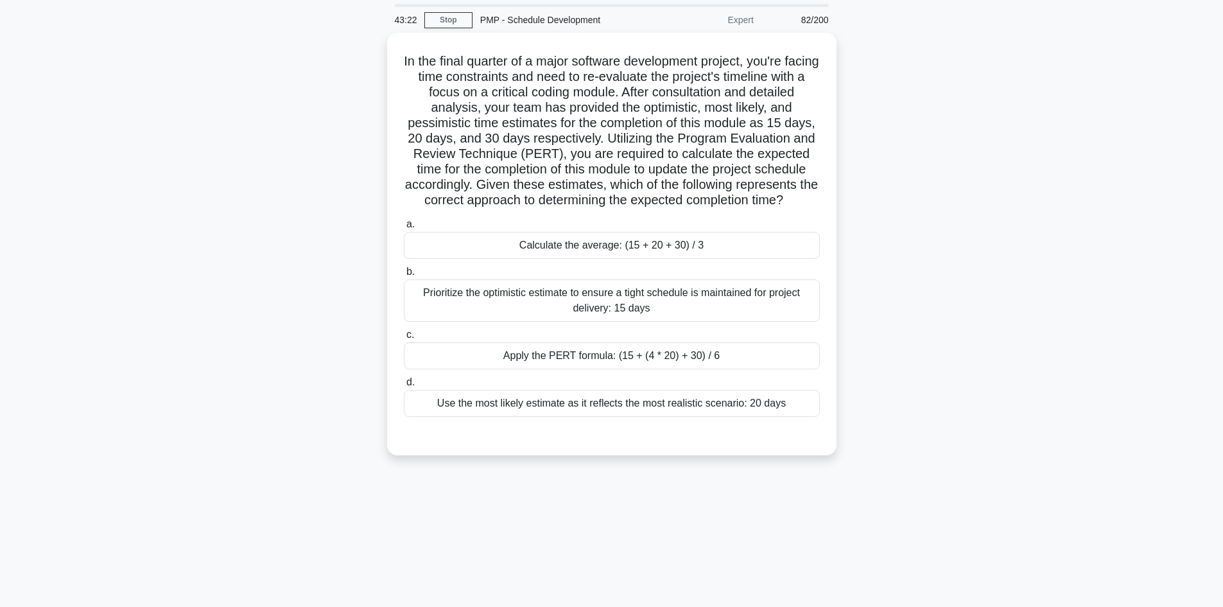
scroll to position [0, 0]
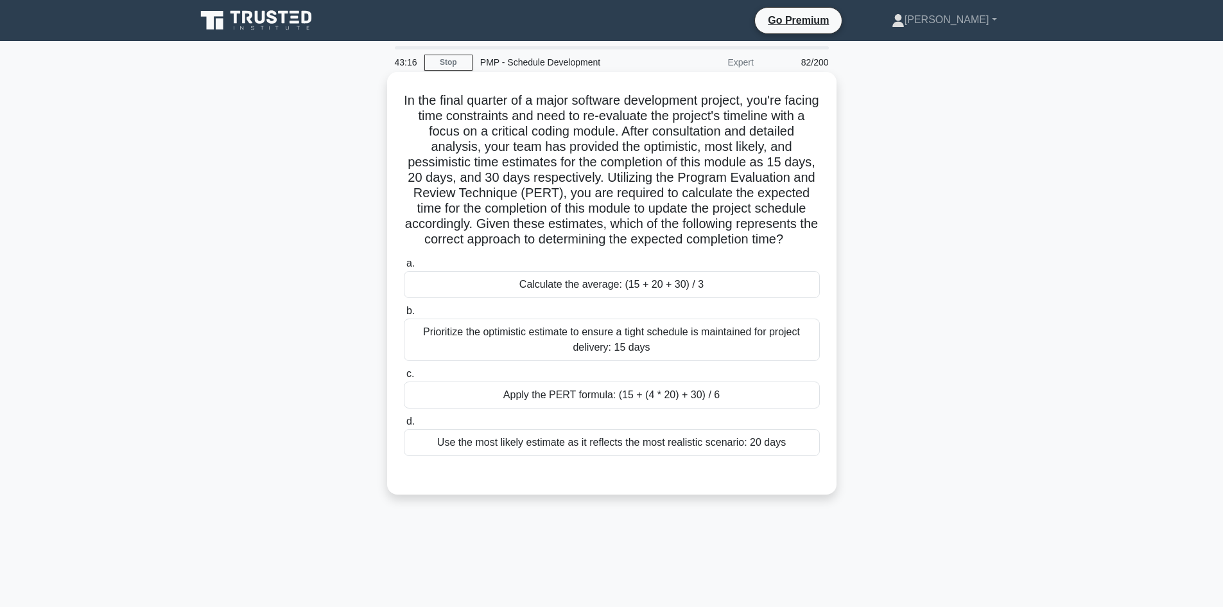
click at [720, 408] on div "Apply the PERT formula: (15 + (4 * 20) + 30) / 6" at bounding box center [612, 394] width 416 height 27
click at [404, 378] on input "c. Apply the PERT formula: (15 + (4 * 20) + 30) / 6" at bounding box center [404, 374] width 0 height 8
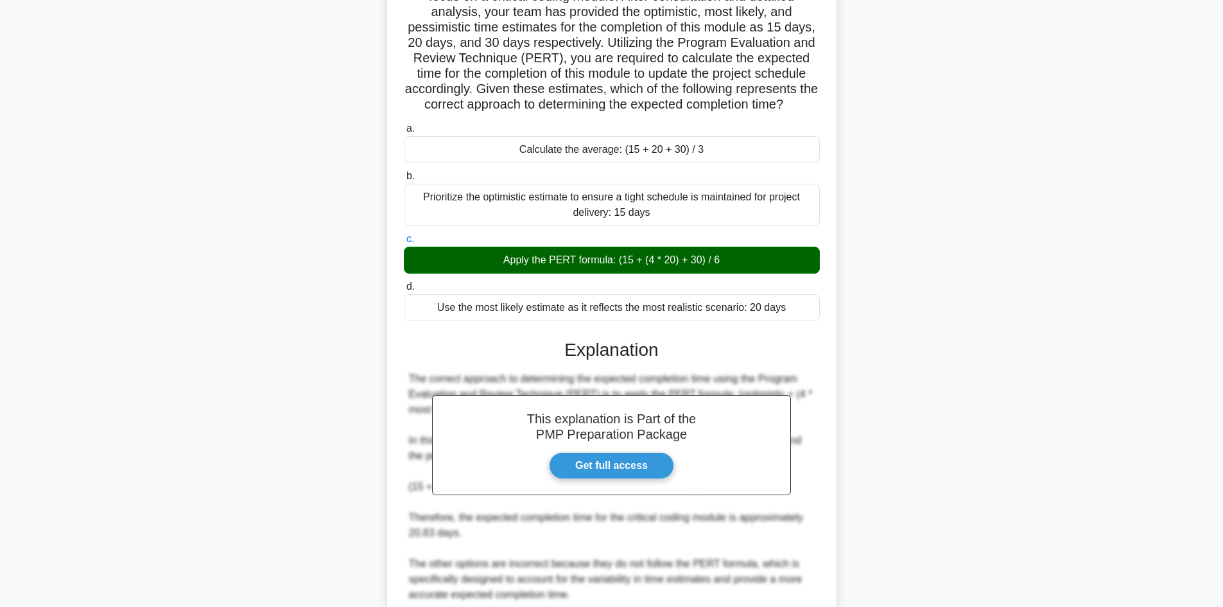
scroll to position [263, 0]
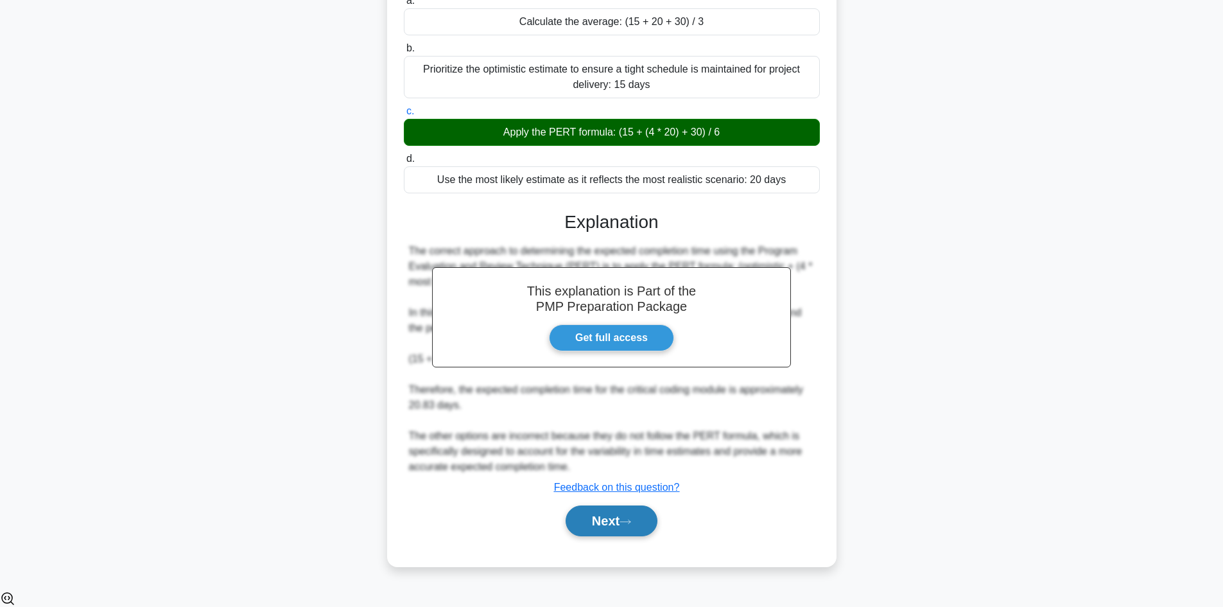
click at [586, 536] on button "Next" at bounding box center [612, 520] width 92 height 31
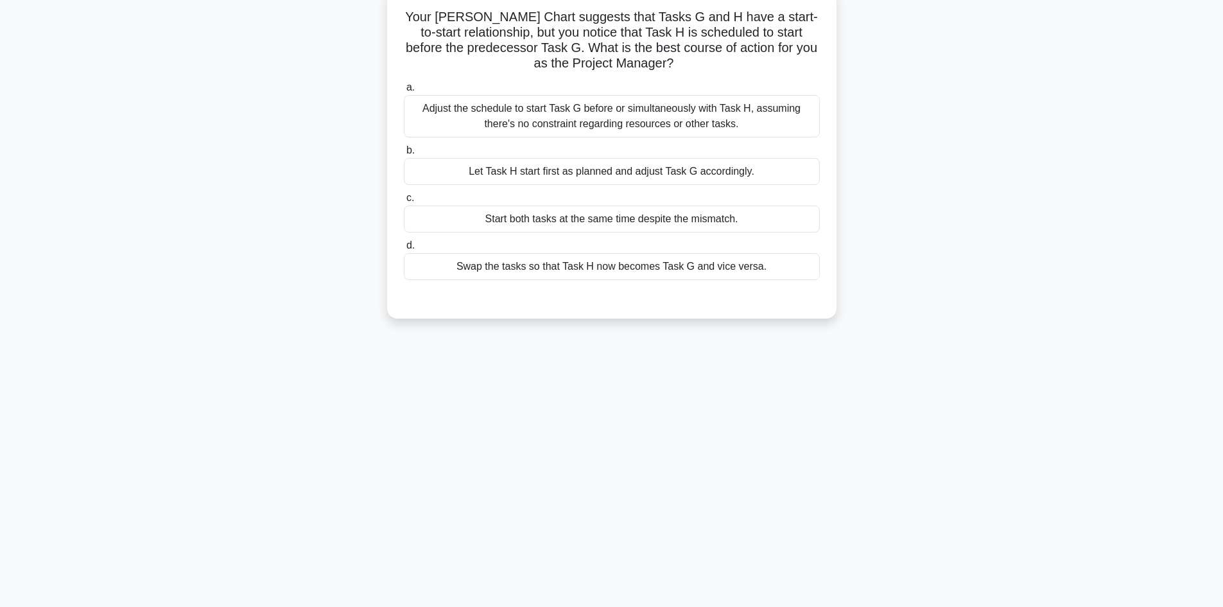
scroll to position [0, 0]
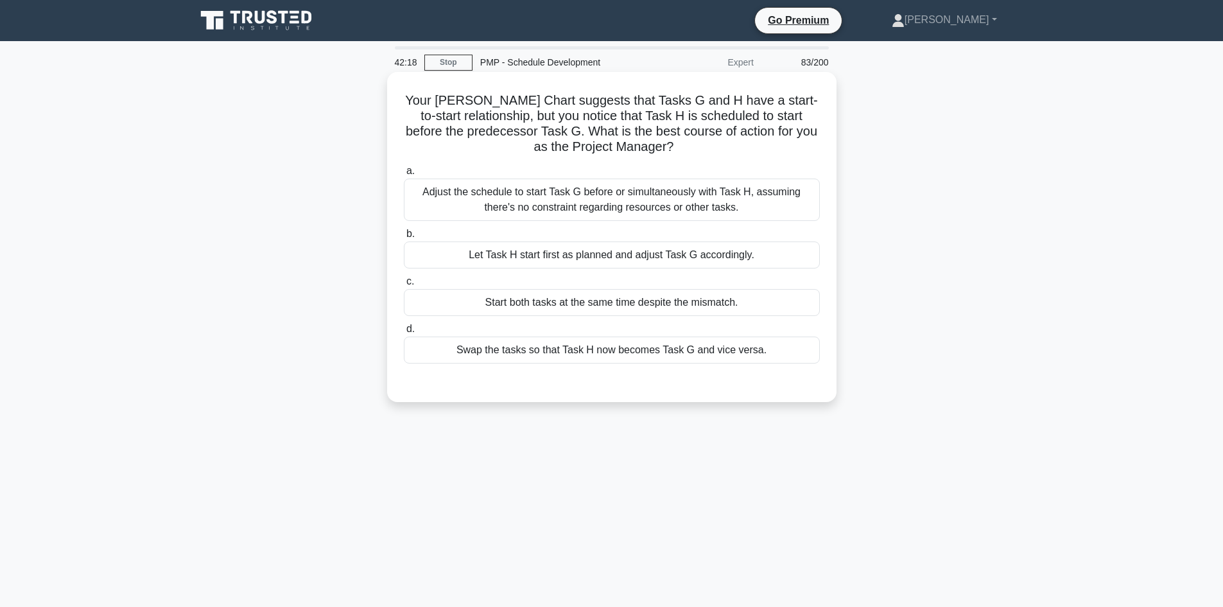
click at [722, 308] on div "Start both tasks at the same time despite the mismatch." at bounding box center [612, 302] width 416 height 27
click at [404, 286] on input "c. Start both tasks at the same time despite the mismatch." at bounding box center [404, 281] width 0 height 8
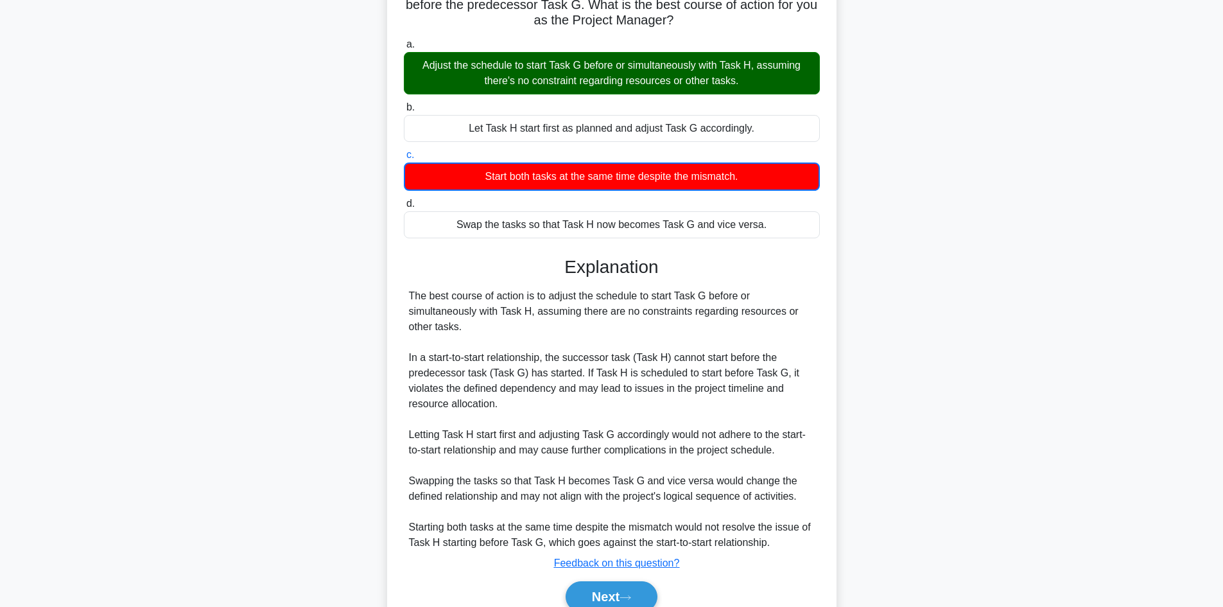
scroll to position [187, 0]
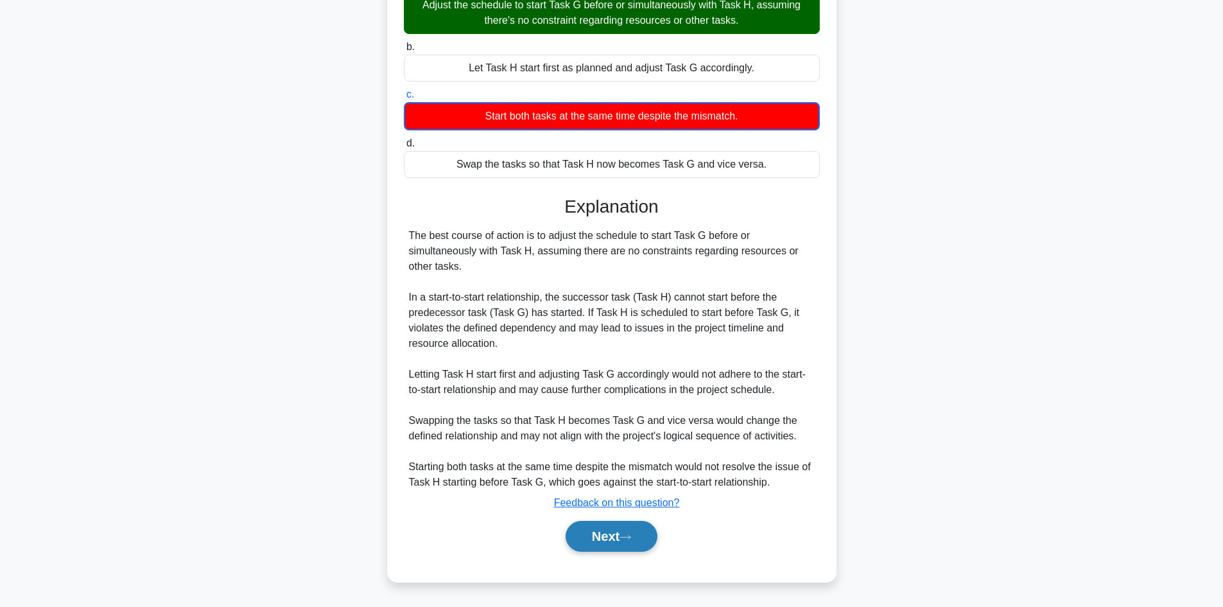
click at [599, 536] on button "Next" at bounding box center [612, 536] width 92 height 31
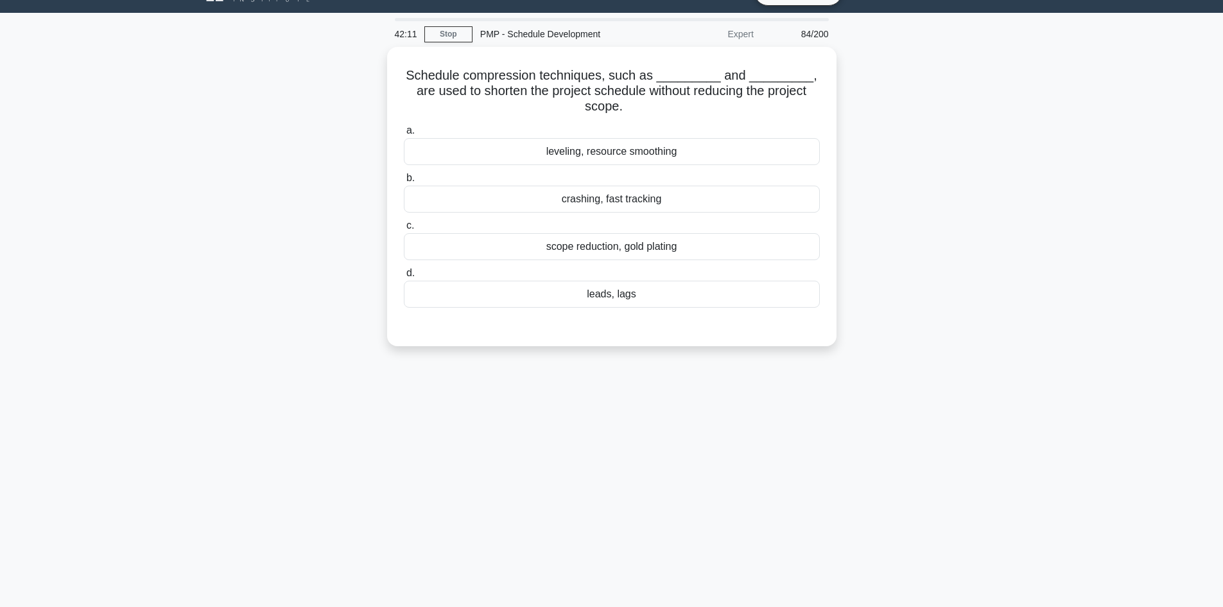
scroll to position [0, 0]
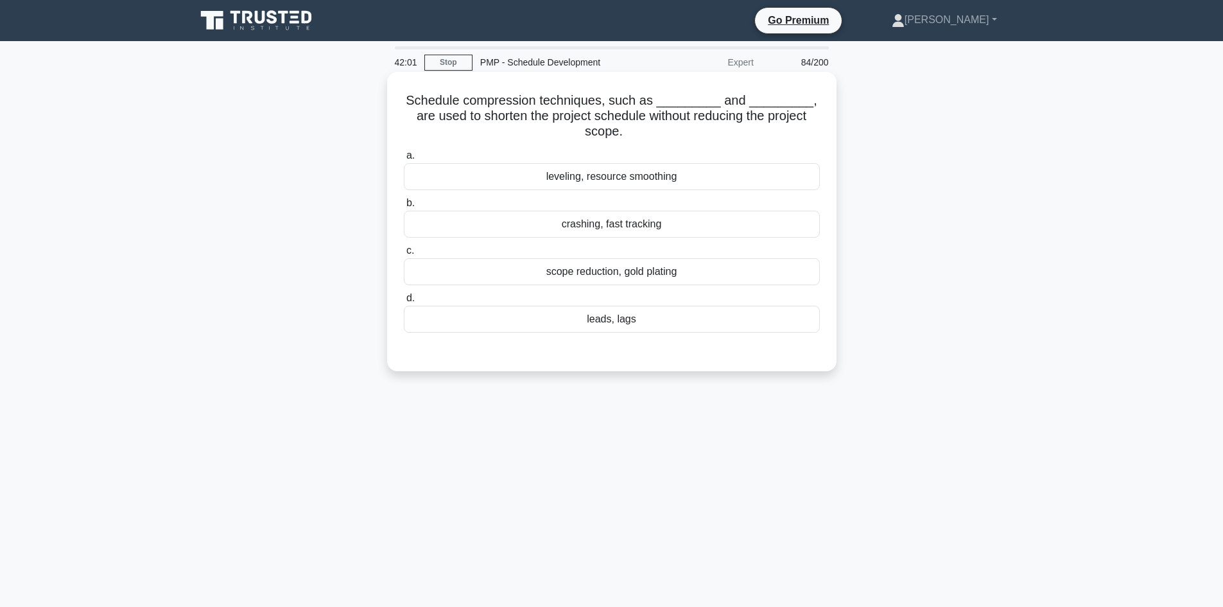
click at [647, 222] on div "crashing, fast tracking" at bounding box center [612, 224] width 416 height 27
click at [404, 207] on input "b. crashing, fast tracking" at bounding box center [404, 203] width 0 height 8
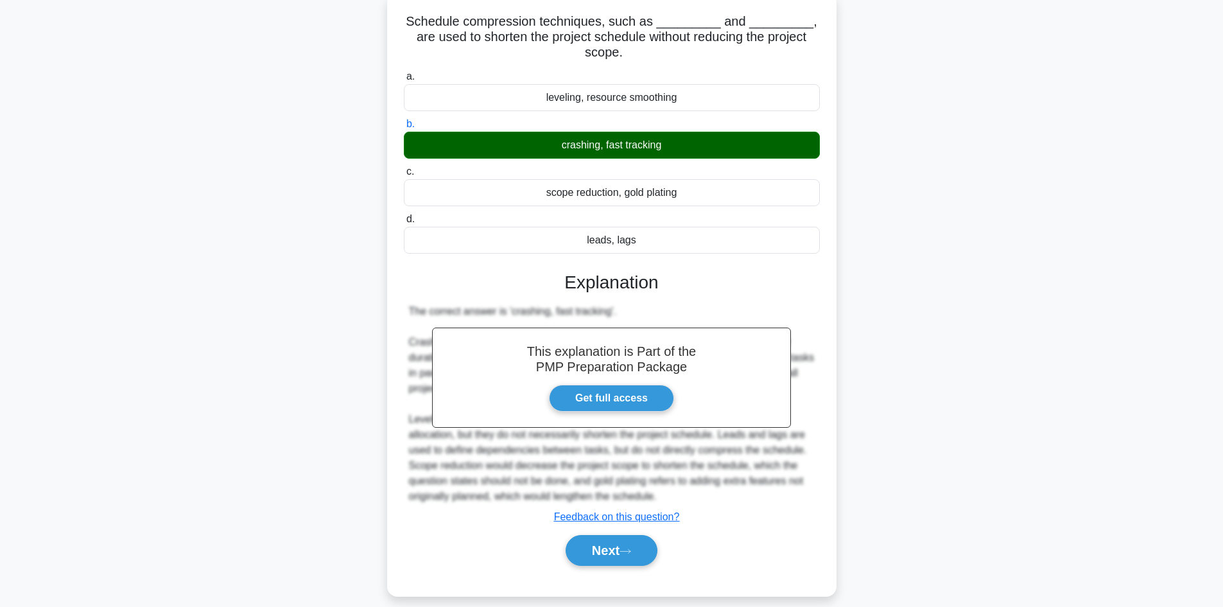
scroll to position [93, 0]
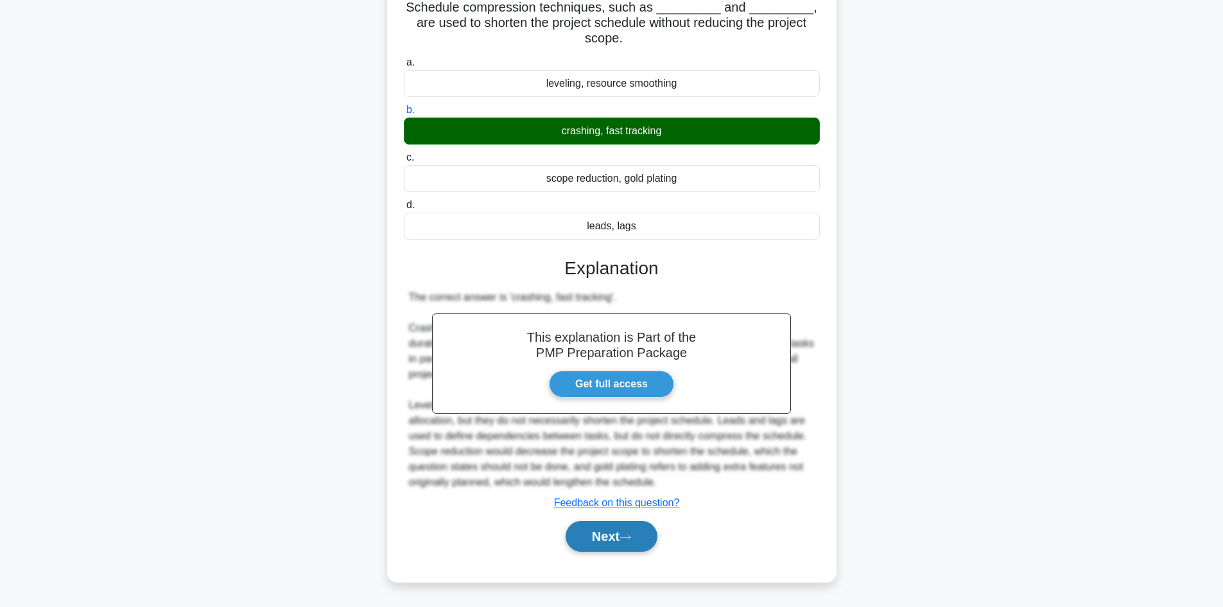
click at [624, 530] on button "Next" at bounding box center [612, 536] width 92 height 31
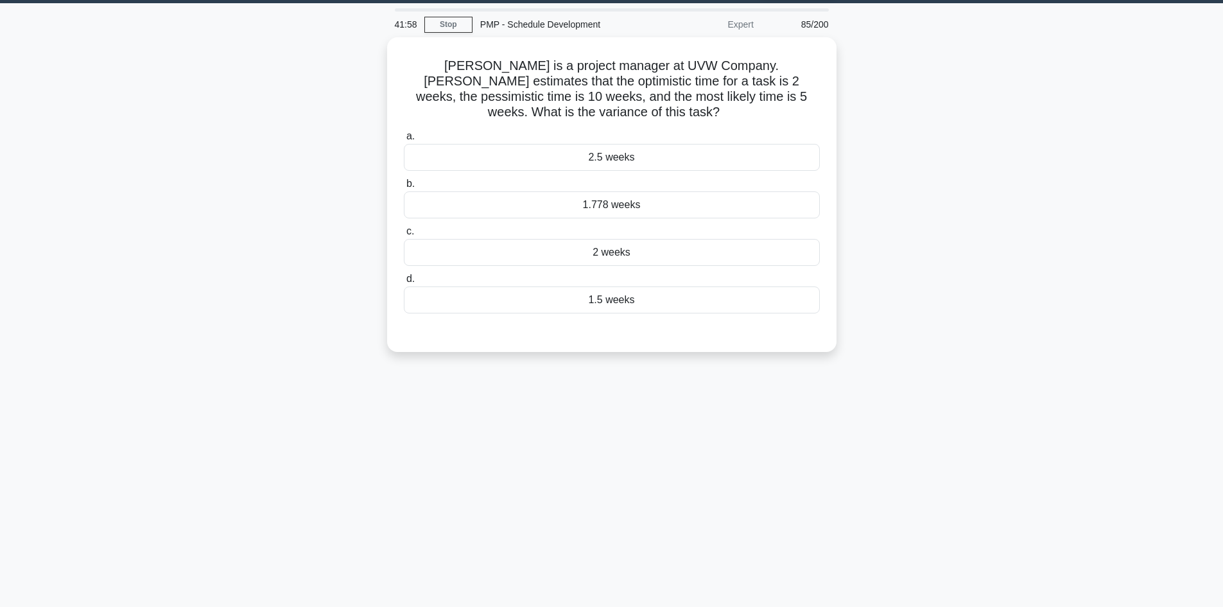
scroll to position [0, 0]
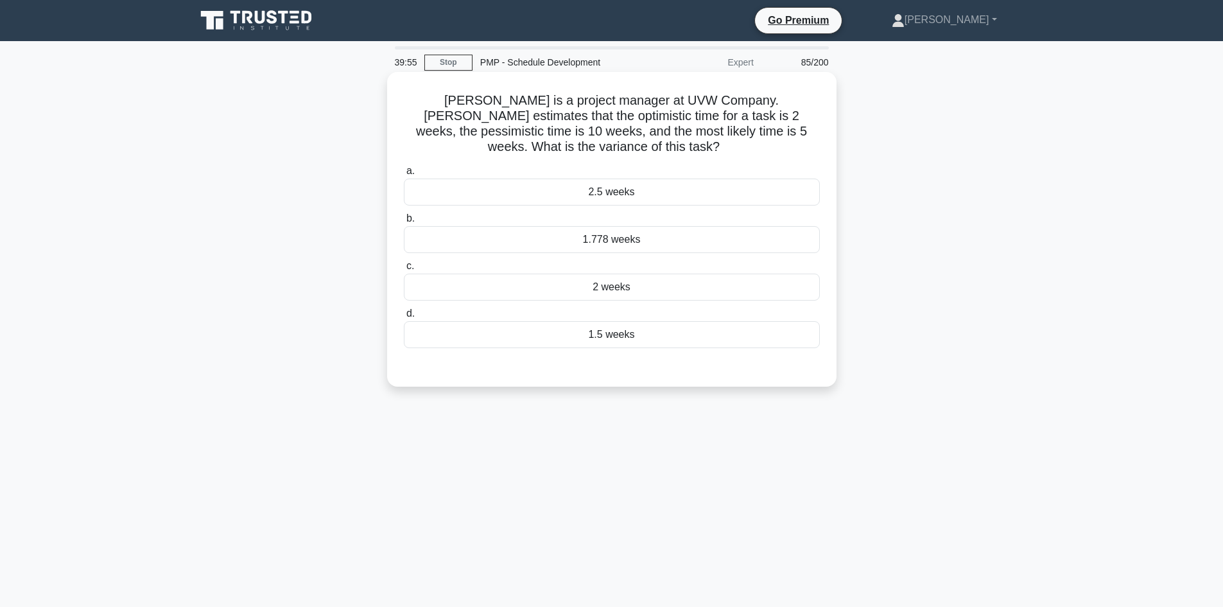
click at [668, 287] on div "2 weeks" at bounding box center [612, 287] width 416 height 27
click at [404, 270] on input "c. 2 weeks" at bounding box center [404, 266] width 0 height 8
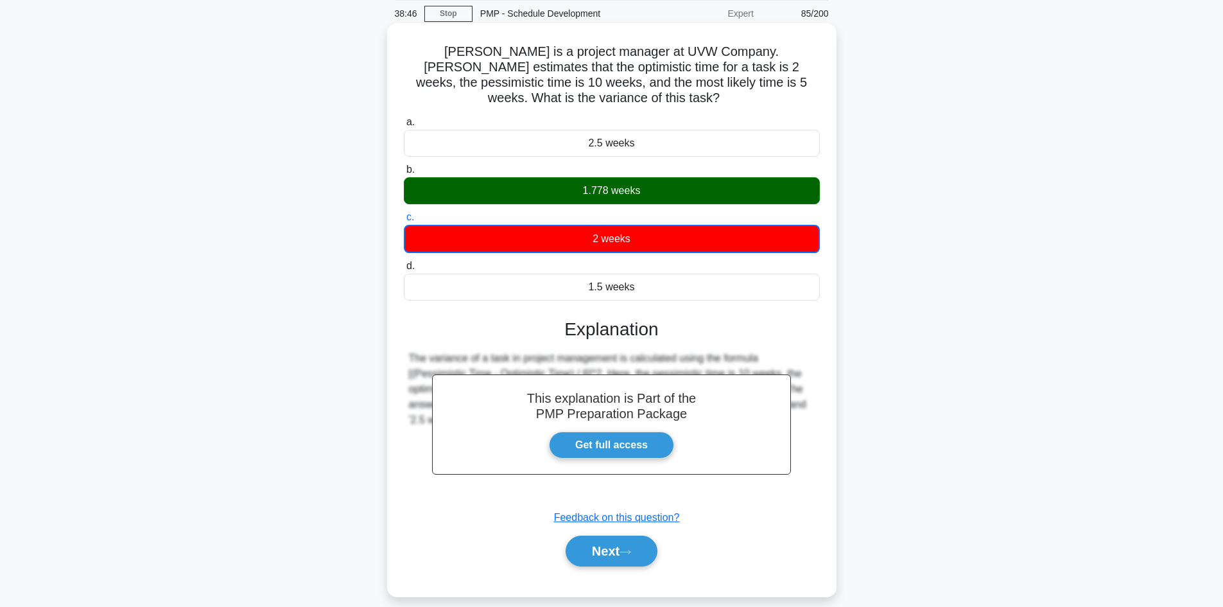
scroll to position [87, 0]
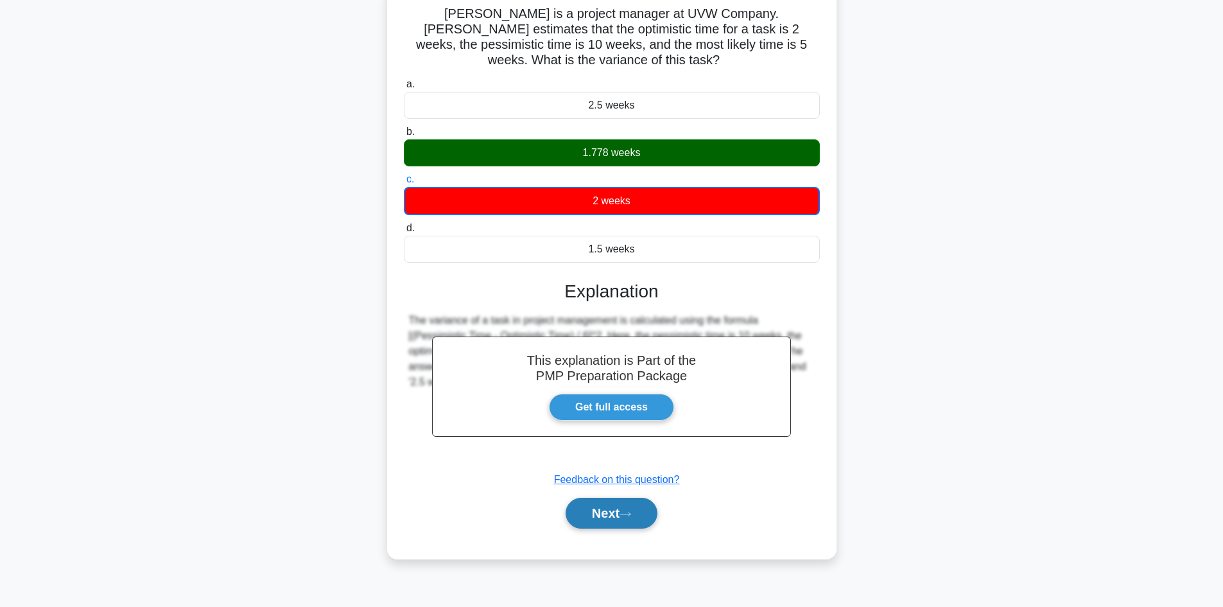
click at [627, 514] on icon at bounding box center [626, 514] width 12 height 7
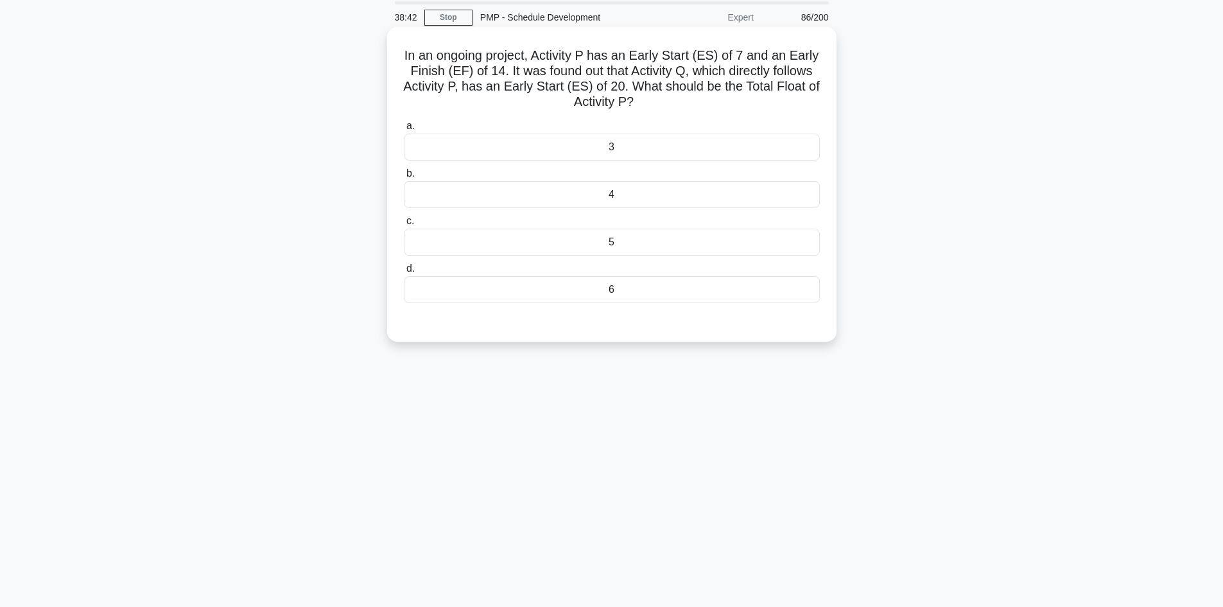
scroll to position [22, 0]
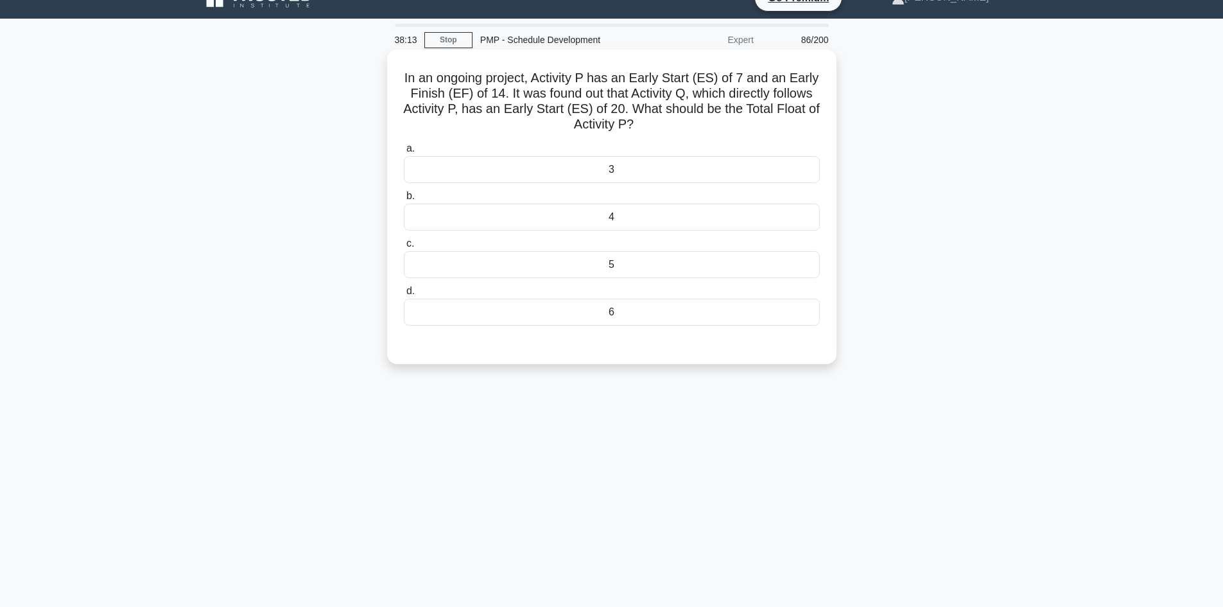
click at [645, 312] on div "6" at bounding box center [612, 312] width 416 height 27
click at [404, 295] on input "d. 6" at bounding box center [404, 291] width 0 height 8
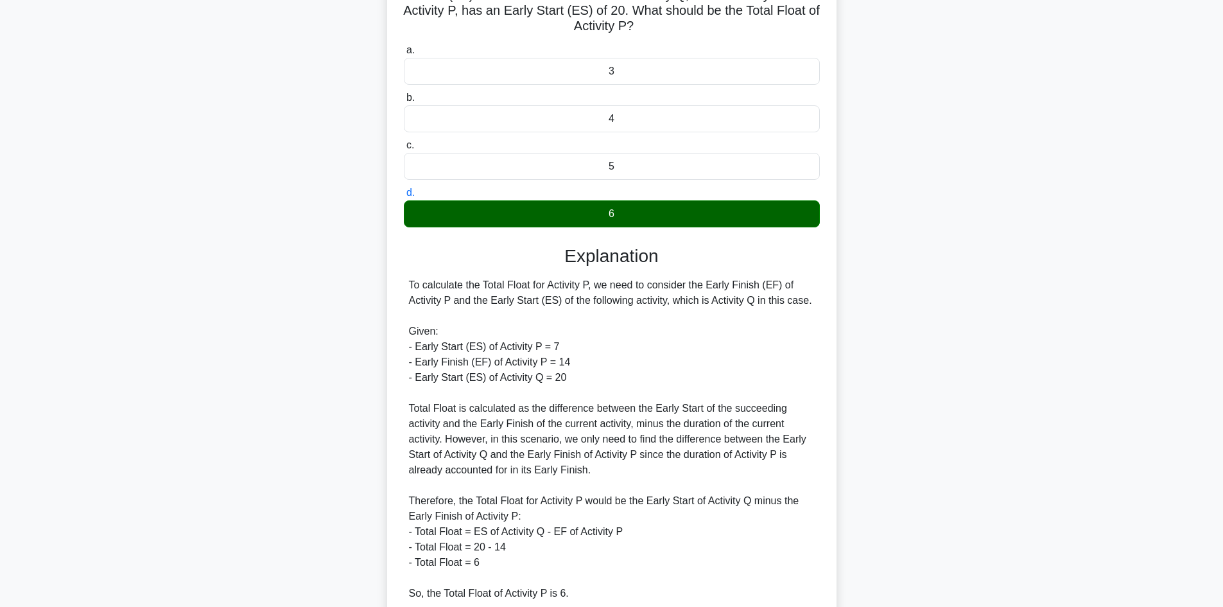
scroll to position [215, 0]
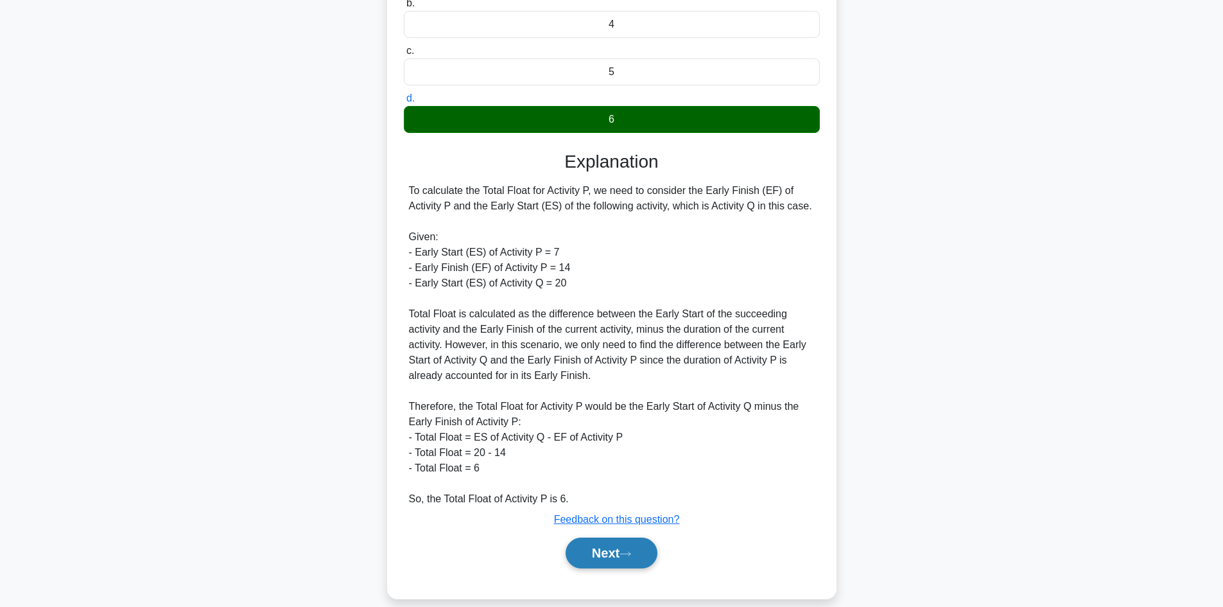
click at [644, 554] on button "Next" at bounding box center [612, 553] width 92 height 31
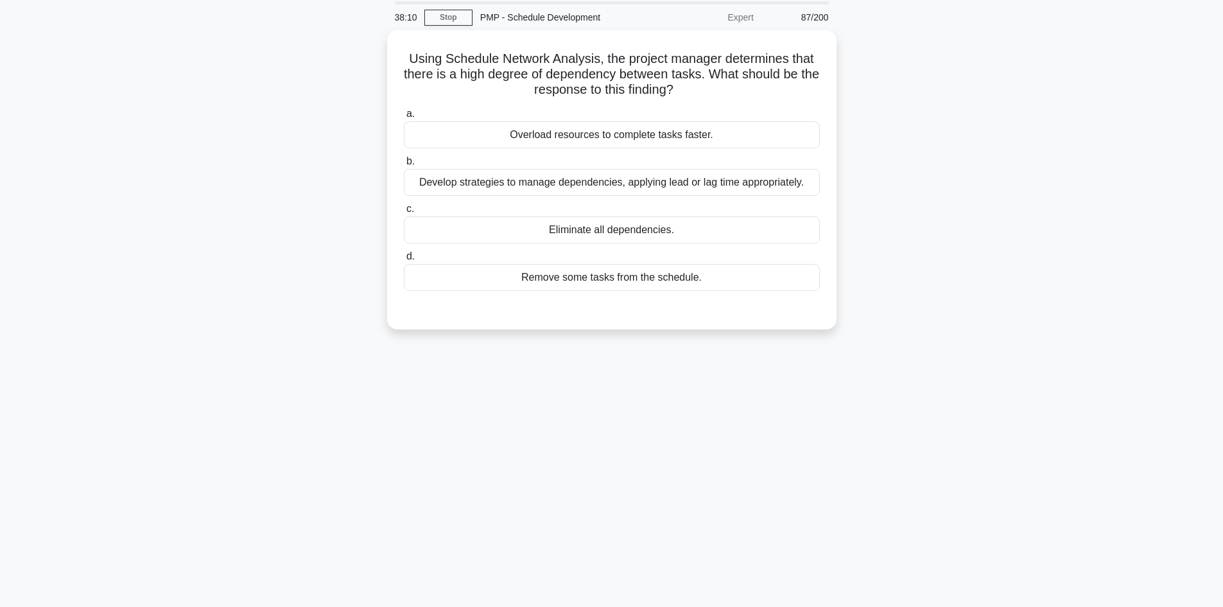
scroll to position [22, 0]
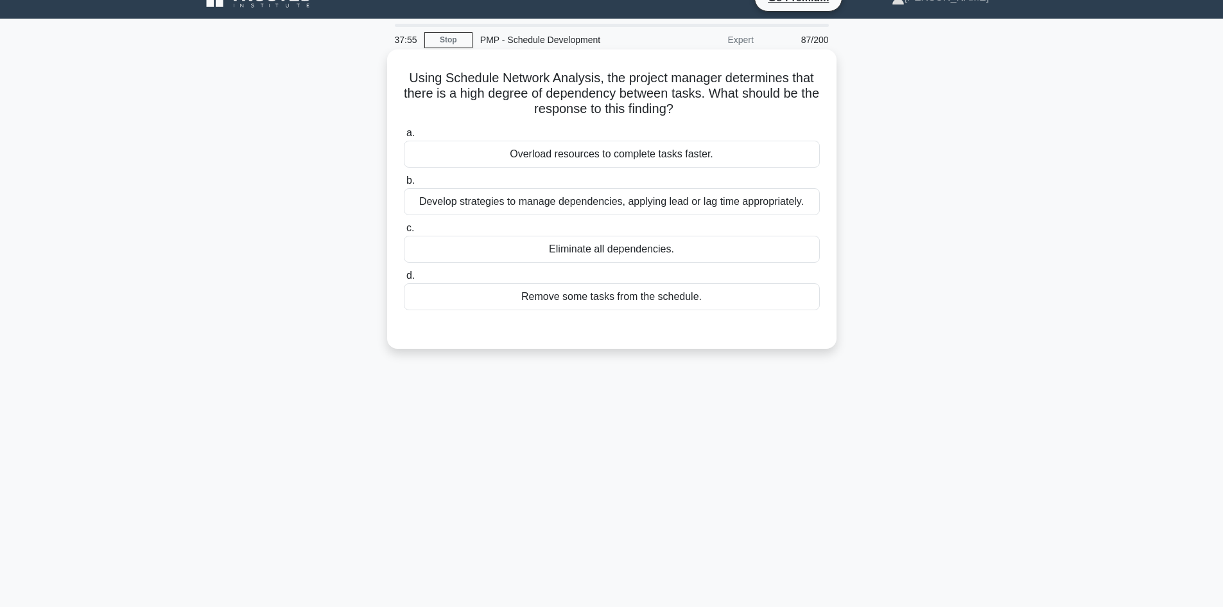
click at [687, 204] on div "Develop strategies to manage dependencies, applying lead or lag time appropriat…" at bounding box center [612, 201] width 416 height 27
click at [404, 185] on input "b. Develop strategies to manage dependencies, applying lead or lag time appropr…" at bounding box center [404, 181] width 0 height 8
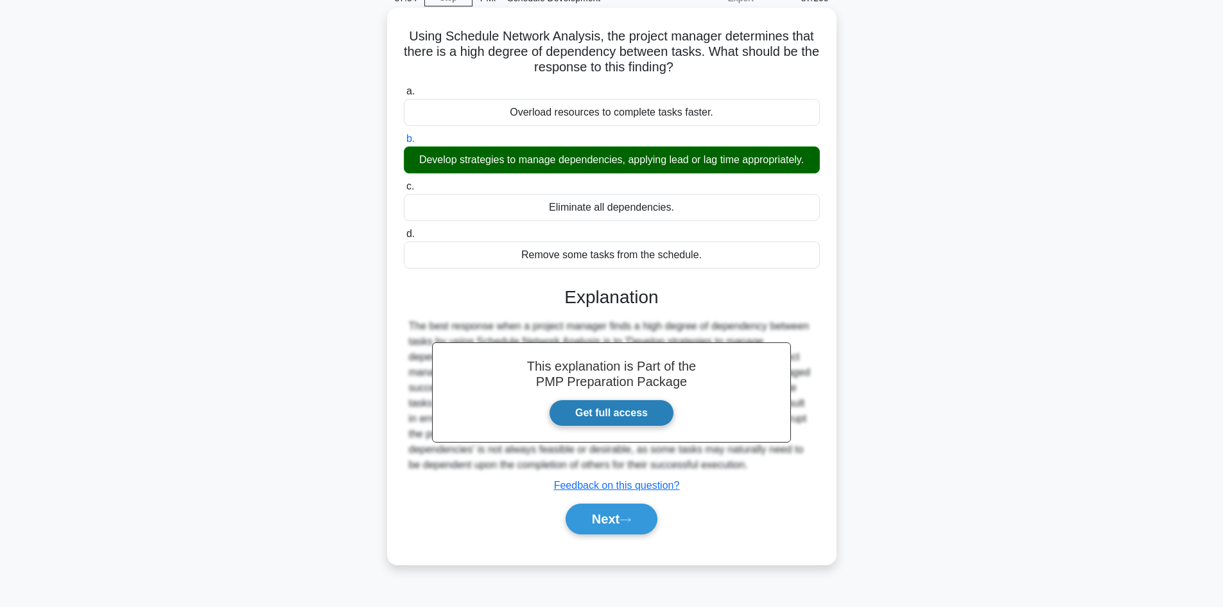
scroll to position [87, 0]
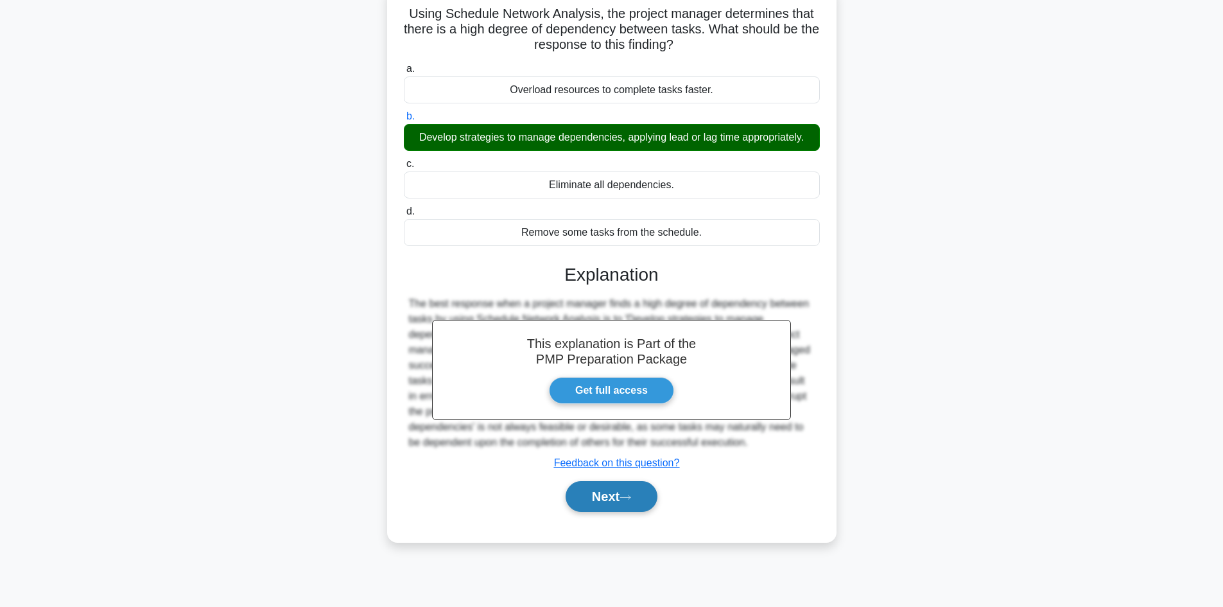
click at [620, 488] on button "Next" at bounding box center [612, 496] width 92 height 31
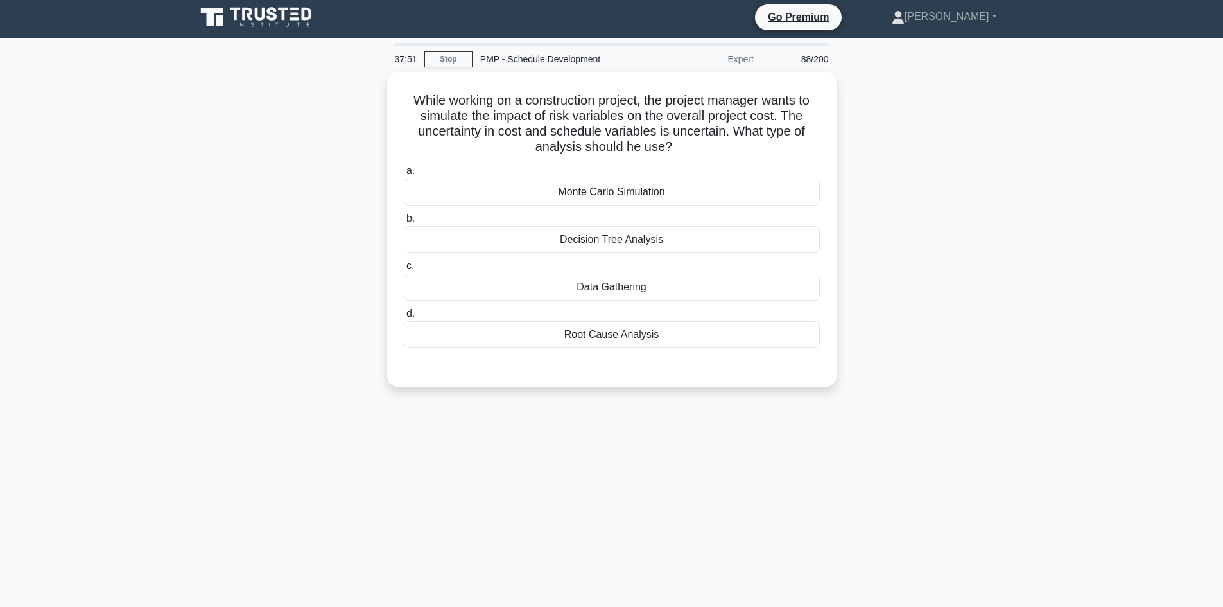
scroll to position [0, 0]
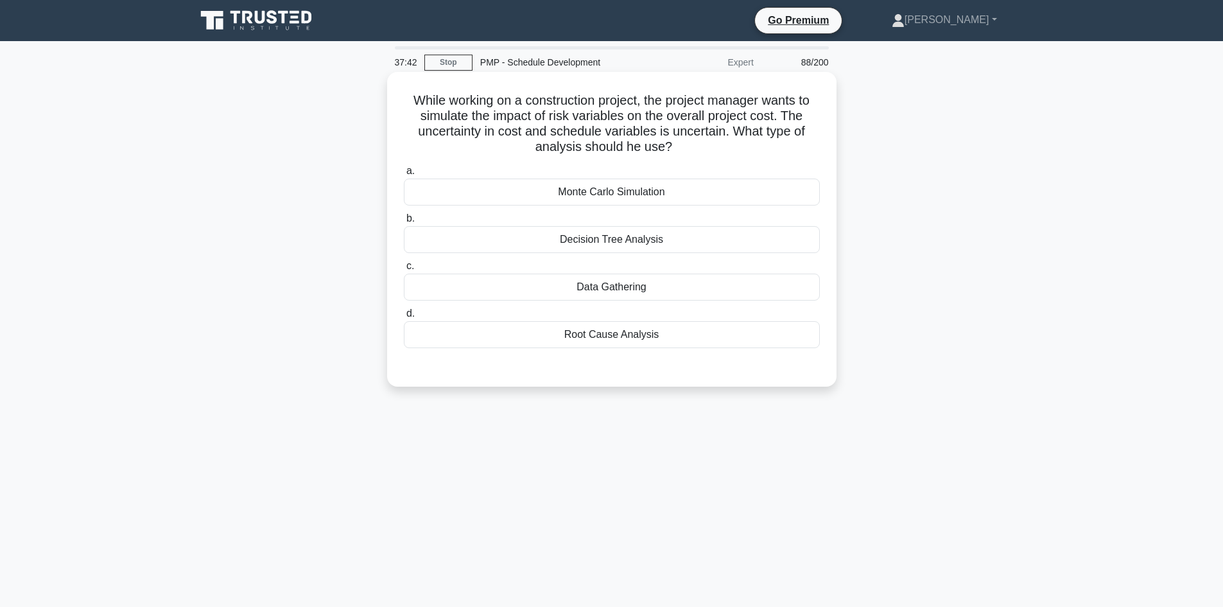
click at [656, 193] on div "Monte Carlo Simulation" at bounding box center [612, 192] width 416 height 27
click at [404, 175] on input "a. Monte Carlo Simulation" at bounding box center [404, 171] width 0 height 8
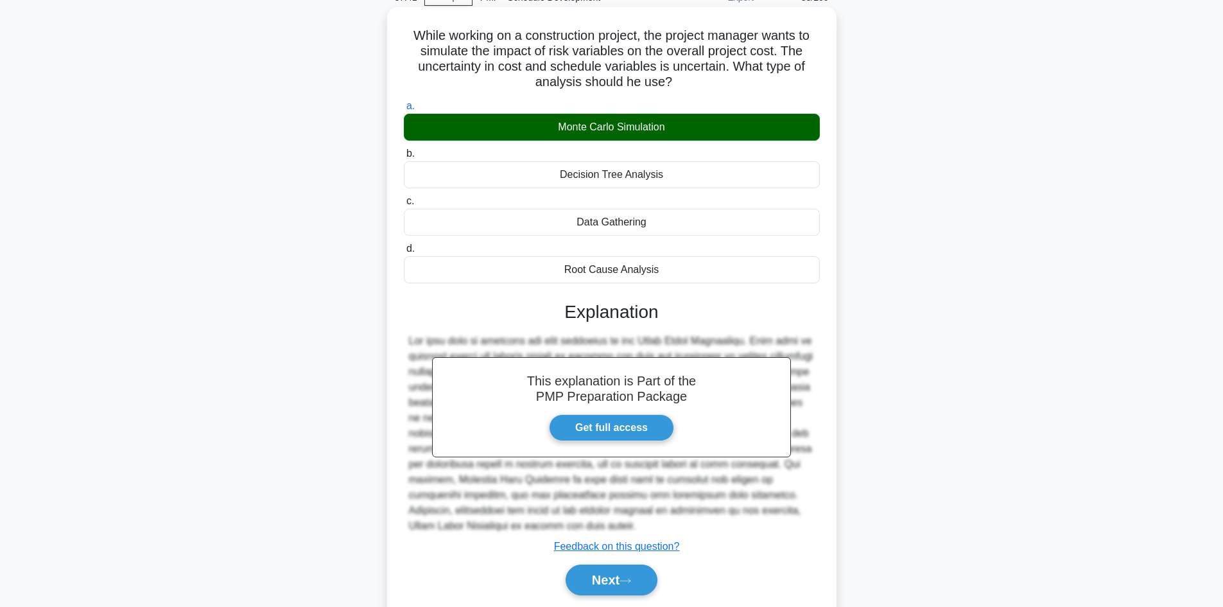
scroll to position [109, 0]
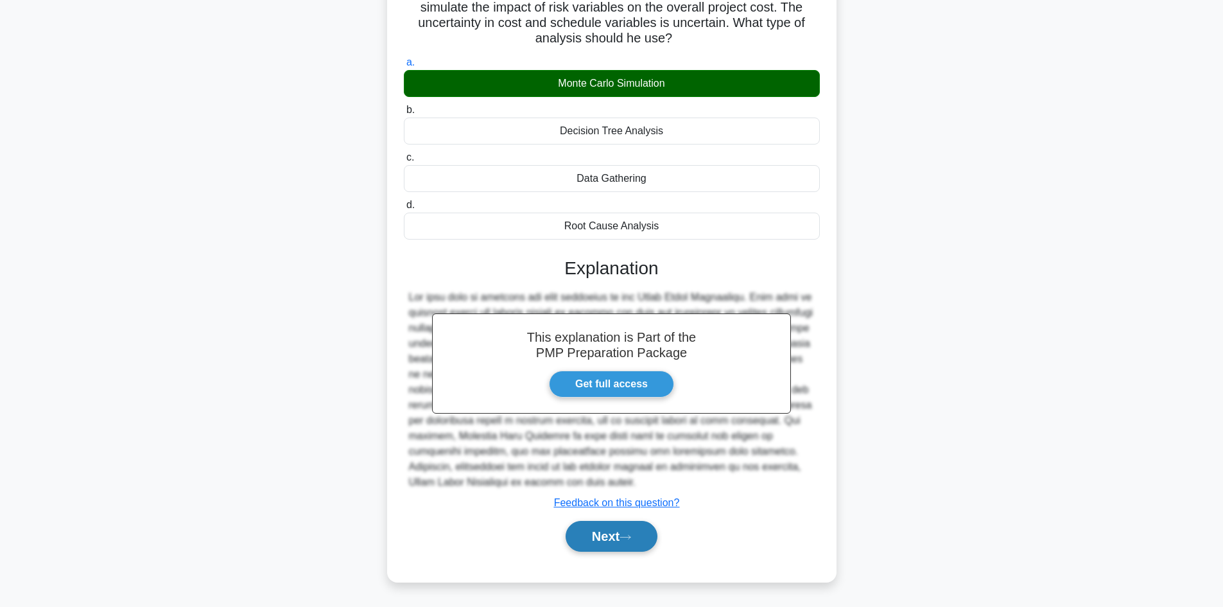
click at [647, 544] on button "Next" at bounding box center [612, 536] width 92 height 31
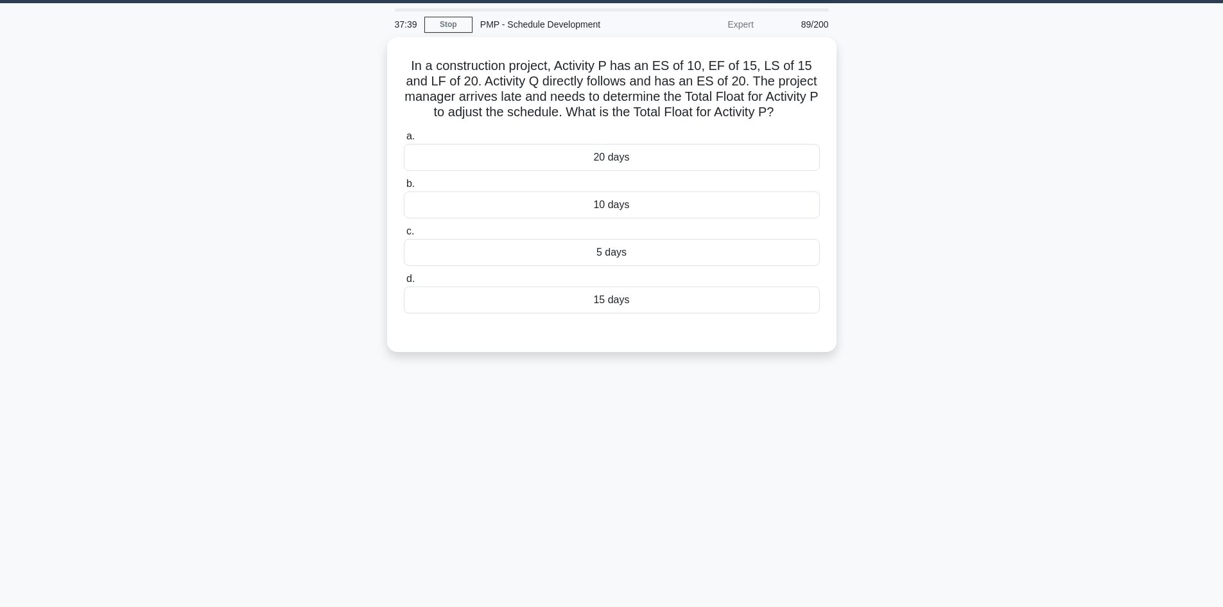
scroll to position [0, 0]
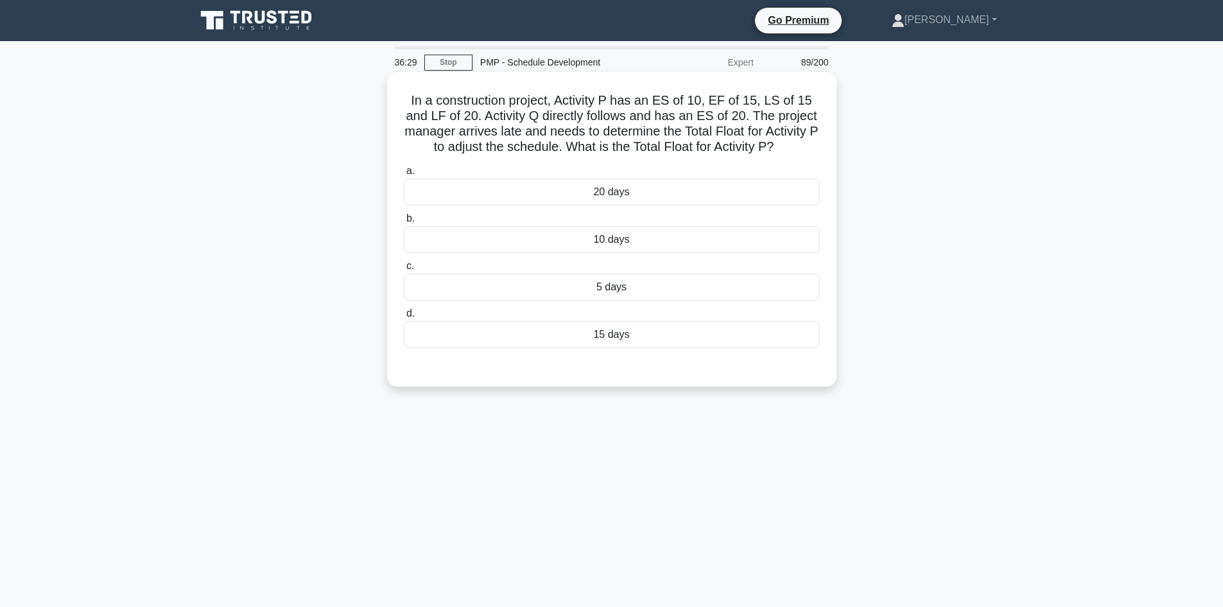
click at [648, 290] on div "5 days" at bounding box center [612, 287] width 416 height 27
click at [404, 270] on input "c. 5 days" at bounding box center [404, 266] width 0 height 8
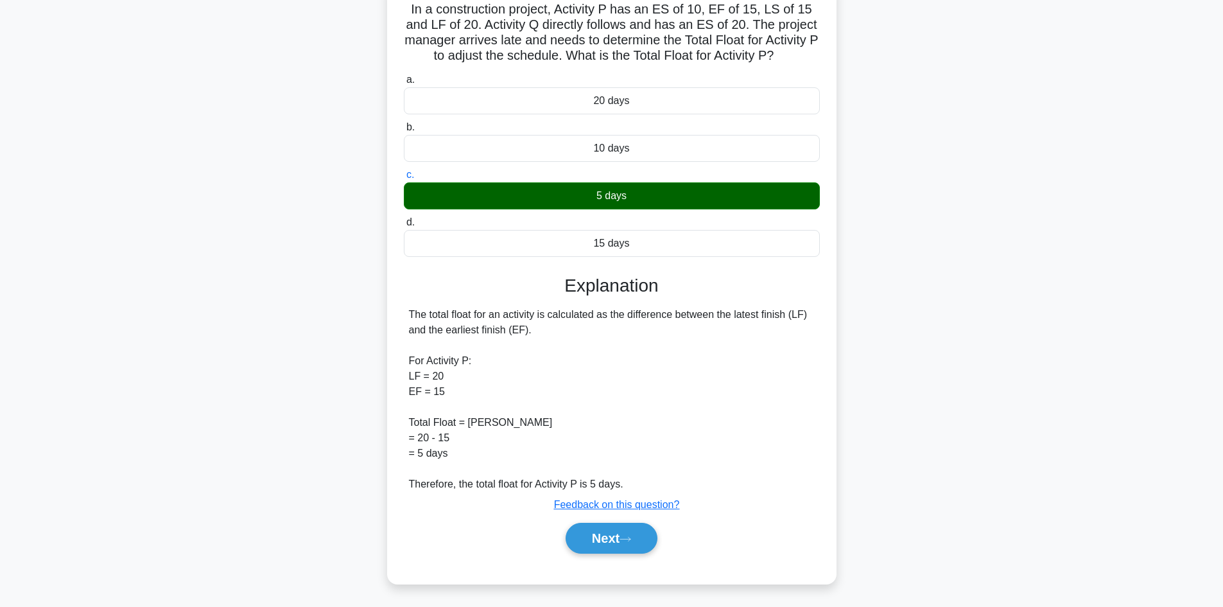
scroll to position [93, 0]
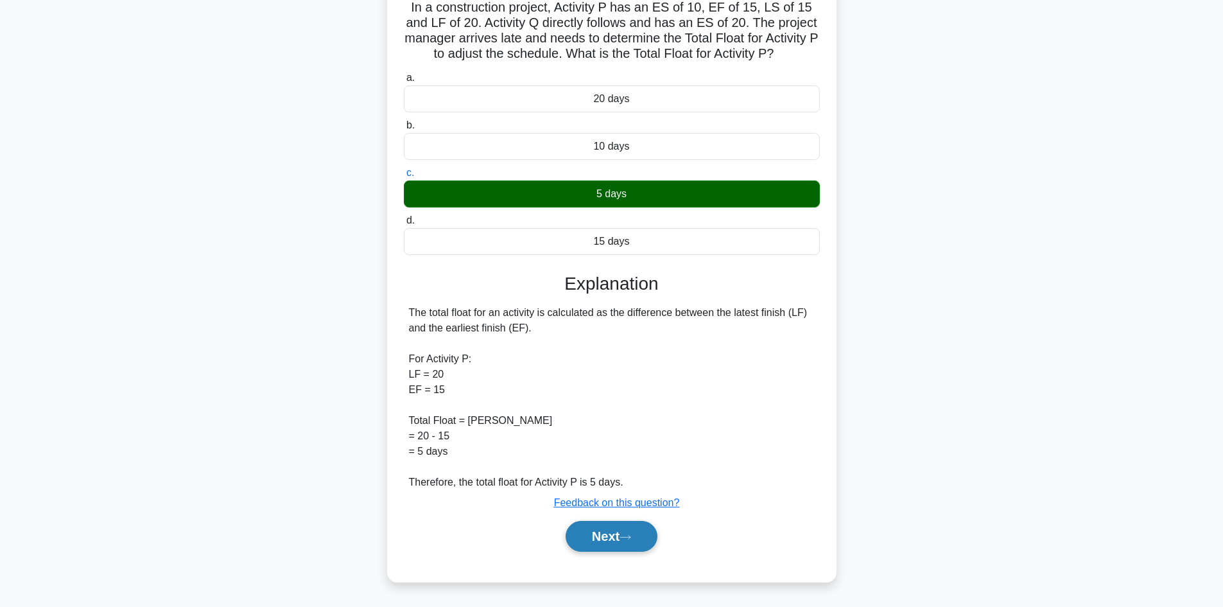
click at [625, 534] on icon at bounding box center [626, 537] width 12 height 7
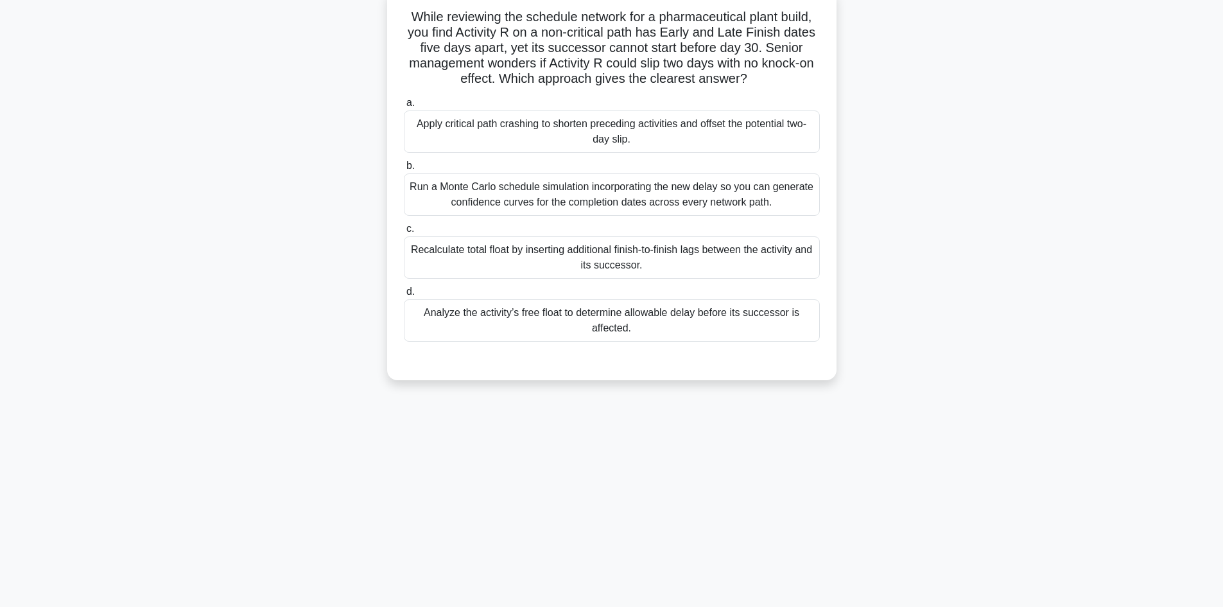
scroll to position [22, 0]
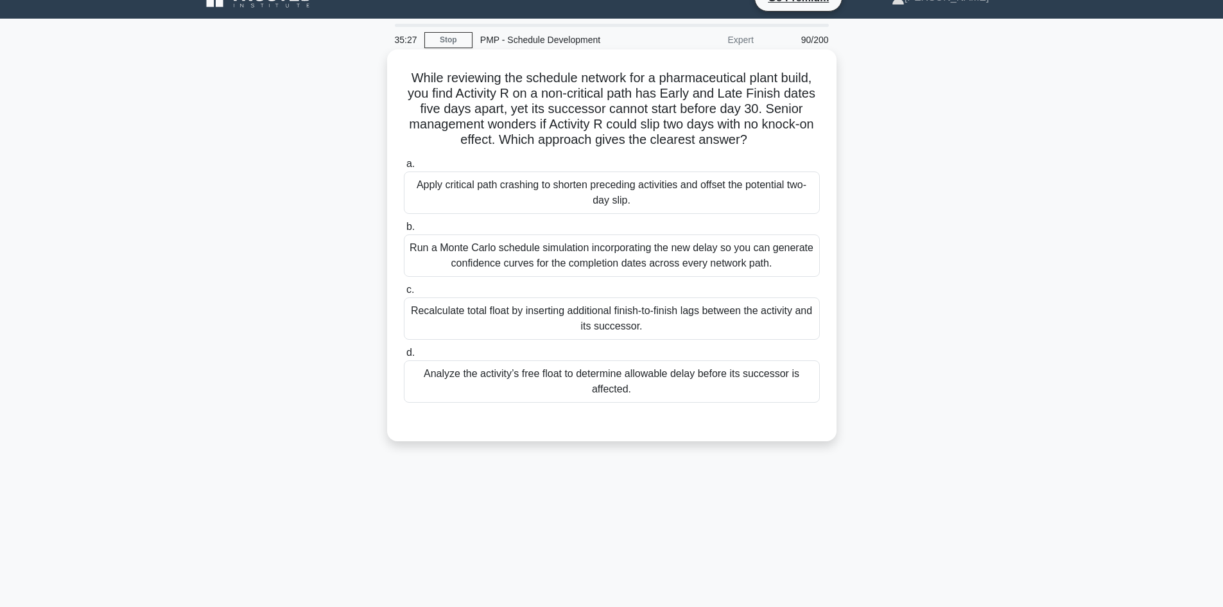
click at [603, 311] on div "Recalculate total float by inserting additional finish-to-finish lags between t…" at bounding box center [612, 318] width 416 height 42
click at [404, 294] on input "c. Recalculate total float by inserting additional finish-to-finish lags betwee…" at bounding box center [404, 290] width 0 height 8
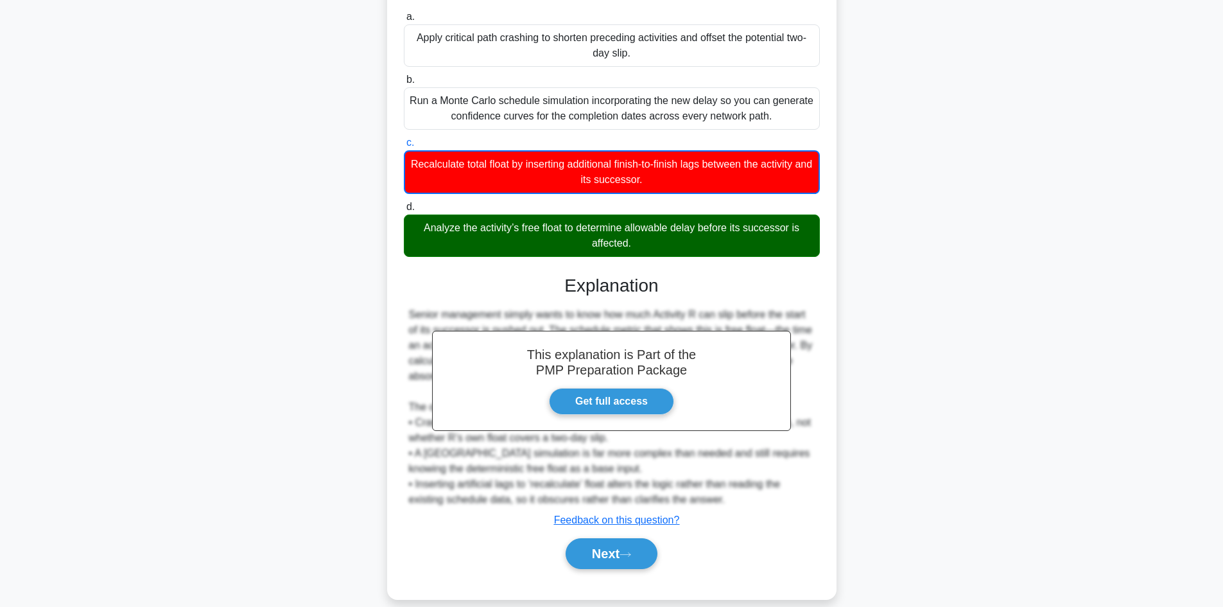
scroll to position [187, 0]
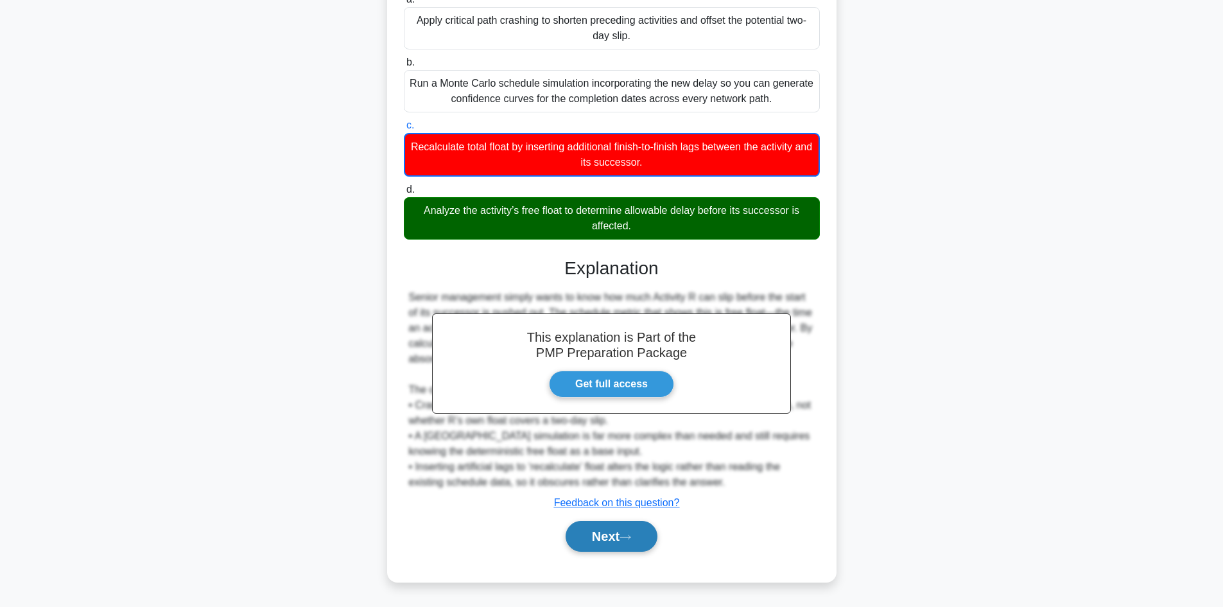
click at [608, 529] on button "Next" at bounding box center [612, 536] width 92 height 31
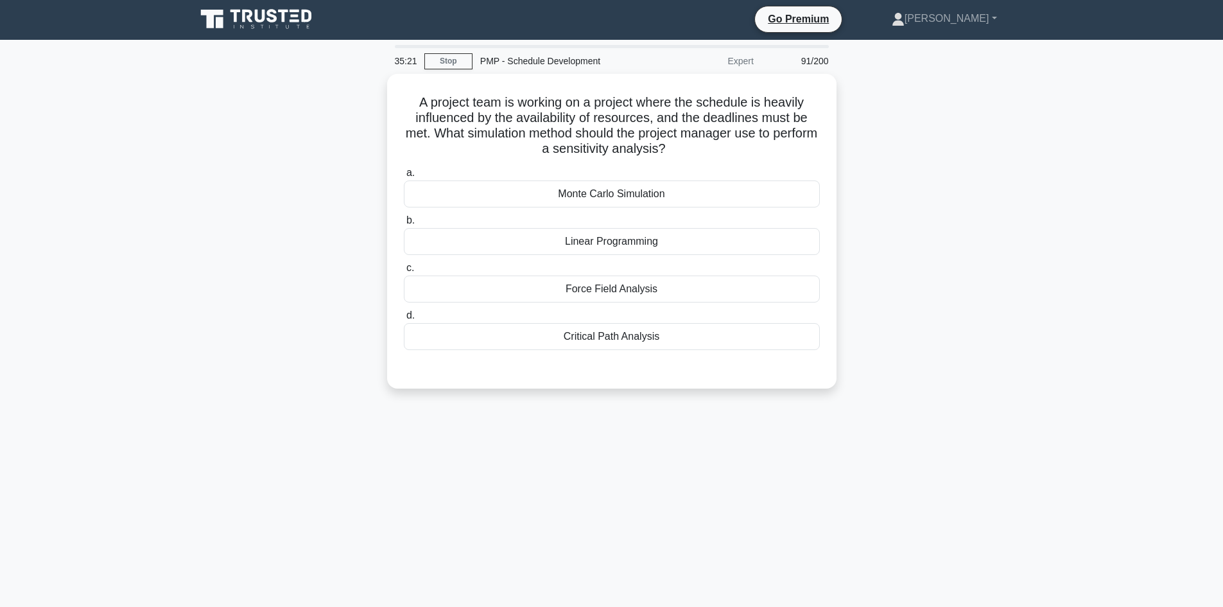
scroll to position [0, 0]
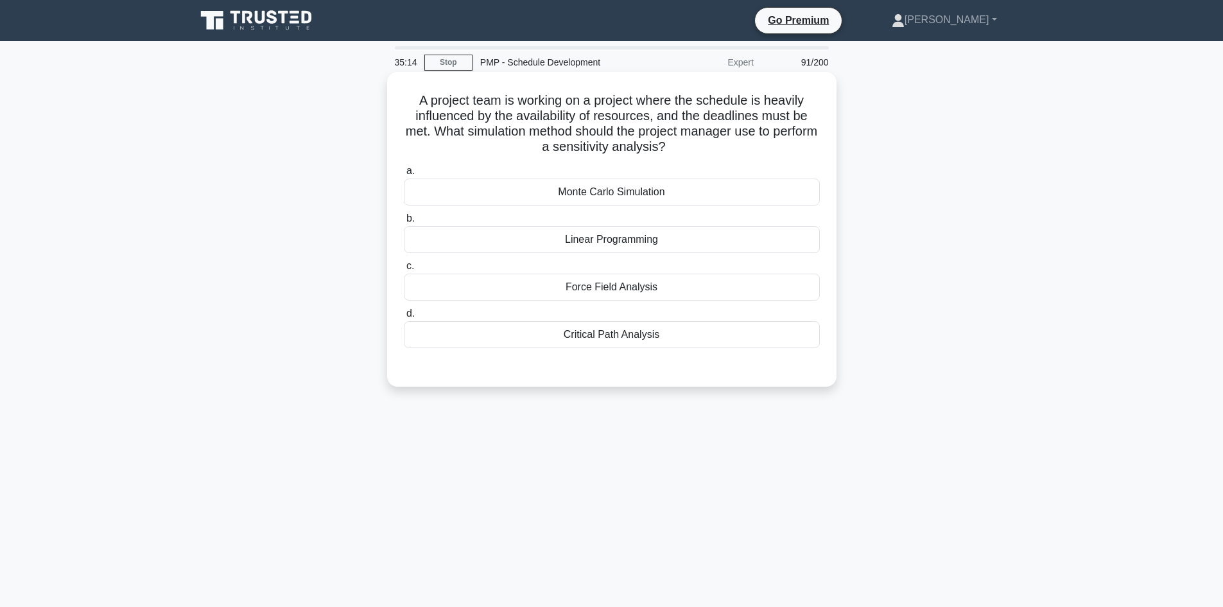
click at [630, 197] on div "Monte Carlo Simulation" at bounding box center [612, 192] width 416 height 27
click at [404, 175] on input "a. Monte Carlo Simulation" at bounding box center [404, 171] width 0 height 8
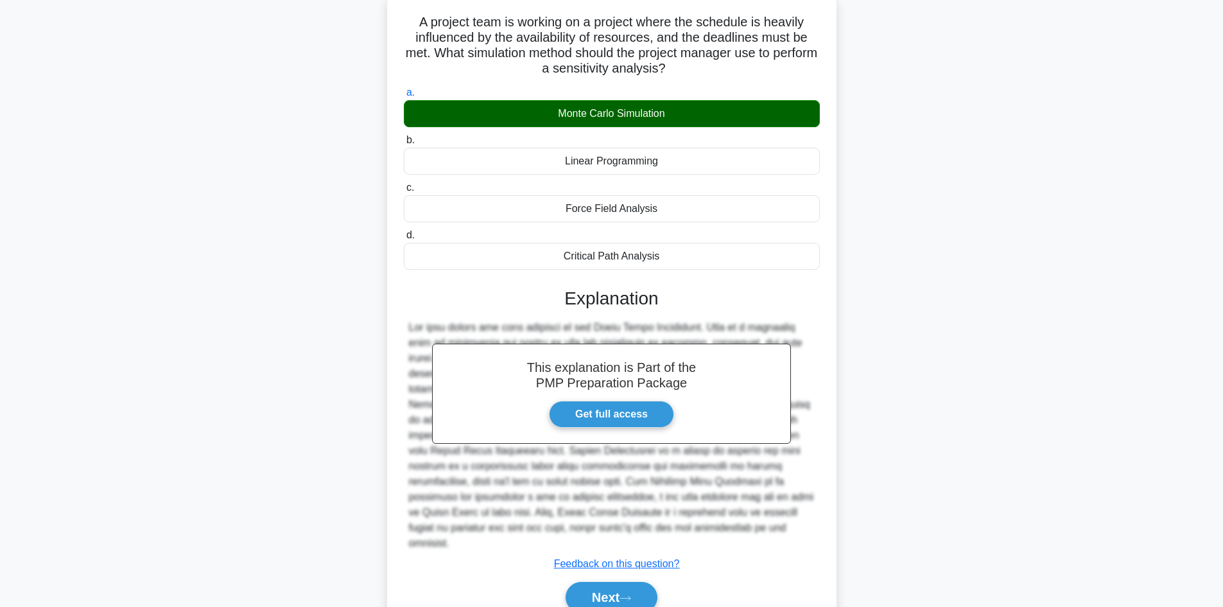
scroll to position [109, 0]
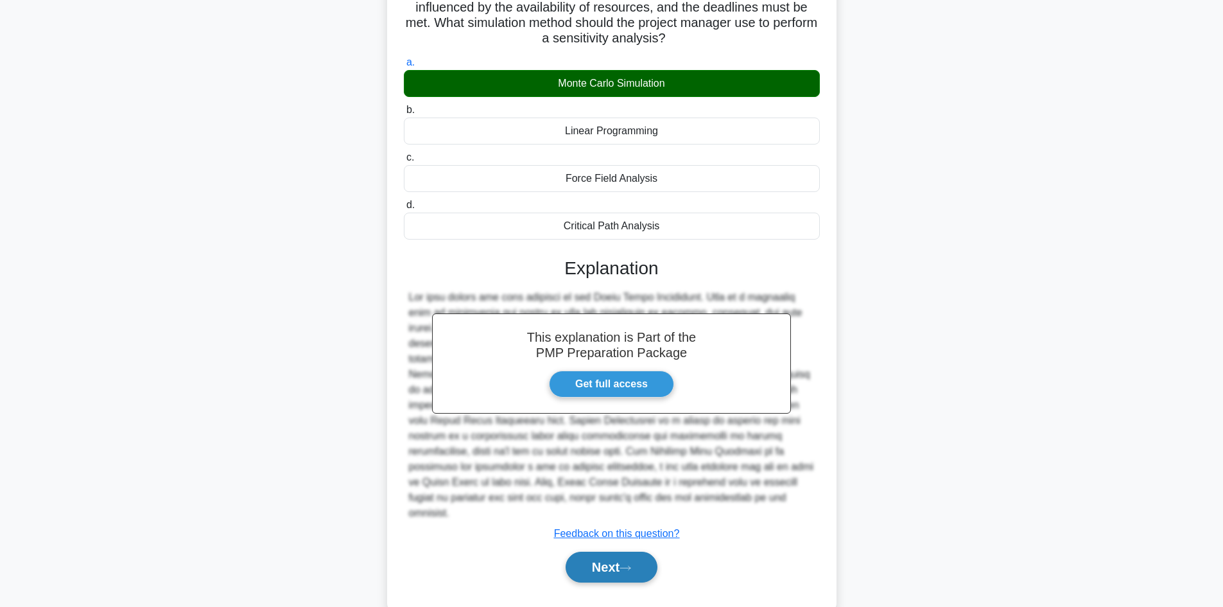
click at [613, 552] on button "Next" at bounding box center [612, 567] width 92 height 31
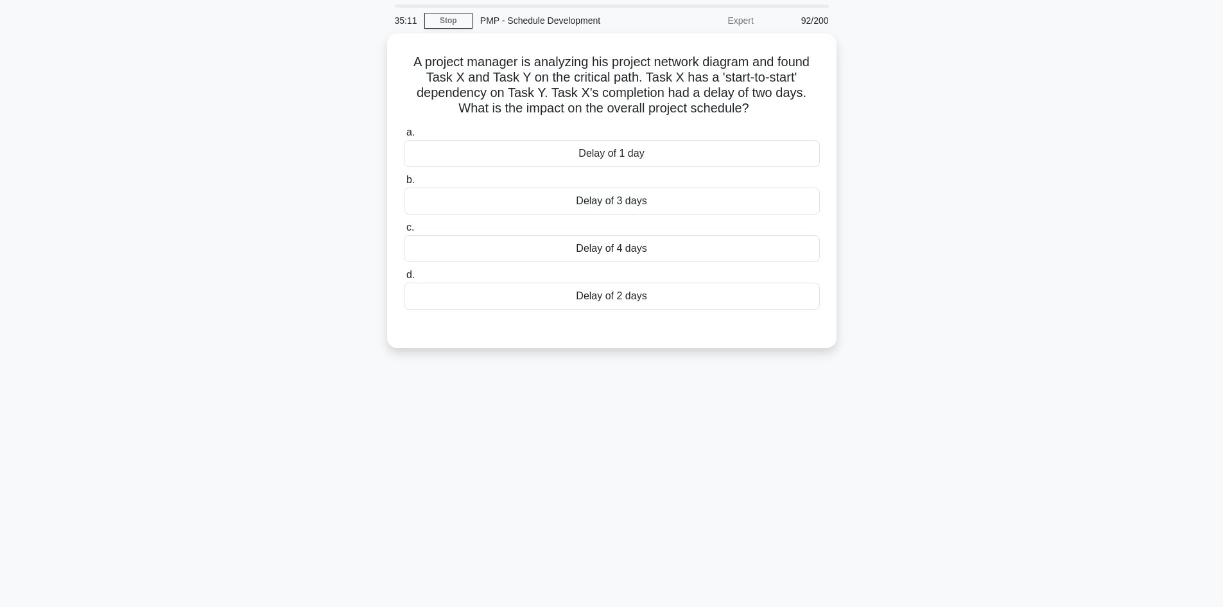
scroll to position [0, 0]
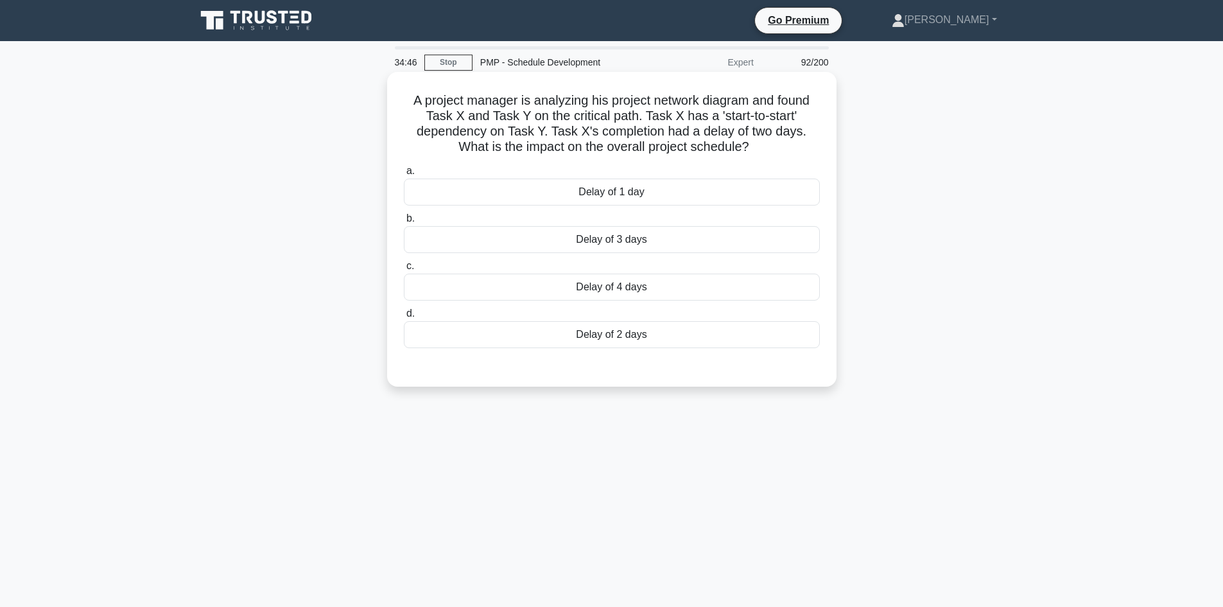
click at [635, 339] on div "Delay of 2 days" at bounding box center [612, 334] width 416 height 27
click at [404, 318] on input "d. Delay of 2 days" at bounding box center [404, 314] width 0 height 8
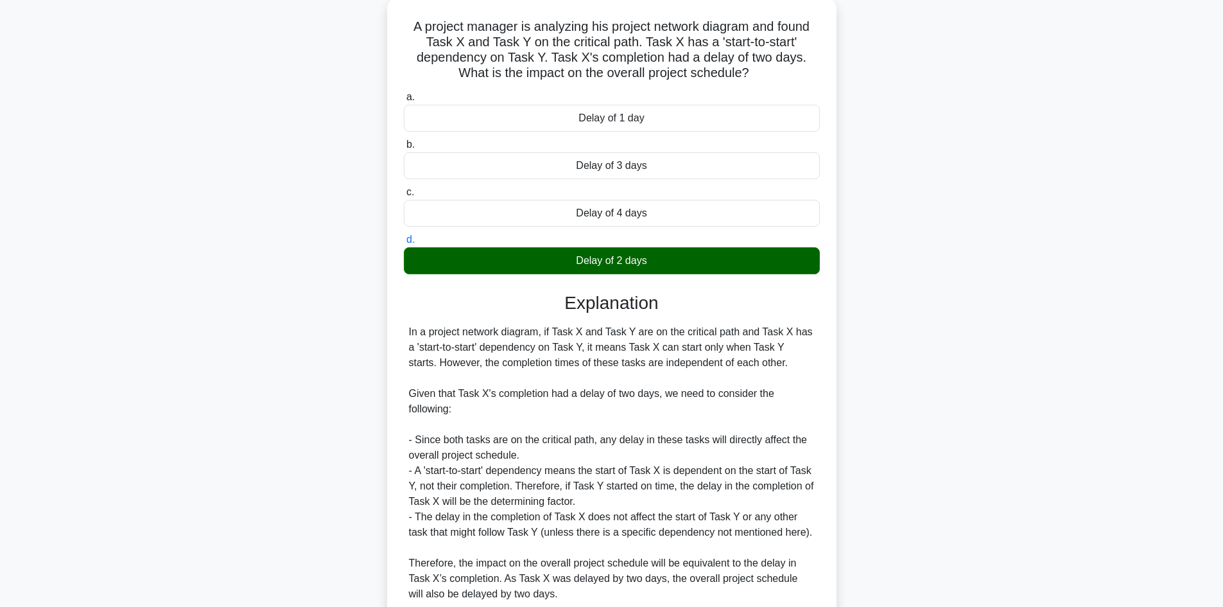
scroll to position [216, 0]
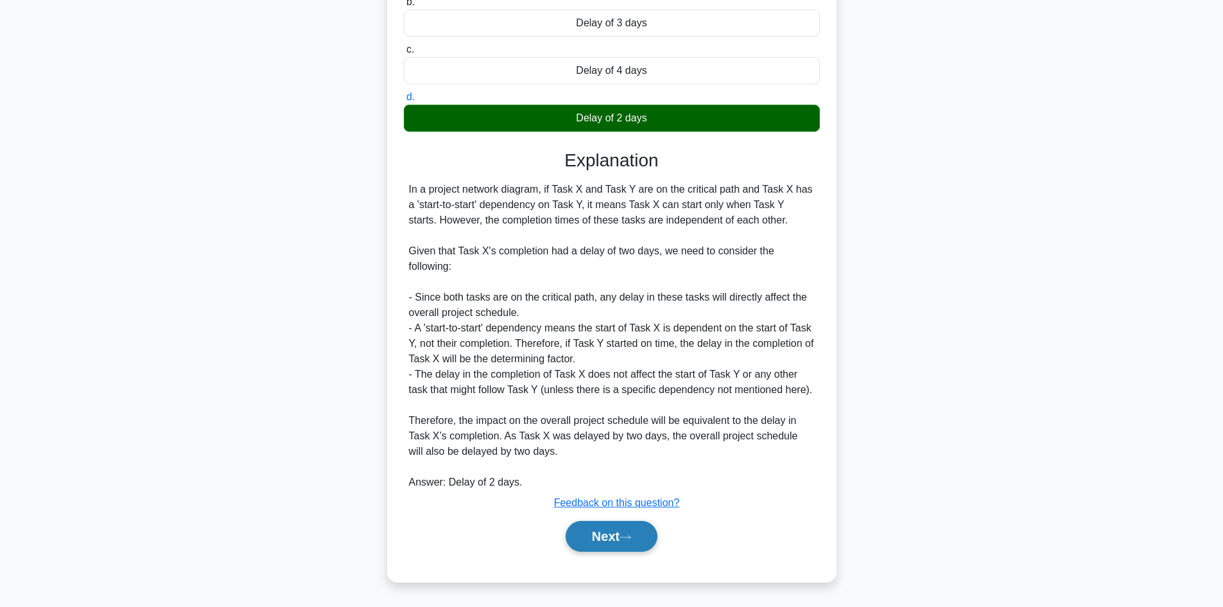
click at [629, 537] on icon at bounding box center [626, 537] width 12 height 7
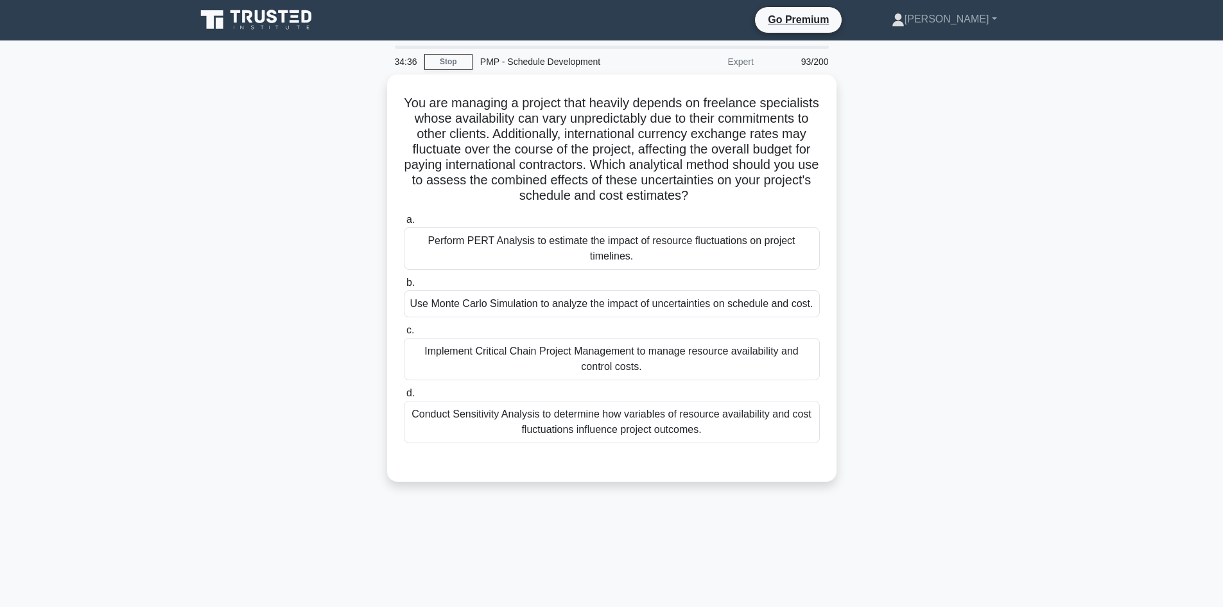
scroll to position [0, 0]
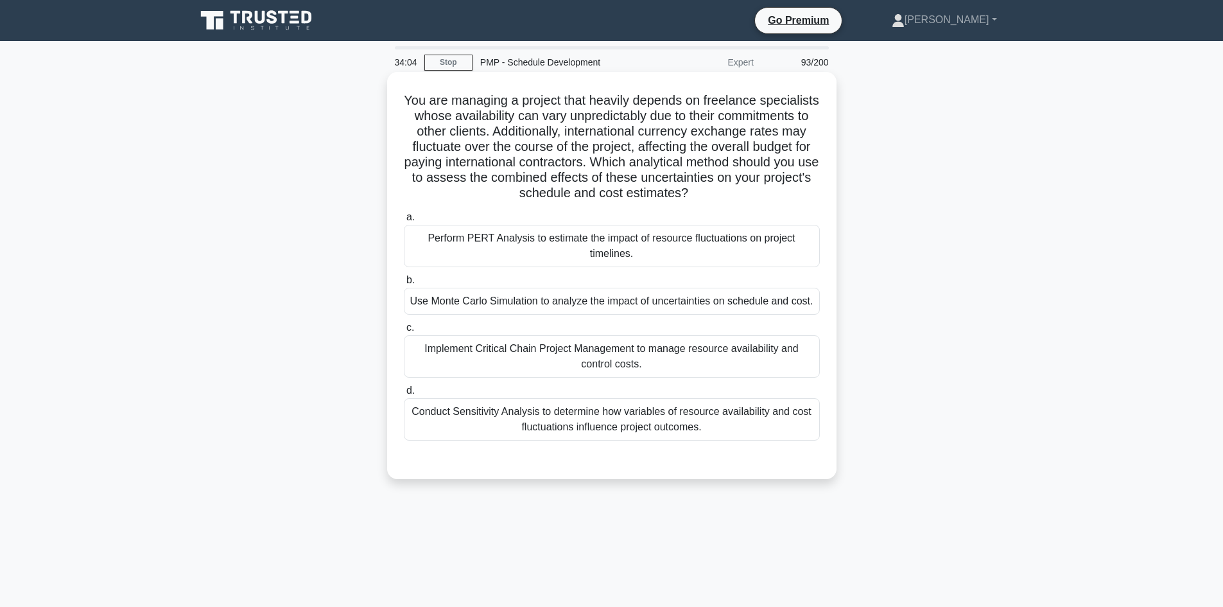
click at [704, 253] on div "Perform PERT Analysis to estimate the impact of resource fluctuations on projec…" at bounding box center [612, 246] width 416 height 42
click at [404, 222] on input "a. Perform PERT Analysis to estimate the impact of resource fluctuations on pro…" at bounding box center [404, 217] width 0 height 8
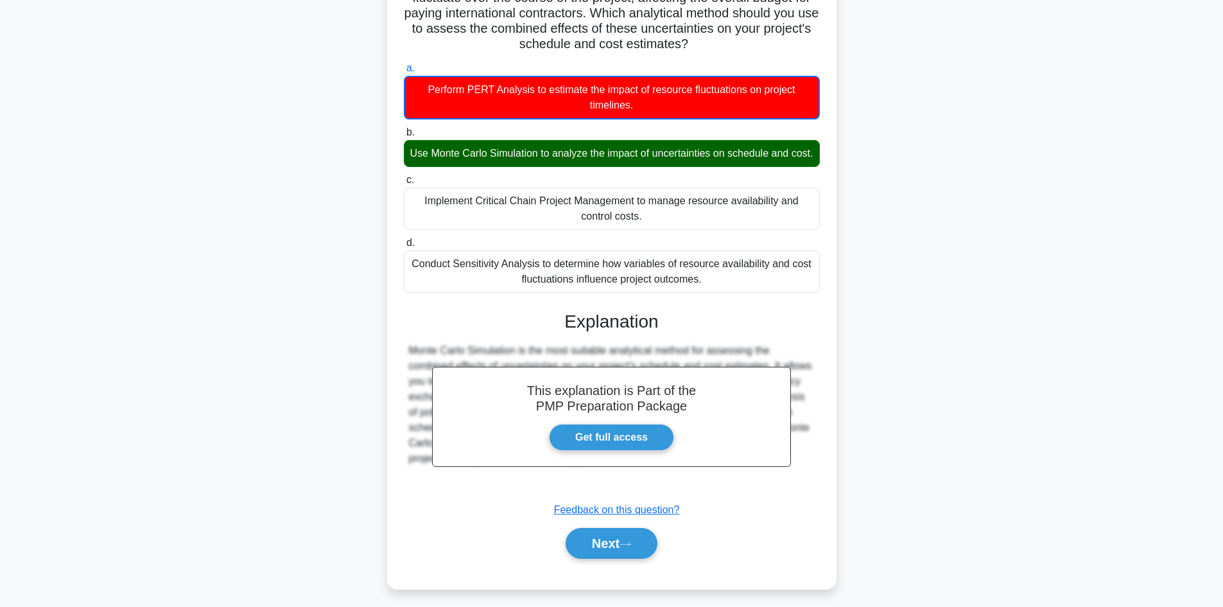
scroll to position [171, 0]
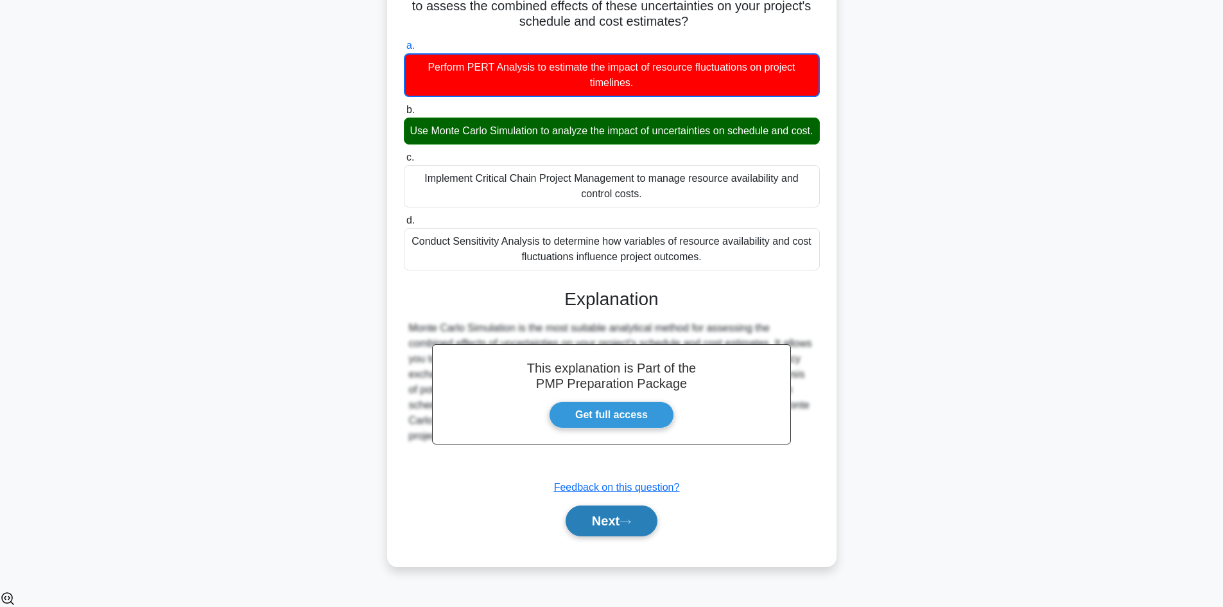
click at [605, 534] on button "Next" at bounding box center [612, 520] width 92 height 31
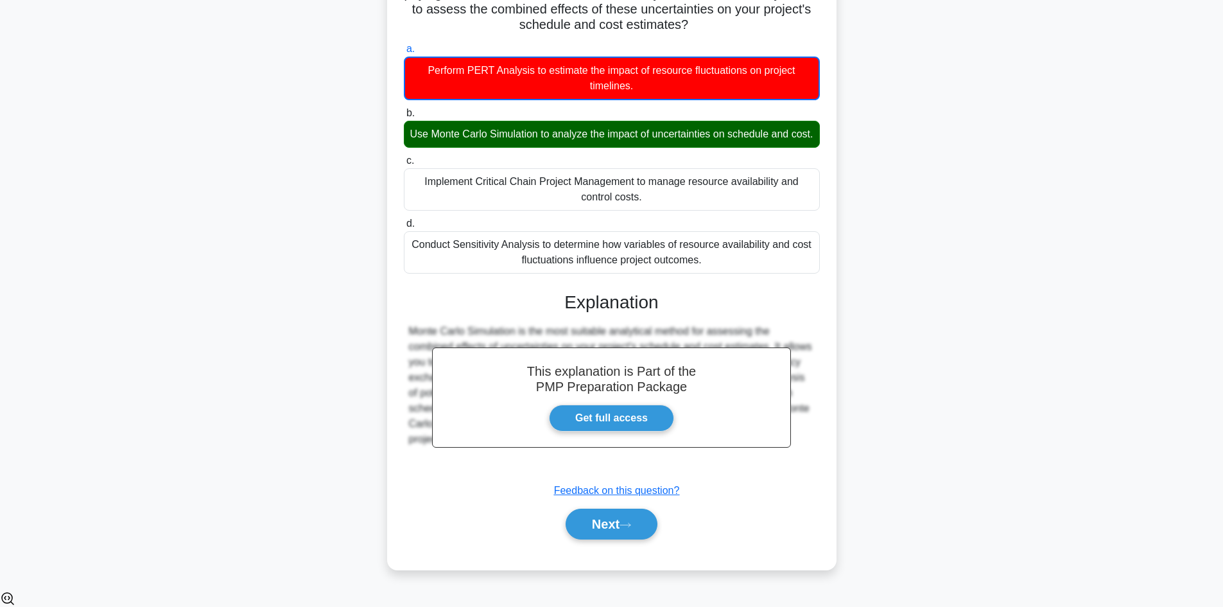
scroll to position [87, 0]
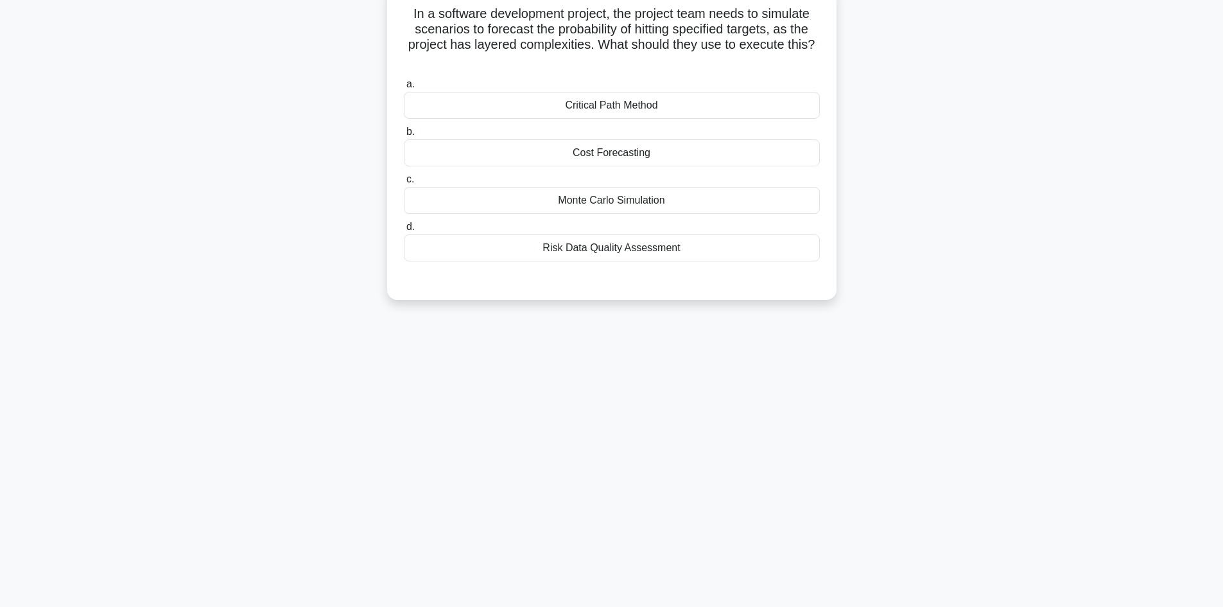
click at [651, 197] on div "Monte Carlo Simulation" at bounding box center [612, 200] width 416 height 27
click at [404, 184] on input "c. Monte Carlo Simulation" at bounding box center [404, 179] width 0 height 8
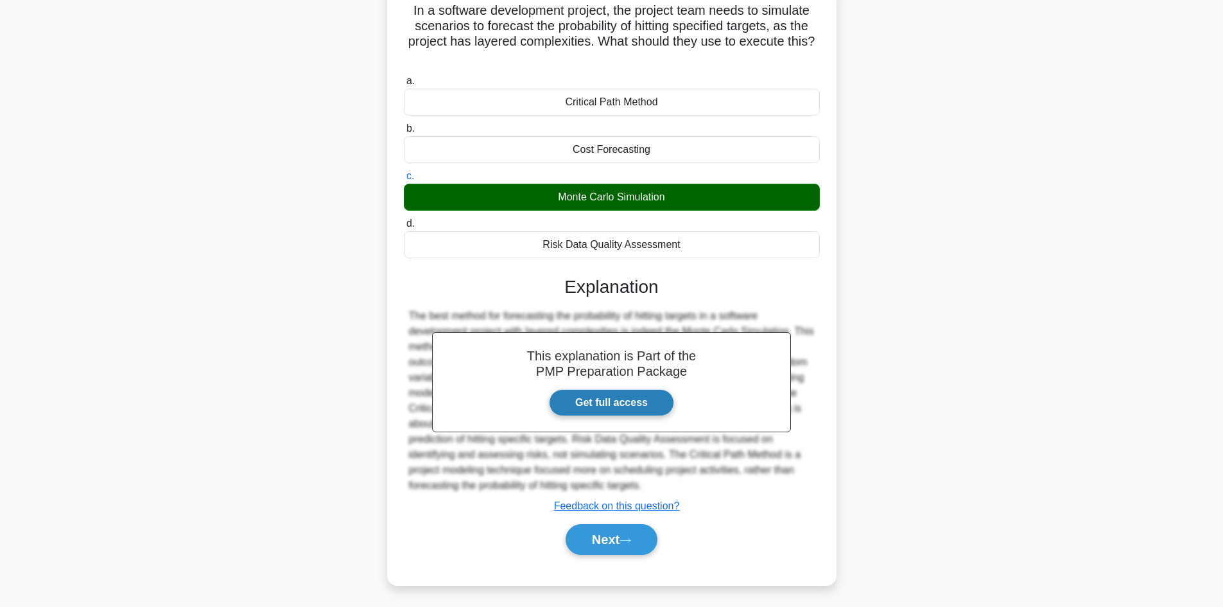
scroll to position [93, 0]
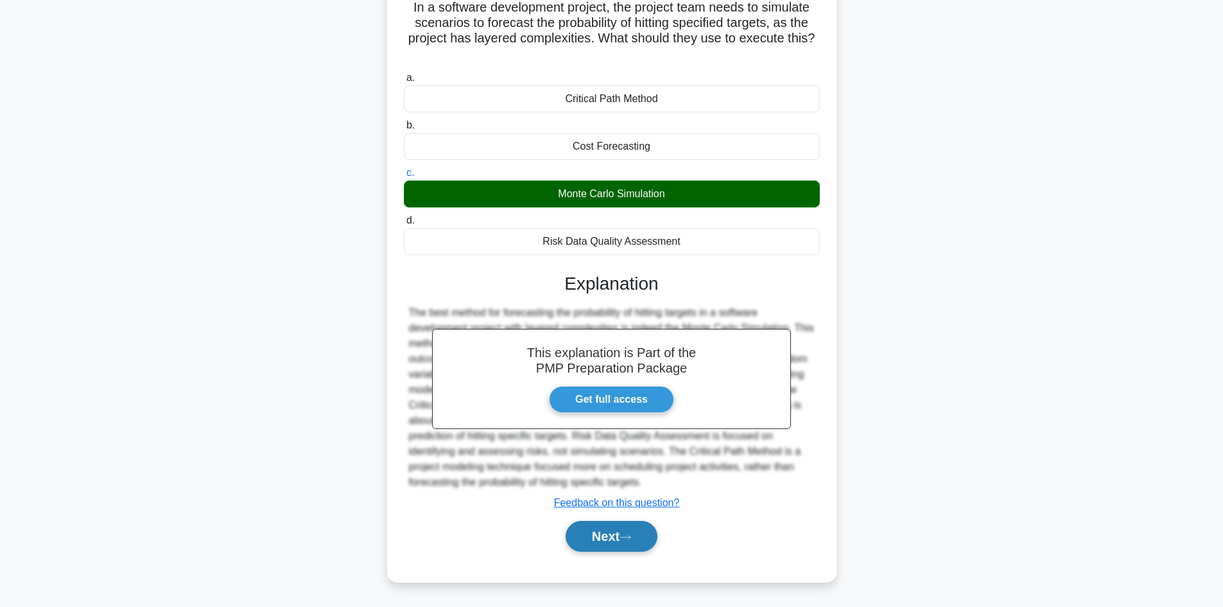
click at [603, 538] on button "Next" at bounding box center [612, 536] width 92 height 31
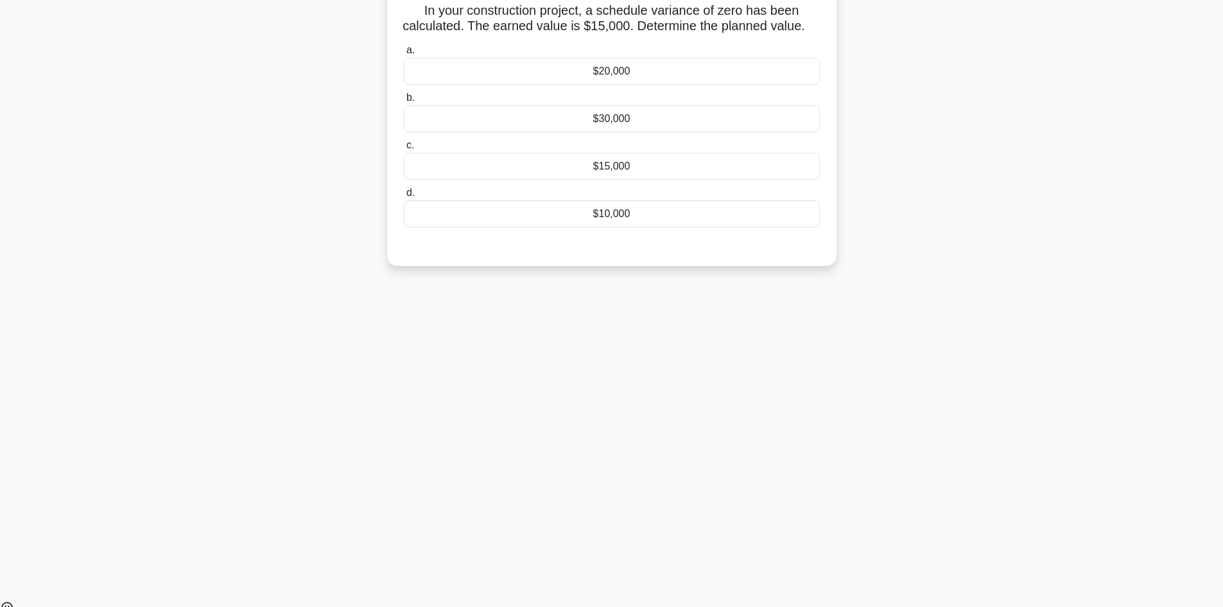
scroll to position [87, 0]
click at [680, 178] on div "$15,000" at bounding box center [612, 169] width 416 height 27
click at [404, 153] on input "c. $15,000" at bounding box center [404, 149] width 0 height 8
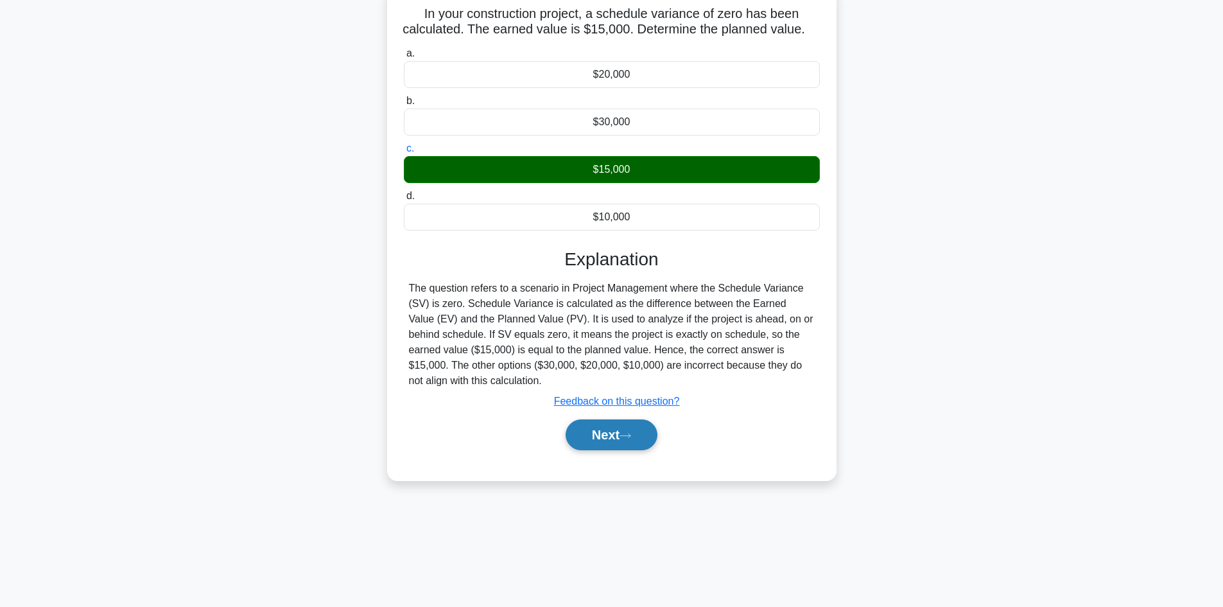
click at [619, 448] on button "Next" at bounding box center [612, 434] width 92 height 31
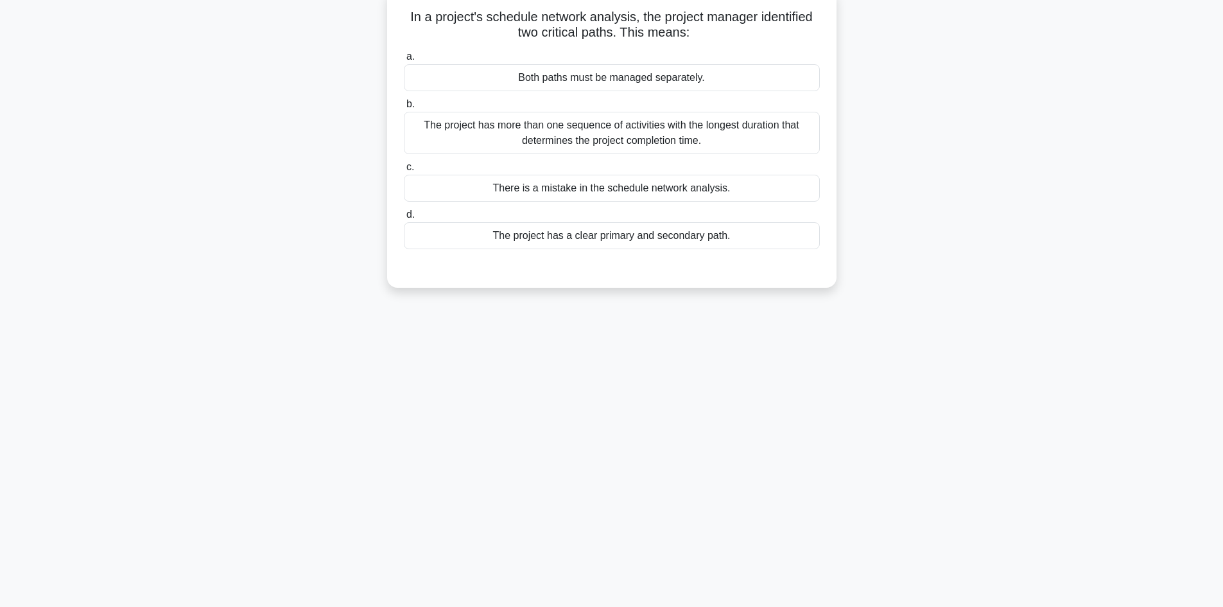
scroll to position [0, 0]
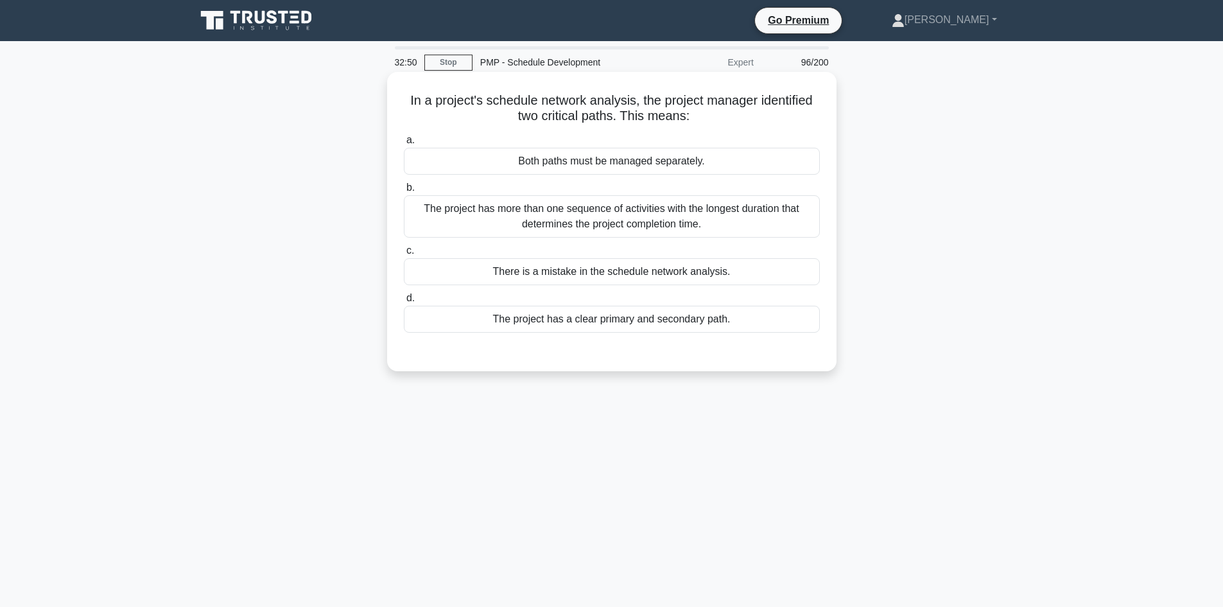
click at [711, 221] on div "The project has more than one sequence of activities with the longest duration …" at bounding box center [612, 216] width 416 height 42
click at [404, 192] on input "b. The project has more than one sequence of activities with the longest durati…" at bounding box center [404, 188] width 0 height 8
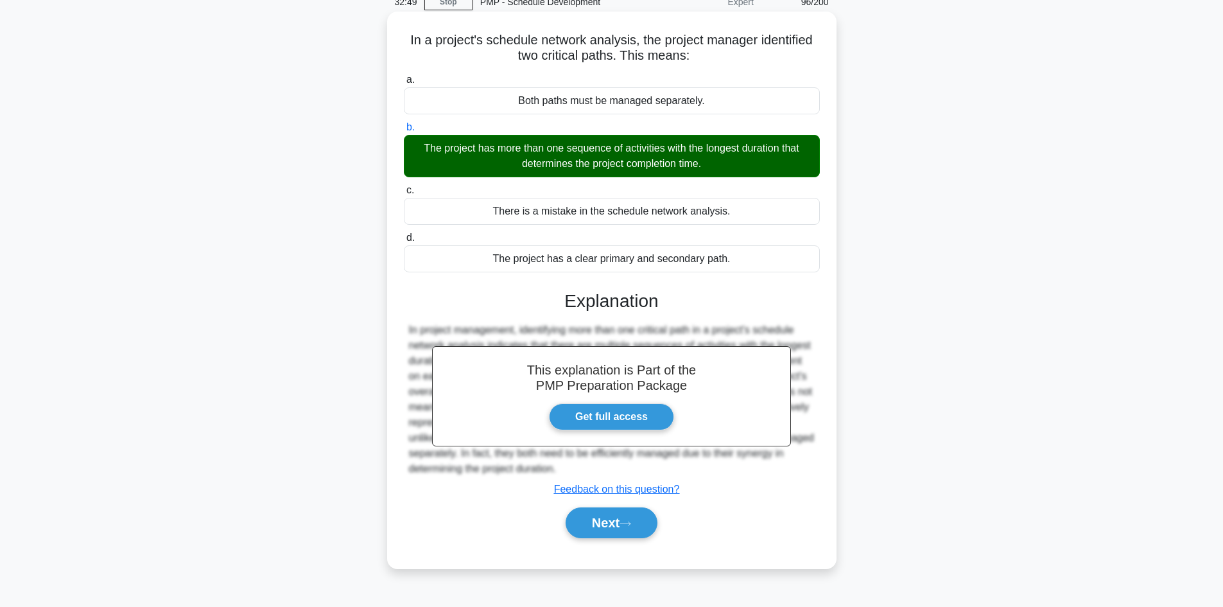
scroll to position [87, 0]
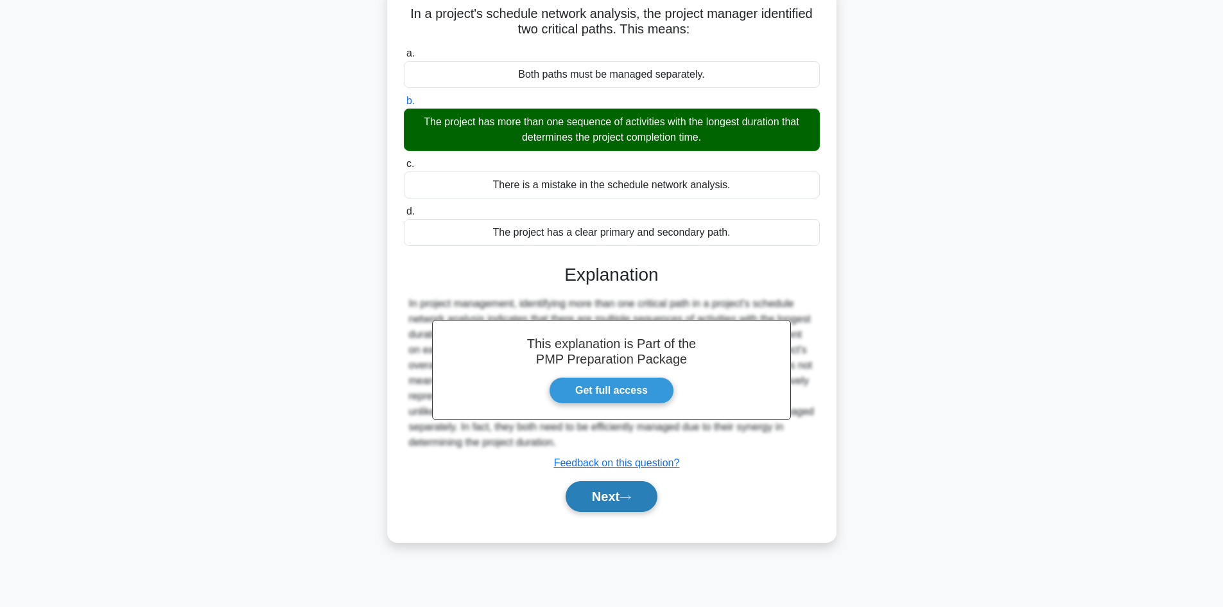
click at [631, 501] on icon at bounding box center [626, 497] width 12 height 7
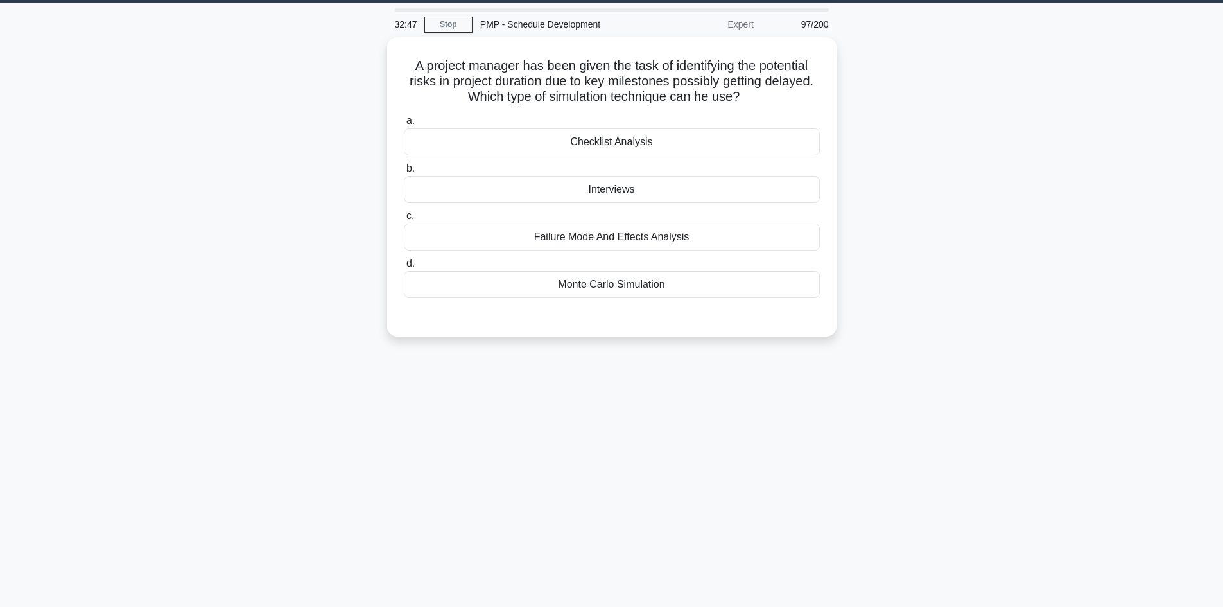
scroll to position [0, 0]
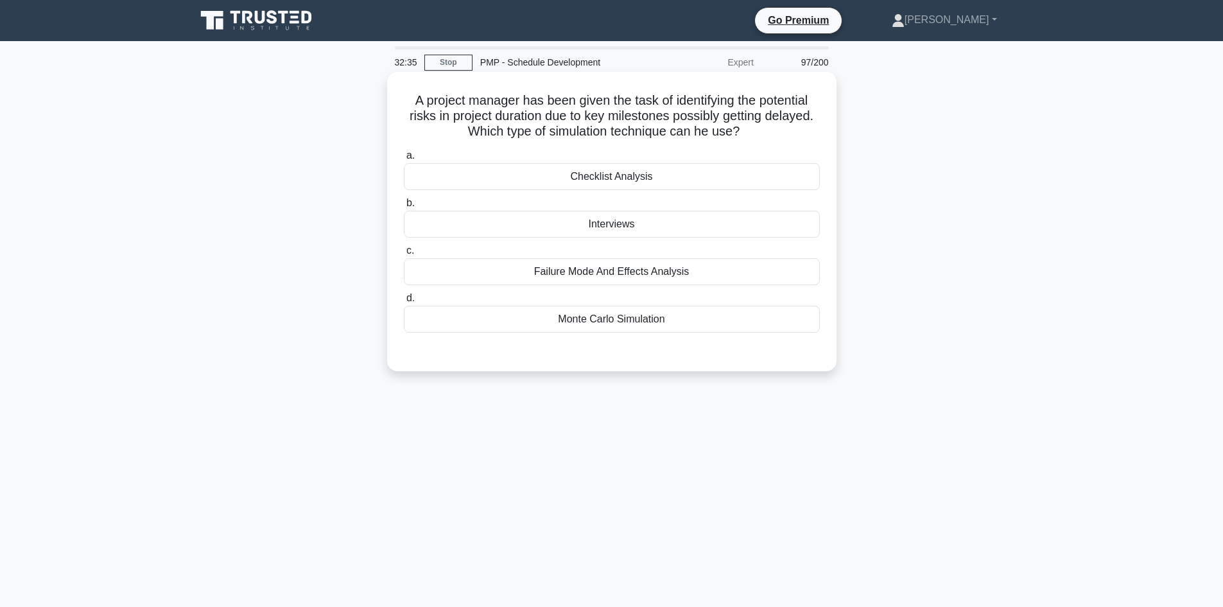
click at [672, 322] on div "Monte Carlo Simulation" at bounding box center [612, 319] width 416 height 27
click at [404, 302] on input "d. Monte Carlo Simulation" at bounding box center [404, 298] width 0 height 8
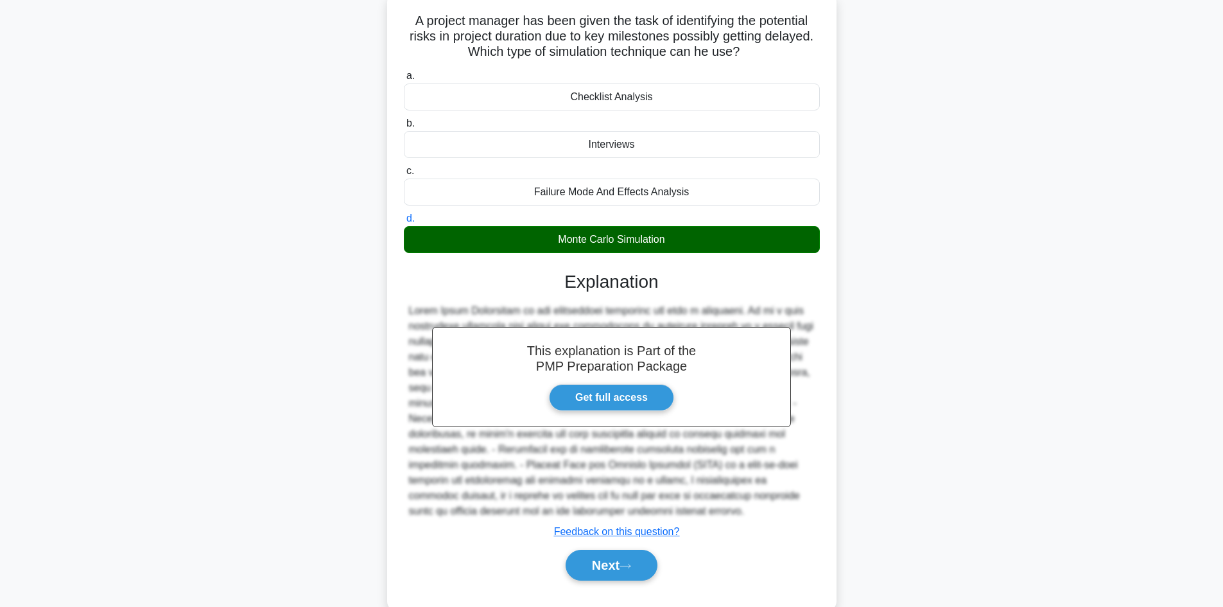
scroll to position [109, 0]
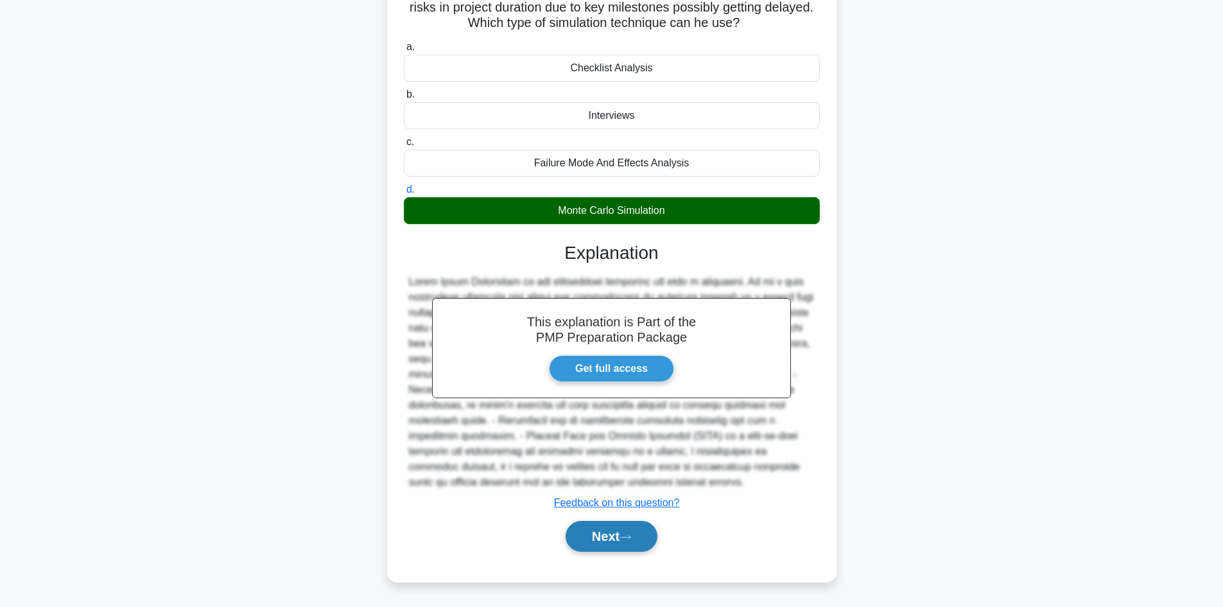
click at [603, 537] on button "Next" at bounding box center [612, 536] width 92 height 31
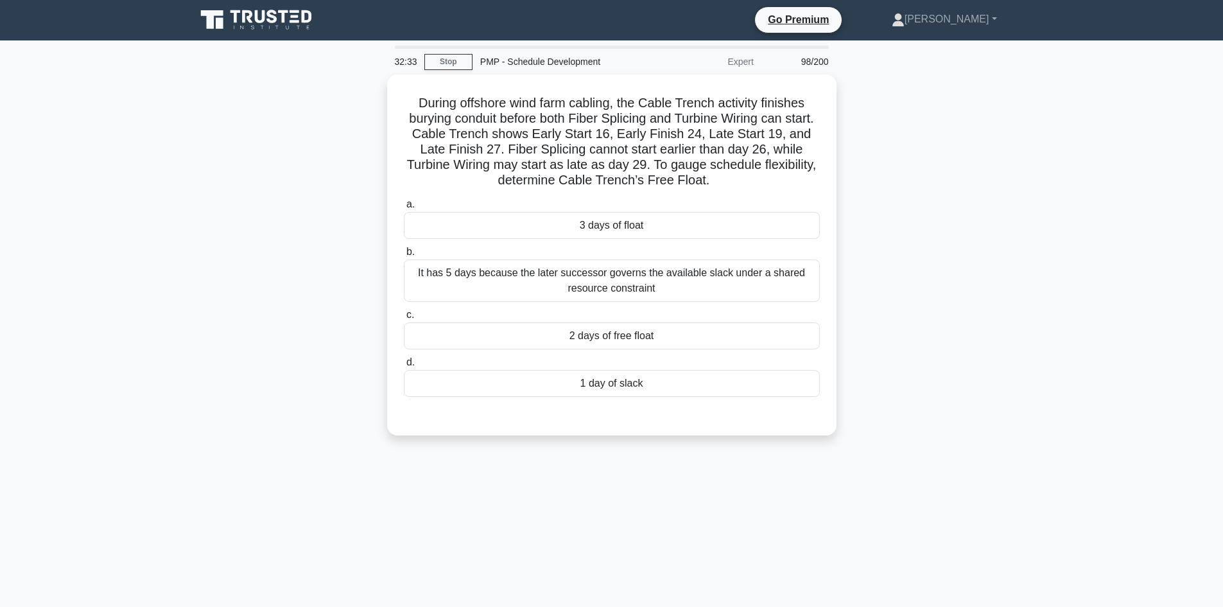
scroll to position [0, 0]
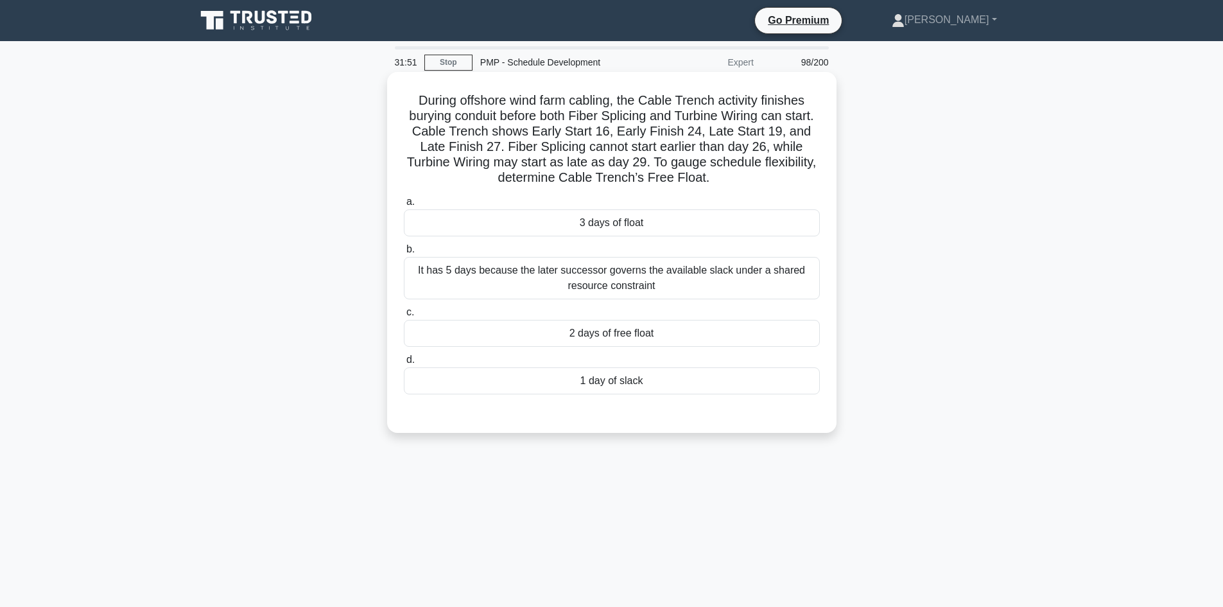
click at [712, 223] on div "3 days of float" at bounding box center [612, 222] width 416 height 27
click at [404, 206] on input "a. 3 days of float" at bounding box center [404, 202] width 0 height 8
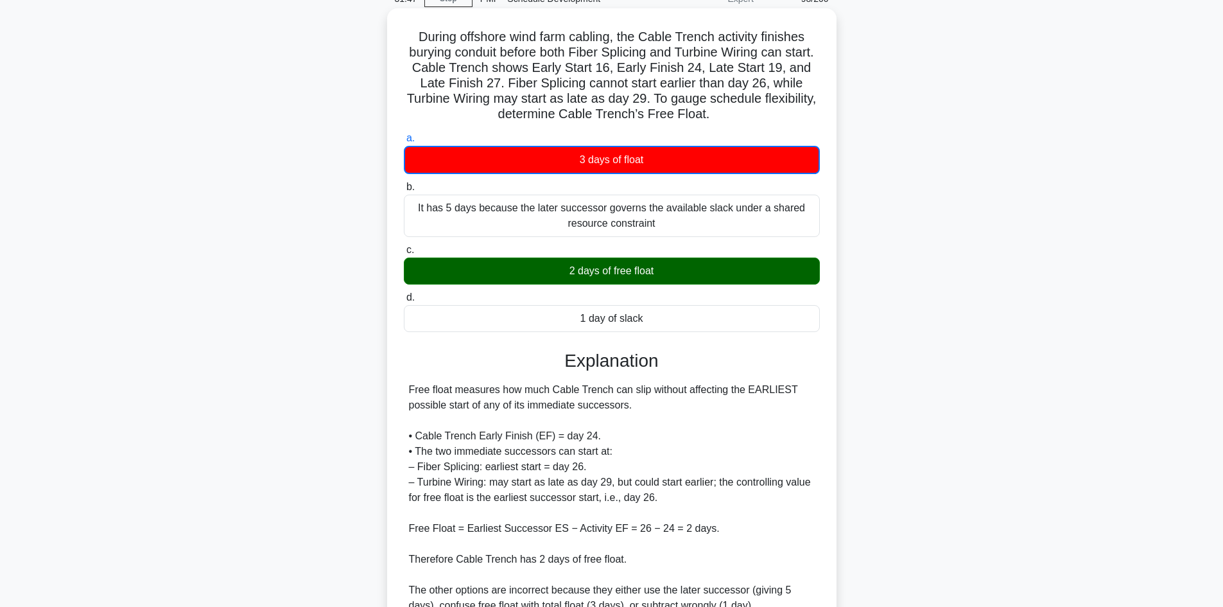
scroll to position [187, 0]
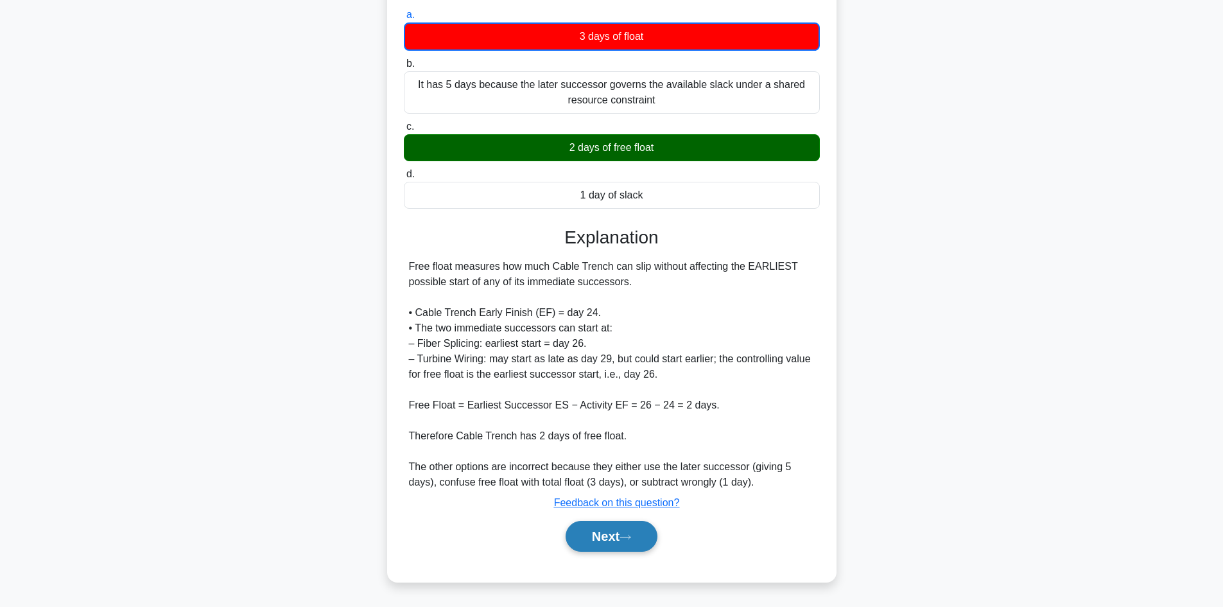
click at [649, 551] on button "Next" at bounding box center [612, 536] width 92 height 31
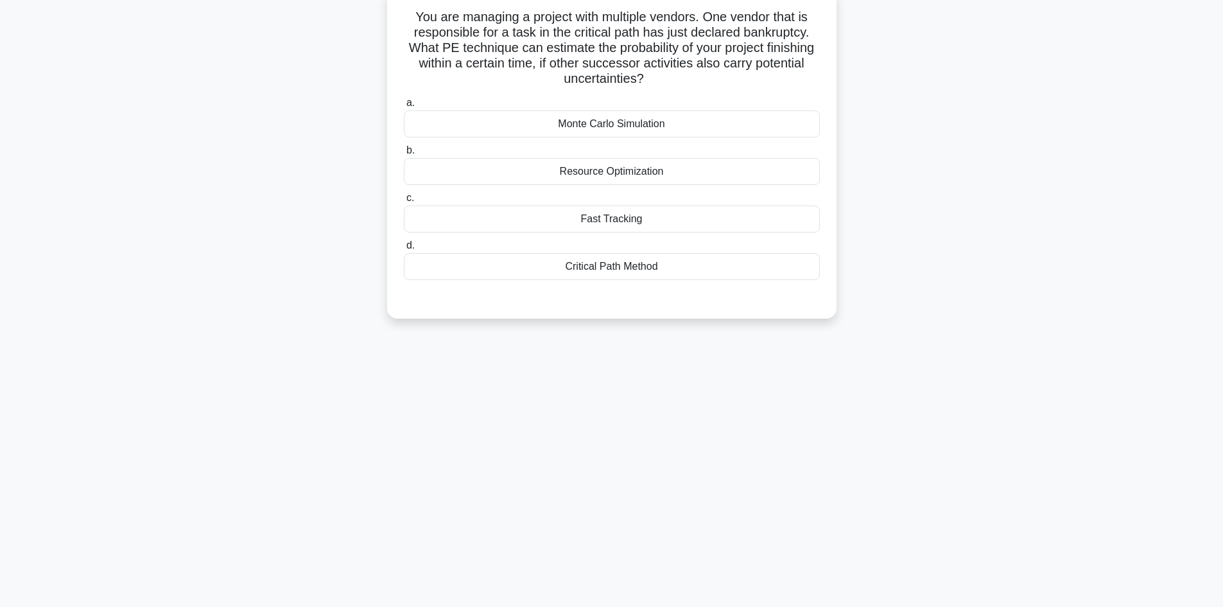
scroll to position [0, 0]
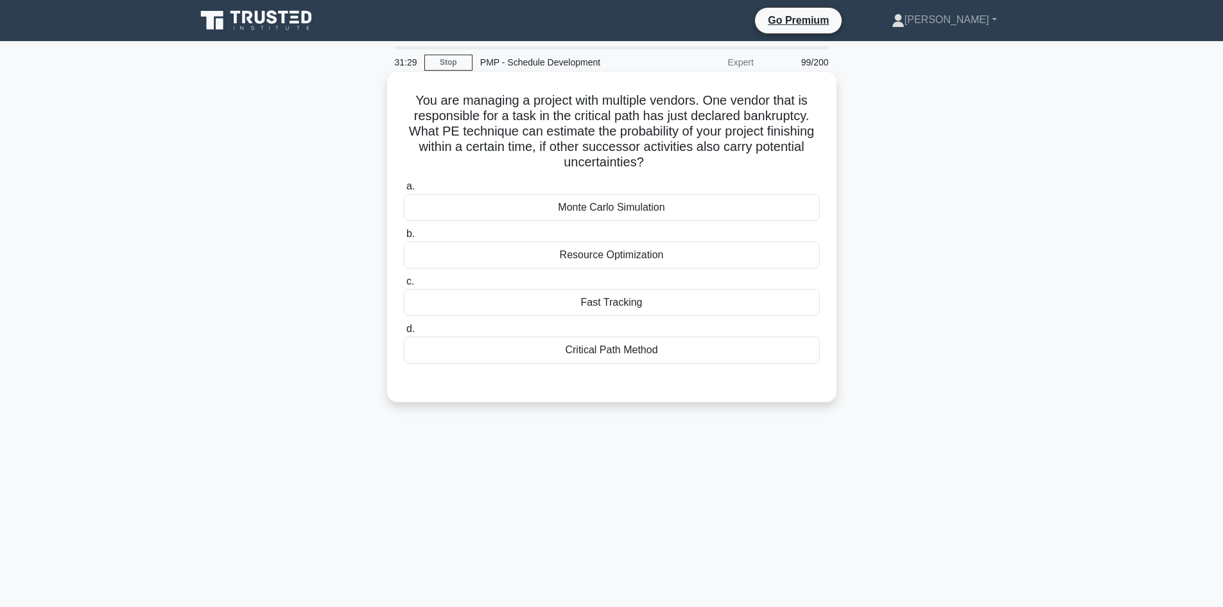
click at [672, 214] on div "Monte Carlo Simulation" at bounding box center [612, 207] width 416 height 27
click at [404, 191] on input "a. Monte Carlo Simulation" at bounding box center [404, 186] width 0 height 8
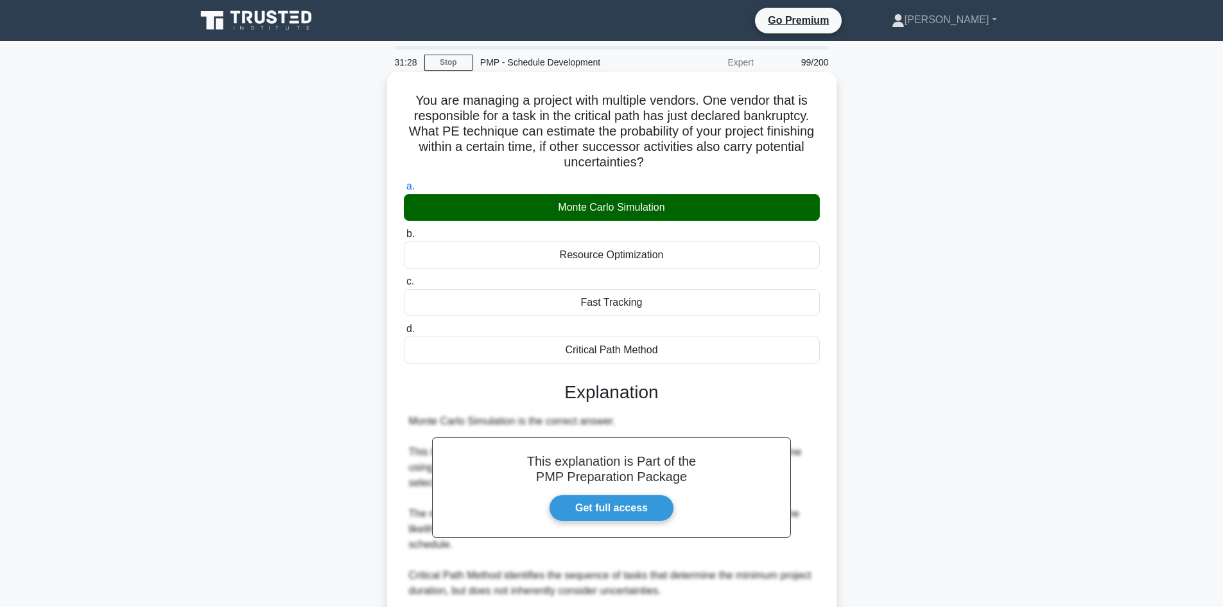
scroll to position [201, 0]
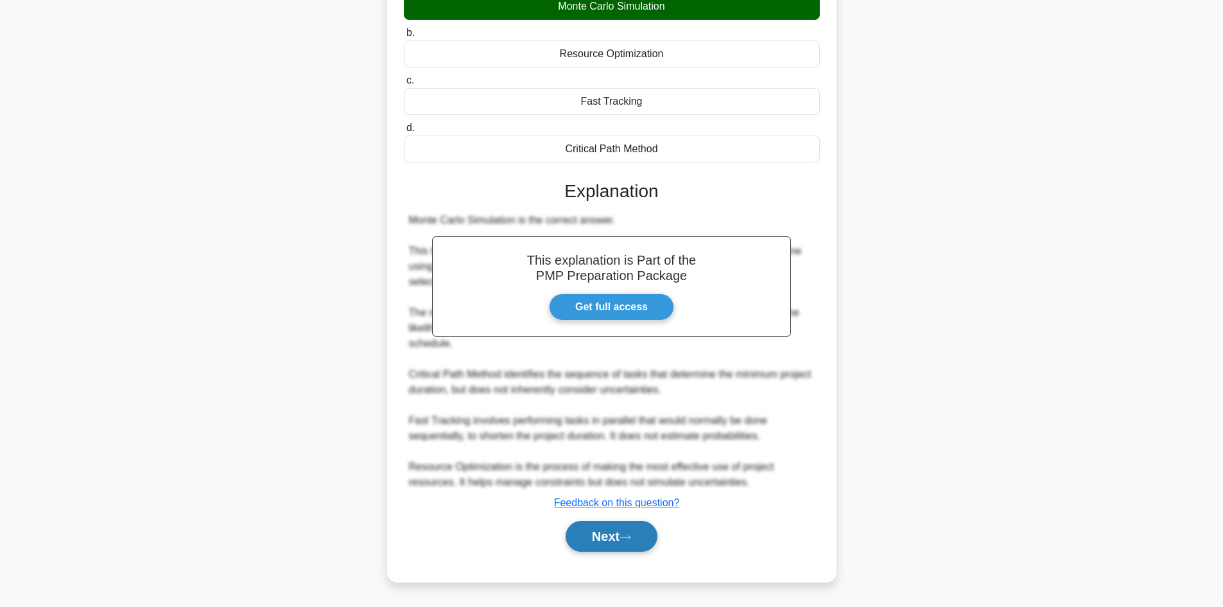
click at [633, 548] on button "Next" at bounding box center [612, 536] width 92 height 31
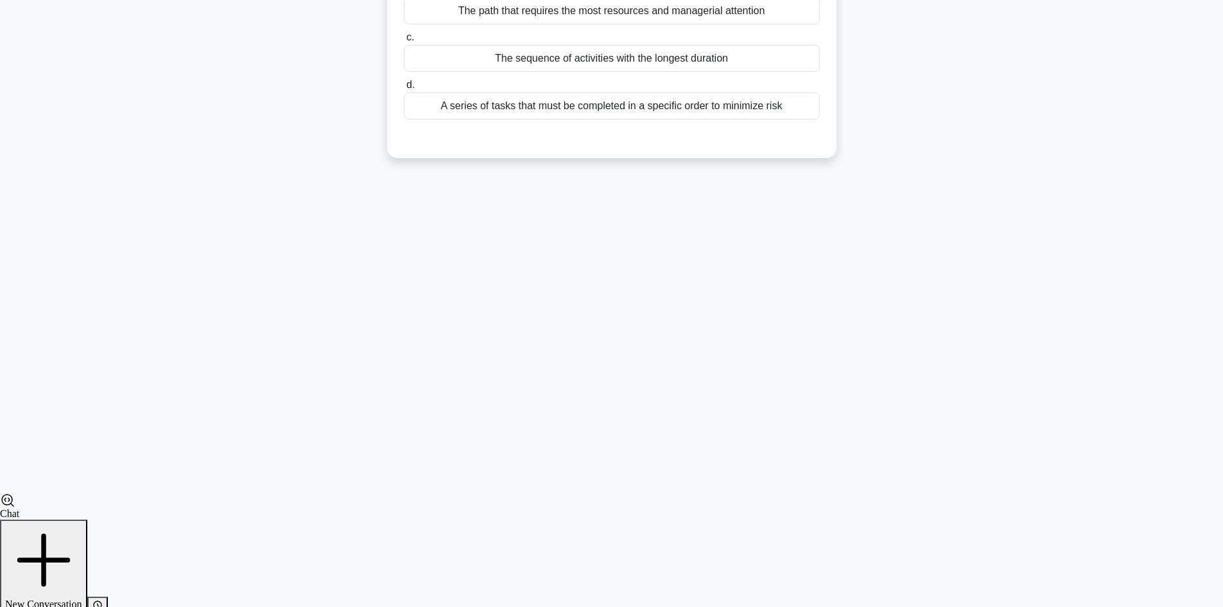
scroll to position [87, 0]
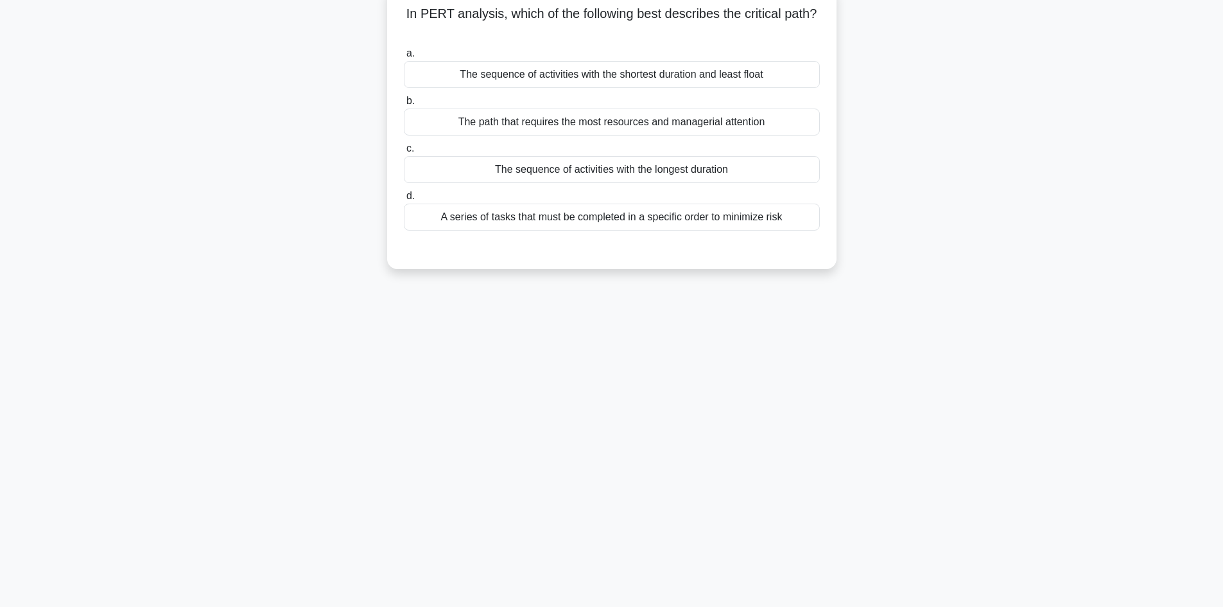
click at [712, 69] on div "The sequence of activities with the shortest duration and least float" at bounding box center [612, 74] width 416 height 27
click at [404, 58] on input "a. The sequence of activities with the shortest duration and least float" at bounding box center [404, 53] width 0 height 8
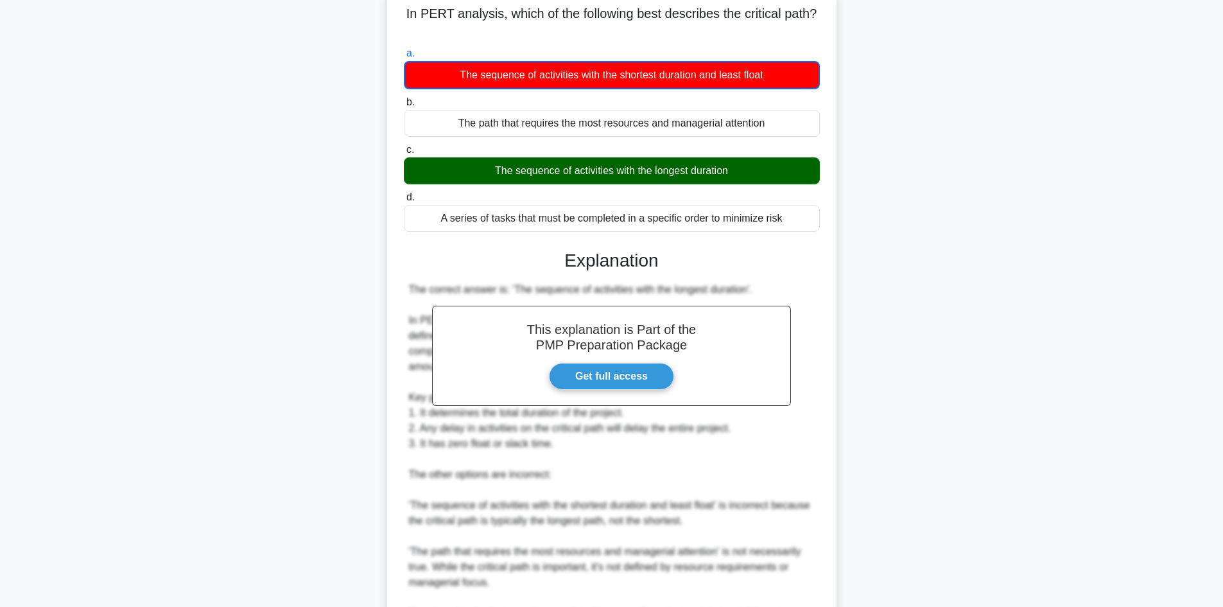
scroll to position [249, 0]
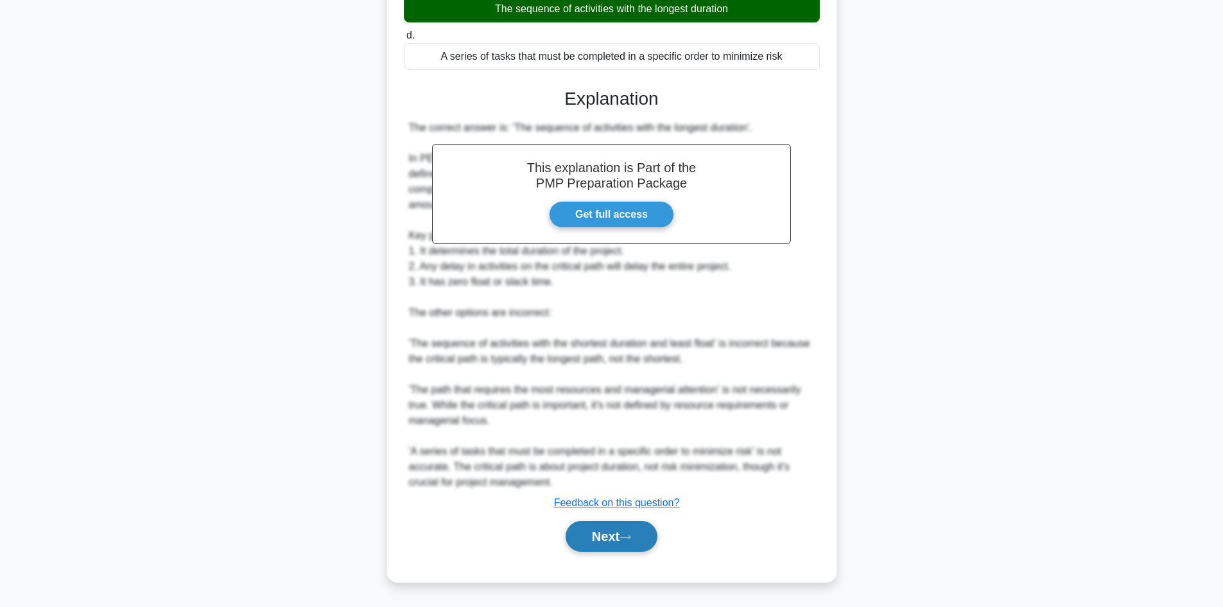
click at [609, 543] on button "Next" at bounding box center [612, 536] width 92 height 31
click at [622, 539] on button "Next" at bounding box center [612, 536] width 92 height 31
click at [616, 536] on button "Next" at bounding box center [612, 536] width 92 height 31
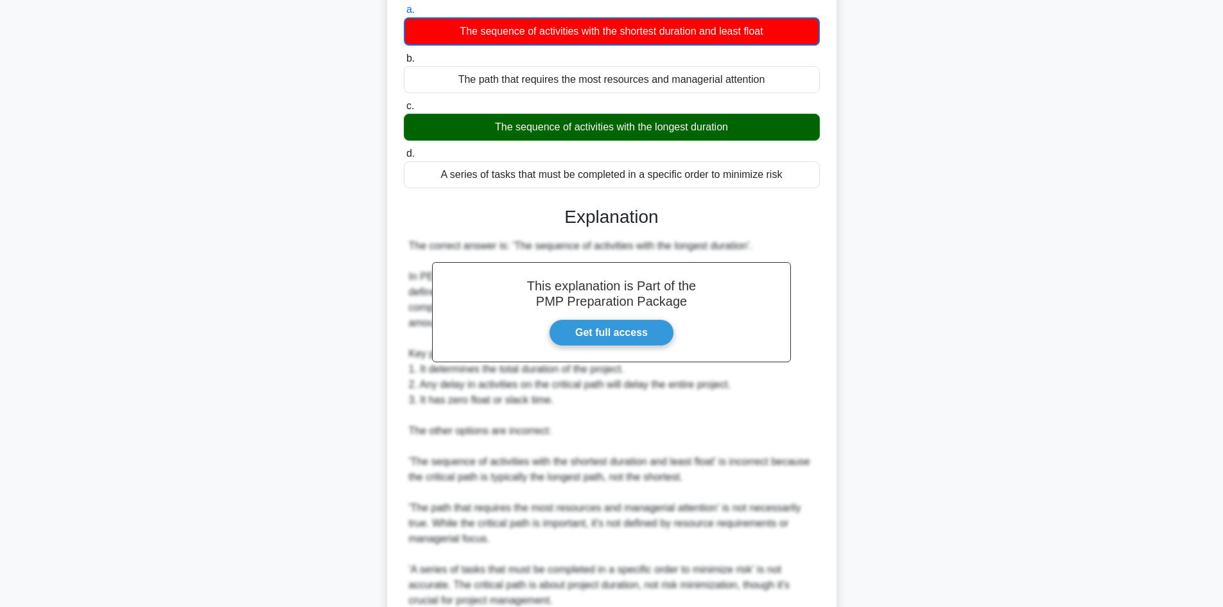
scroll to position [0, 0]
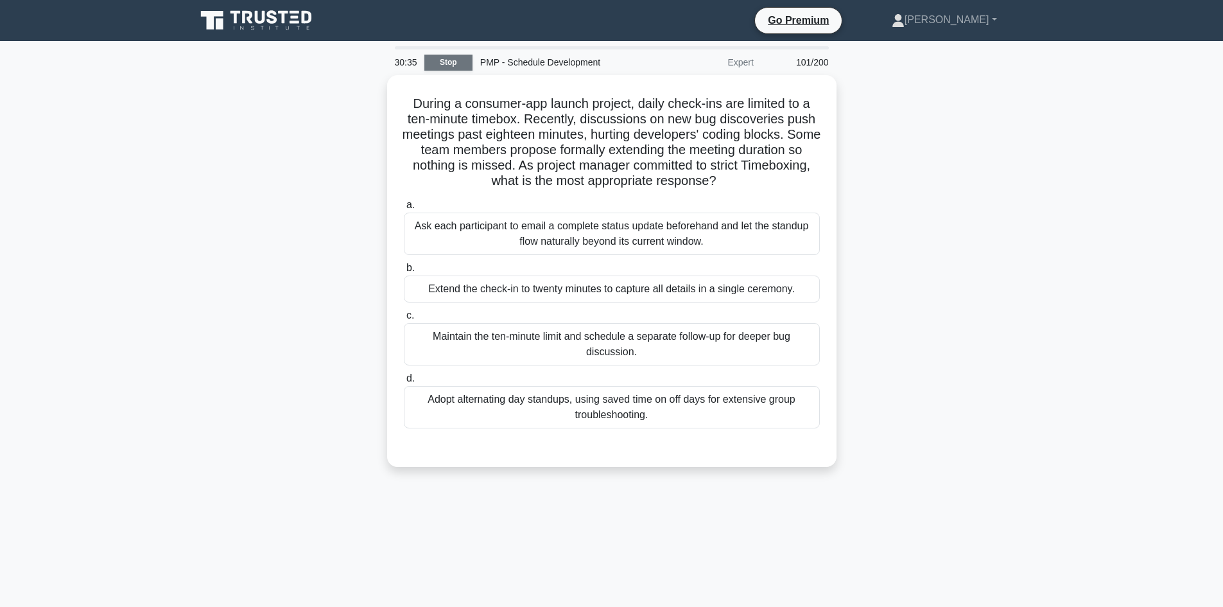
click at [451, 57] on link "Stop" at bounding box center [449, 63] width 48 height 16
click at [456, 63] on link "Stop" at bounding box center [449, 63] width 48 height 16
